Goal: Obtain resource: Download file/media

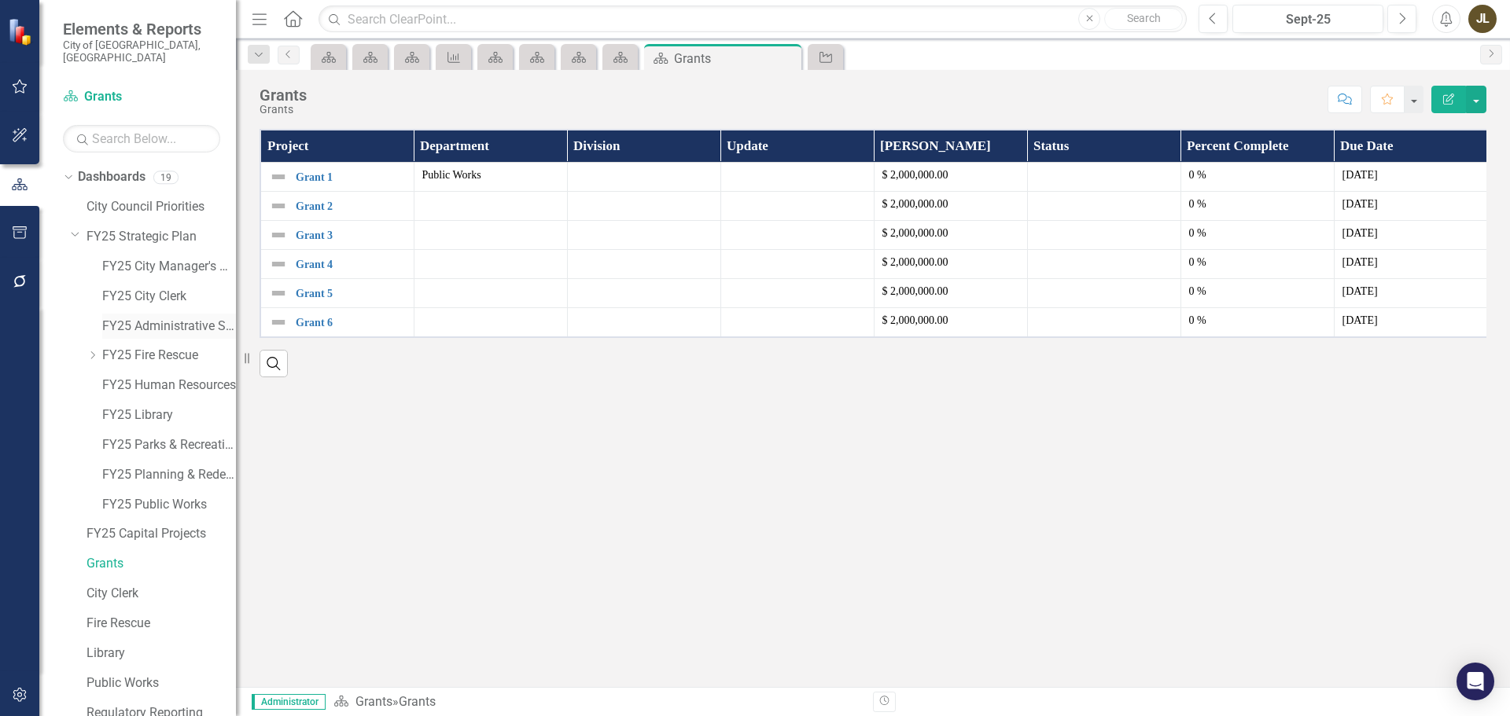
click at [139, 318] on link "FY25 Administrative Services" at bounding box center [169, 327] width 134 height 18
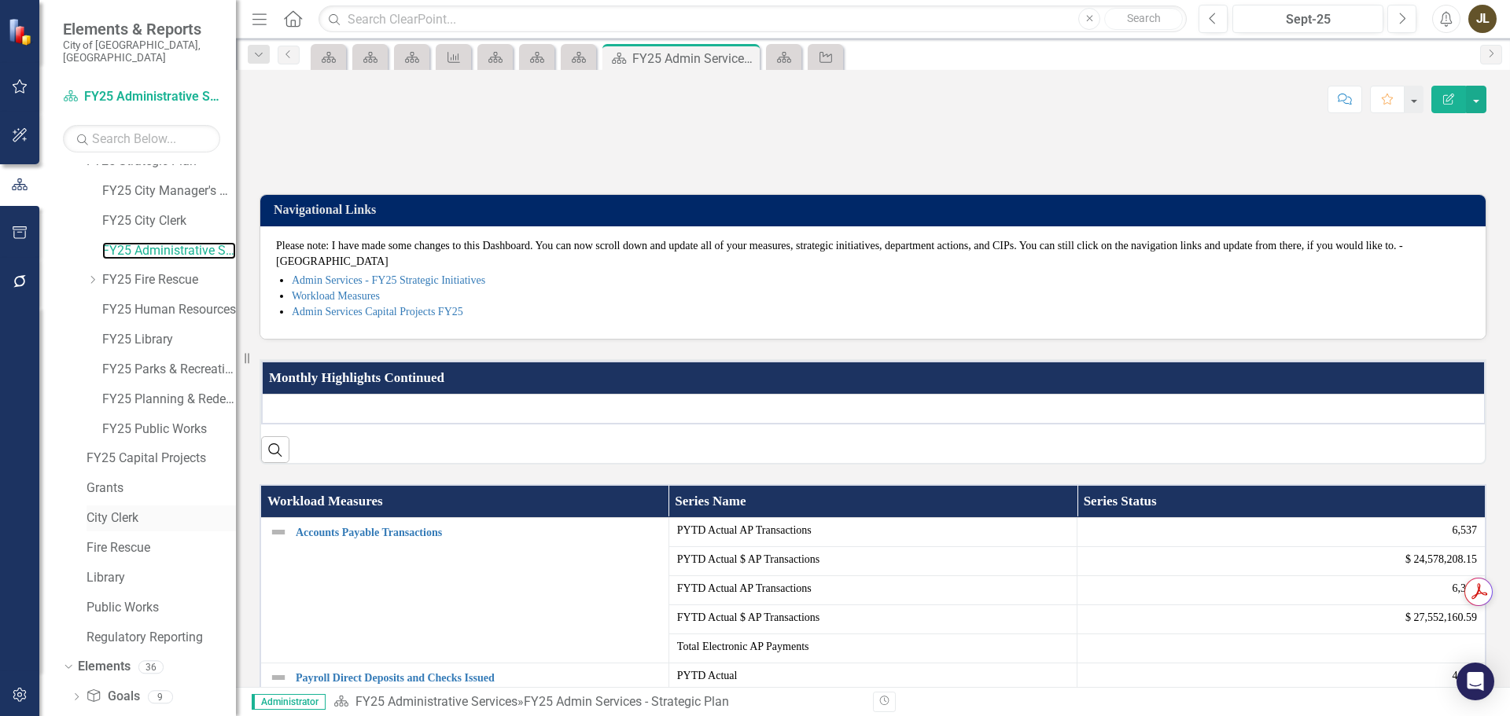
scroll to position [149, 0]
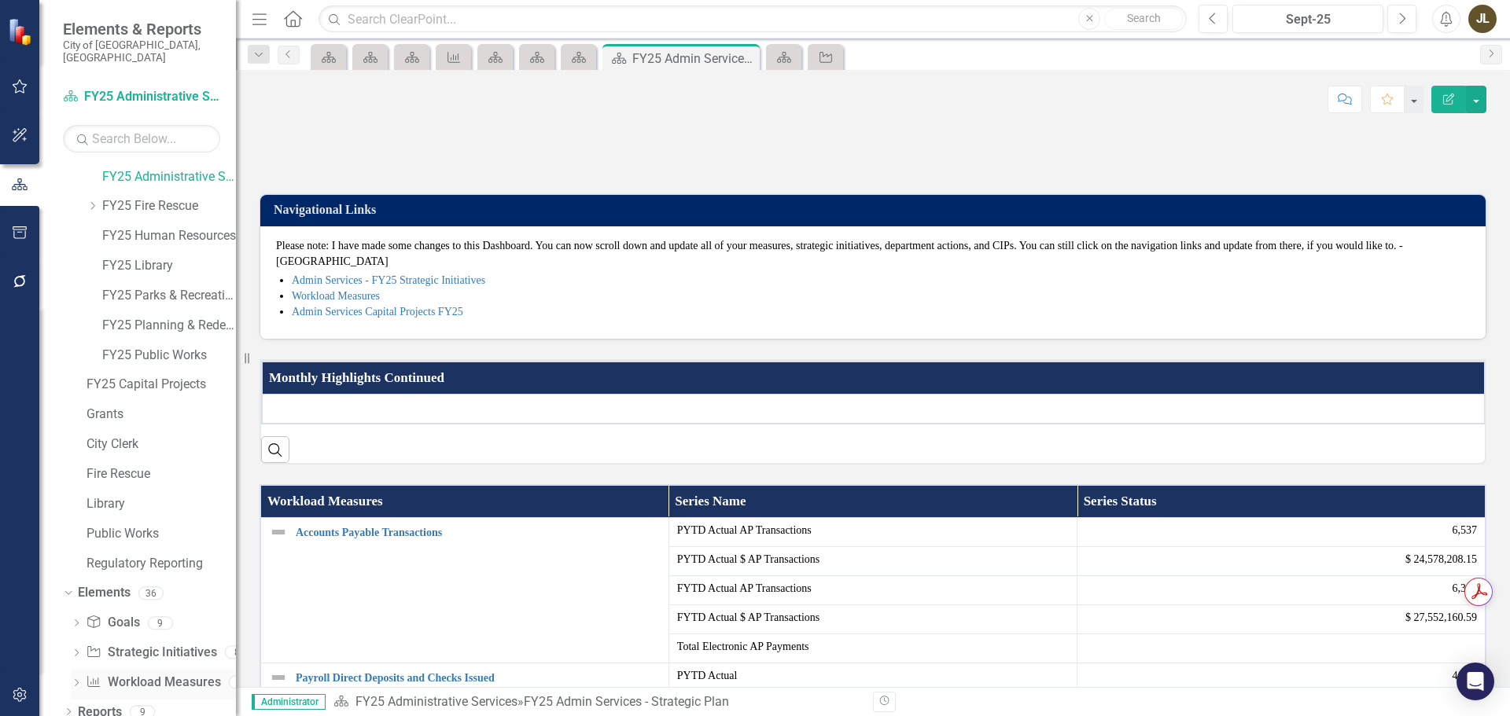
click at [151, 674] on link "Workload Measures Workload Measures" at bounding box center [153, 683] width 134 height 18
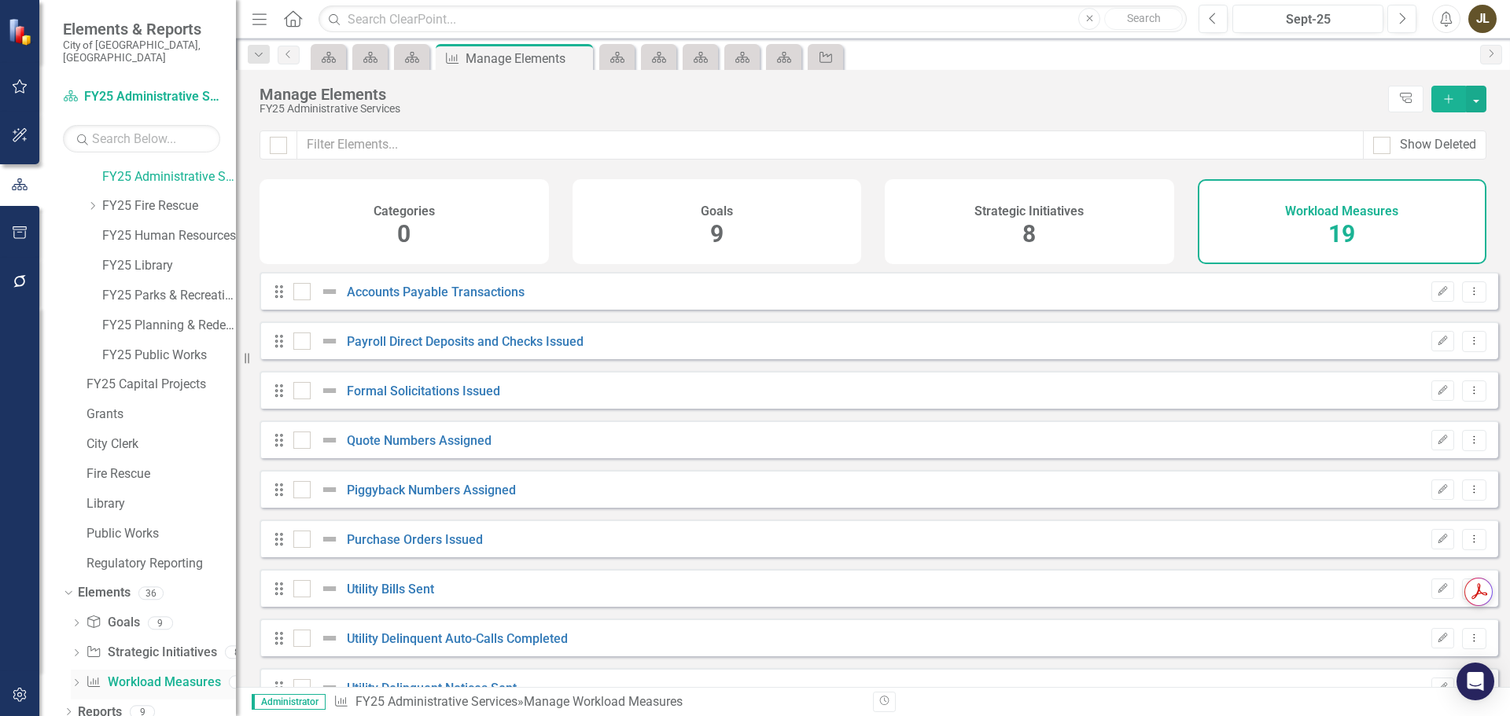
checkbox input "false"
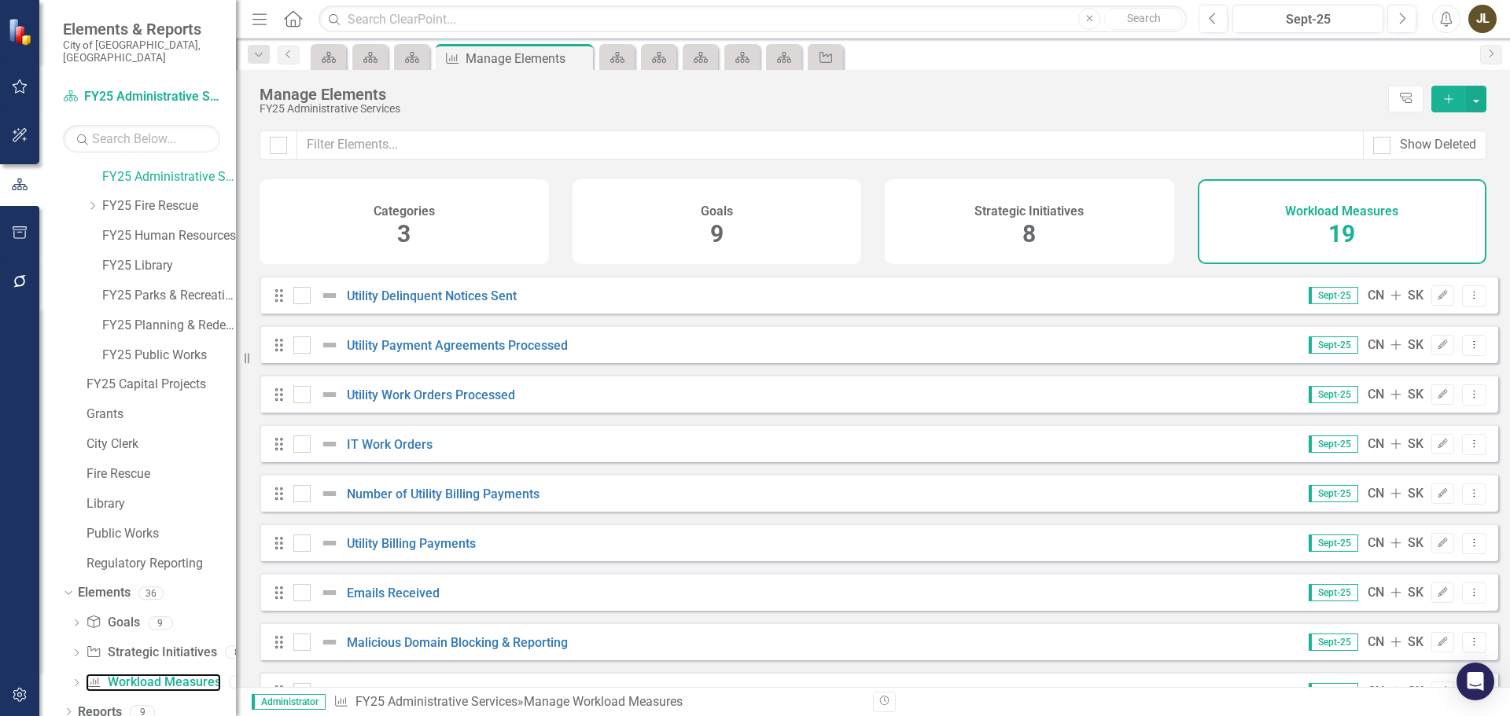
scroll to position [393, 0]
click at [499, 501] on link "Number of Utility Billing Payments" at bounding box center [443, 493] width 193 height 15
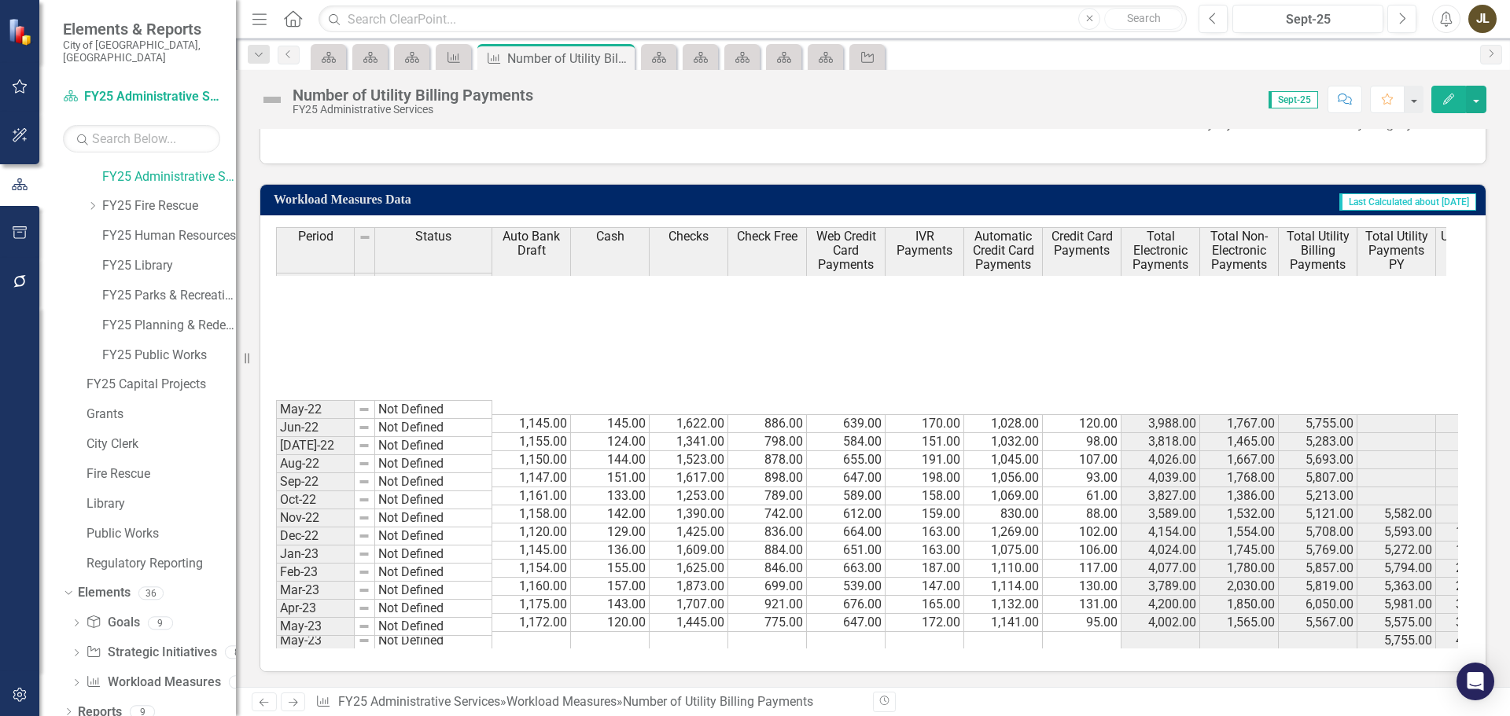
scroll to position [314, 0]
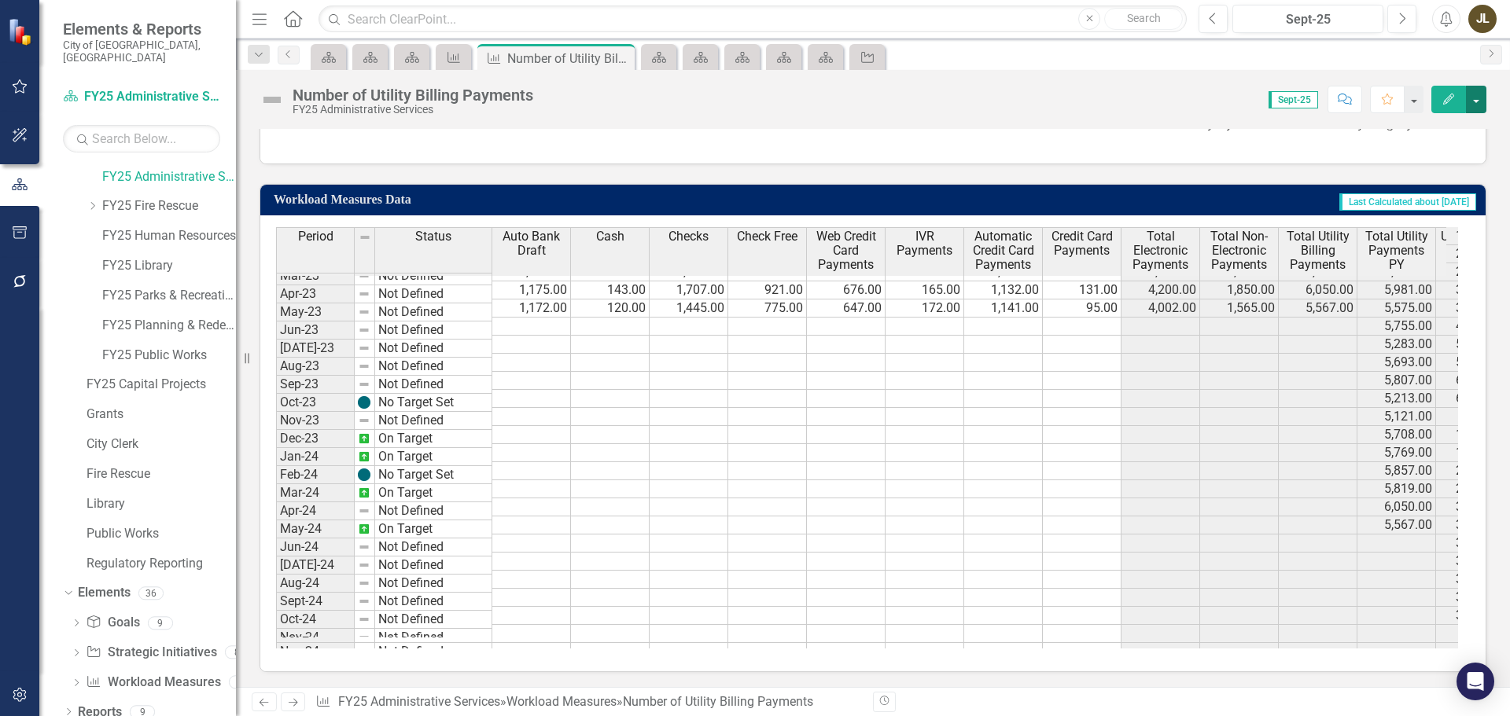
click at [1469, 95] on button "button" at bounding box center [1476, 100] width 20 height 28
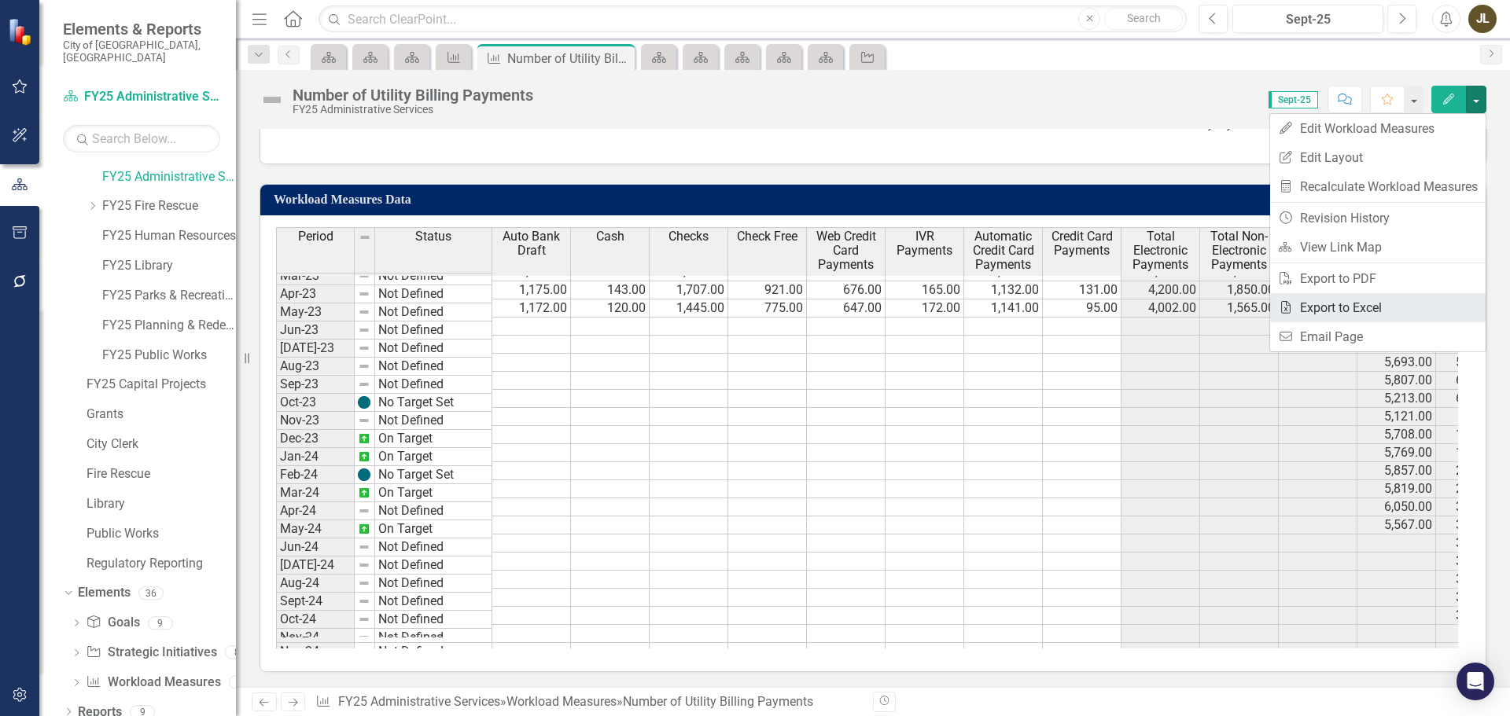
click at [1343, 303] on link "Excel Export to Excel" at bounding box center [1377, 307] width 215 height 29
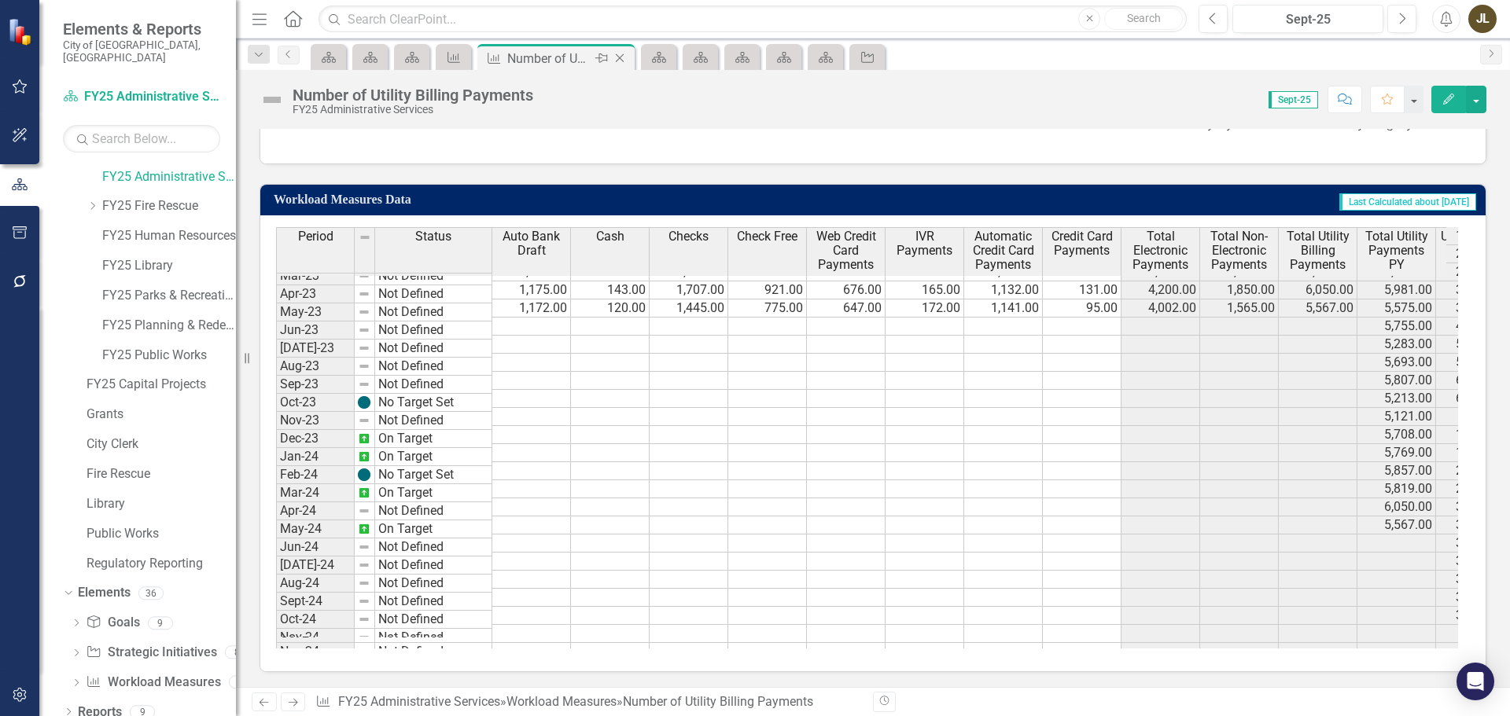
click at [619, 55] on icon "Close" at bounding box center [620, 58] width 16 height 13
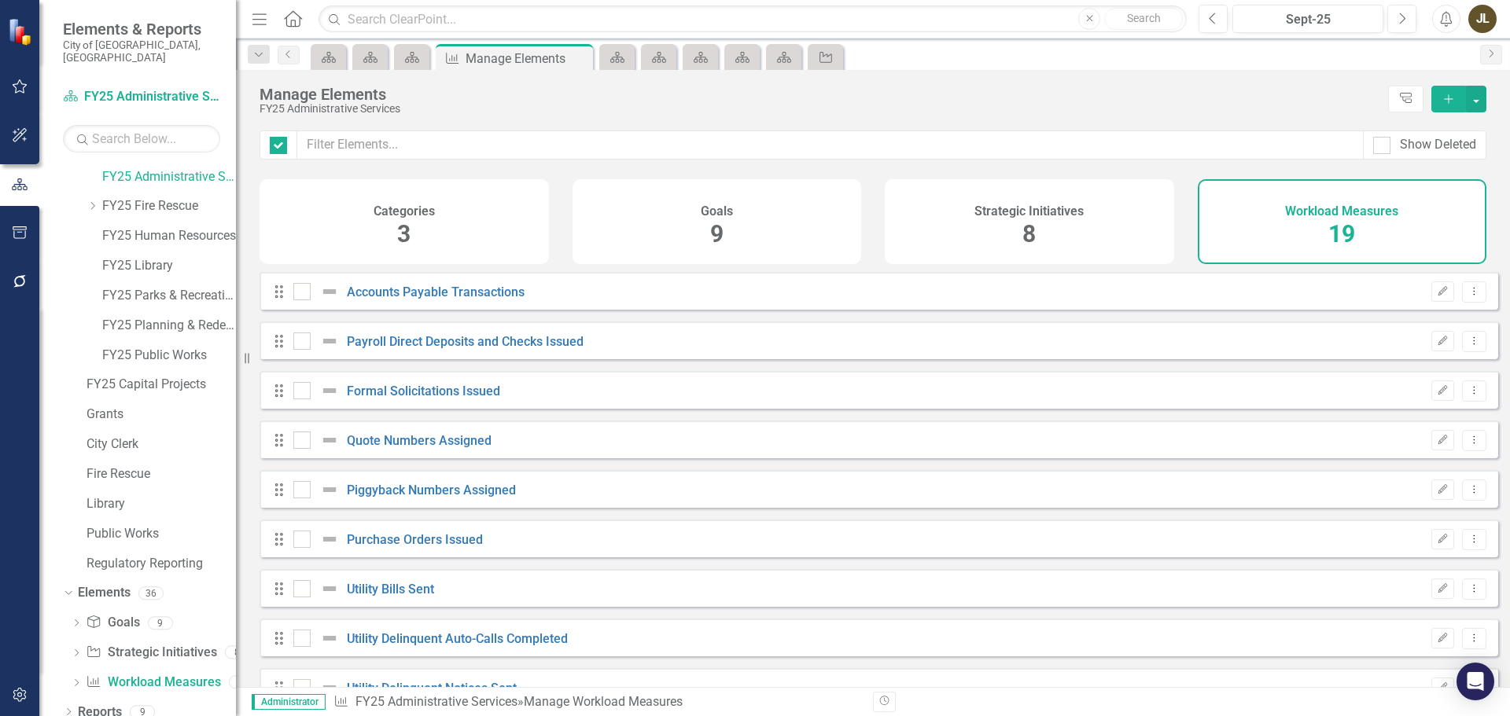
checkbox input "false"
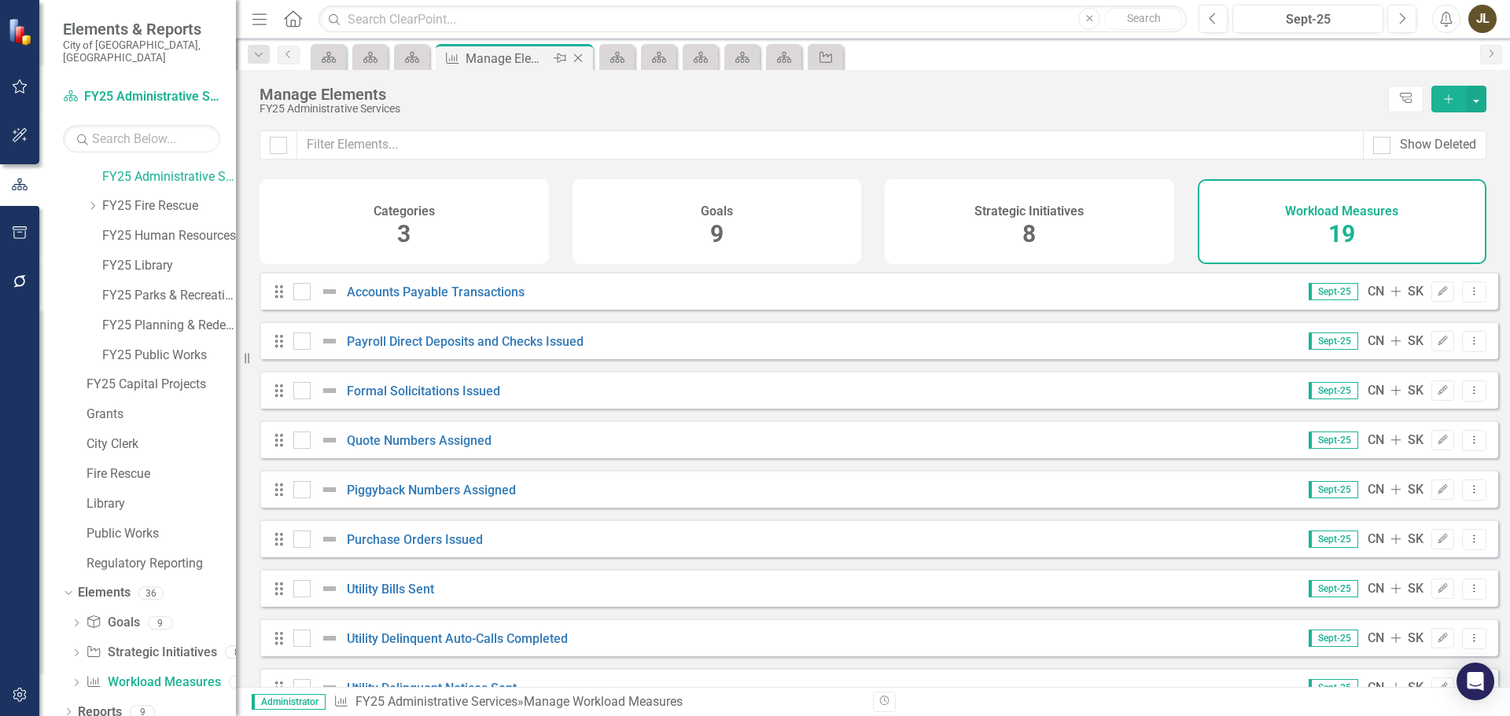
click at [581, 59] on icon "Close" at bounding box center [578, 58] width 16 height 13
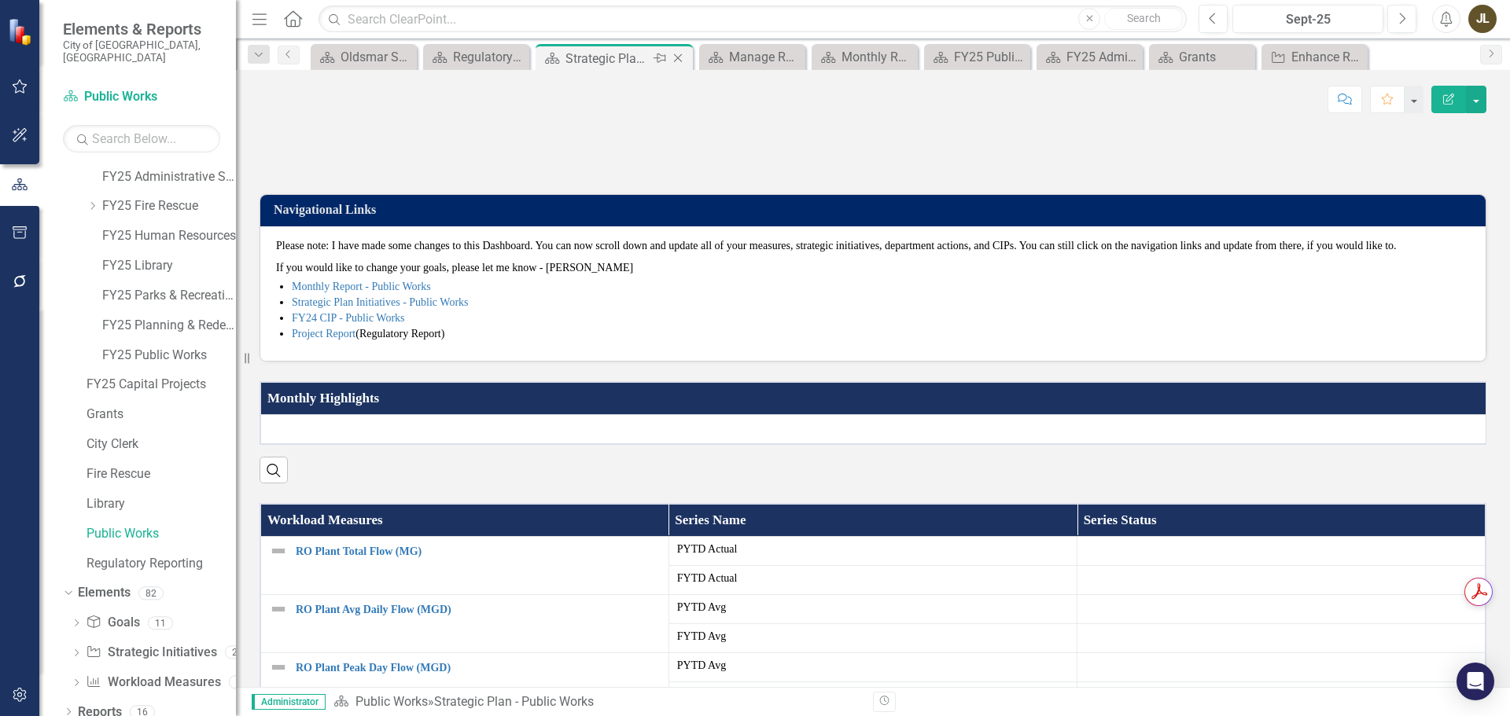
click at [679, 61] on icon "Close" at bounding box center [678, 58] width 16 height 13
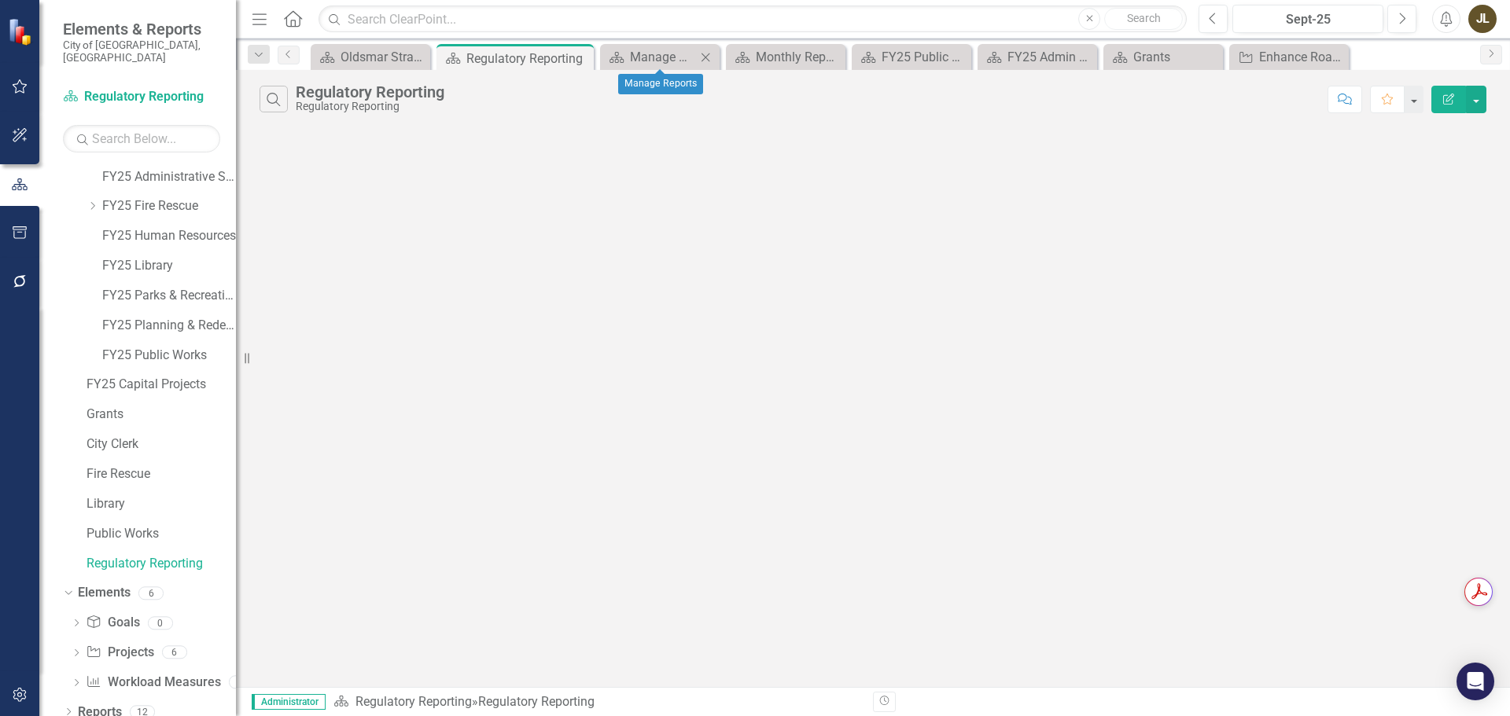
click at [712, 59] on icon "Close" at bounding box center [705, 57] width 16 height 13
click at [708, 61] on div "Monthly Report - Public Works" at bounding box center [688, 57] width 83 height 20
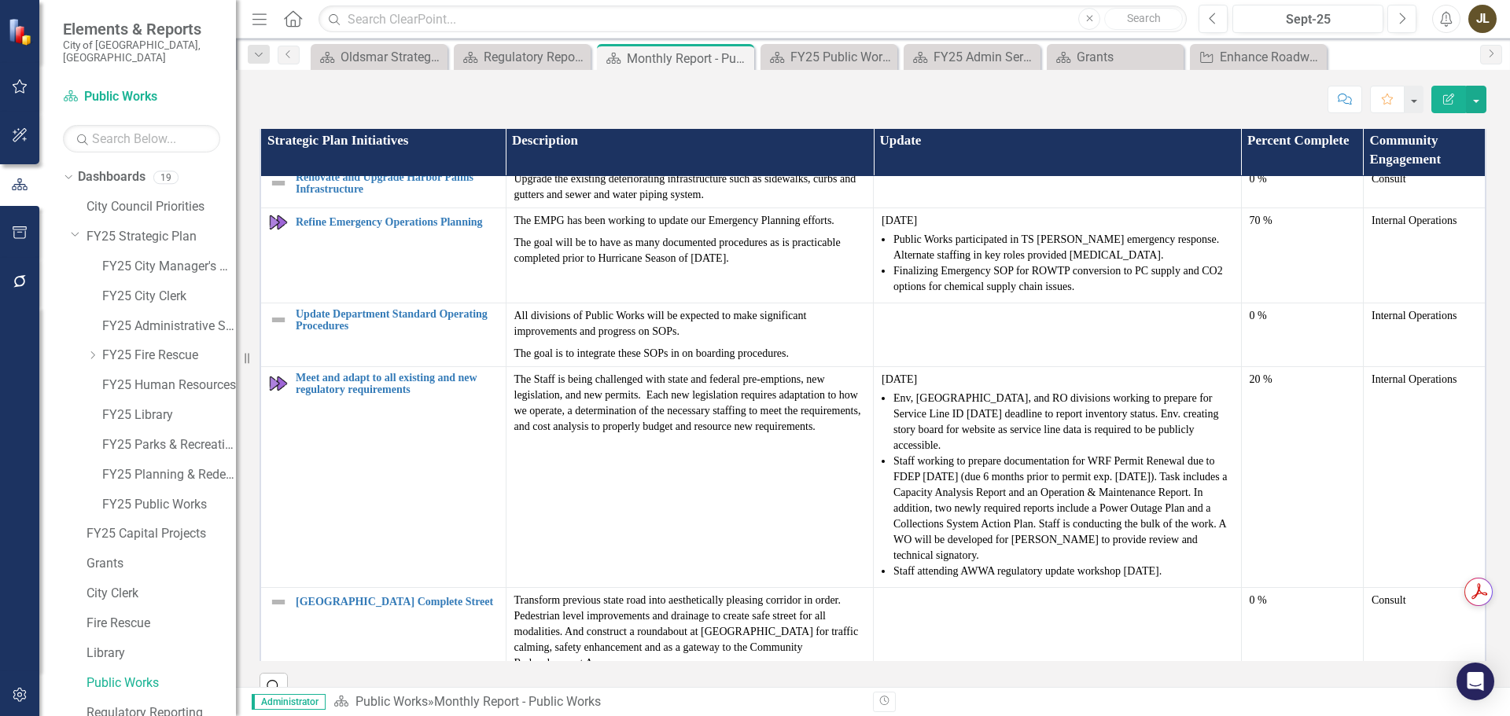
scroll to position [149, 0]
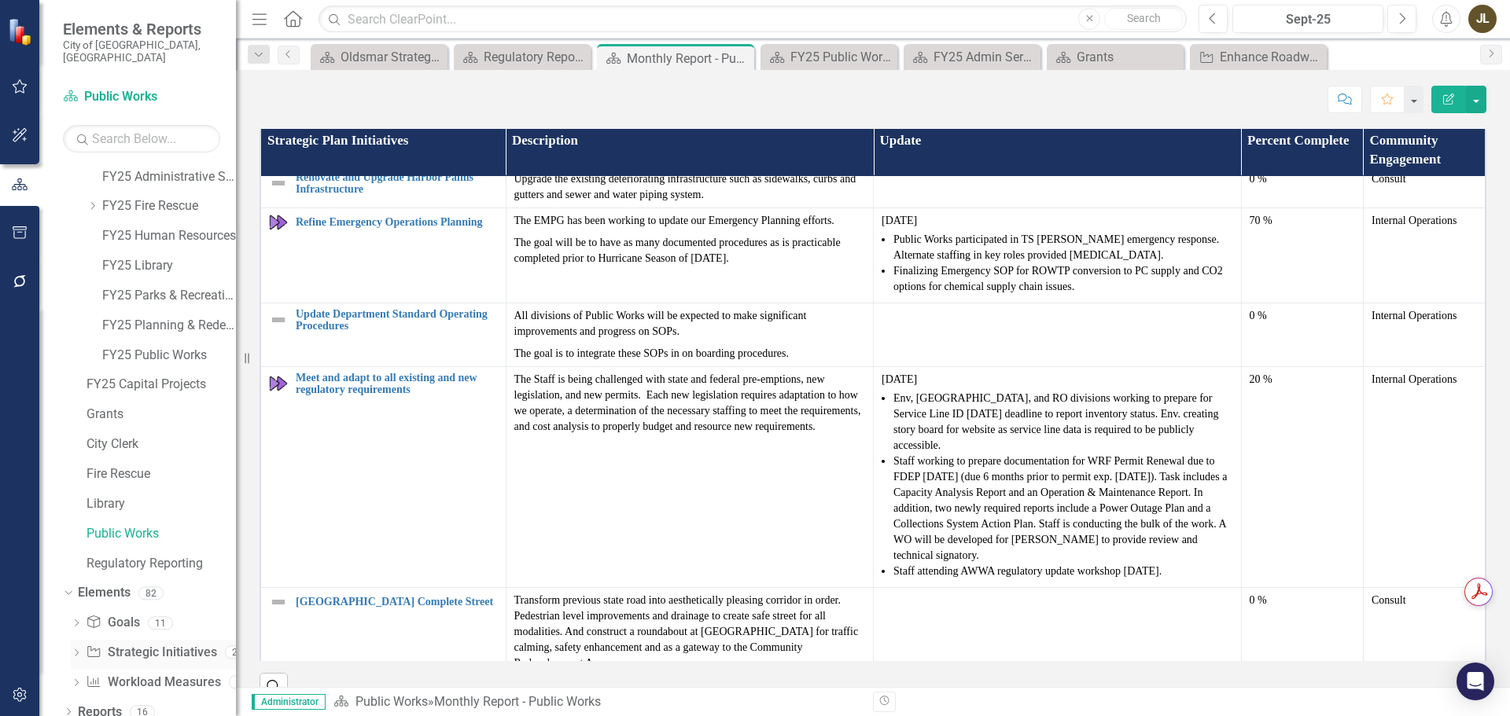
click at [99, 646] on icon "Strategic Initiatives" at bounding box center [94, 652] width 16 height 13
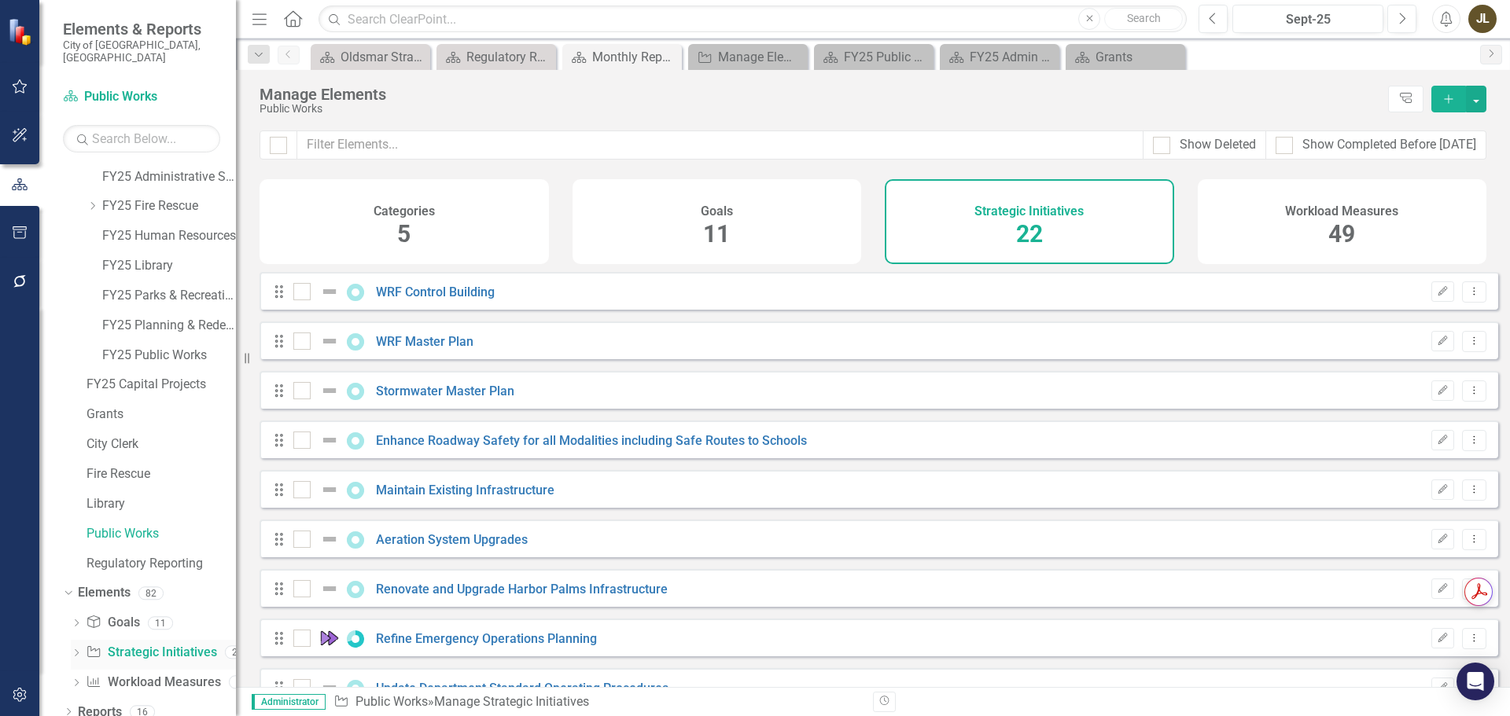
checkbox input "false"
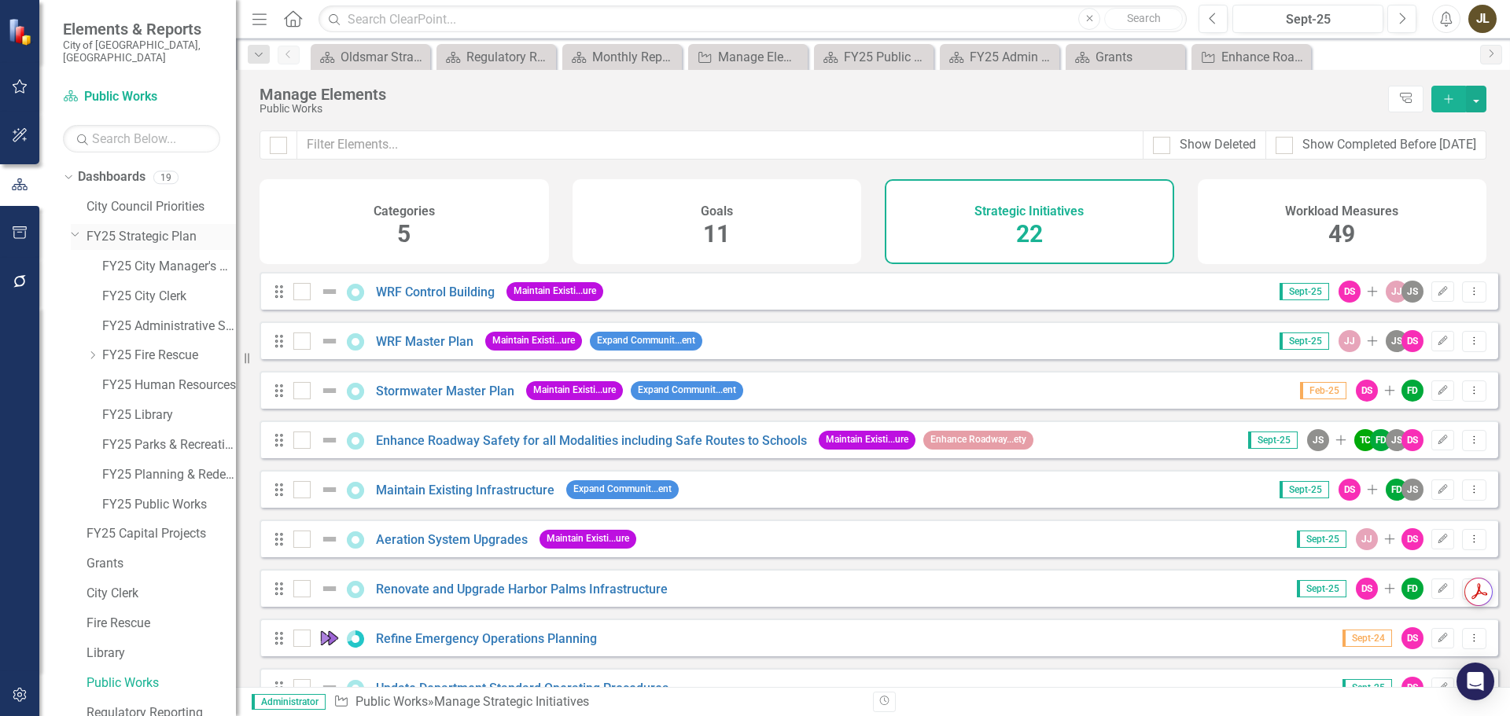
click at [126, 228] on link "FY25 Strategic Plan" at bounding box center [160, 237] width 149 height 18
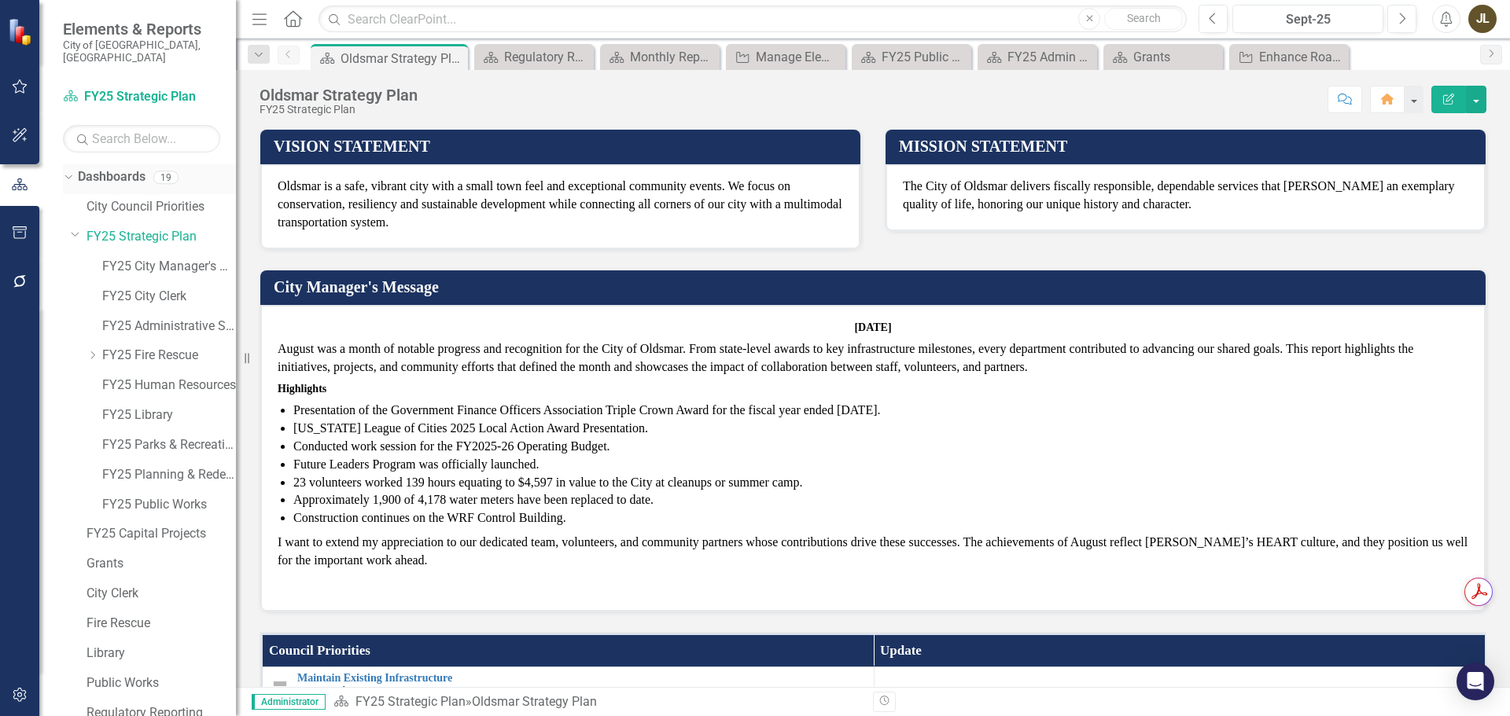
click at [67, 171] on icon "Dropdown" at bounding box center [66, 176] width 9 height 11
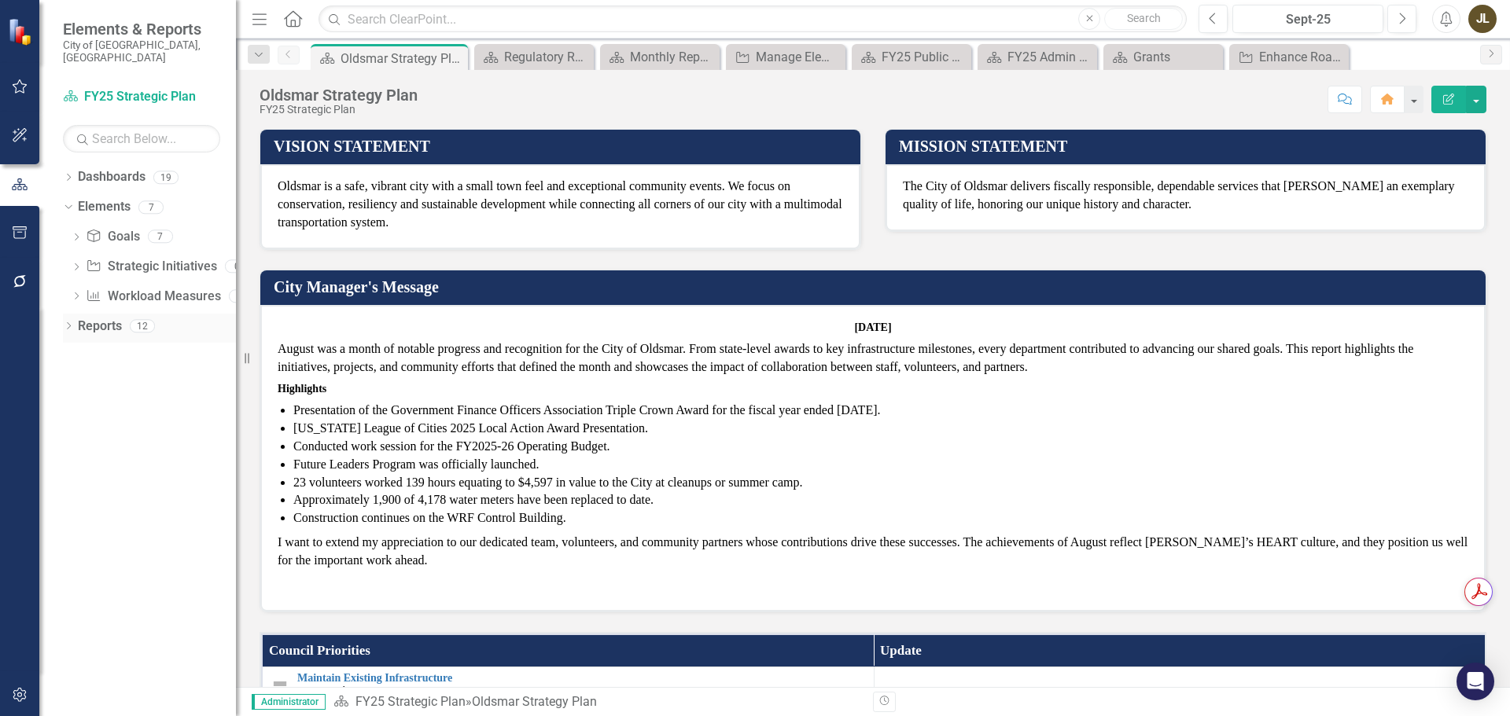
click at [72, 322] on div "Dropdown" at bounding box center [68, 328] width 11 height 13
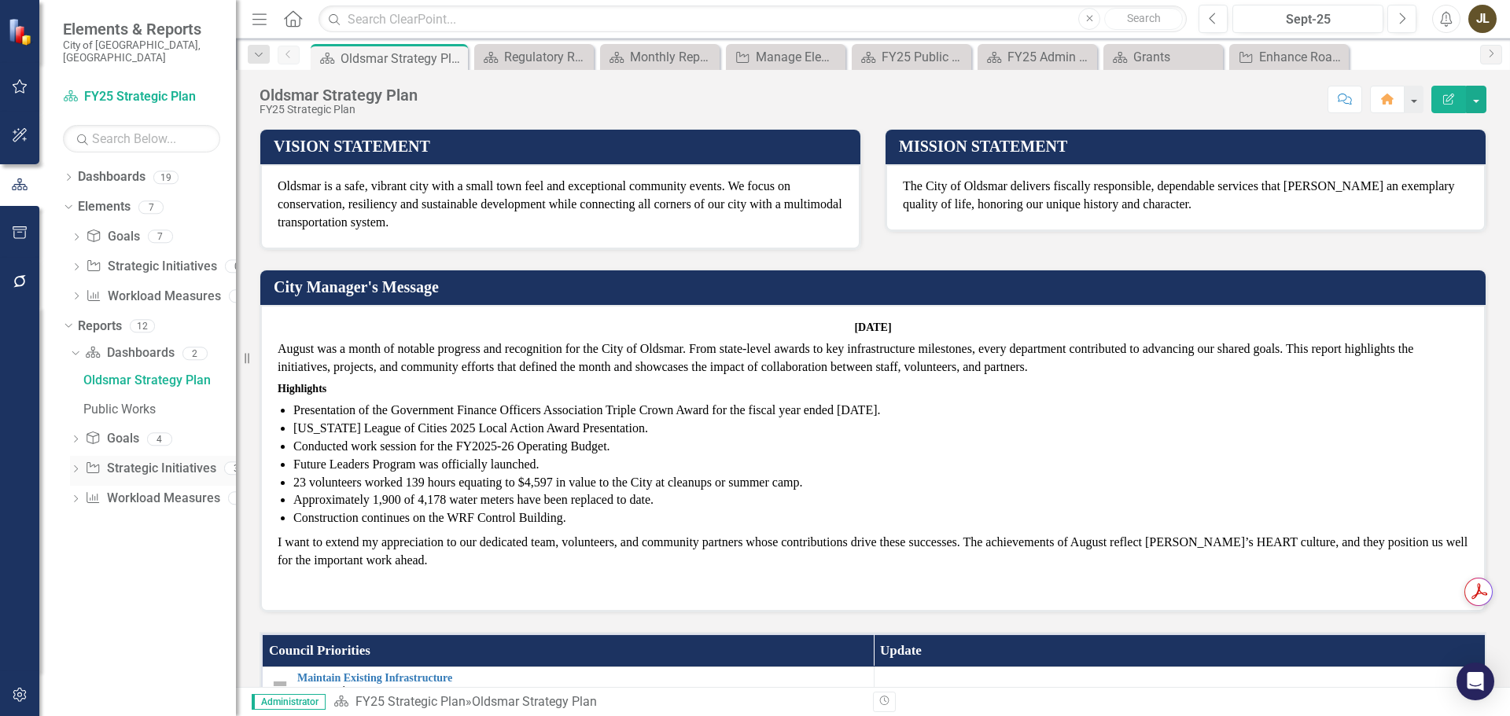
click at [106, 460] on link "Strategic Initiatives Strategic Initiatives" at bounding box center [150, 469] width 131 height 18
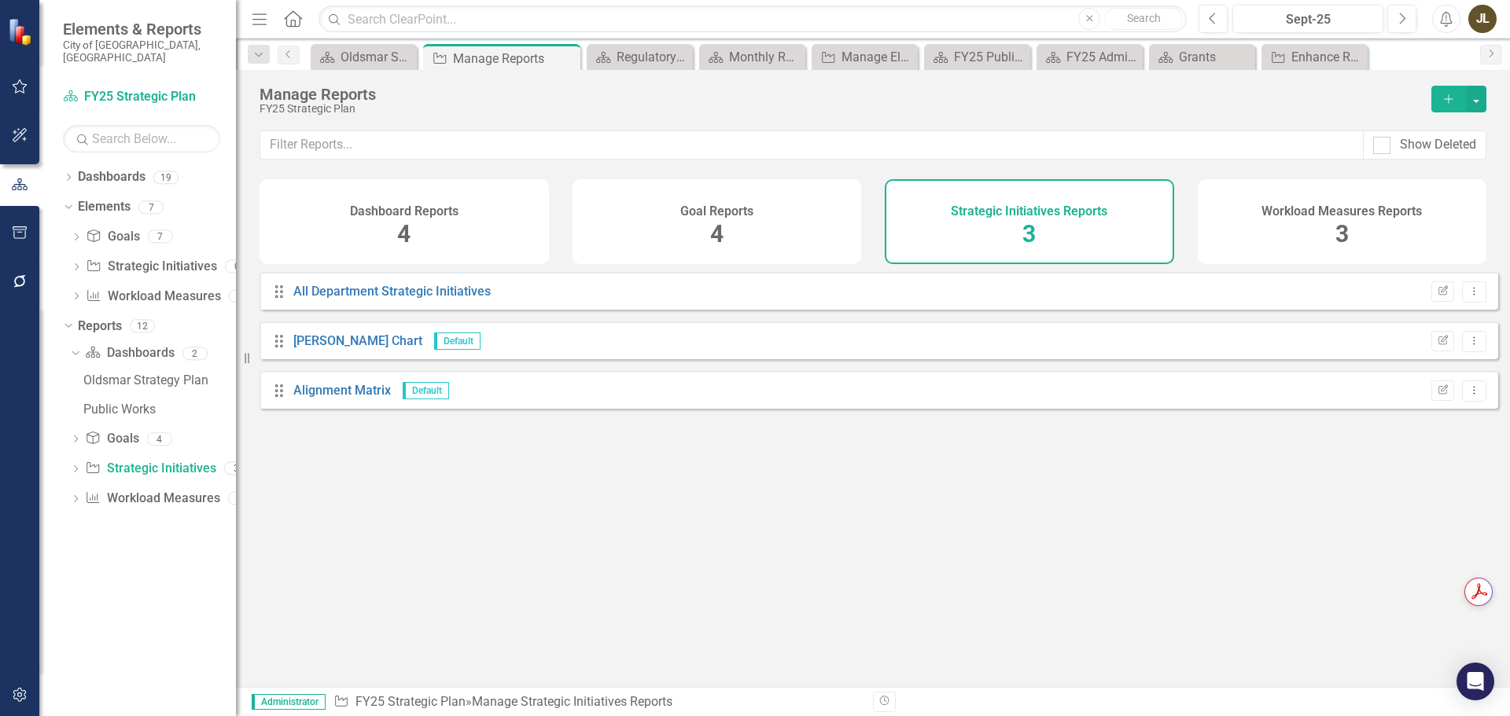
click at [16, 234] on icon "button" at bounding box center [20, 232] width 17 height 13
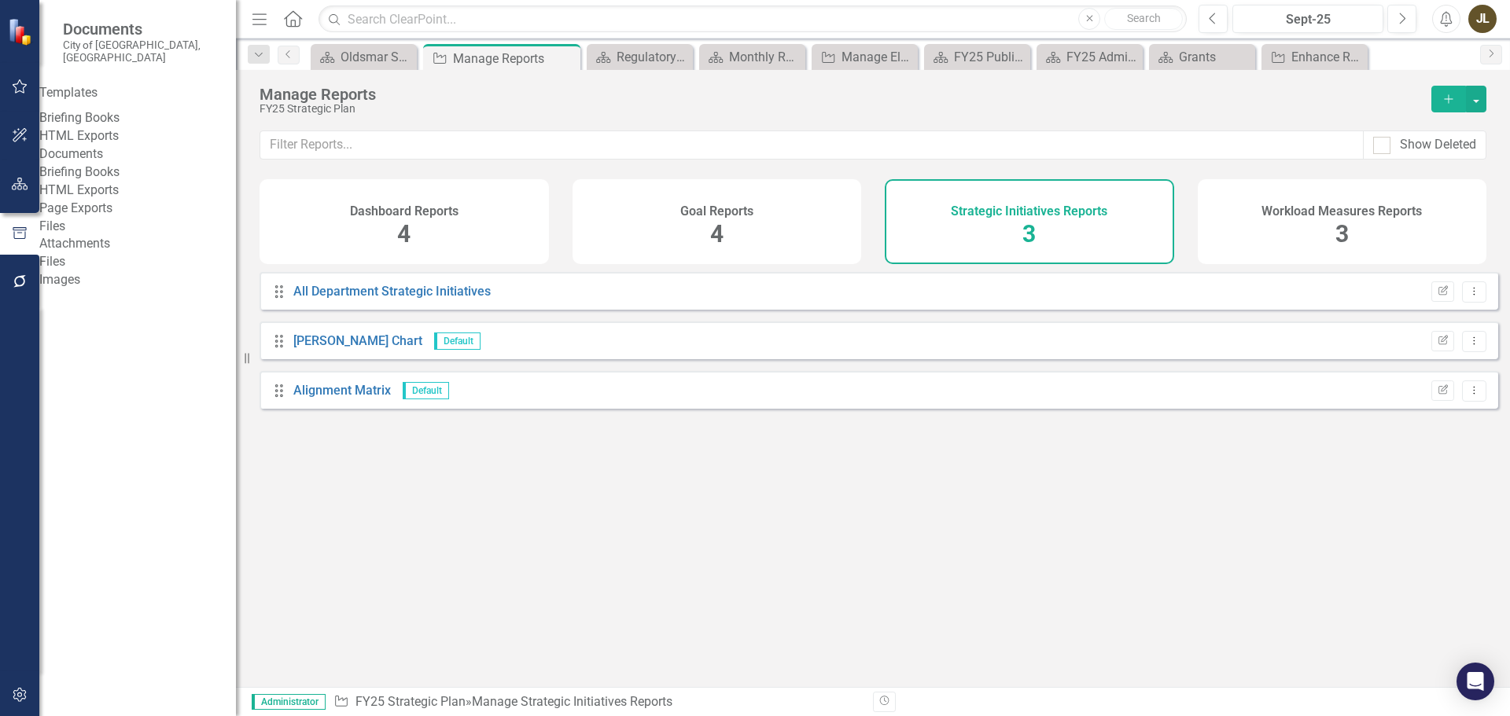
click at [120, 109] on link "Briefing Books" at bounding box center [137, 118] width 197 height 18
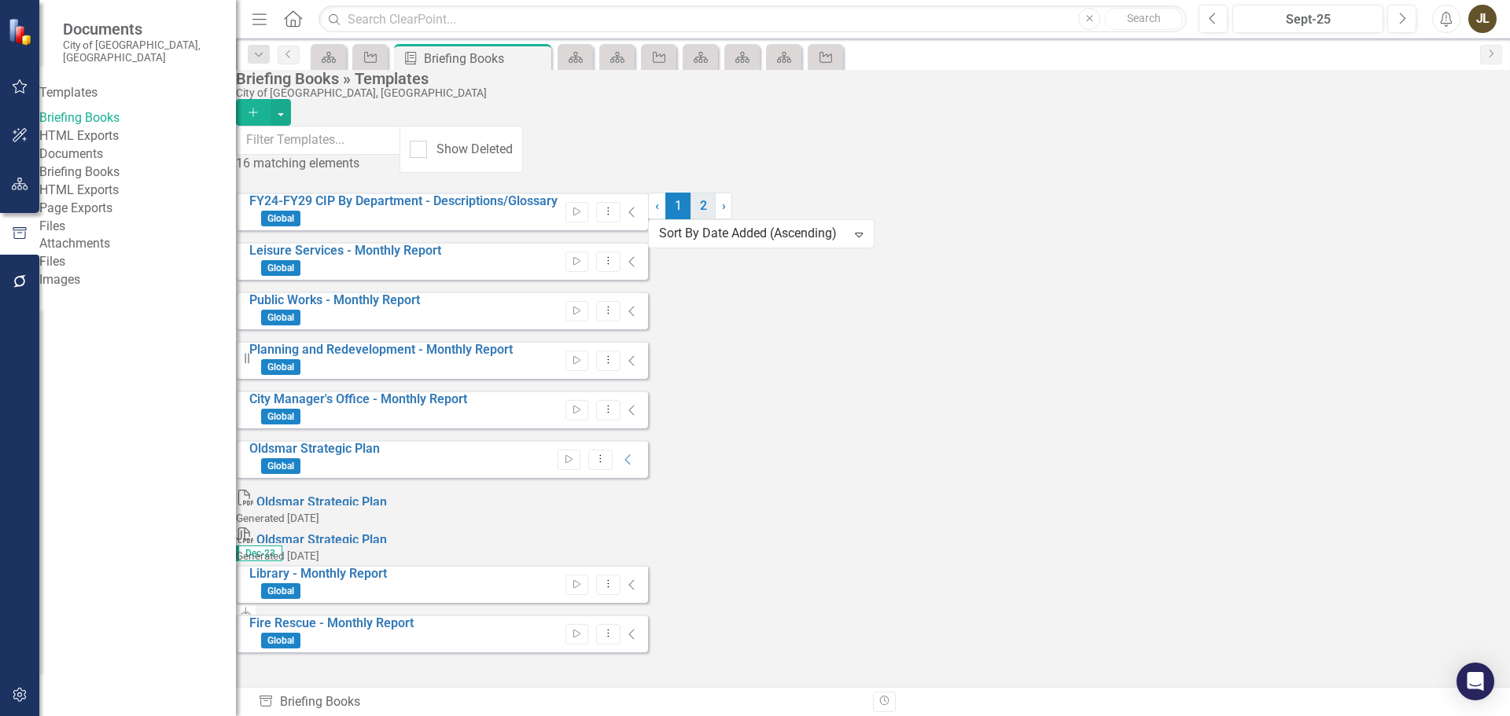
click at [715, 219] on link "2" at bounding box center [702, 206] width 25 height 27
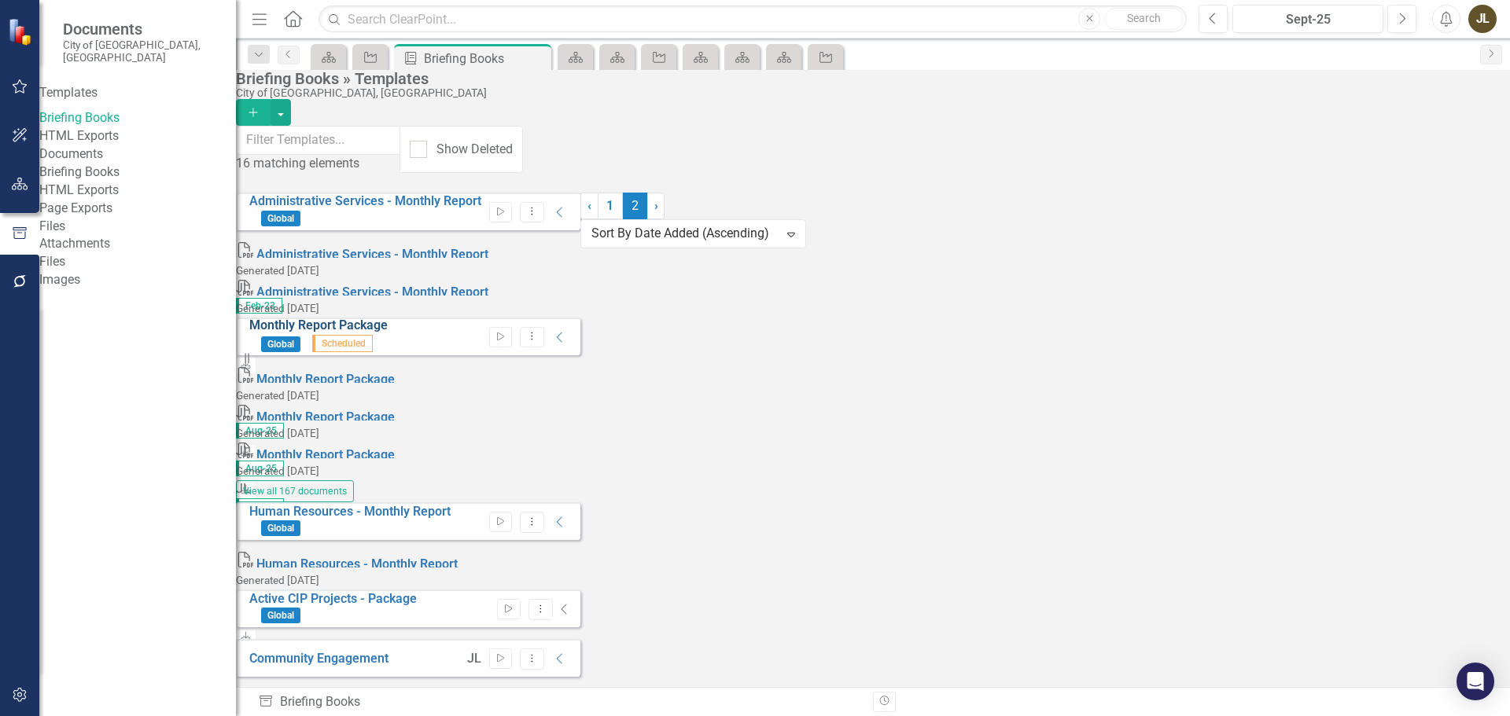
click at [383, 318] on link "Monthly Report Package" at bounding box center [318, 325] width 138 height 15
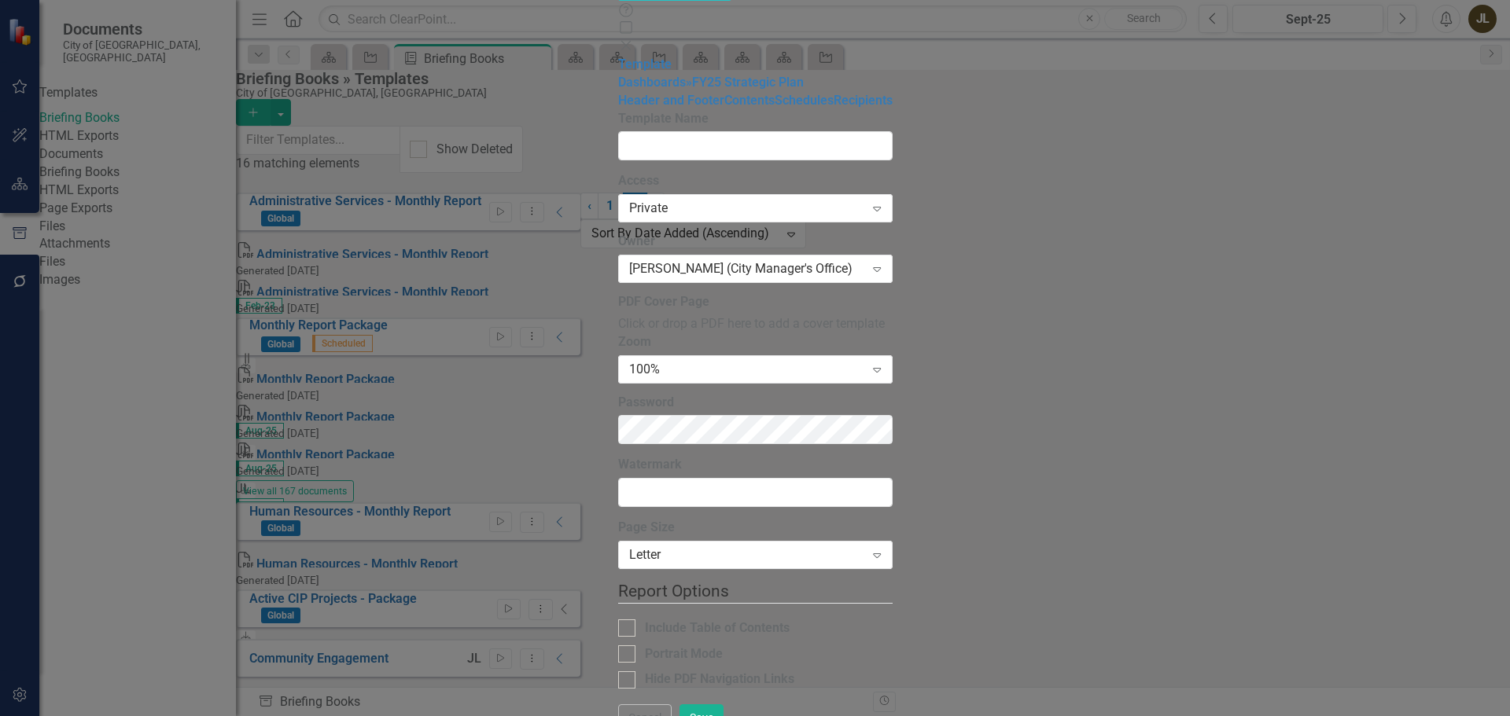
type input "Monthly Report Package"
checkbox input "true"
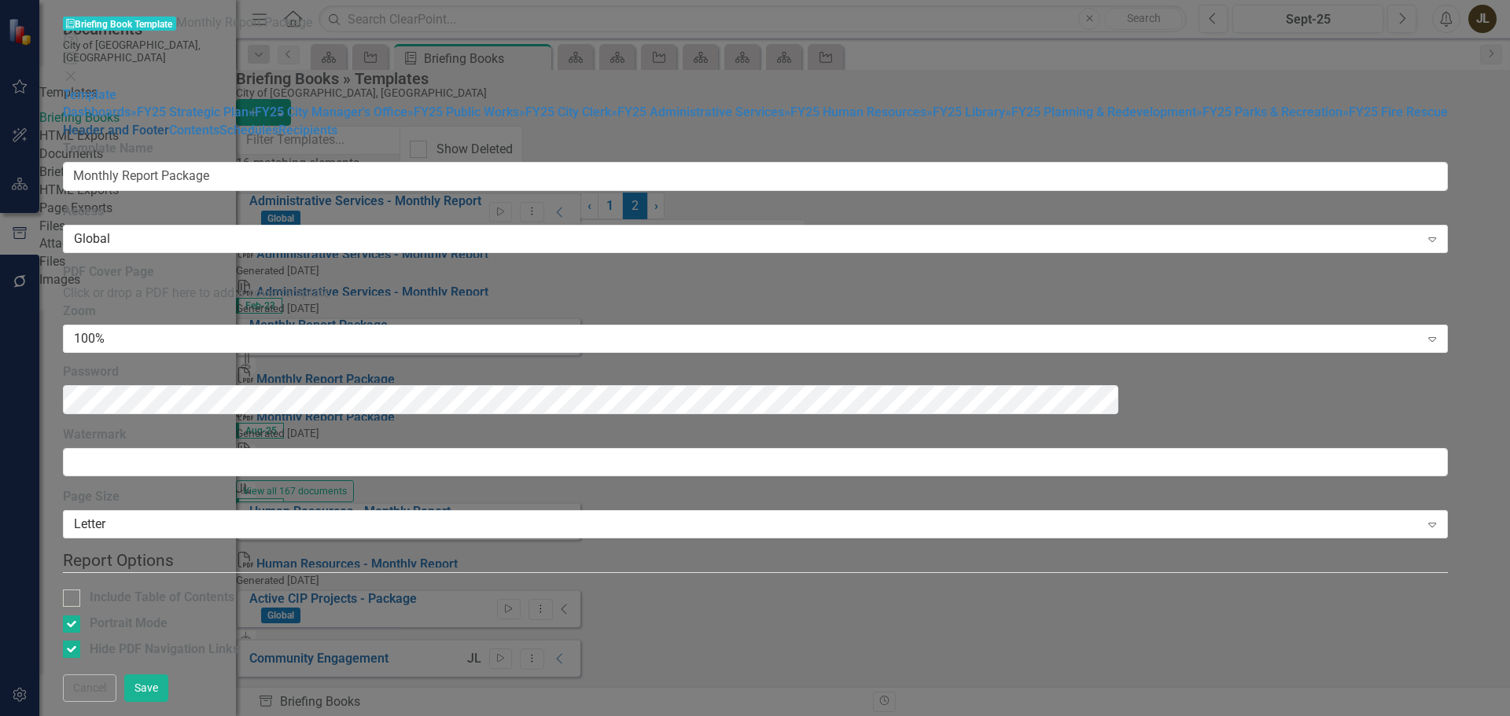
click at [169, 138] on link "Header and Footer" at bounding box center [116, 130] width 106 height 15
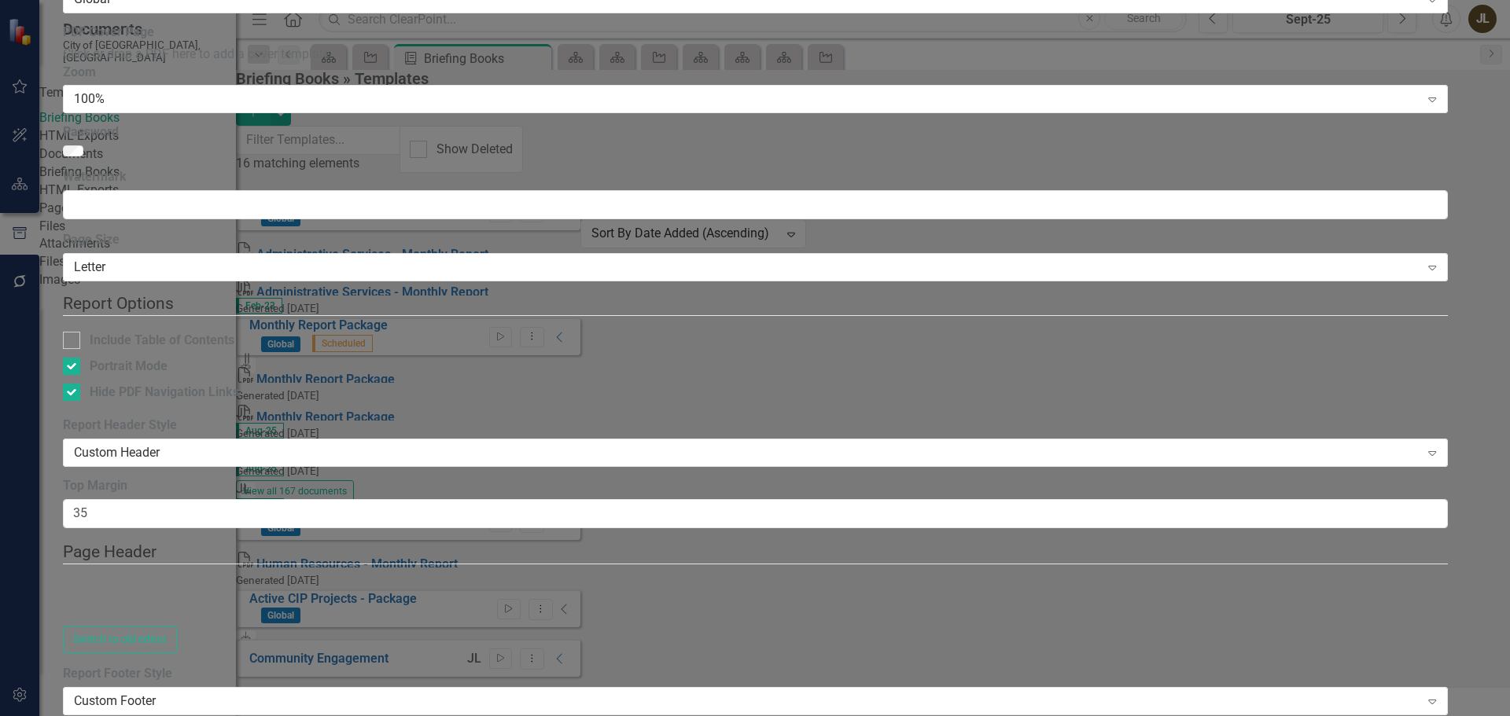
type textarea "<p style="margin-left: auto; margin-right: auto; text-align: center;"><img src=…"
type textarea "<hr> <p><span style="font-size: 10px; font-family: Arial;">Monthly Report - Aug…"
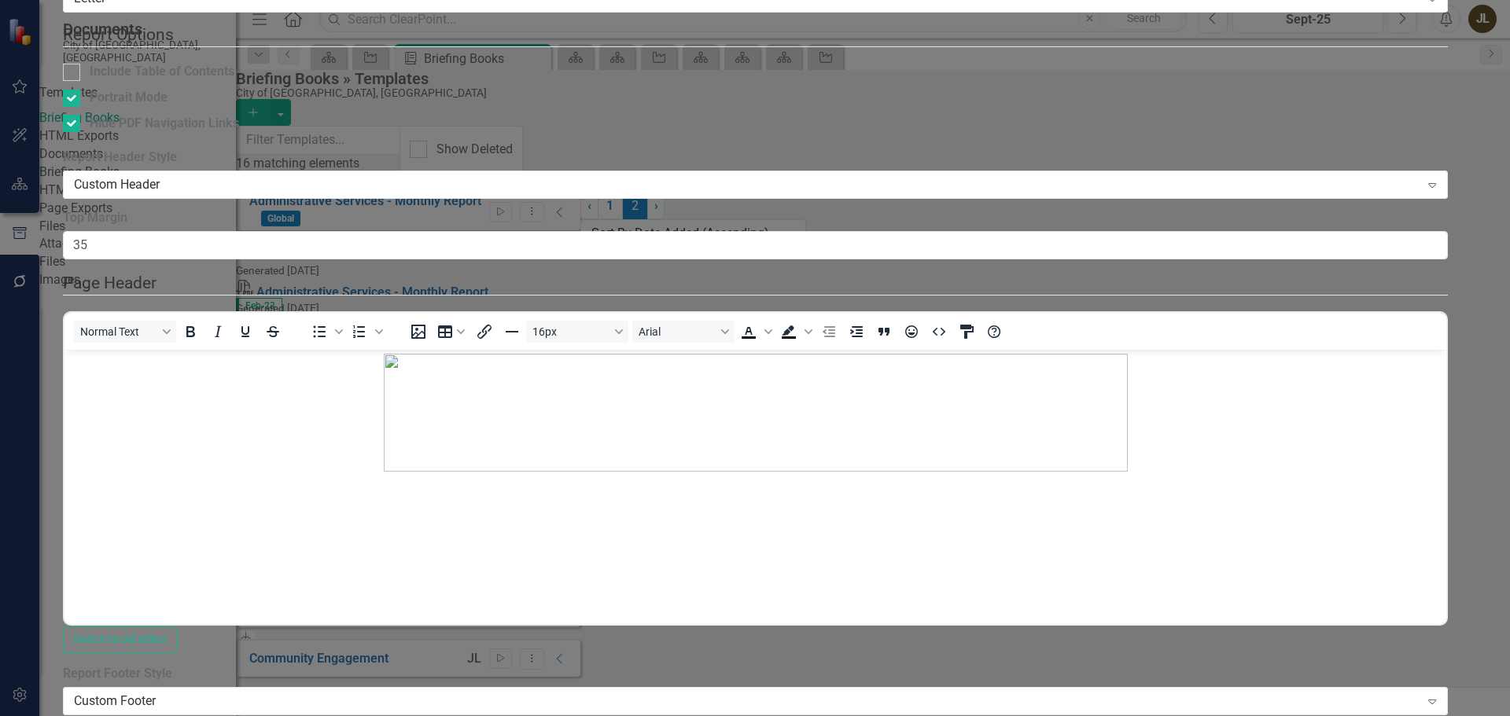
scroll to position [424, 0]
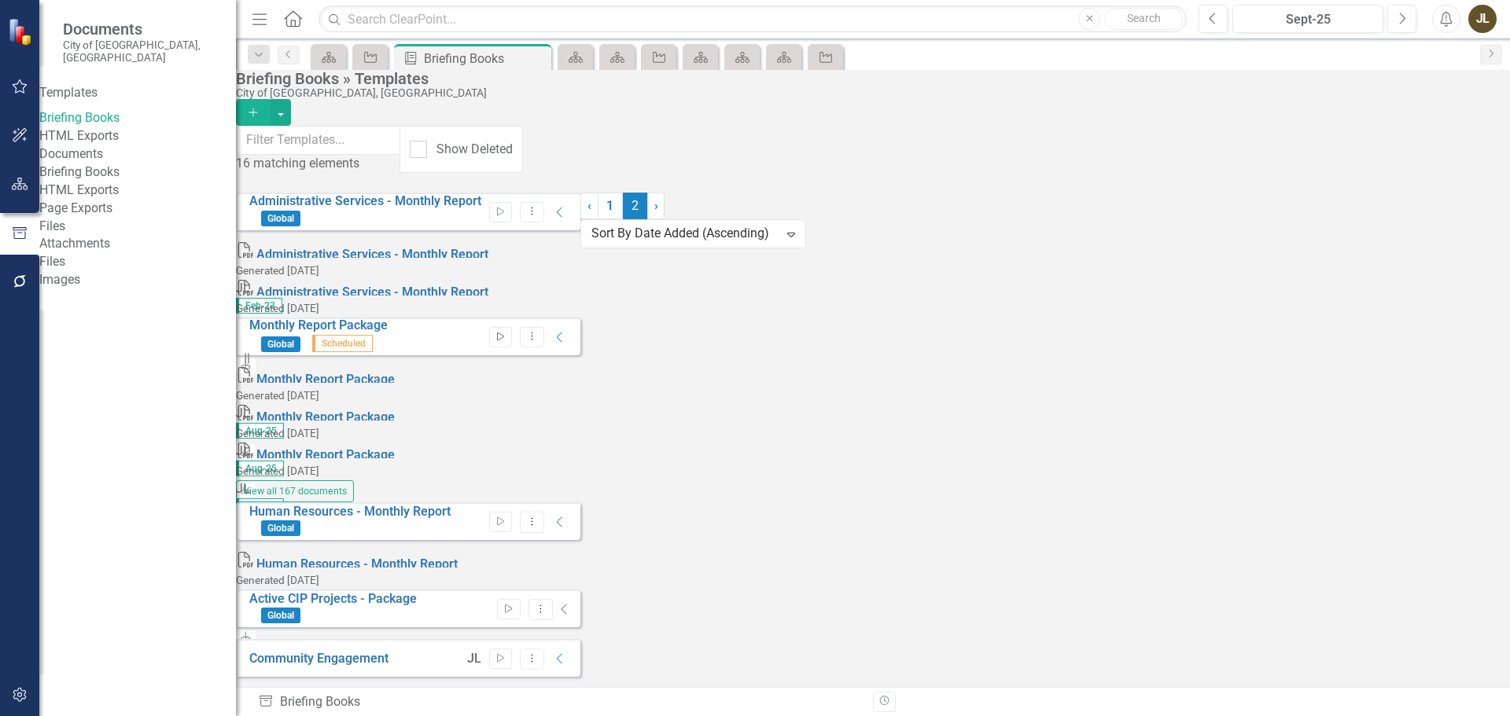
click at [506, 333] on icon "Start" at bounding box center [501, 337] width 12 height 9
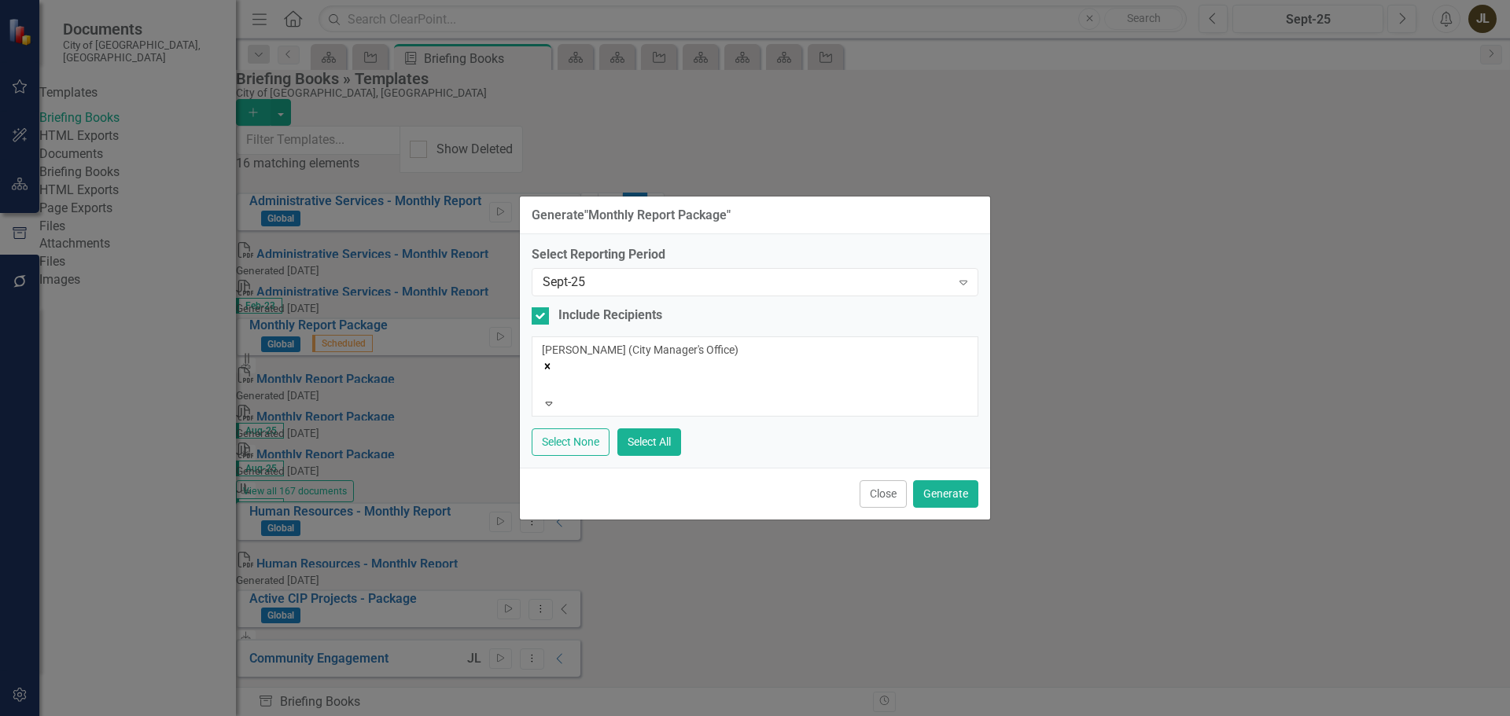
click at [550, 364] on icon "Remove Jordan Lantz (City Manager's Office)" at bounding box center [548, 367] width 6 height 6
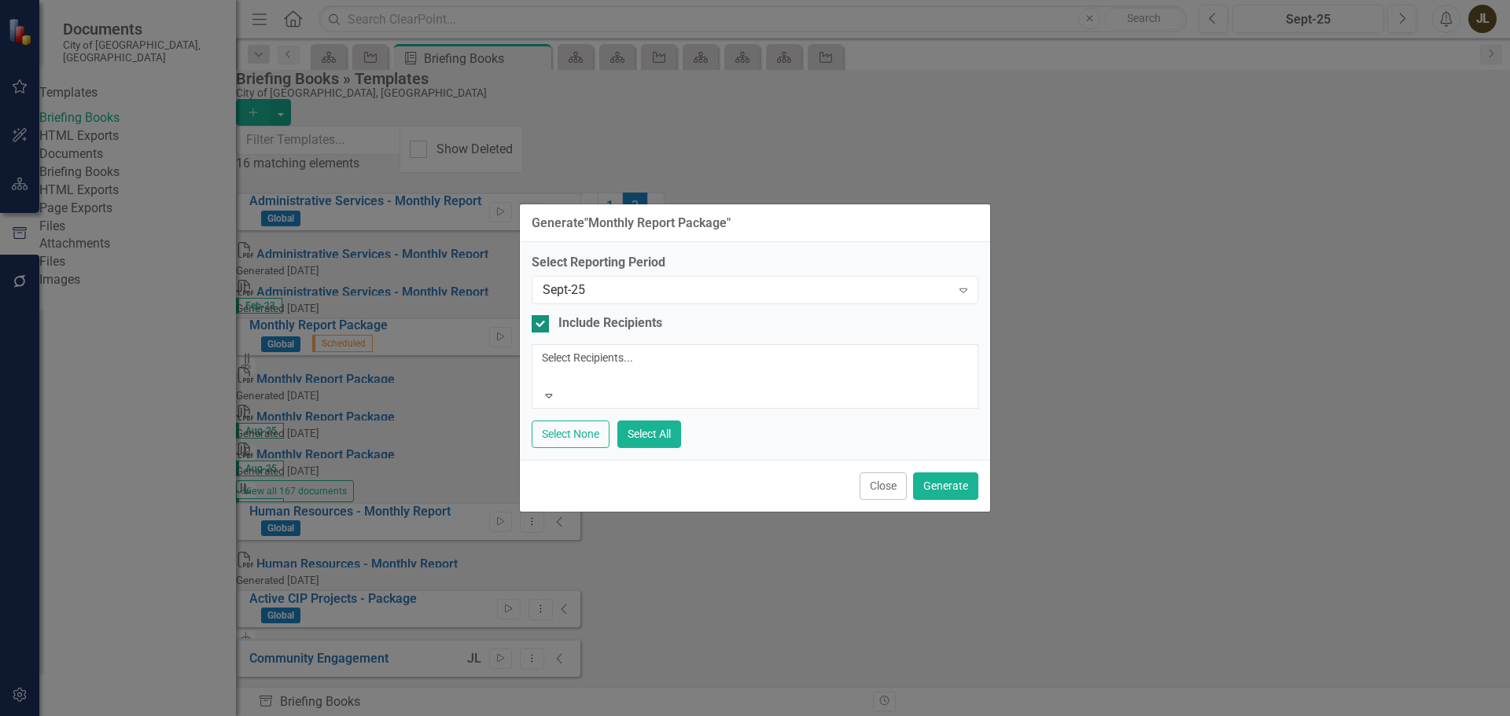
click at [541, 326] on input "Include Recipients" at bounding box center [537, 320] width 10 height 10
checkbox input "false"
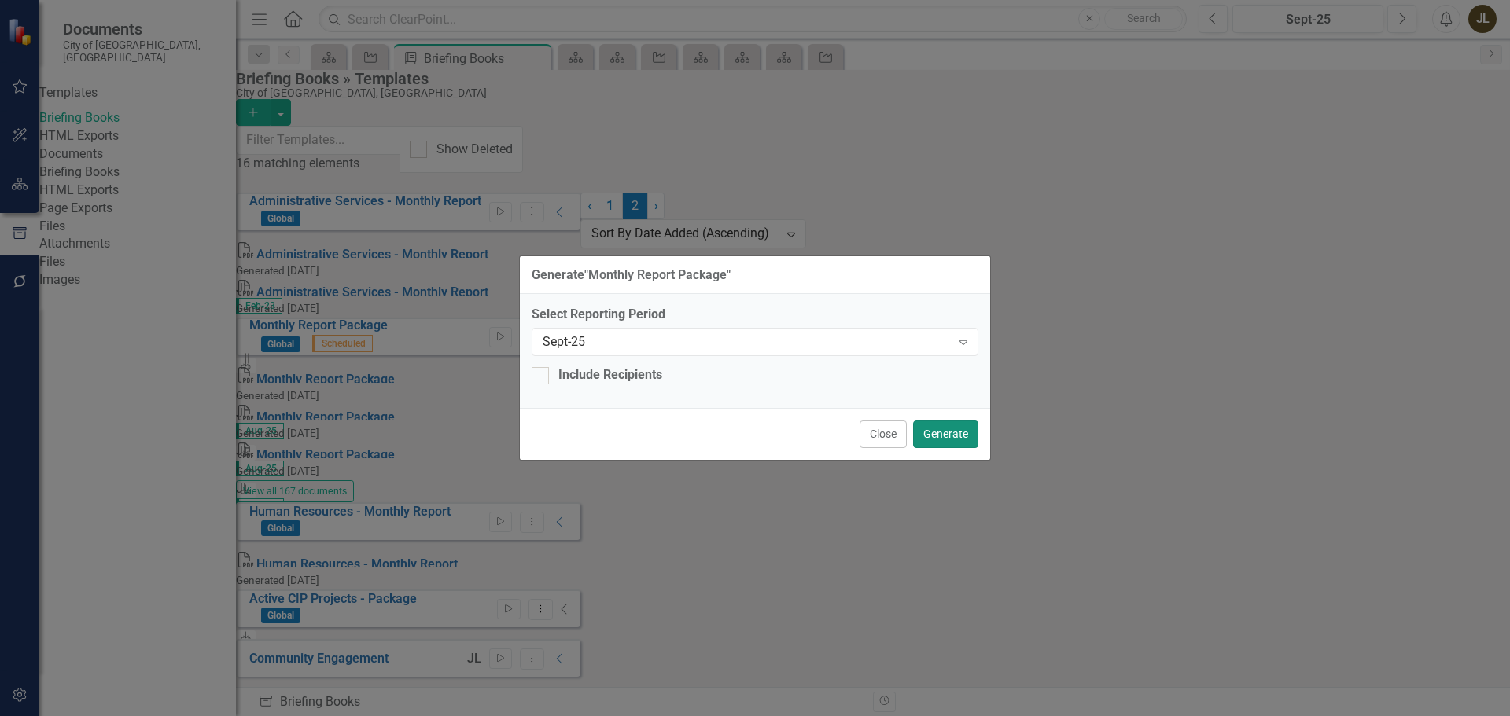
click at [958, 422] on button "Generate" at bounding box center [945, 435] width 65 height 28
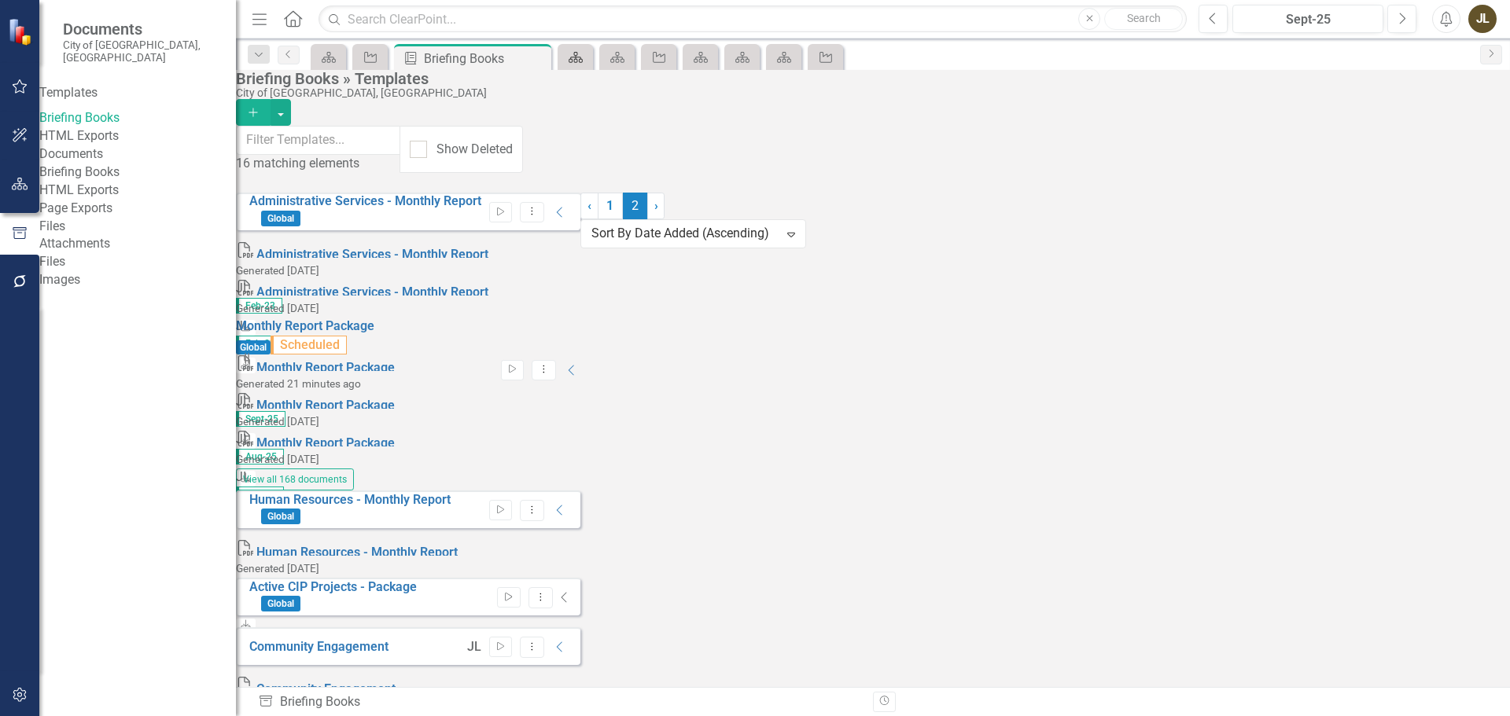
click at [581, 54] on icon "Dashboard" at bounding box center [576, 57] width 16 height 13
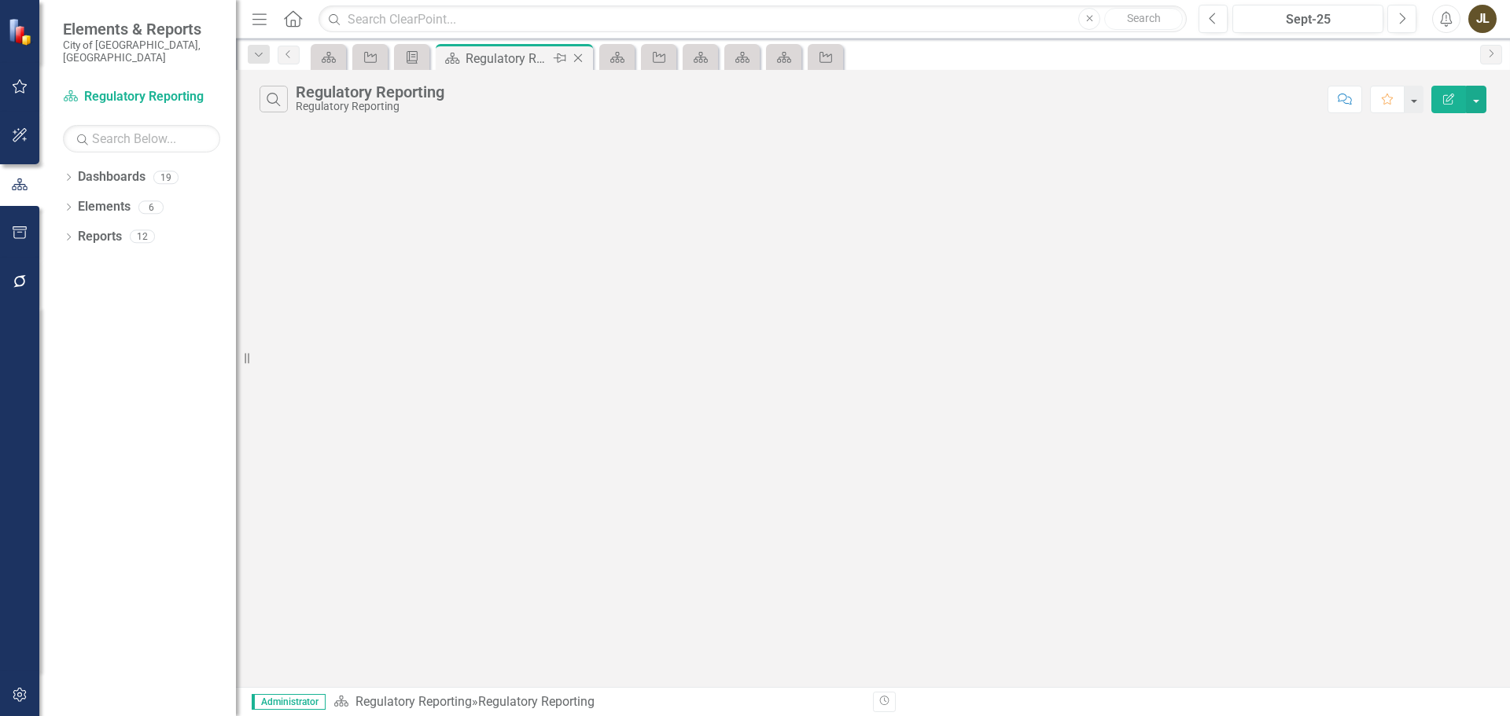
click at [581, 55] on icon at bounding box center [578, 58] width 9 height 9
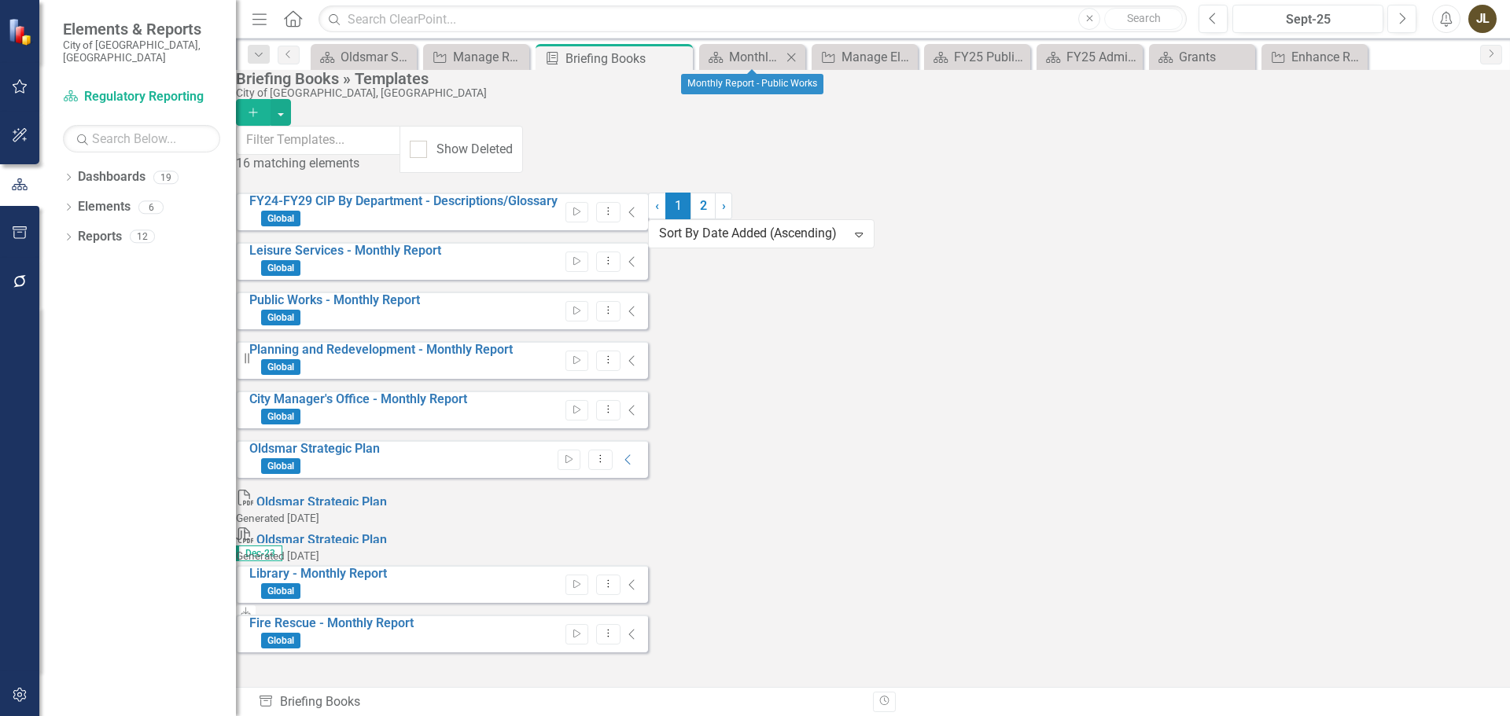
click at [793, 54] on icon "Close" at bounding box center [791, 57] width 16 height 13
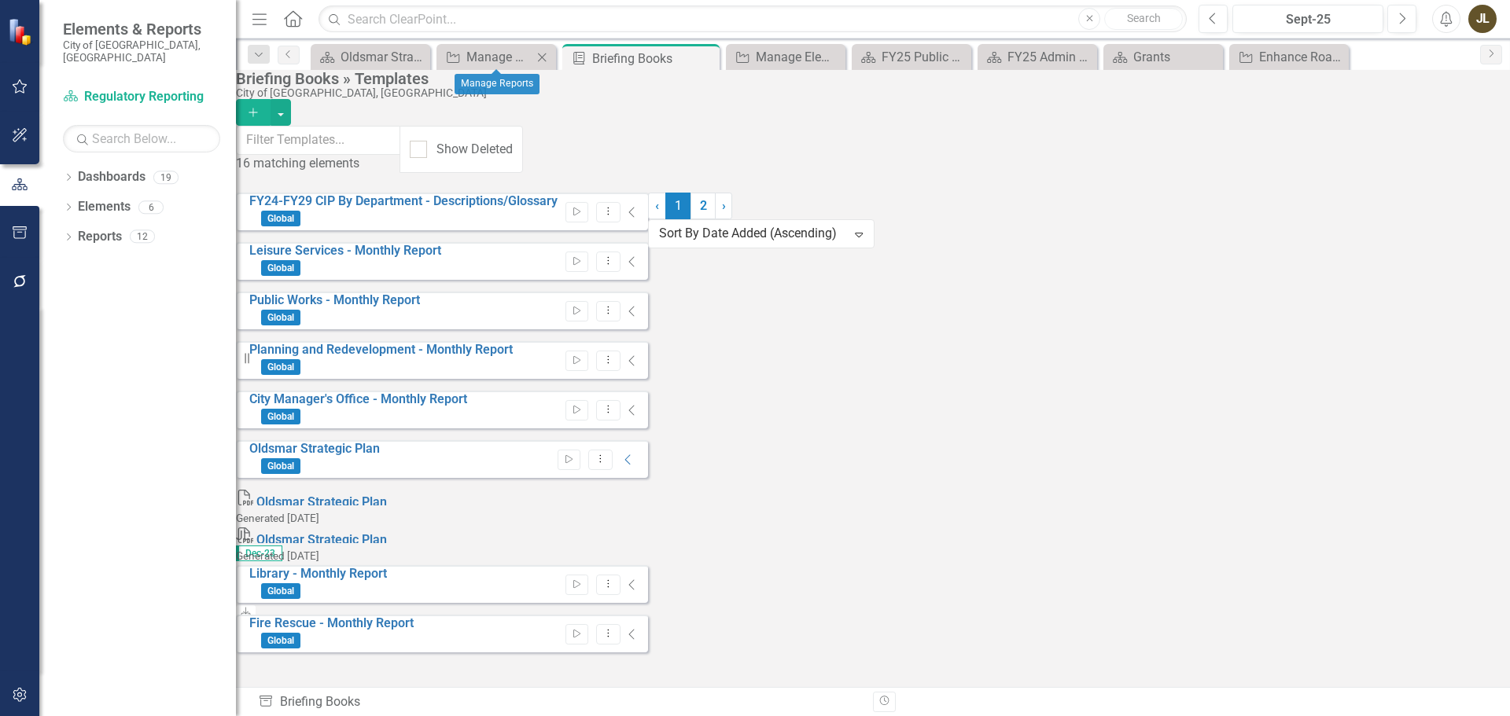
click at [537, 56] on icon "Close" at bounding box center [542, 57] width 16 height 13
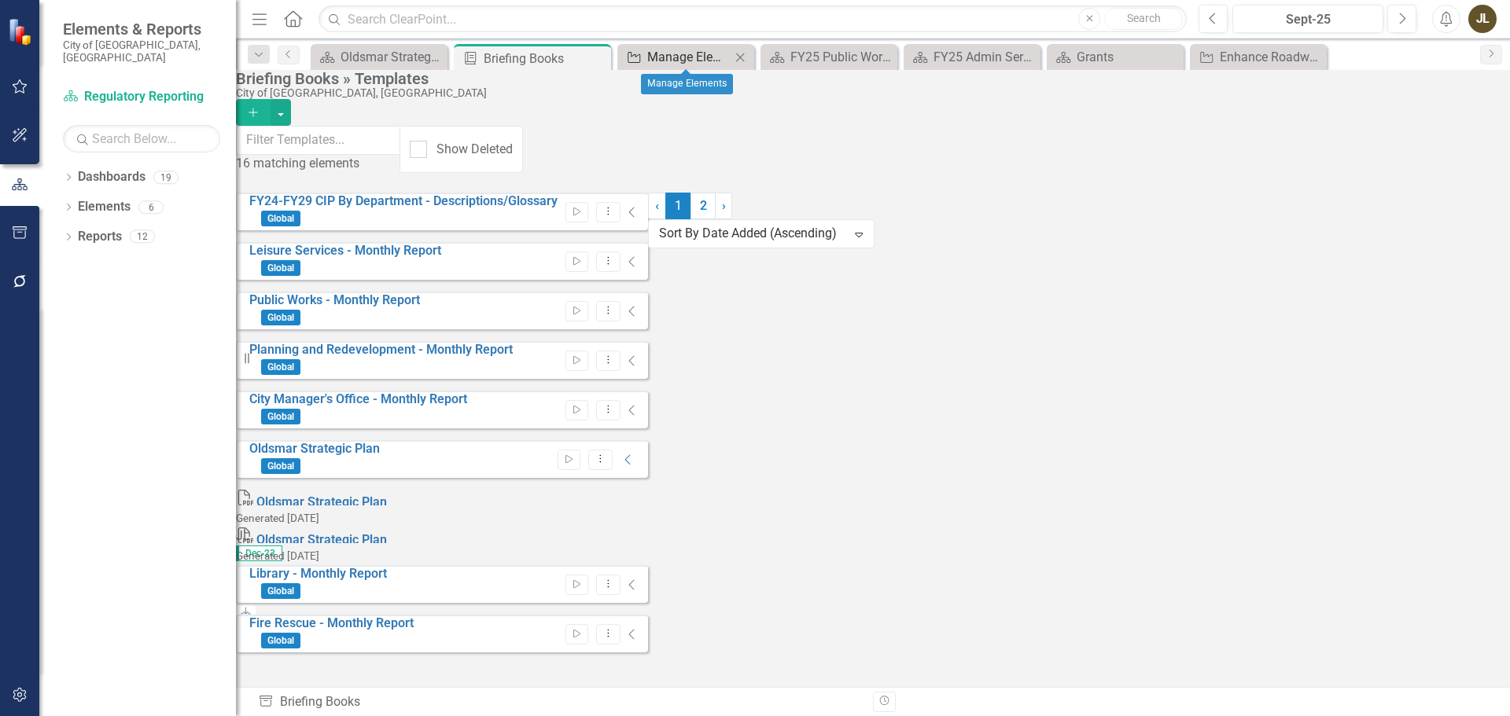
click at [691, 64] on div "Manage Elements" at bounding box center [688, 57] width 83 height 20
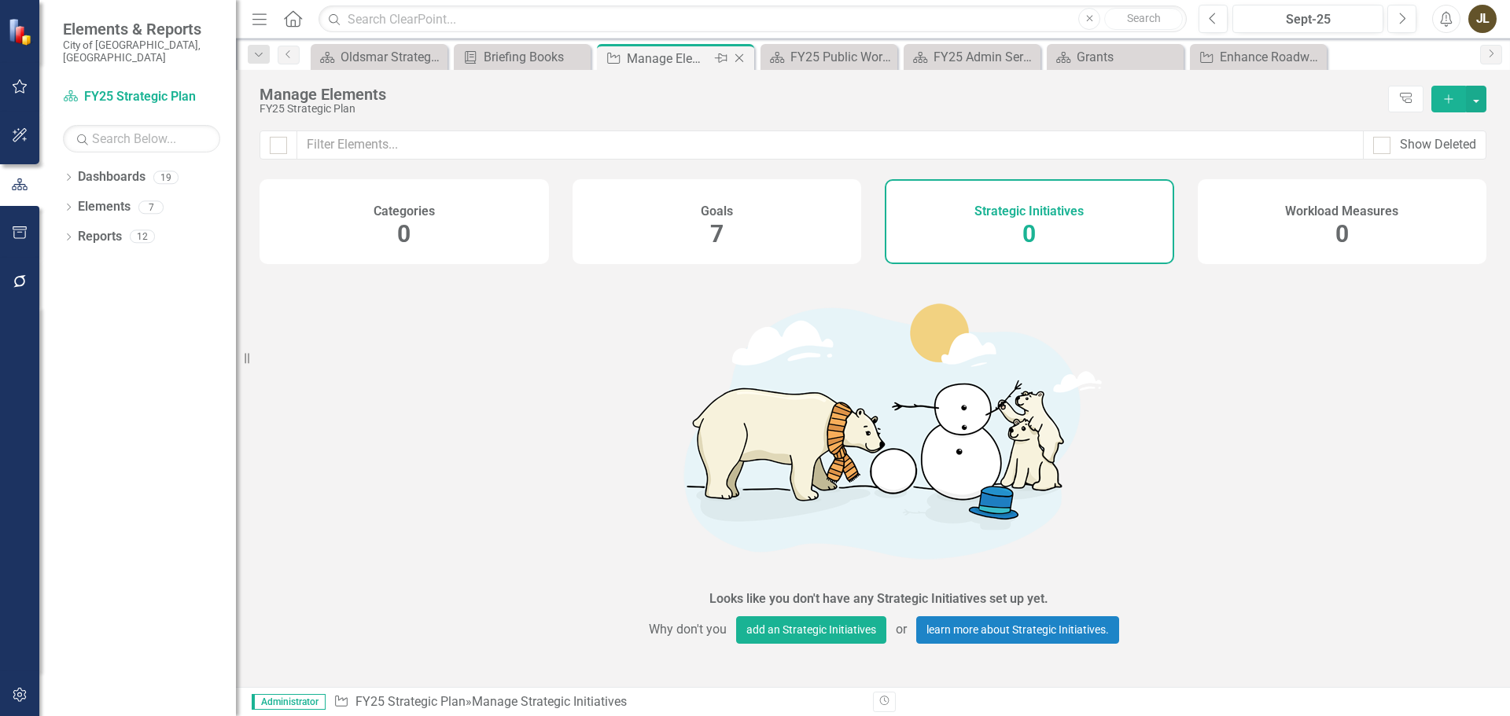
click at [744, 60] on icon "Close" at bounding box center [739, 58] width 16 height 13
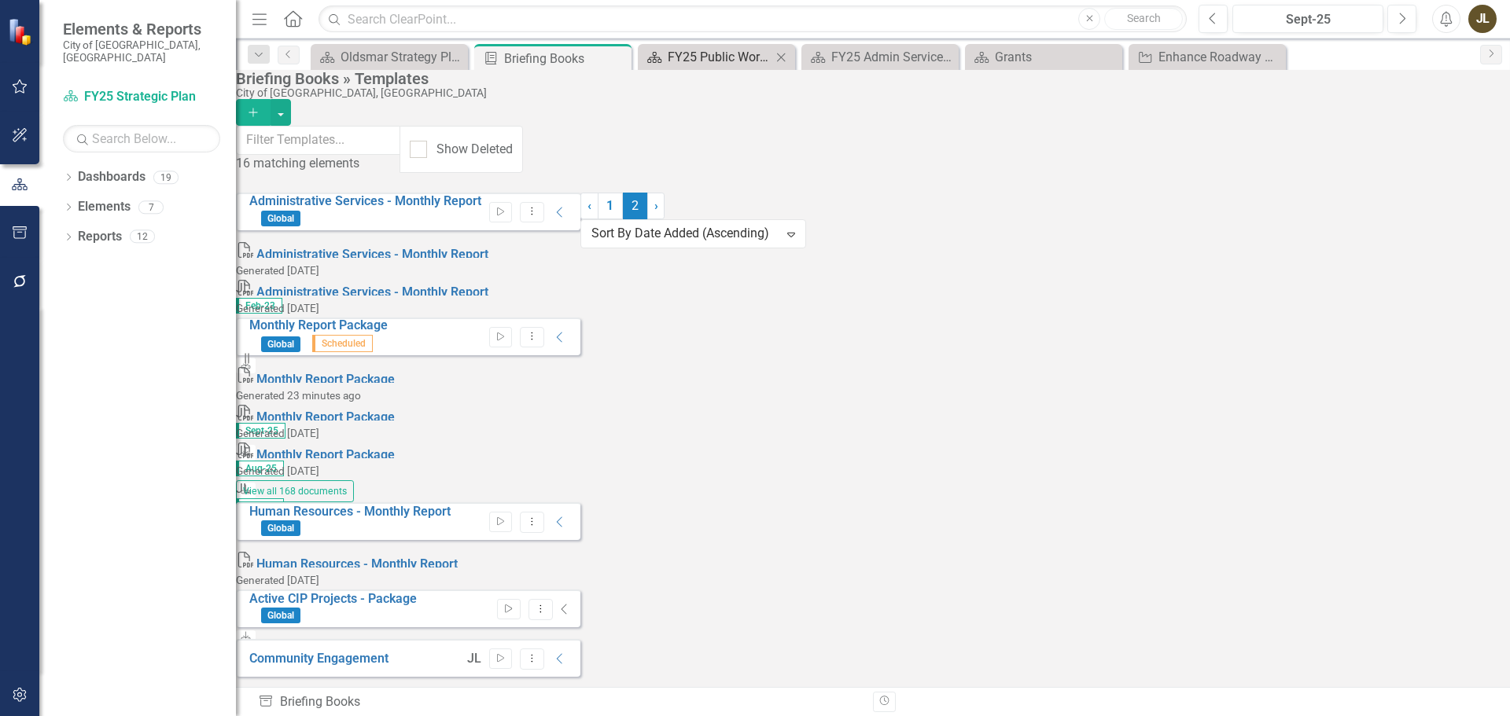
click at [748, 58] on div "FY25 Public Works - Strategic Plan" at bounding box center [720, 57] width 104 height 20
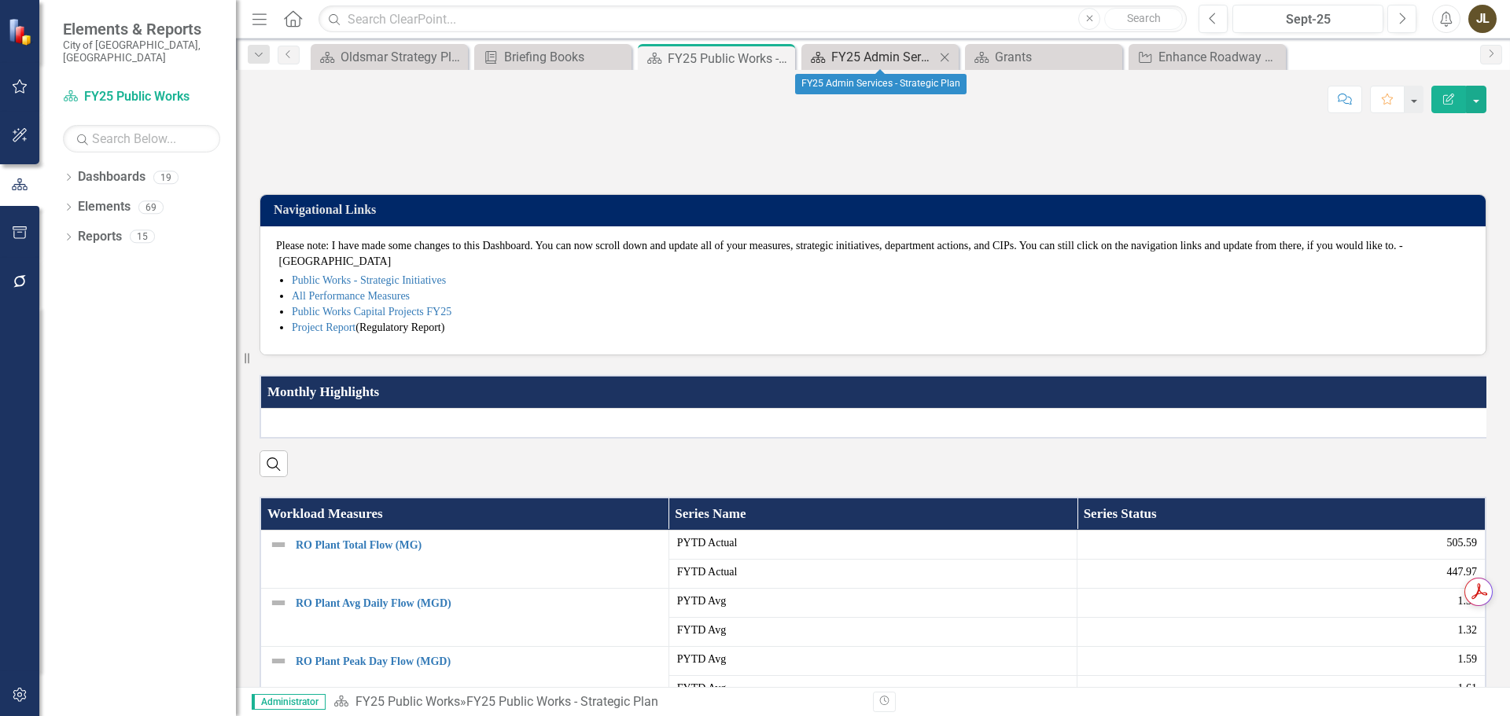
click at [845, 61] on div "FY25 Admin Services - Strategic Plan" at bounding box center [883, 57] width 104 height 20
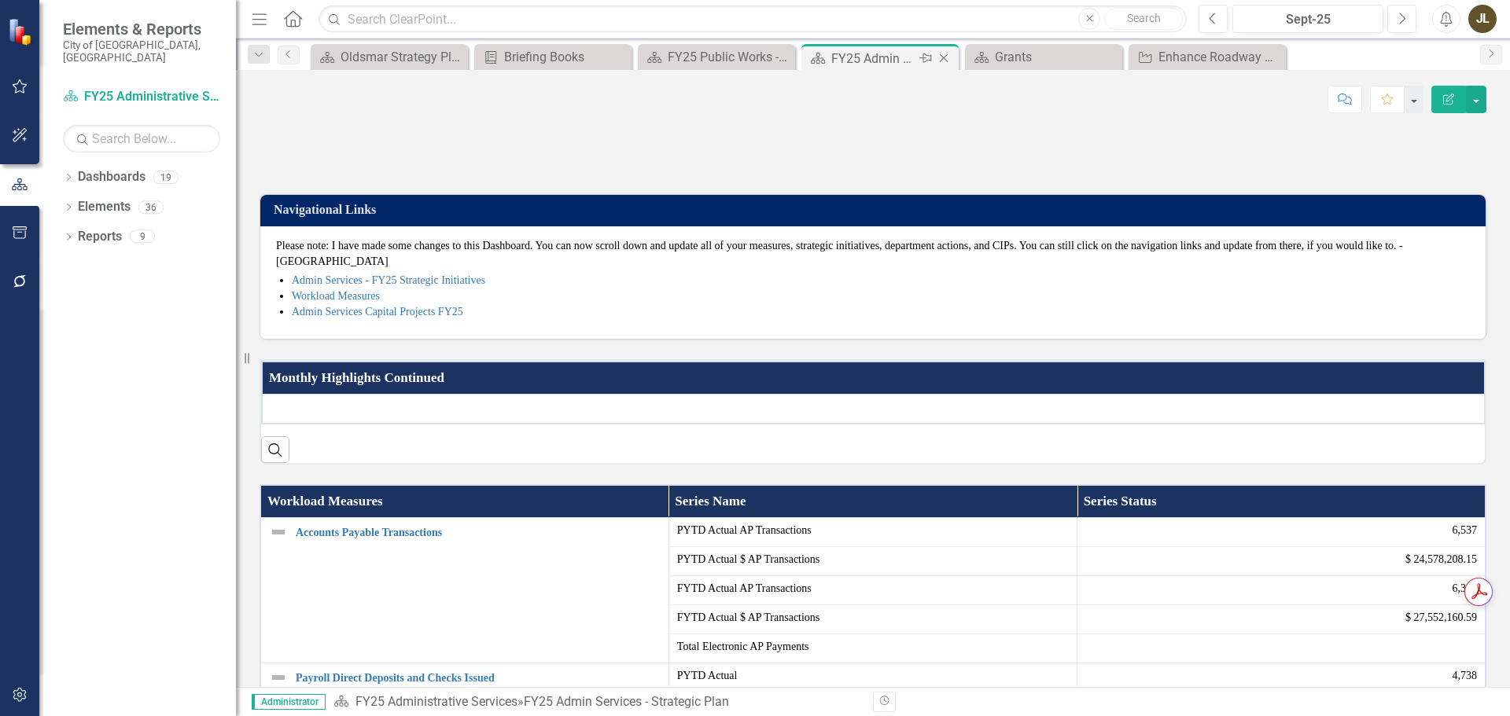
click at [942, 58] on icon "Close" at bounding box center [944, 58] width 16 height 13
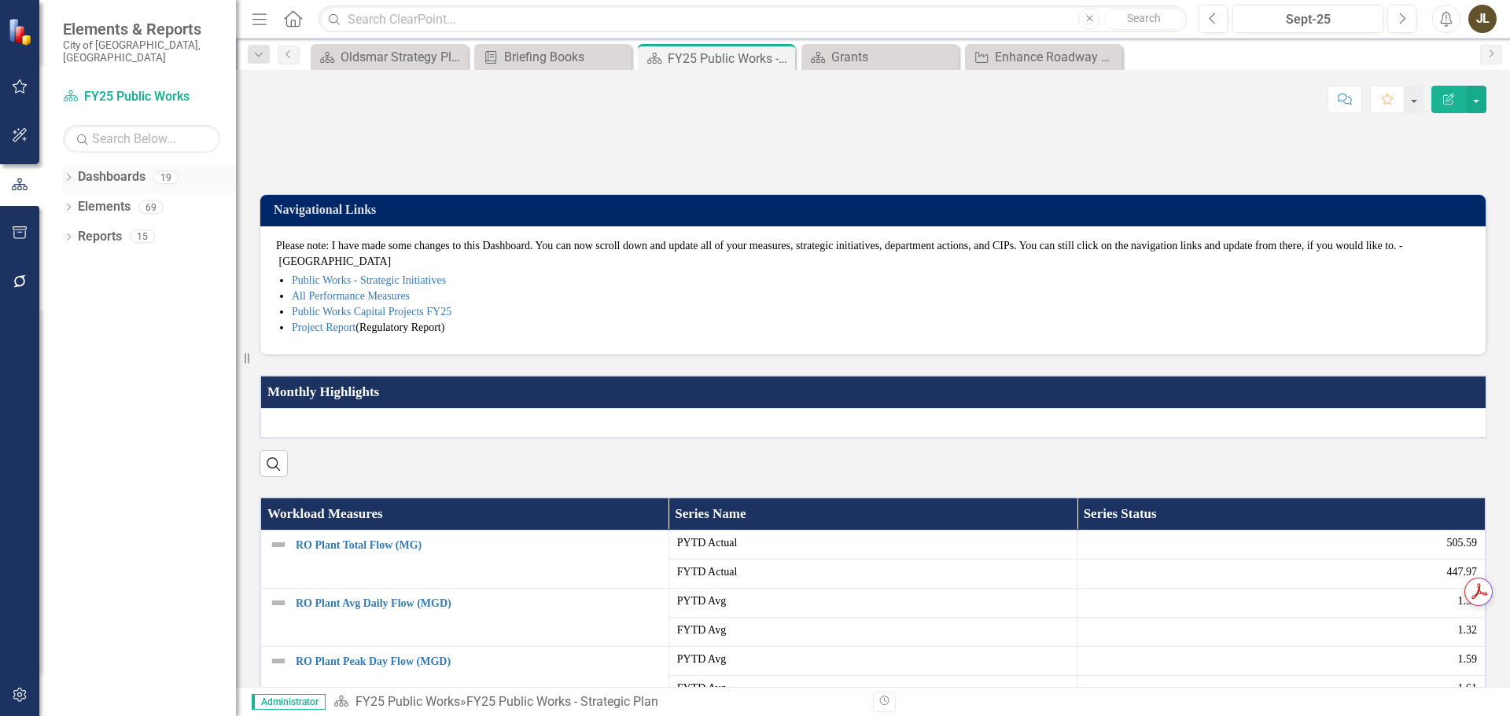
click at [69, 175] on icon "Dropdown" at bounding box center [68, 179] width 11 height 9
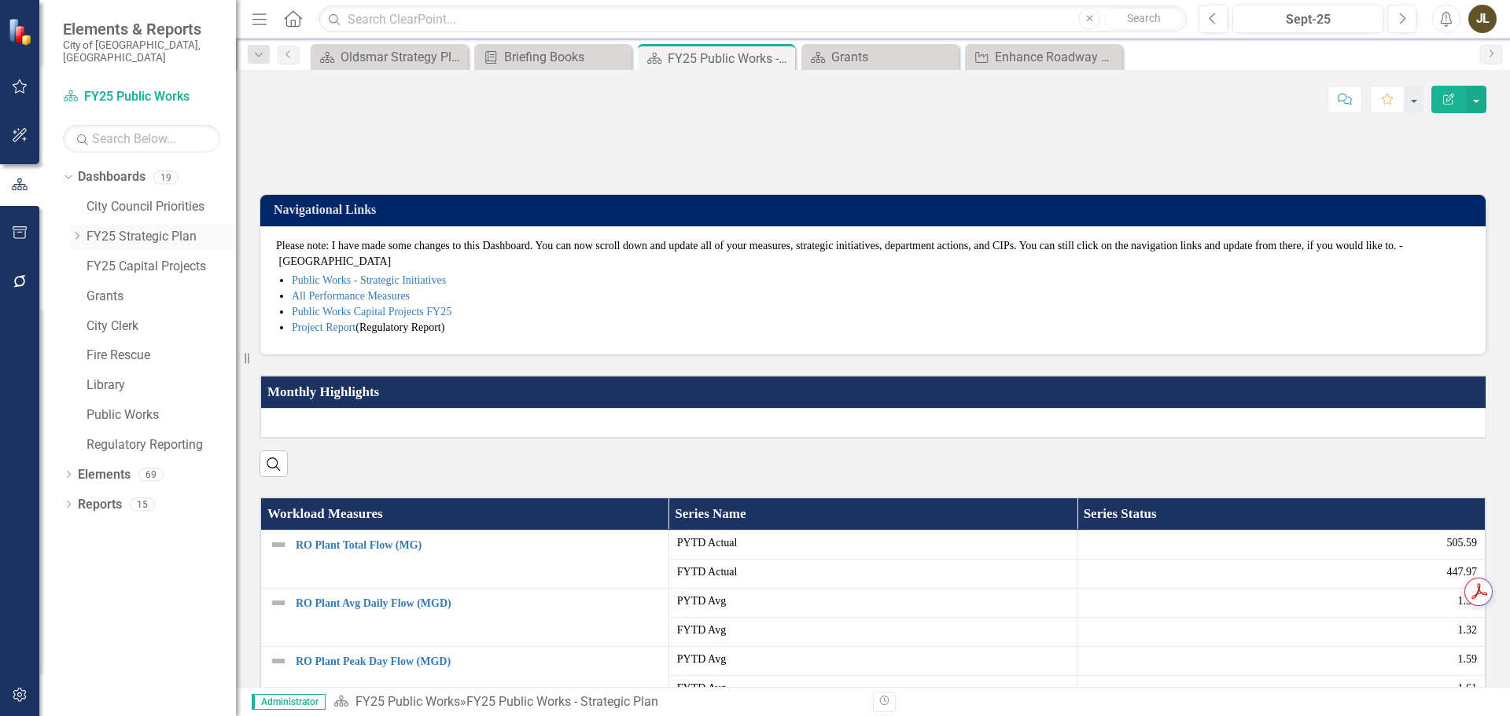
click at [75, 231] on icon "Dropdown" at bounding box center [77, 235] width 12 height 9
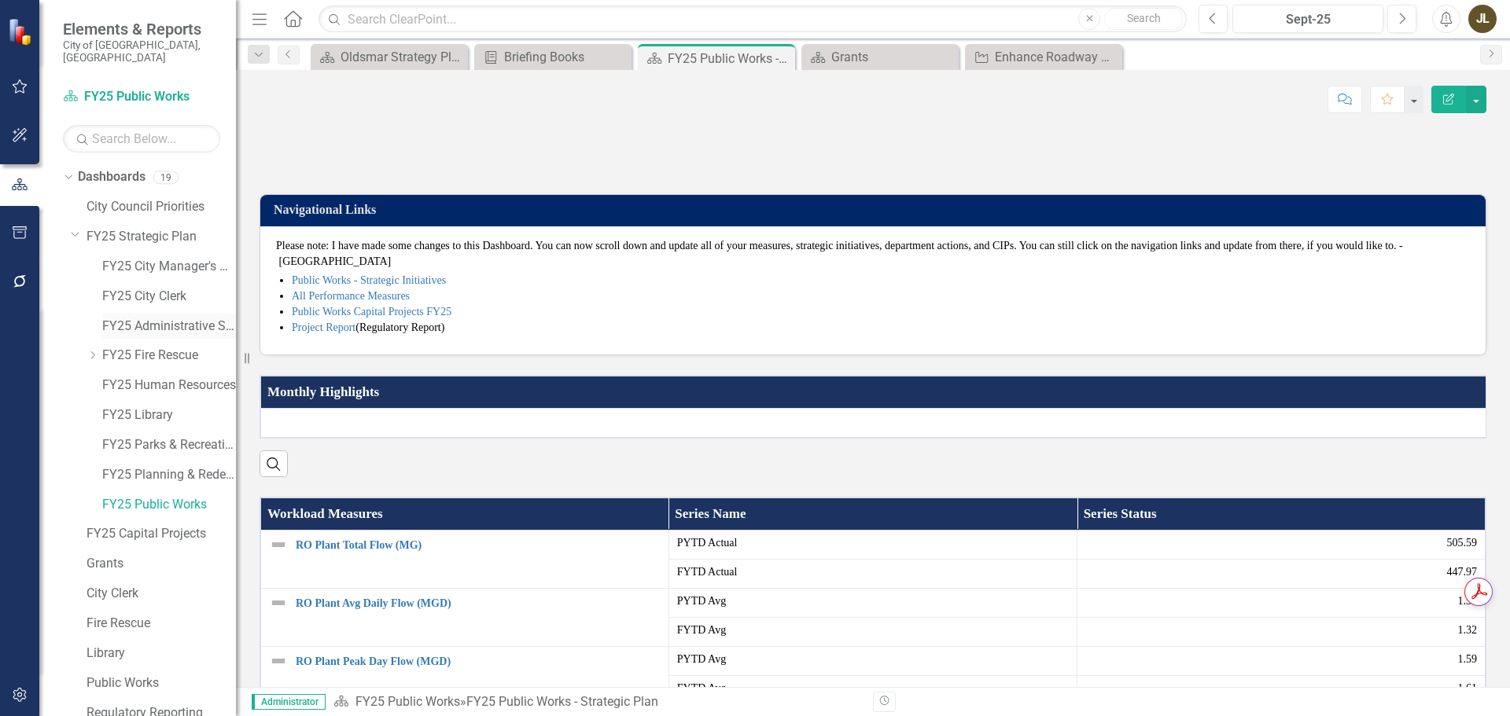
click at [165, 318] on link "FY25 Administrative Services" at bounding box center [169, 327] width 134 height 18
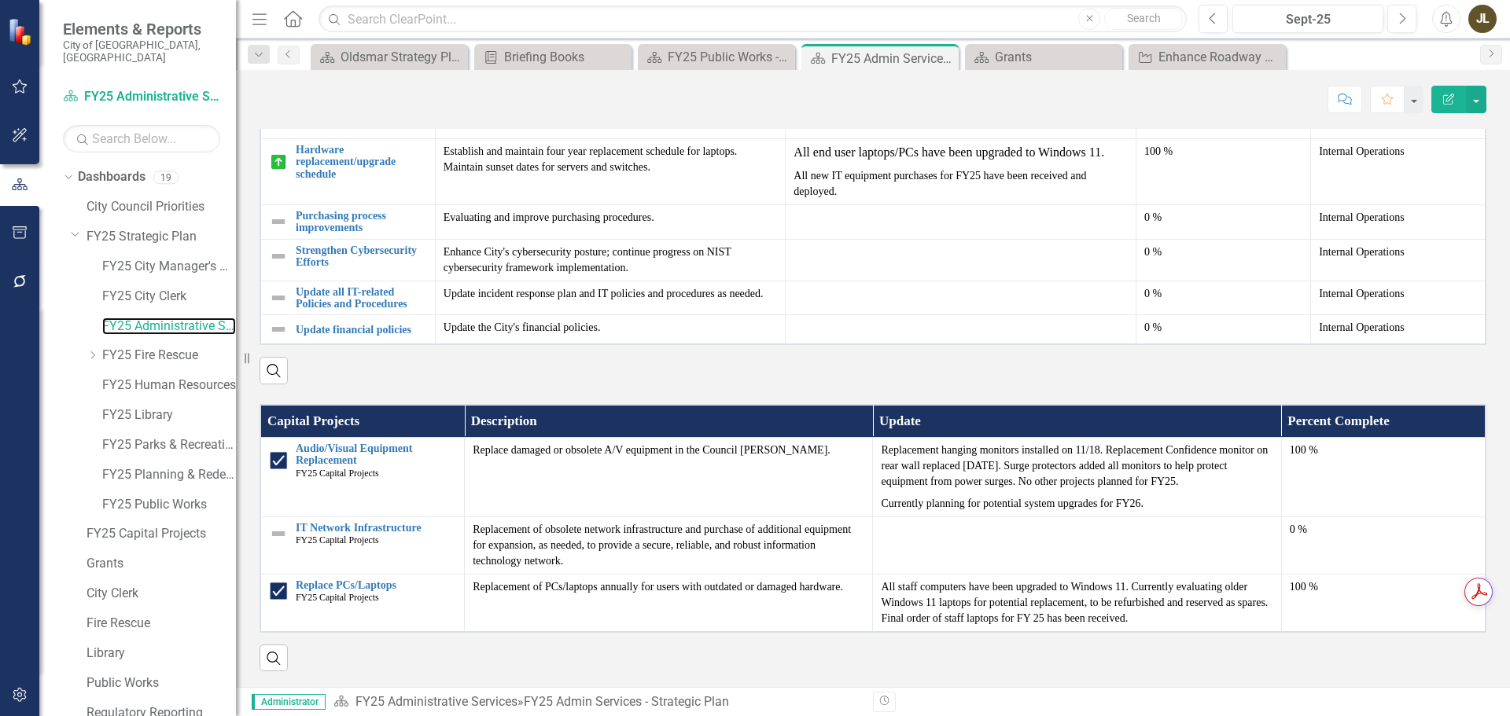
scroll to position [1285, 0]
click at [152, 525] on link "FY25 Capital Projects" at bounding box center [160, 534] width 149 height 18
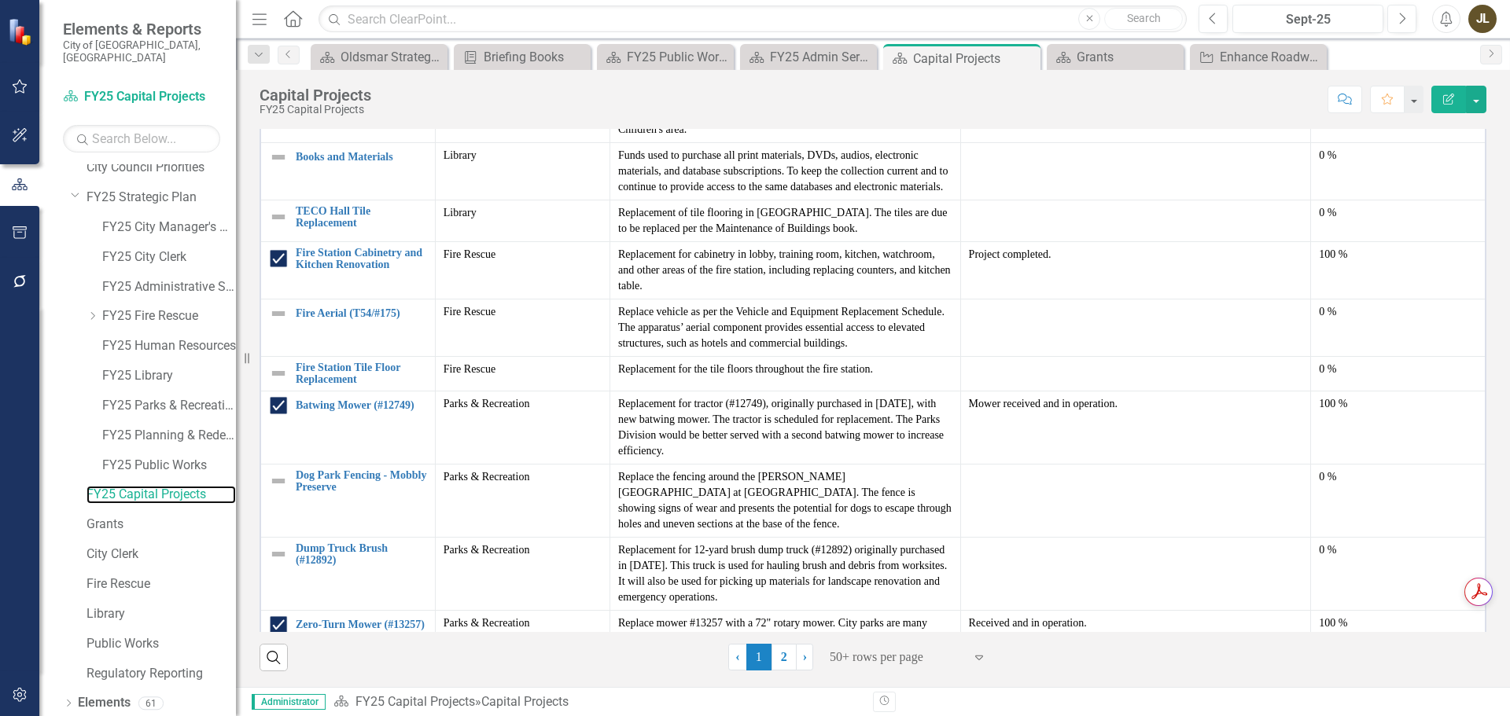
scroll to position [61, 0]
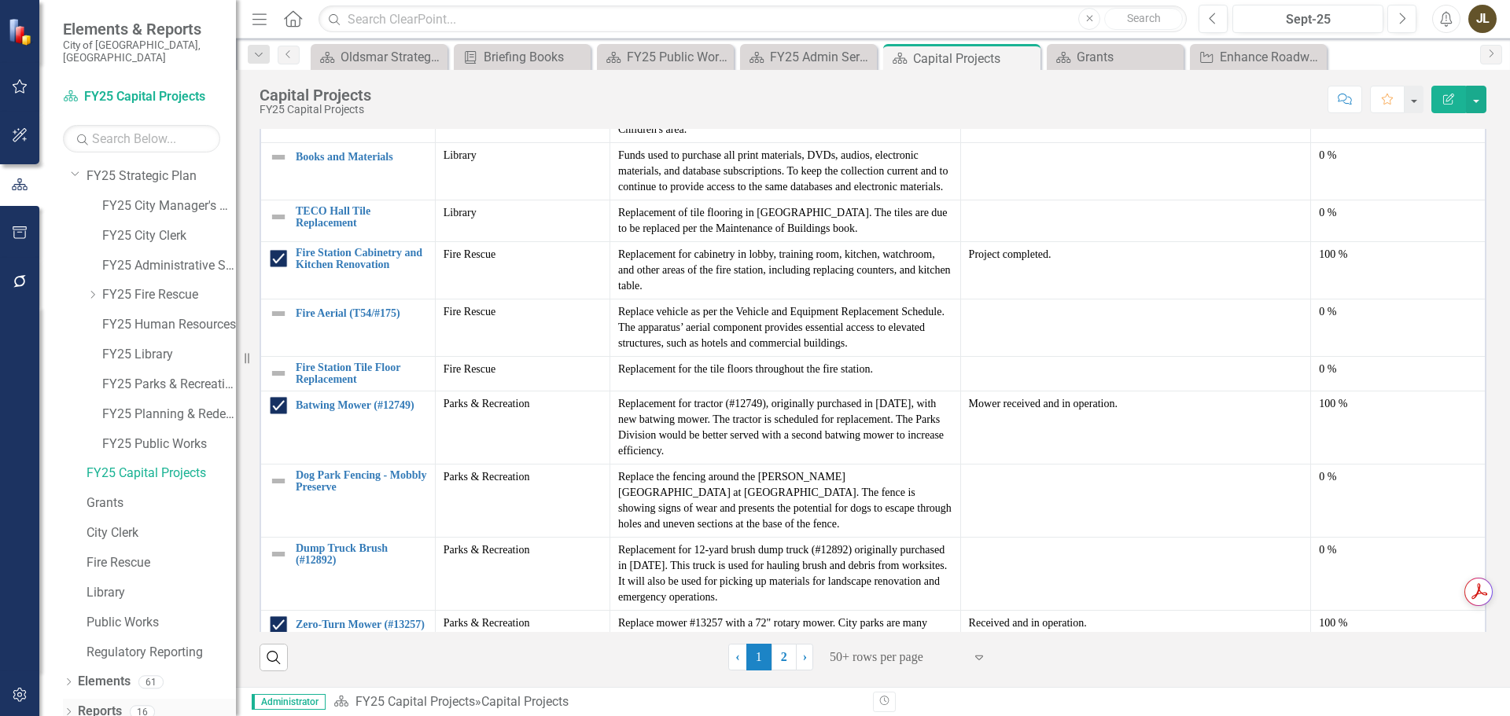
click at [73, 709] on icon "Dropdown" at bounding box center [68, 713] width 11 height 9
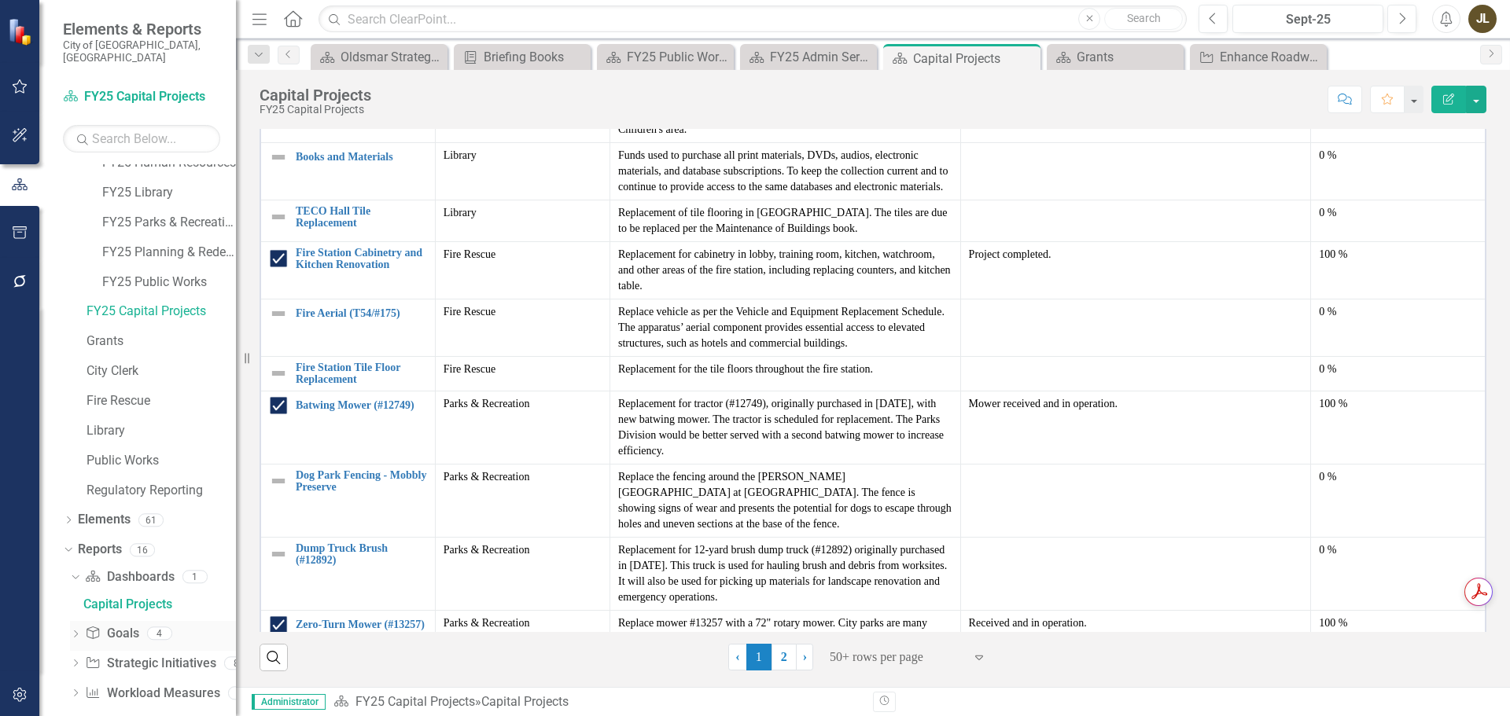
scroll to position [227, 0]
click at [100, 593] on div "Capital Projects" at bounding box center [159, 600] width 153 height 14
click at [28, 226] on icon "button" at bounding box center [20, 232] width 17 height 13
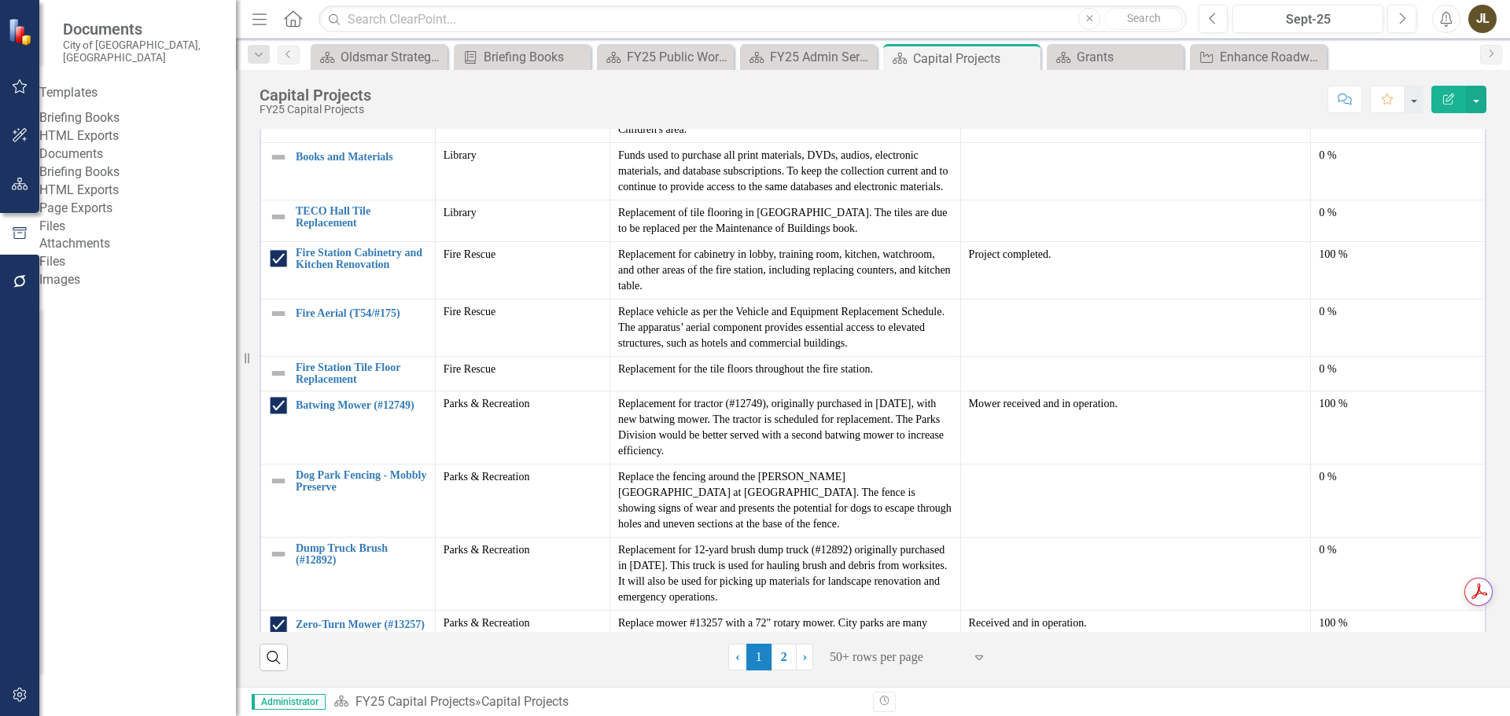
click at [105, 109] on link "Briefing Books" at bounding box center [137, 118] width 197 height 18
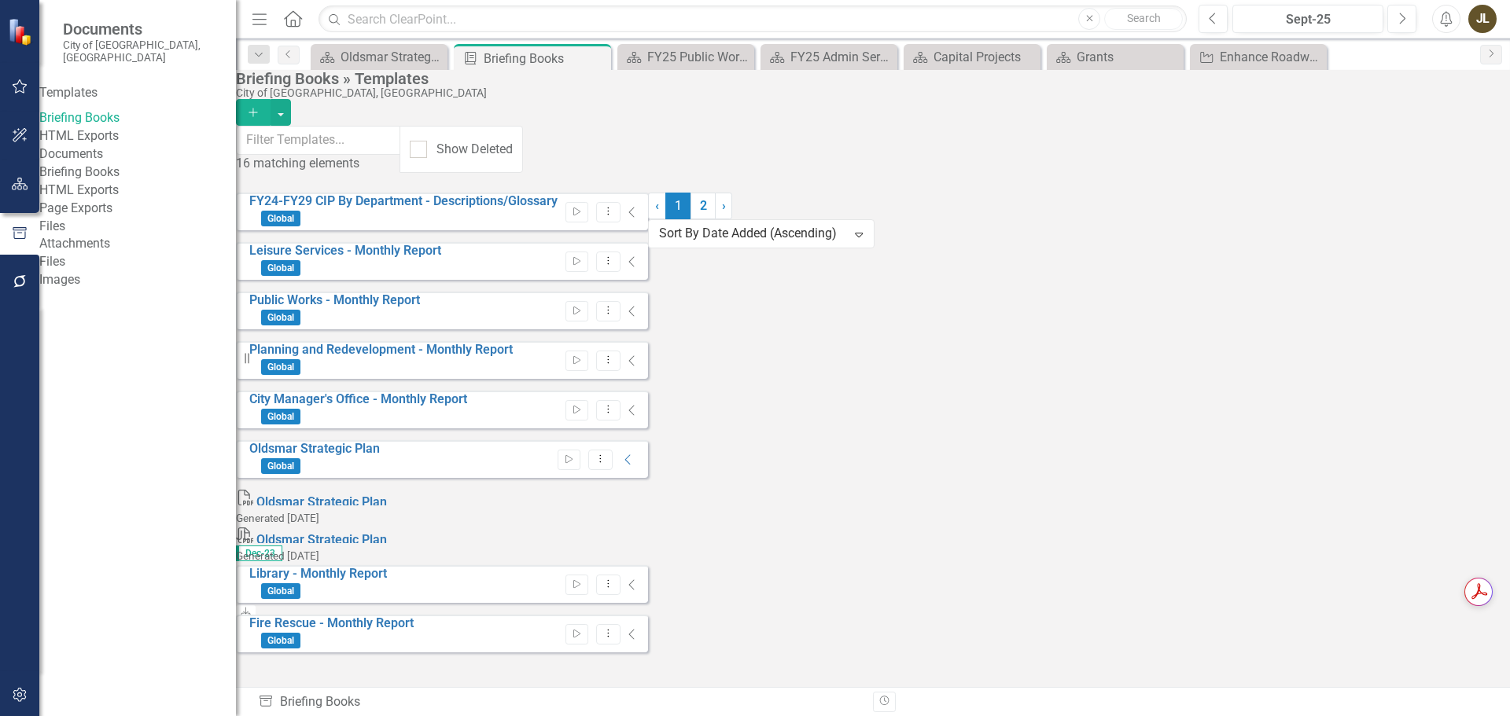
click at [80, 271] on link "Files" at bounding box center [137, 262] width 197 height 18
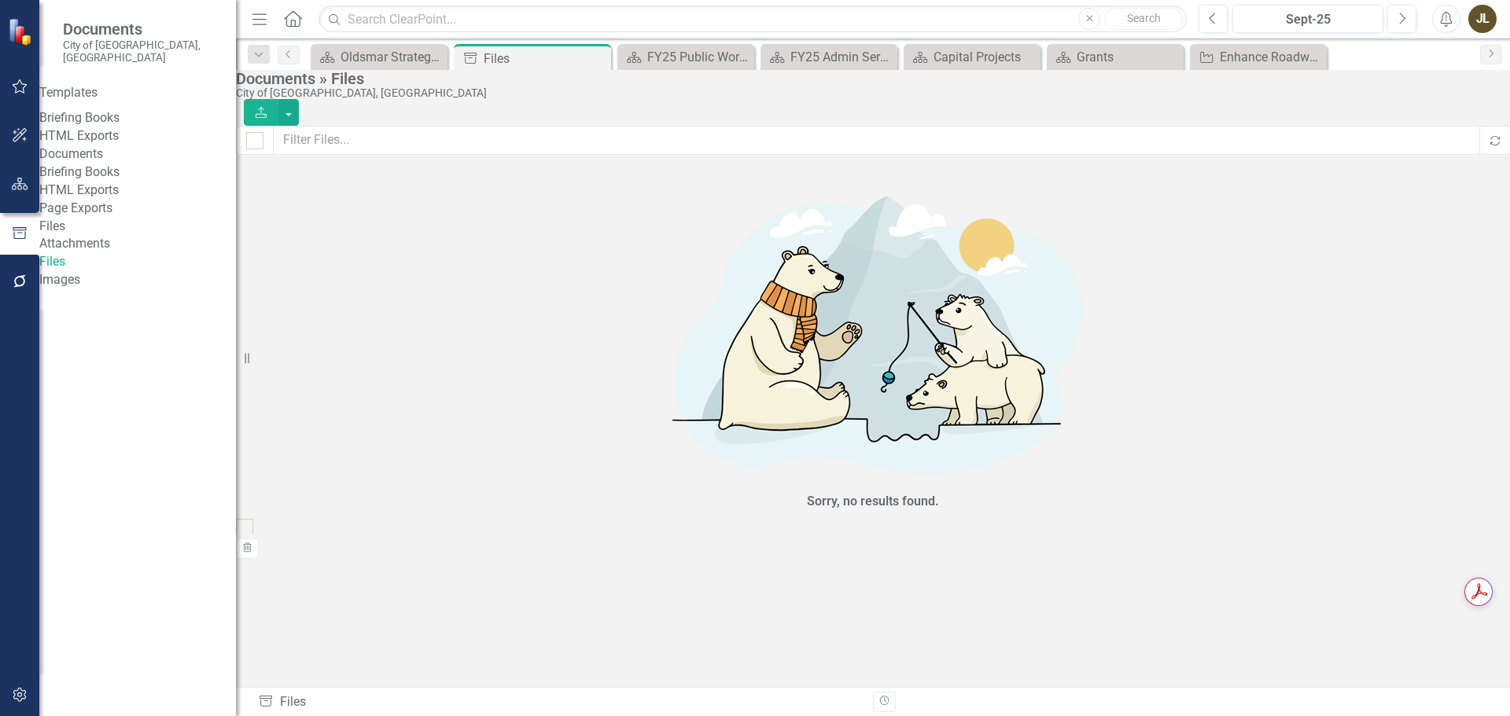
checkbox input "false"
click at [83, 253] on link "Attachments" at bounding box center [137, 244] width 197 height 18
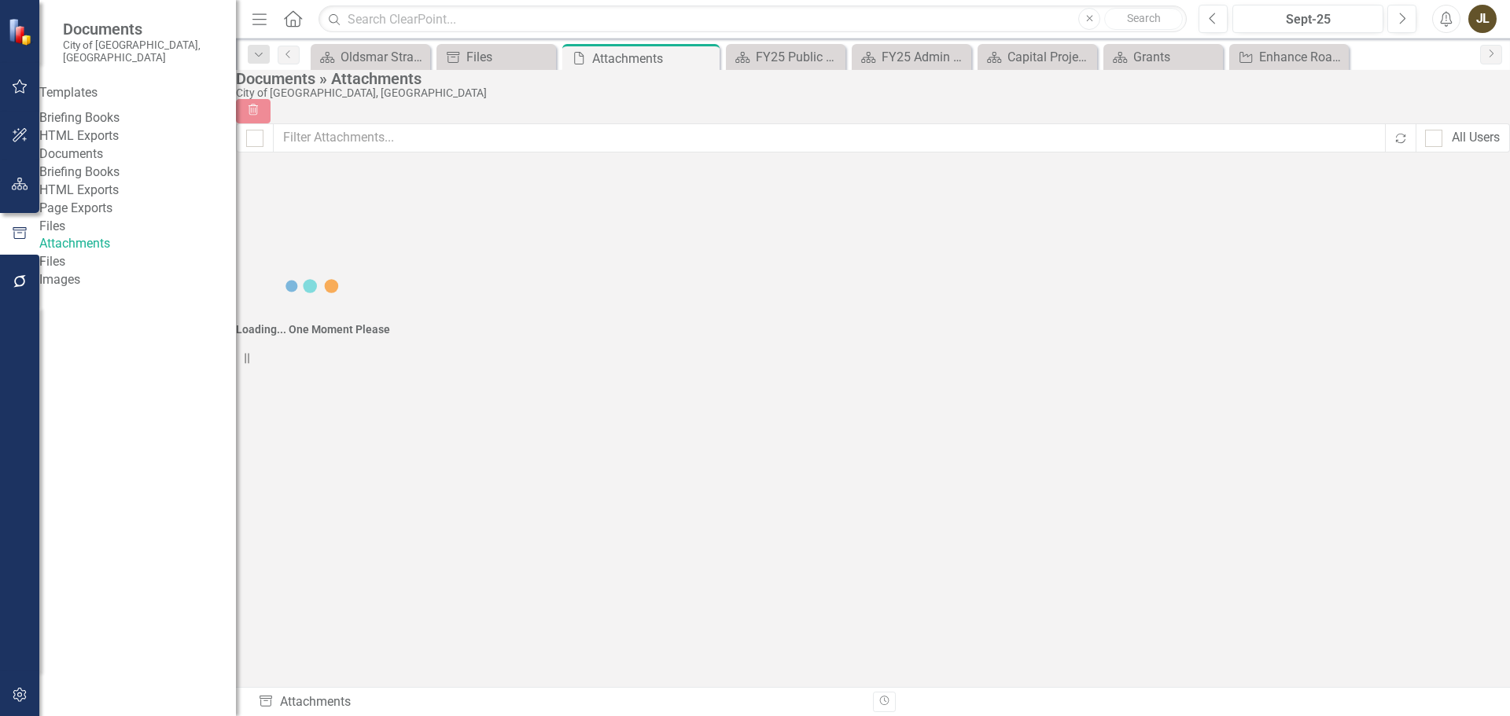
checkbox input "false"
click at [252, 208] on icon "Download" at bounding box center [247, 212] width 12 height 9
click at [252, 245] on icon "Download" at bounding box center [247, 249] width 12 height 9
click at [252, 283] on icon "Download" at bounding box center [247, 287] width 12 height 9
click at [252, 319] on icon at bounding box center [246, 323] width 9 height 9
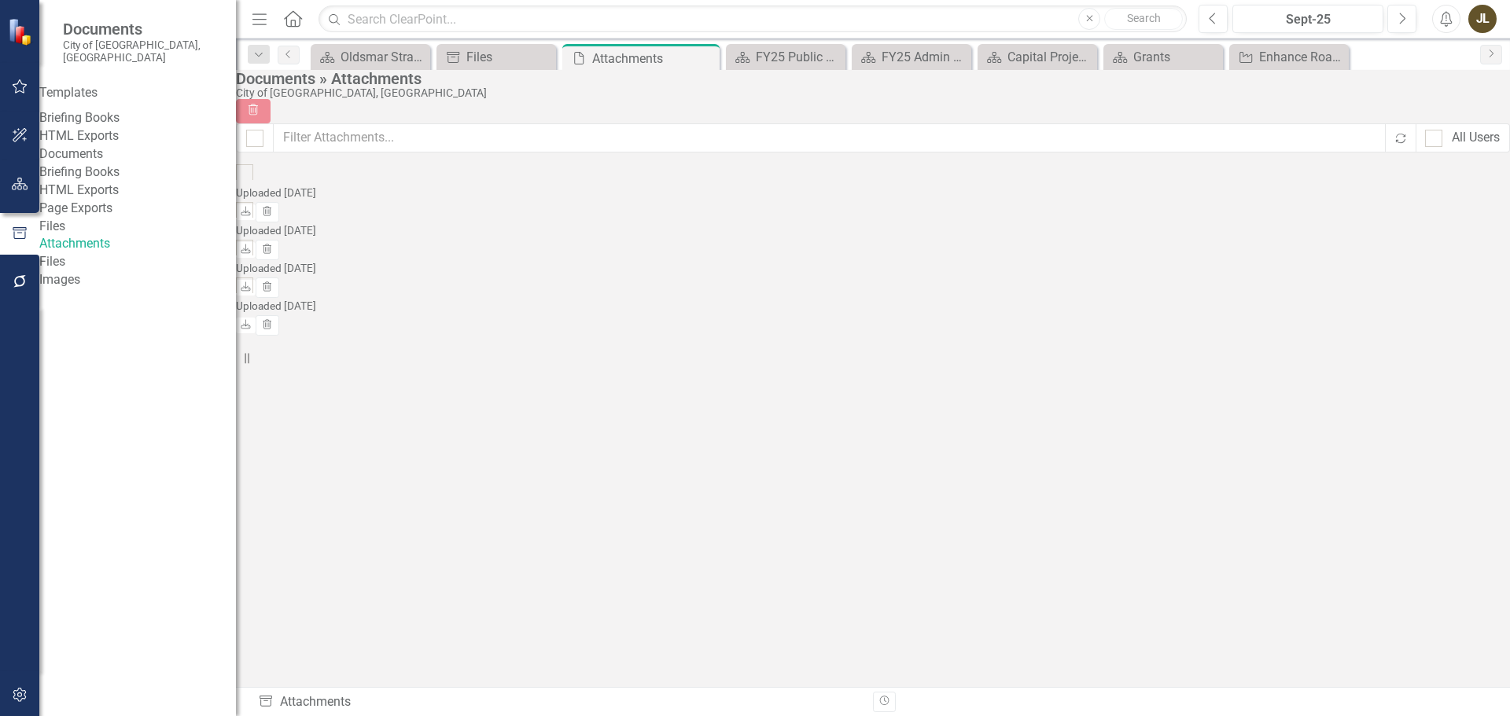
click at [97, 289] on link "Images" at bounding box center [137, 280] width 197 height 18
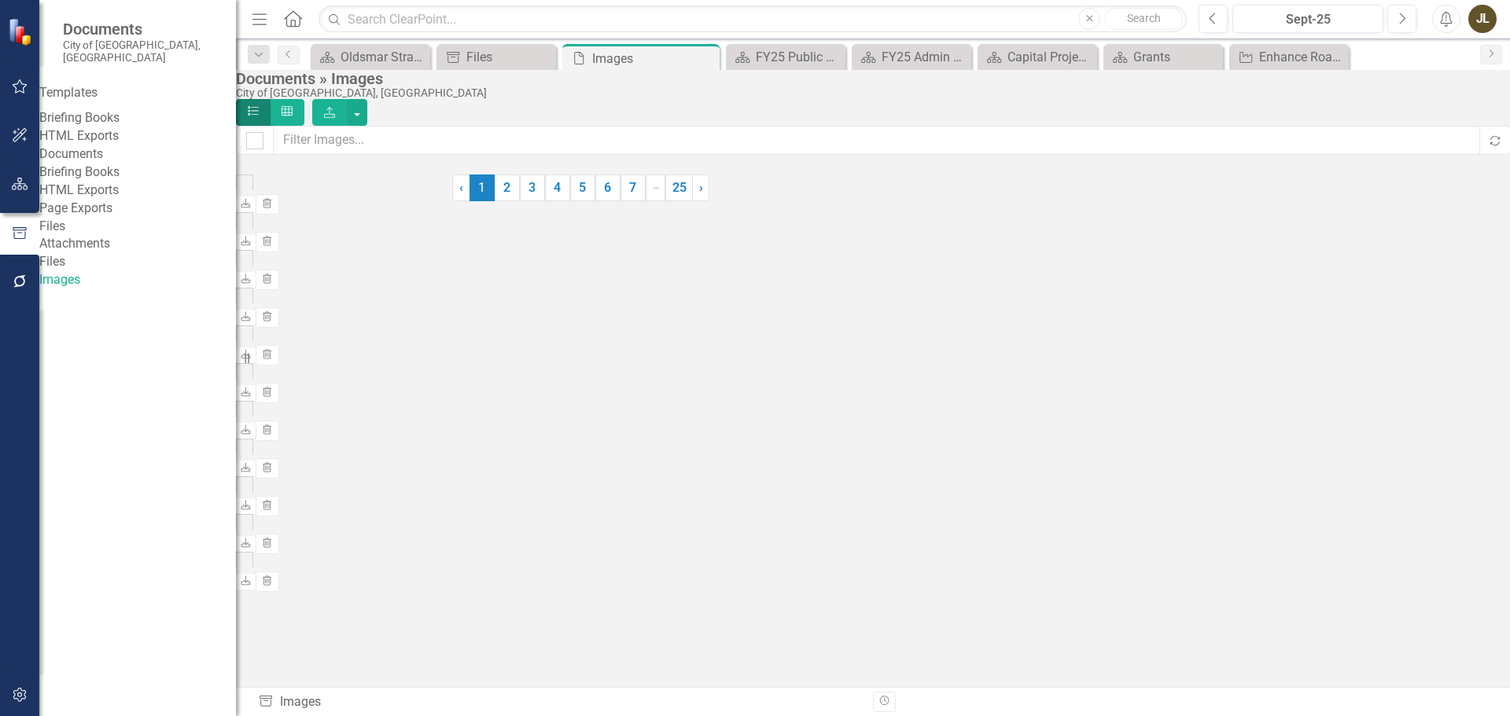
checkbox input "false"
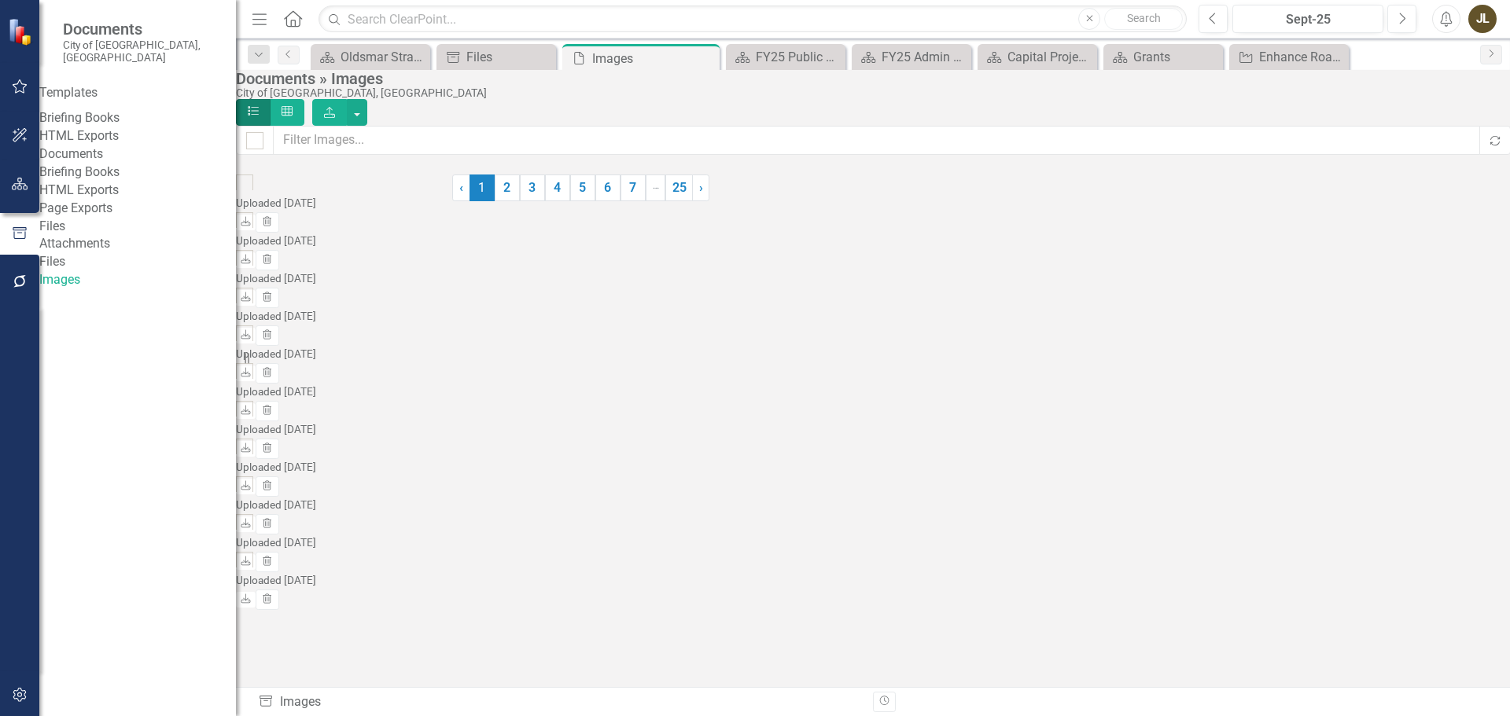
click at [333, 216] on link "mceclip0.png" at bounding box center [294, 223] width 76 height 15
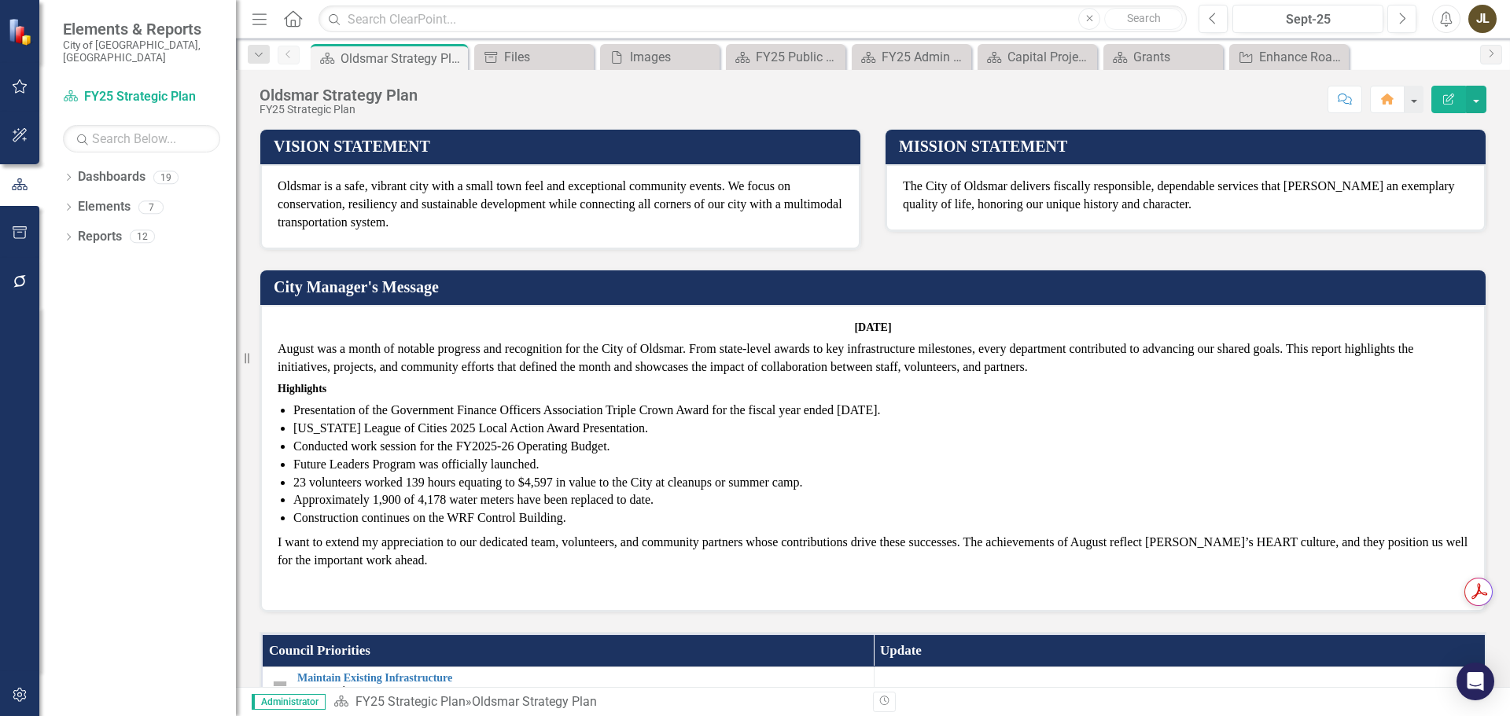
click at [15, 235] on icon "button" at bounding box center [20, 232] width 17 height 13
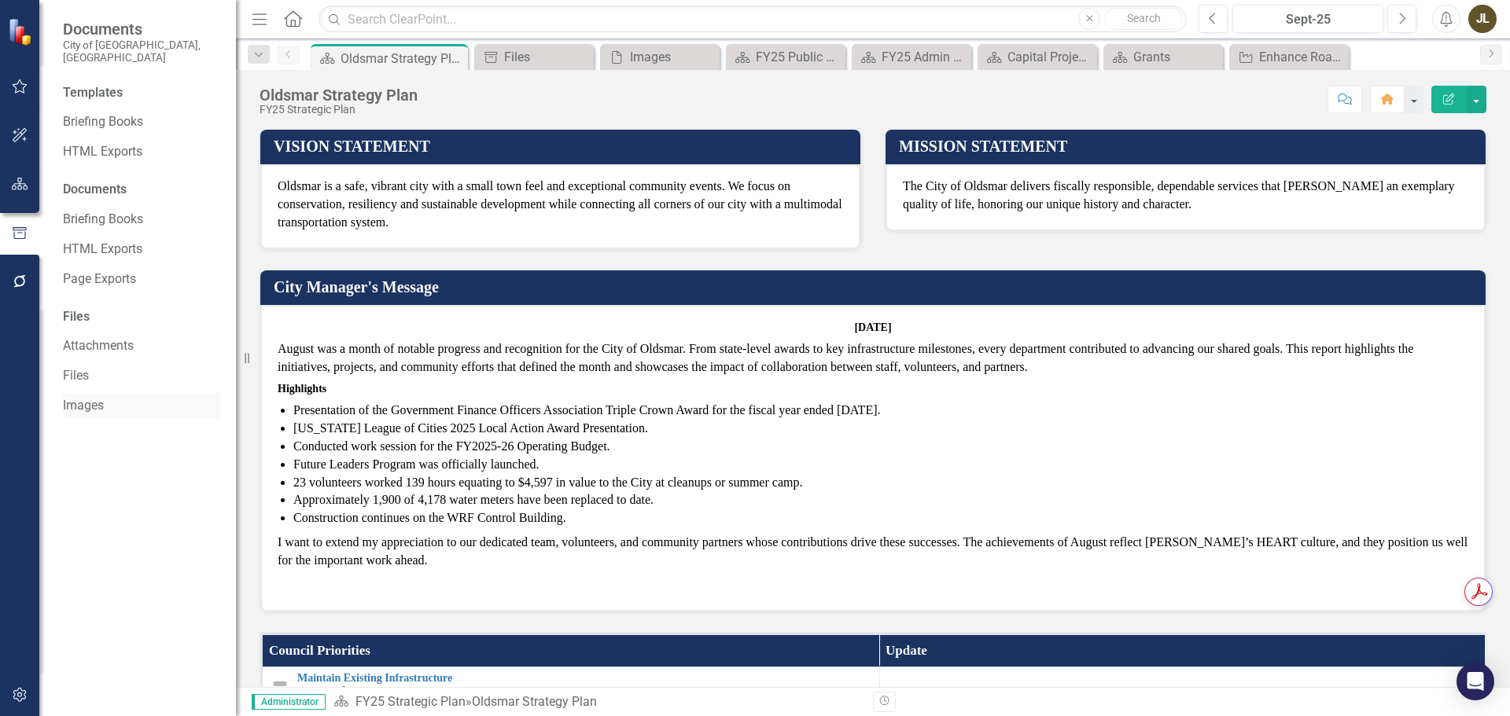
click at [69, 397] on link "Images" at bounding box center [141, 406] width 157 height 18
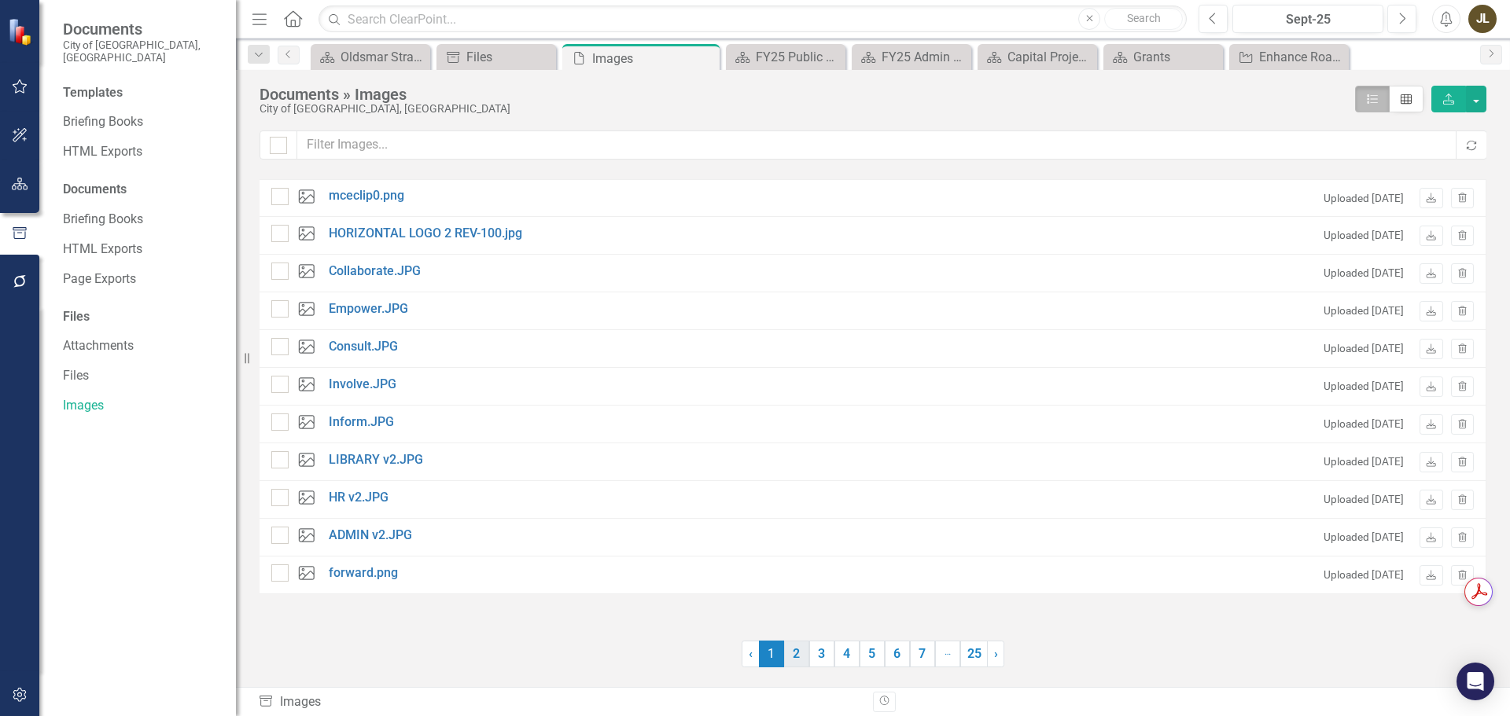
click at [803, 656] on link "2" at bounding box center [796, 654] width 25 height 27
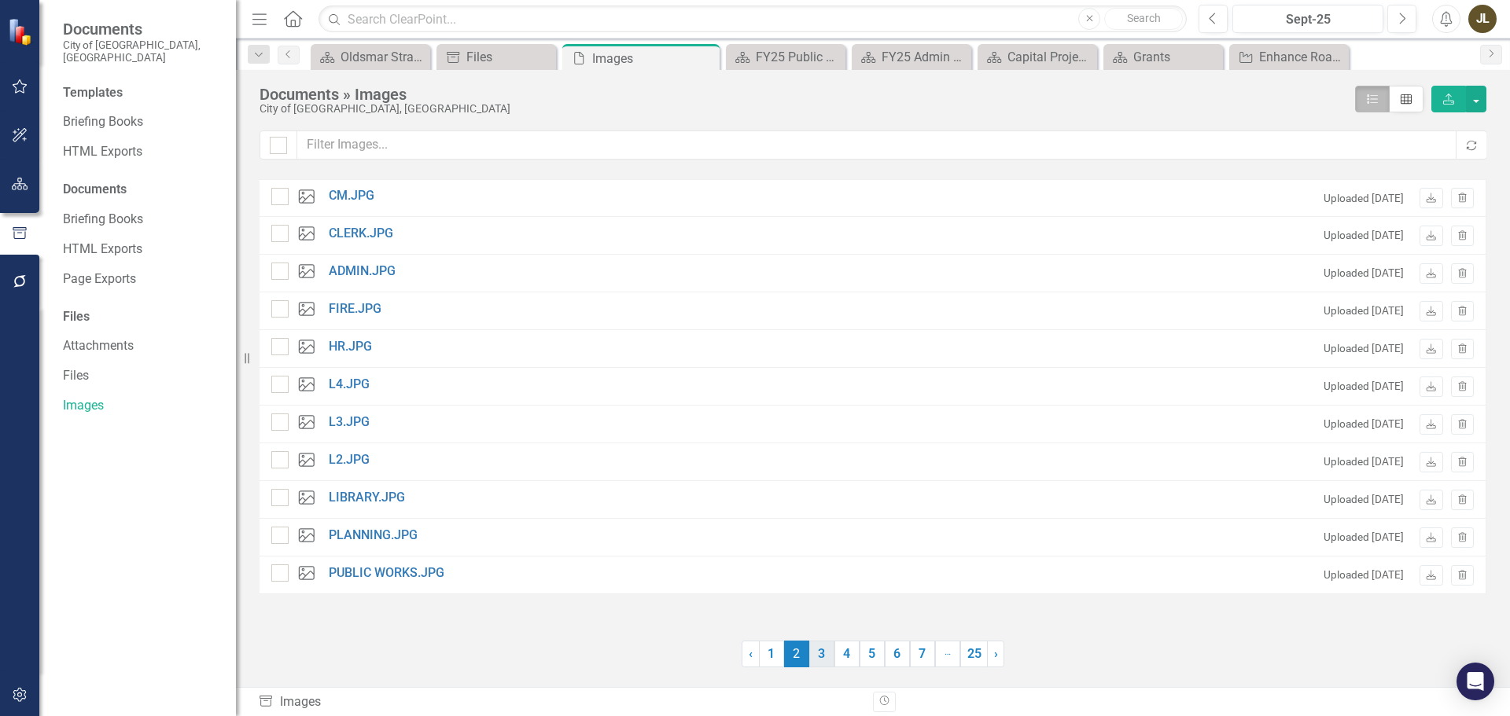
click at [824, 659] on link "3" at bounding box center [821, 654] width 25 height 27
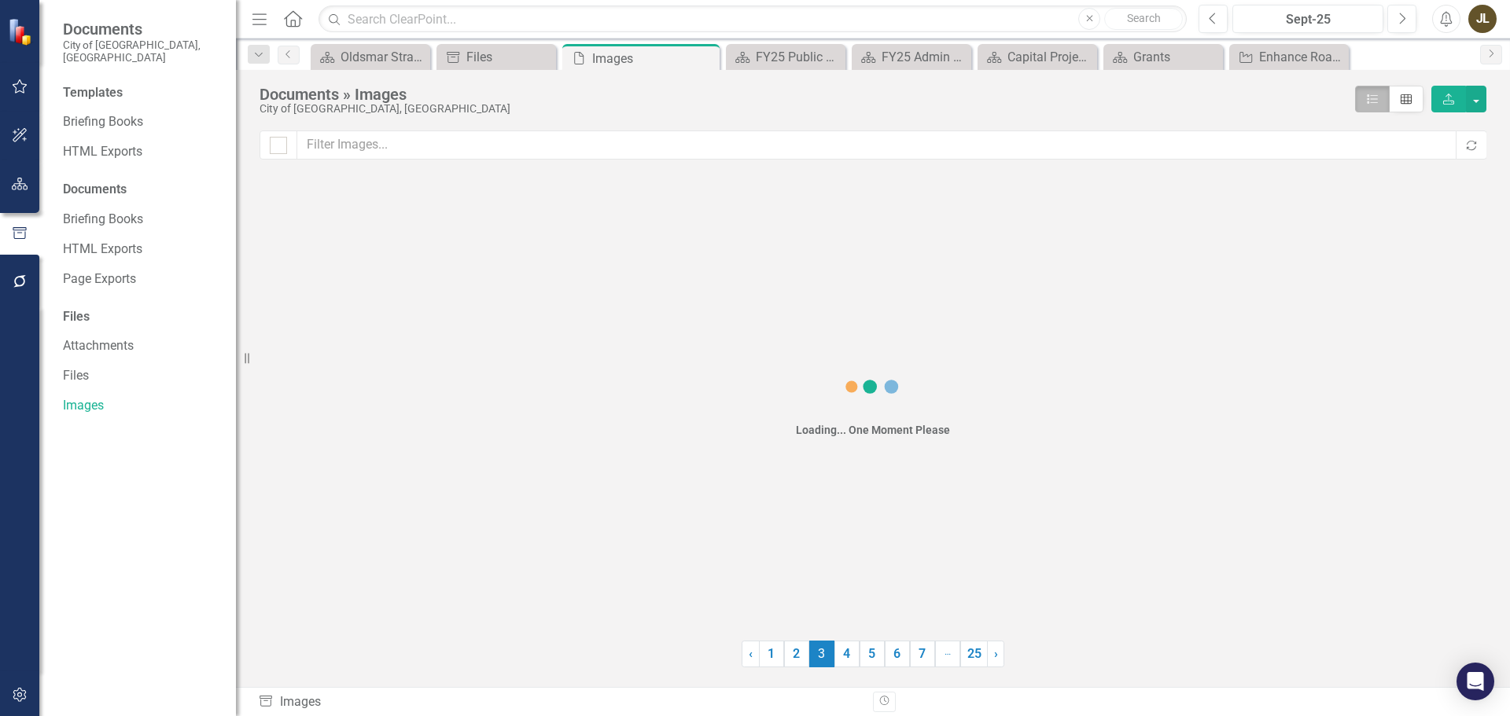
checkbox input "false"
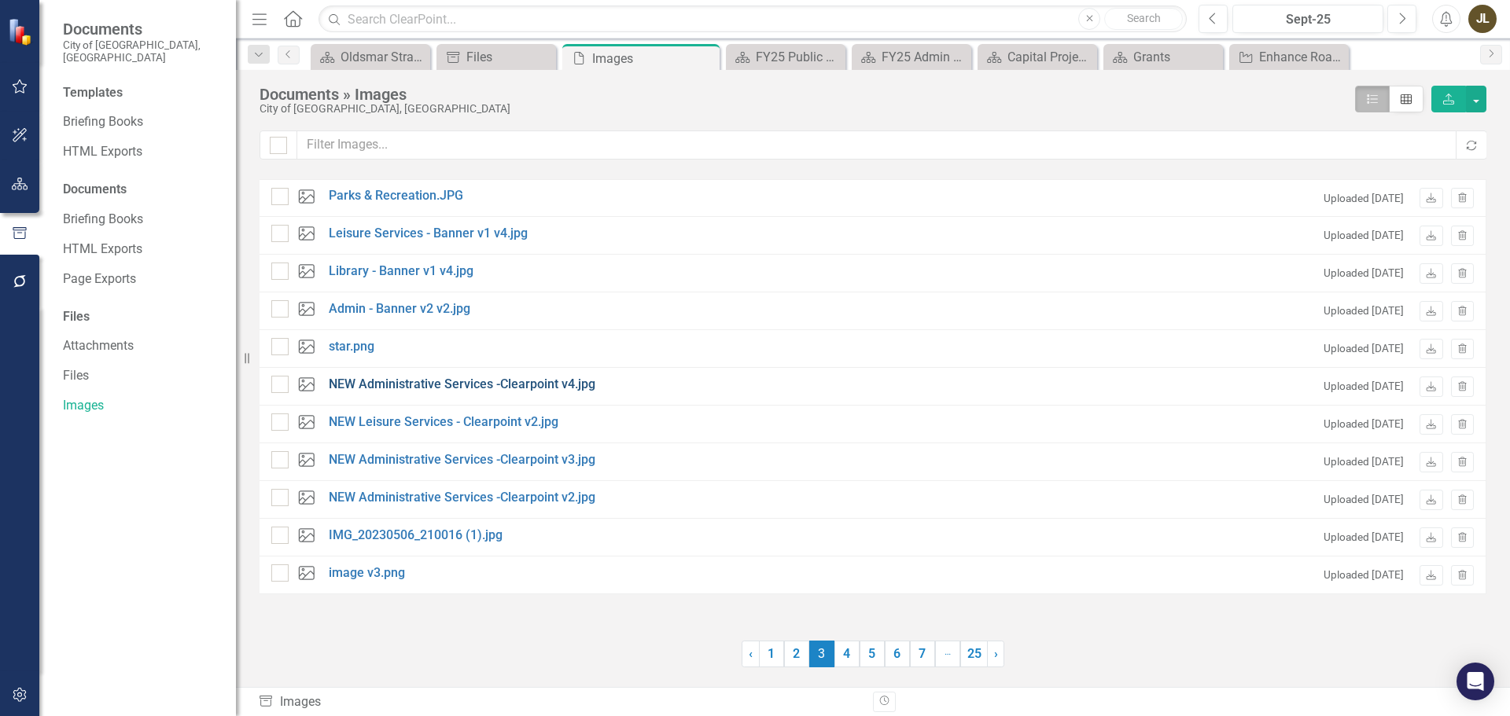
click at [582, 379] on link "NEW Administrative Services -Clearpoint v4.jpg" at bounding box center [462, 385] width 267 height 18
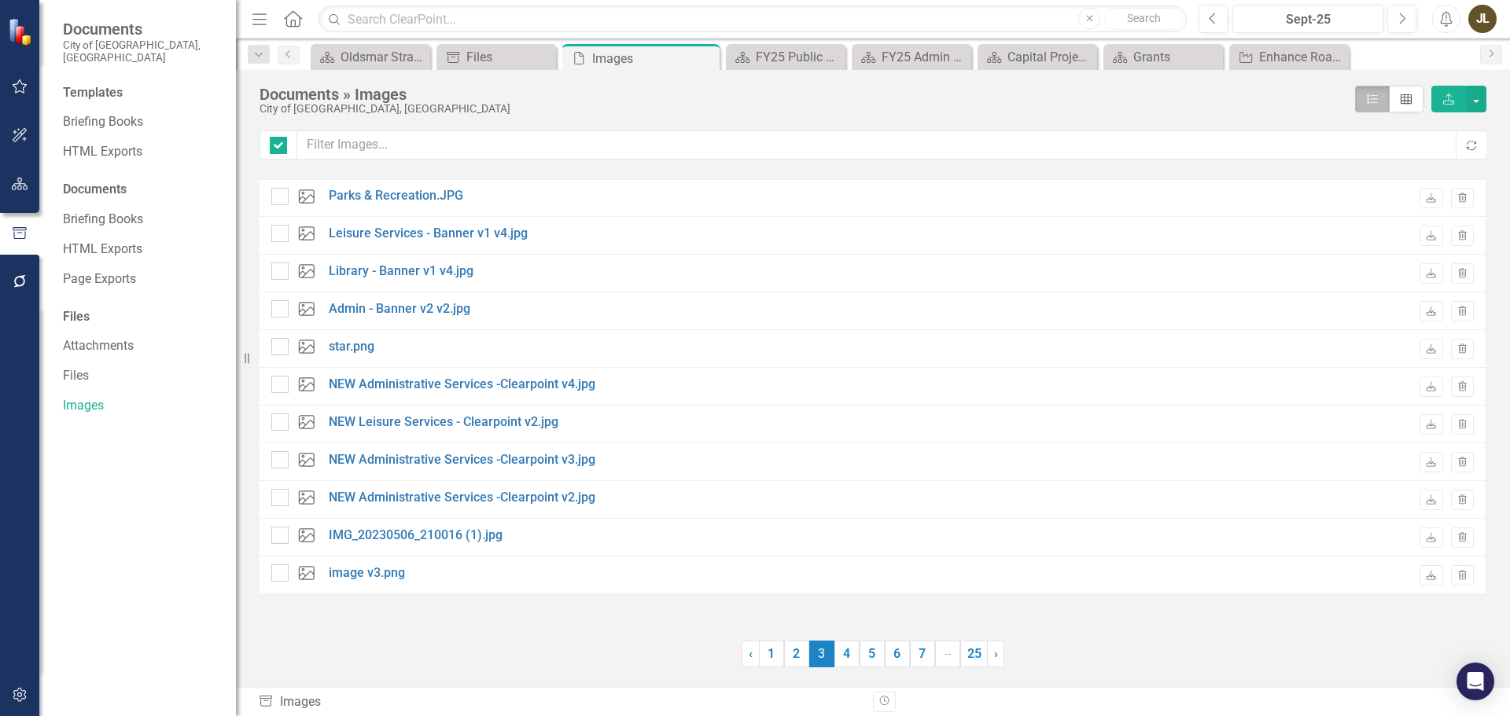
checkbox input "false"
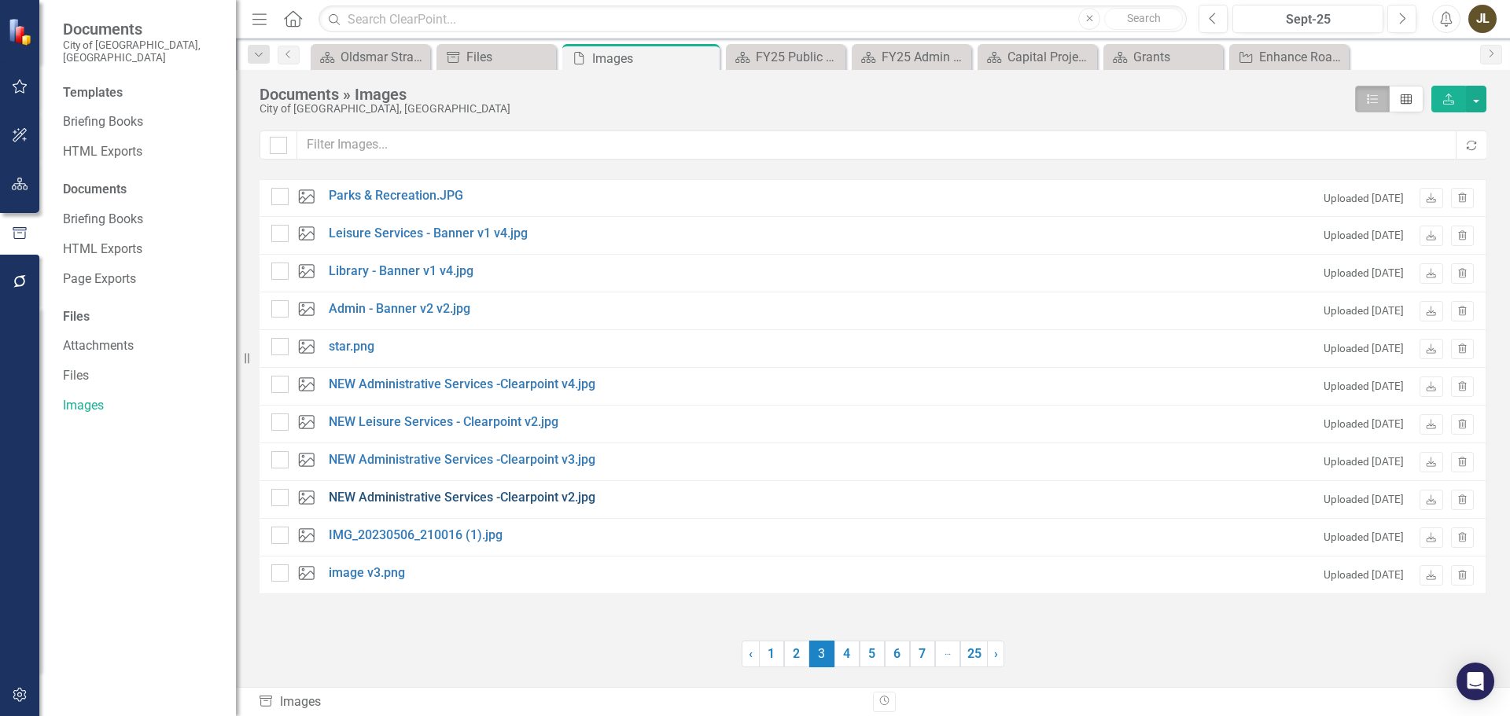
click at [520, 502] on link "NEW Administrative Services -Clearpoint v2.jpg" at bounding box center [462, 498] width 267 height 18
click at [845, 657] on link "4" at bounding box center [846, 654] width 25 height 27
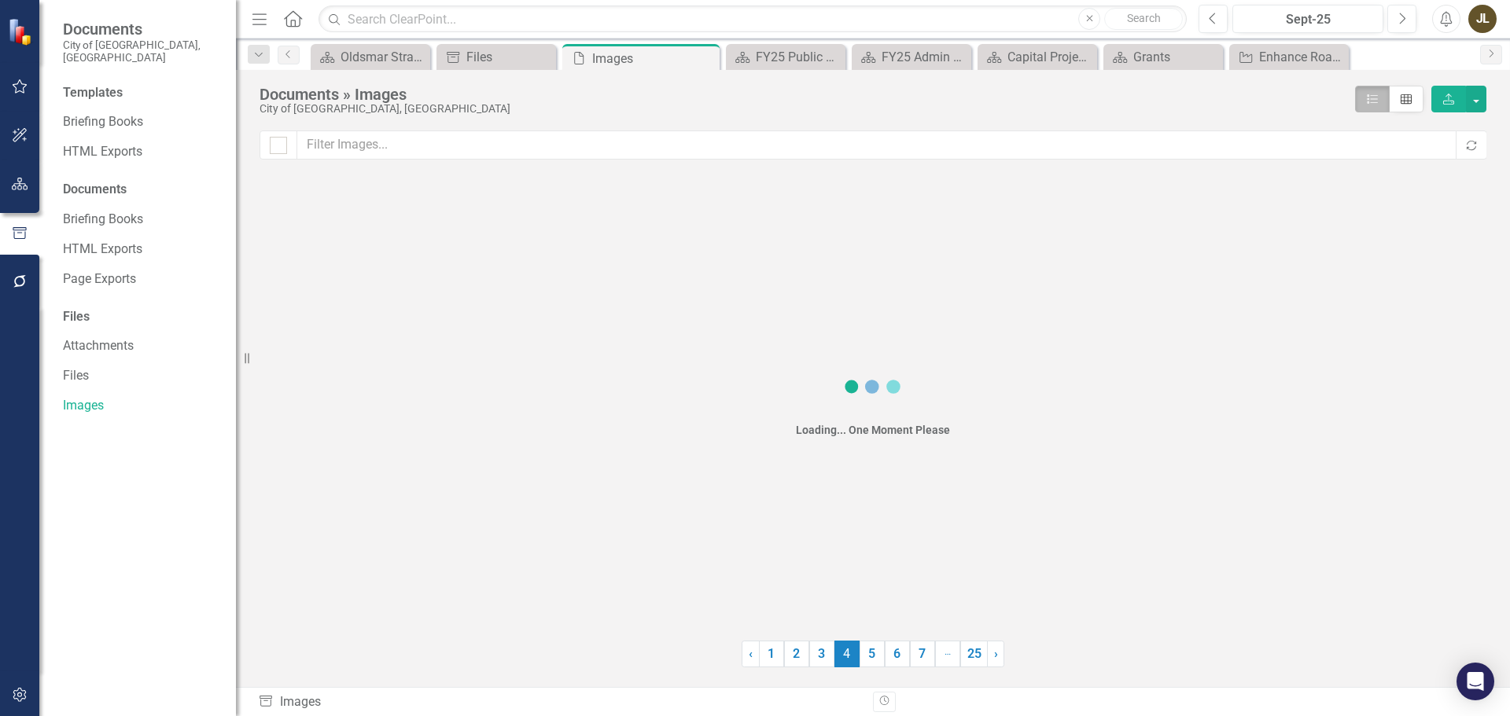
checkbox input "false"
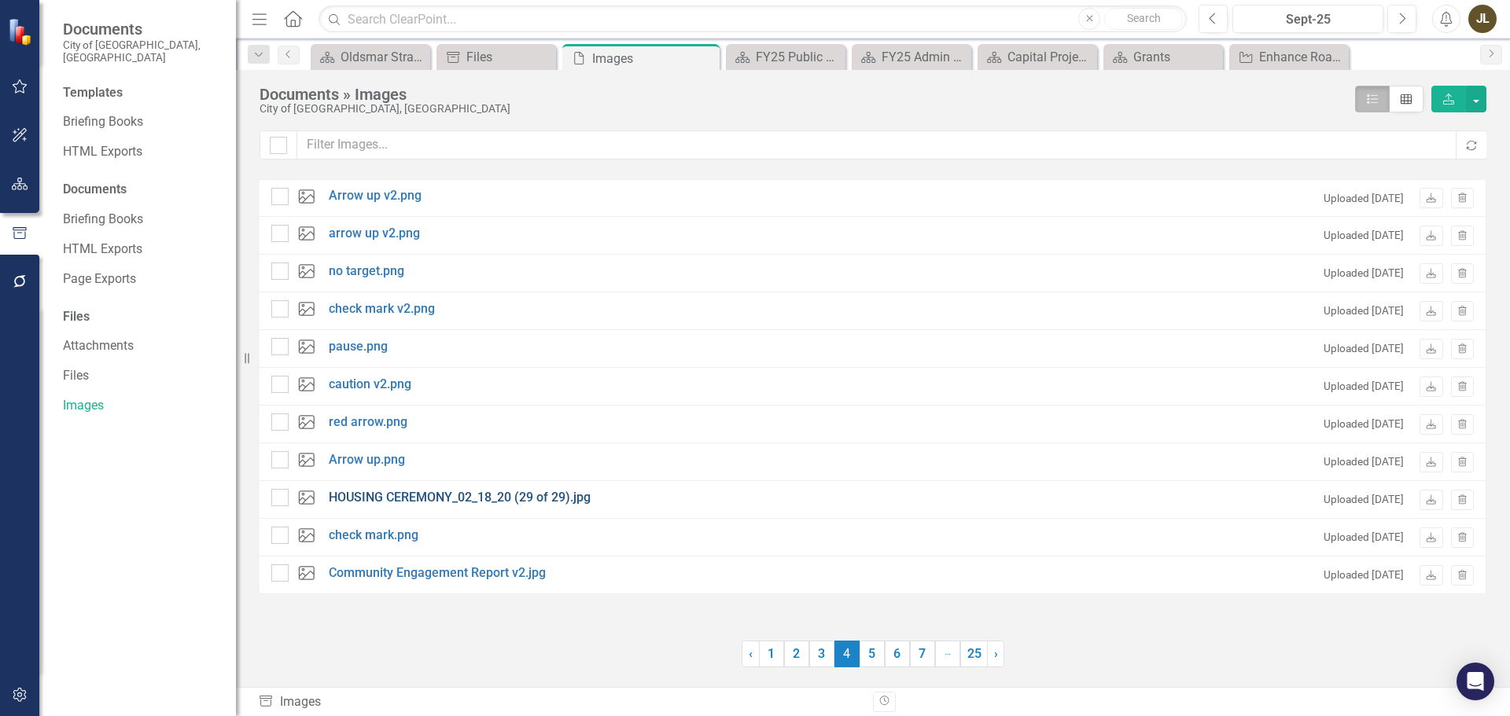
click at [509, 497] on link "HOUSING CEREMONY_02_18_20 (29 of 29).jpg" at bounding box center [460, 498] width 262 height 18
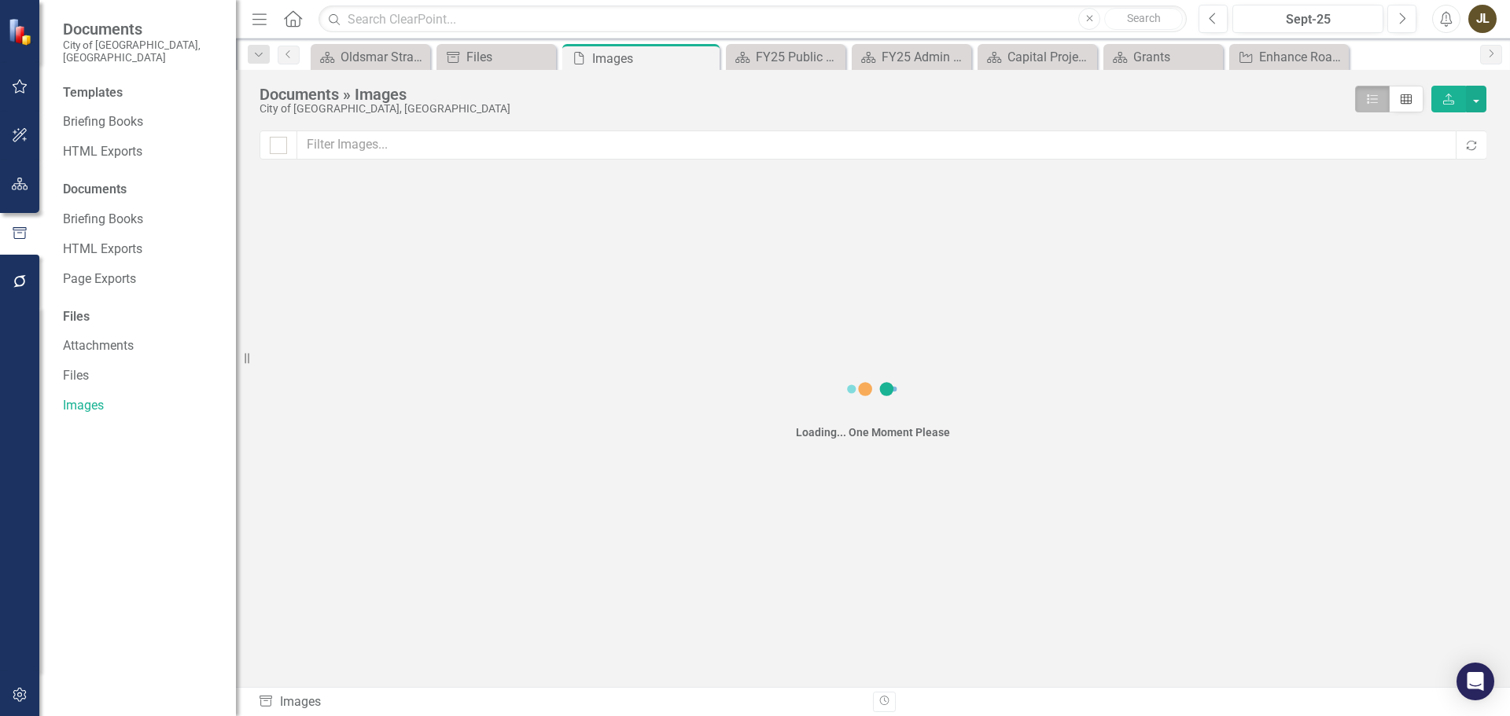
checkbox input "false"
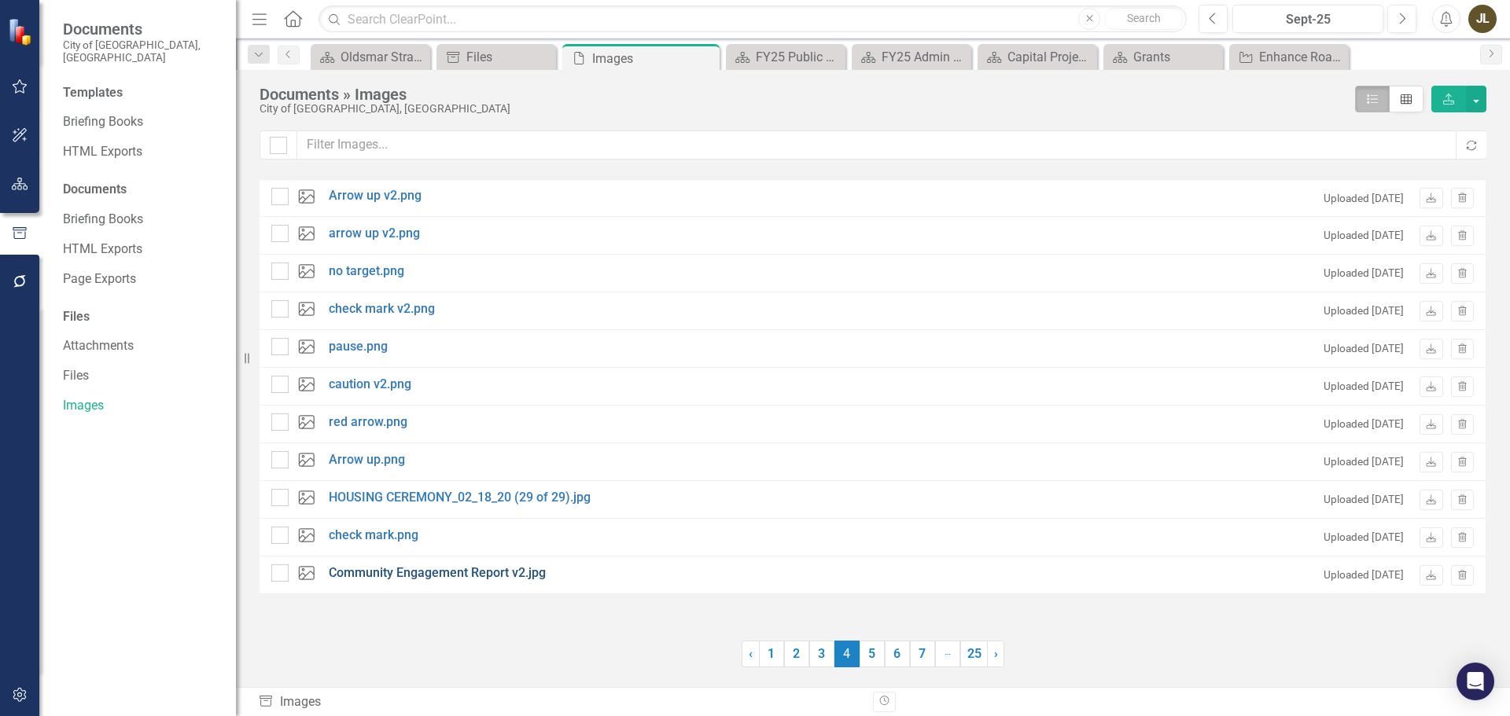
click at [383, 575] on link "Community Engagement Report v2.jpg" at bounding box center [437, 574] width 217 height 18
click at [875, 656] on link "5" at bounding box center [871, 654] width 25 height 27
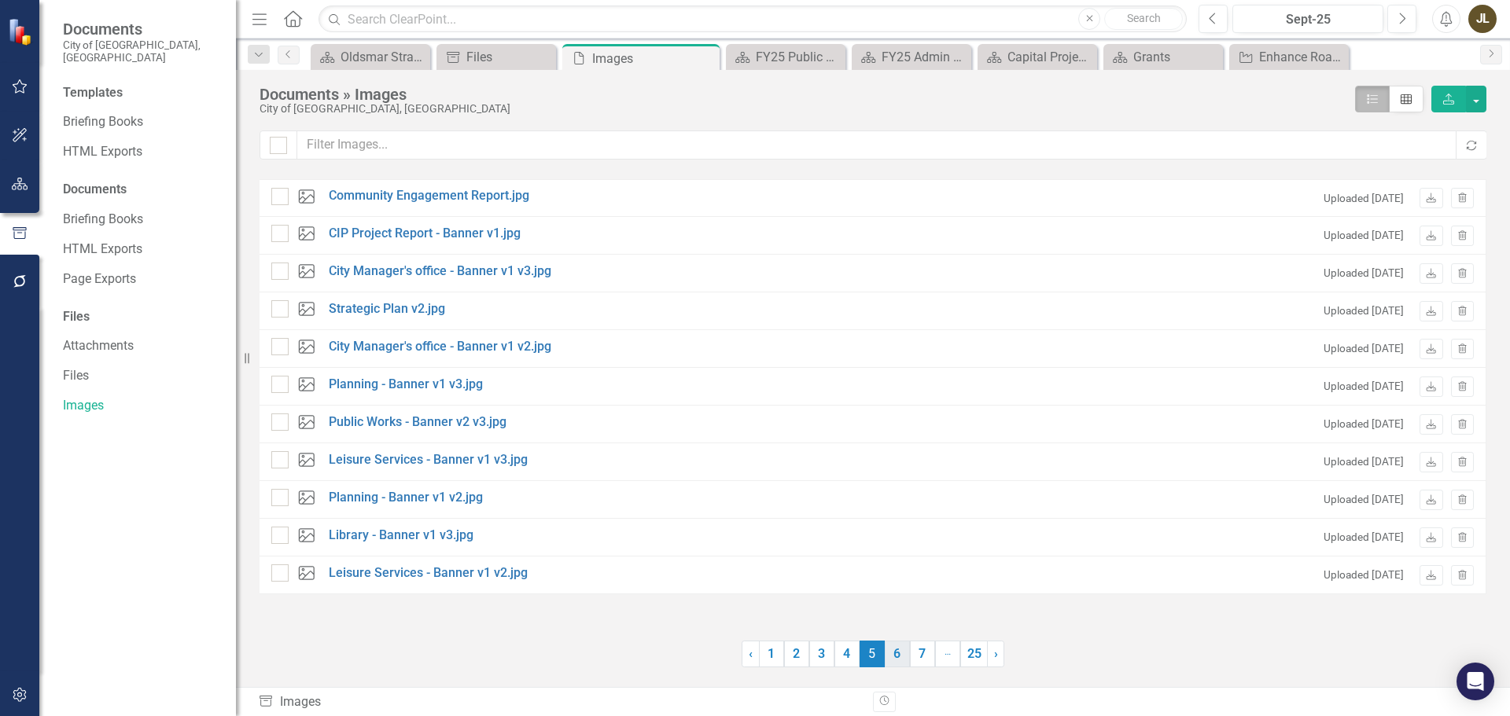
click at [890, 656] on link "6" at bounding box center [897, 654] width 25 height 27
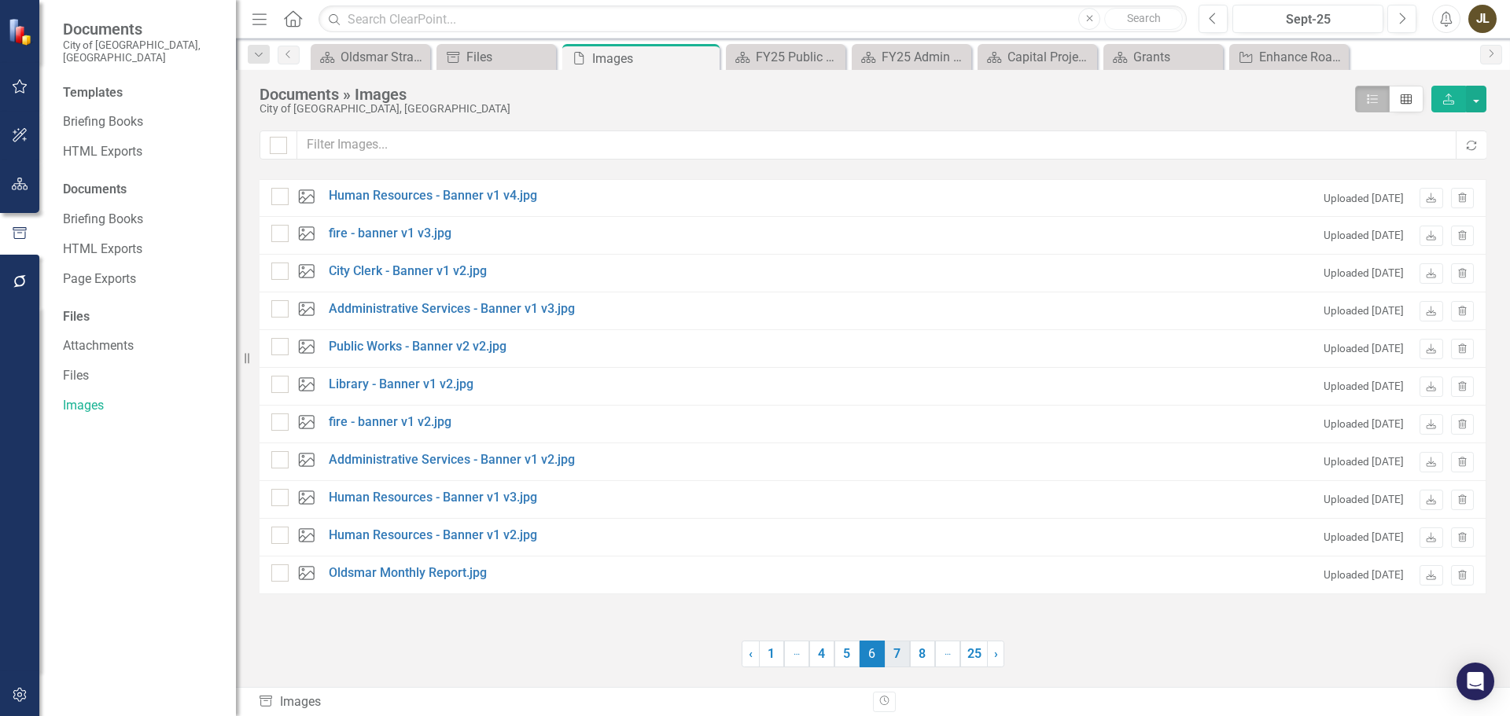
click at [897, 654] on link "7" at bounding box center [897, 654] width 25 height 27
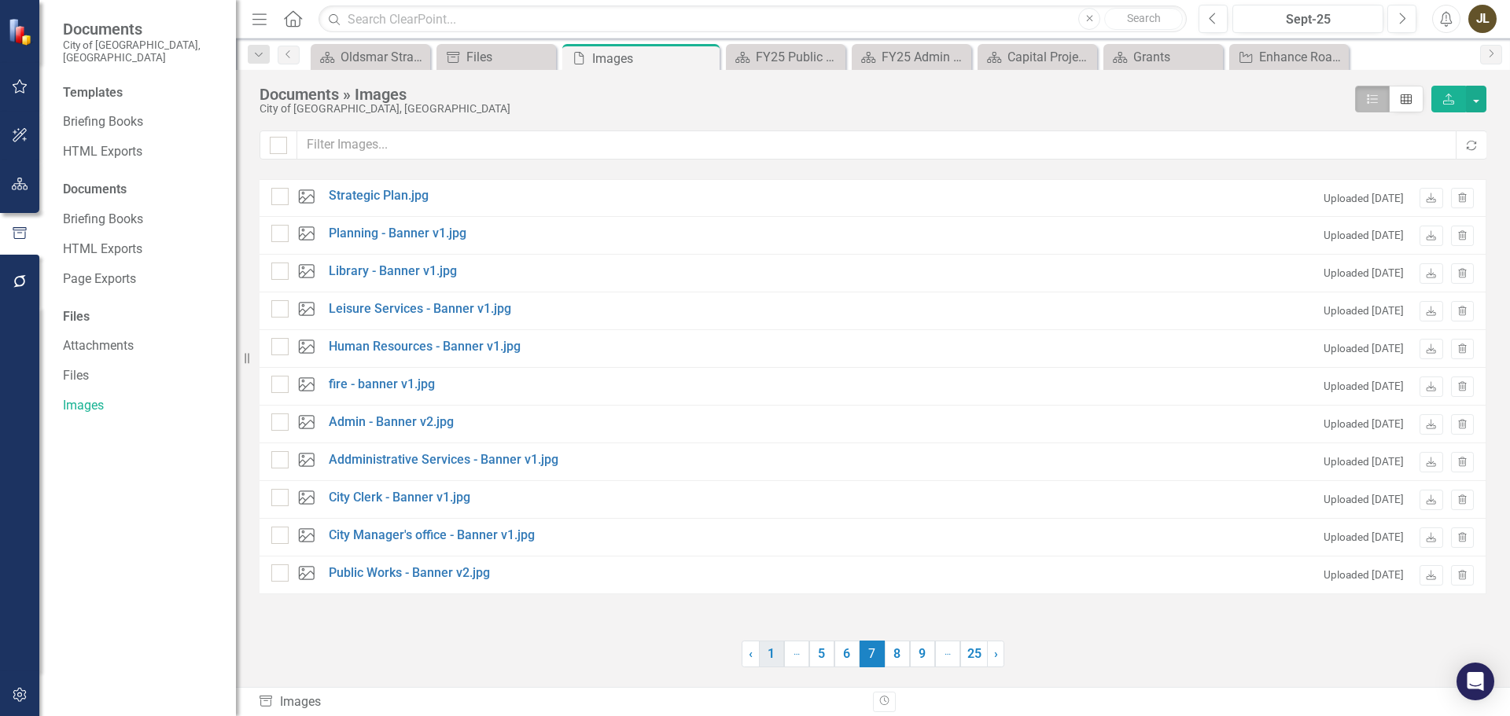
click at [778, 654] on link "1" at bounding box center [771, 654] width 25 height 27
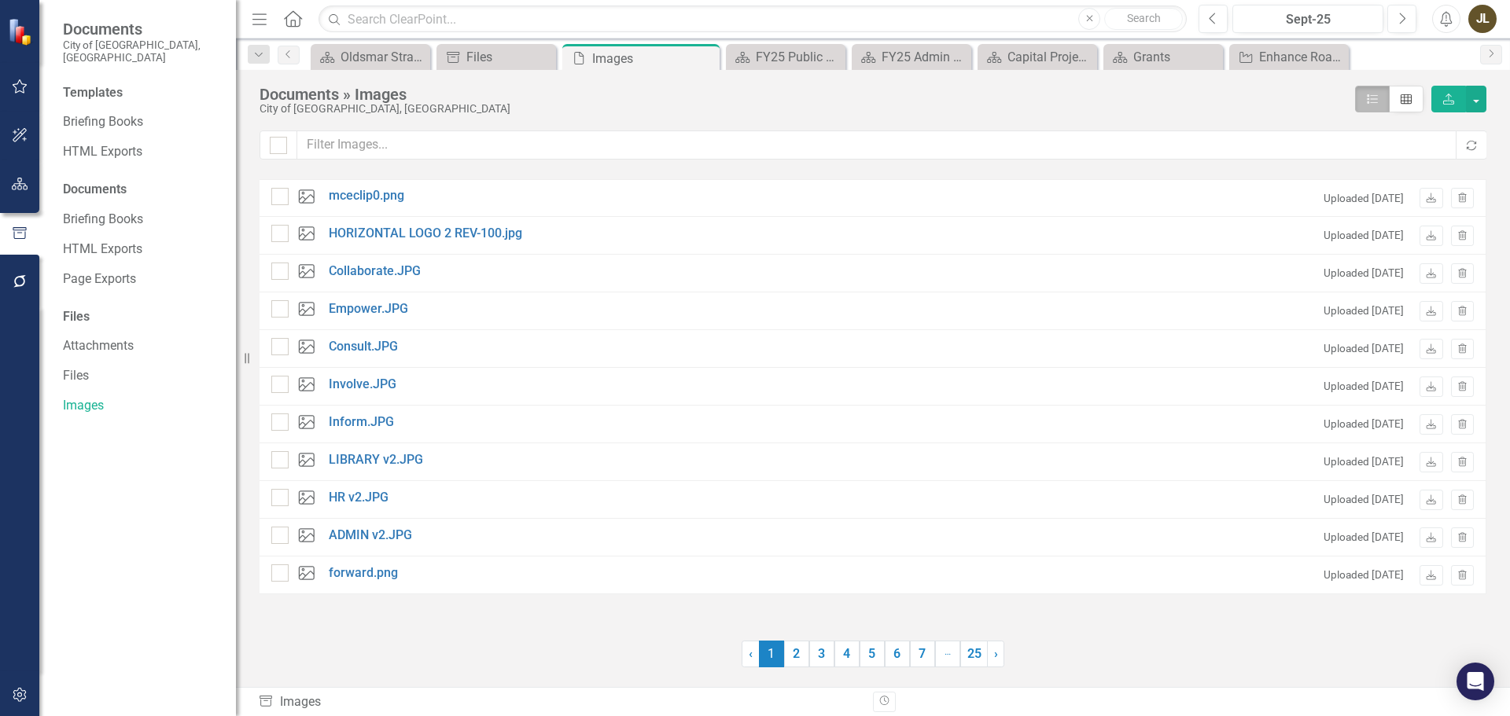
checkbox input "false"
click at [701, 58] on icon "Close" at bounding box center [705, 58] width 16 height 13
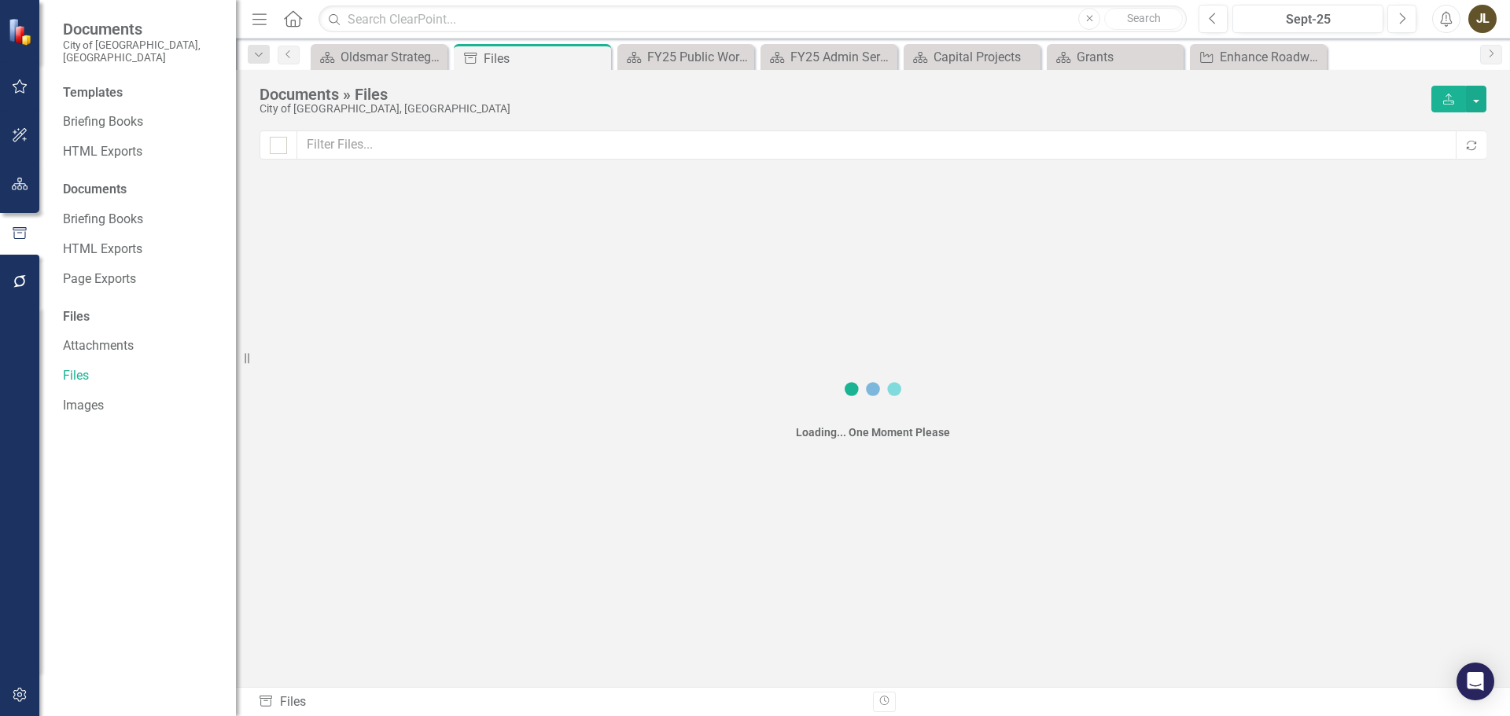
checkbox input "false"
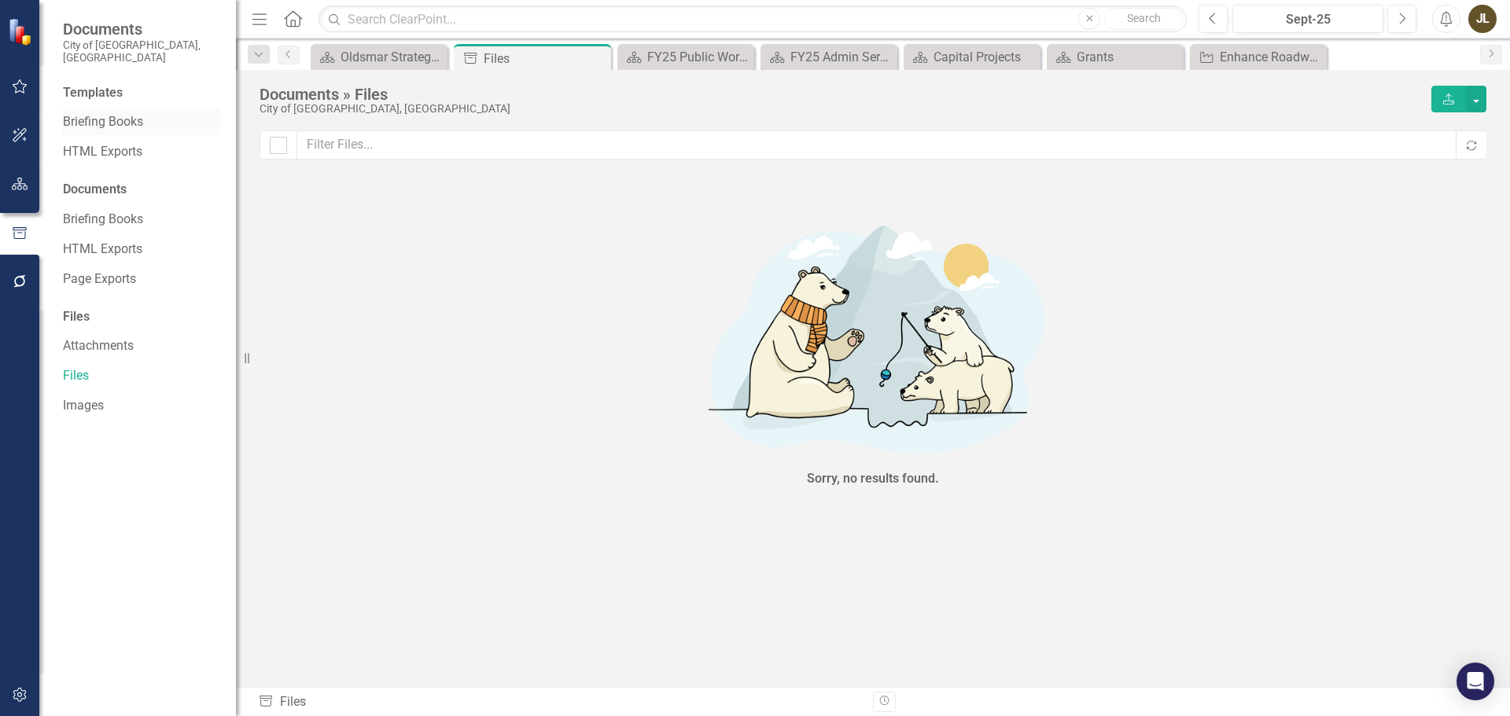
click at [123, 113] on link "Briefing Books" at bounding box center [141, 122] width 157 height 18
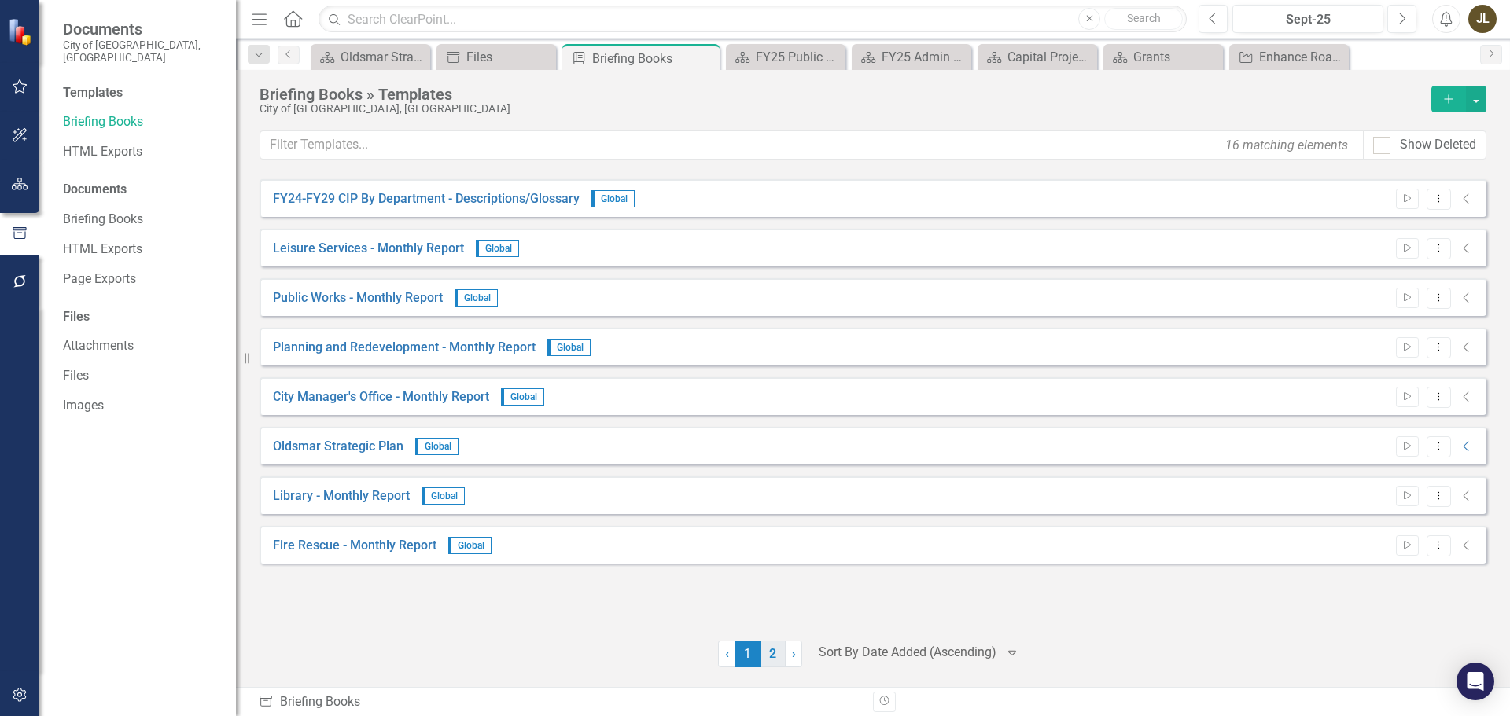
click at [770, 655] on link "2" at bounding box center [772, 654] width 25 height 27
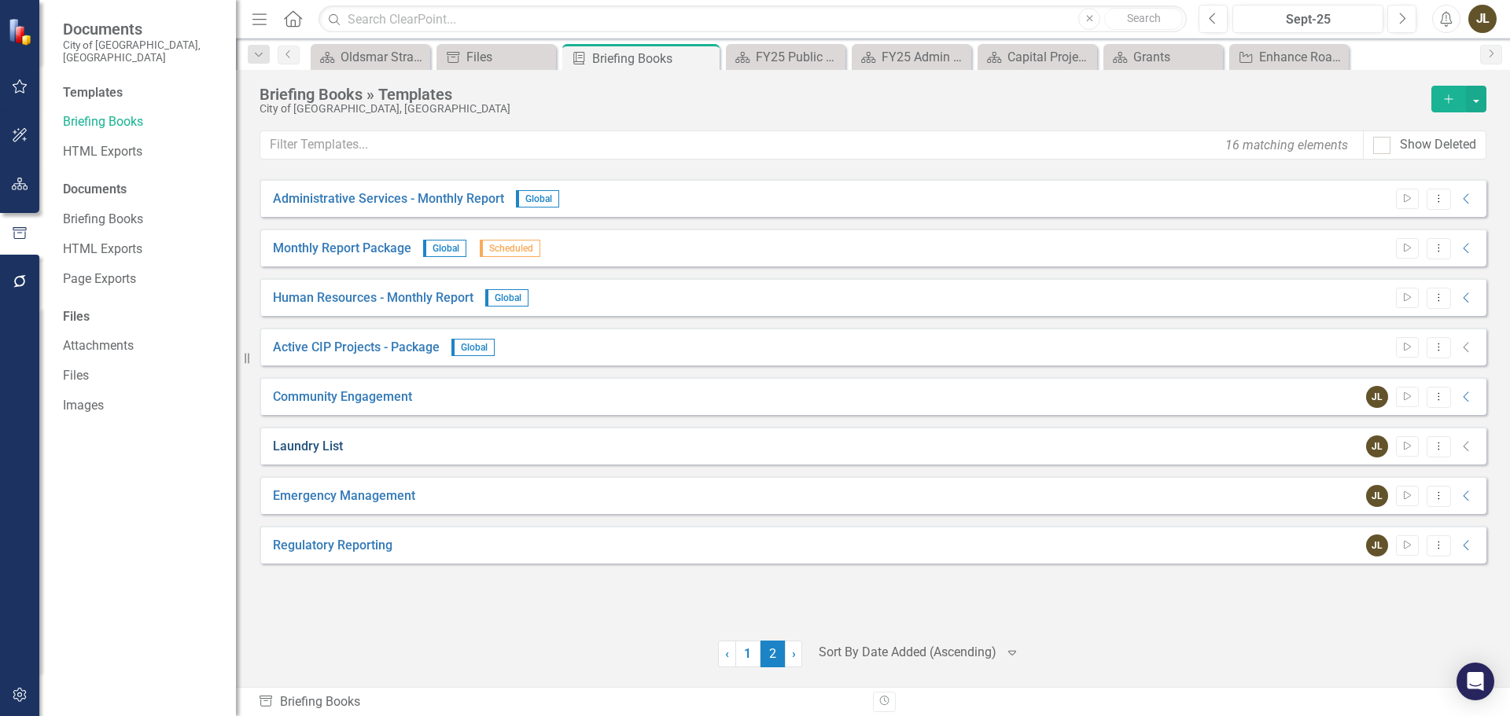
click at [336, 446] on link "Laundry List" at bounding box center [308, 447] width 70 height 18
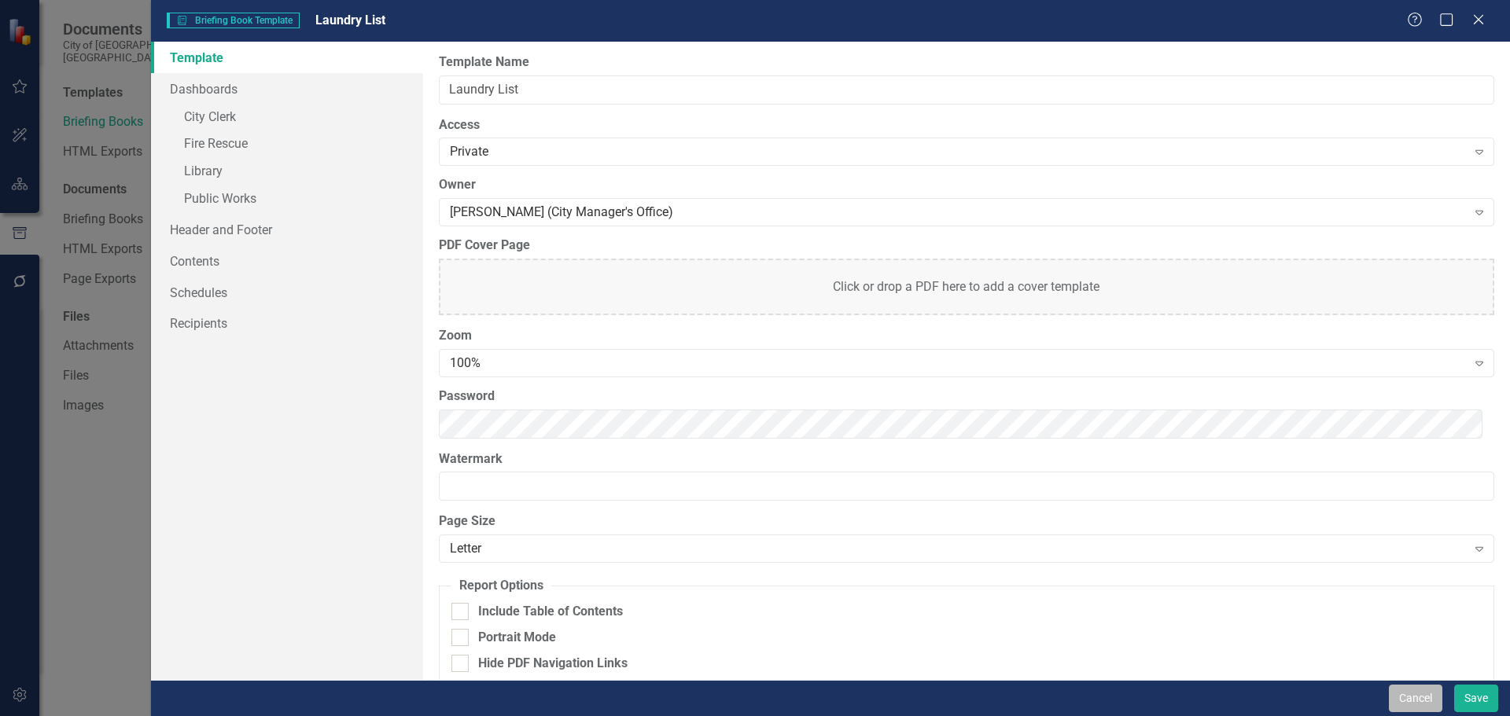
click at [1423, 697] on button "Cancel" at bounding box center [1415, 699] width 53 height 28
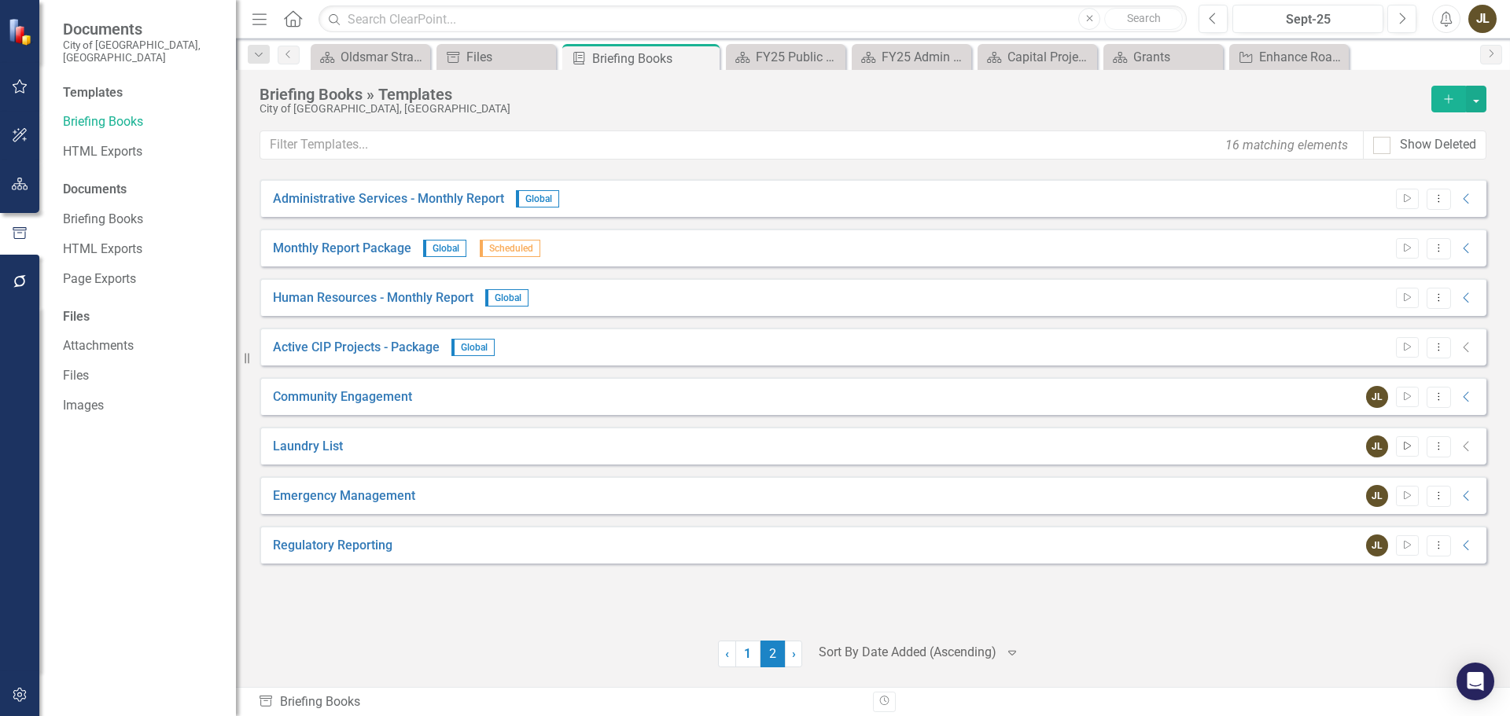
click at [1403, 444] on icon "button" at bounding box center [1406, 446] width 7 height 9
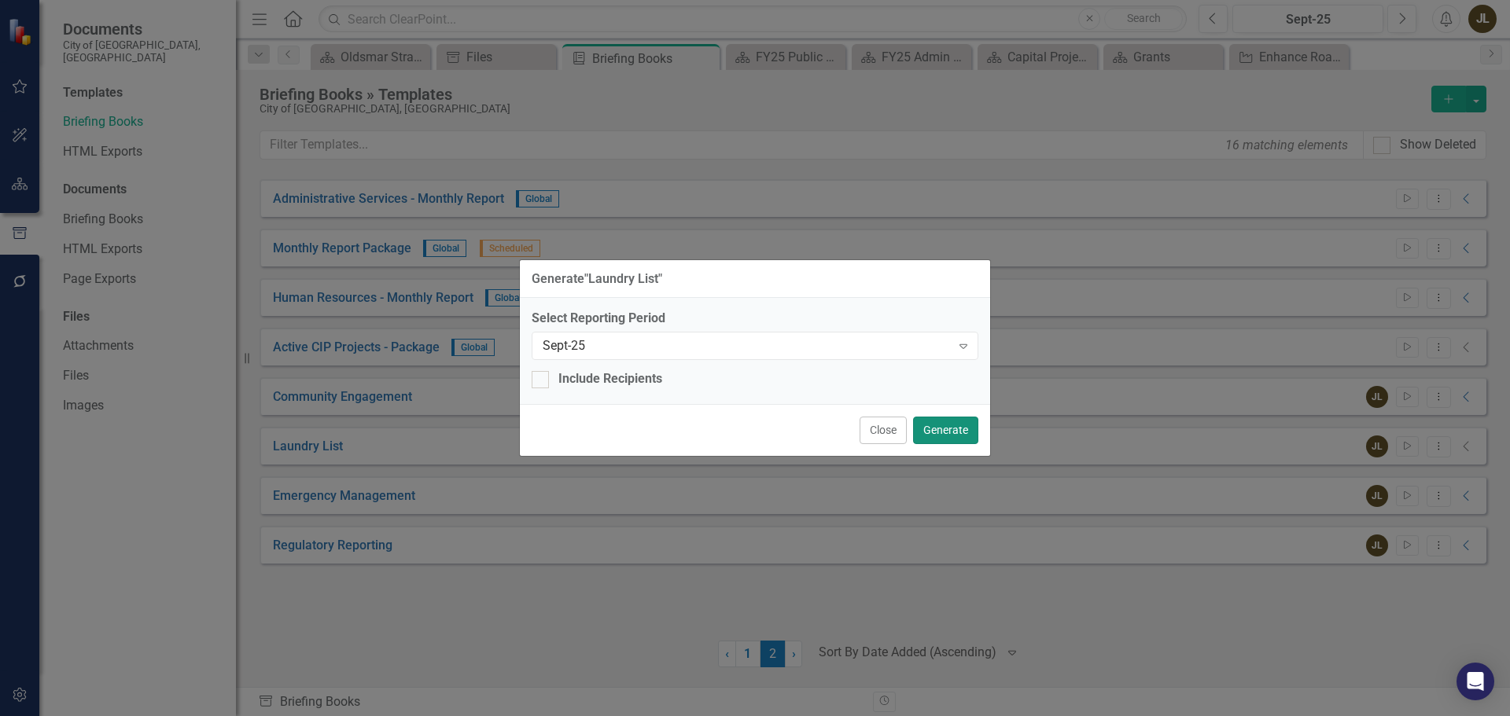
click at [936, 426] on button "Generate" at bounding box center [945, 431] width 65 height 28
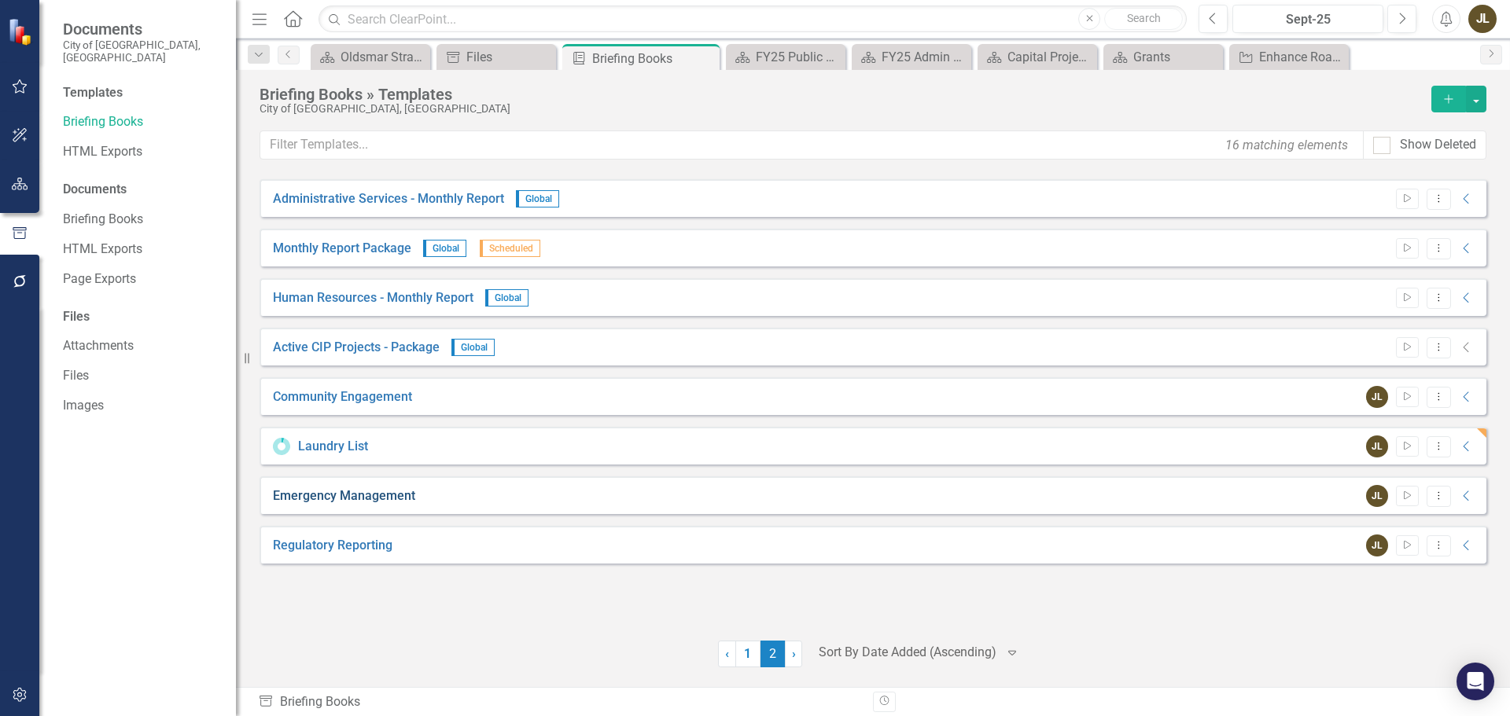
click at [355, 495] on link "Emergency Management" at bounding box center [344, 496] width 142 height 18
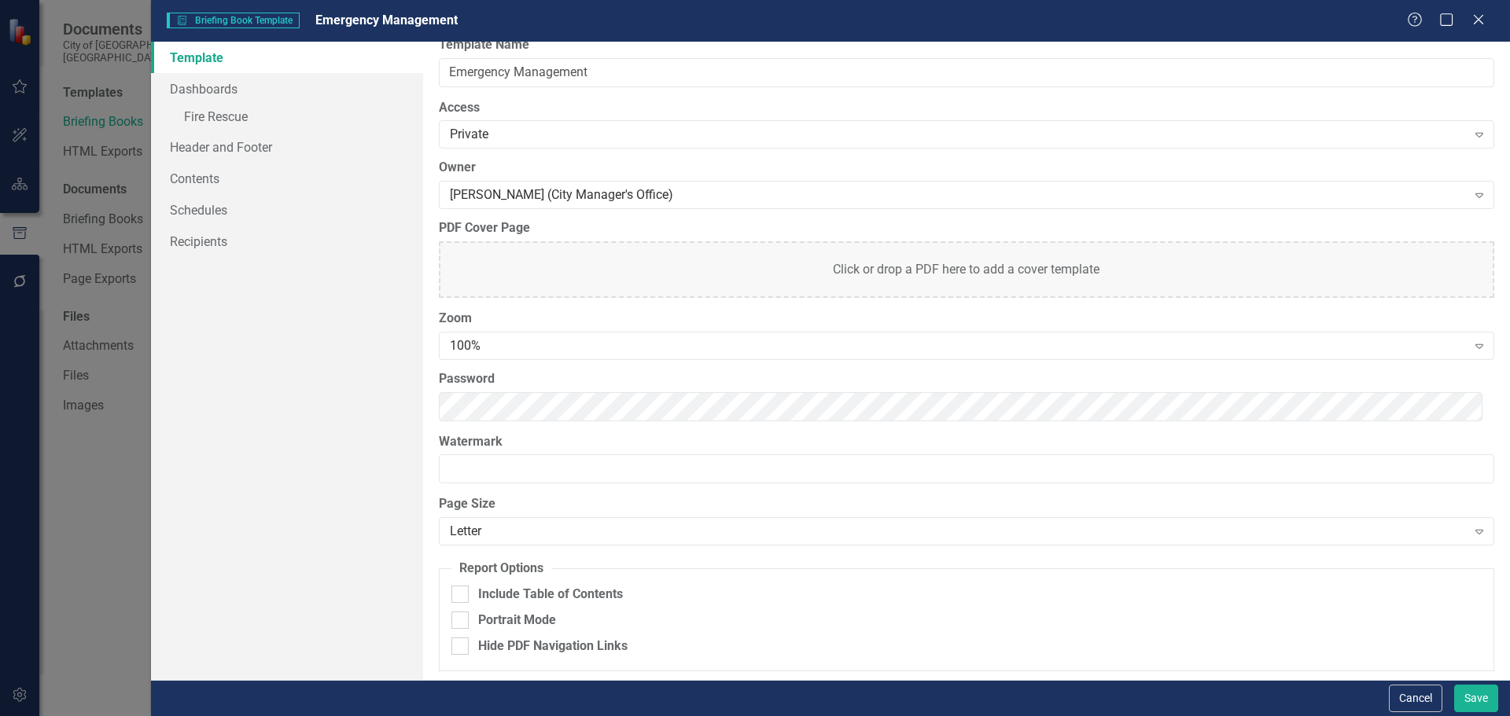
scroll to position [21, 0]
click at [1488, 702] on button "Save" at bounding box center [1476, 699] width 44 height 28
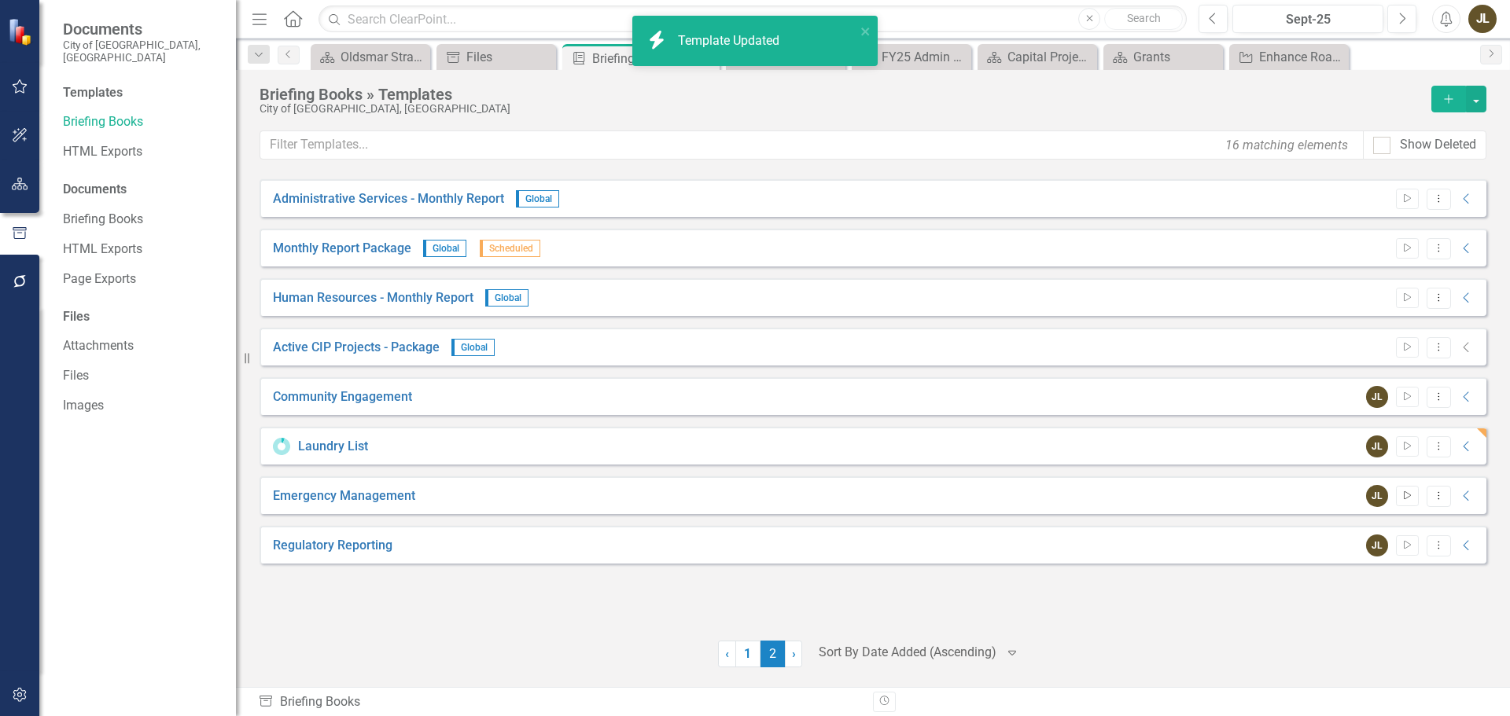
click at [1416, 494] on button "Start" at bounding box center [1407, 496] width 23 height 20
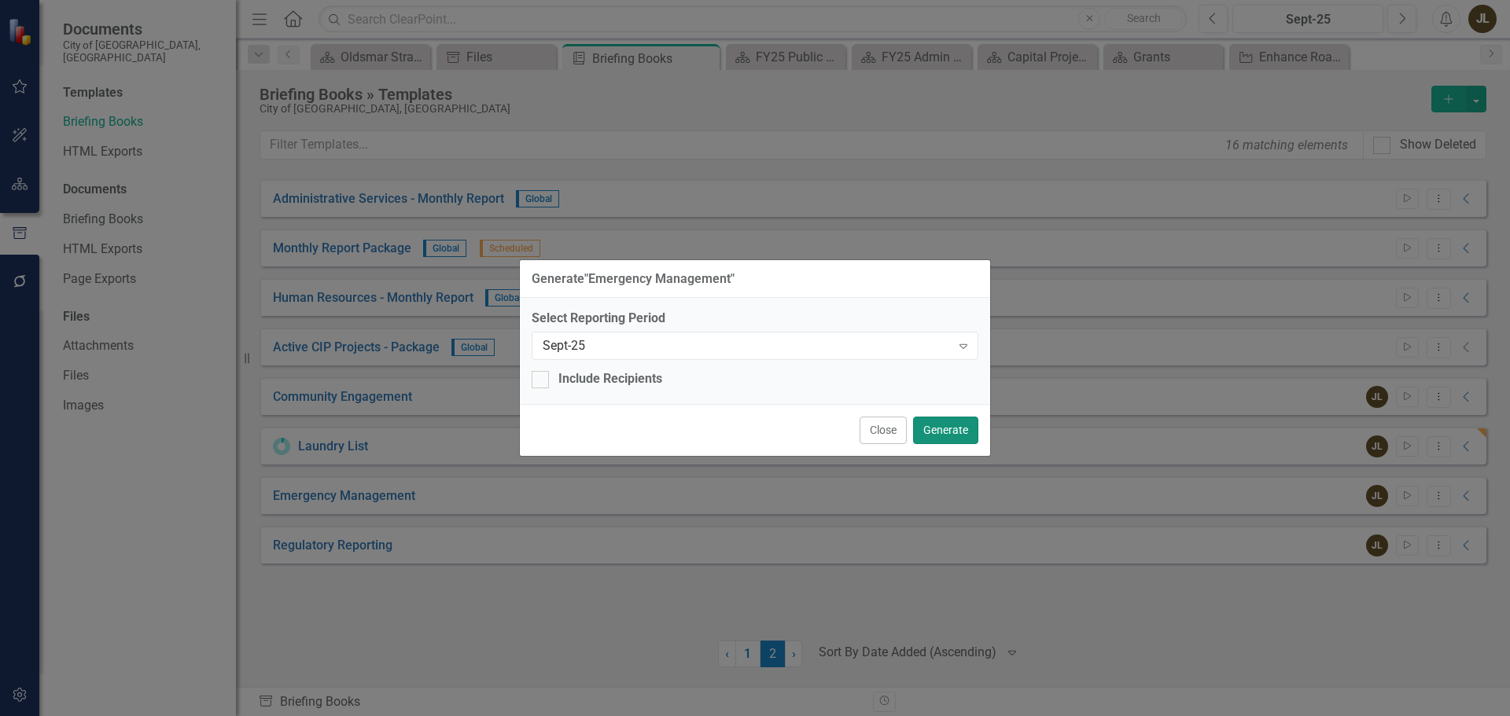
click at [925, 426] on button "Generate" at bounding box center [945, 431] width 65 height 28
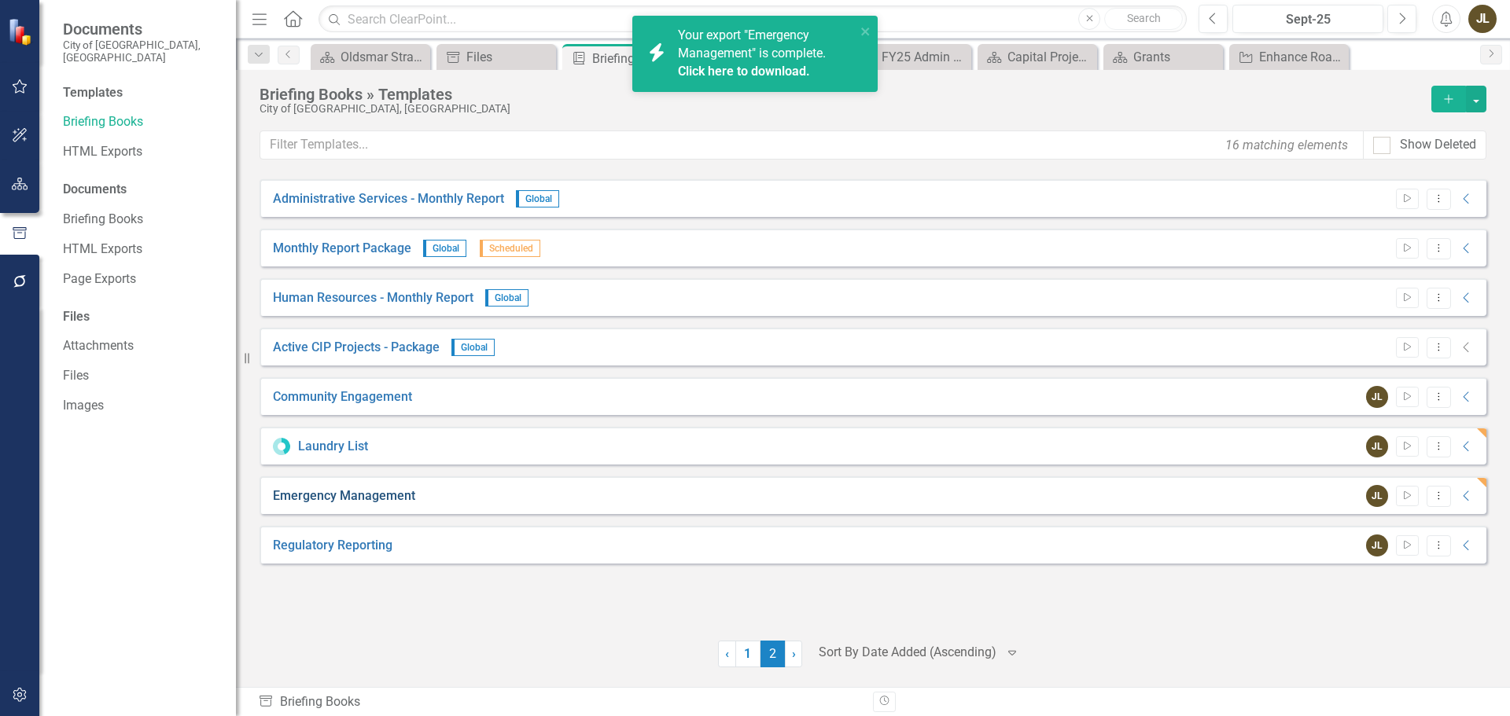
click at [352, 494] on link "Emergency Management" at bounding box center [344, 496] width 142 height 18
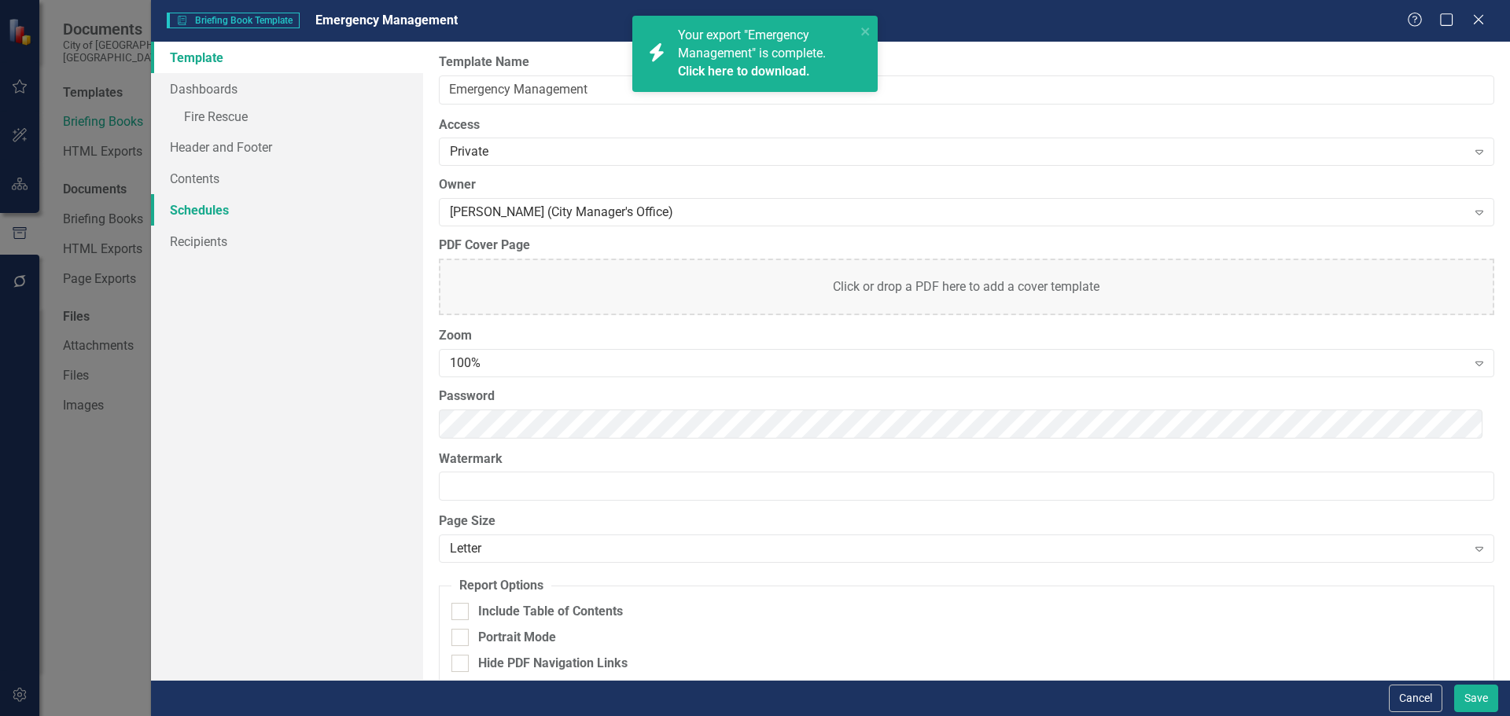
click at [282, 213] on link "Schedules" at bounding box center [287, 209] width 272 height 31
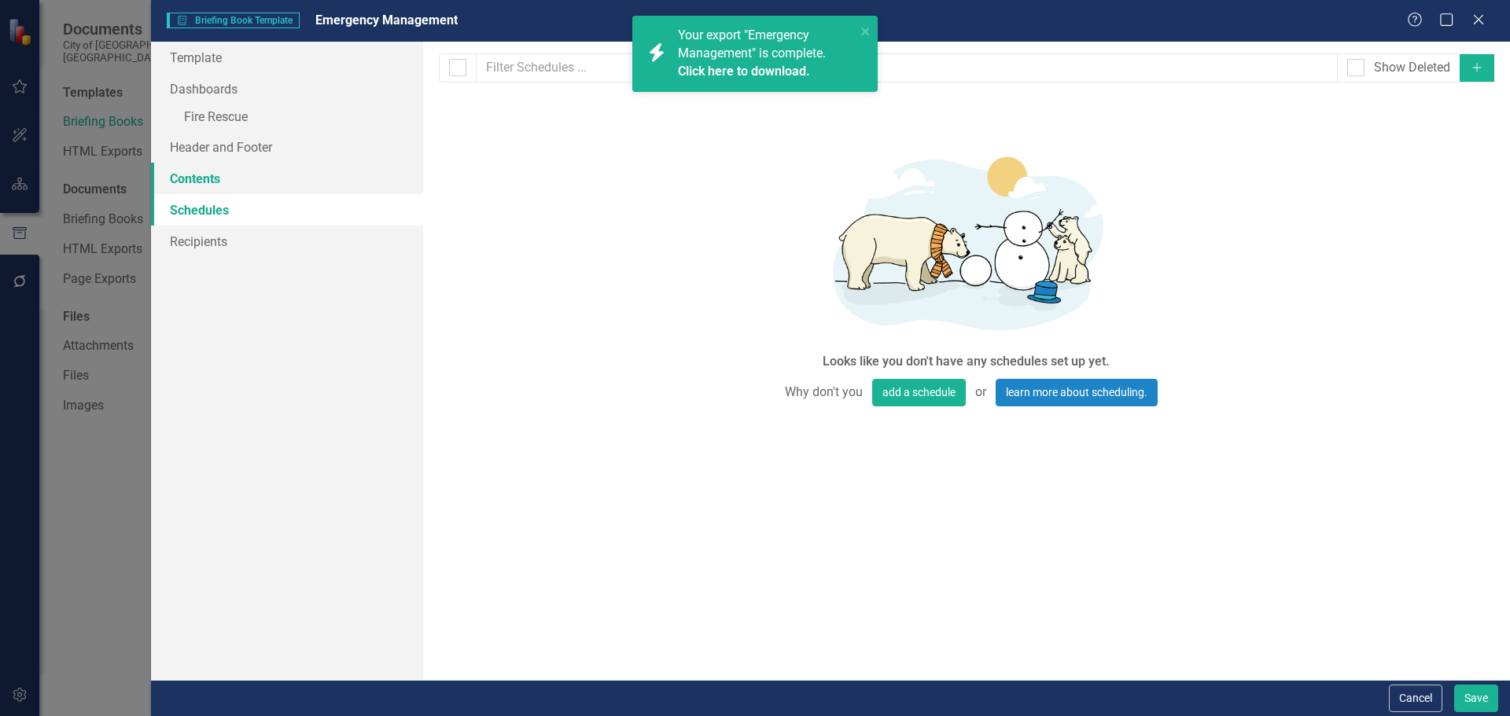
click at [282, 180] on link "Contents" at bounding box center [287, 178] width 272 height 31
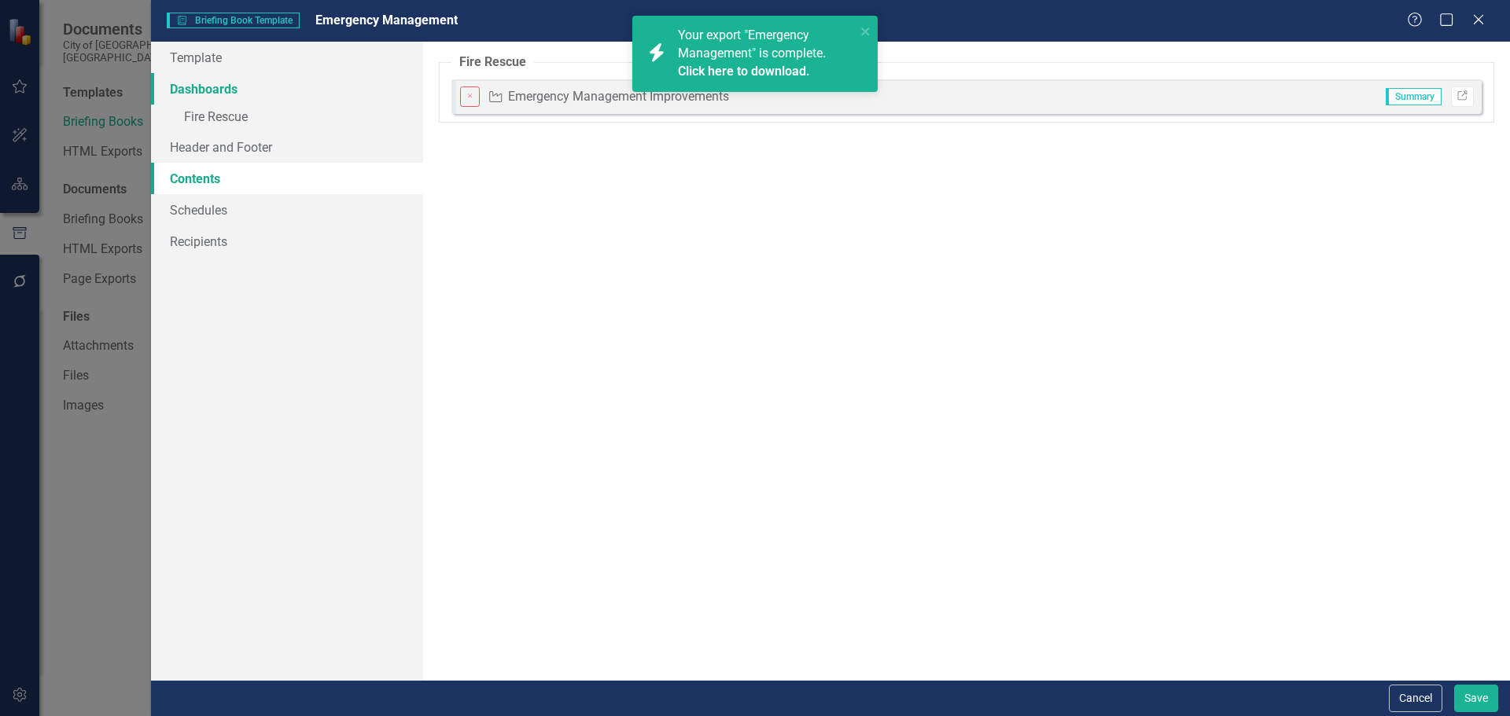
click at [249, 97] on link "Dashboards" at bounding box center [287, 88] width 272 height 31
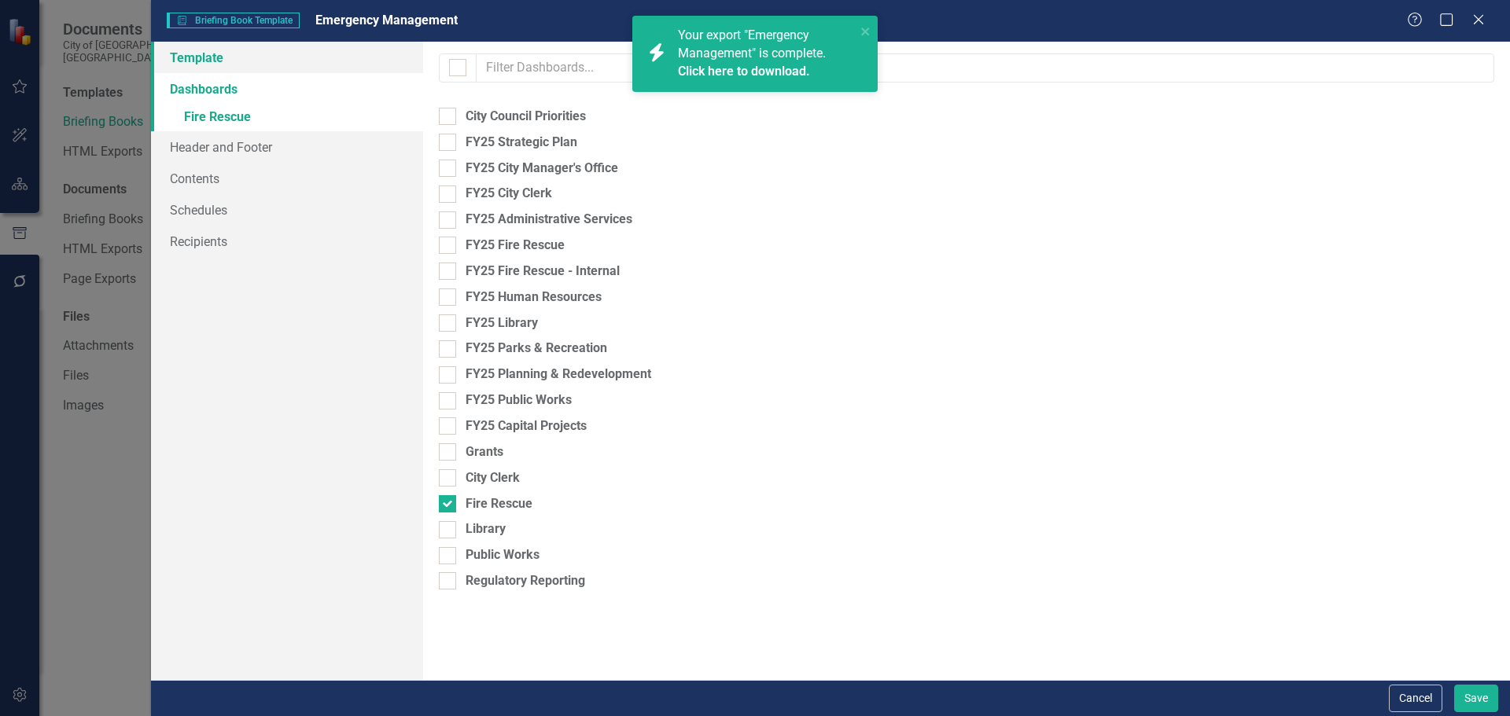
click at [244, 61] on link "Template" at bounding box center [287, 57] width 272 height 31
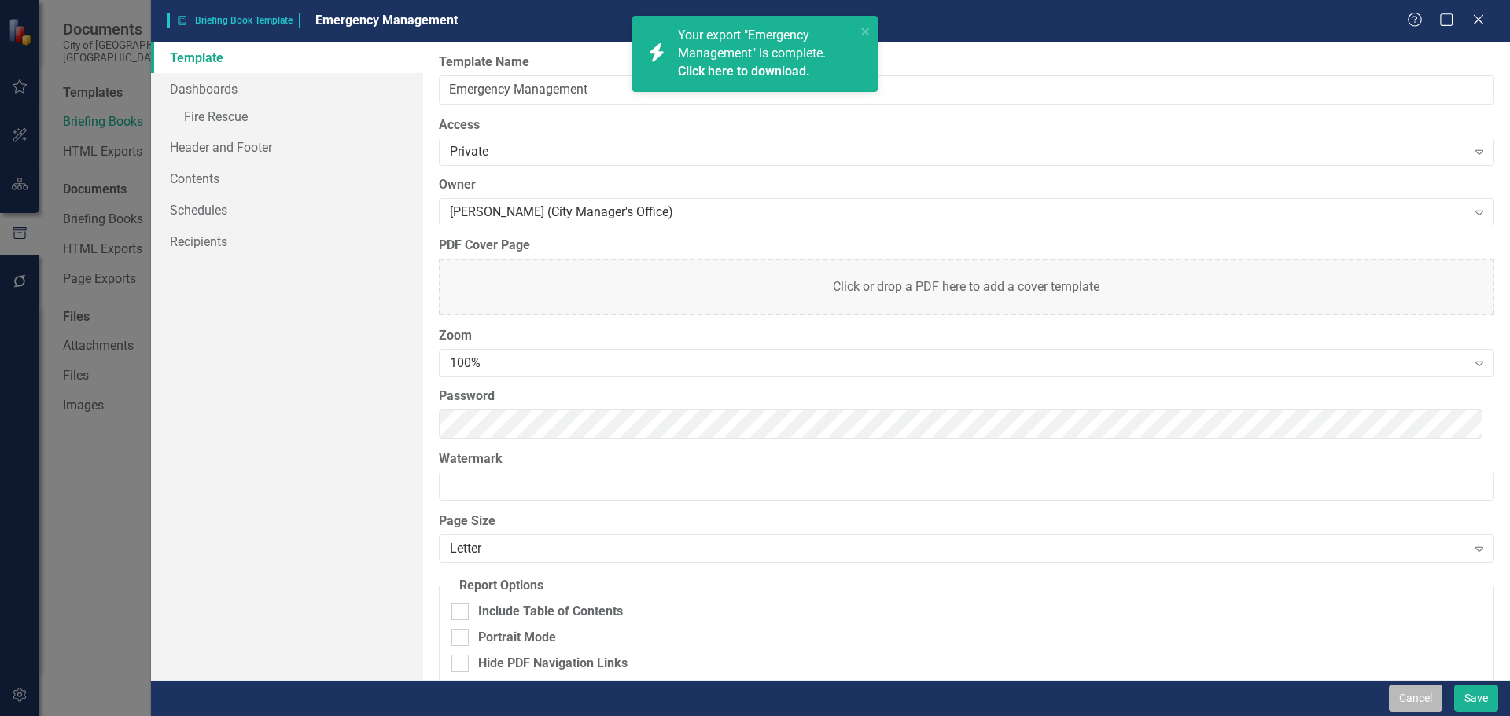
click at [1392, 693] on button "Cancel" at bounding box center [1415, 699] width 53 height 28
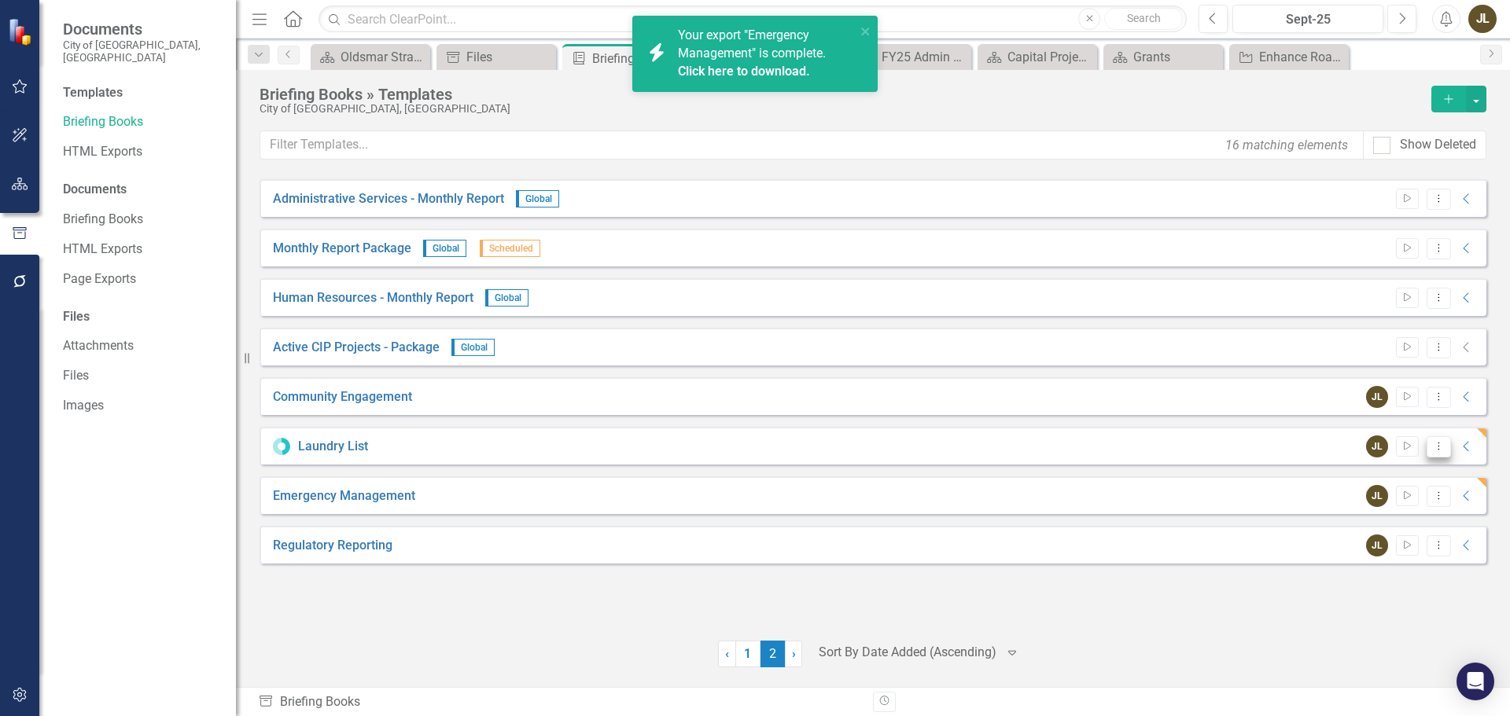
click at [1443, 447] on icon "Dropdown Menu" at bounding box center [1438, 446] width 13 height 10
click at [1342, 469] on link "Start Run Template" at bounding box center [1376, 472] width 145 height 29
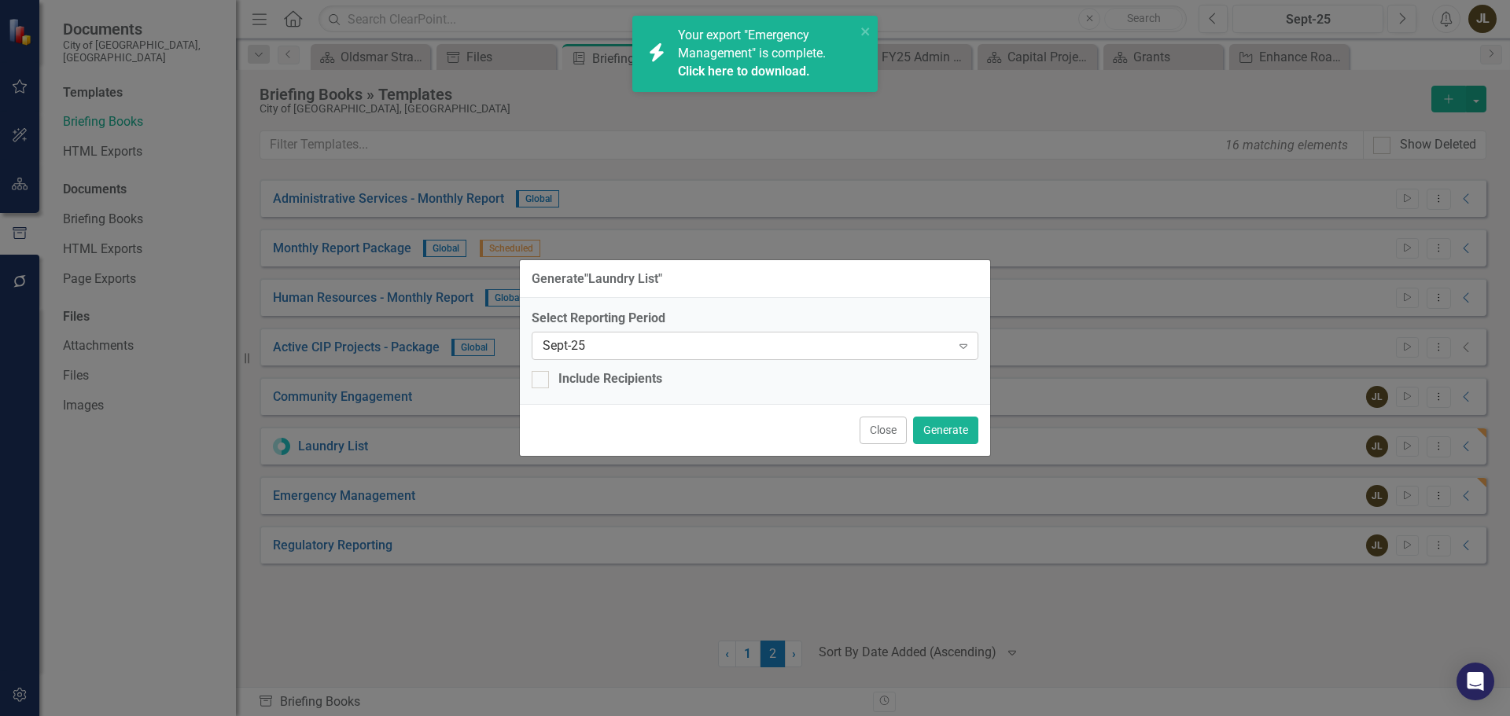
click at [660, 337] on div "Sept-25" at bounding box center [747, 346] width 408 height 18
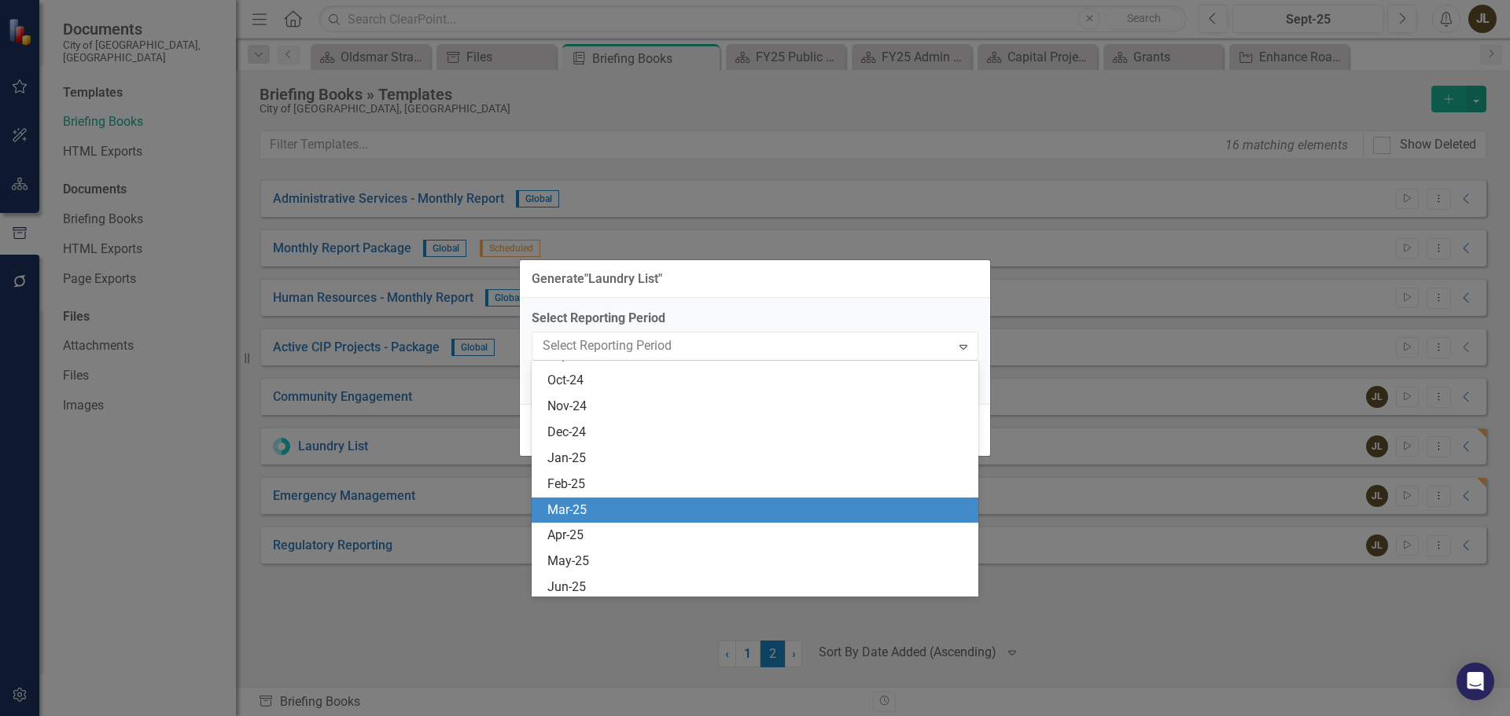
scroll to position [899, 0]
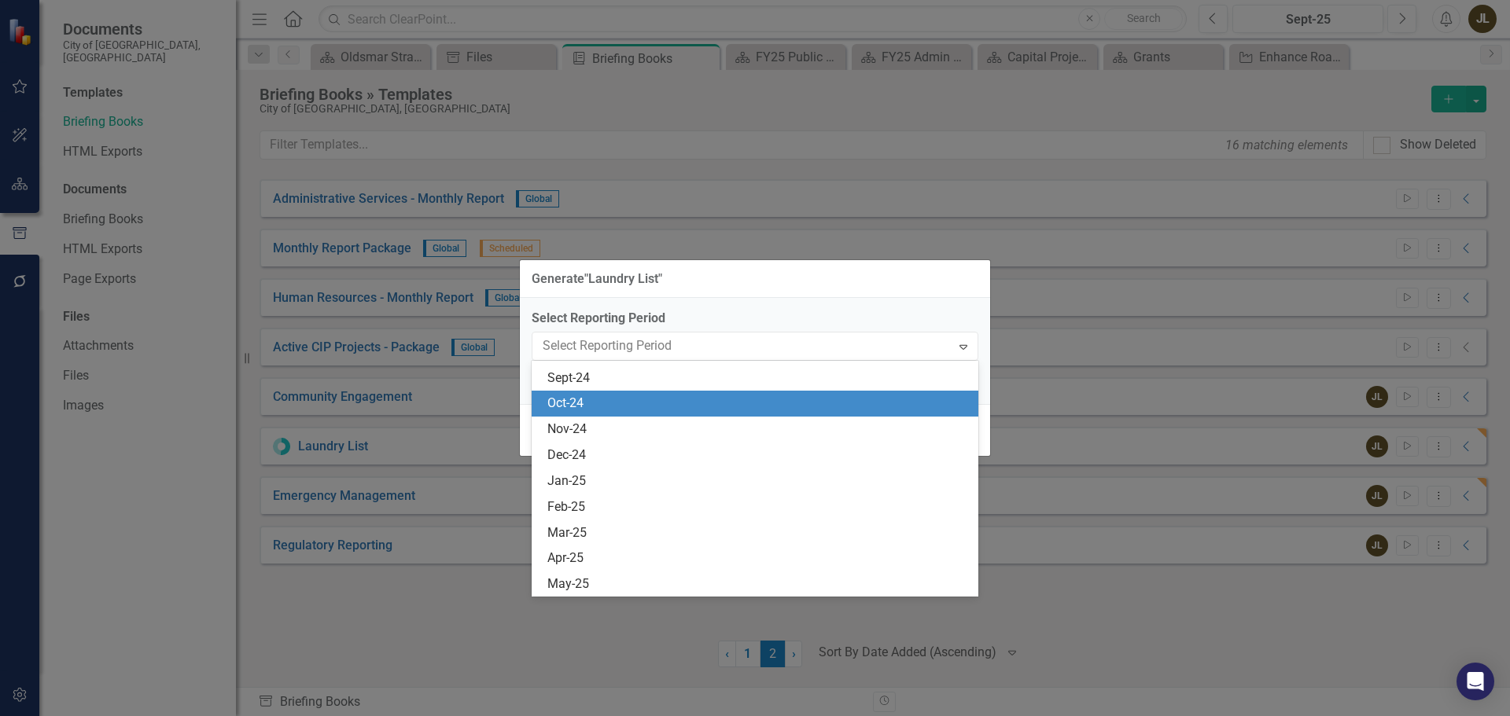
click at [690, 410] on div "Oct-24" at bounding box center [757, 404] width 421 height 18
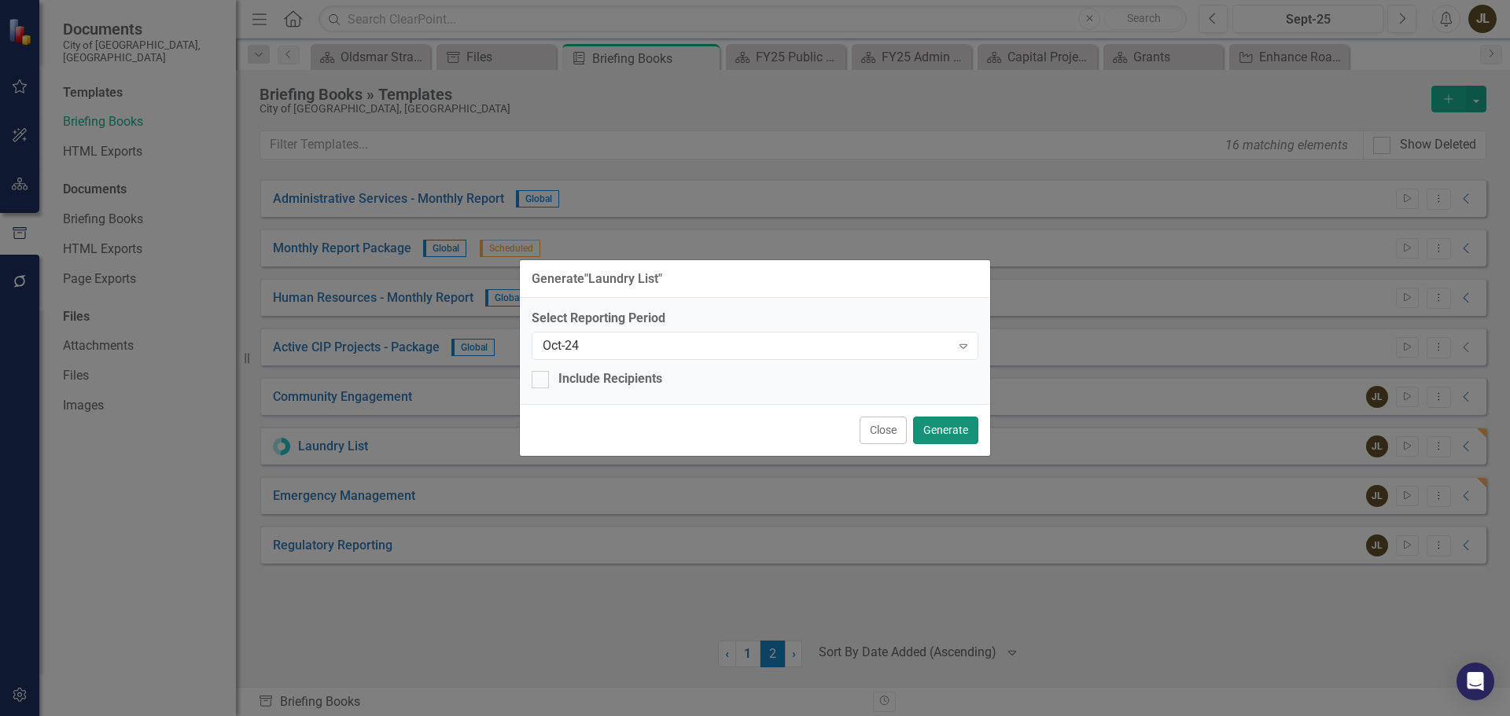
click at [962, 421] on button "Generate" at bounding box center [945, 431] width 65 height 28
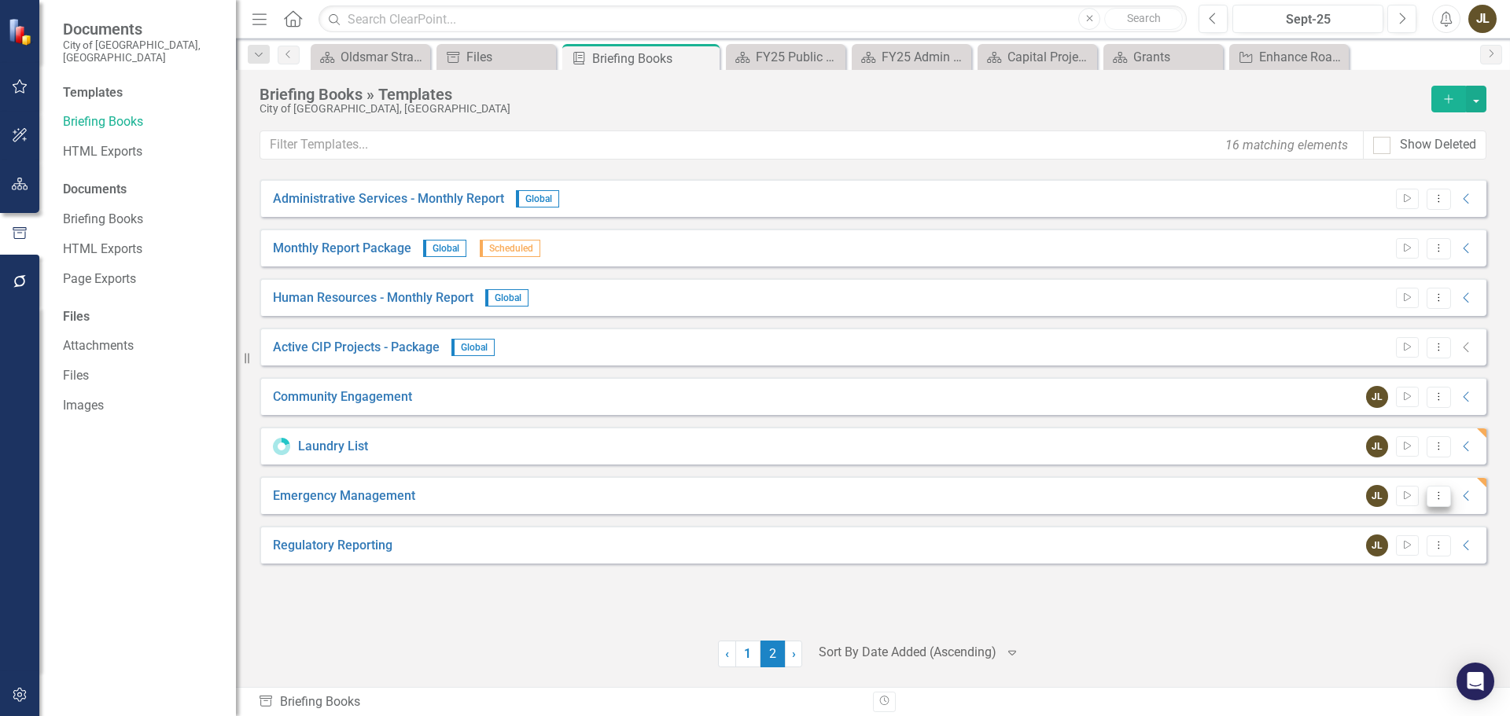
click at [1440, 497] on icon "Dropdown Menu" at bounding box center [1438, 496] width 13 height 10
click at [1384, 521] on link "Start Run Template" at bounding box center [1376, 522] width 145 height 29
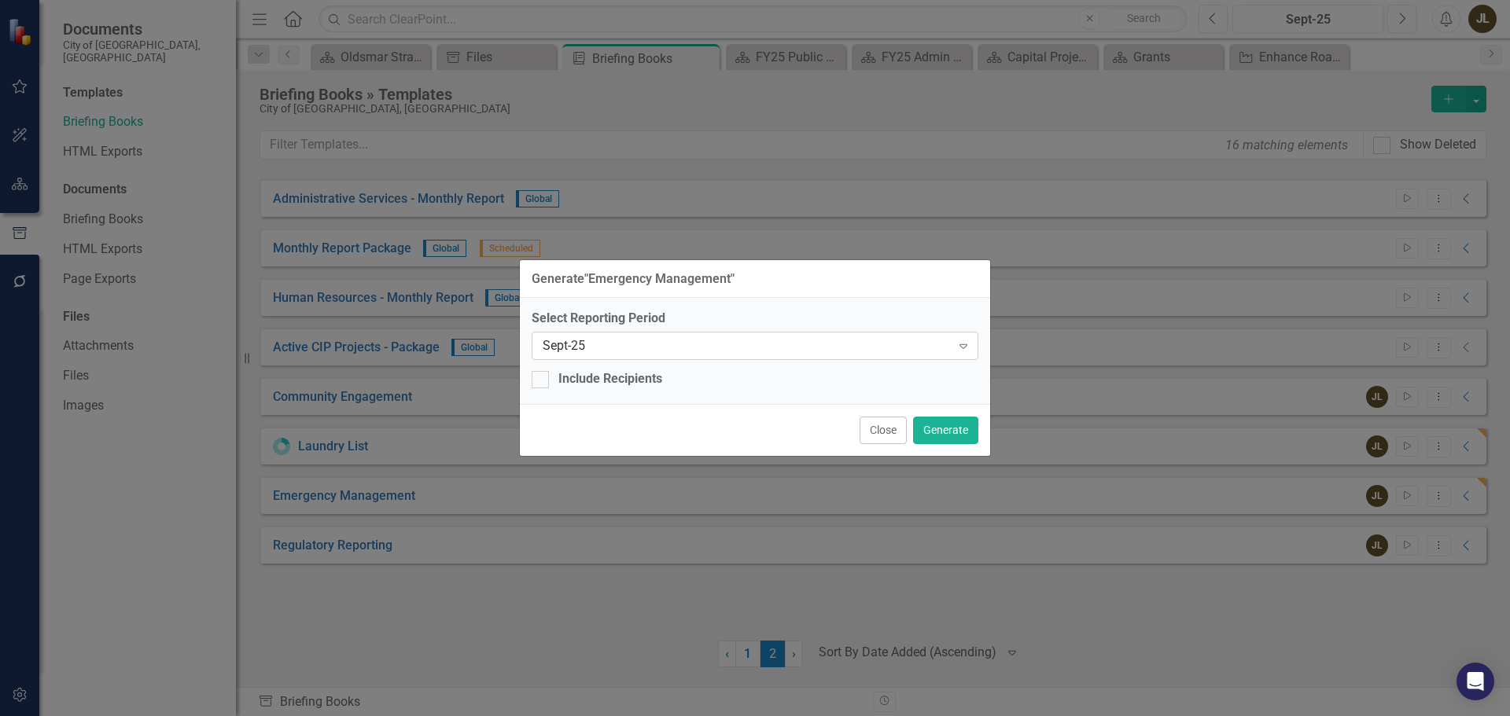
click at [607, 339] on div "Sept-25" at bounding box center [747, 346] width 408 height 18
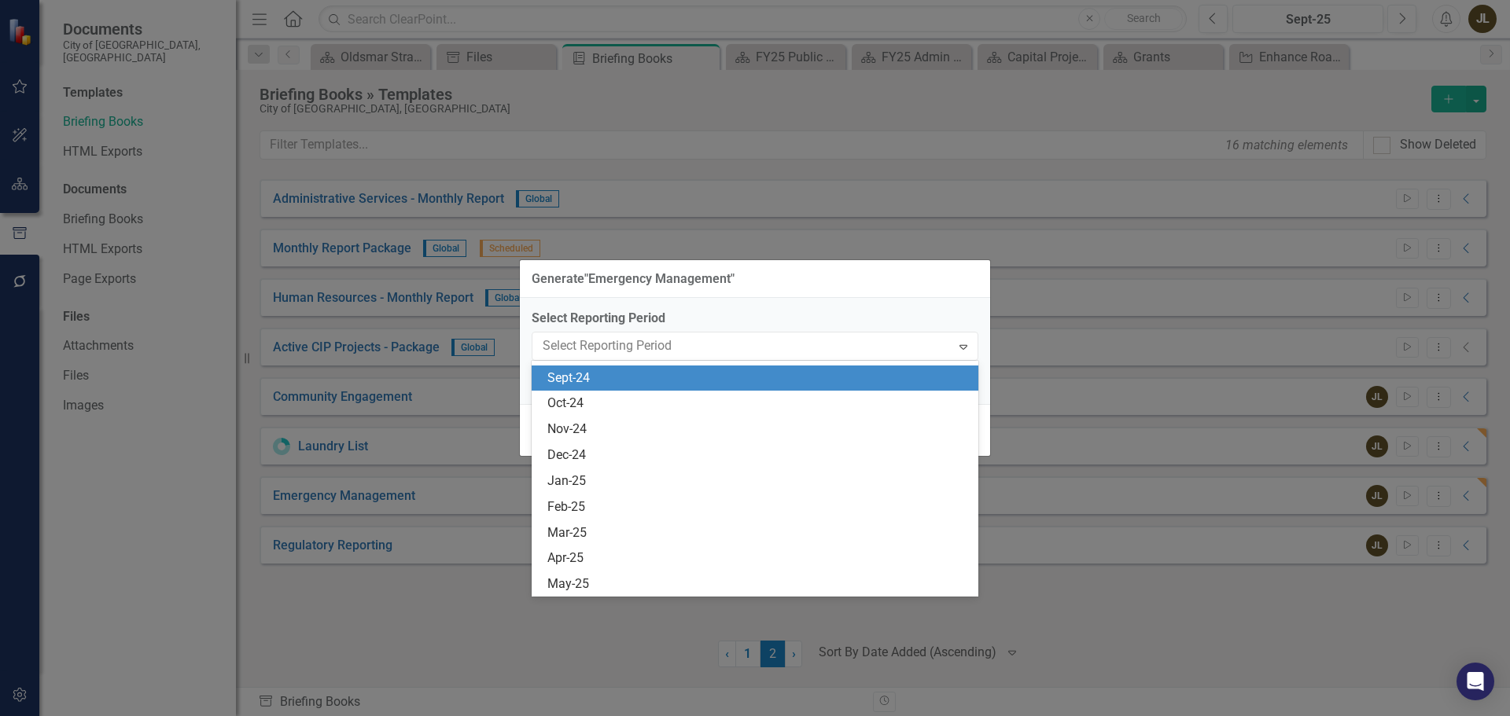
click at [619, 384] on div "Sept-24" at bounding box center [757, 379] width 421 height 18
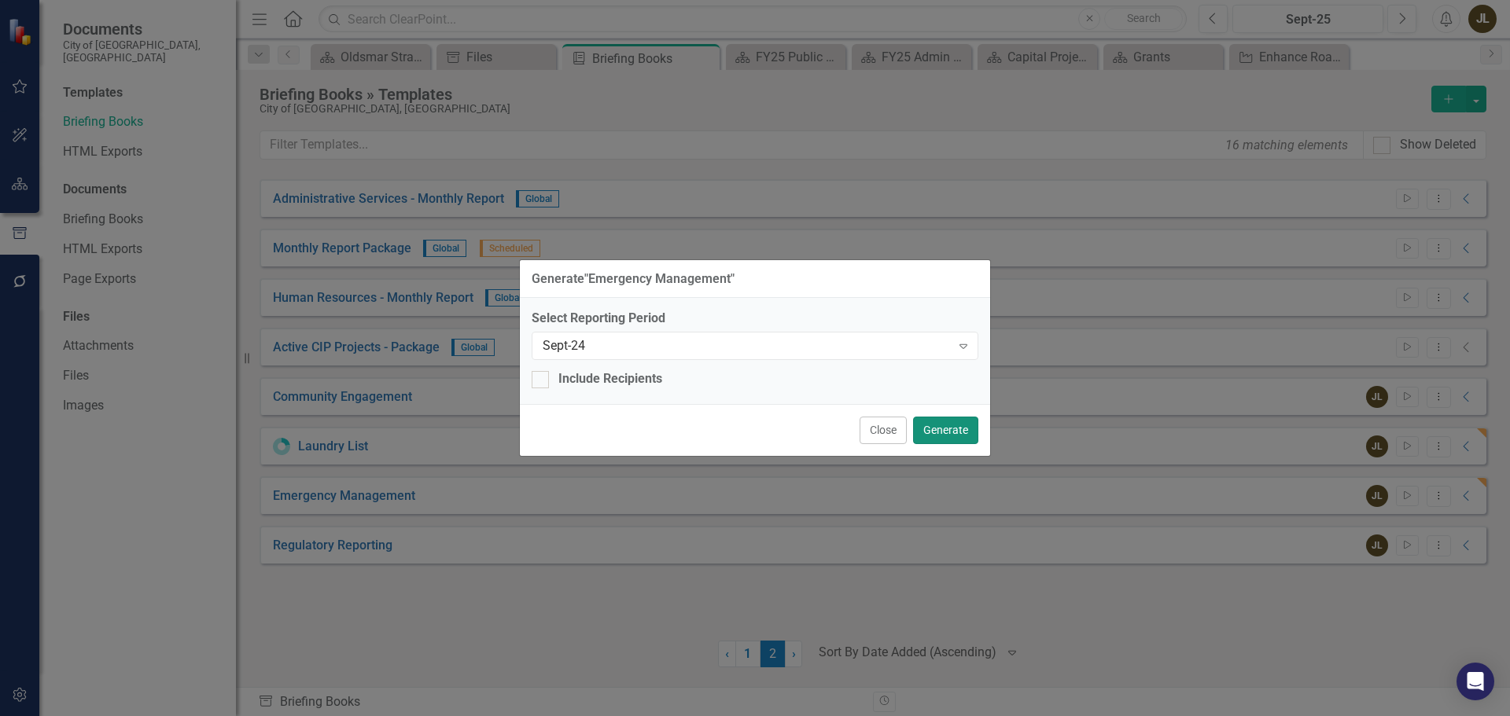
click at [965, 427] on button "Generate" at bounding box center [945, 431] width 65 height 28
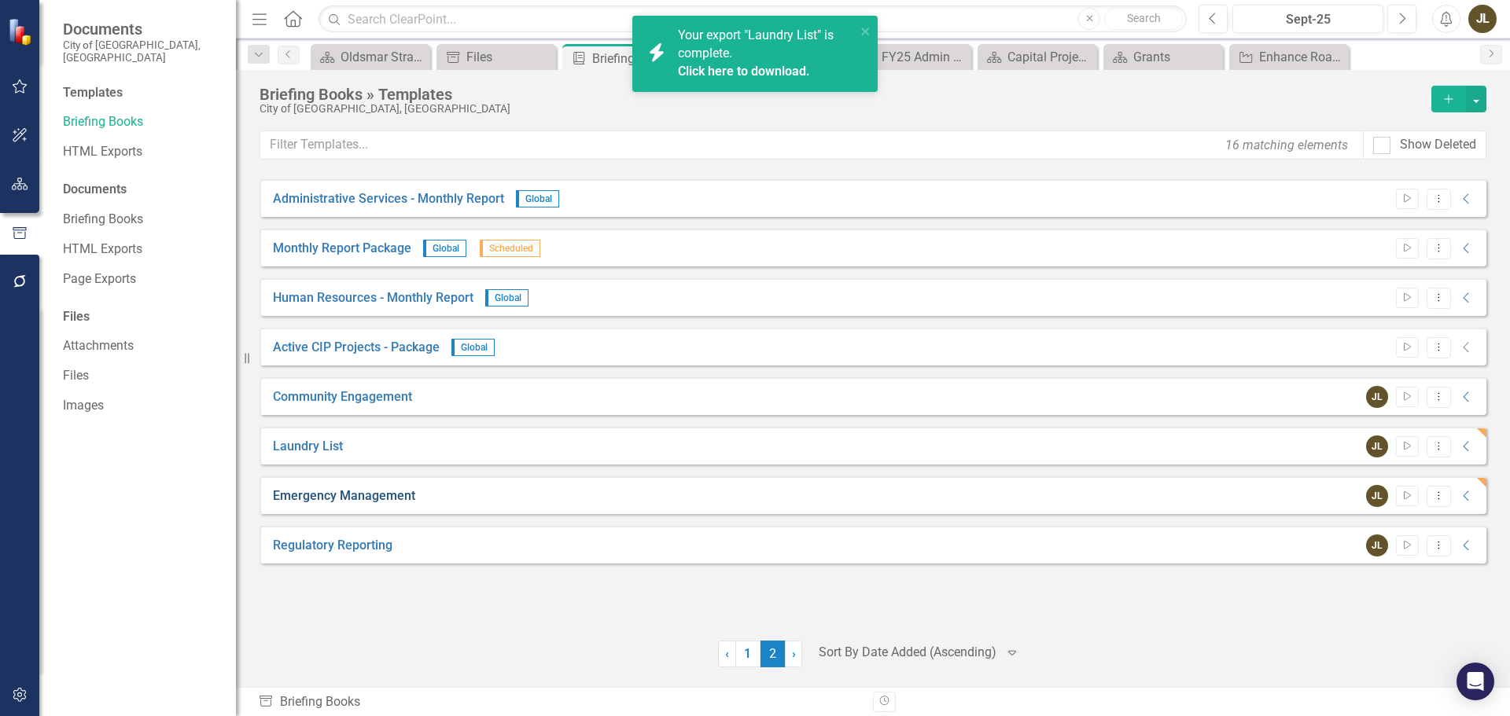
click at [381, 494] on link "Emergency Management" at bounding box center [344, 496] width 142 height 18
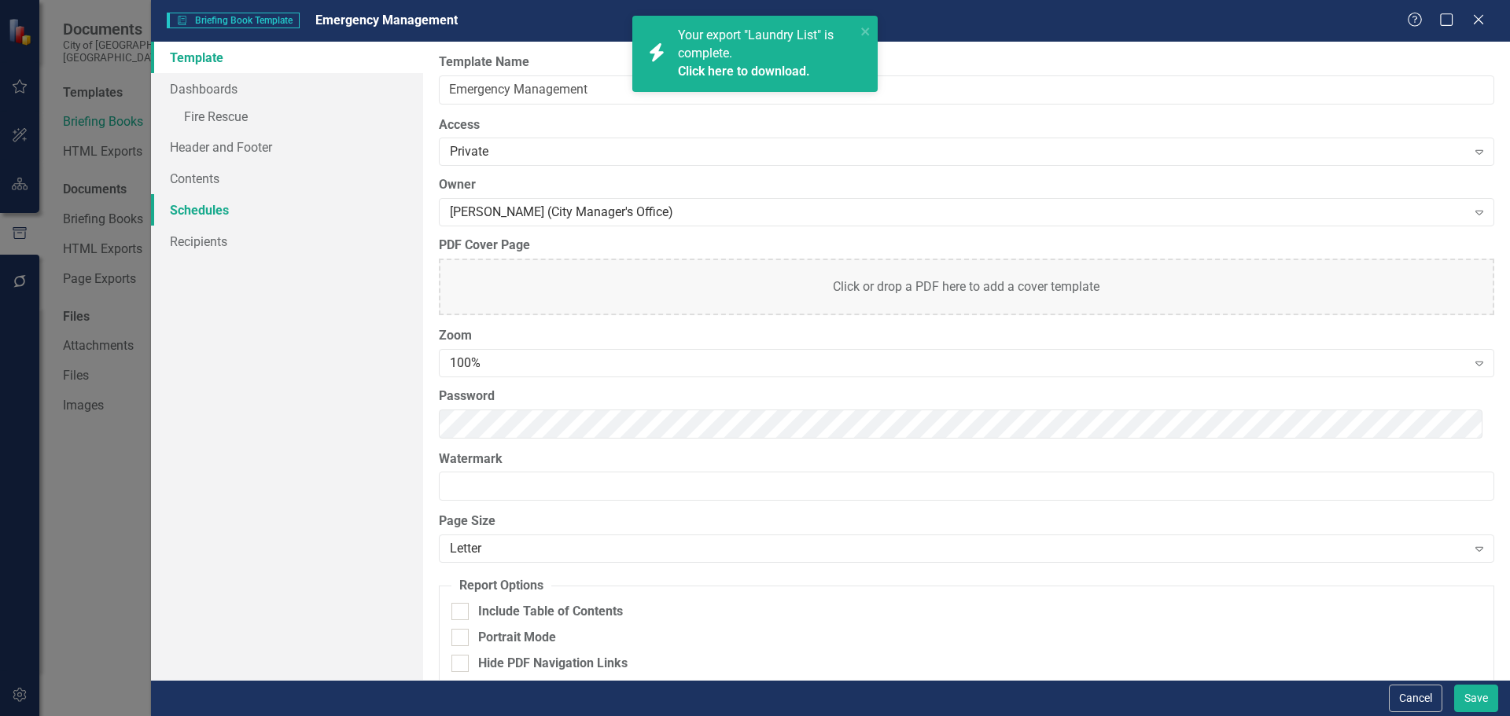
click at [295, 221] on link "Schedules" at bounding box center [287, 209] width 272 height 31
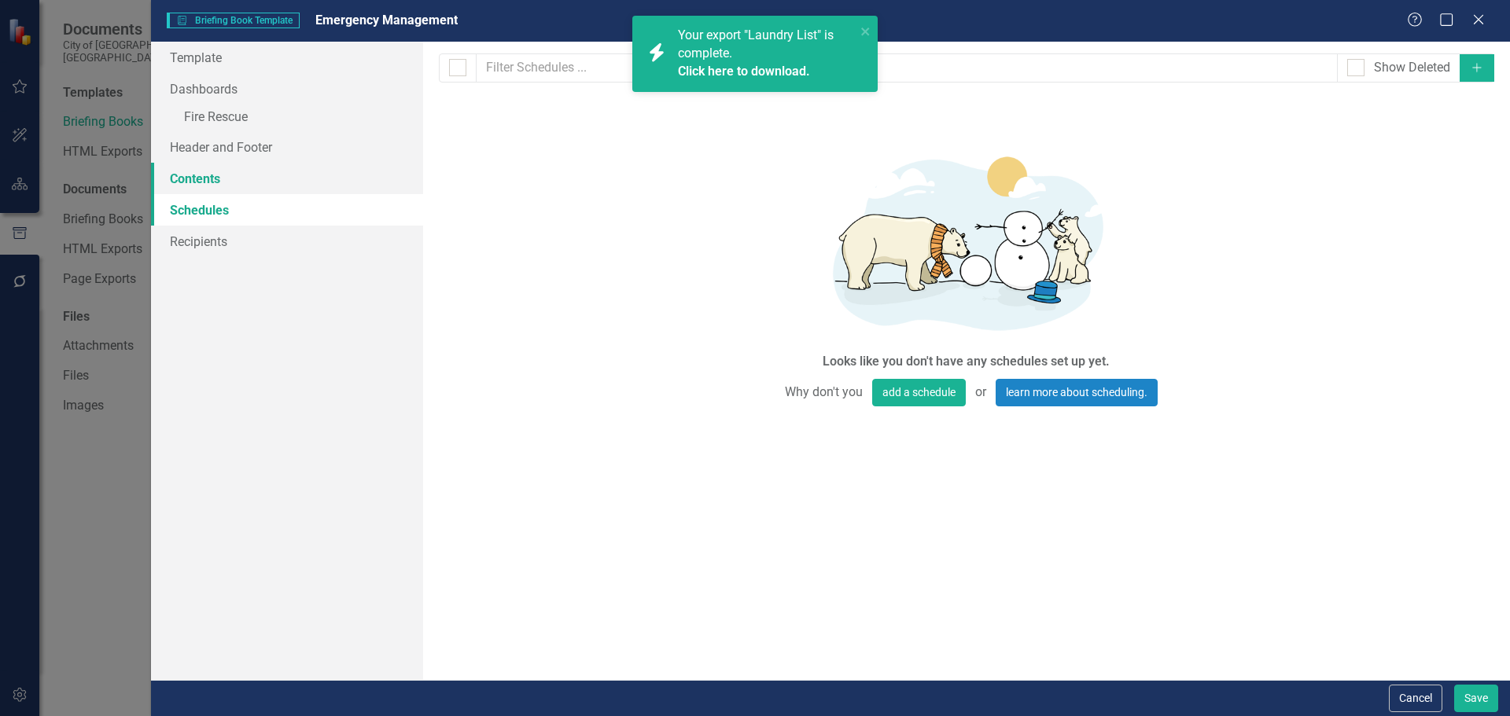
click at [292, 193] on link "Contents" at bounding box center [287, 178] width 272 height 31
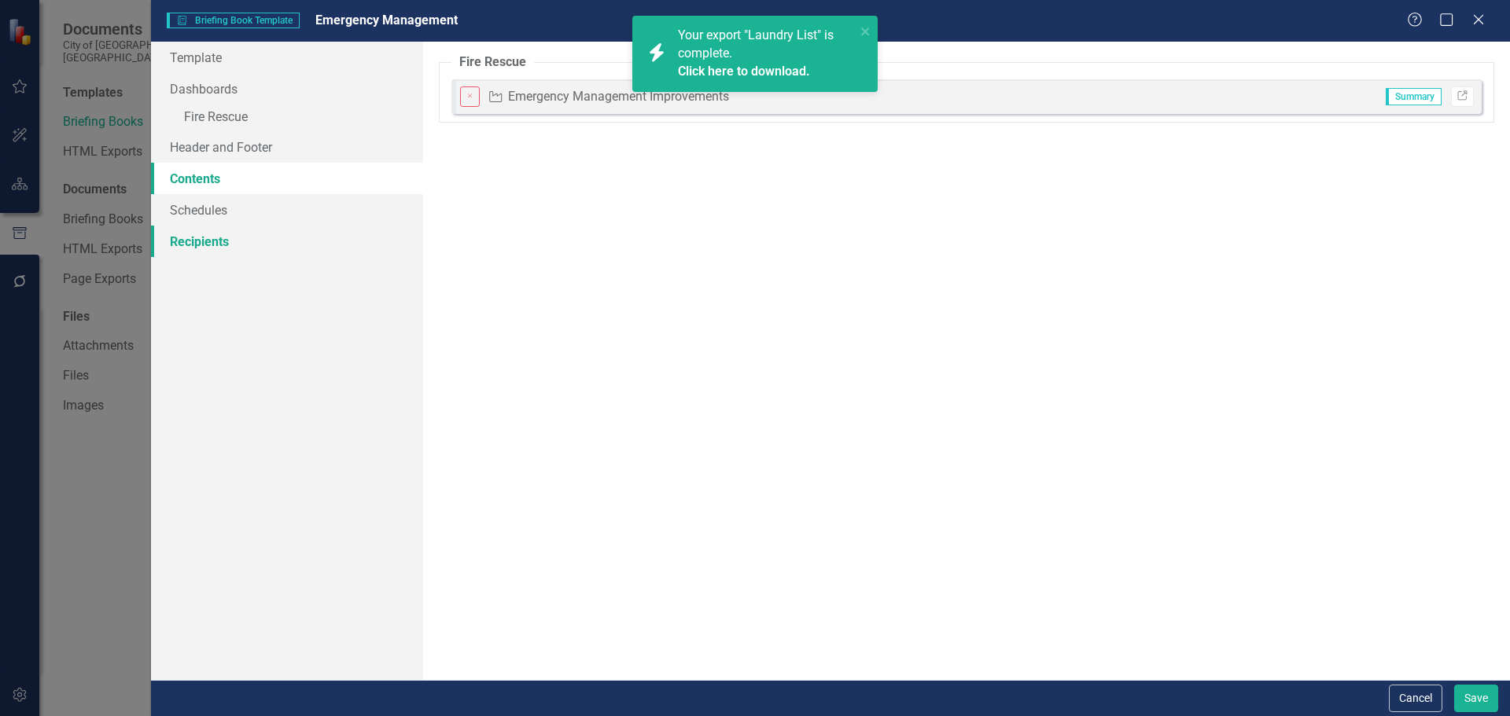
click at [283, 237] on link "Recipients" at bounding box center [287, 241] width 272 height 31
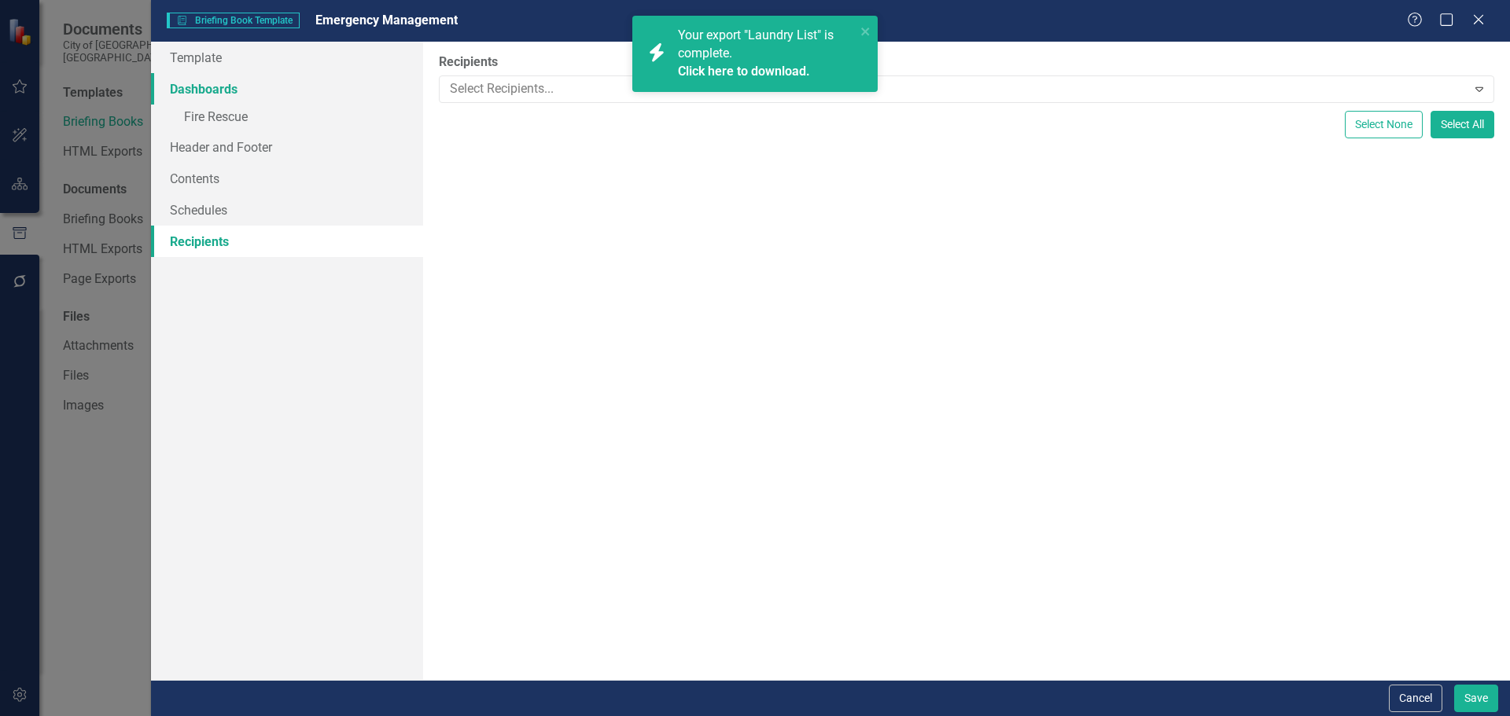
click at [280, 92] on link "Dashboards" at bounding box center [287, 88] width 272 height 31
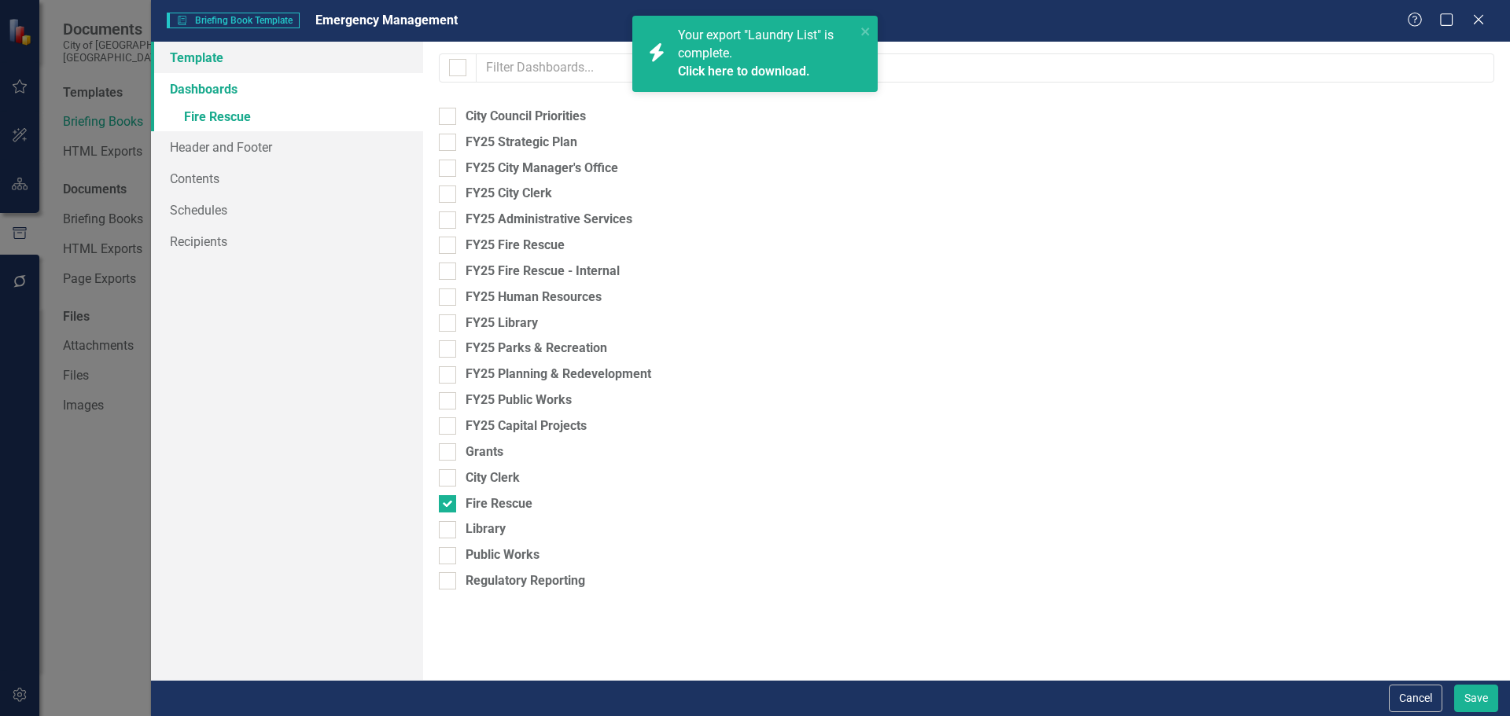
click at [250, 60] on link "Template" at bounding box center [287, 57] width 272 height 31
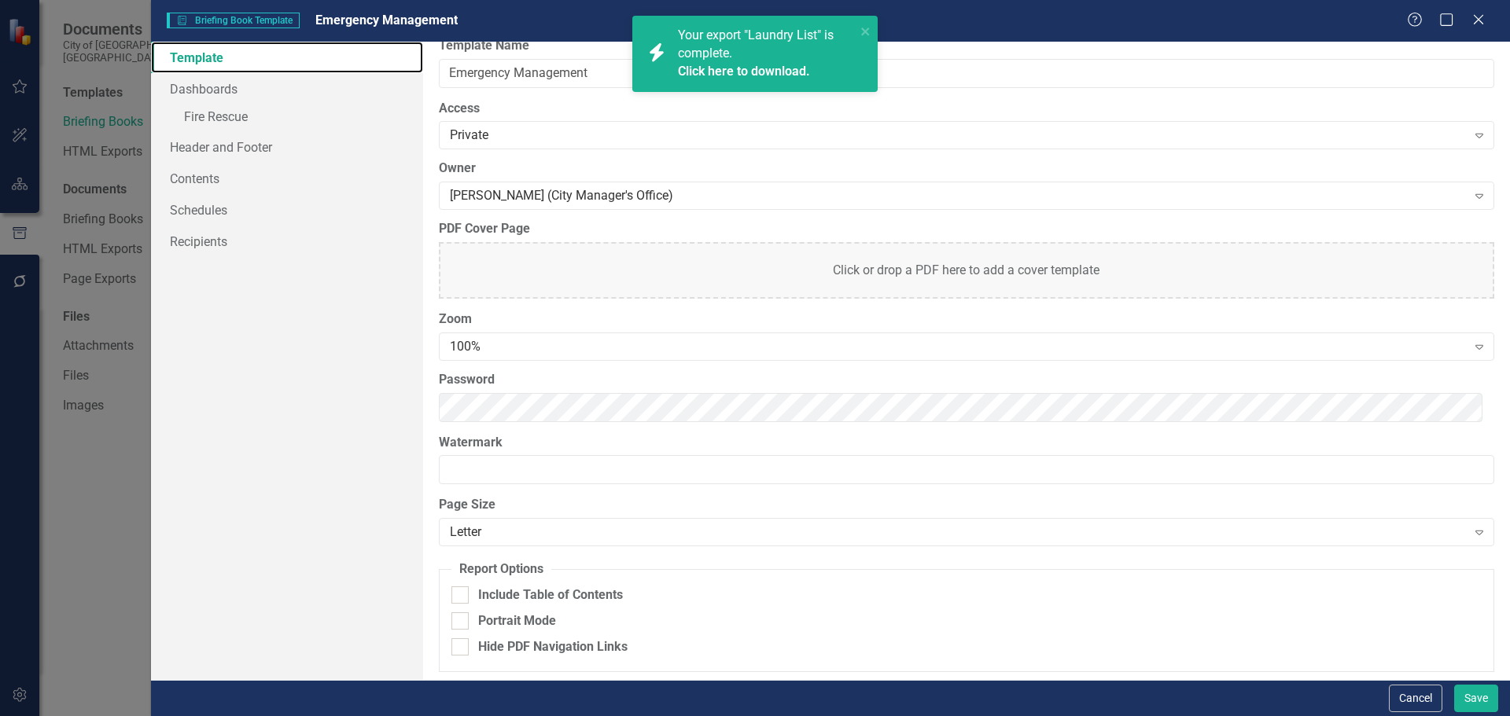
scroll to position [21, 0]
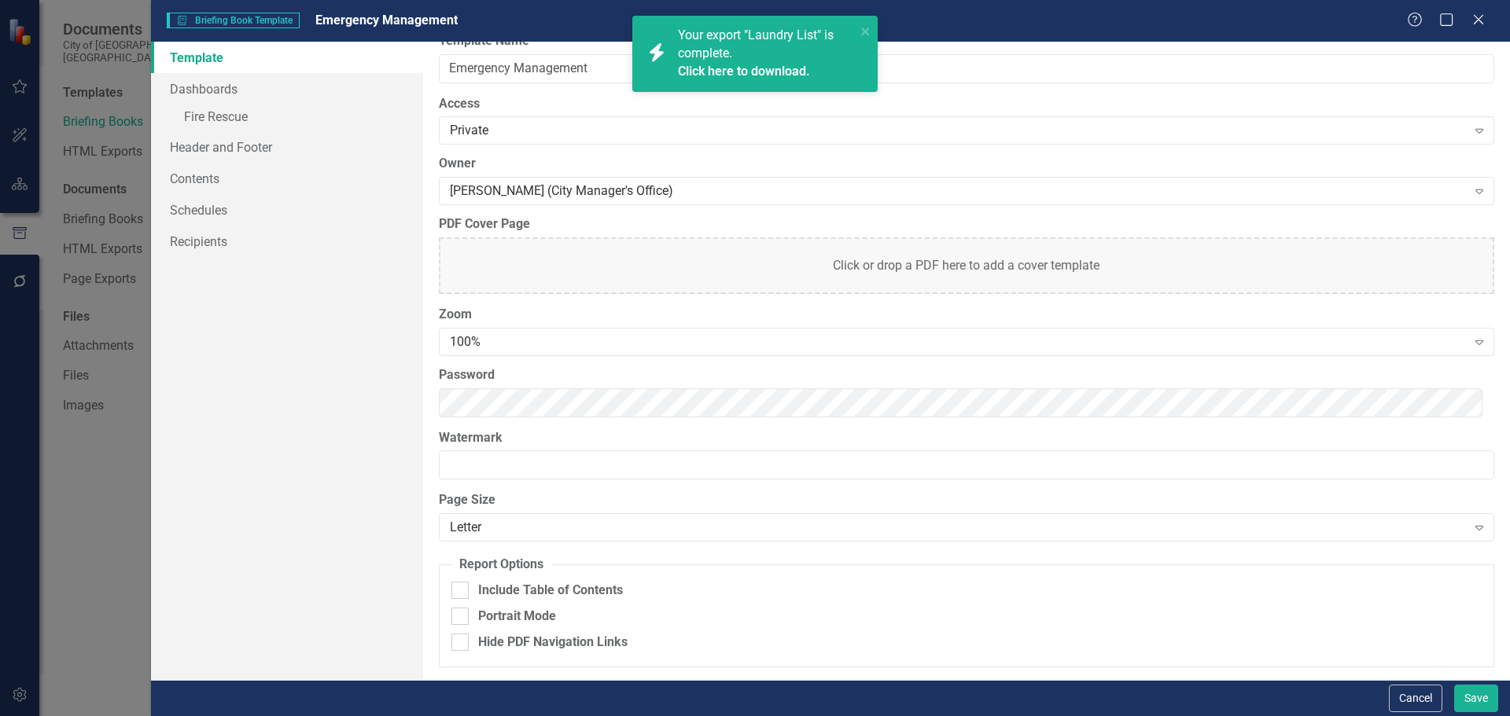
click at [872, 30] on div "icon.bolt Your export "Laundry List" is complete. Click here to download." at bounding box center [754, 54] width 245 height 76
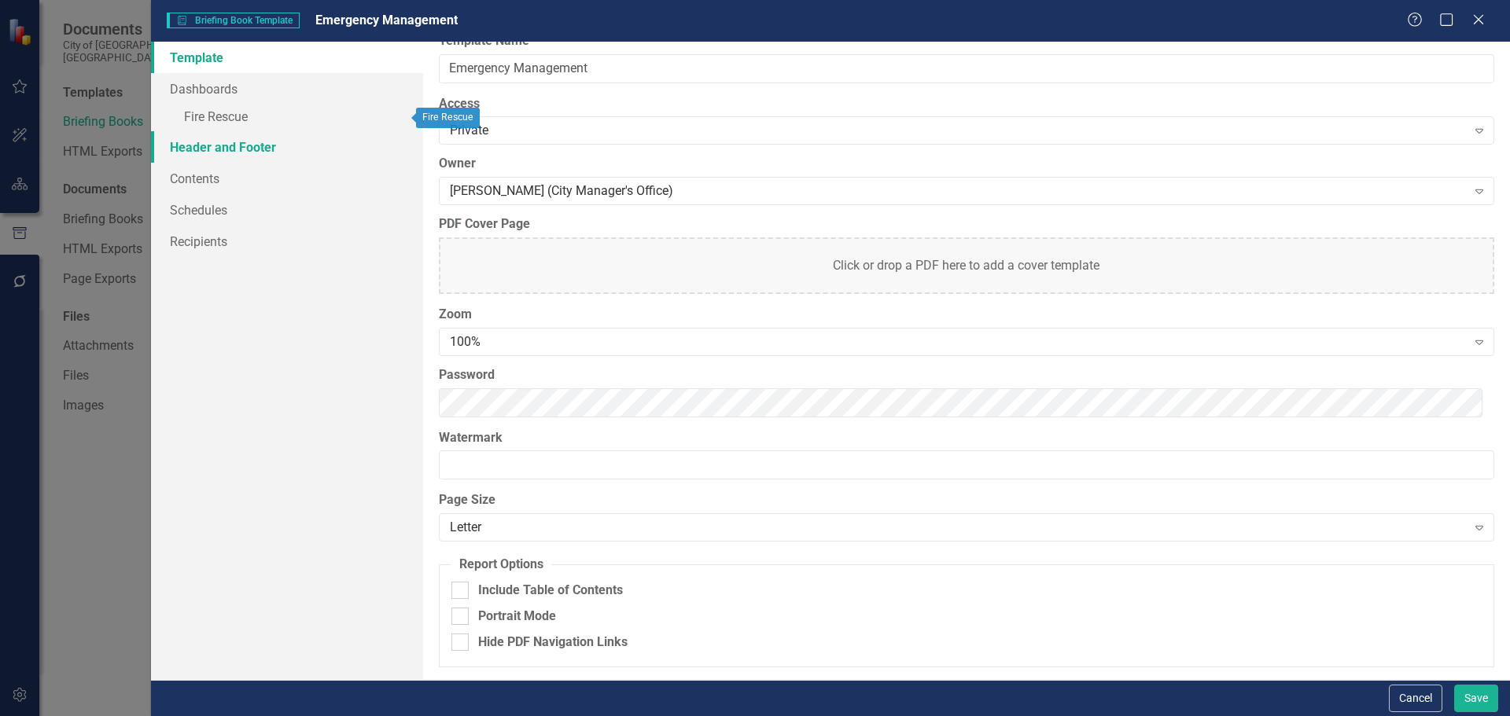
click at [277, 138] on link "Header and Footer" at bounding box center [287, 146] width 272 height 31
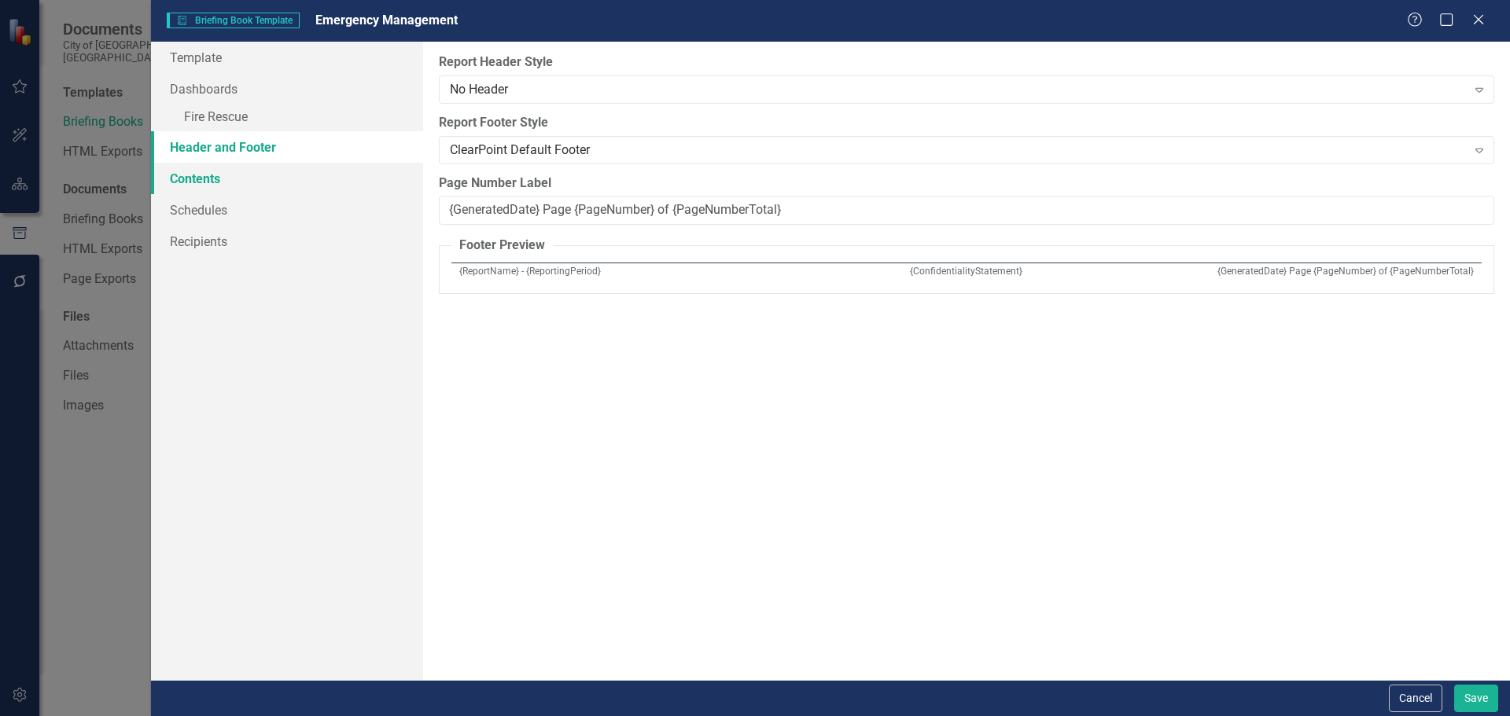
click at [254, 189] on link "Contents" at bounding box center [287, 178] width 272 height 31
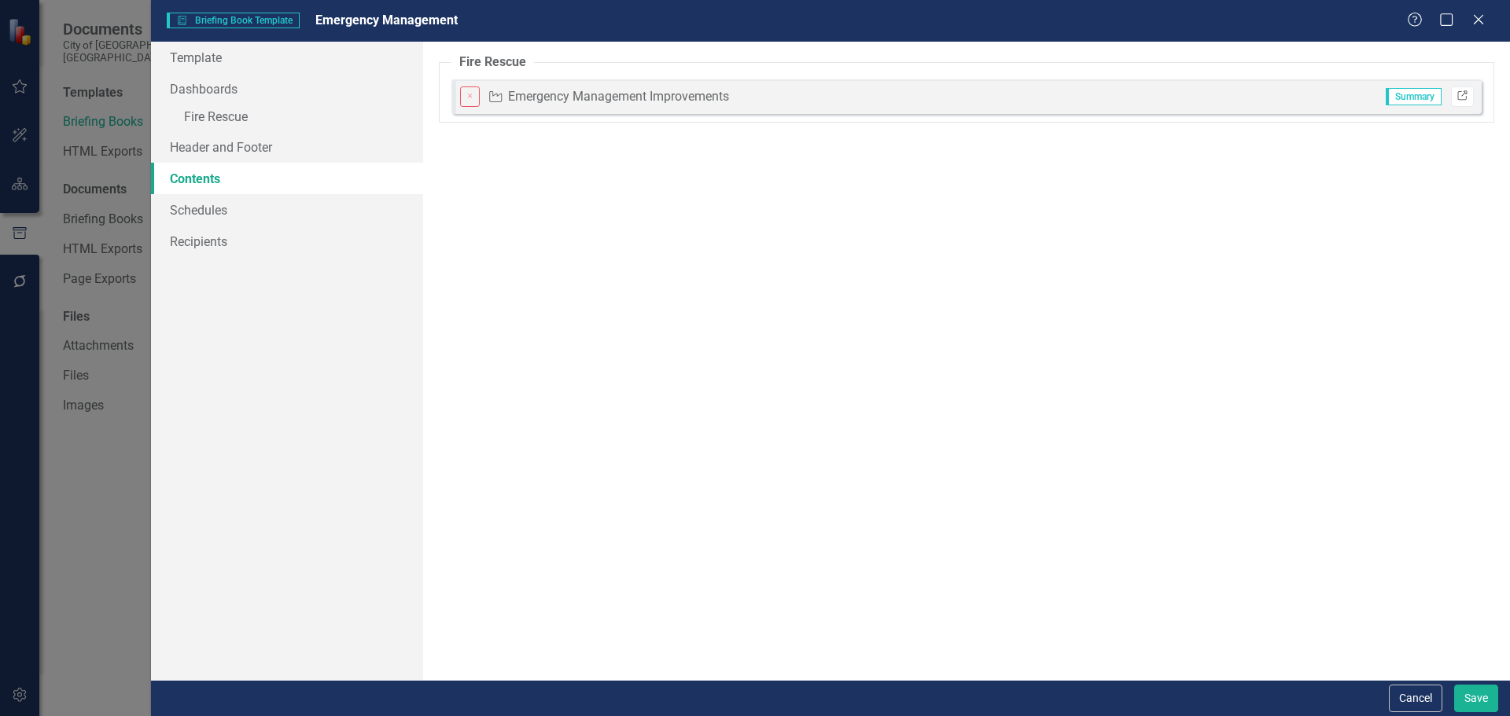
click at [1456, 96] on icon "Link" at bounding box center [1462, 96] width 12 height 9
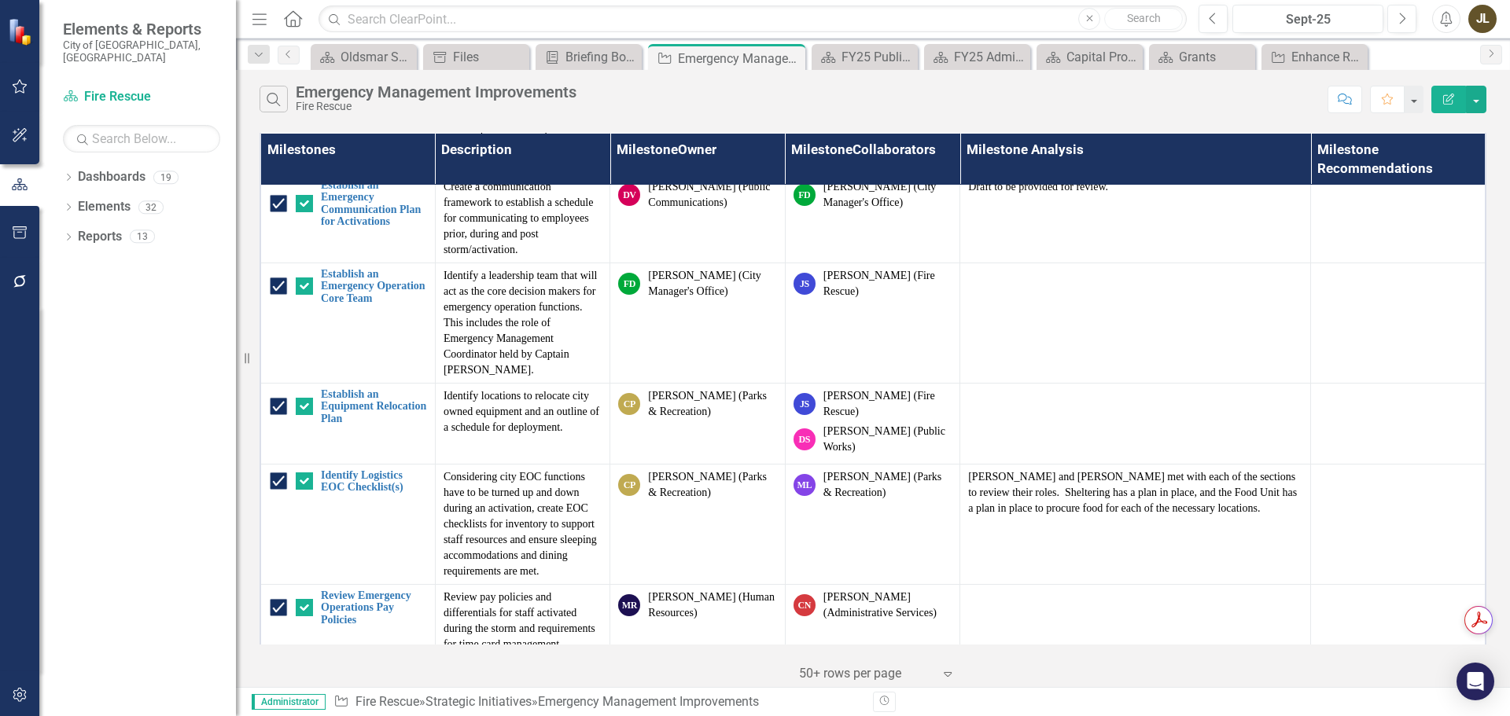
scroll to position [3251, 0]
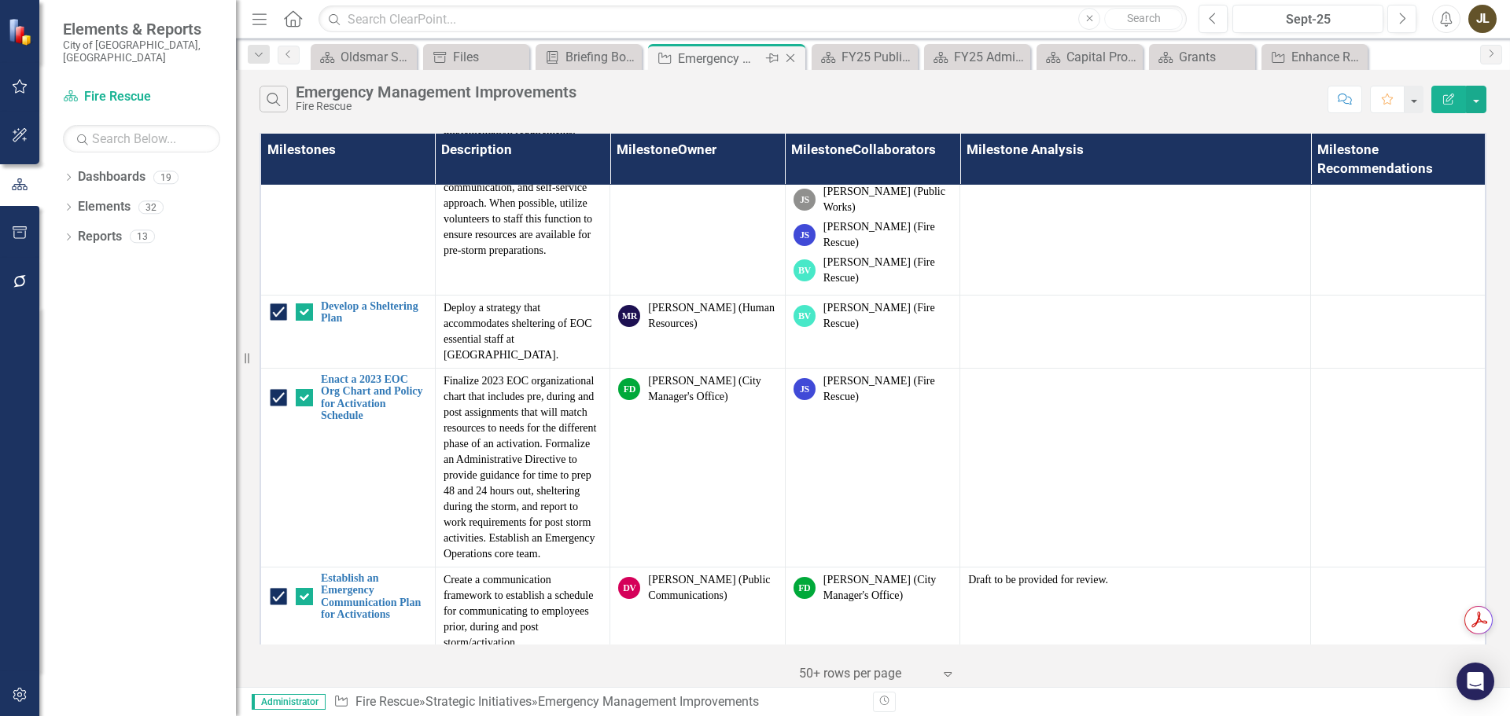
click at [795, 57] on icon "Close" at bounding box center [790, 58] width 16 height 13
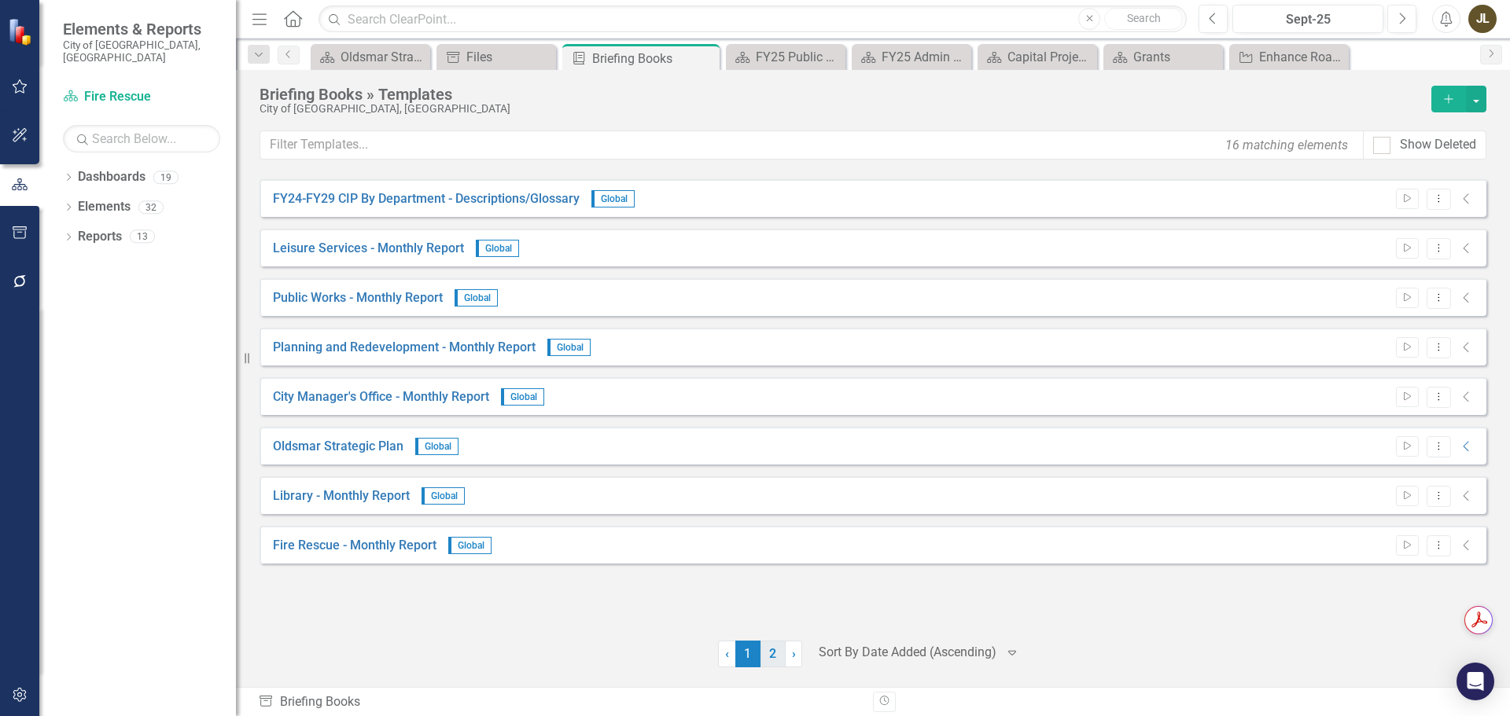
click at [772, 650] on link "2" at bounding box center [772, 654] width 25 height 27
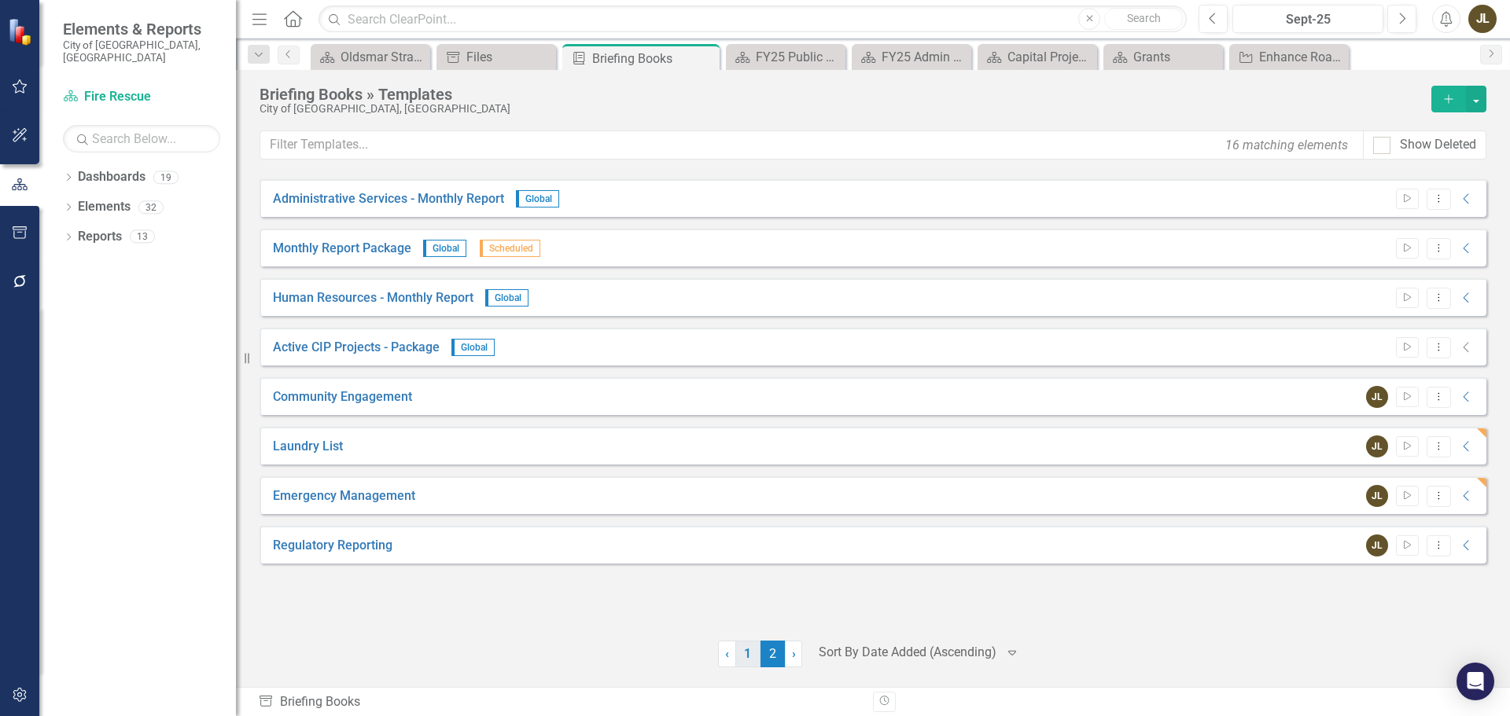
click at [745, 649] on link "1" at bounding box center [747, 654] width 25 height 27
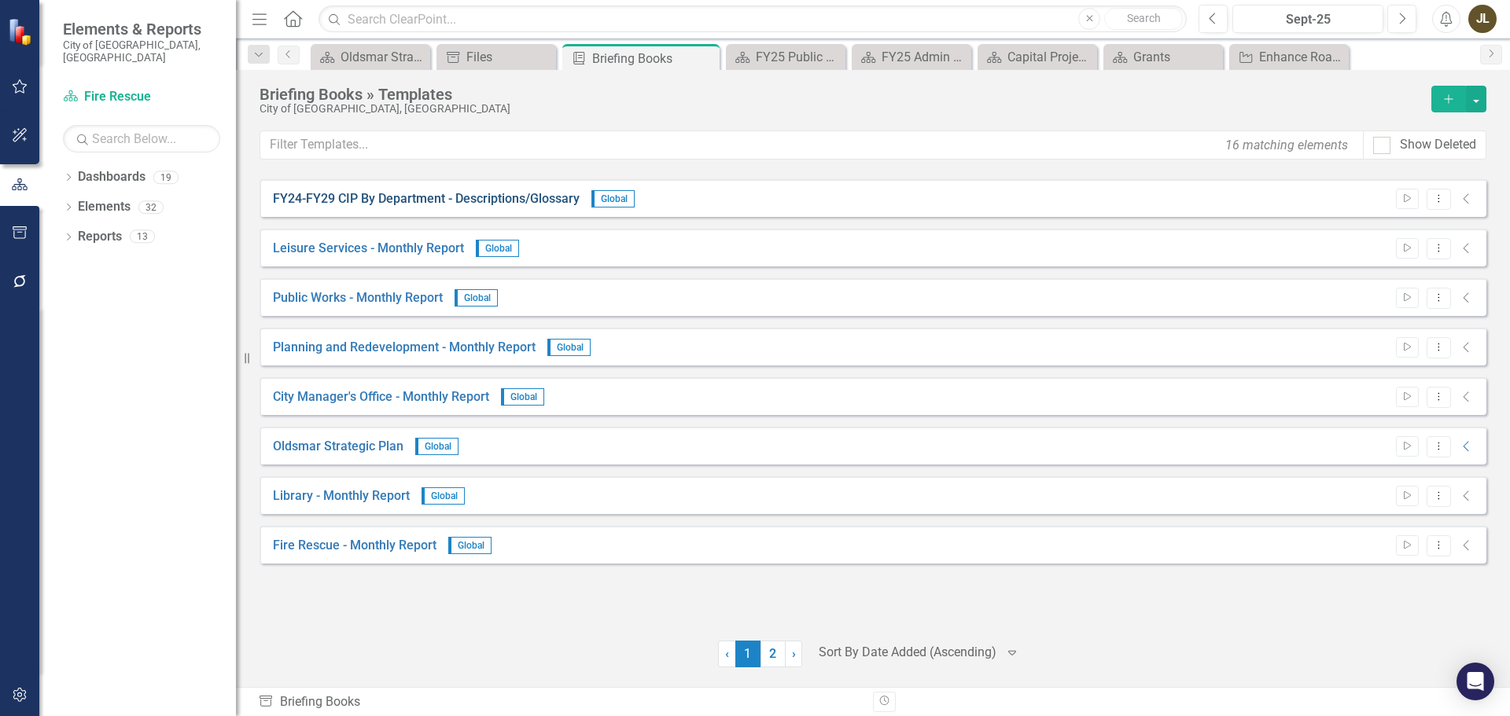
click at [539, 197] on link "FY24-FY29 CIP By Department - Descriptions/Glossary" at bounding box center [426, 199] width 307 height 18
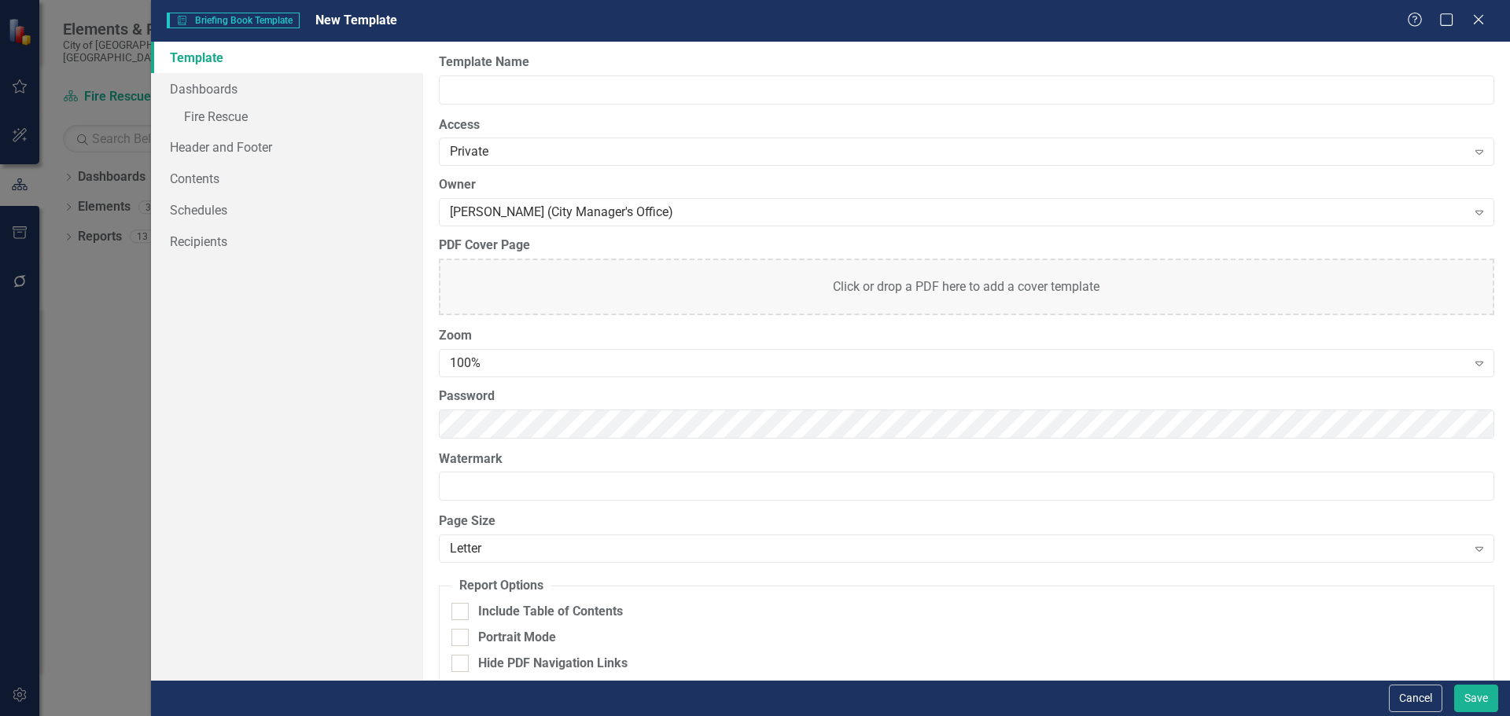
type input "FY24-FY29 CIP By Department - Descriptions/Glossary"
checkbox input "true"
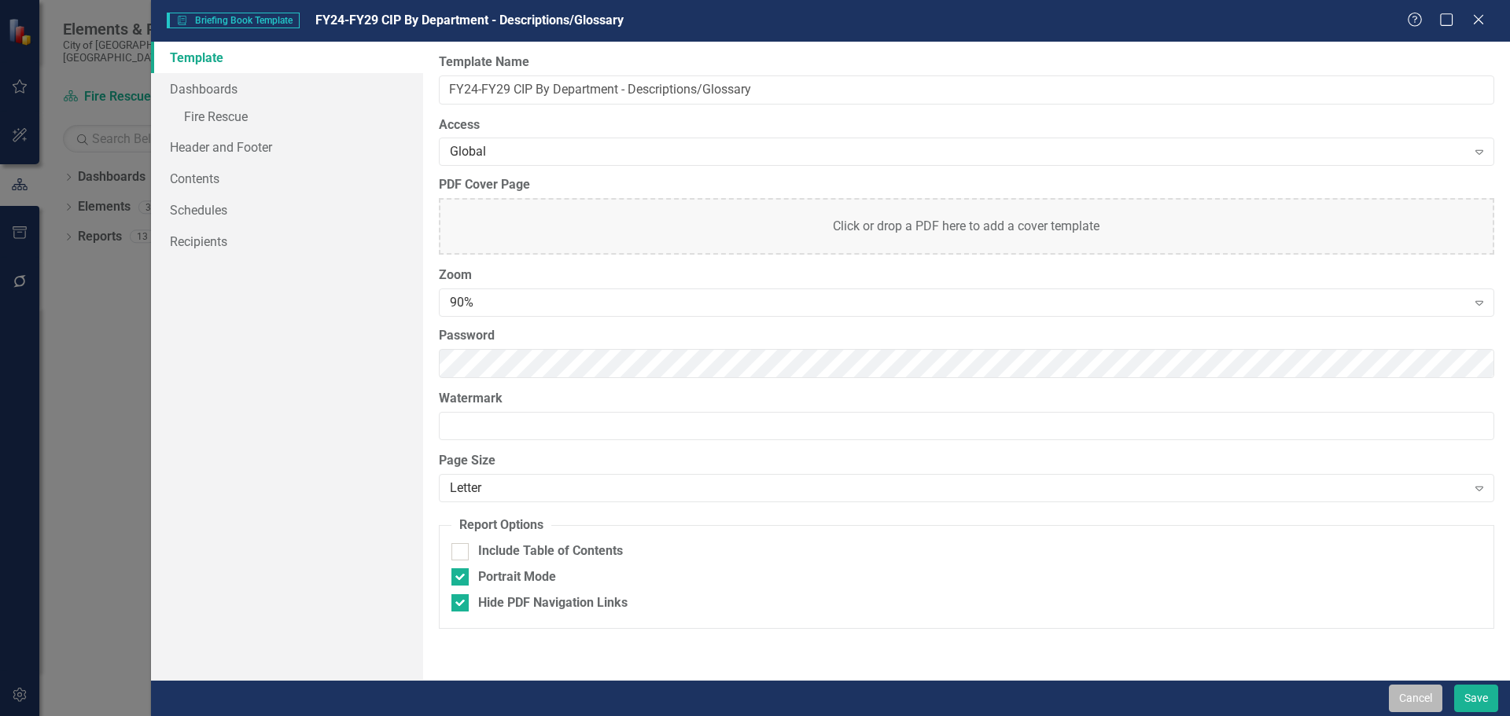
click at [1432, 699] on button "Cancel" at bounding box center [1415, 699] width 53 height 28
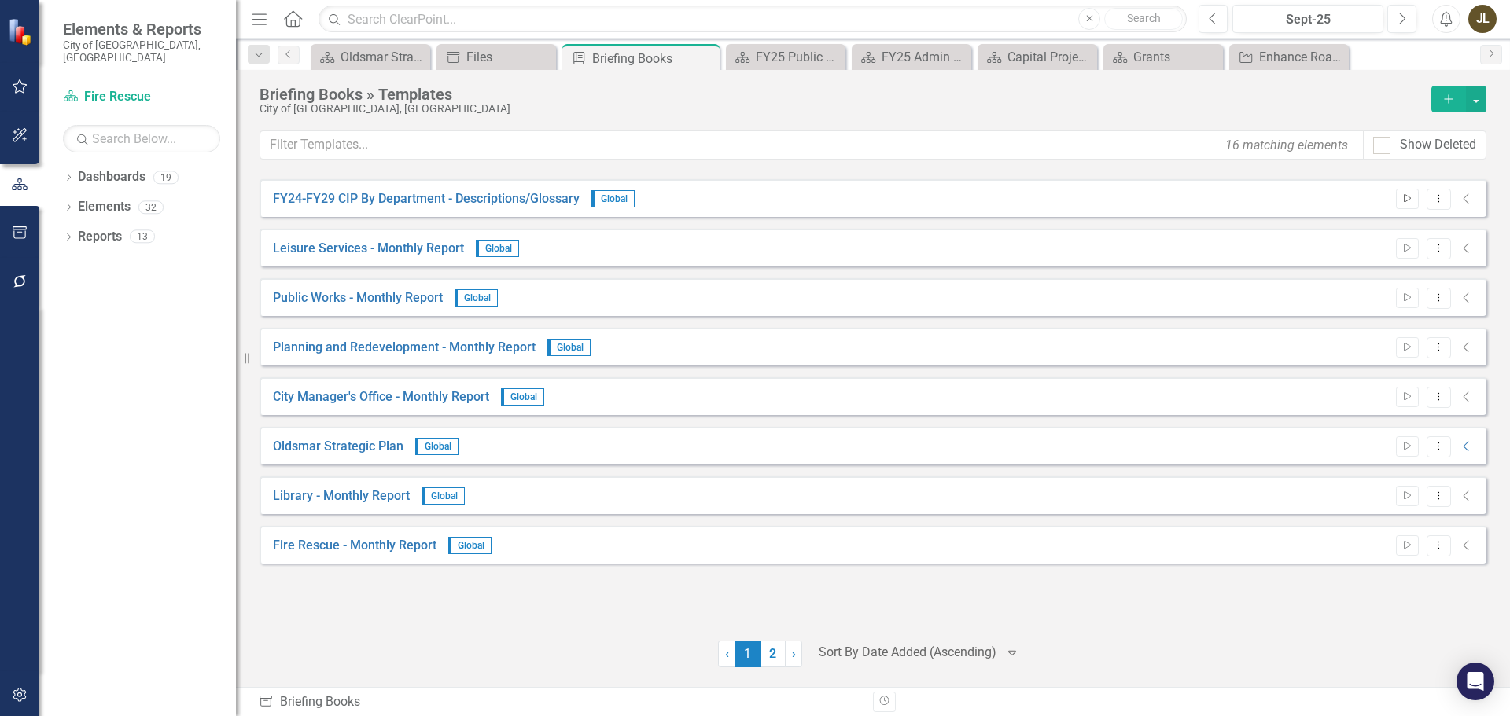
click at [1414, 201] on button "Start" at bounding box center [1407, 199] width 23 height 20
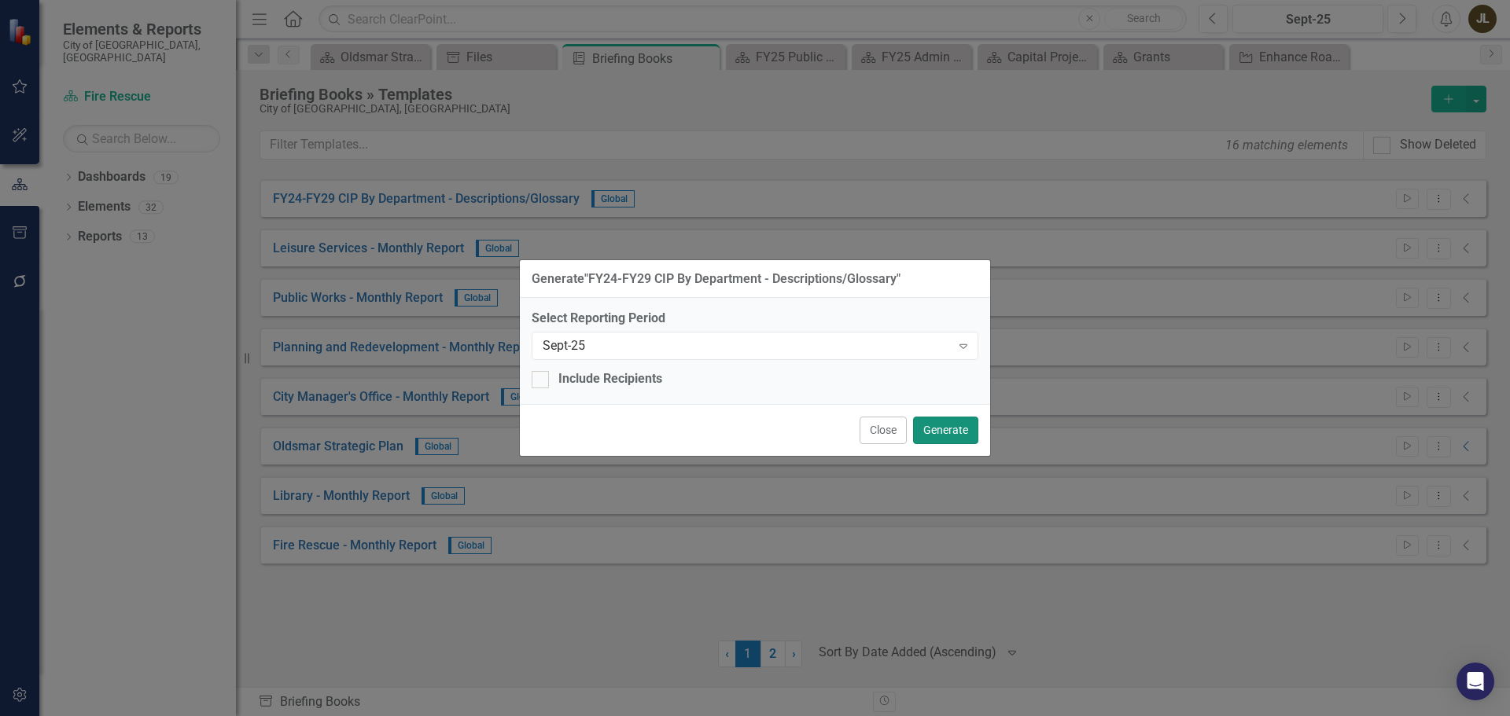
click at [938, 433] on button "Generate" at bounding box center [945, 431] width 65 height 28
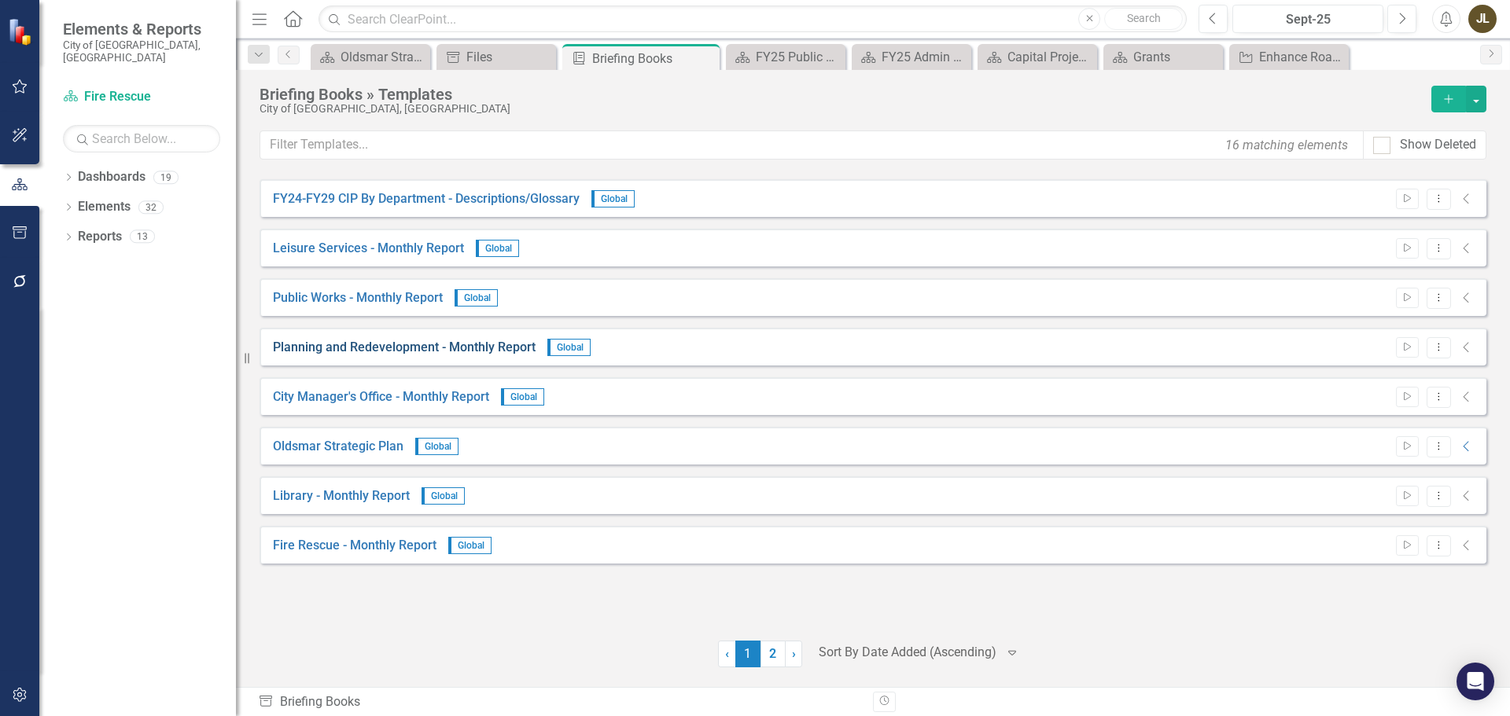
click at [425, 348] on link "Planning and Redevelopment - Monthly Report" at bounding box center [404, 348] width 263 height 18
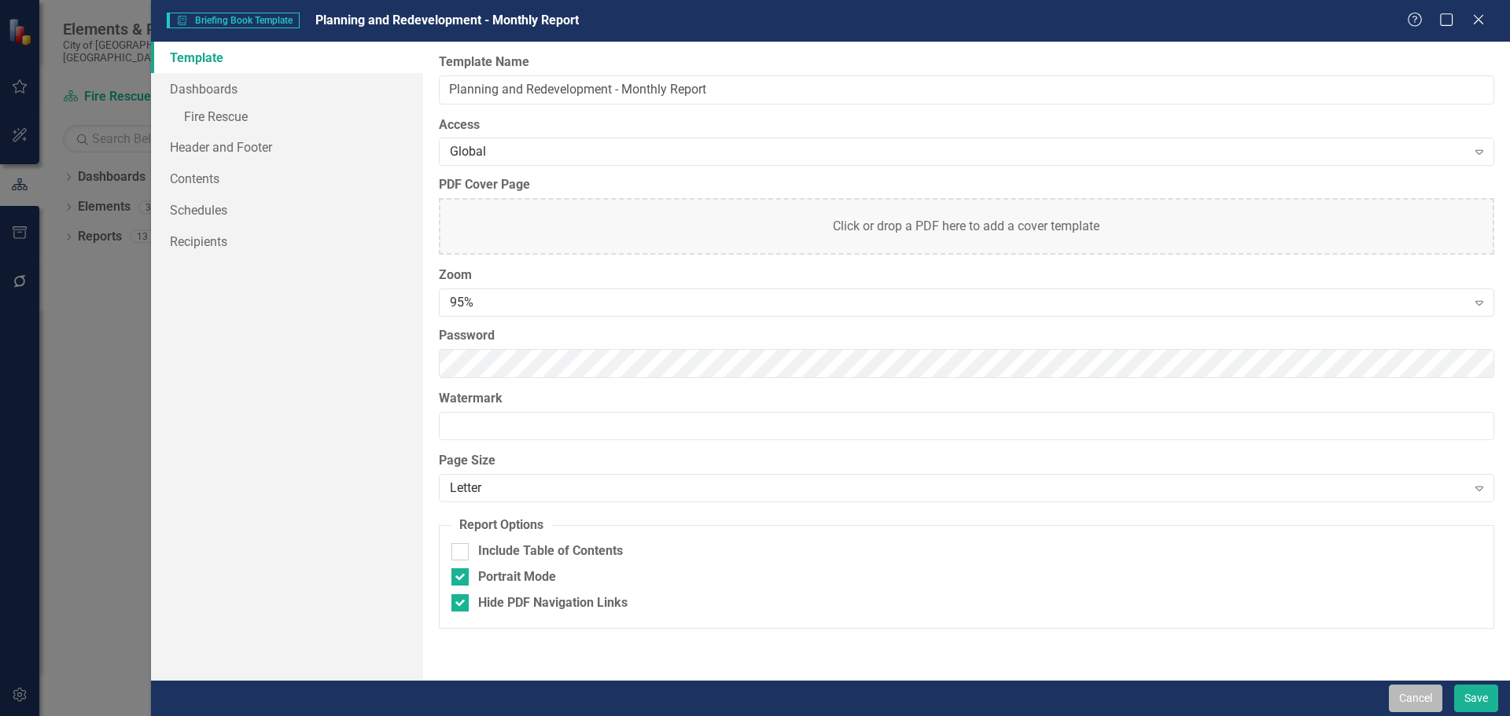
click at [1411, 697] on button "Cancel" at bounding box center [1415, 699] width 53 height 28
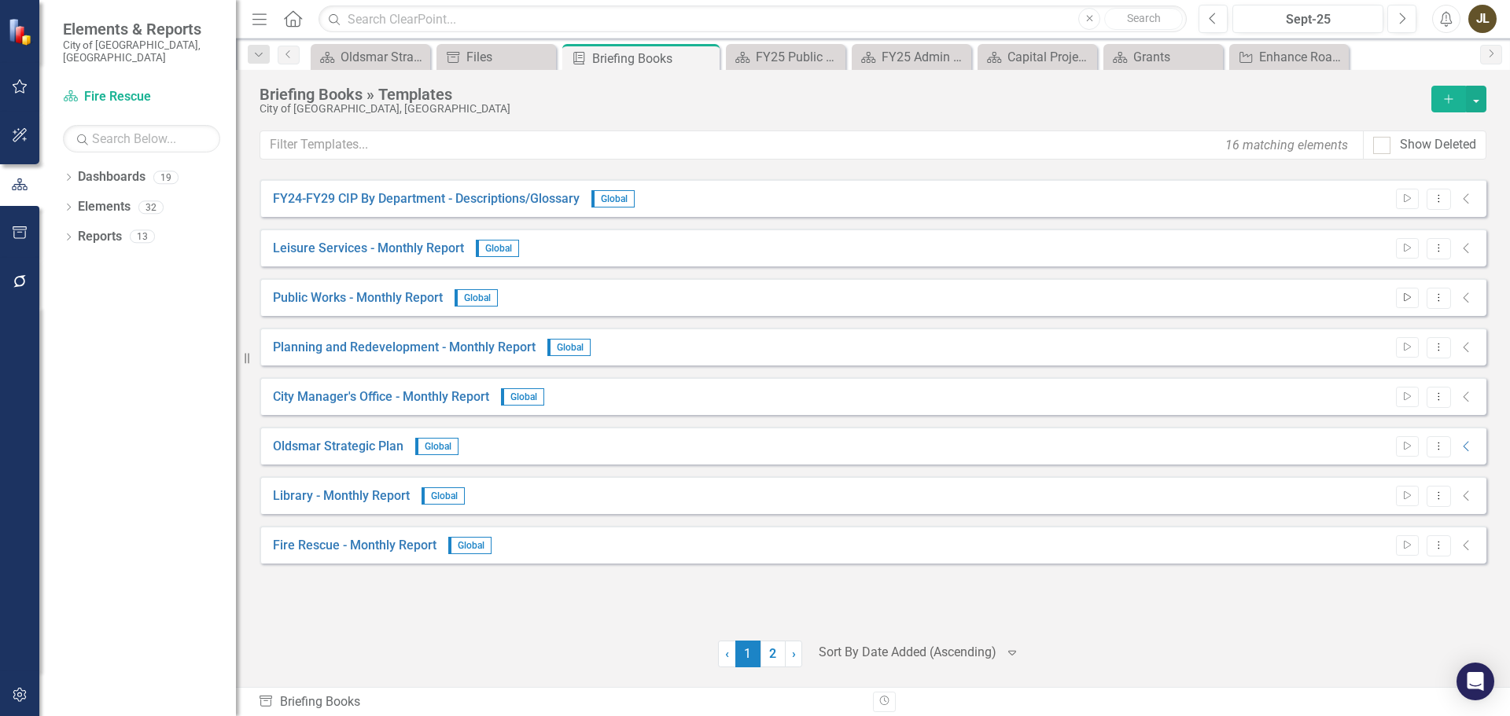
click at [1402, 297] on icon "Start" at bounding box center [1407, 297] width 12 height 9
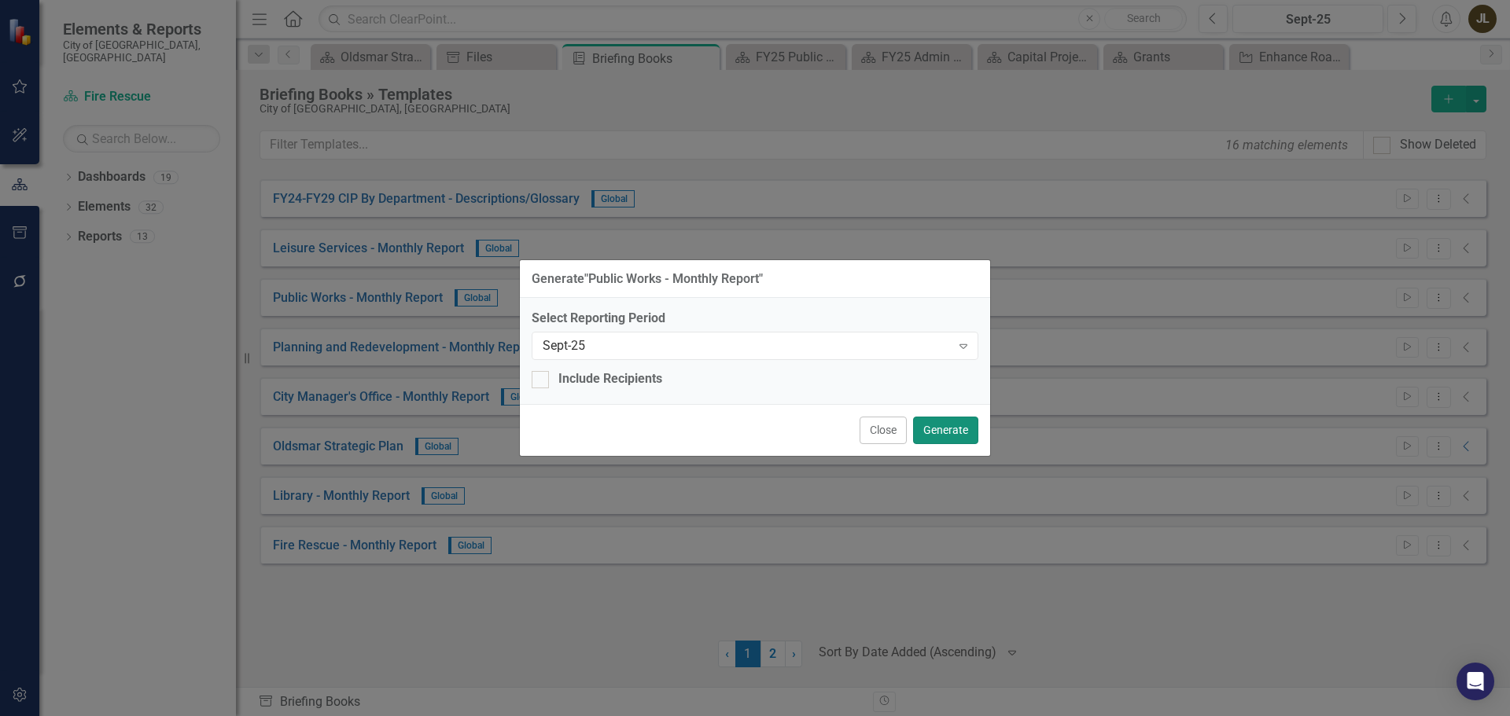
click at [934, 425] on button "Generate" at bounding box center [945, 431] width 65 height 28
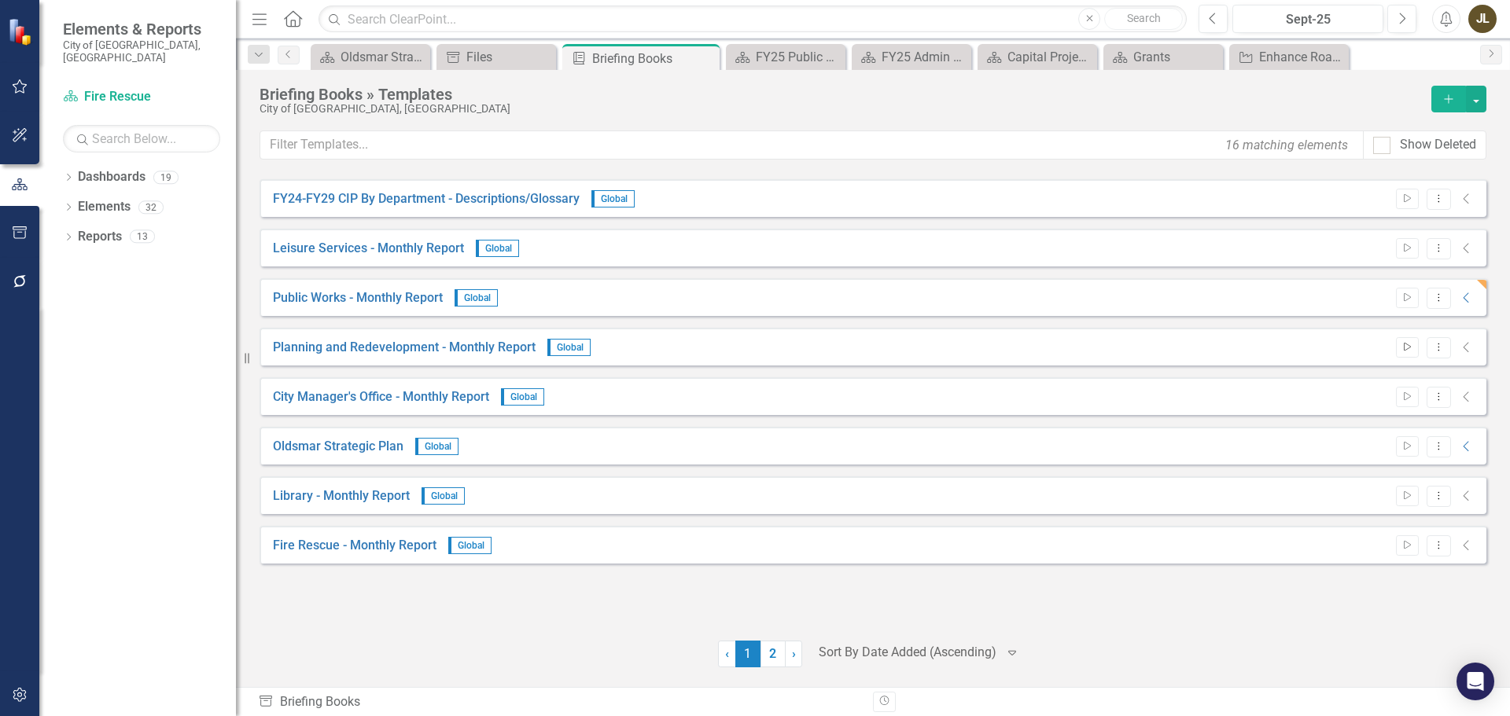
click at [1407, 346] on icon "Start" at bounding box center [1407, 347] width 12 height 9
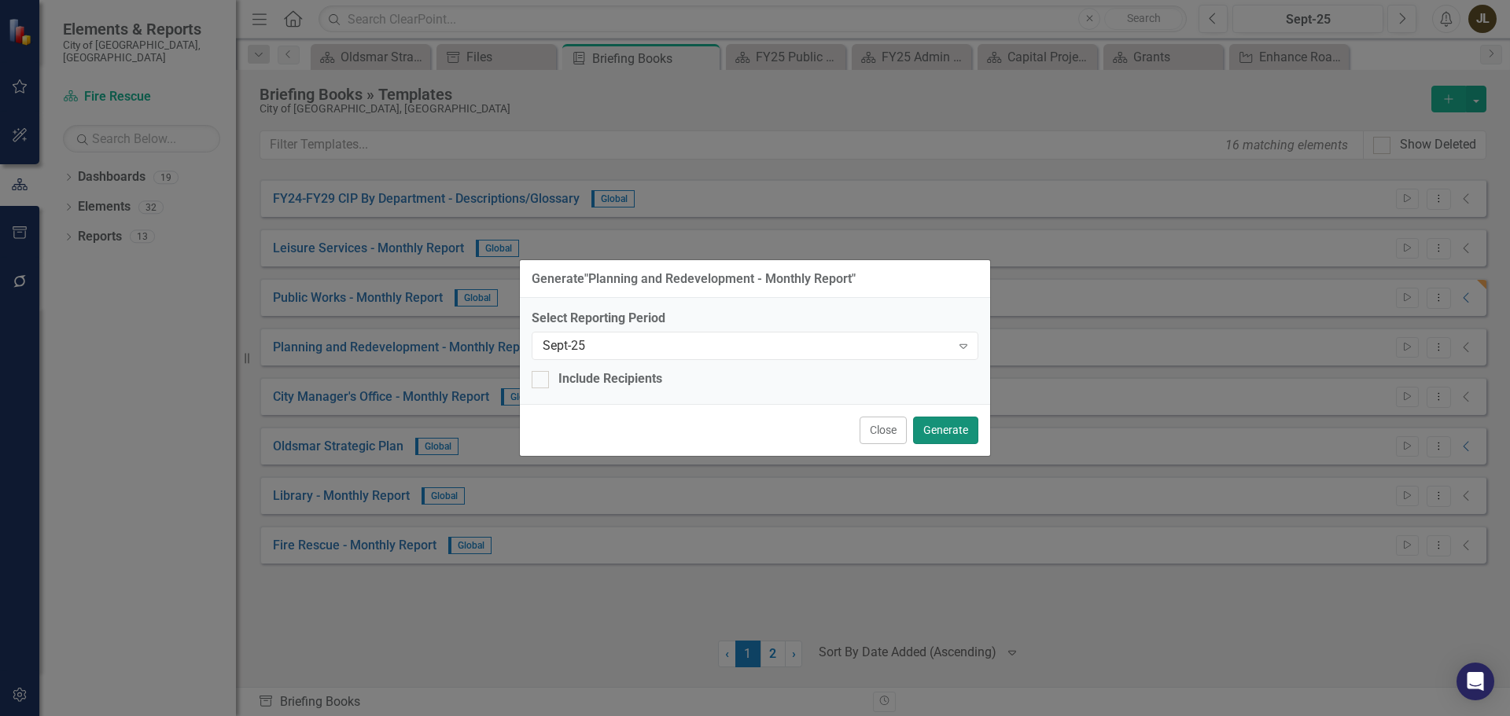
click at [954, 423] on button "Generate" at bounding box center [945, 431] width 65 height 28
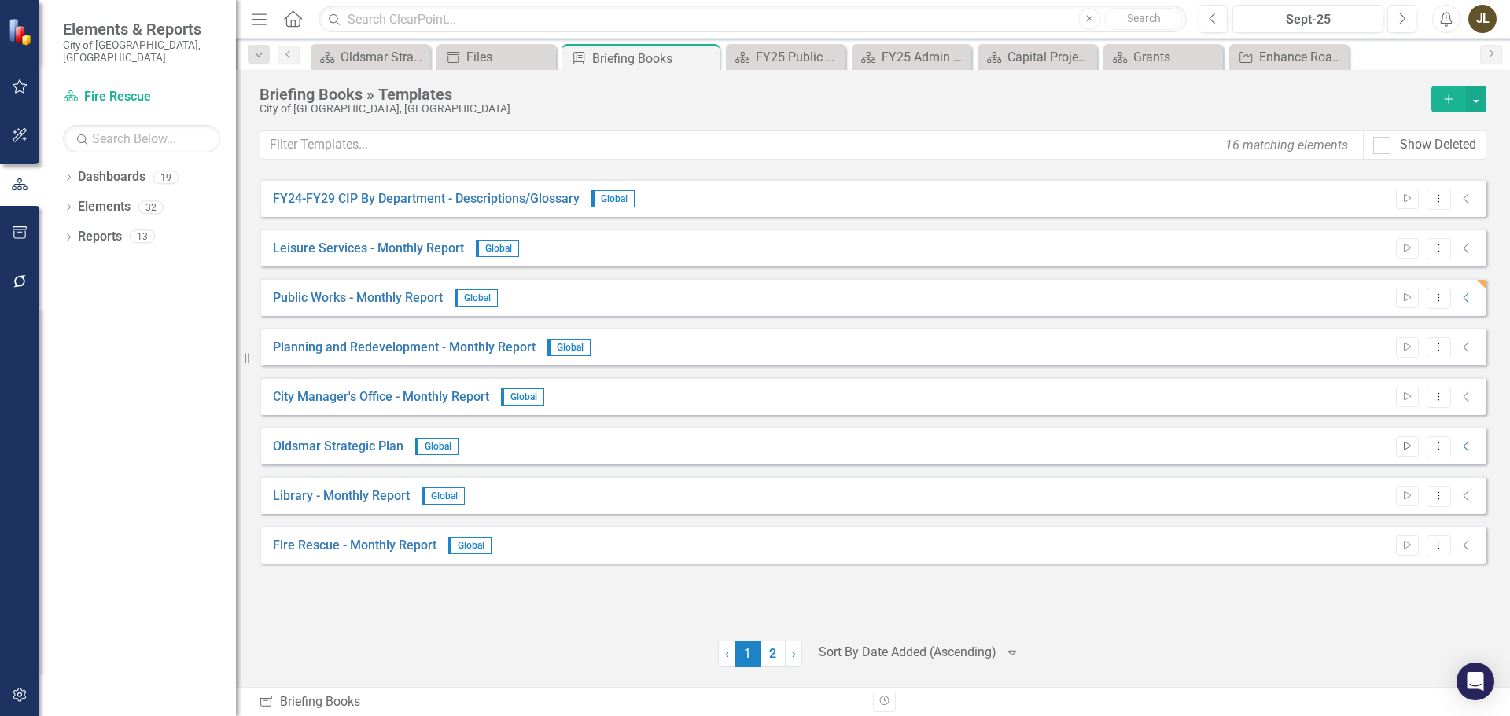
click at [1414, 443] on button "Start" at bounding box center [1407, 446] width 23 height 20
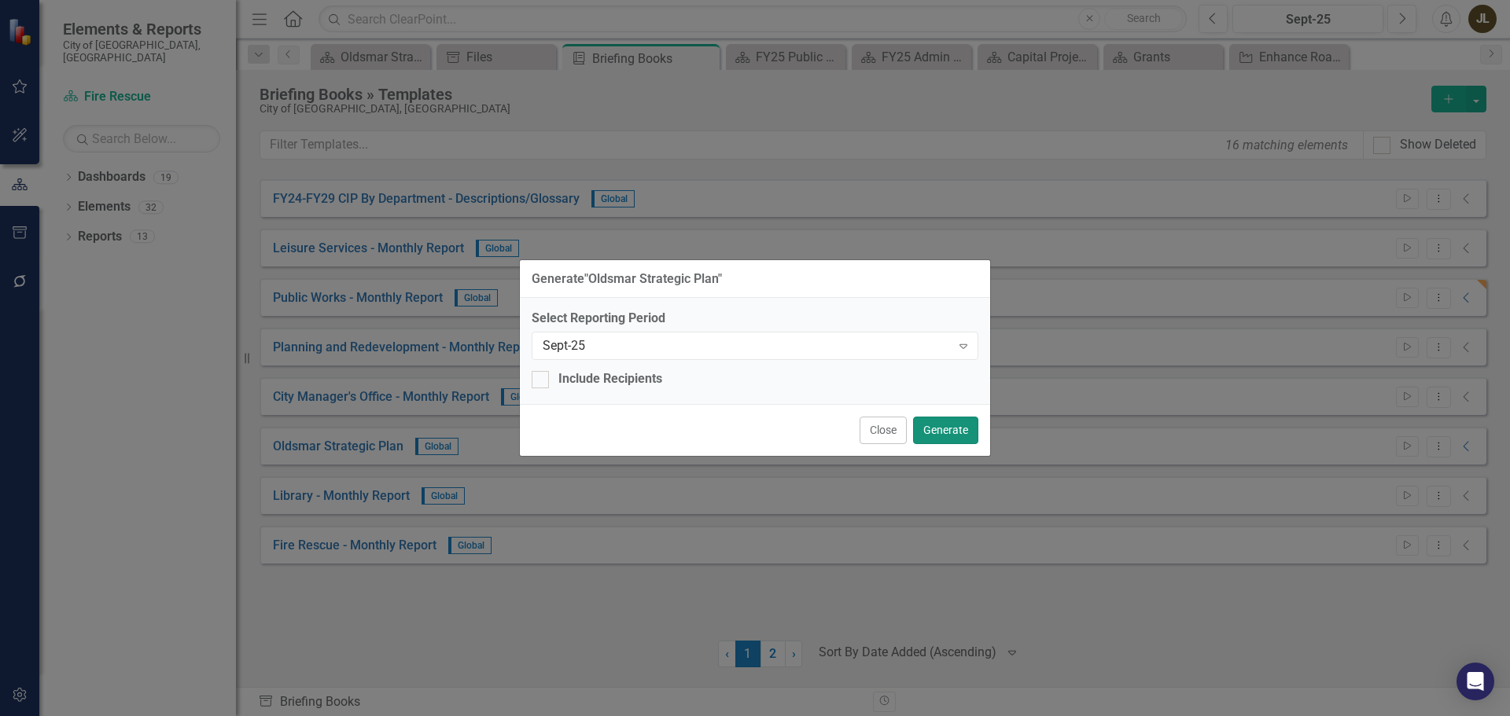
click at [962, 426] on button "Generate" at bounding box center [945, 431] width 65 height 28
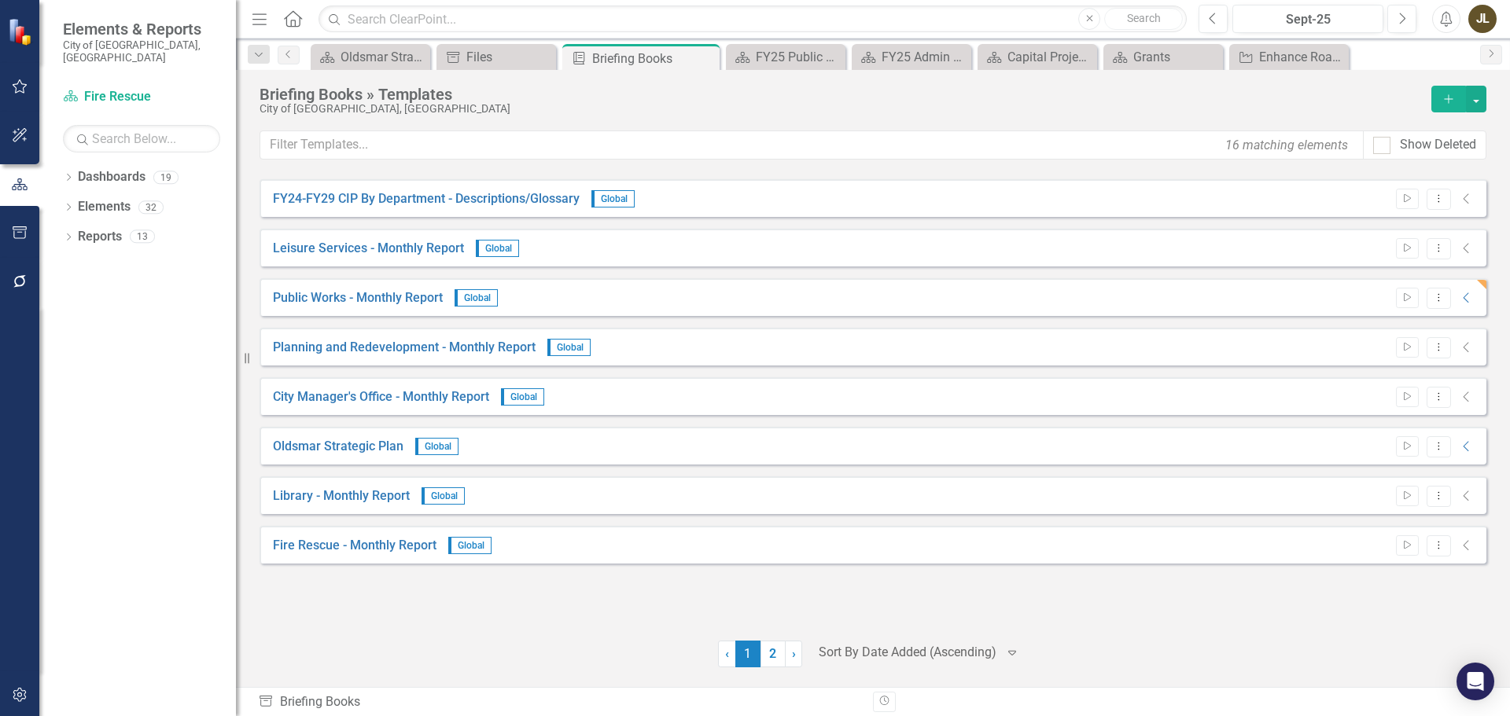
click at [13, 237] on icon "button" at bounding box center [20, 232] width 17 height 13
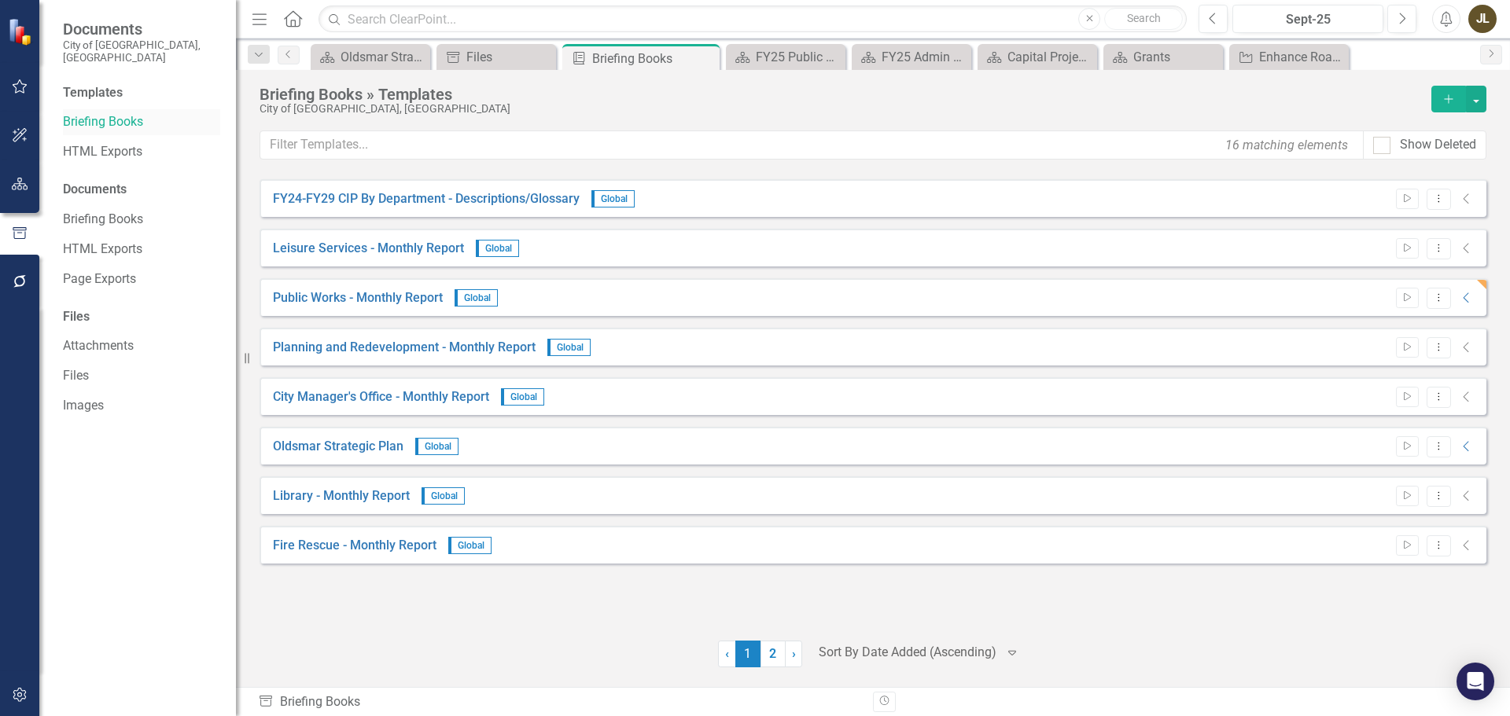
click at [115, 113] on link "Briefing Books" at bounding box center [141, 122] width 157 height 18
click at [702, 57] on icon "Close" at bounding box center [705, 58] width 16 height 13
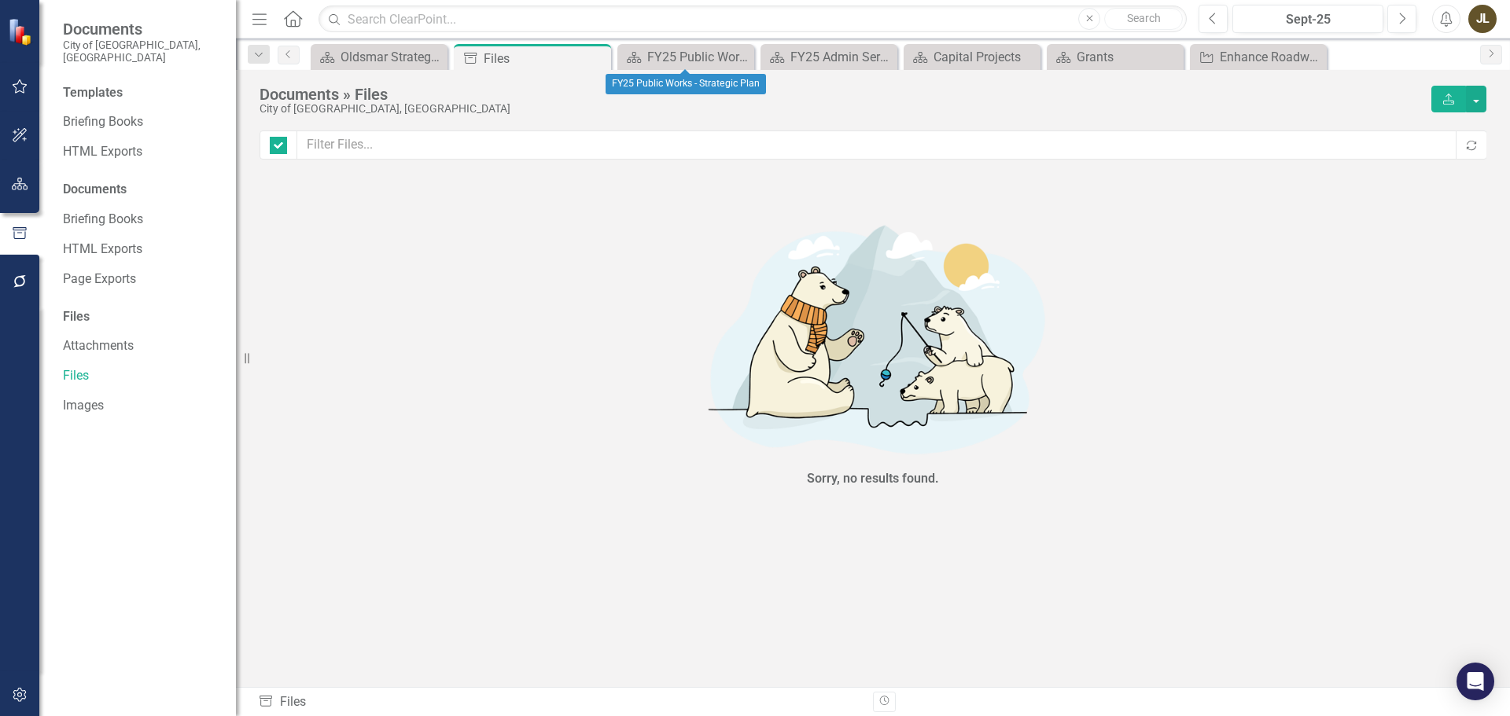
checkbox input "false"
click at [598, 55] on icon "Close" at bounding box center [596, 58] width 16 height 13
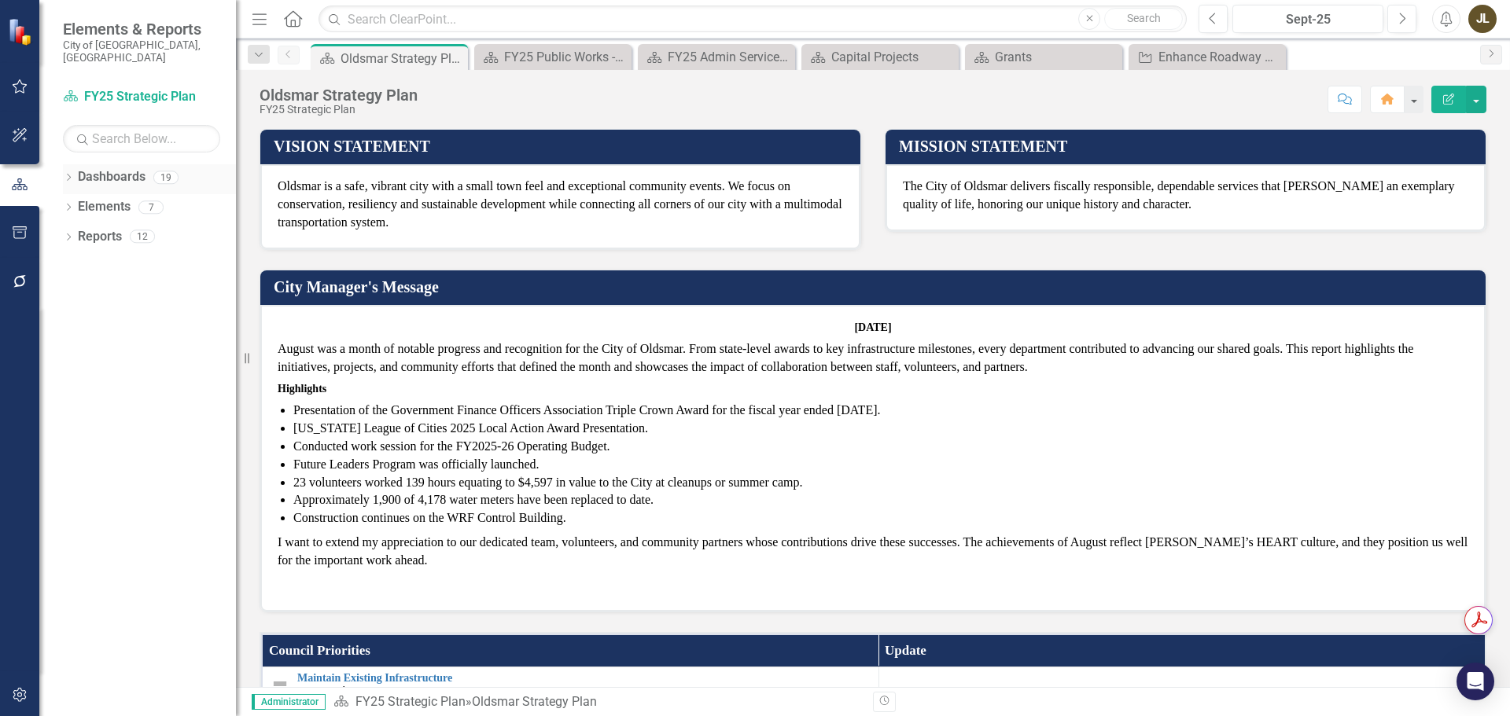
click at [67, 175] on icon "Dropdown" at bounding box center [68, 179] width 11 height 9
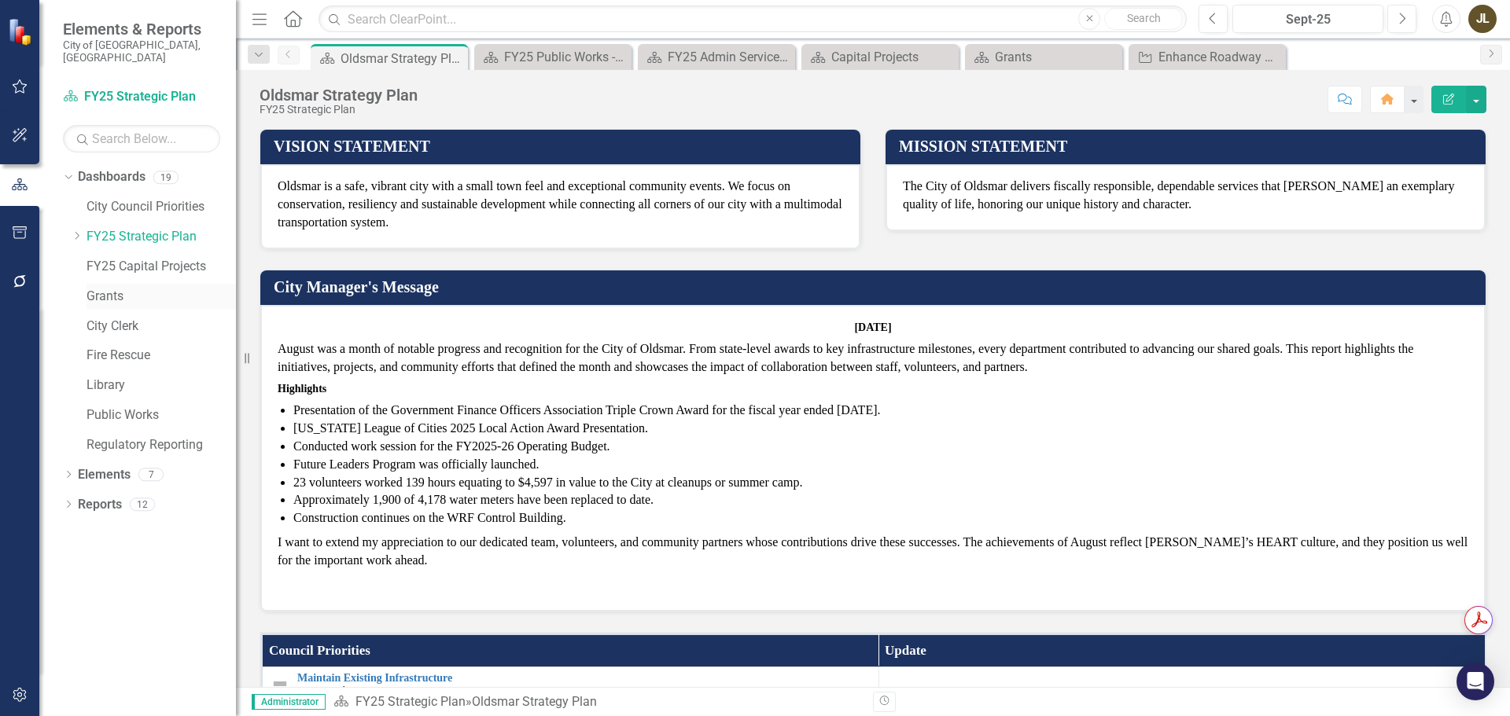
click at [103, 288] on link "Grants" at bounding box center [160, 297] width 149 height 18
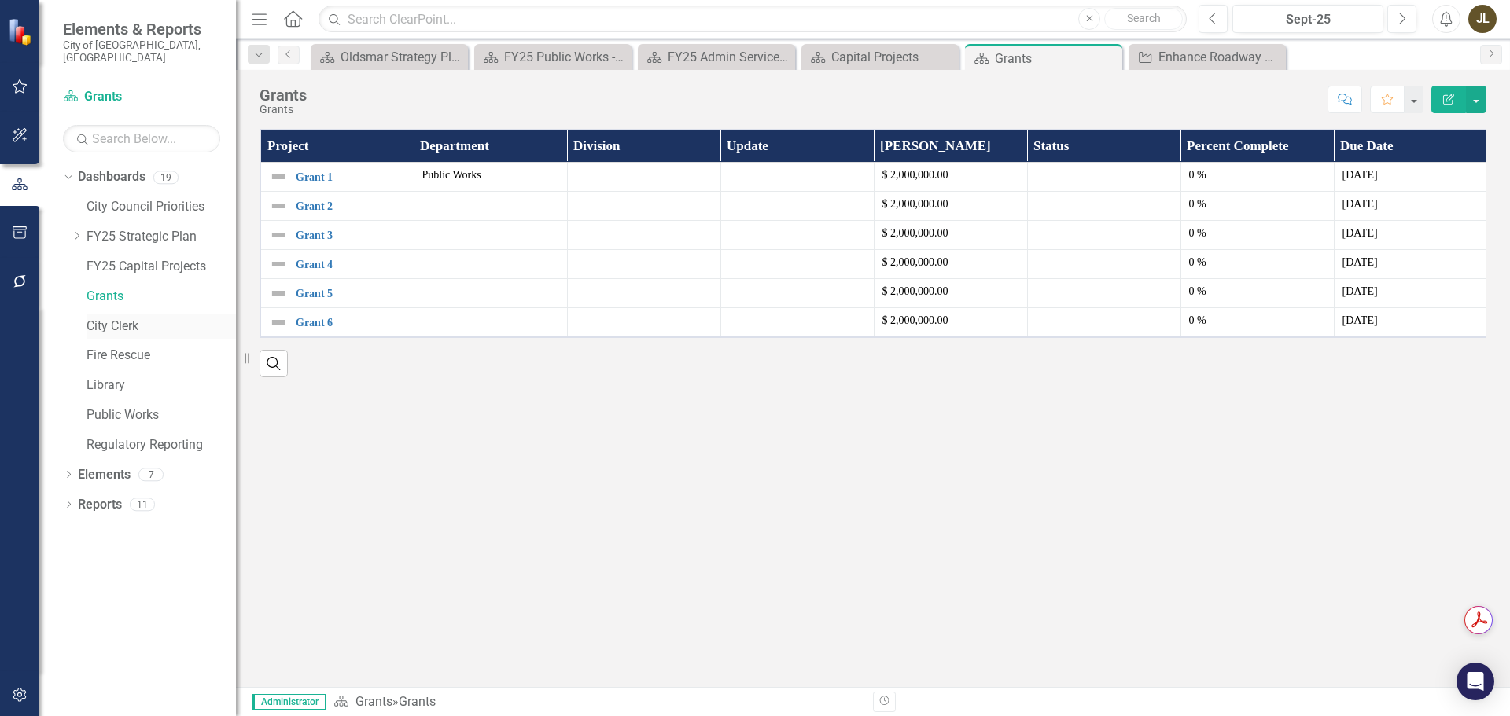
click at [140, 318] on link "City Clerk" at bounding box center [160, 327] width 149 height 18
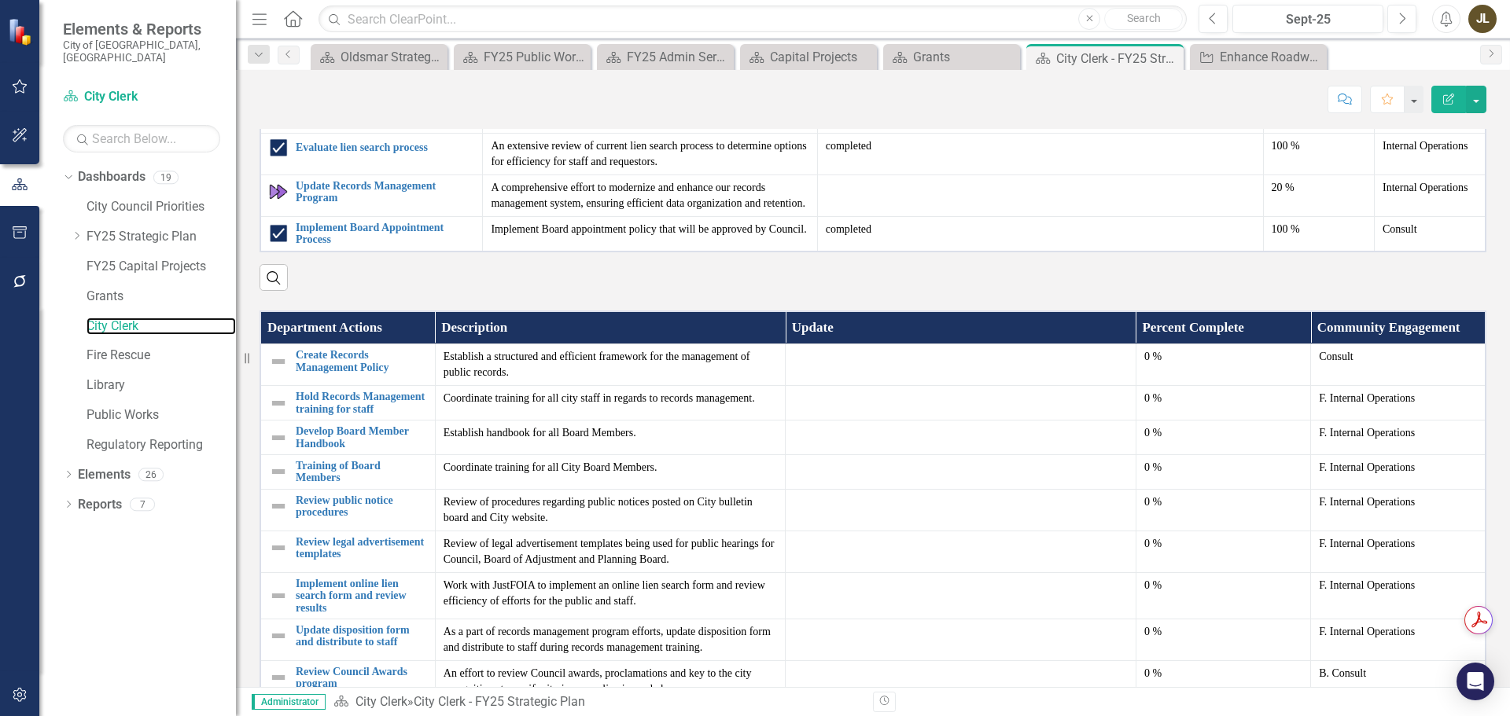
scroll to position [1258, 0]
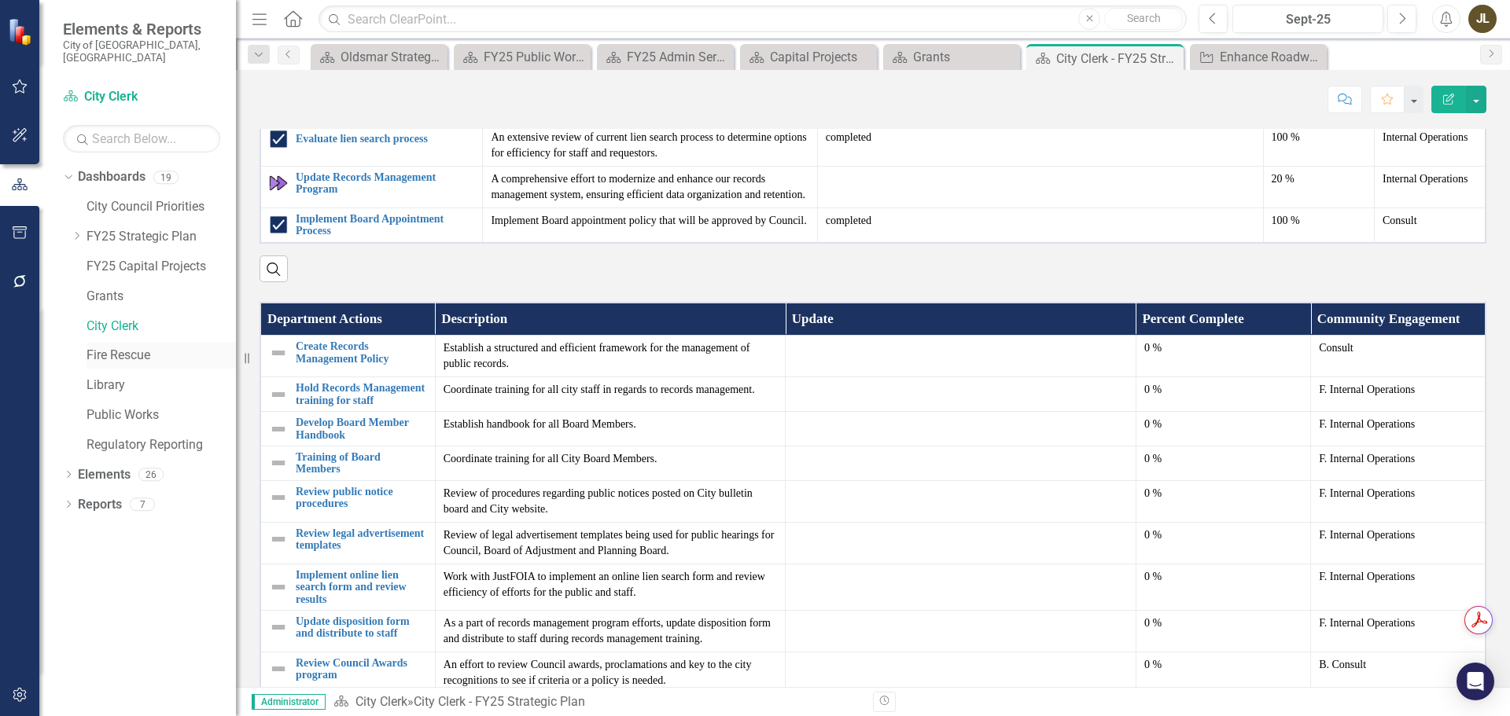
click at [148, 347] on link "Fire Rescue" at bounding box center [160, 356] width 149 height 18
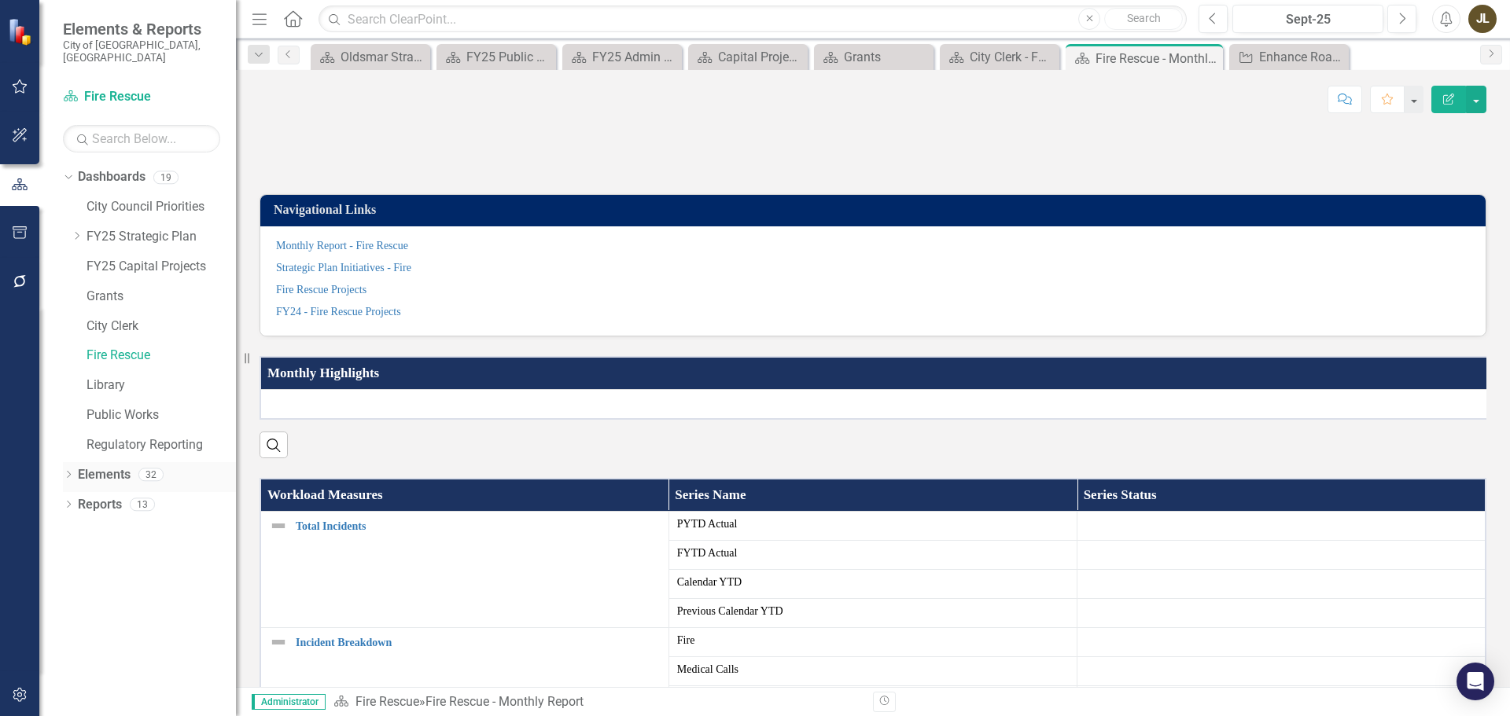
click at [72, 472] on icon "Dropdown" at bounding box center [68, 476] width 11 height 9
click at [76, 532] on icon "Dropdown" at bounding box center [76, 536] width 11 height 9
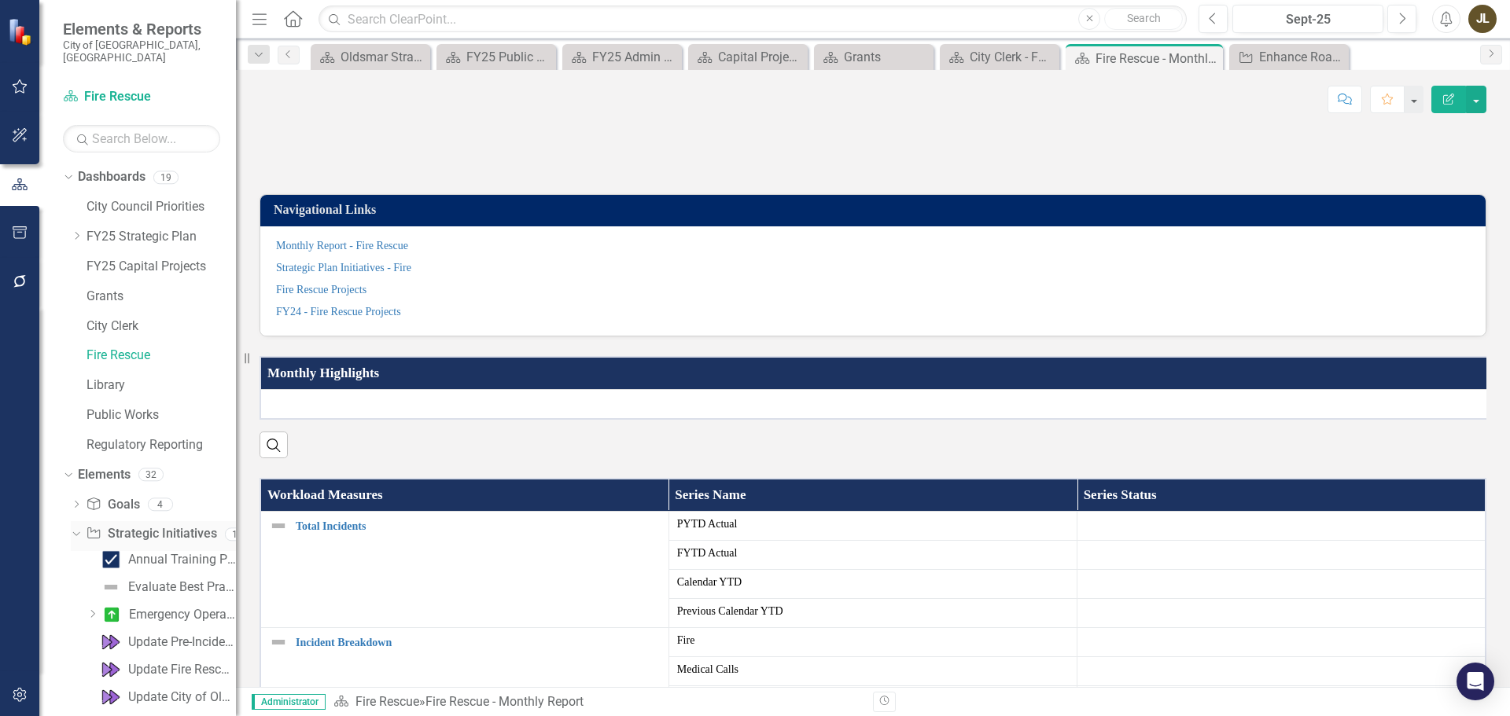
click at [76, 528] on icon "Dropdown" at bounding box center [74, 533] width 9 height 11
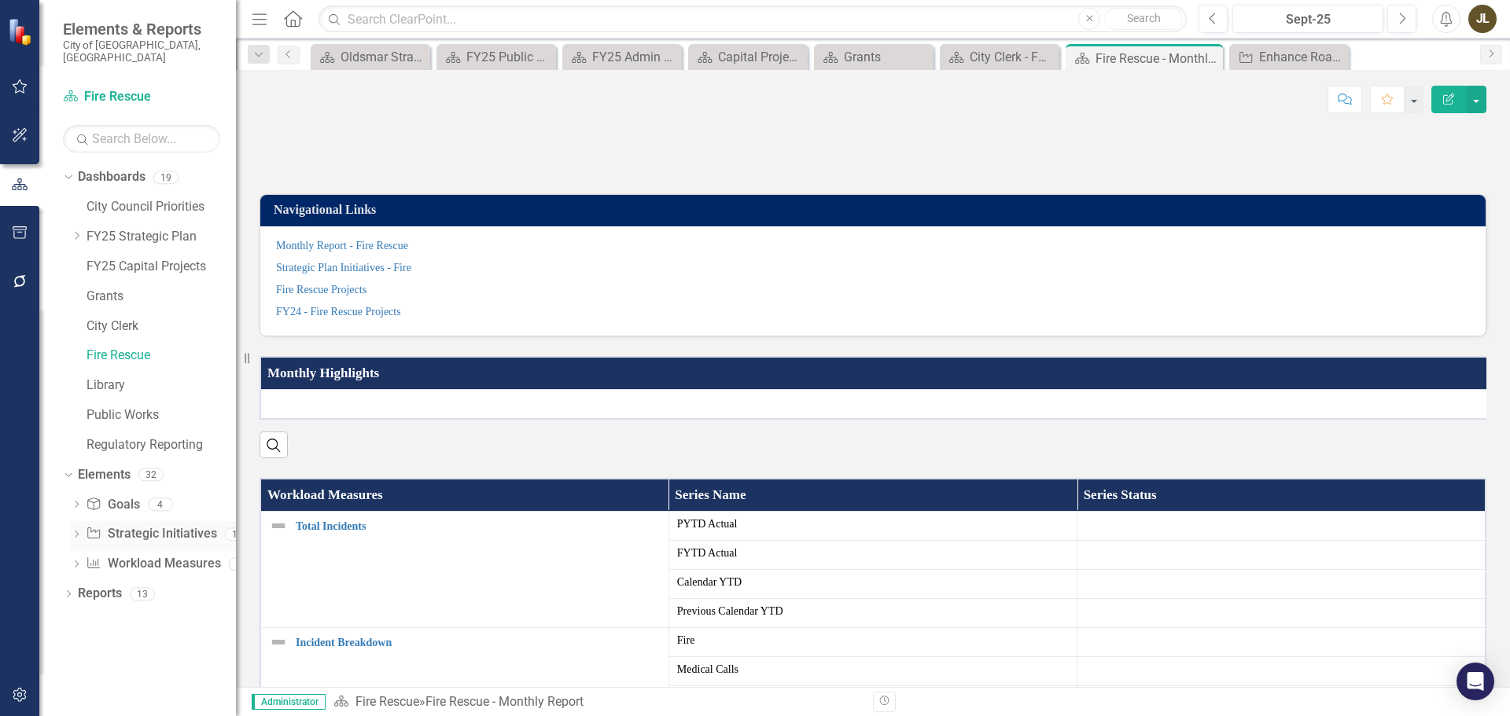
click at [76, 532] on icon "Dropdown" at bounding box center [76, 536] width 11 height 9
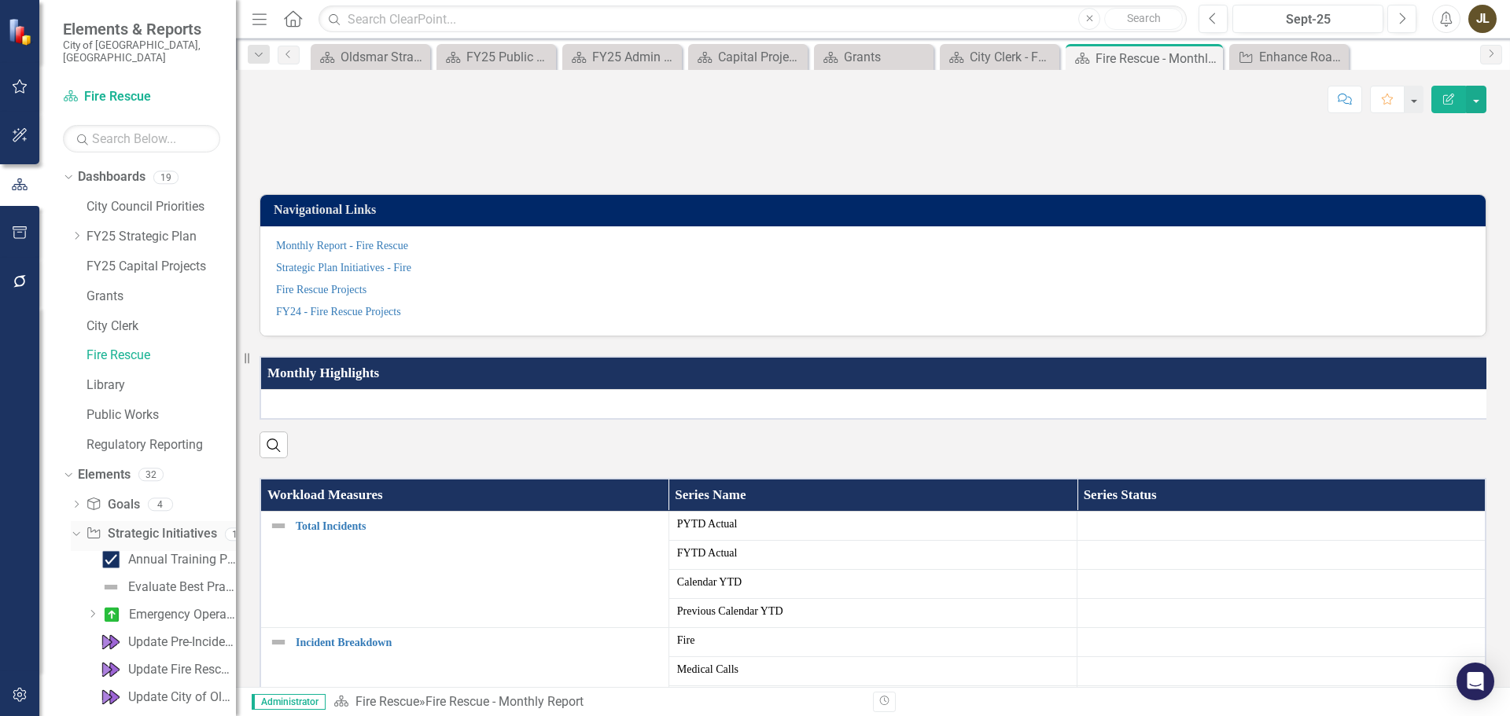
click at [107, 525] on link "Strategic Initiatives Strategic Initiatives" at bounding box center [151, 534] width 131 height 18
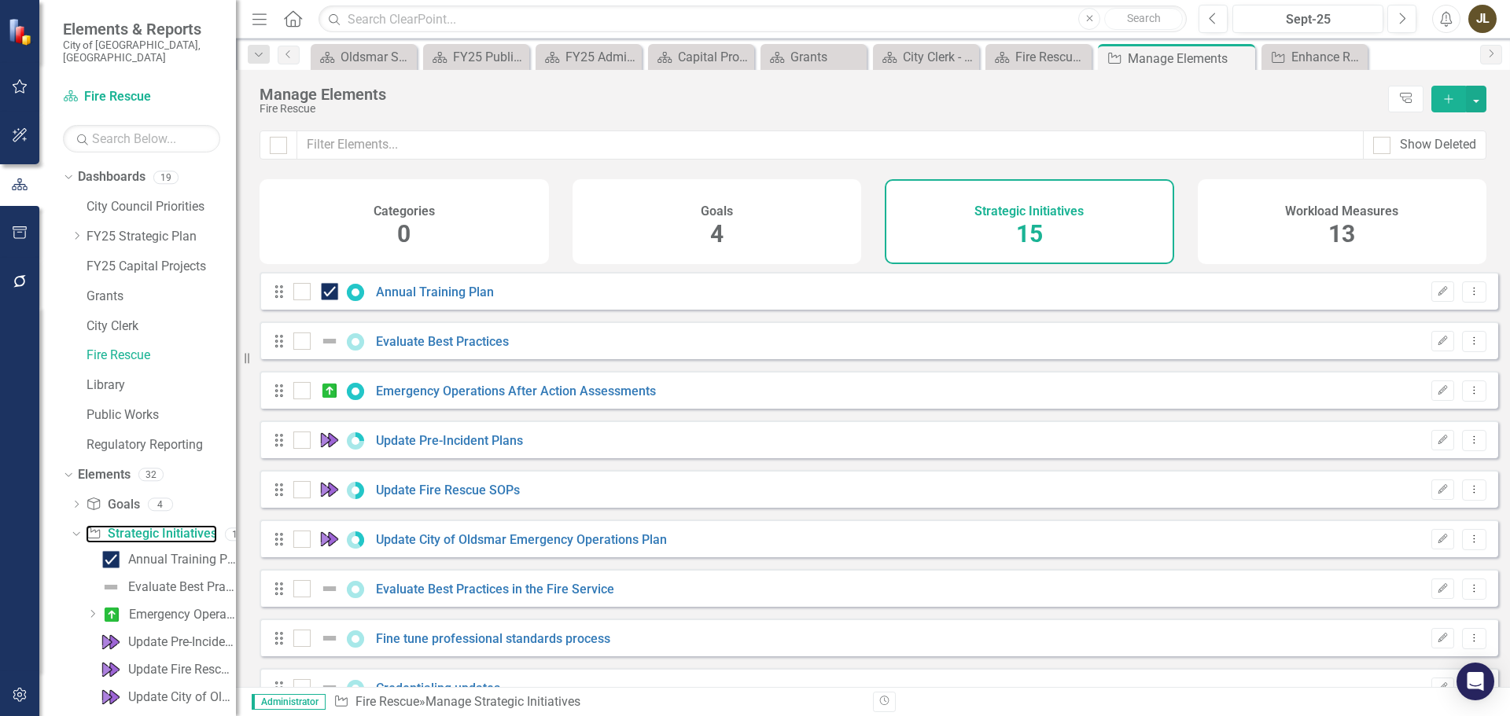
checkbox input "false"
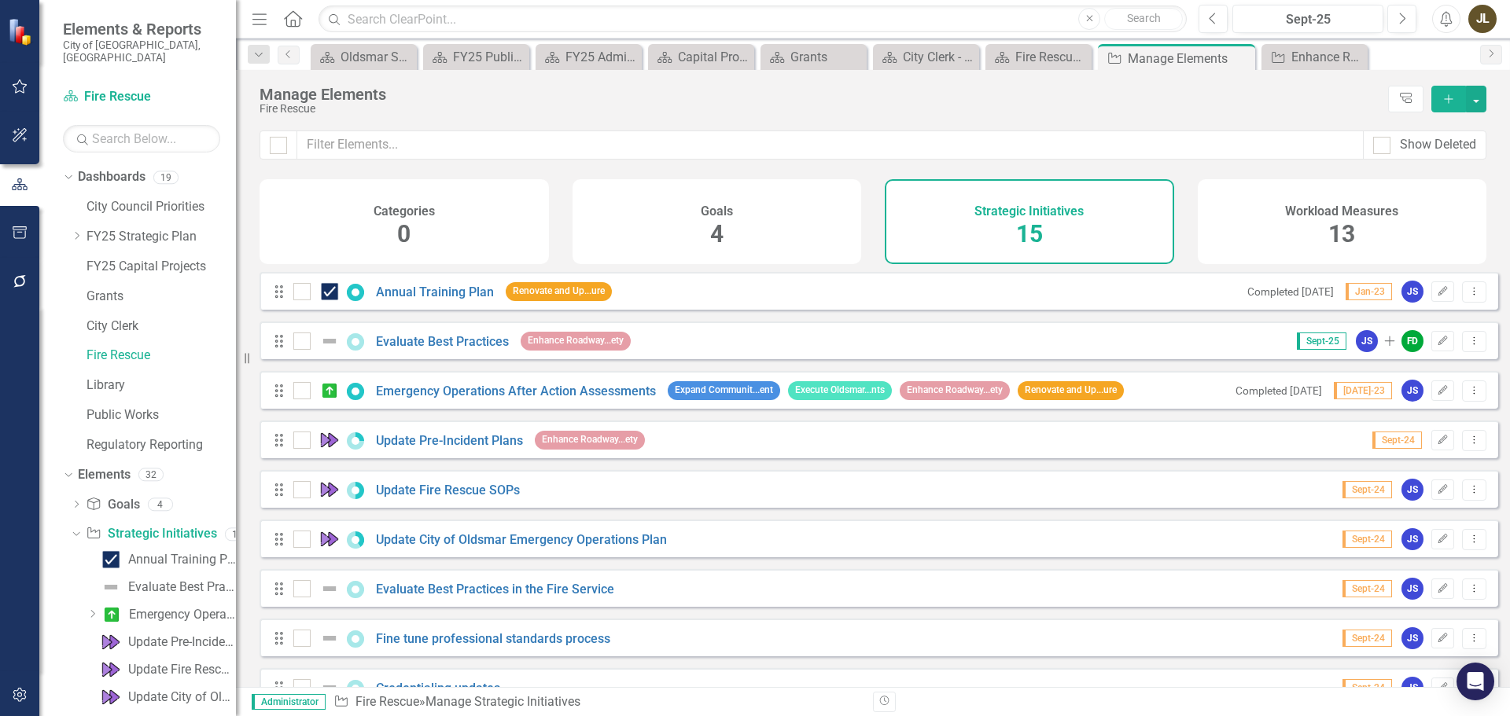
click at [1477, 28] on div "JL" at bounding box center [1482, 19] width 28 height 28
click at [1200, 114] on div "Fire Rescue" at bounding box center [819, 109] width 1120 height 12
click at [614, 399] on link "Emergency Operations After Action Assessments" at bounding box center [516, 391] width 280 height 15
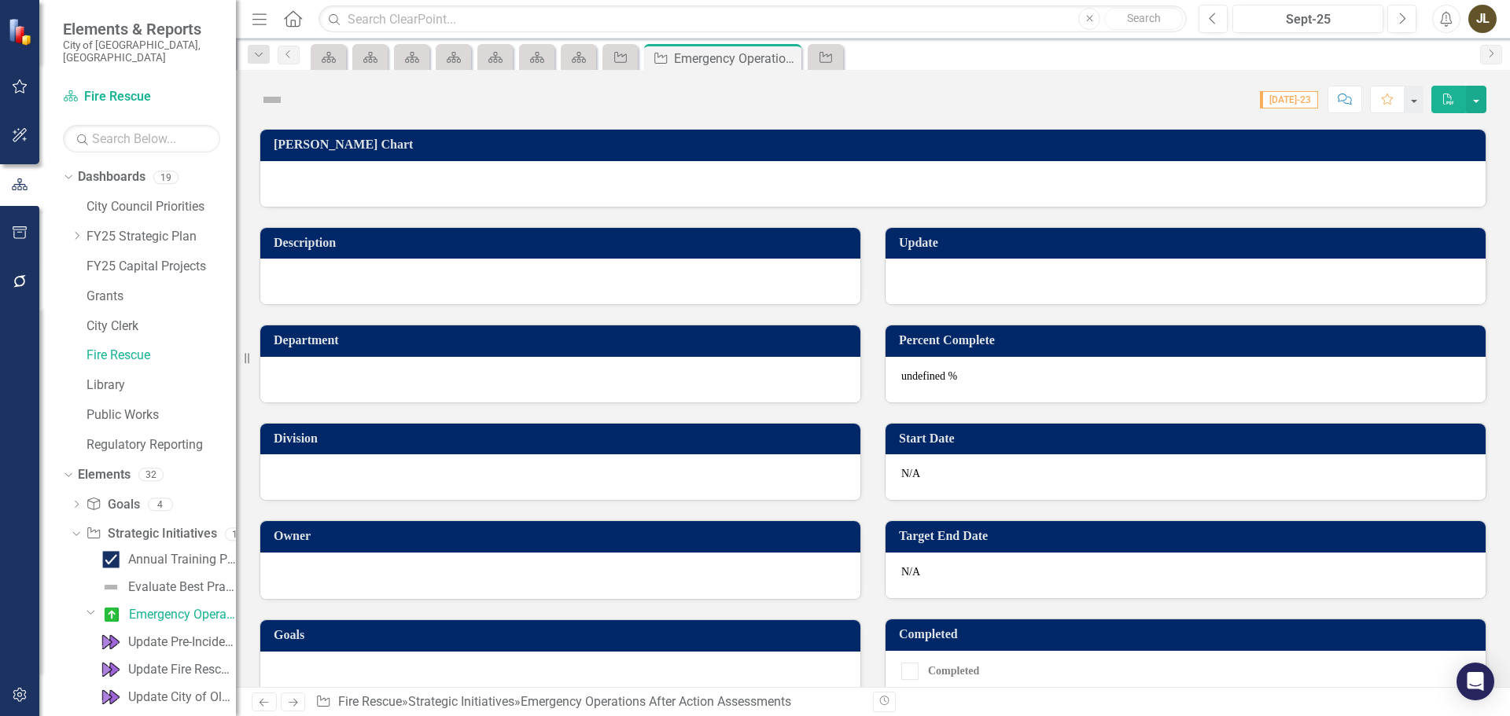
checkbox input "true"
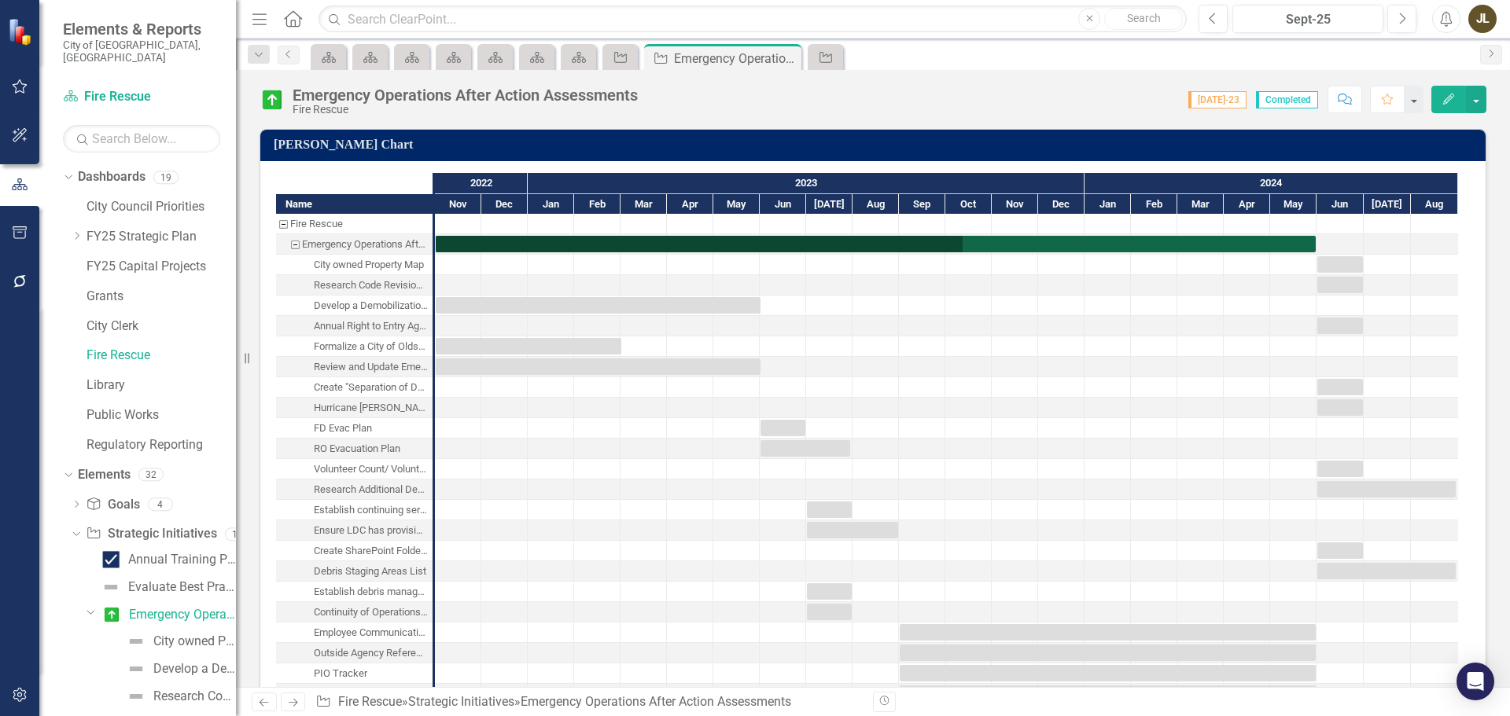
checkbox input "true"
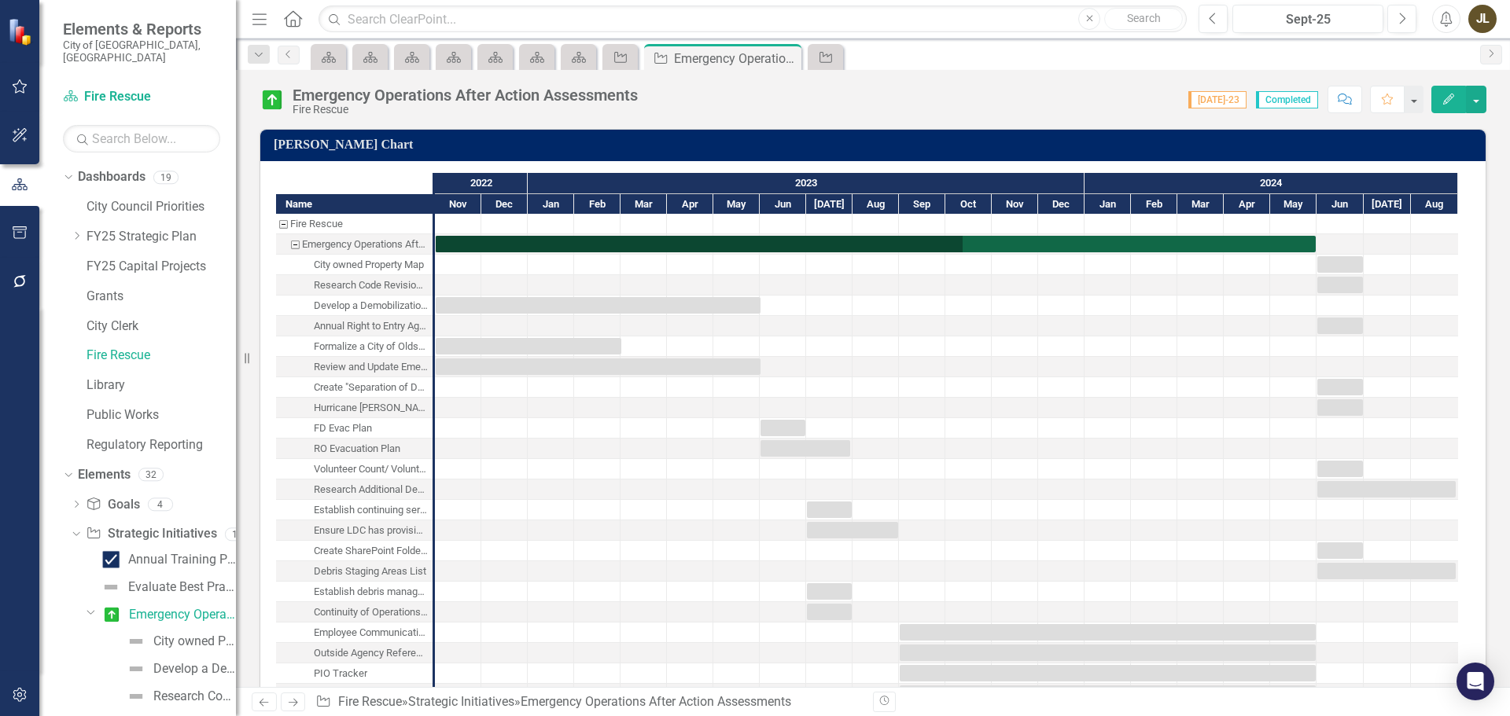
checkbox input "true"
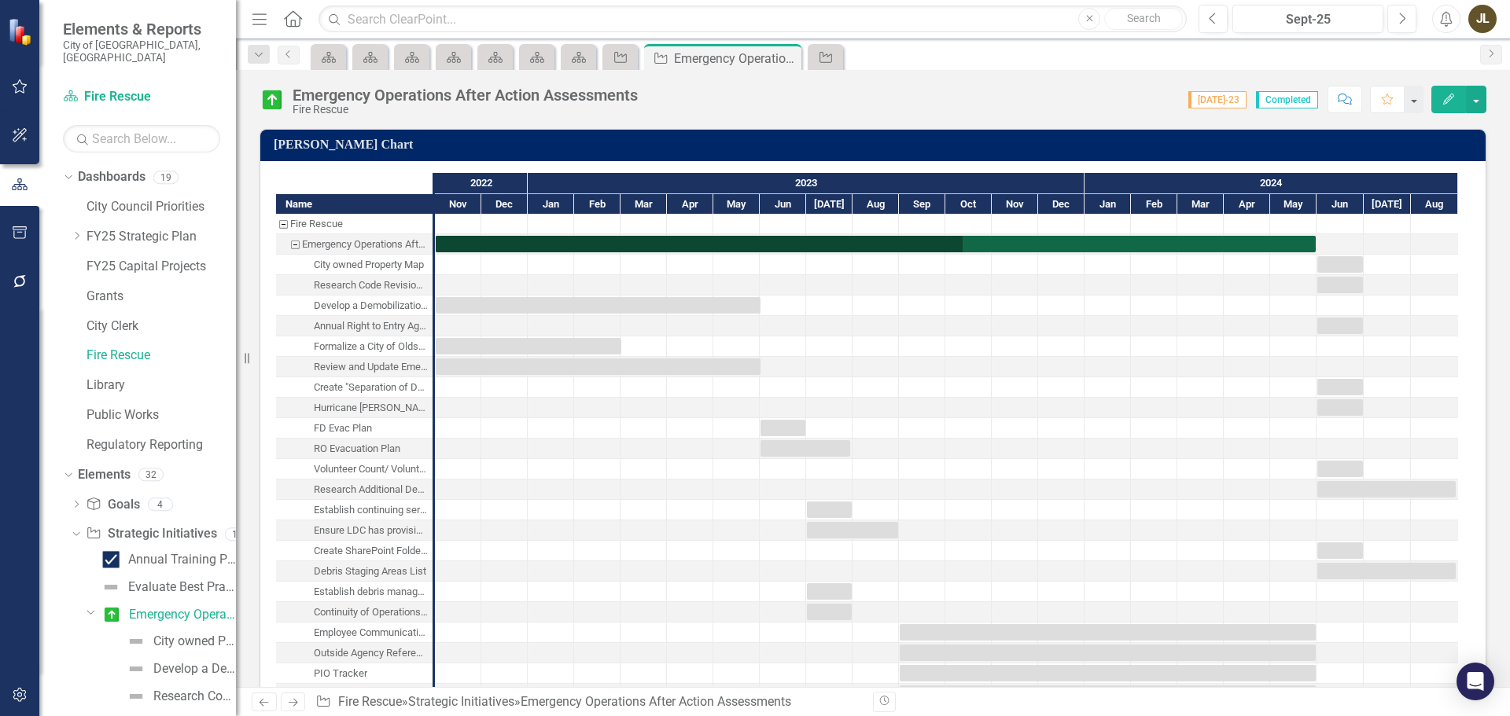
checkbox input "true"
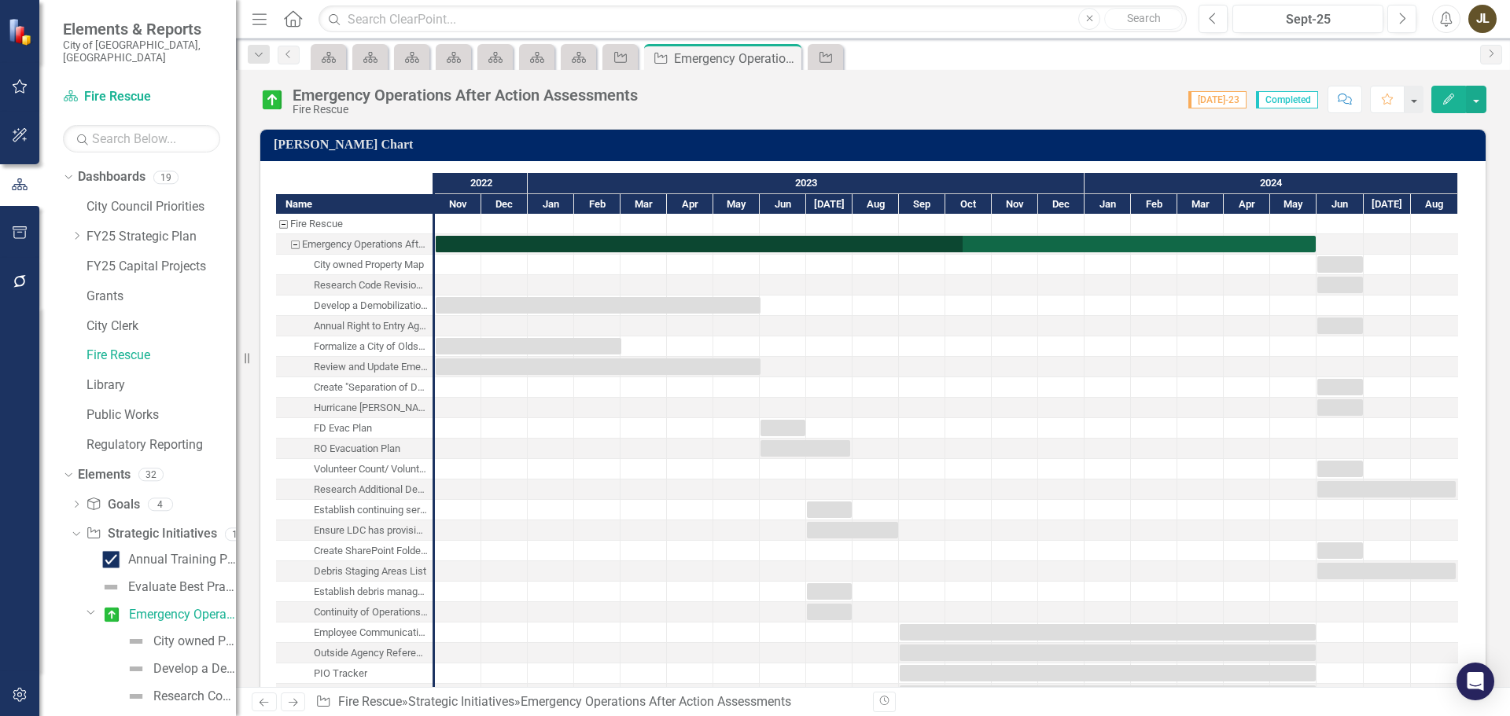
checkbox input "true"
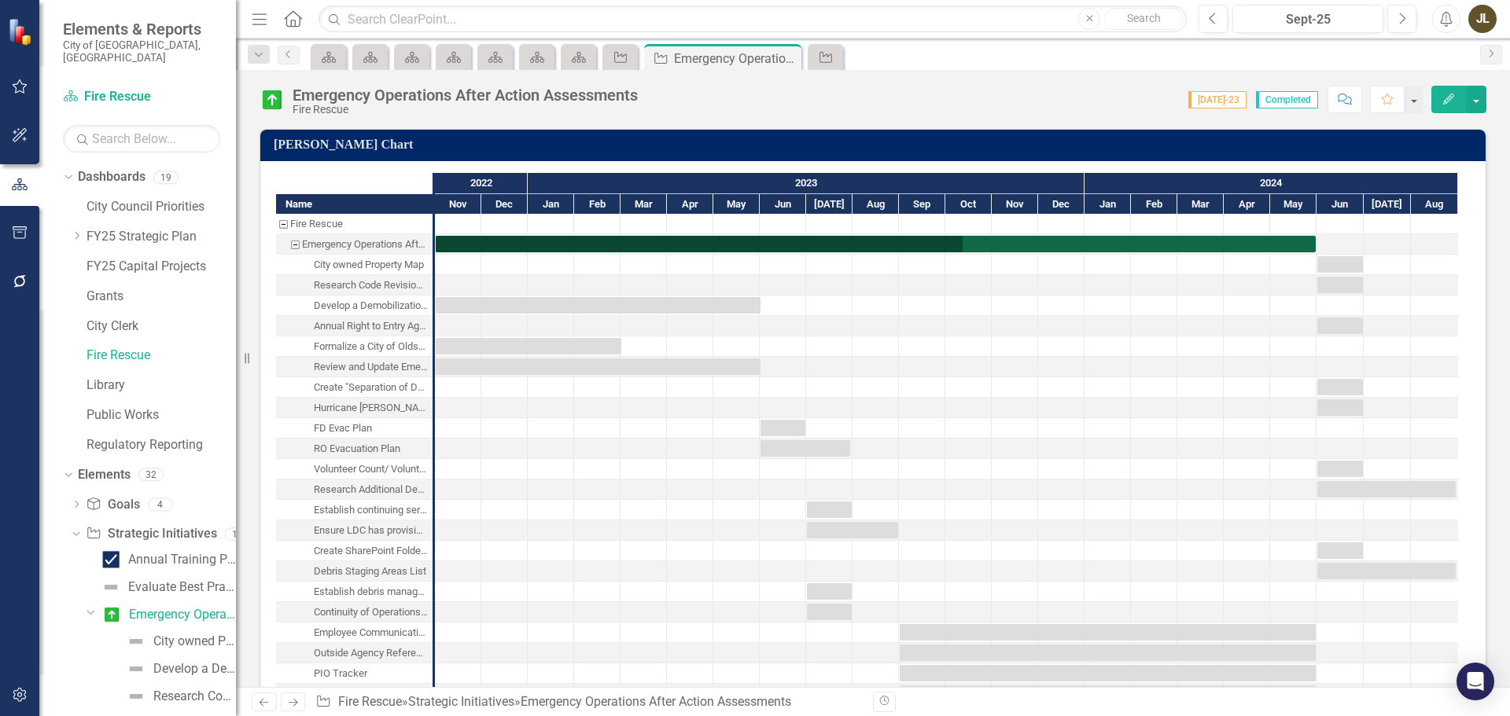
checkbox input "true"
click at [1481, 101] on button "button" at bounding box center [1476, 100] width 20 height 28
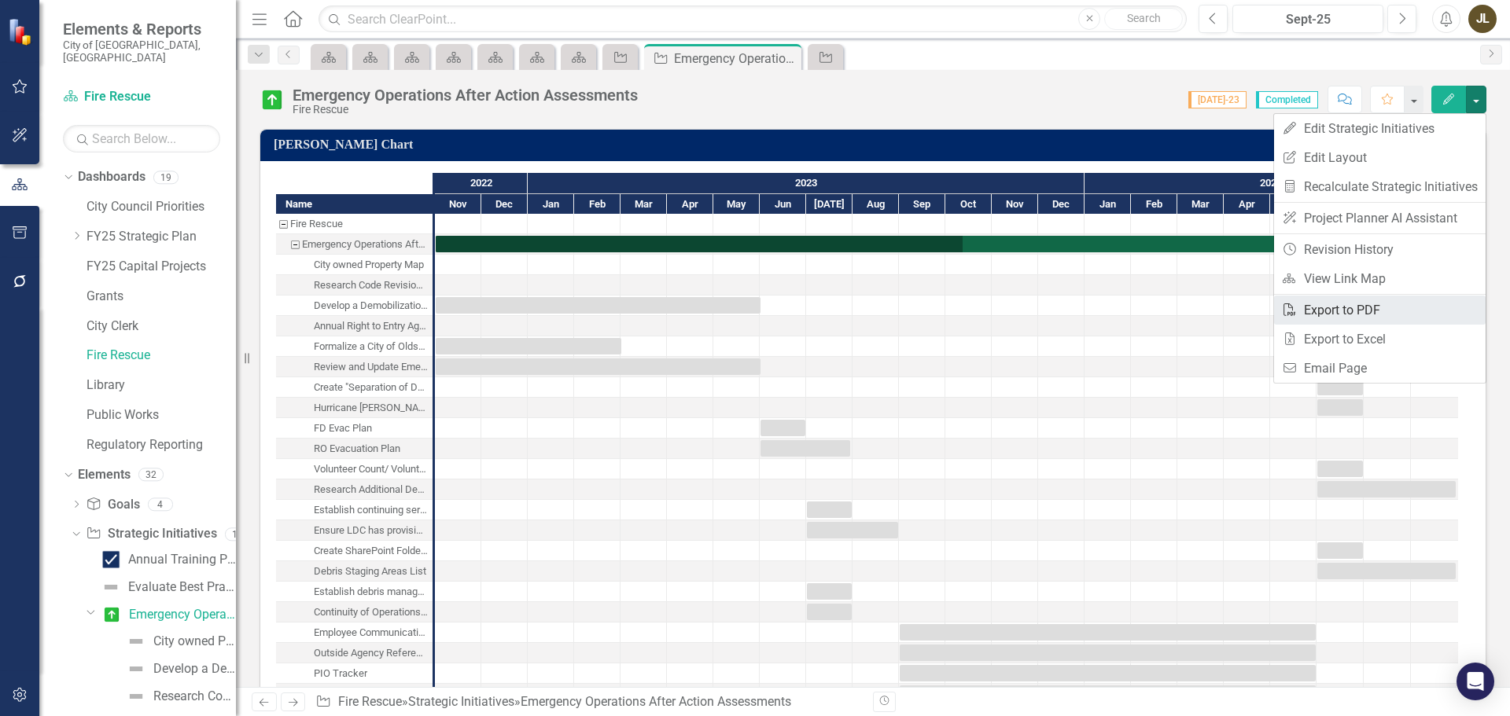
click at [1363, 306] on link "PDF Export to PDF" at bounding box center [1380, 310] width 212 height 29
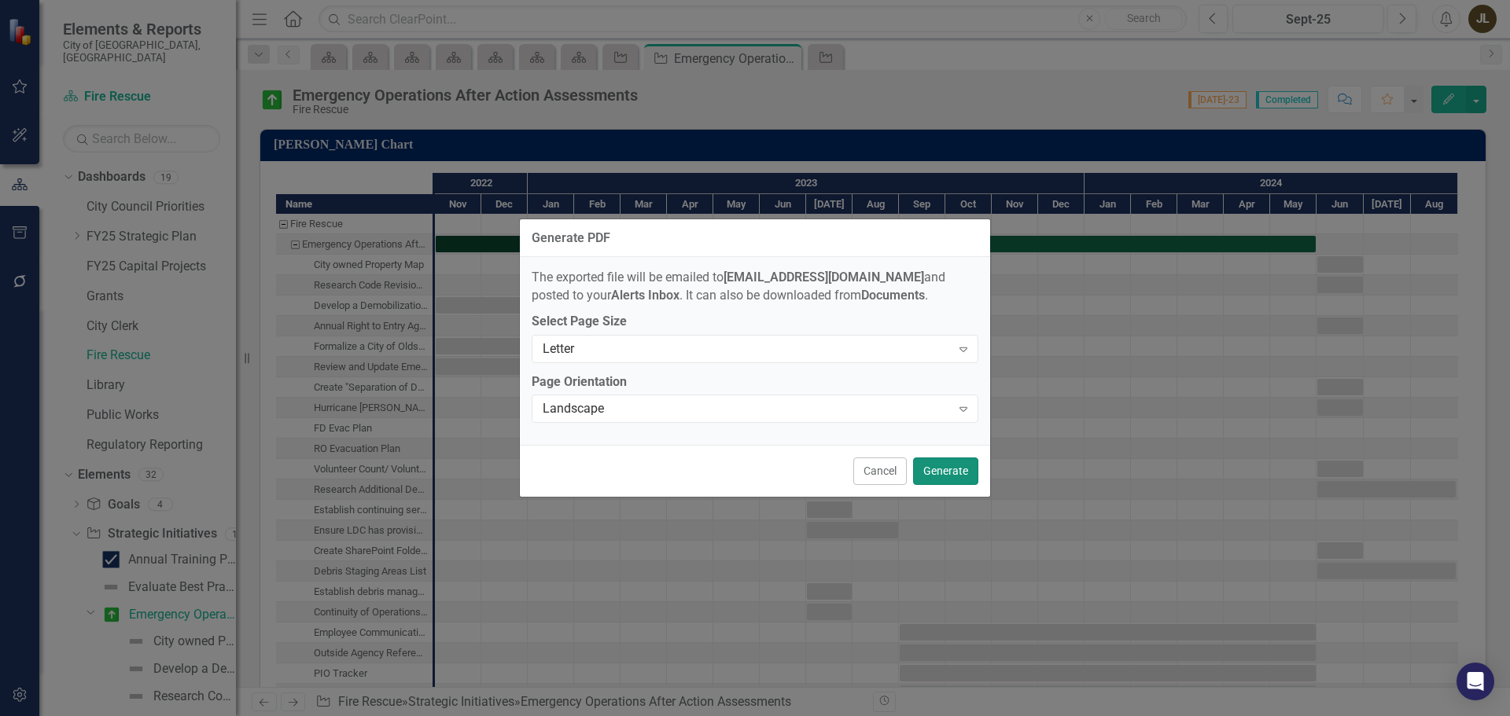
click at [947, 479] on button "Generate" at bounding box center [945, 472] width 65 height 28
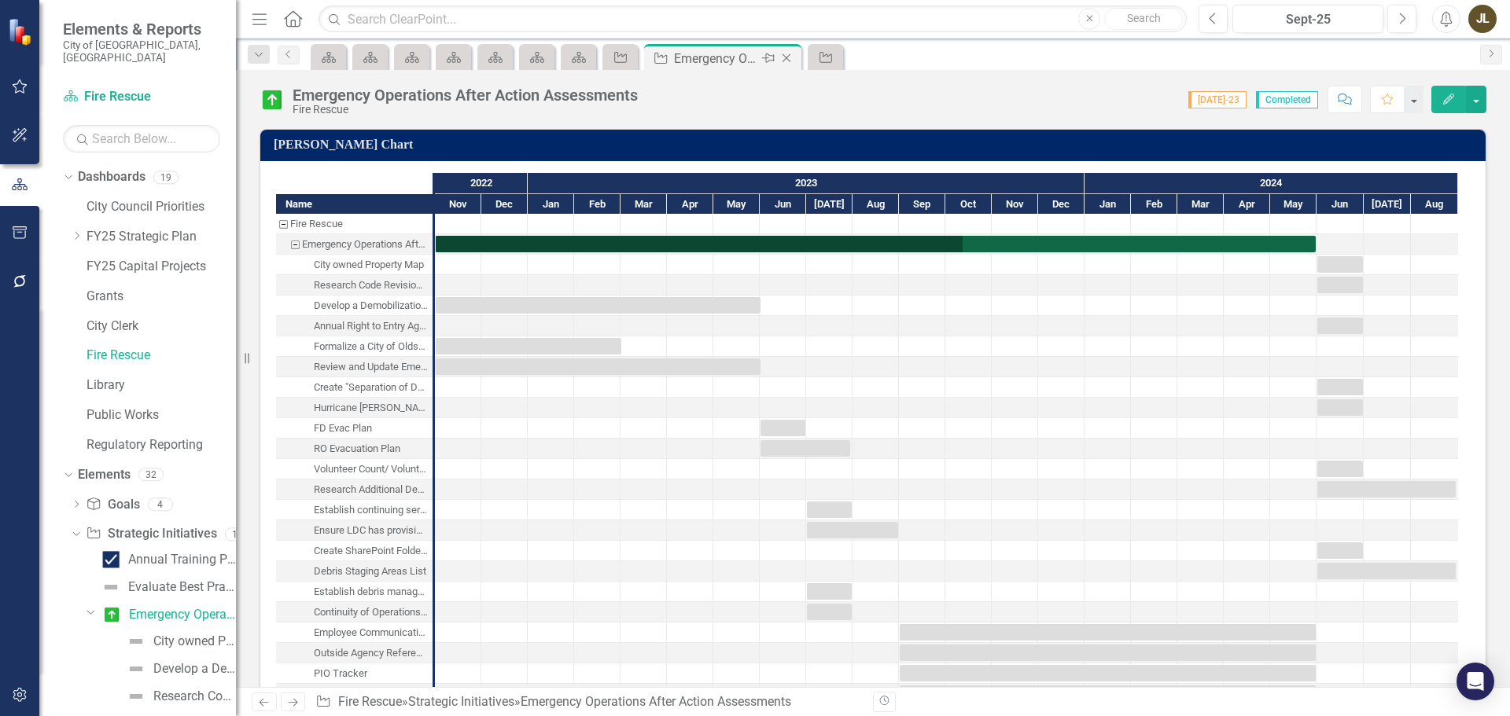
click at [796, 61] on div "Close" at bounding box center [788, 59] width 20 height 20
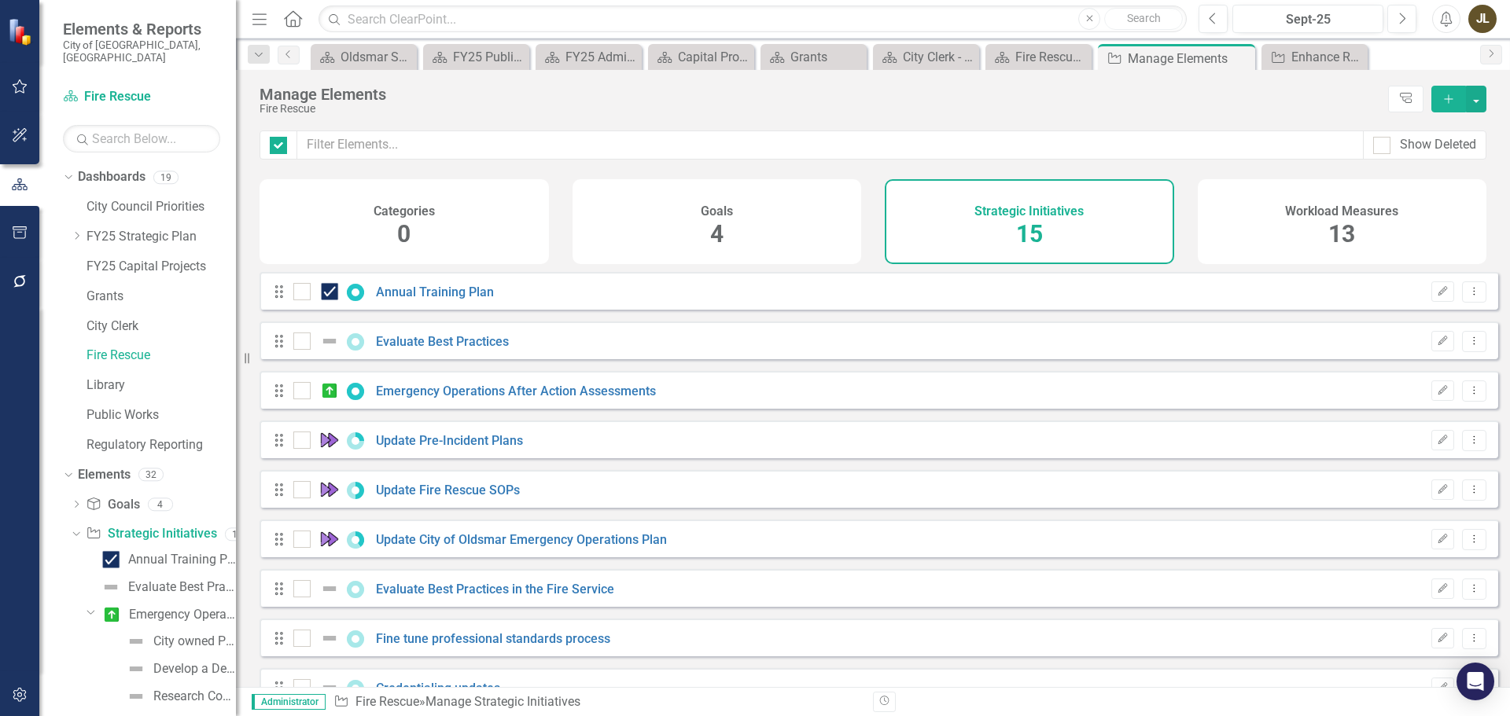
checkbox input "false"
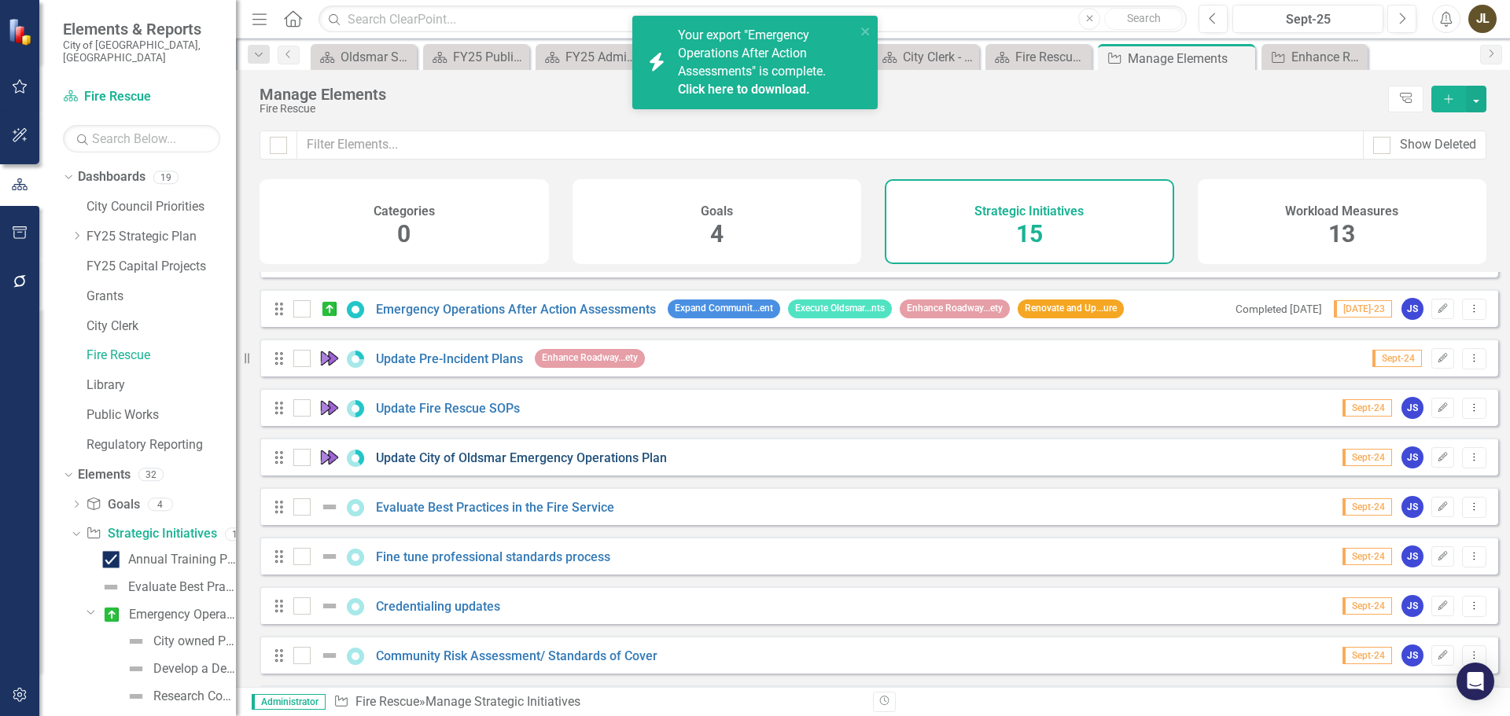
scroll to position [79, 0]
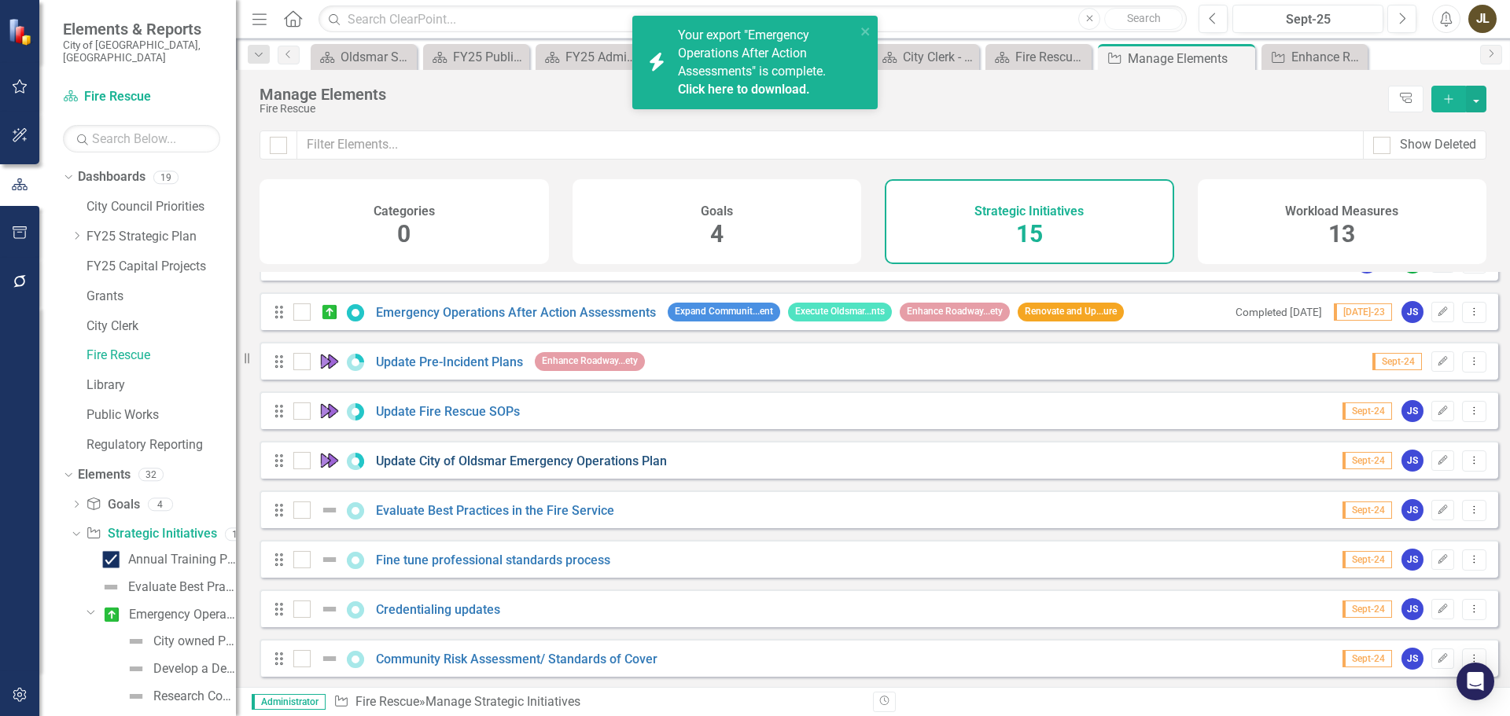
click at [618, 469] on link "Update City of Oldsmar Emergency Operations Plan" at bounding box center [521, 461] width 291 height 15
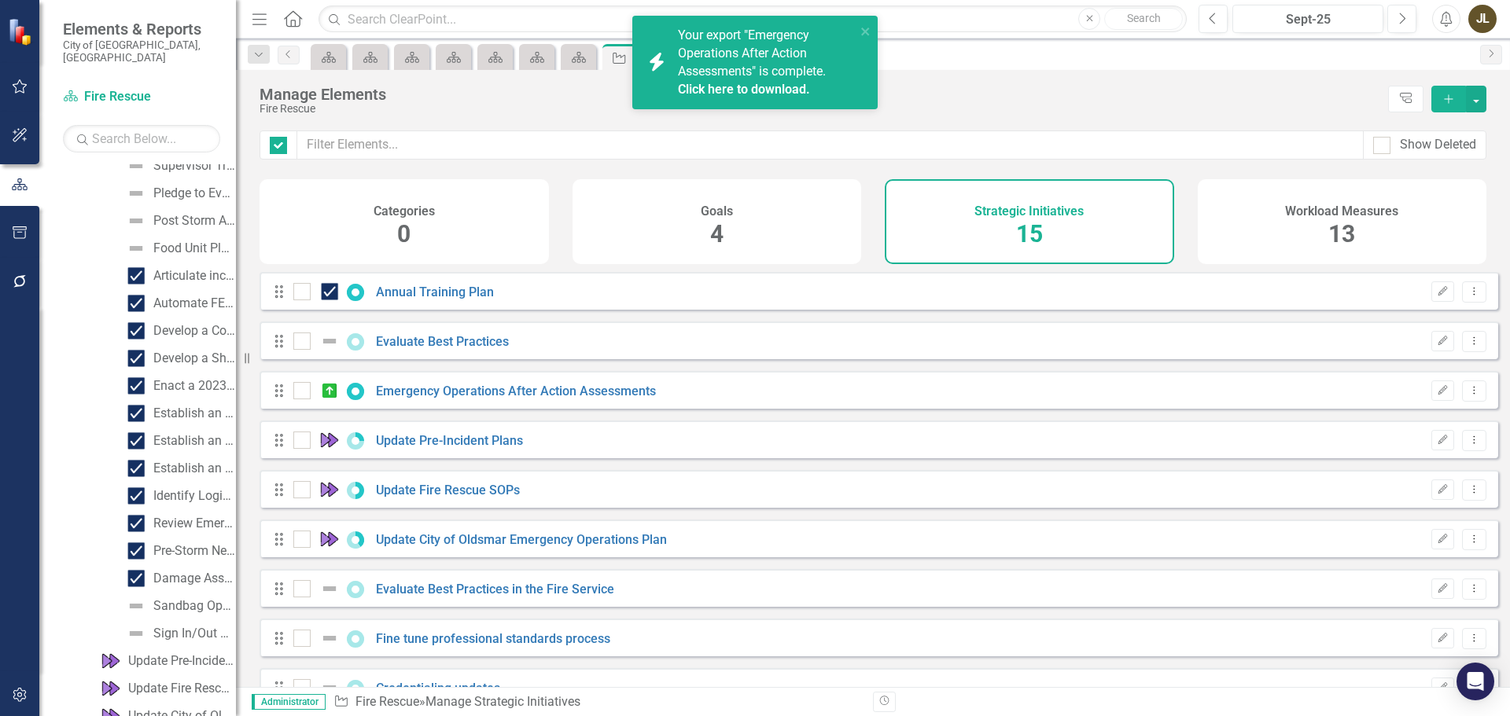
checkbox input "false"
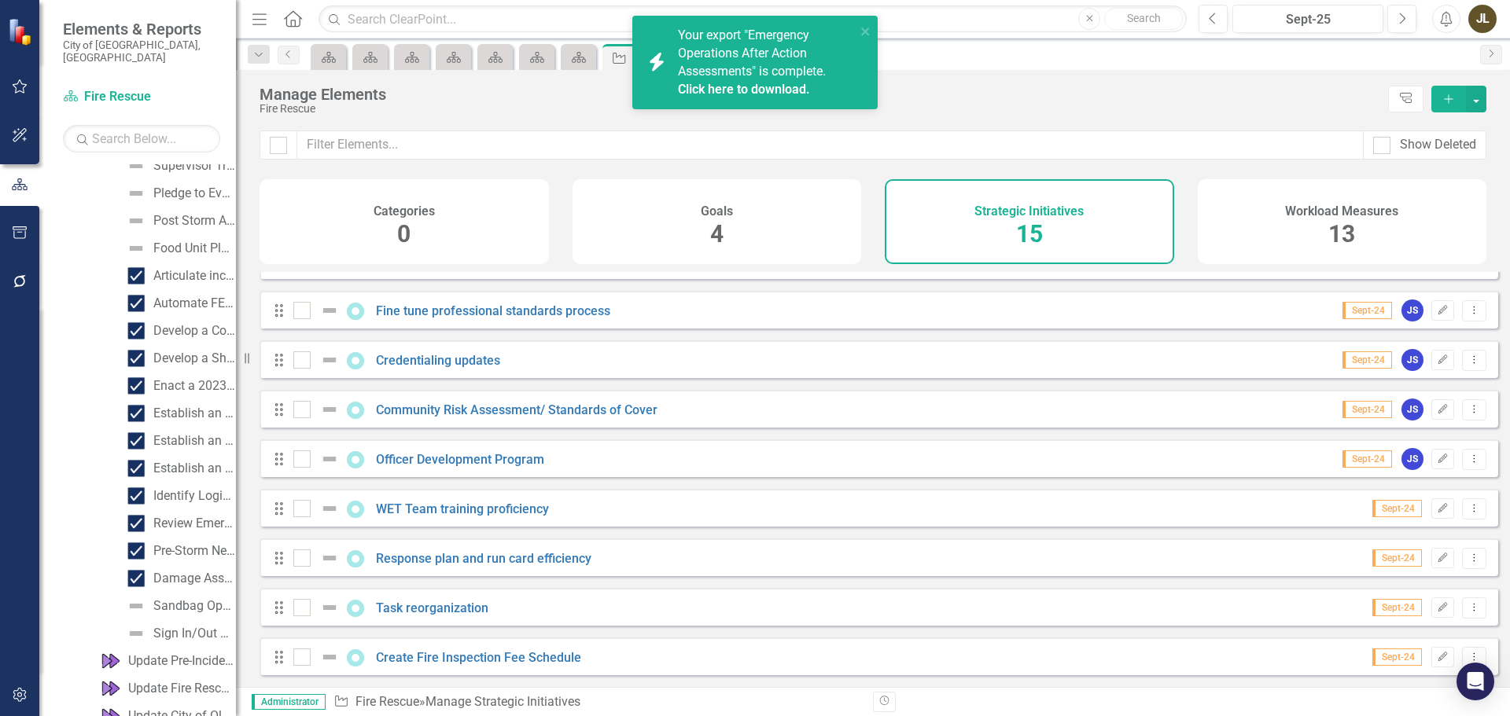
scroll to position [340, 0]
click at [519, 658] on link "Create Fire Inspection Fee Schedule" at bounding box center [478, 657] width 205 height 15
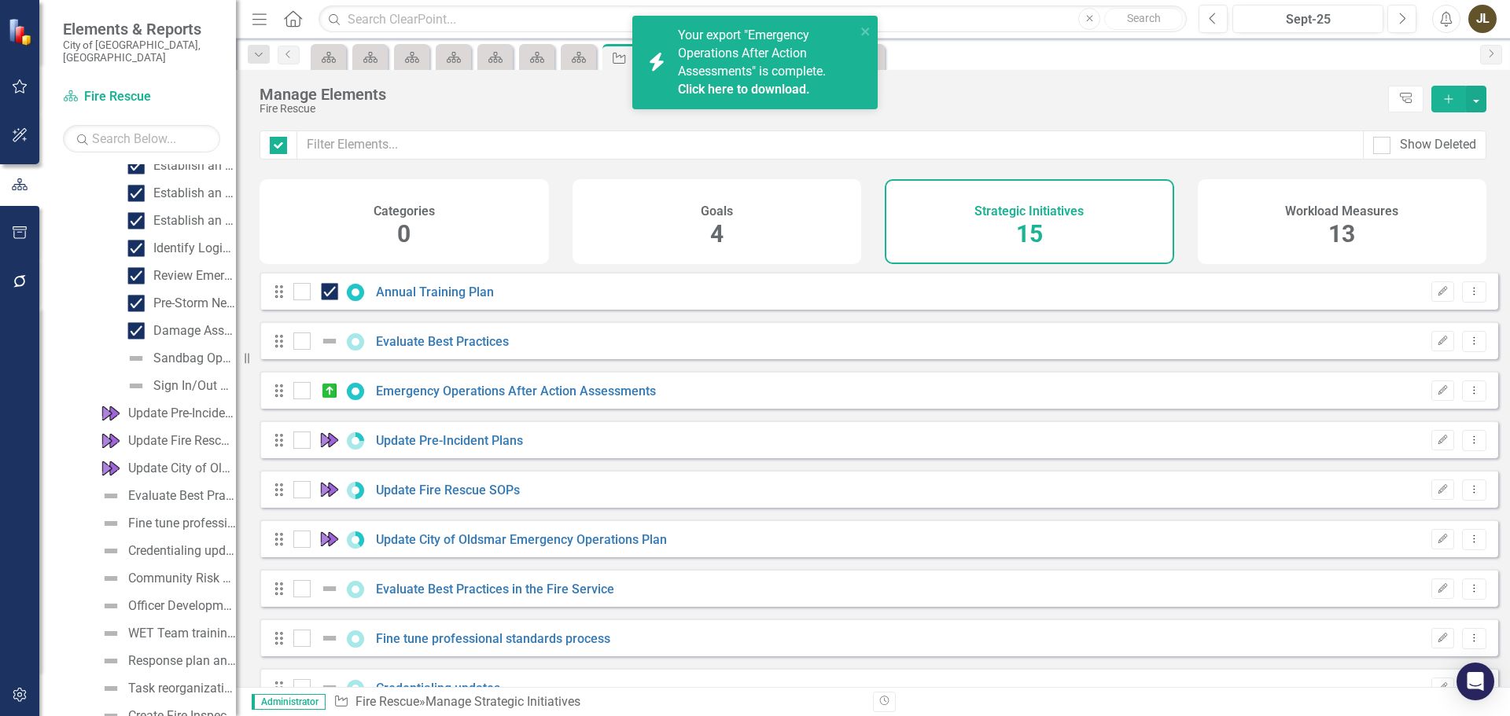
checkbox input "false"
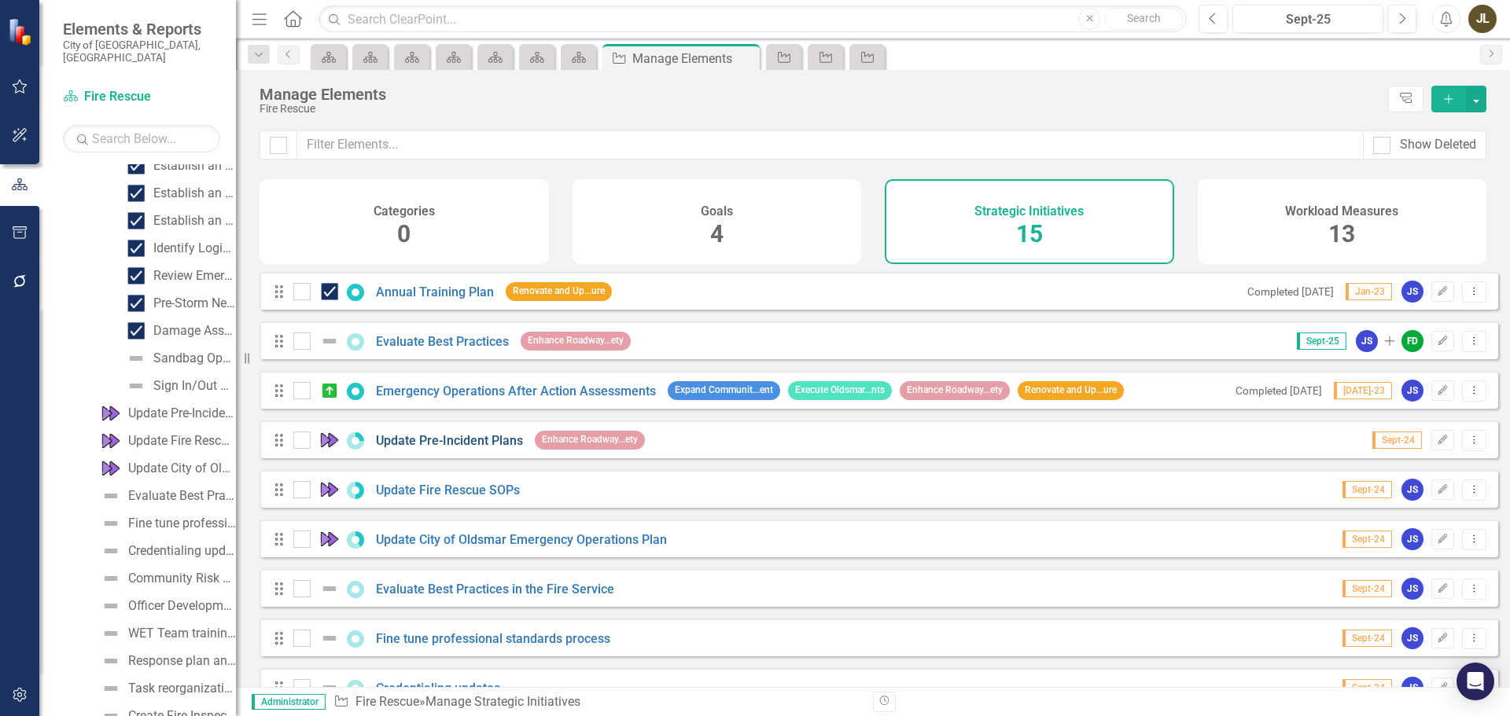
click at [477, 448] on link "Update Pre-Incident Plans" at bounding box center [449, 440] width 147 height 15
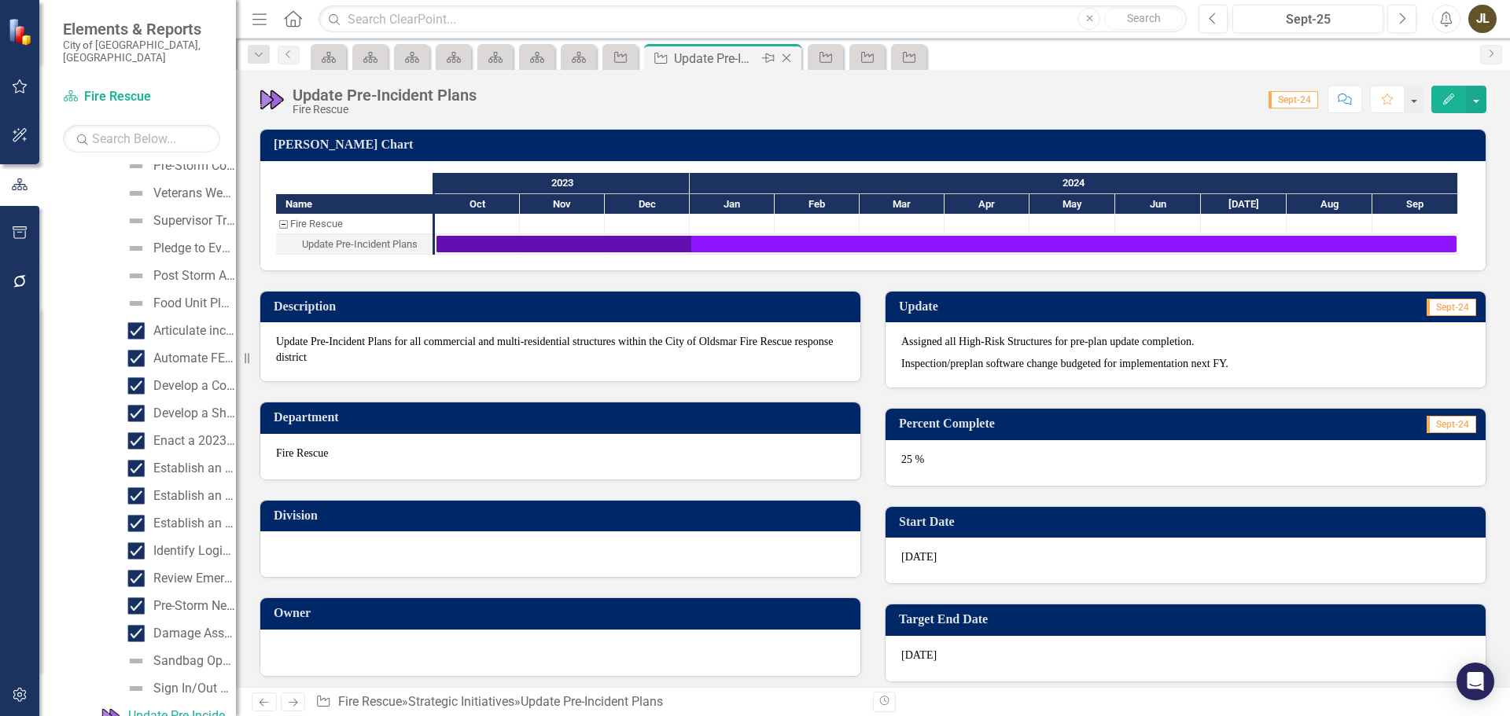
click at [790, 53] on icon "Close" at bounding box center [786, 58] width 16 height 13
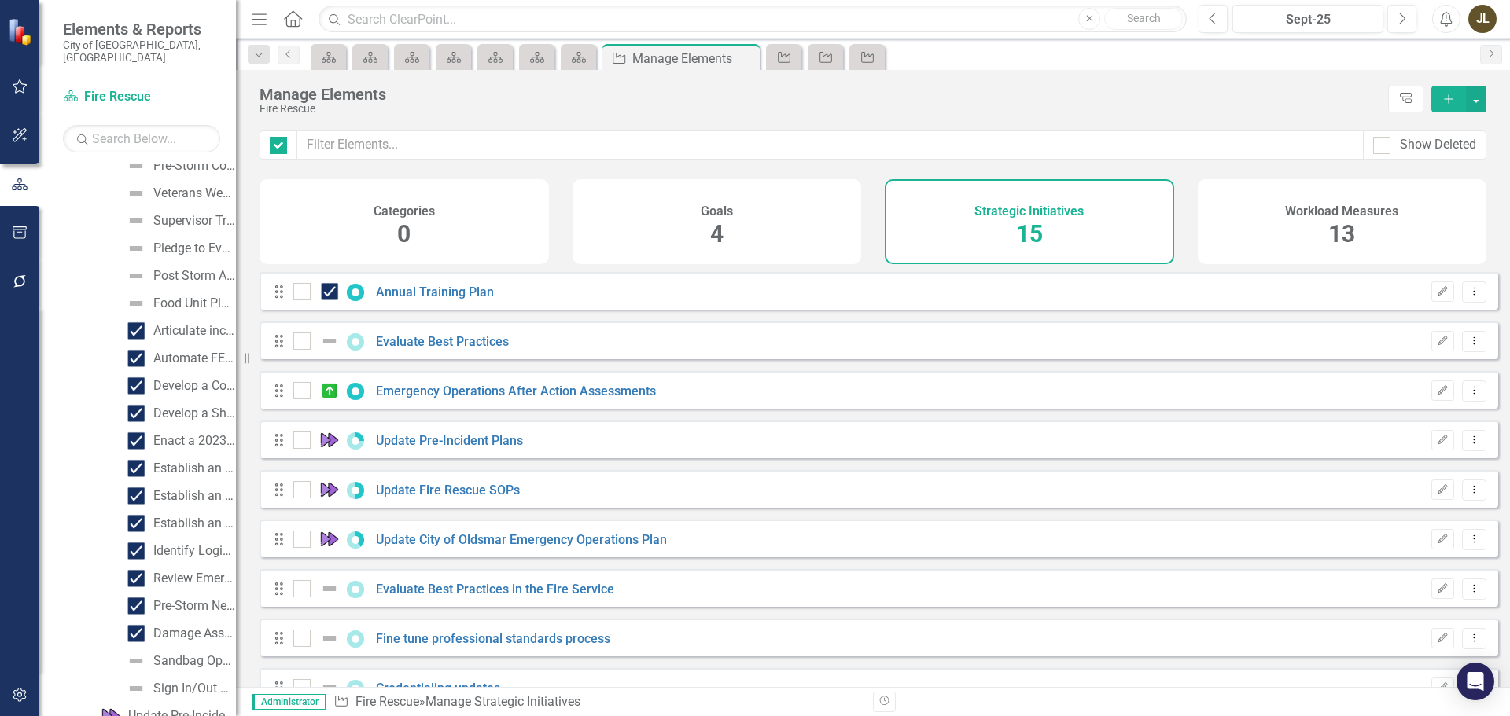
checkbox input "false"
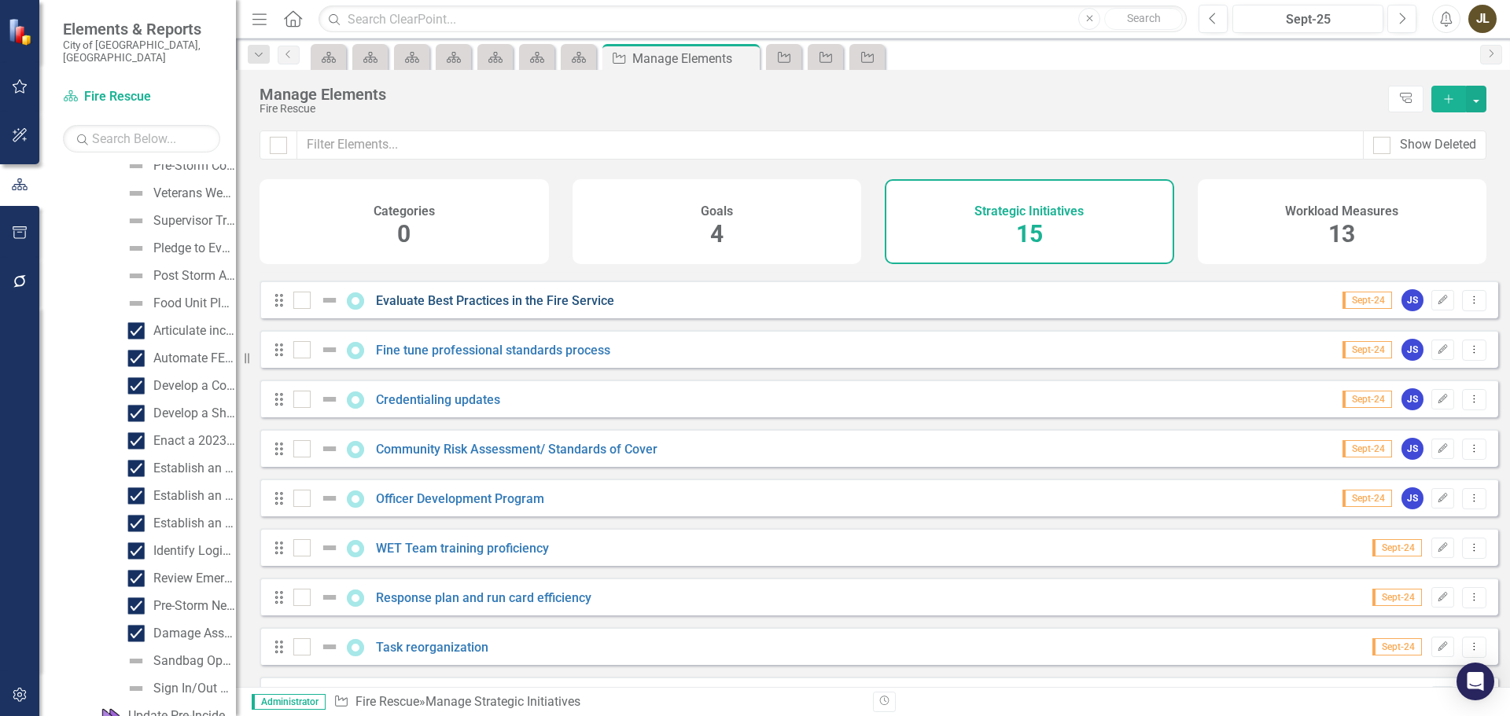
scroll to position [314, 0]
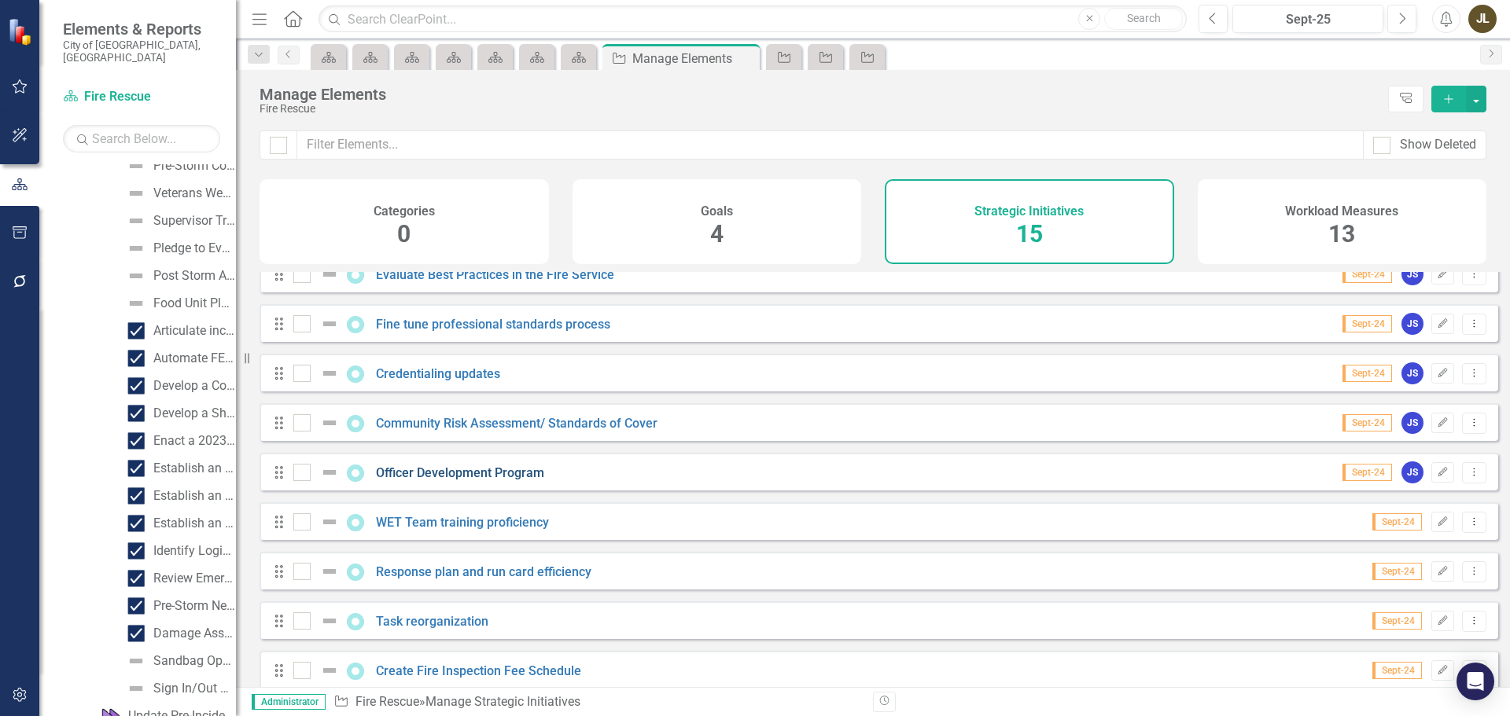
click at [528, 480] on link "Officer Development Program" at bounding box center [460, 472] width 168 height 15
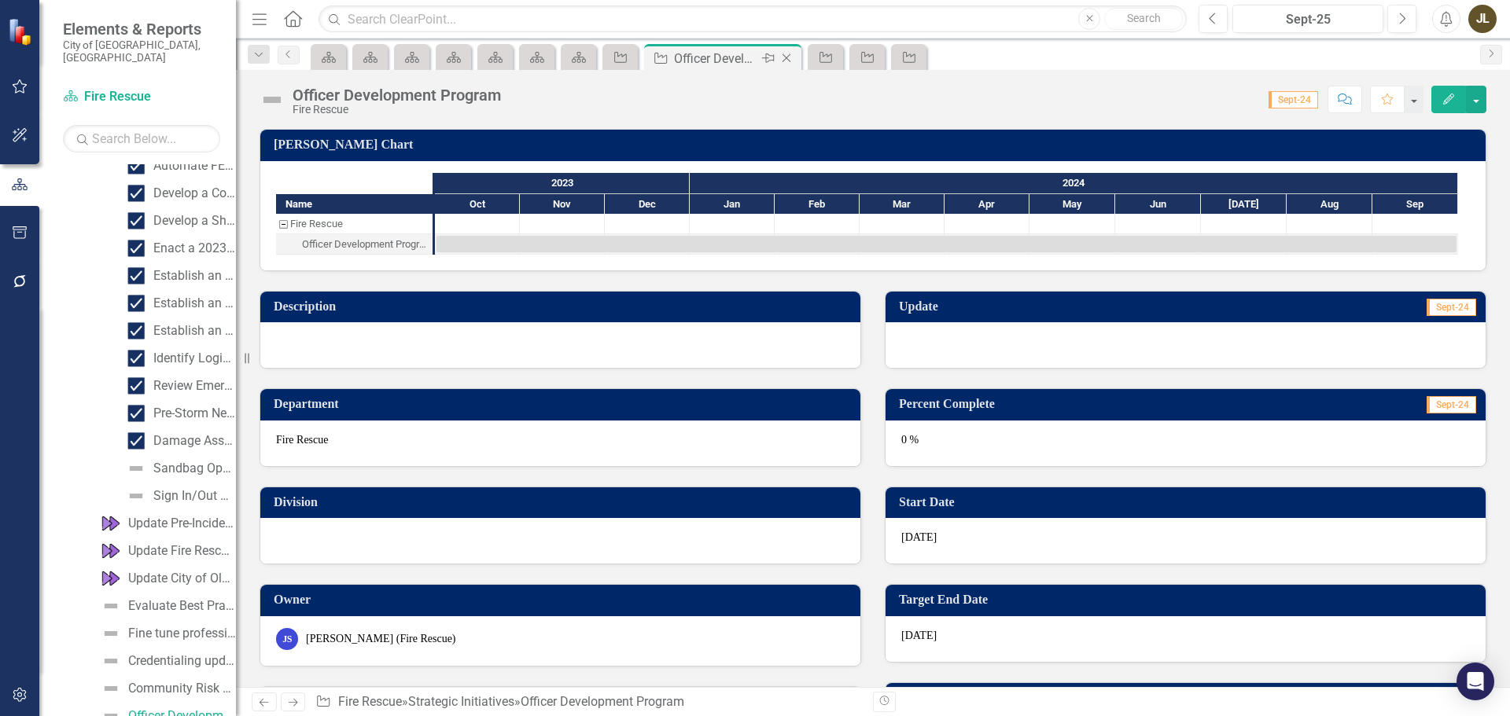
click at [793, 59] on icon "Close" at bounding box center [786, 58] width 16 height 13
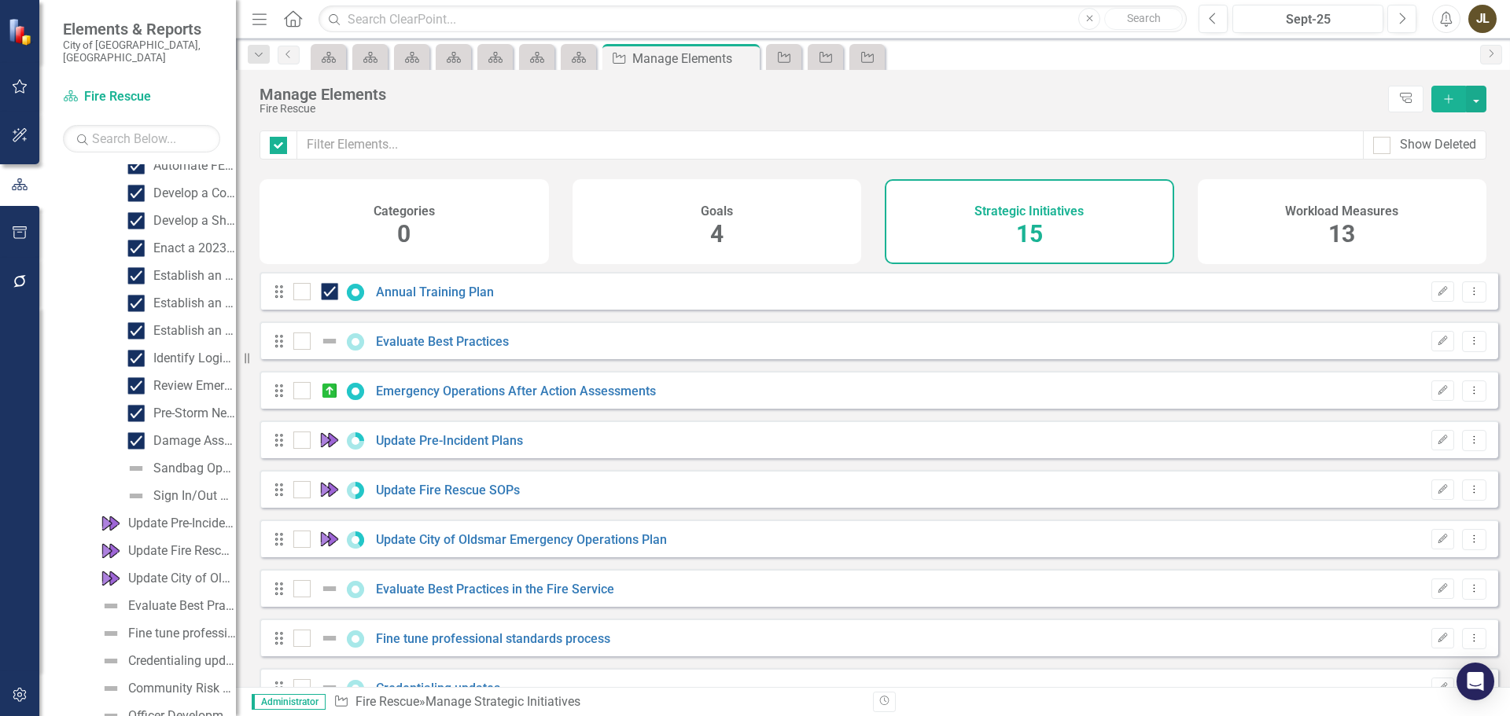
checkbox input "false"
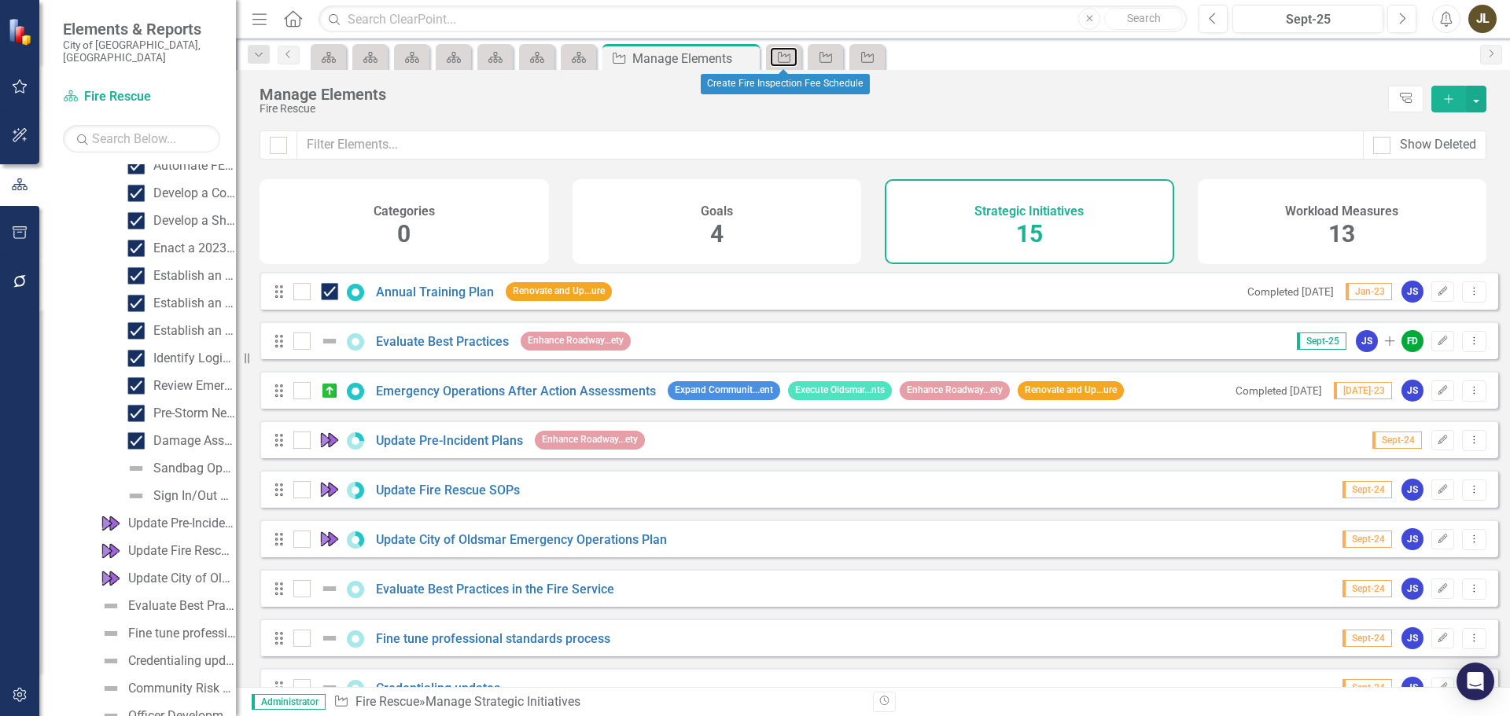
click at [793, 59] on link "Strategic Initiatives" at bounding box center [784, 57] width 28 height 20
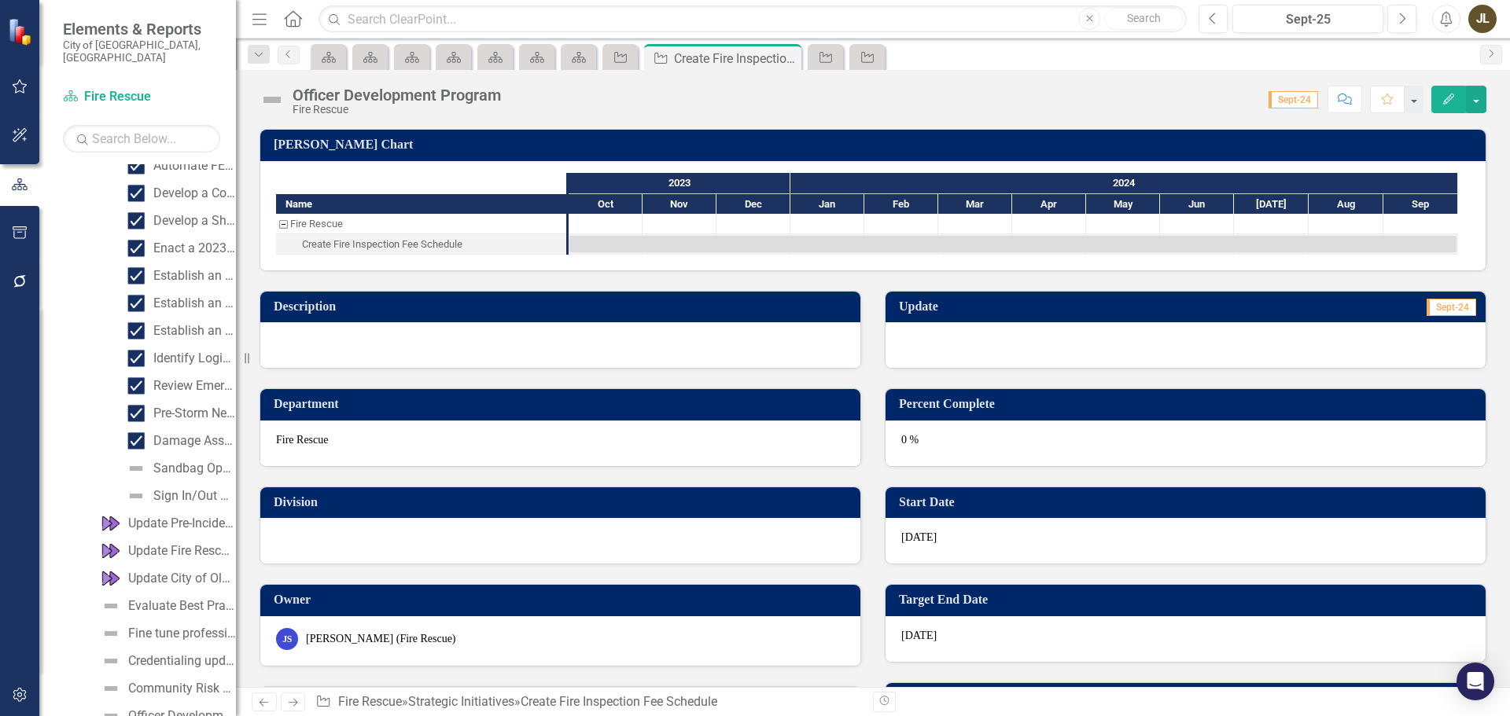
scroll to position [1494, 0]
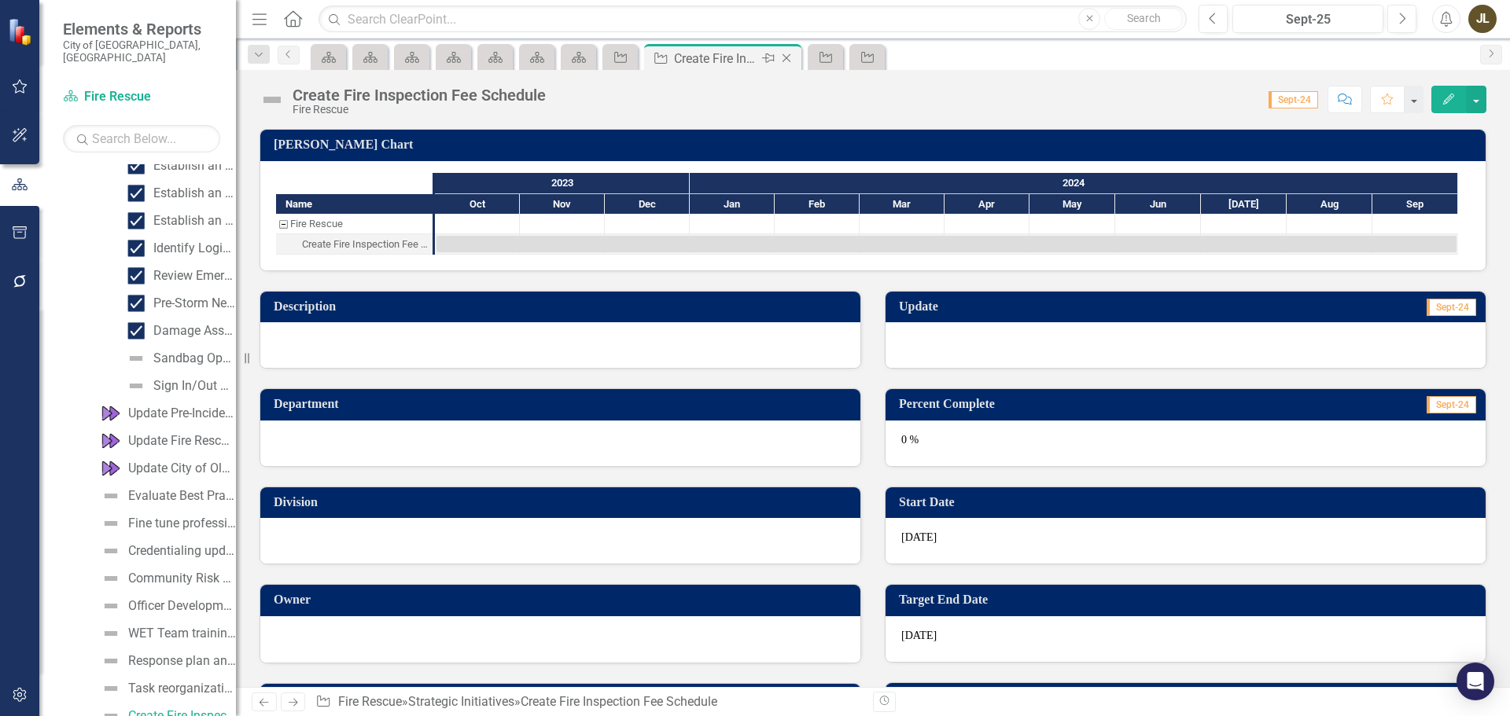
click at [793, 59] on icon "Close" at bounding box center [786, 58] width 16 height 13
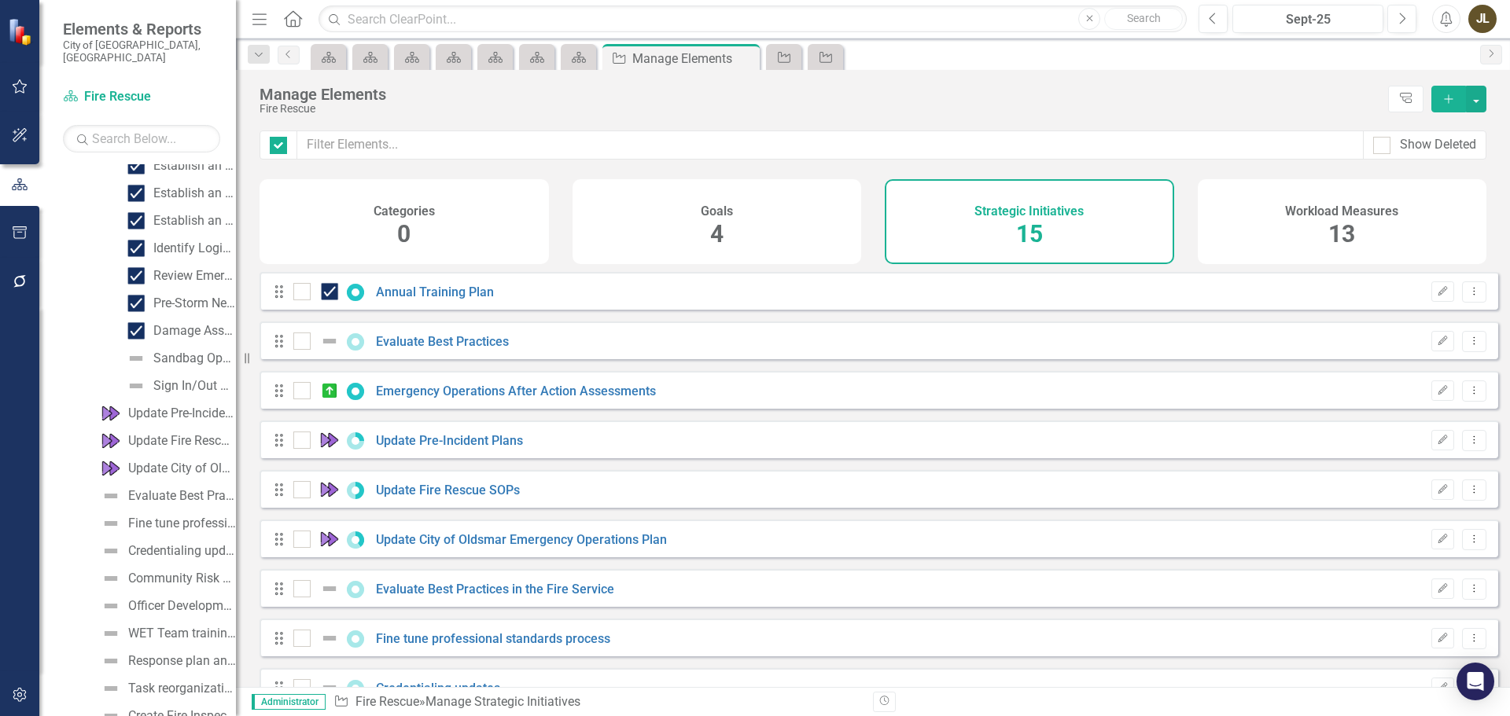
checkbox input "false"
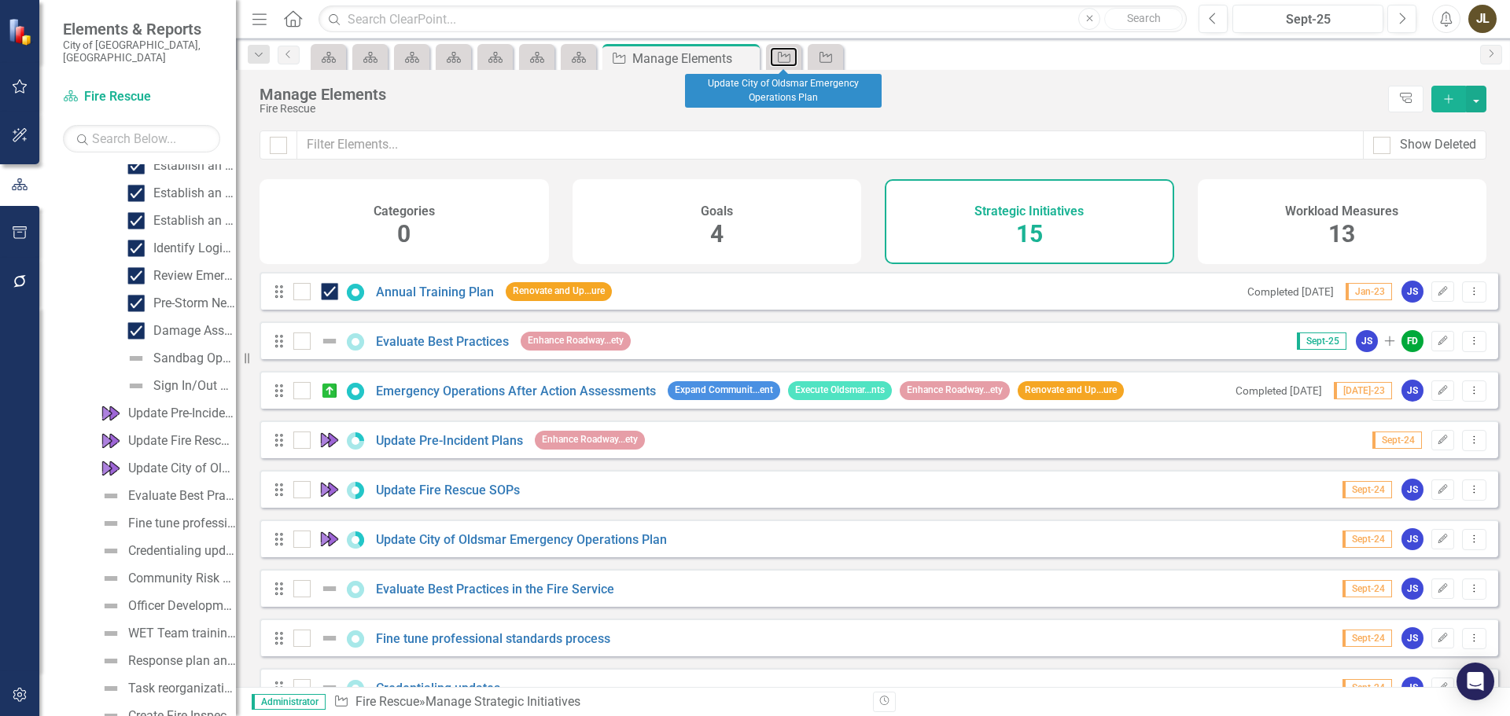
click at [793, 59] on link "Strategic Initiatives" at bounding box center [784, 57] width 28 height 20
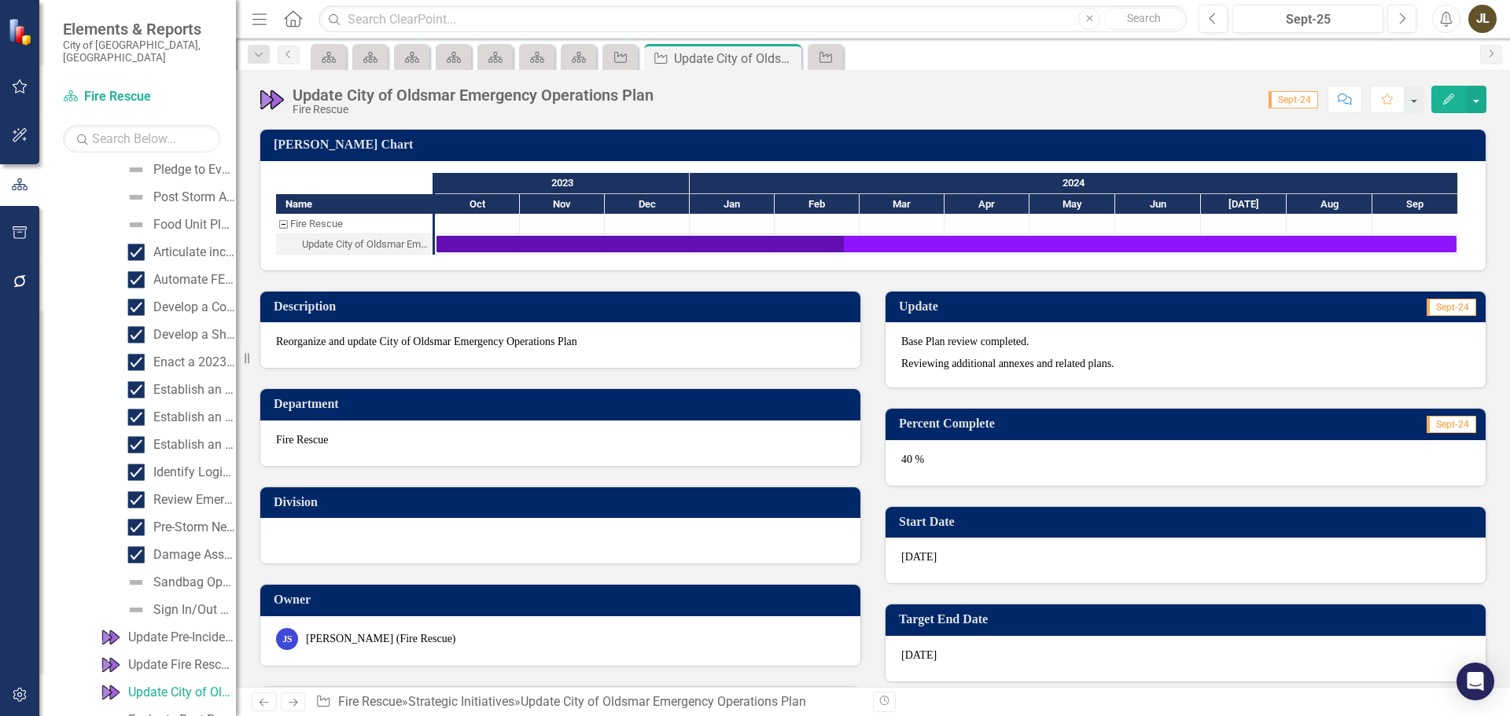
scroll to position [1246, 0]
click at [793, 59] on icon "Close" at bounding box center [786, 58] width 16 height 13
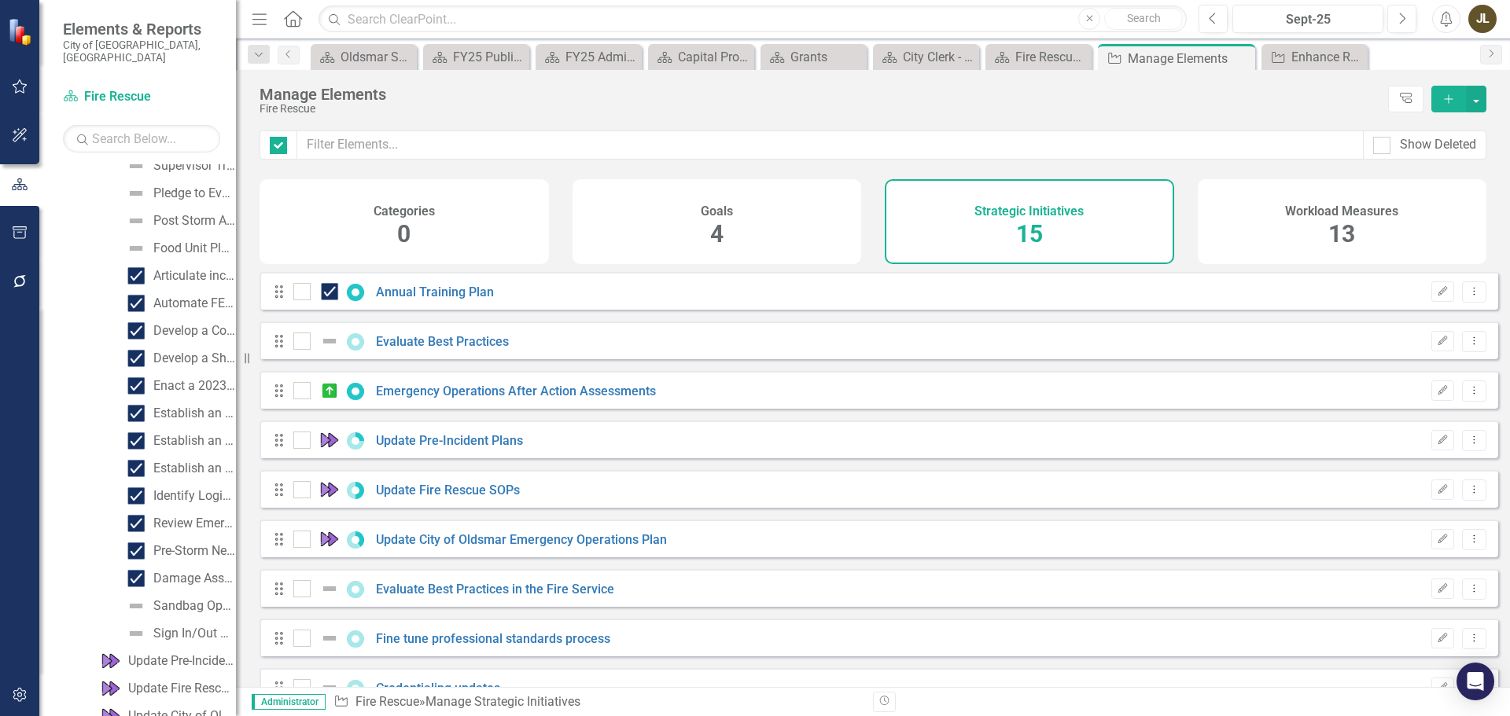
checkbox input "false"
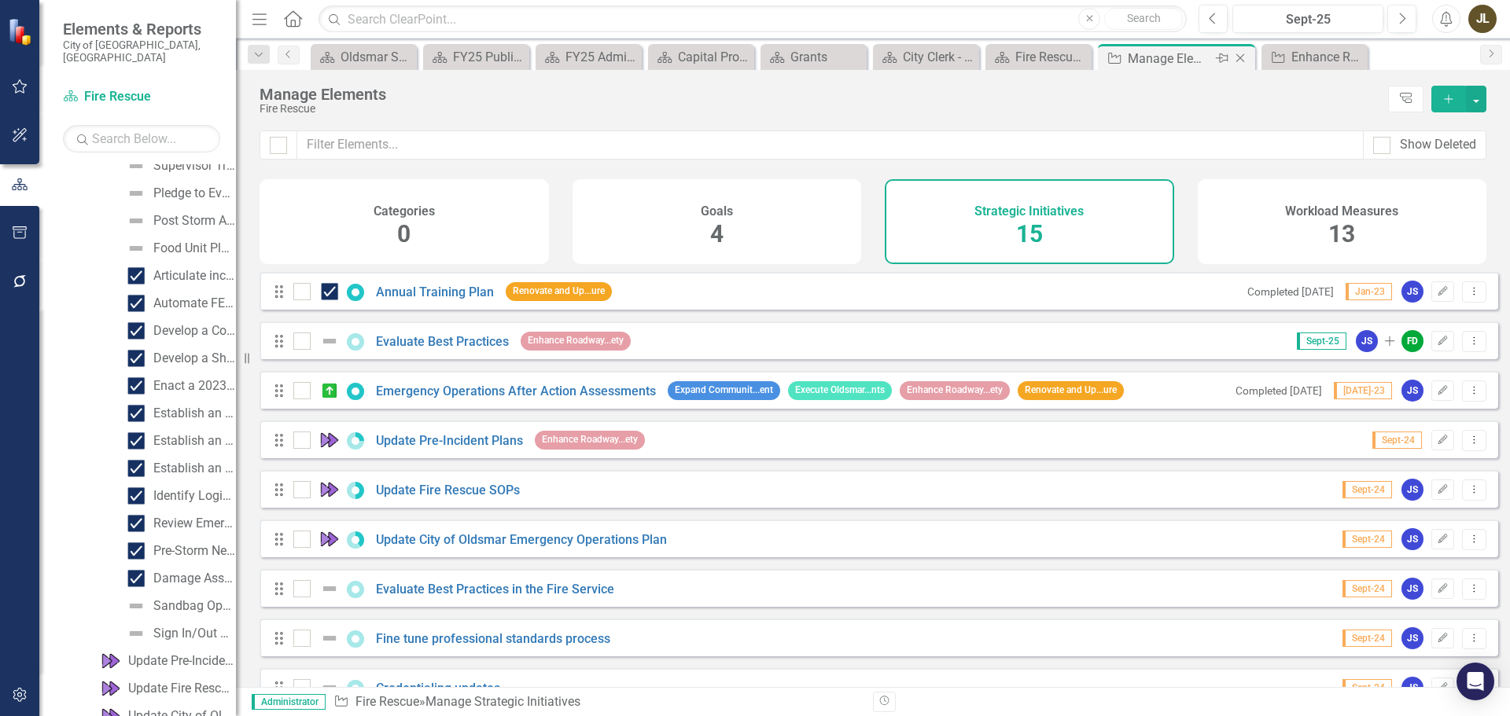
click at [1238, 58] on icon "Close" at bounding box center [1240, 58] width 16 height 13
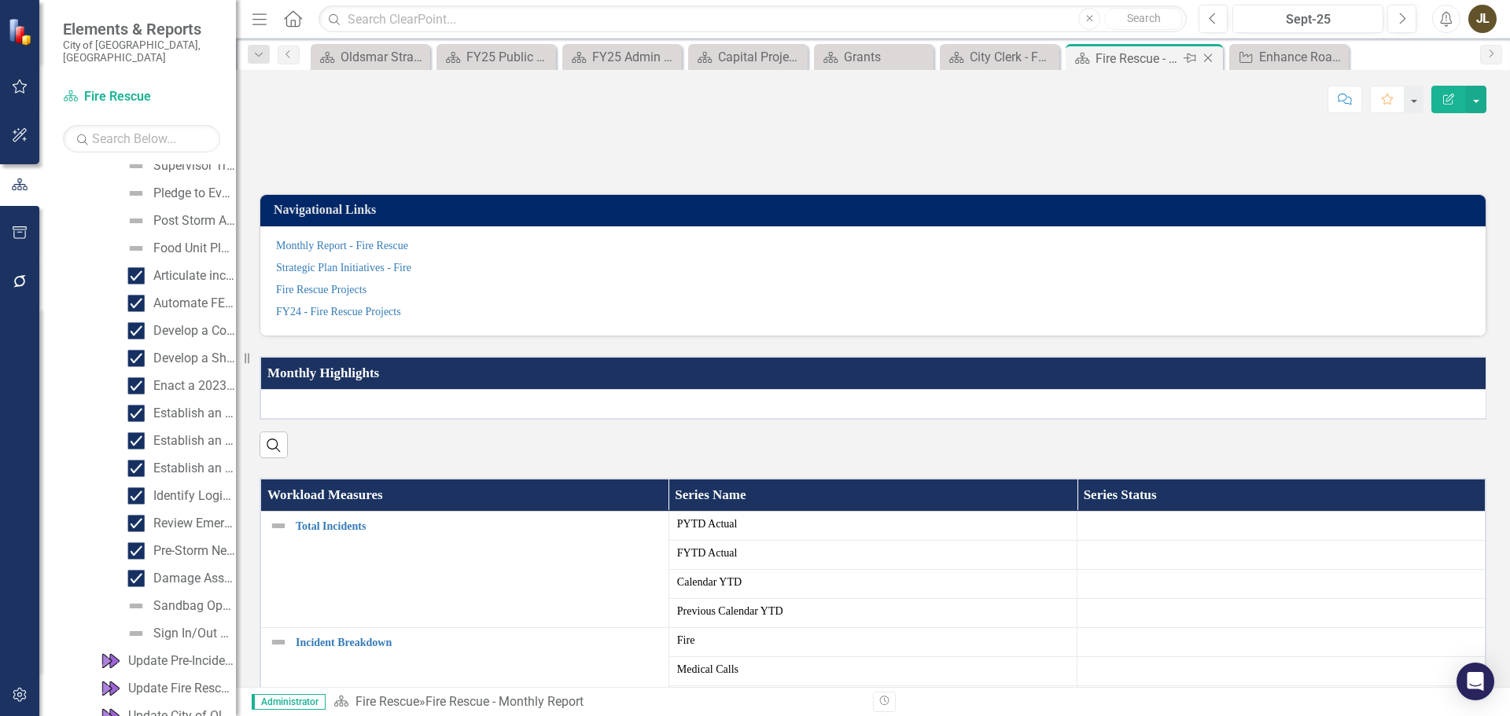
click at [1214, 62] on icon "Close" at bounding box center [1208, 58] width 16 height 13
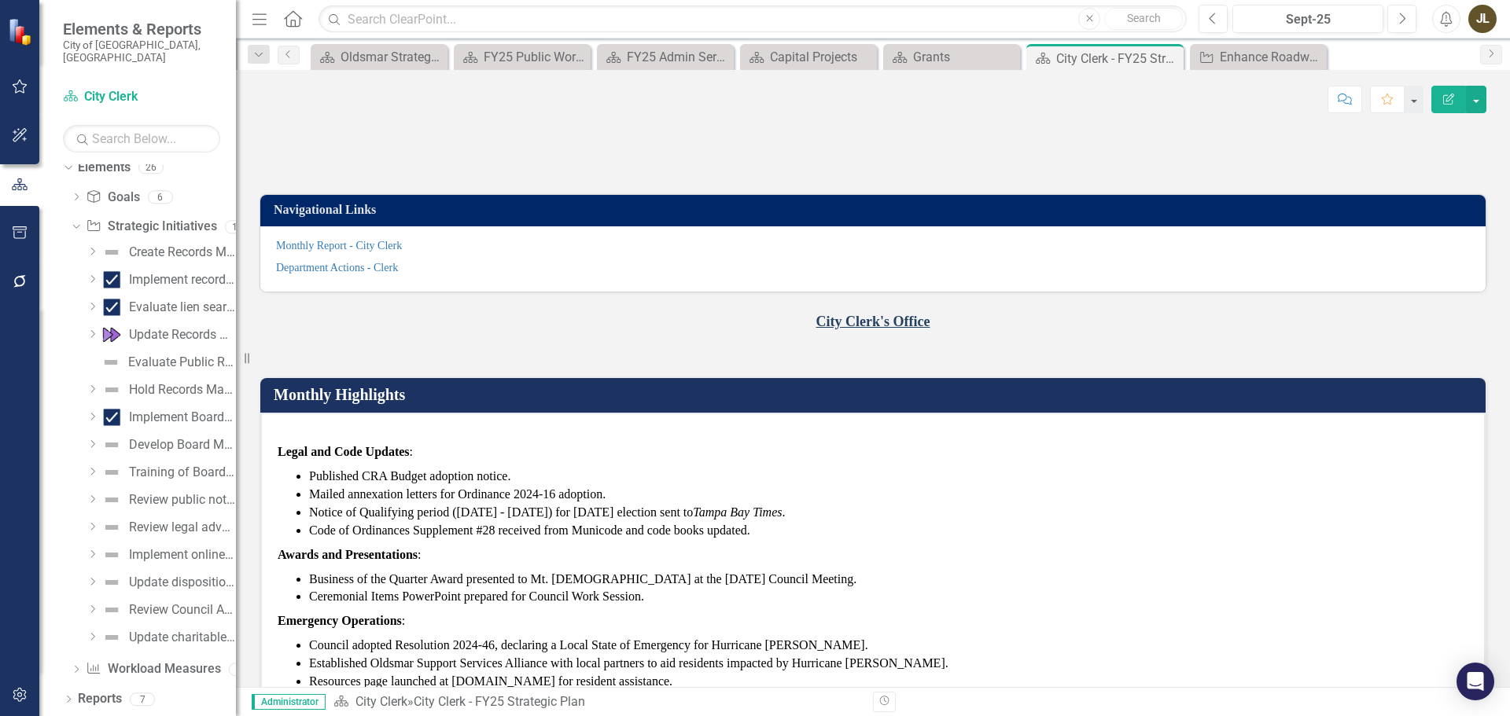
scroll to position [295, 0]
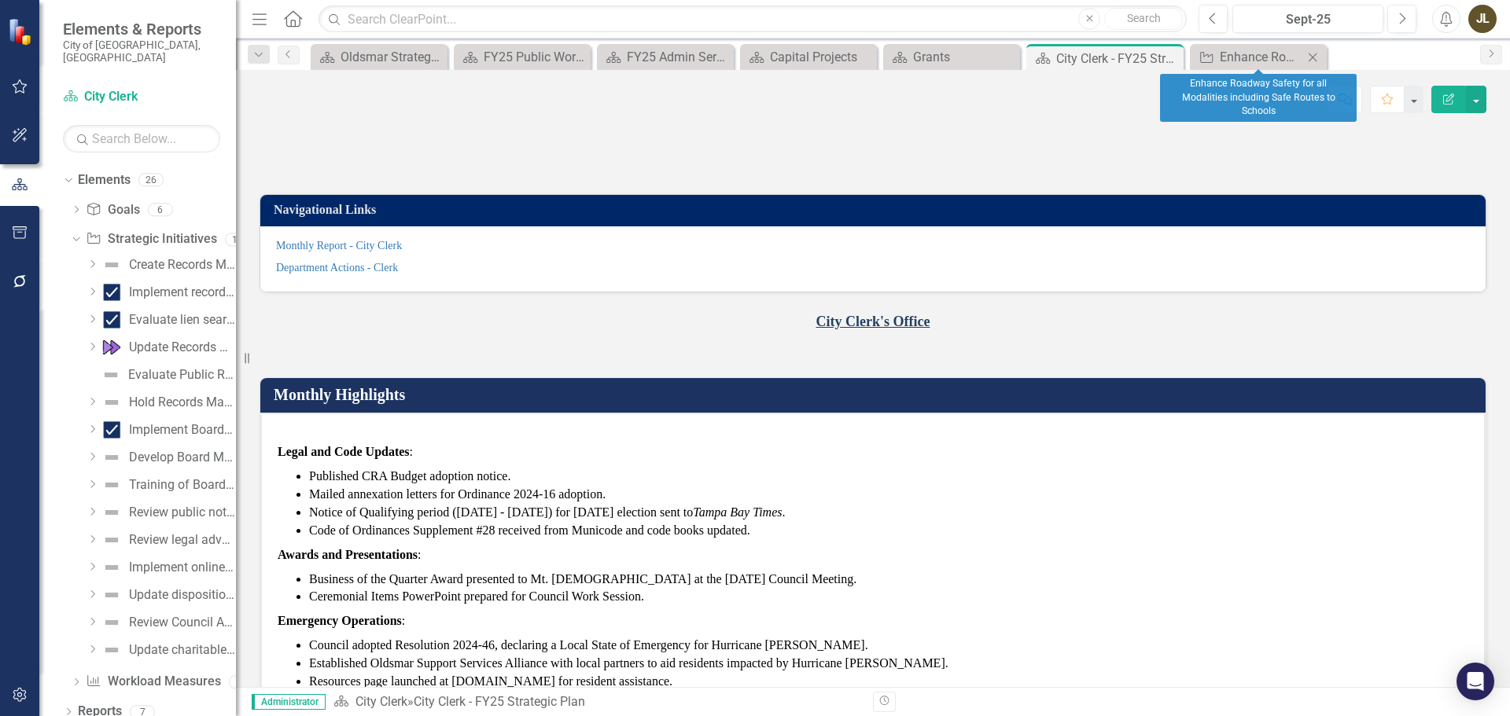
click at [1315, 56] on icon "Close" at bounding box center [1312, 57] width 16 height 13
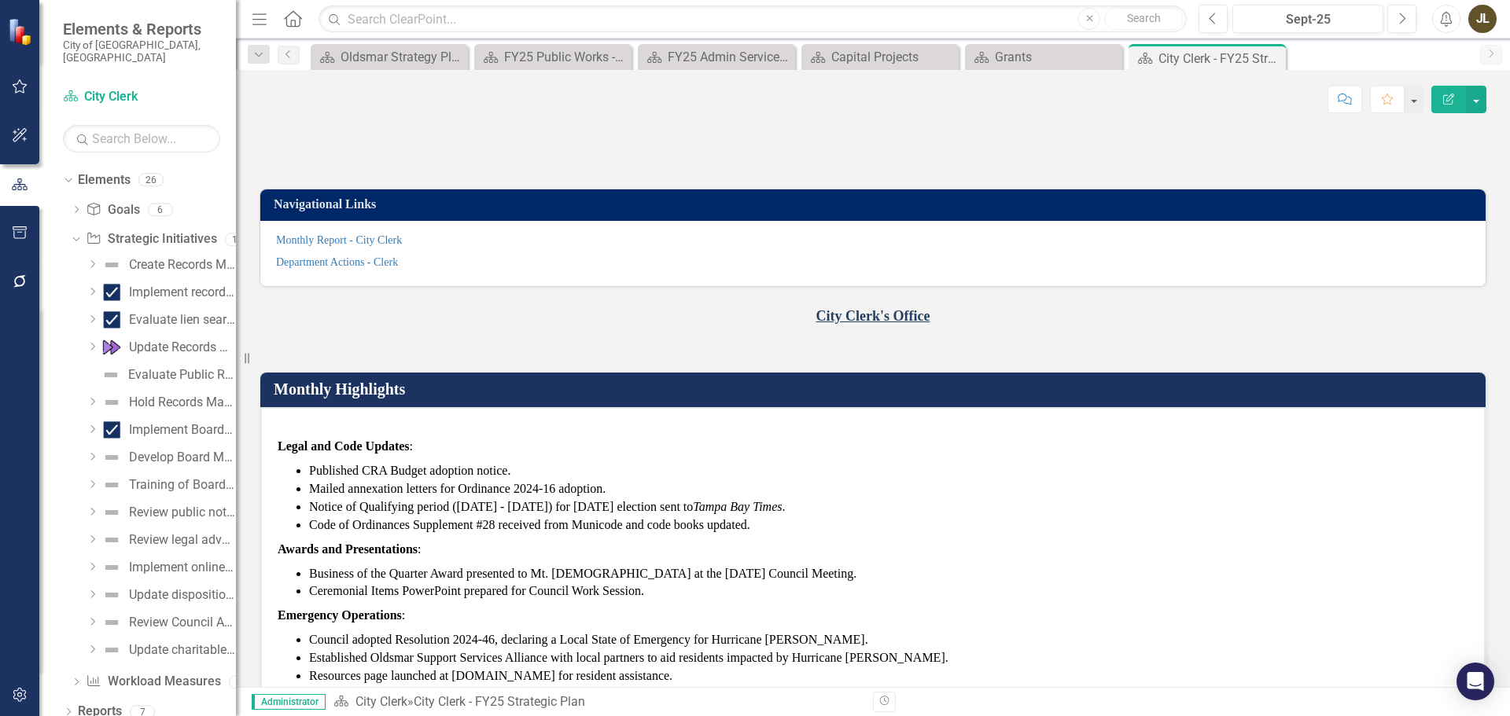
scroll to position [0, 0]
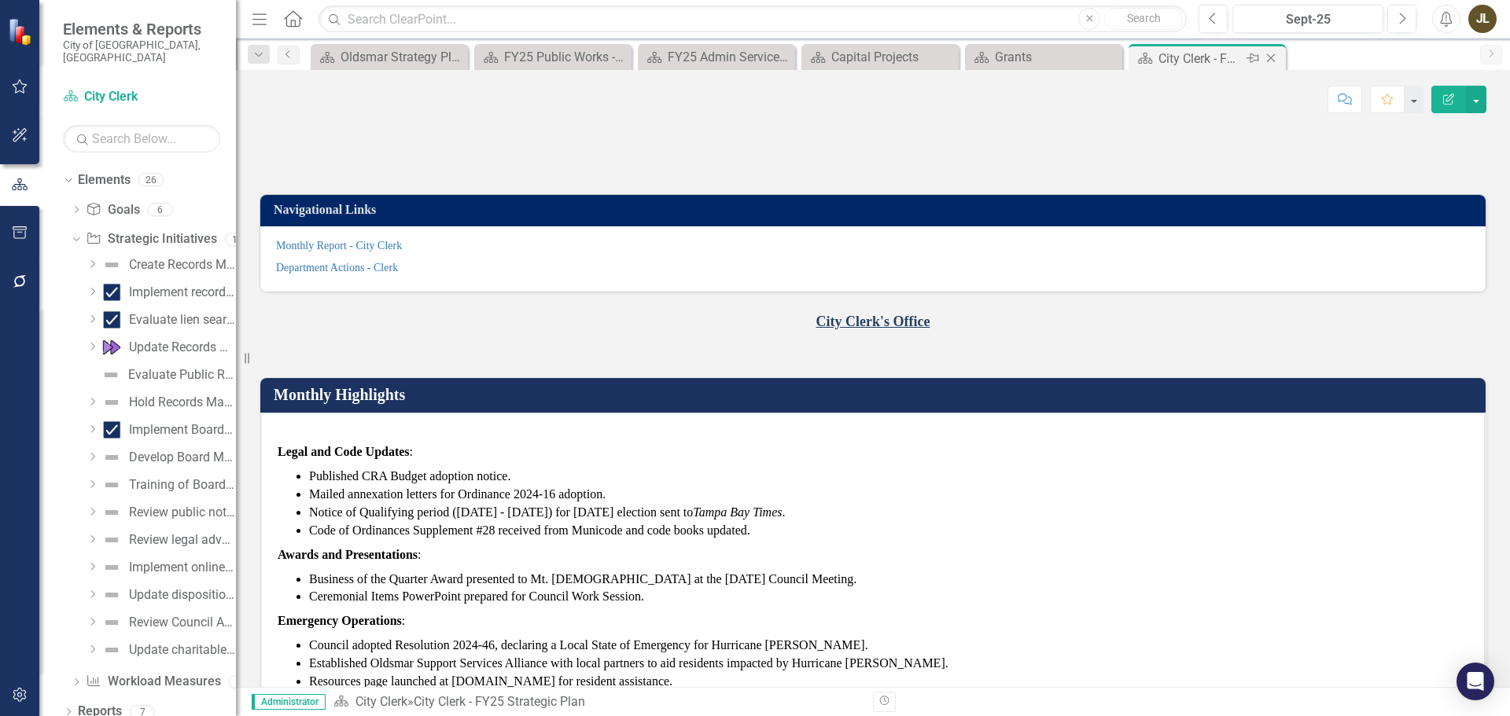
click at [1275, 55] on icon "Close" at bounding box center [1271, 58] width 16 height 13
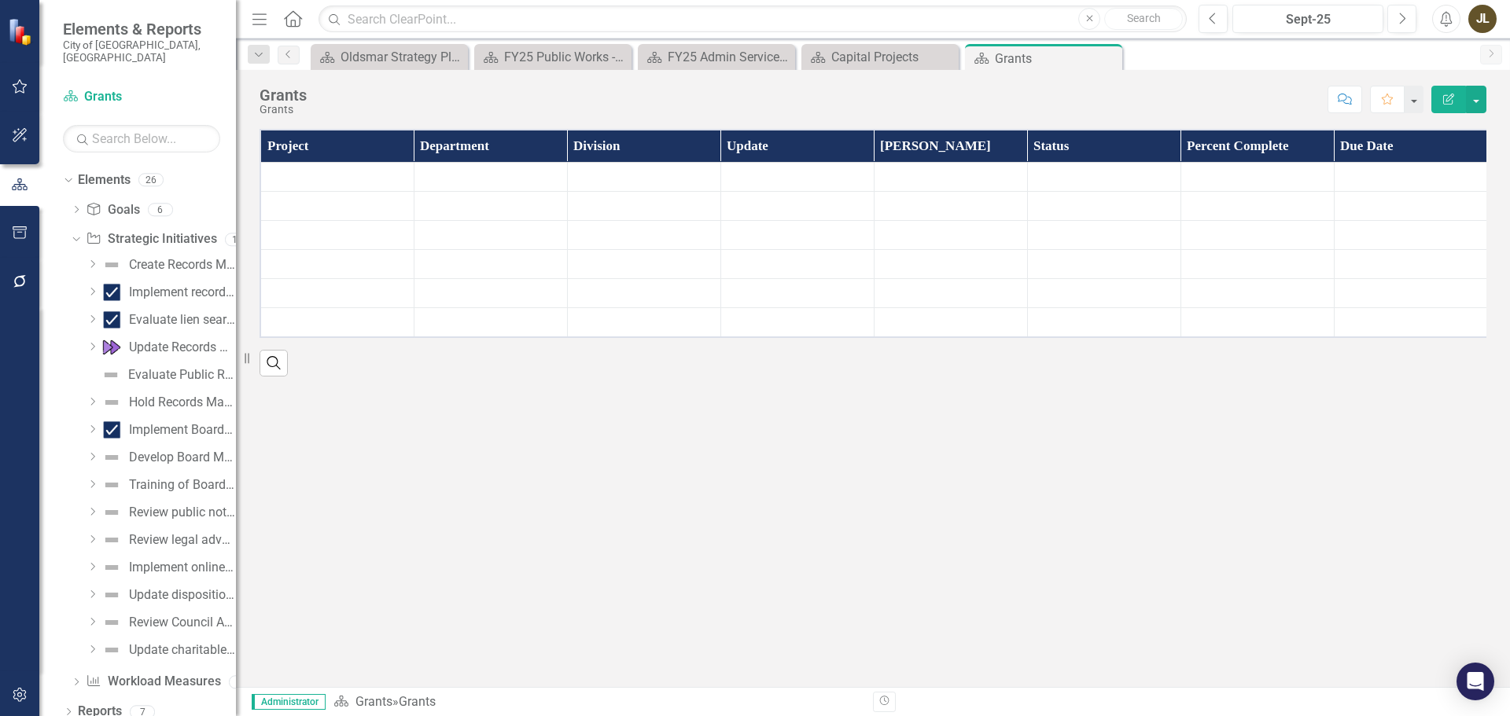
scroll to position [47, 0]
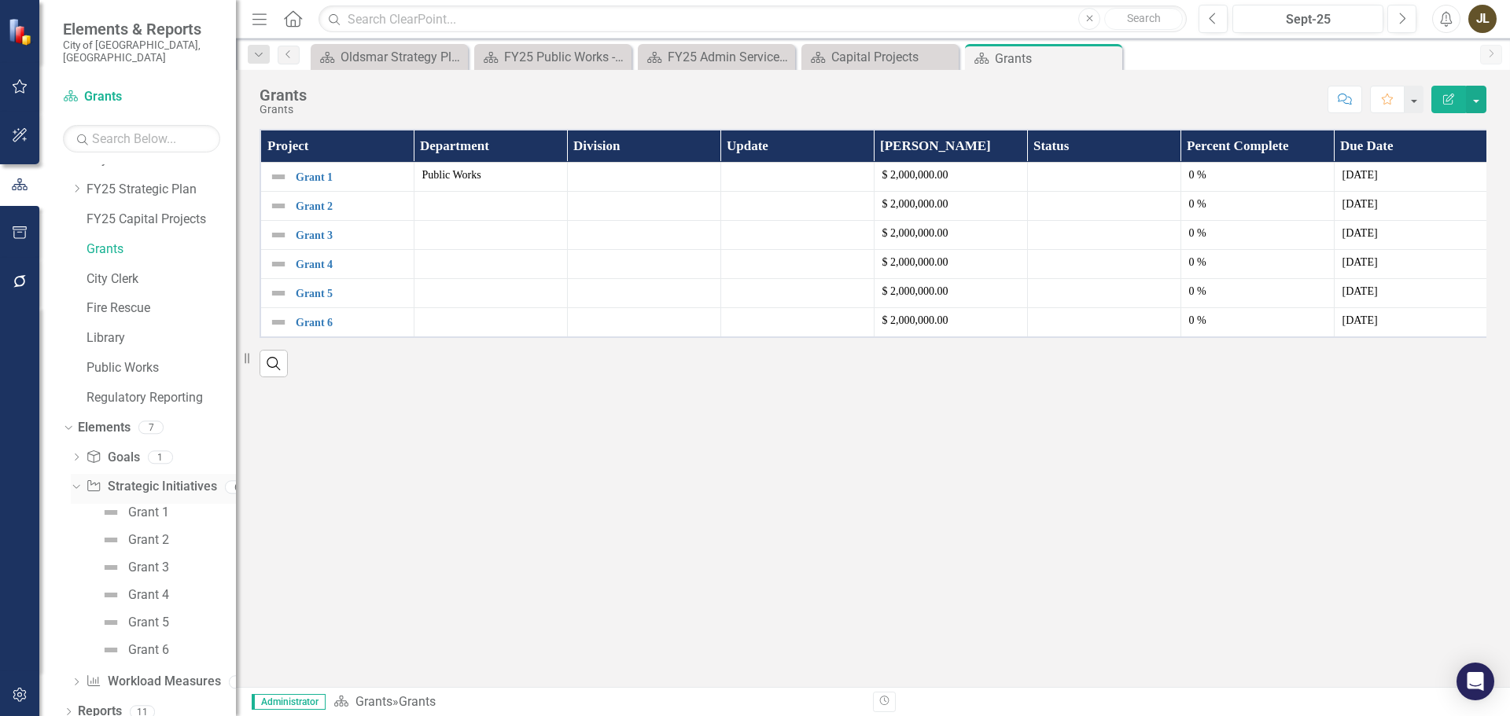
click at [81, 481] on div "Dropdown Strategic Initiatives Strategic Initiatives 6" at bounding box center [153, 489] width 165 height 30
click at [1108, 57] on icon "Close" at bounding box center [1107, 58] width 16 height 13
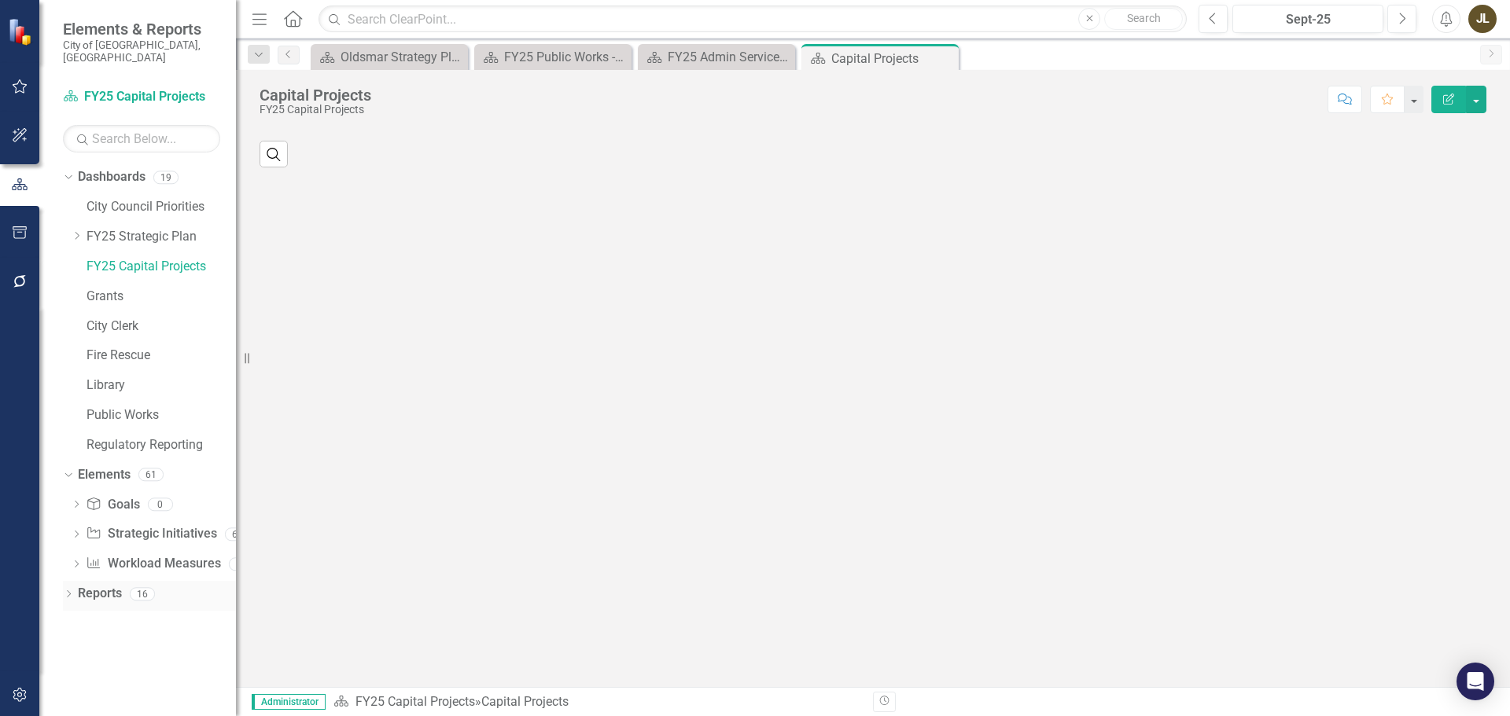
click at [82, 585] on link "Reports" at bounding box center [100, 594] width 44 height 18
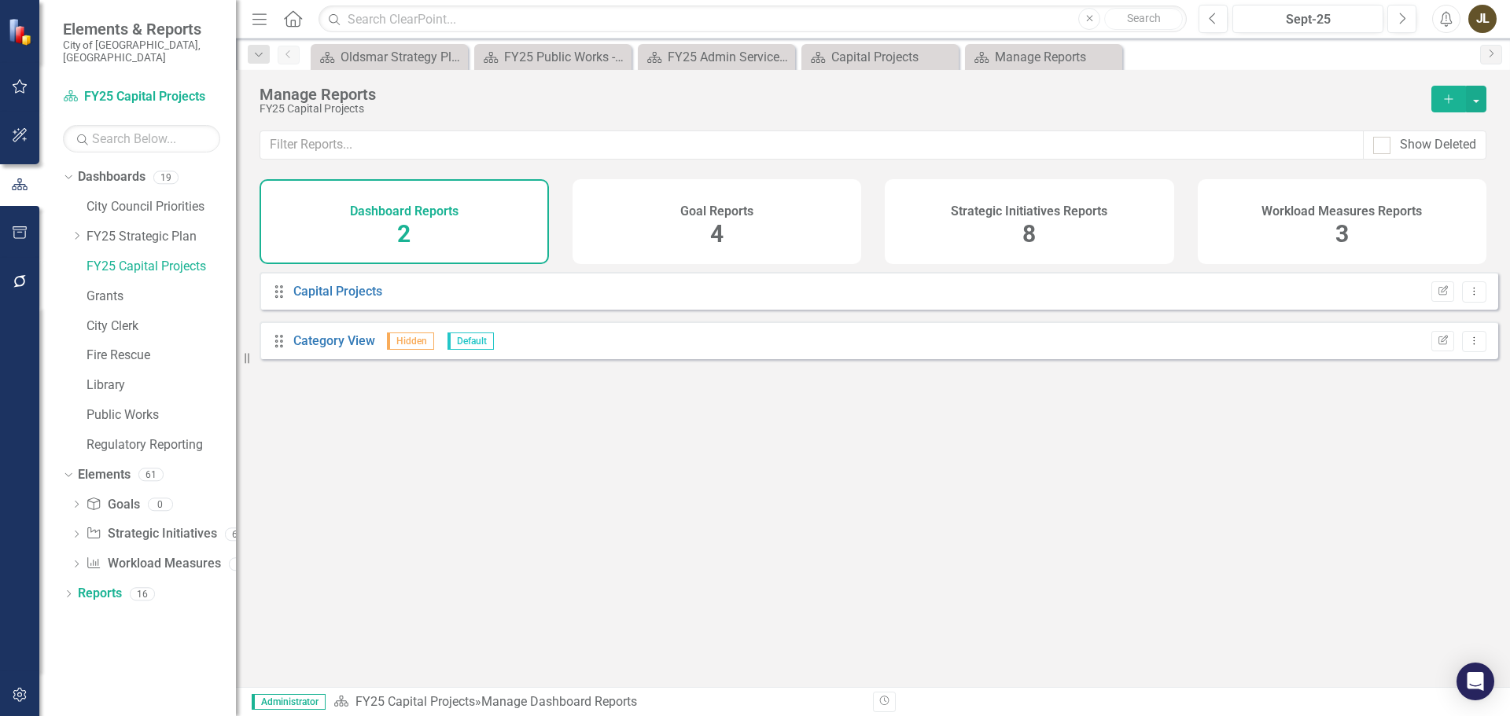
click at [649, 241] on div "Goal Reports 4" at bounding box center [716, 221] width 289 height 85
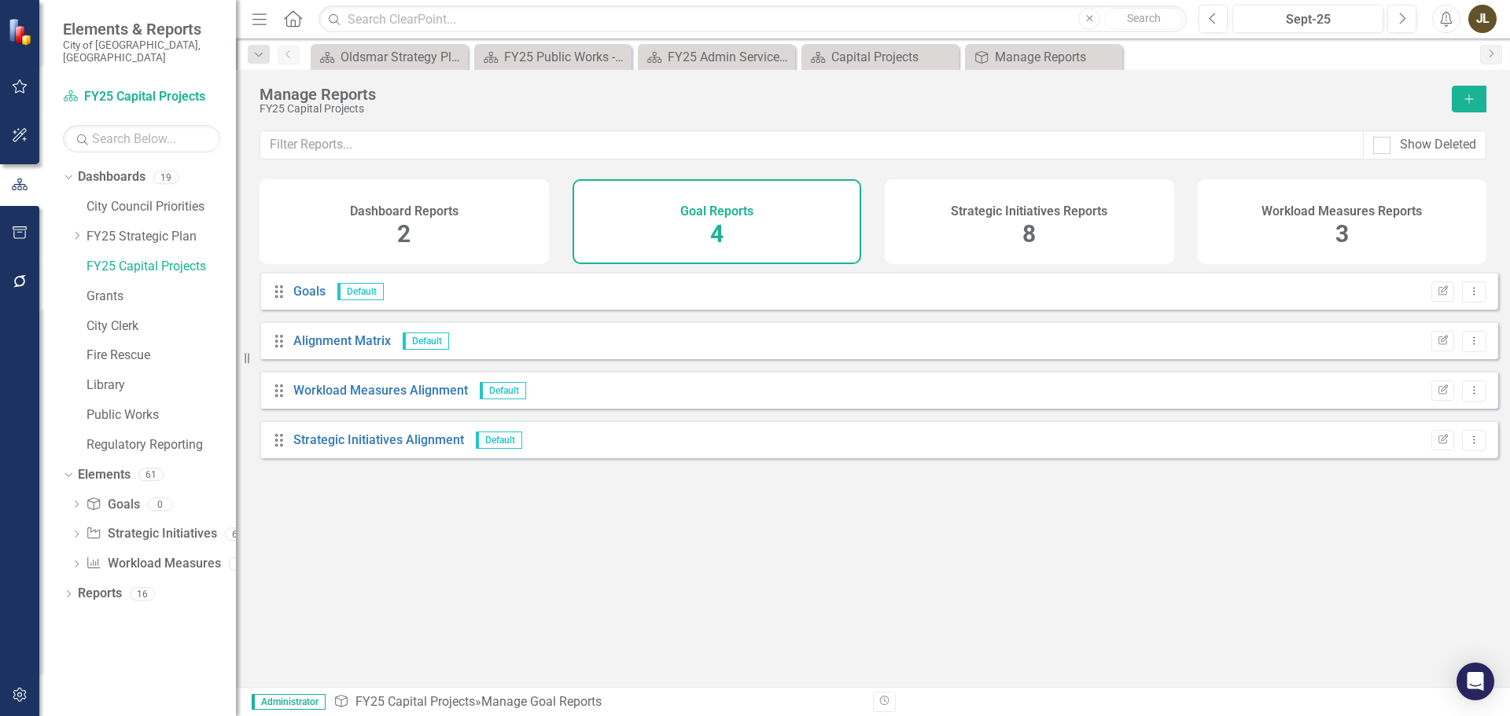
click at [486, 230] on div "Dashboard Reports 2" at bounding box center [403, 221] width 289 height 85
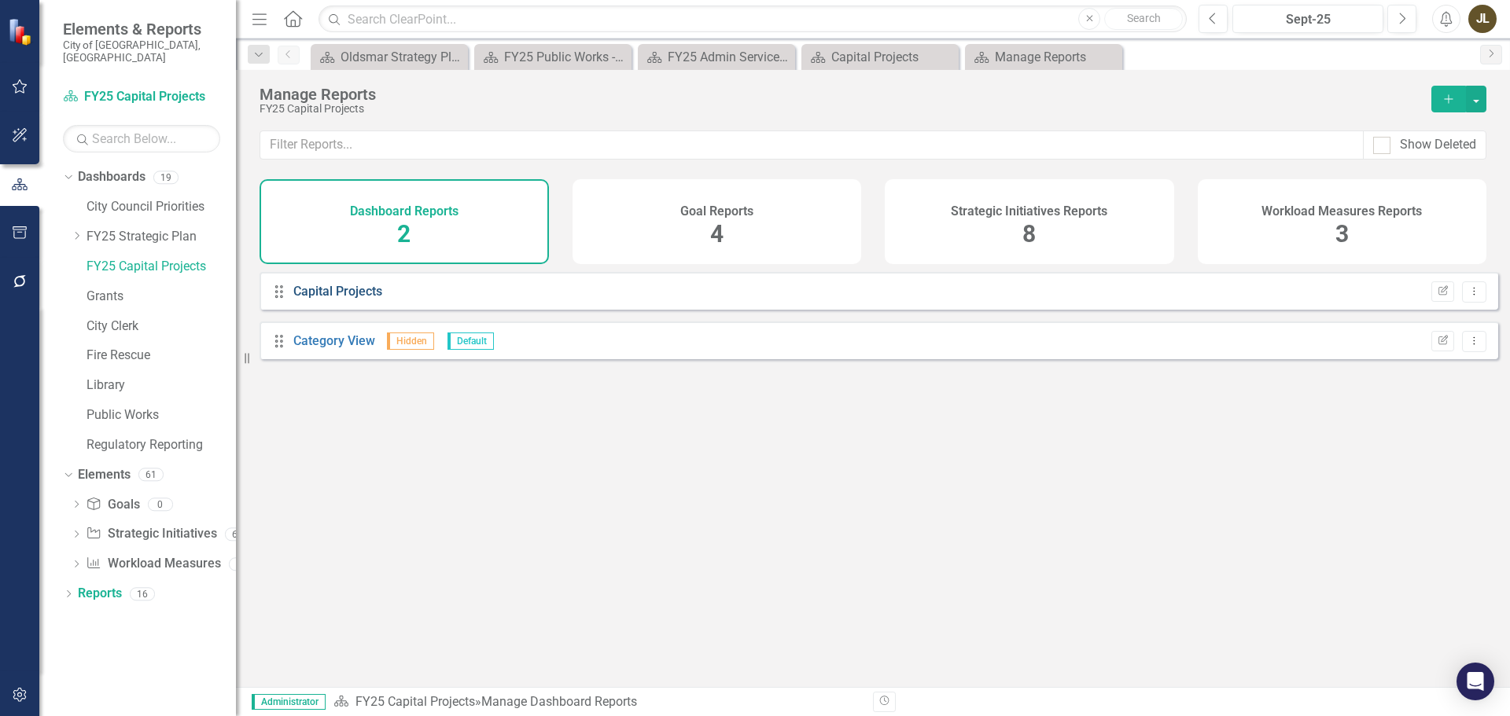
click at [338, 299] on link "Capital Projects" at bounding box center [337, 291] width 89 height 15
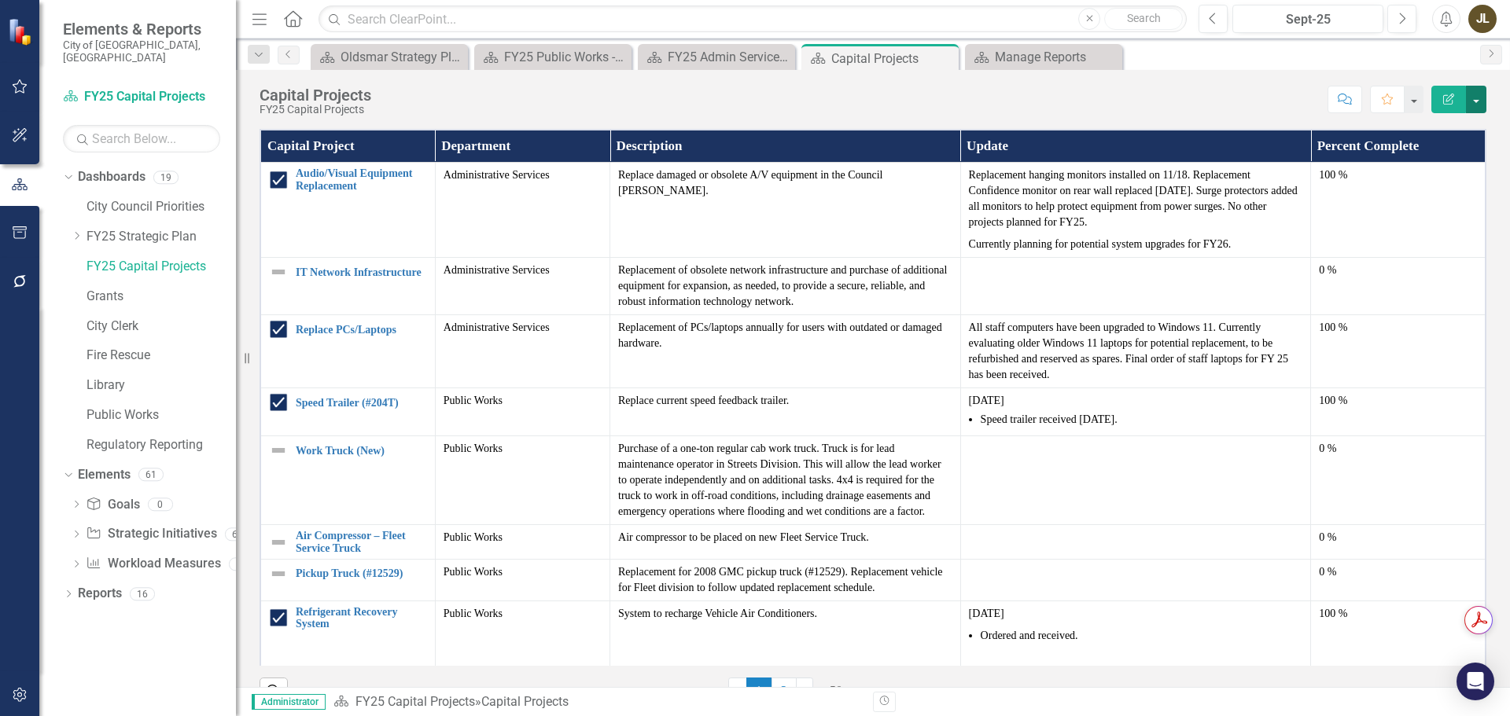
click at [1474, 100] on button "button" at bounding box center [1476, 100] width 20 height 28
click at [1487, 326] on div "Capital Project Department Description Update Percent Complete Audio/Visual Equ…" at bounding box center [873, 415] width 1274 height 612
click at [1474, 99] on button "button" at bounding box center [1476, 100] width 20 height 28
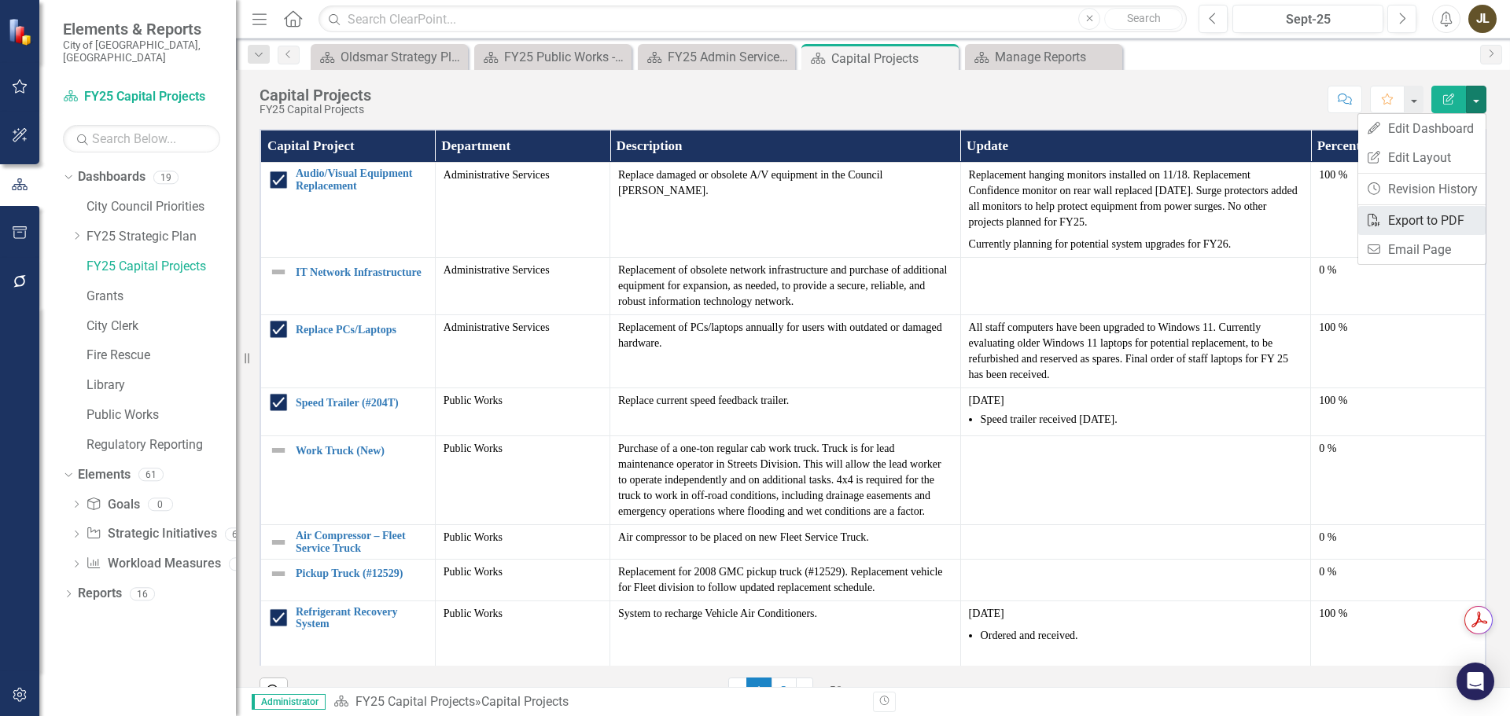
click at [1419, 218] on link "PDF Export to PDF" at bounding box center [1421, 220] width 127 height 29
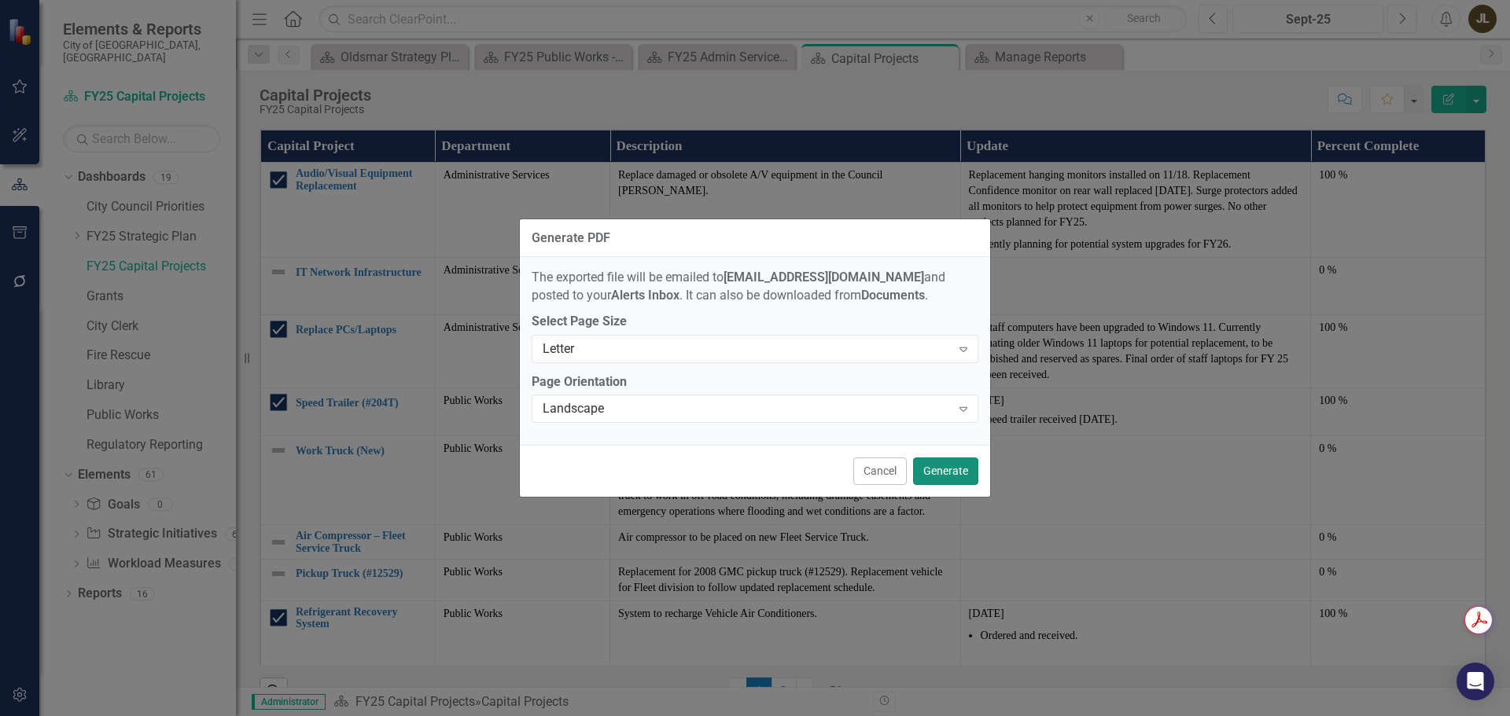
click at [947, 480] on button "Generate" at bounding box center [945, 472] width 65 height 28
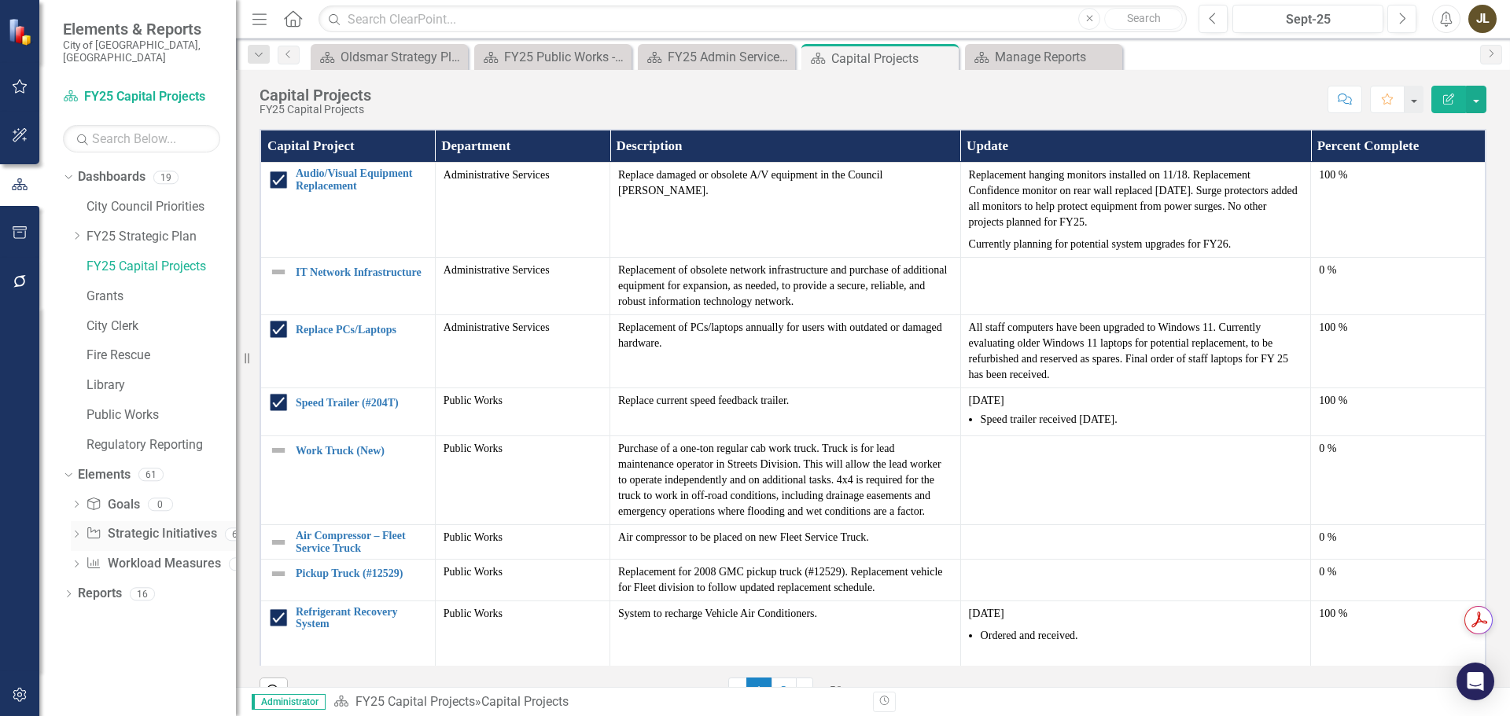
click at [147, 525] on link "Strategic Initiatives Strategic Initiatives" at bounding box center [151, 534] width 131 height 18
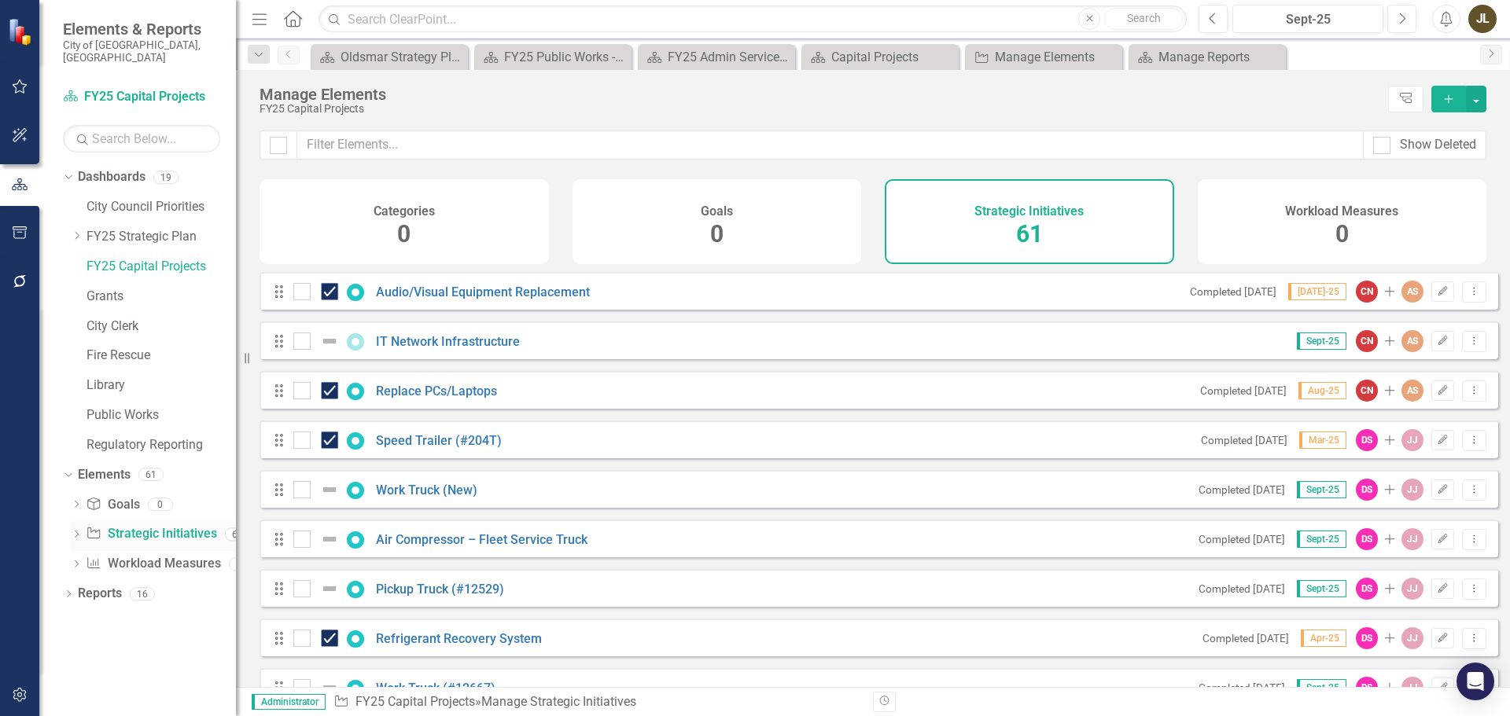
click at [163, 525] on link "Strategic Initiatives Strategic Initiatives" at bounding box center [151, 534] width 131 height 18
click at [109, 585] on link "Reports" at bounding box center [100, 594] width 44 height 18
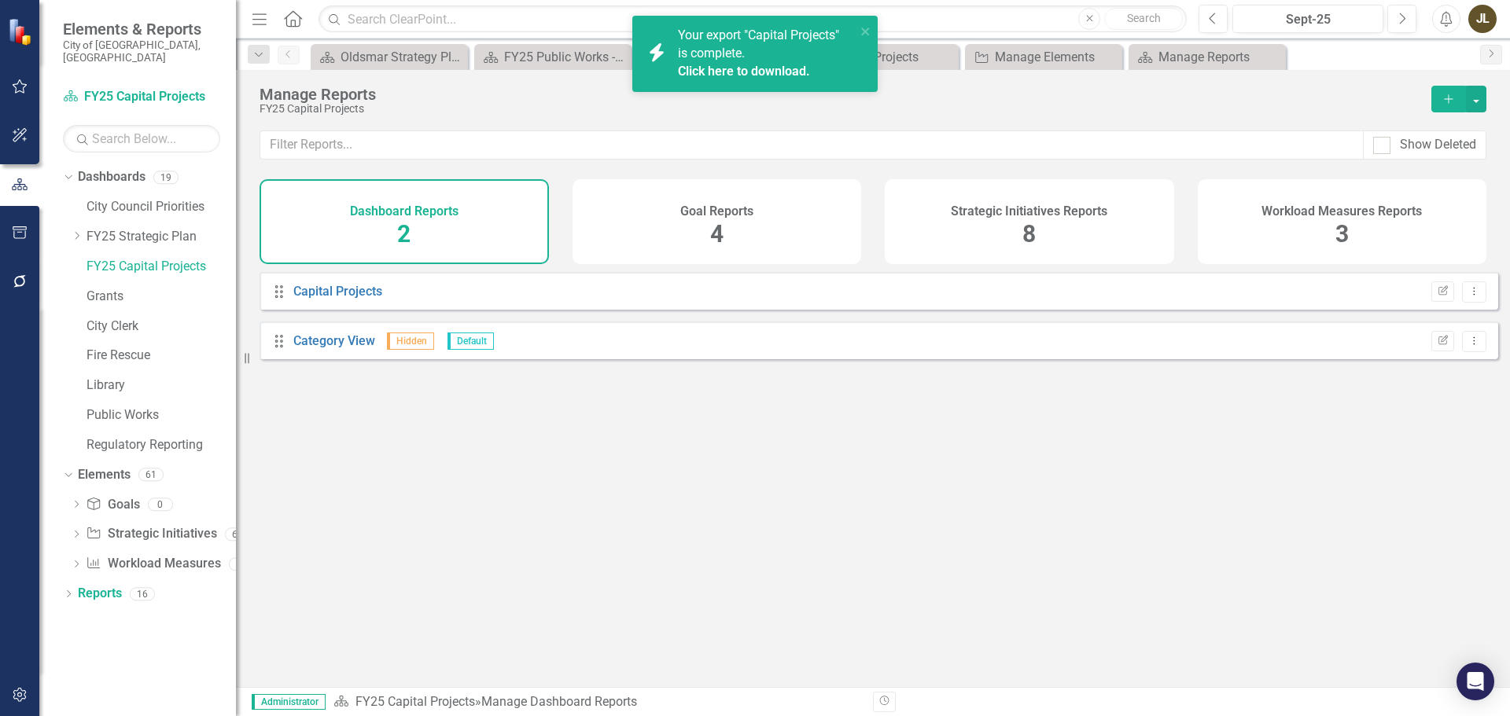
click at [1052, 243] on div "Strategic Initiatives Reports 8" at bounding box center [1029, 221] width 289 height 85
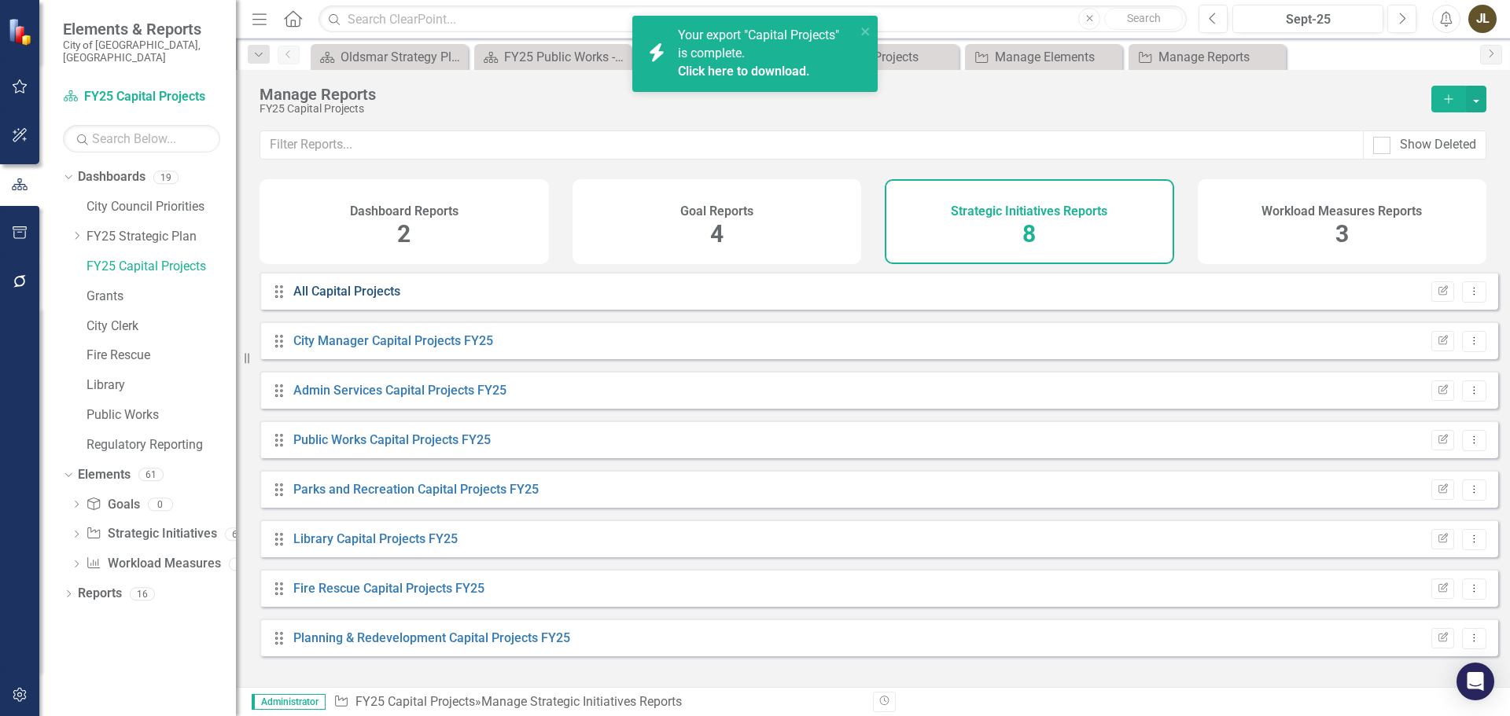
click at [370, 299] on link "All Capital Projects" at bounding box center [346, 291] width 107 height 15
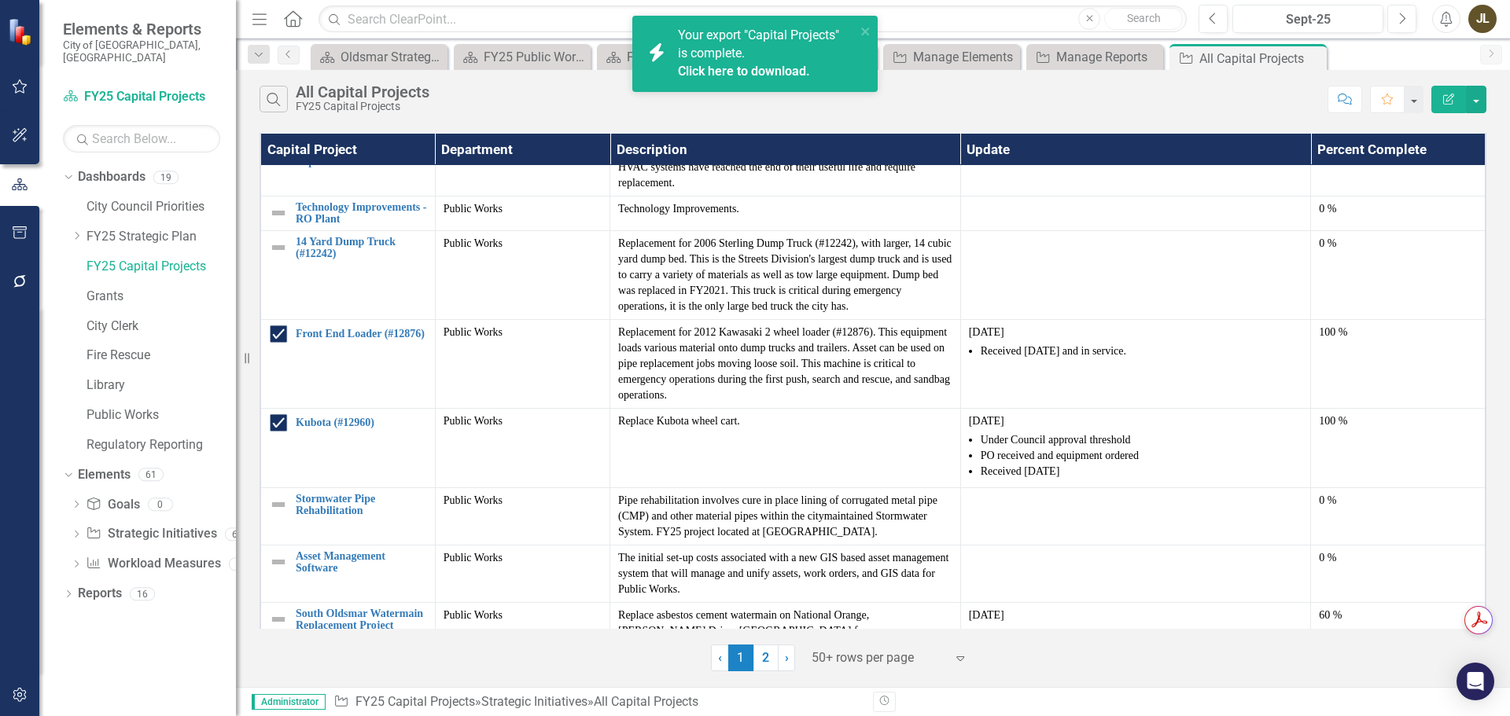
scroll to position [1730, 0]
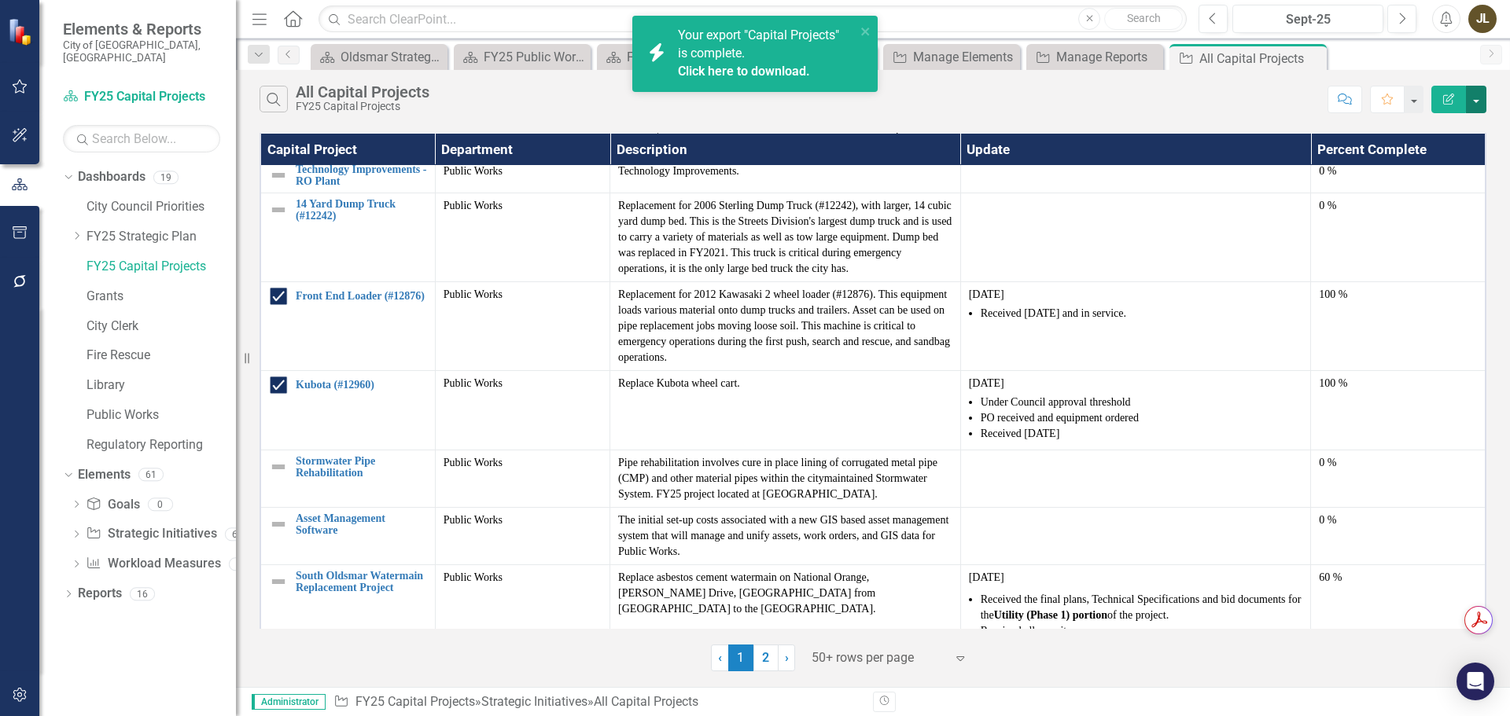
click at [1474, 102] on button "button" at bounding box center [1476, 100] width 20 height 28
click at [1444, 171] on link "PDF Export to PDF" at bounding box center [1423, 159] width 124 height 29
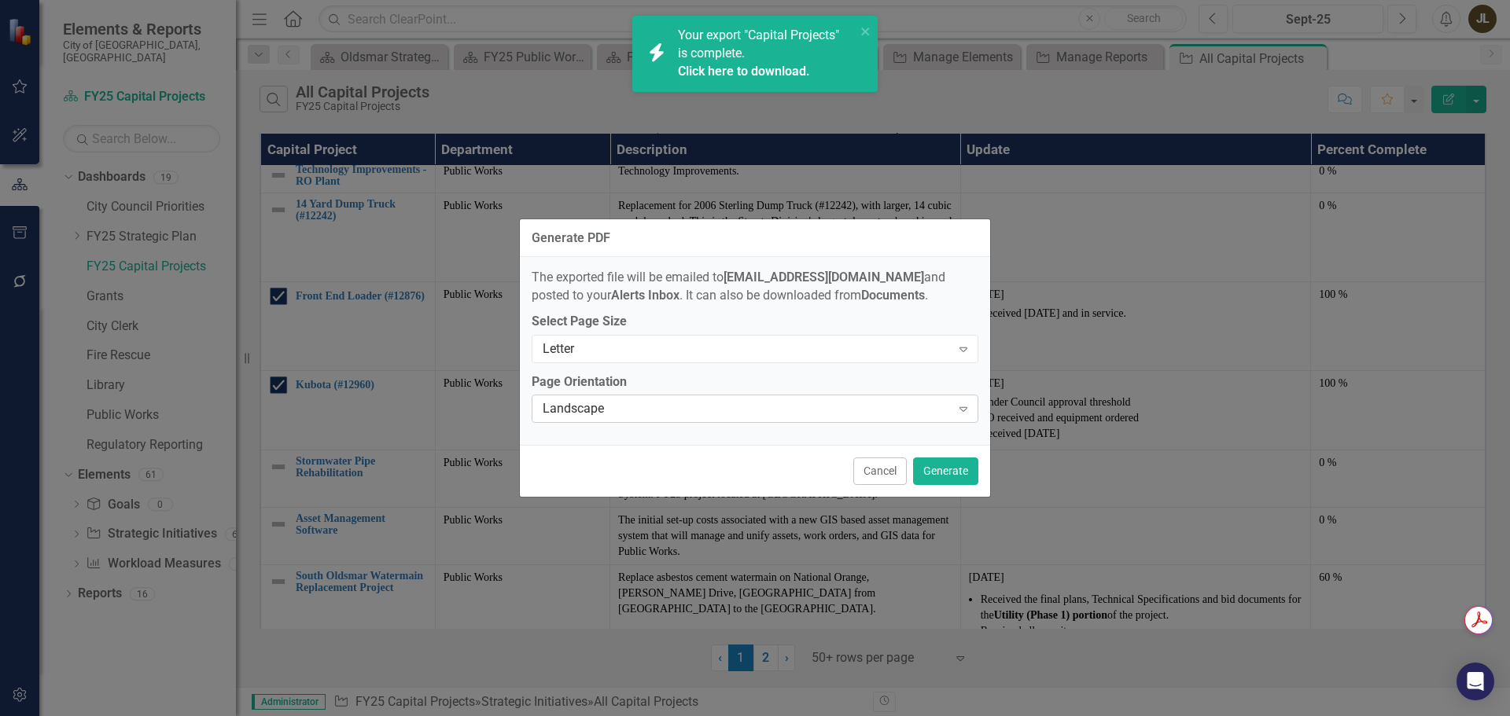
click at [871, 400] on div "Landscape" at bounding box center [747, 409] width 408 height 18
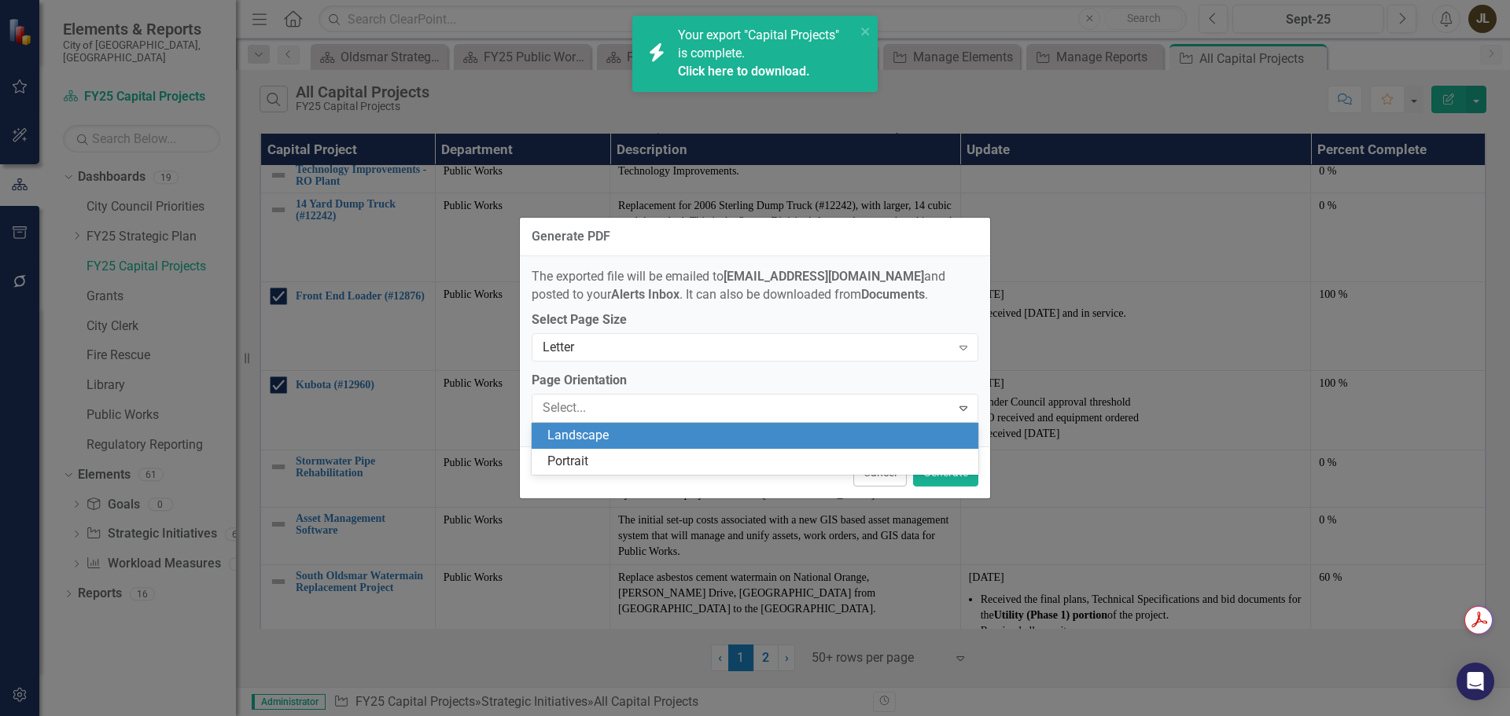
click at [913, 440] on div "Landscape" at bounding box center [757, 436] width 421 height 18
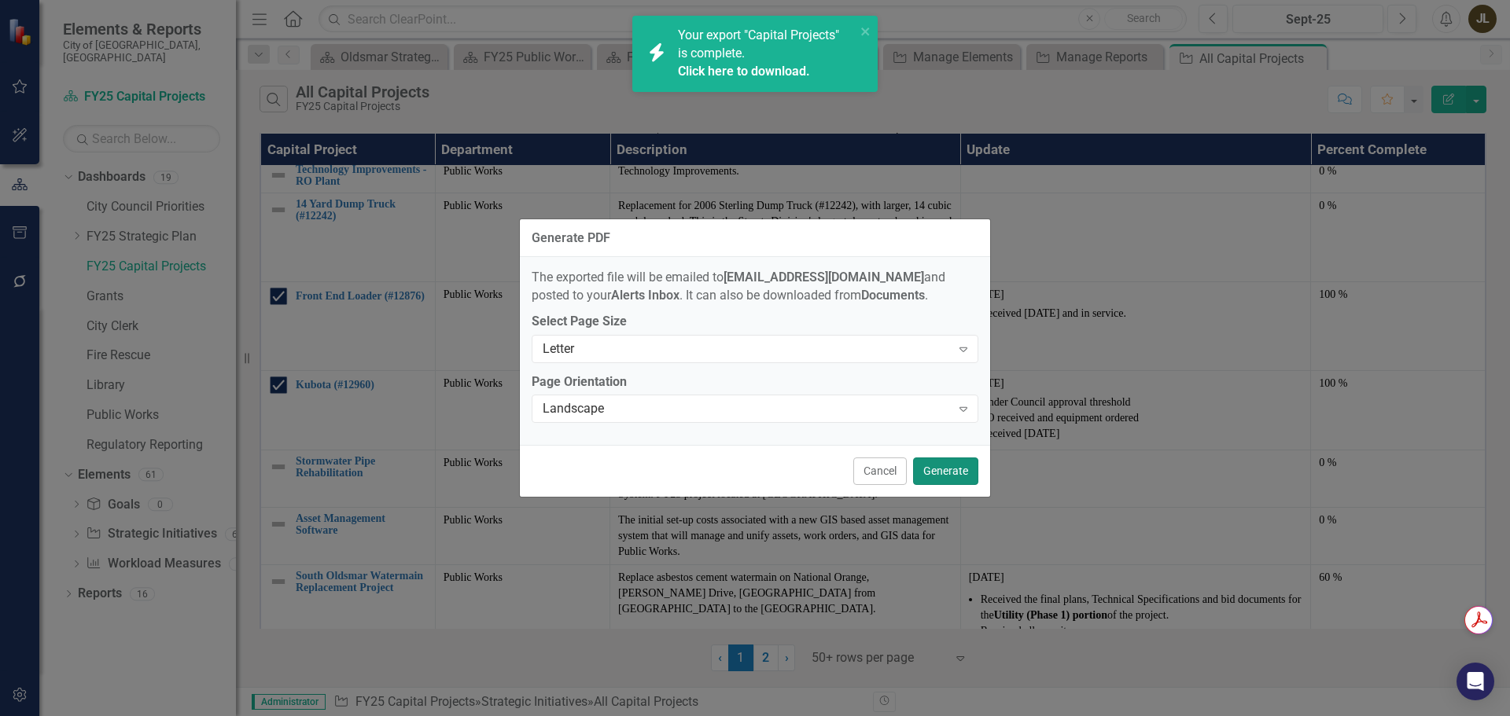
click at [944, 469] on button "Generate" at bounding box center [945, 472] width 65 height 28
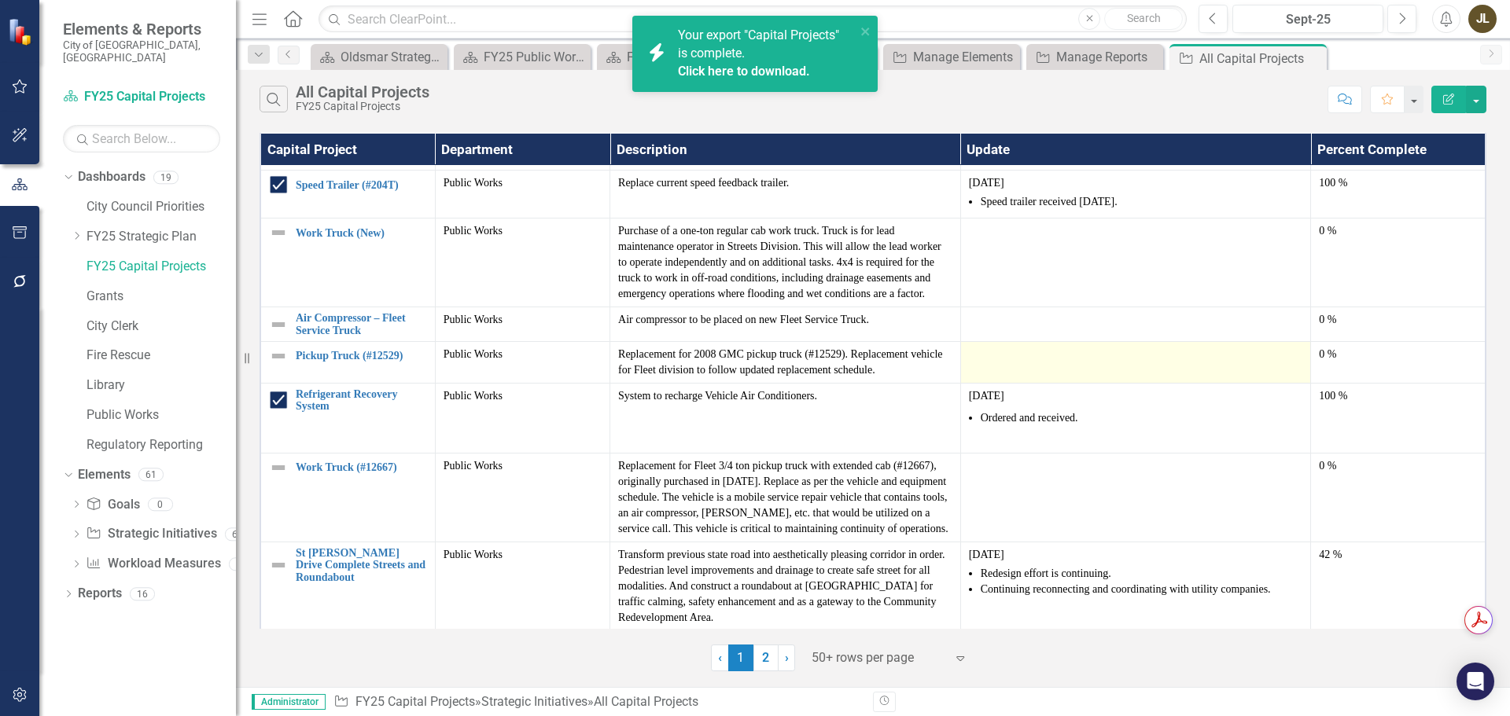
scroll to position [0, 0]
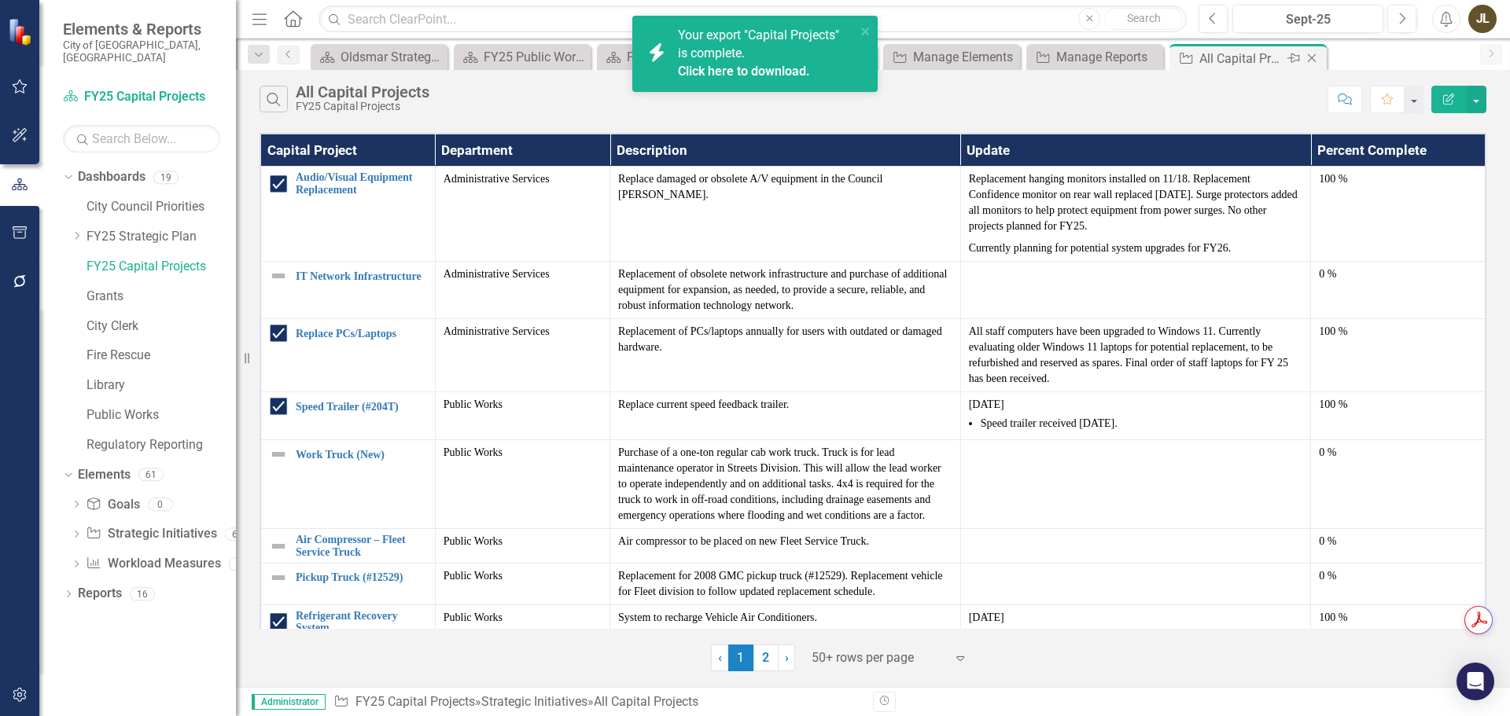
click at [1311, 61] on icon "Close" at bounding box center [1312, 58] width 16 height 13
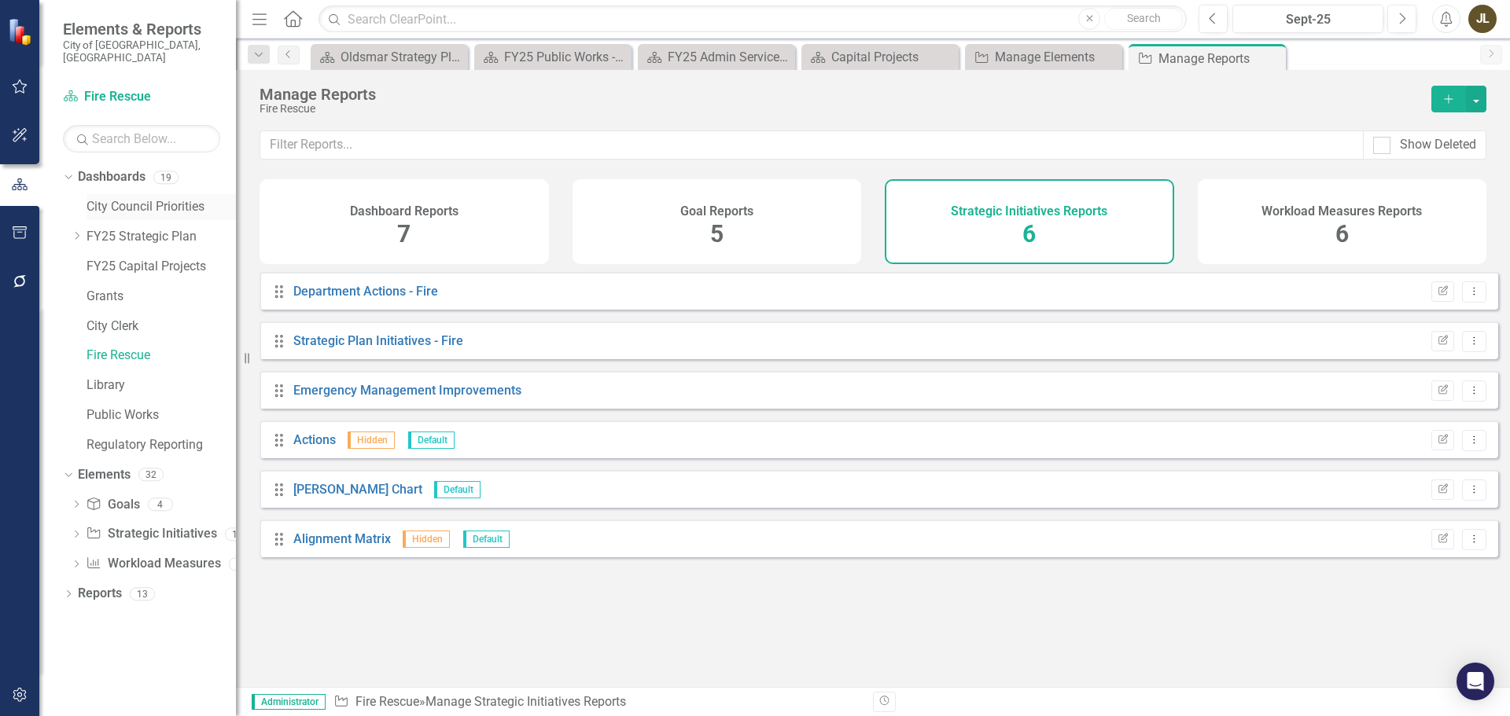
click at [117, 198] on link "City Council Priorities" at bounding box center [160, 207] width 149 height 18
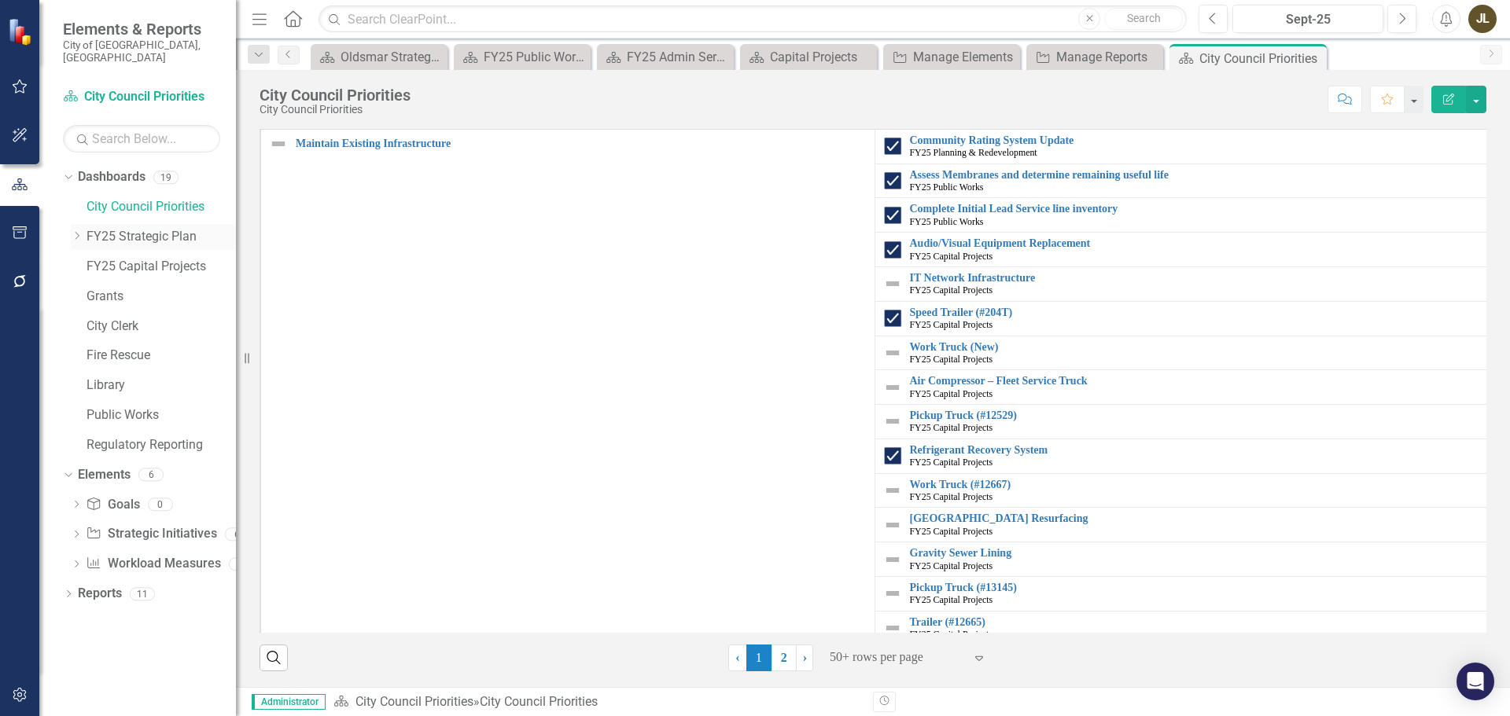
click at [79, 231] on icon "Dropdown" at bounding box center [77, 235] width 12 height 9
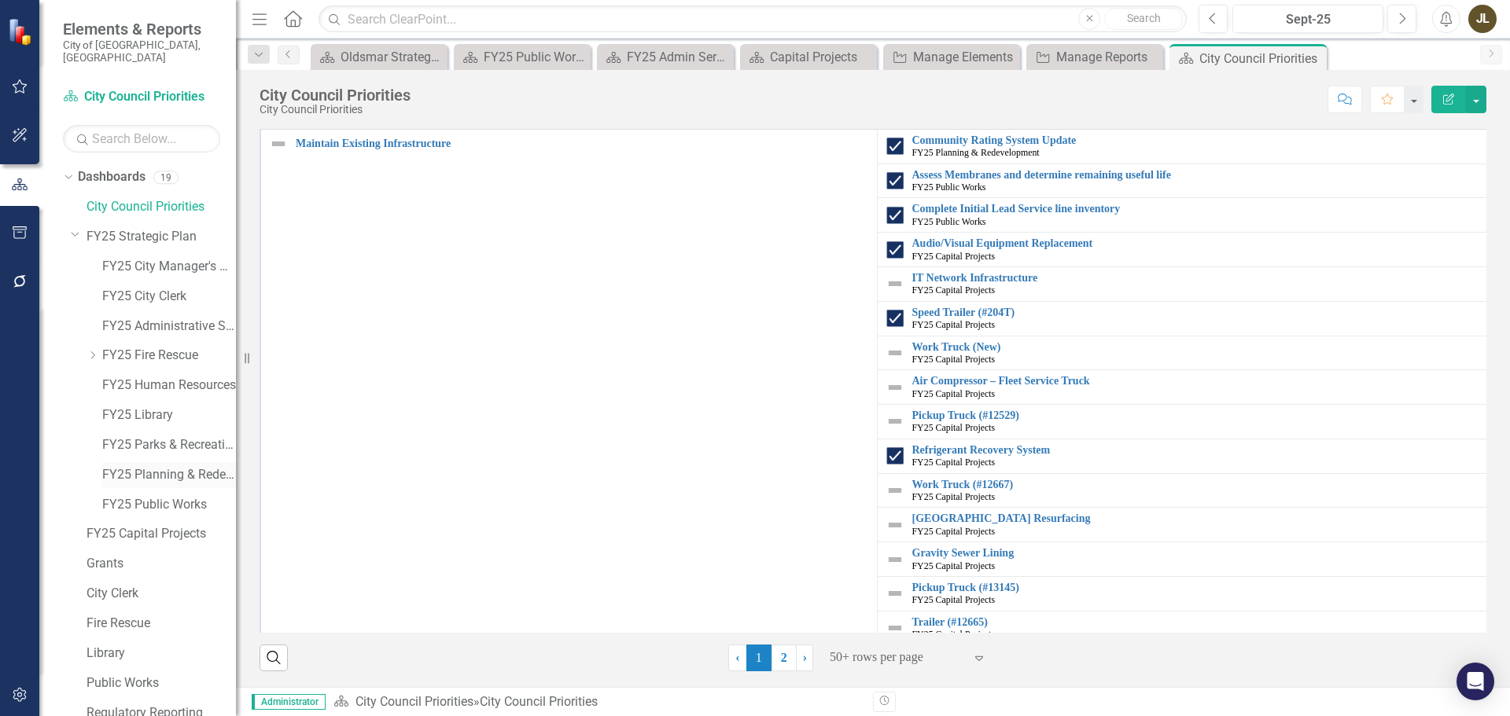
click at [164, 466] on link "FY25 Planning & Redevelopment" at bounding box center [169, 475] width 134 height 18
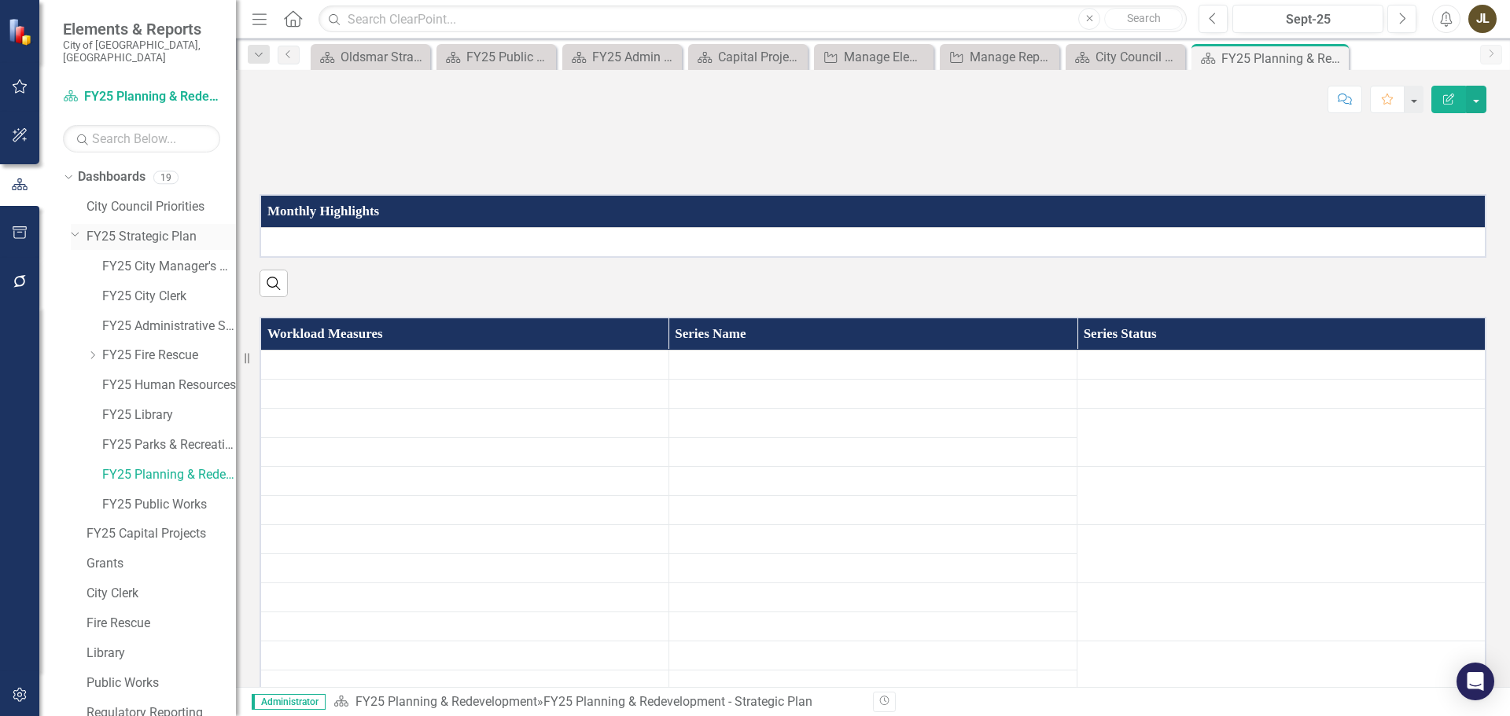
click at [71, 228] on icon "Dropdown" at bounding box center [75, 234] width 9 height 12
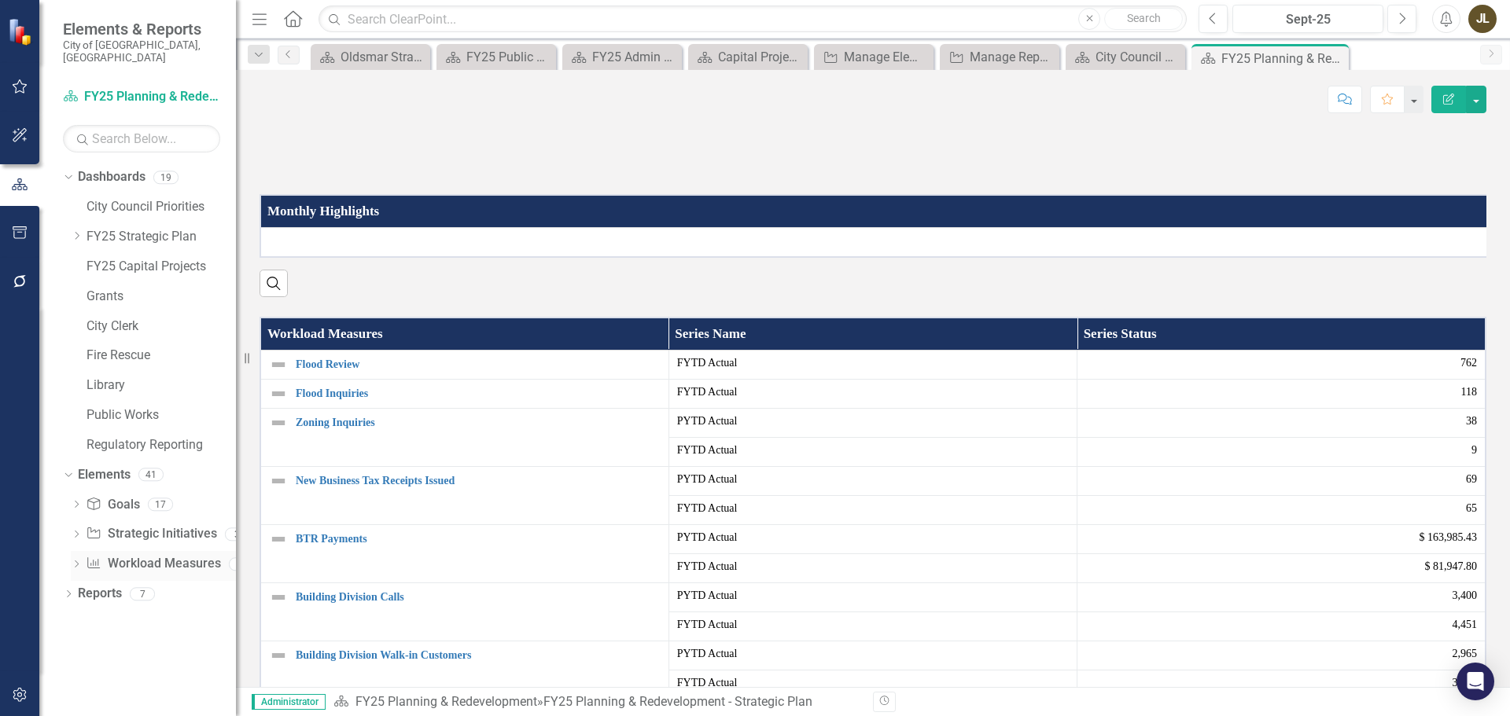
click at [140, 555] on link "Workload Measures Workload Measures" at bounding box center [153, 564] width 134 height 18
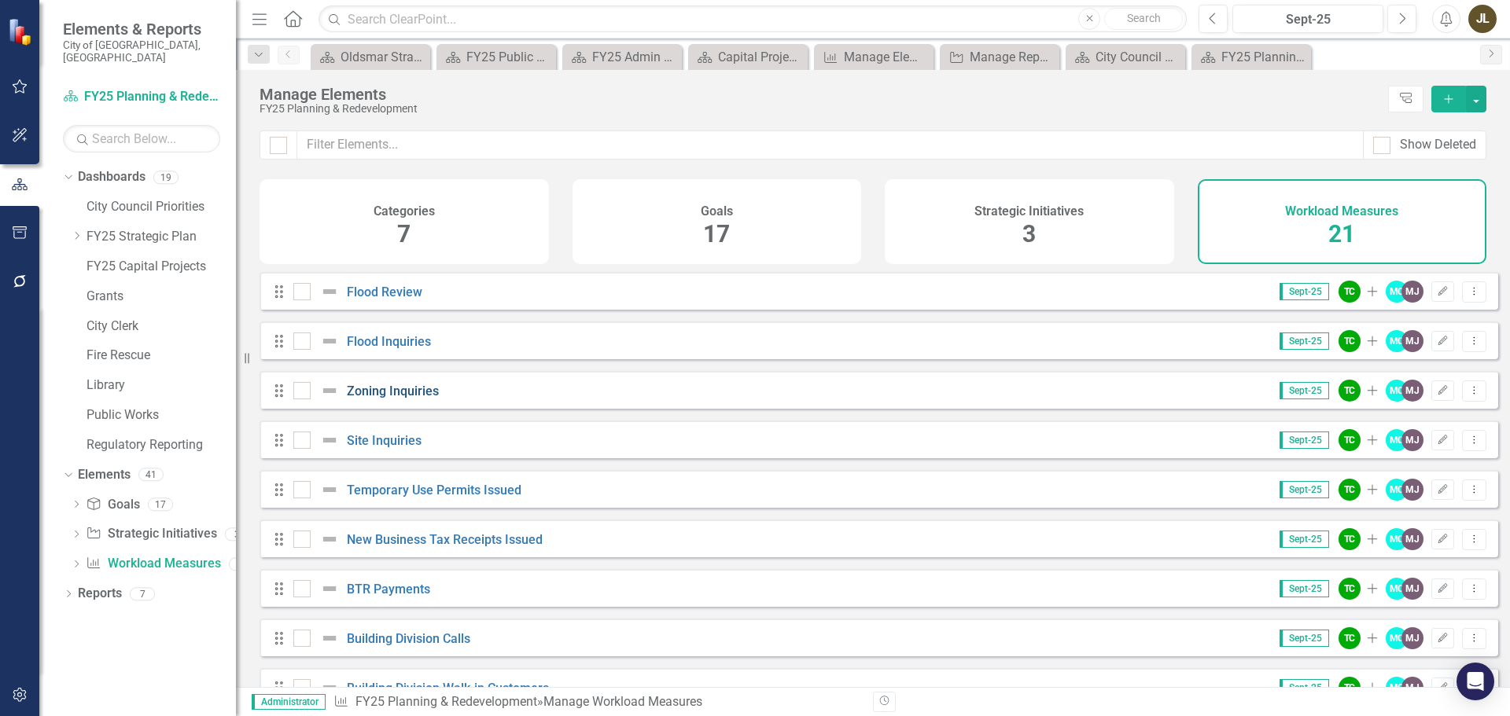
click at [433, 399] on link "Zoning Inquiries" at bounding box center [393, 391] width 92 height 15
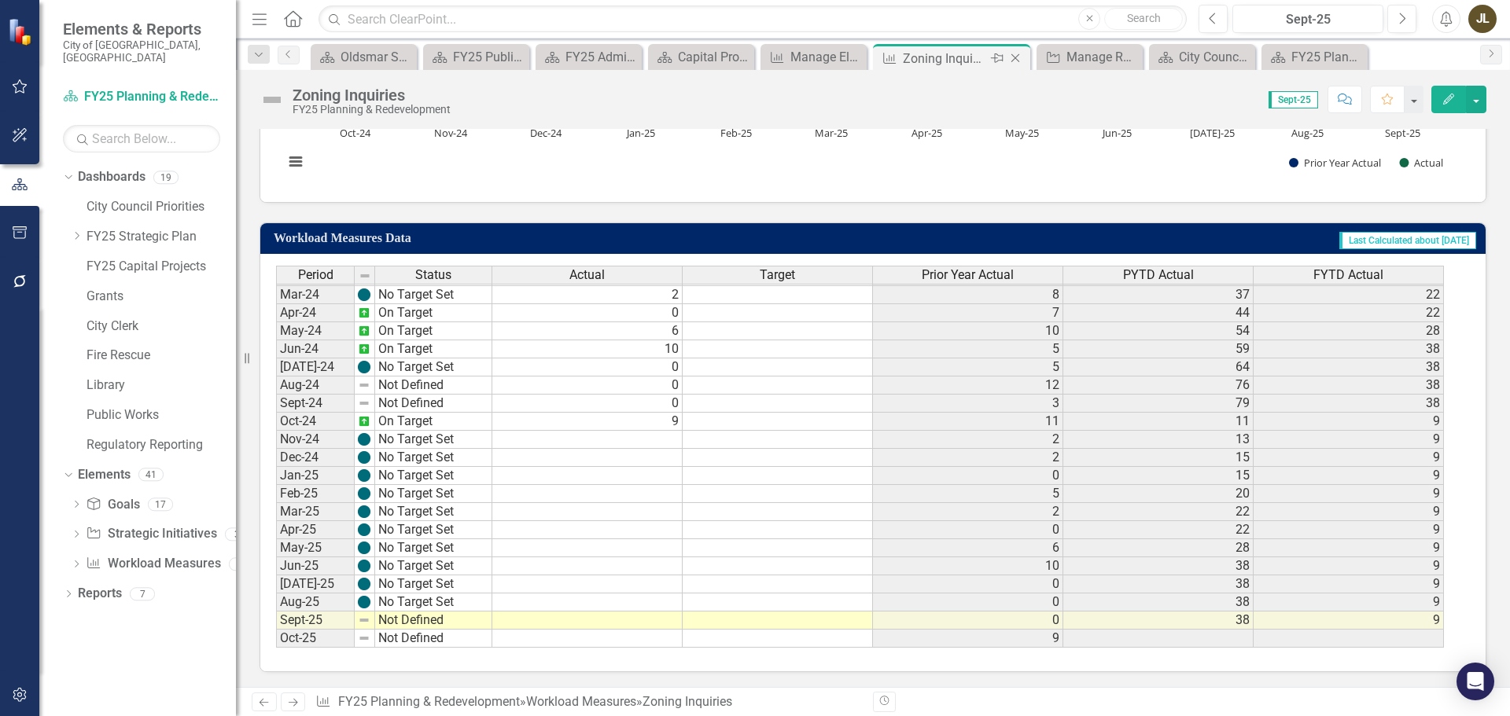
click at [1010, 55] on icon "Close" at bounding box center [1015, 58] width 16 height 13
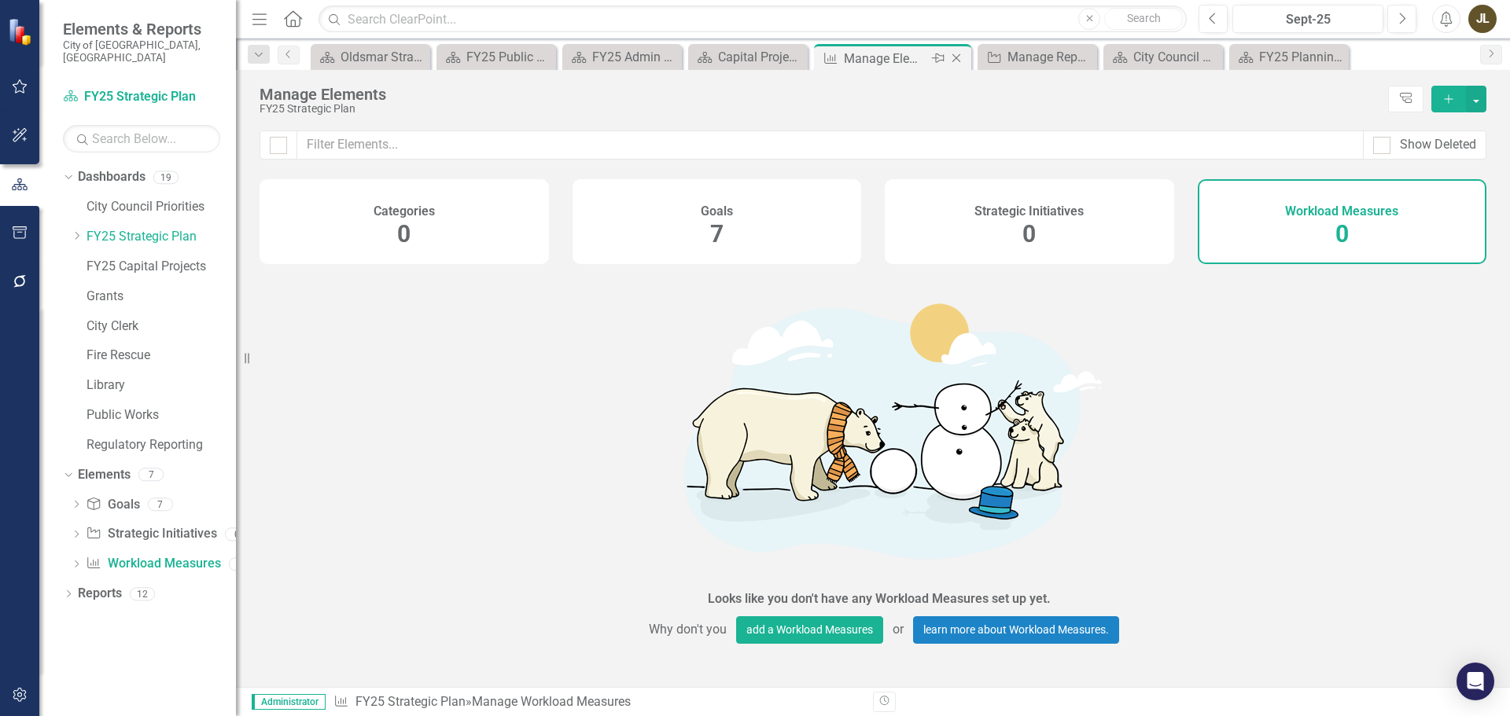
click at [959, 62] on icon "Close" at bounding box center [956, 58] width 16 height 13
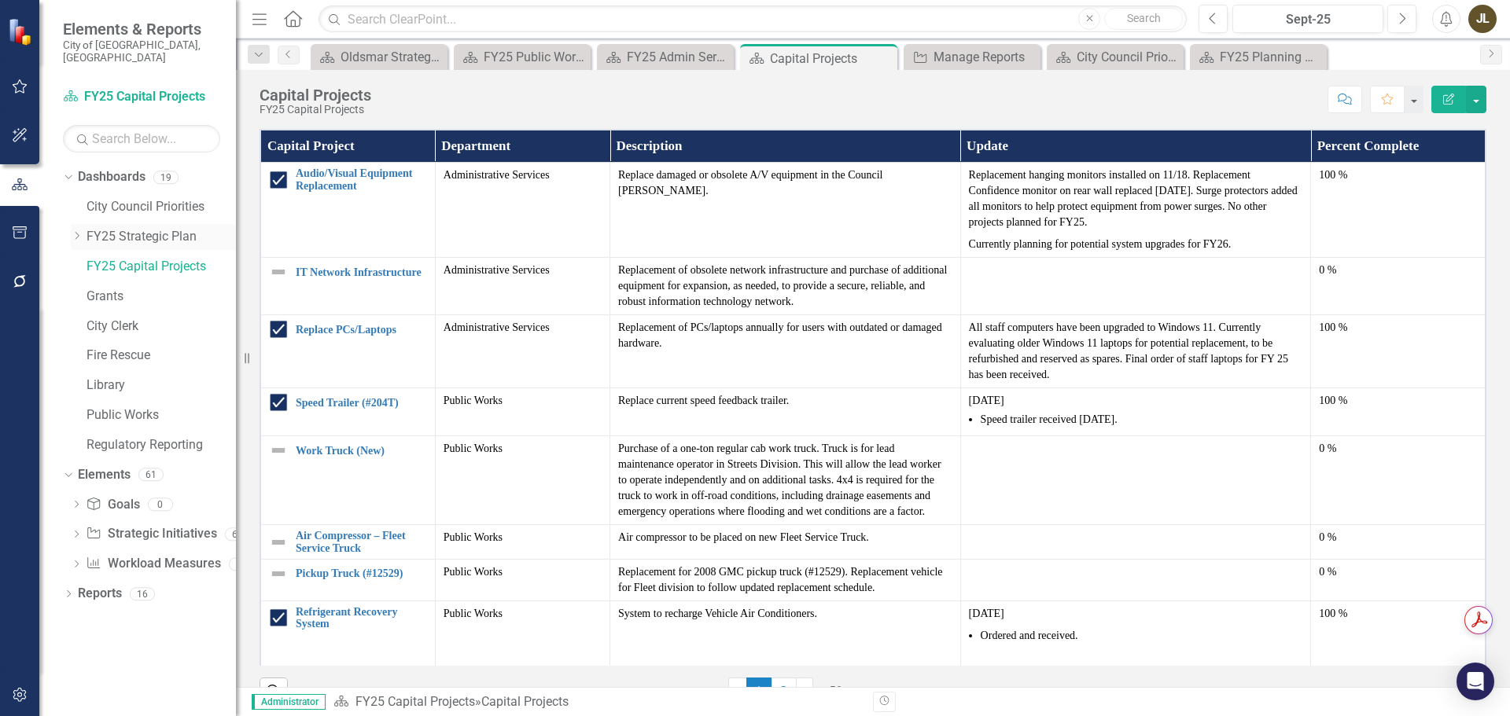
click at [79, 231] on icon "Dropdown" at bounding box center [77, 235] width 12 height 9
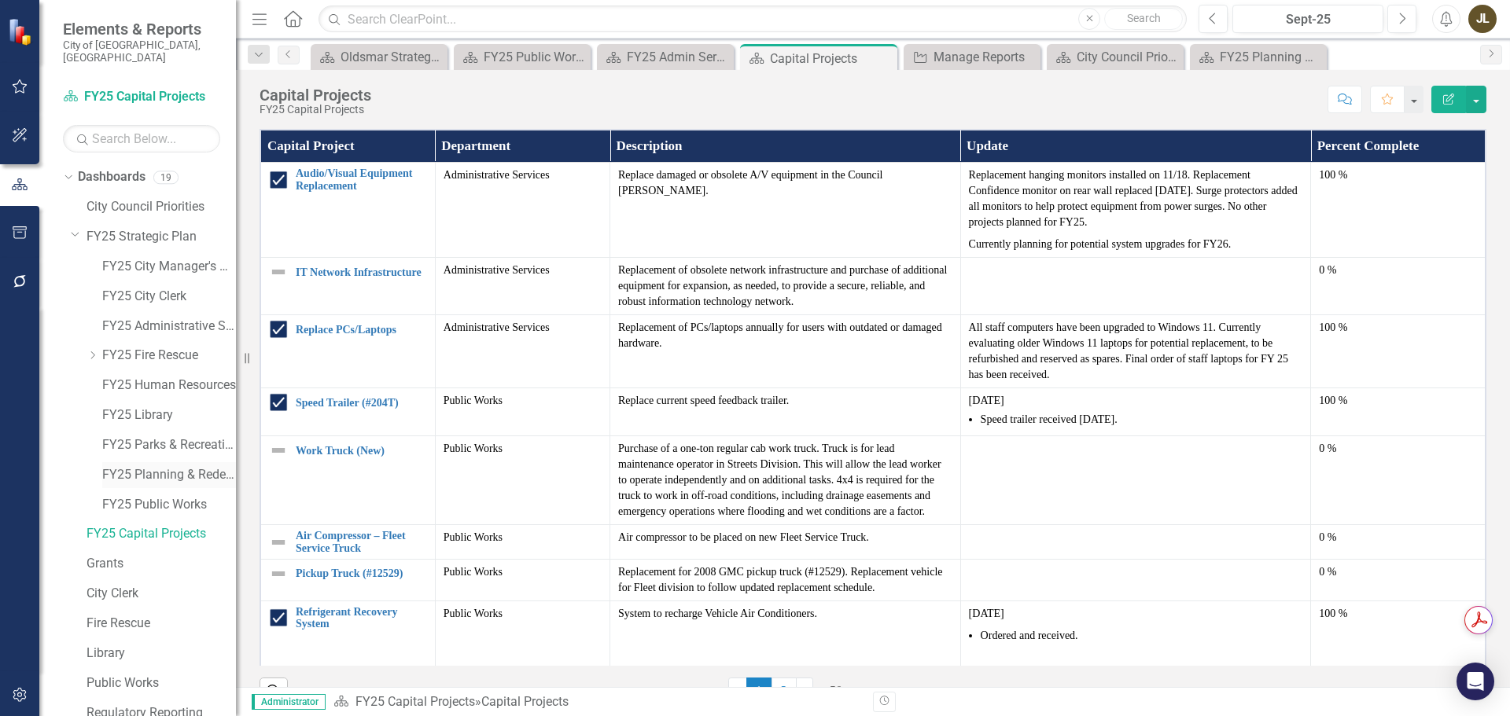
click at [191, 466] on link "FY25 Planning & Redevelopment" at bounding box center [169, 475] width 134 height 18
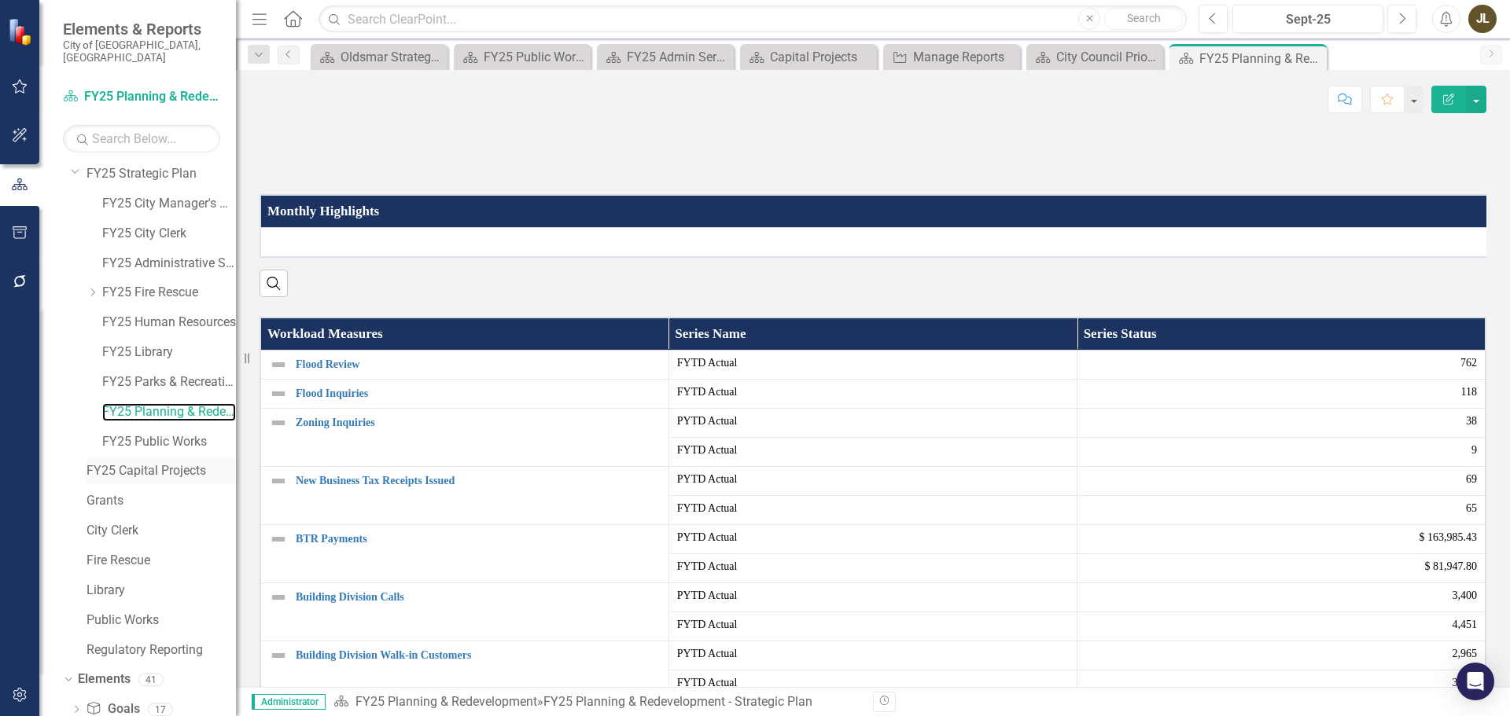
scroll to position [149, 0]
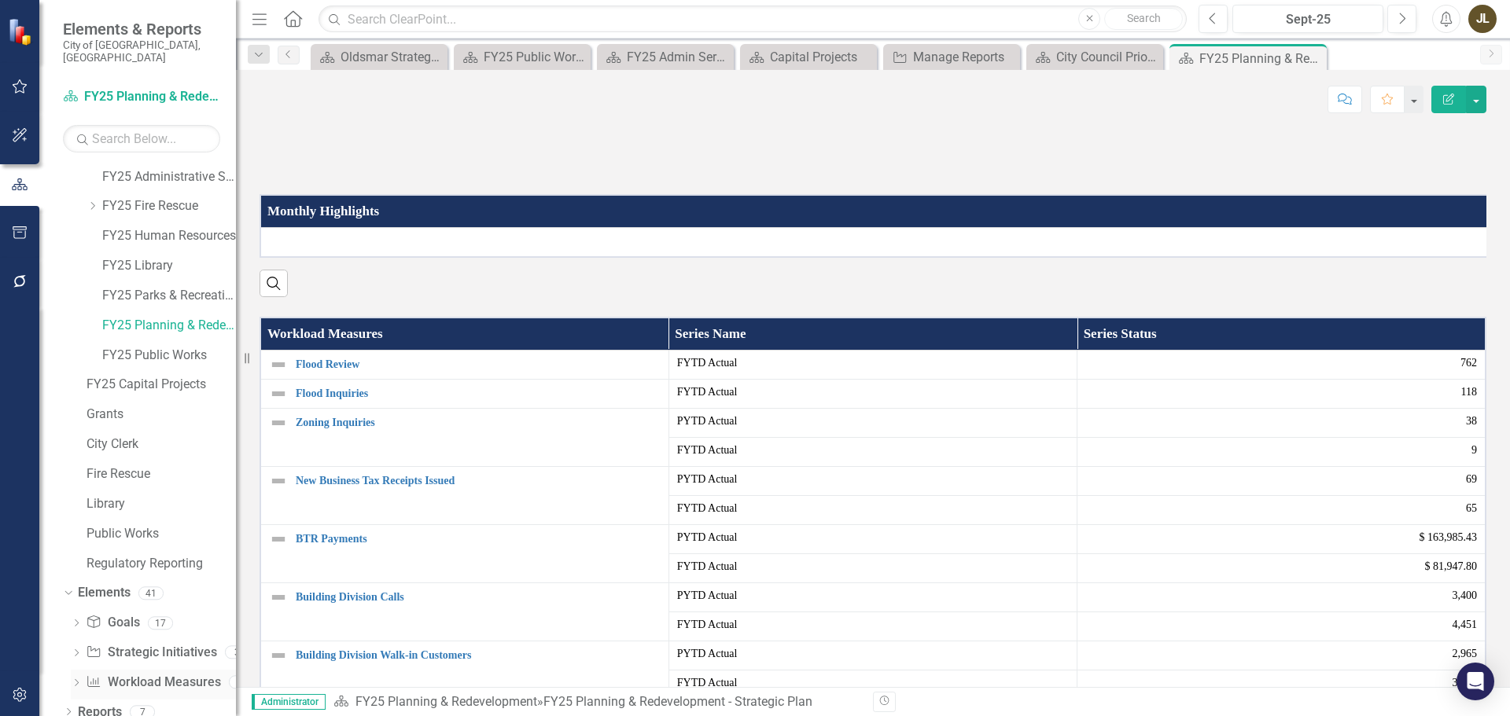
click at [154, 674] on link "Workload Measures Workload Measures" at bounding box center [153, 683] width 134 height 18
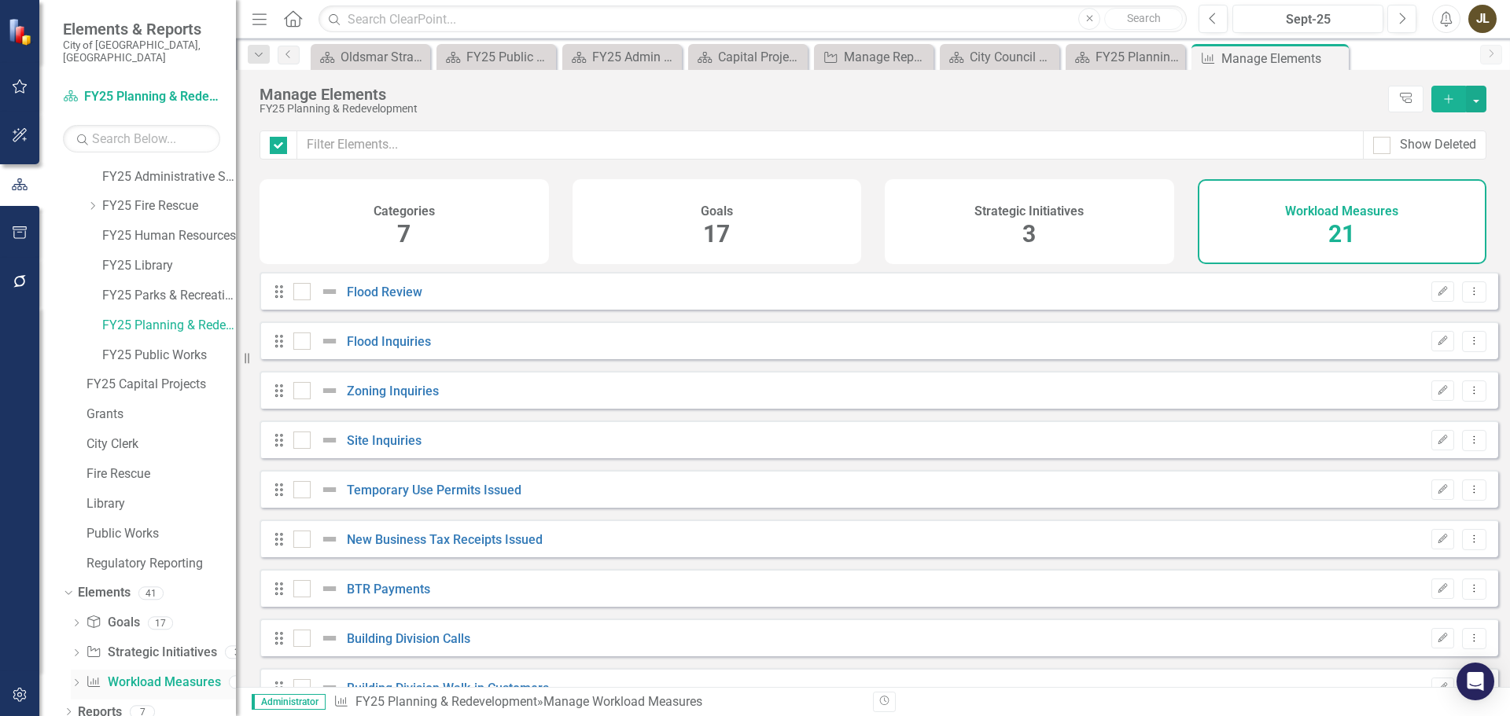
checkbox input "false"
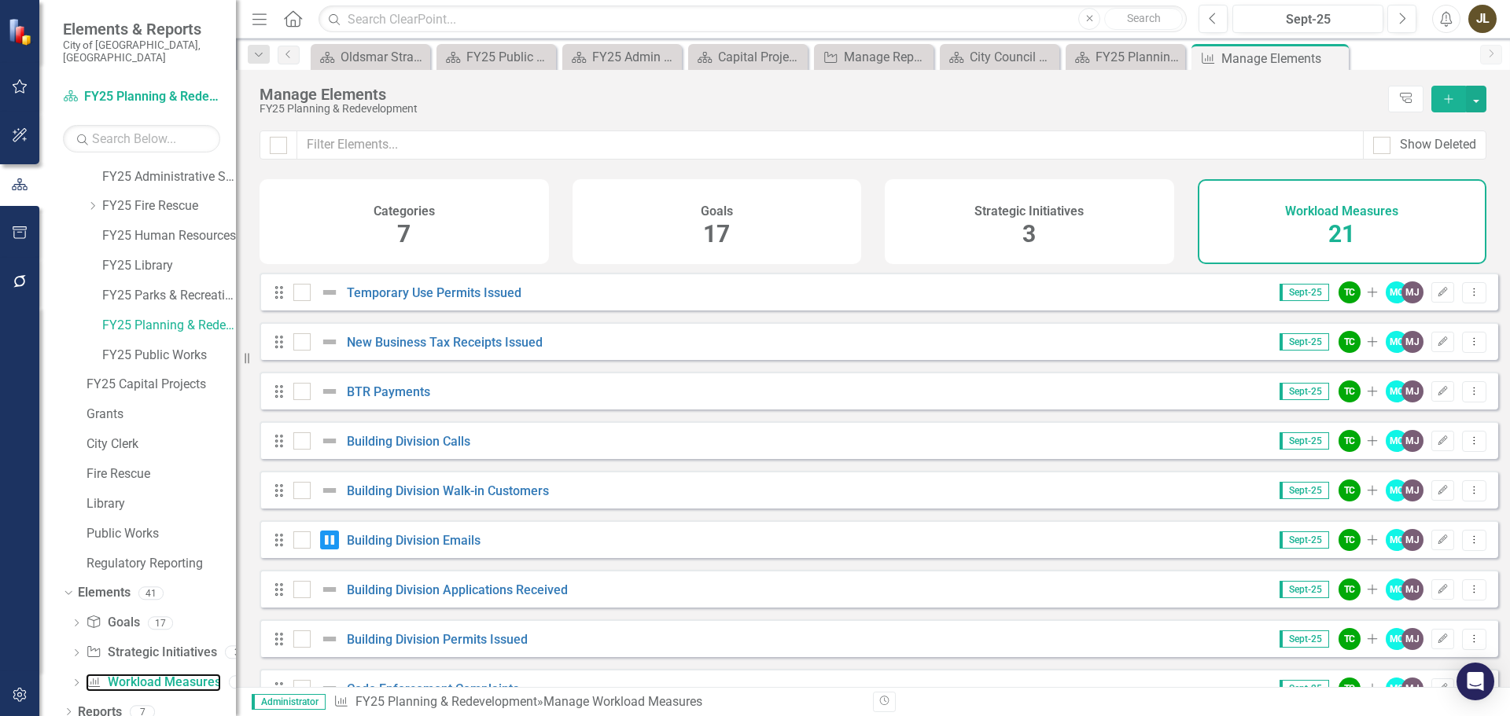
scroll to position [236, 0]
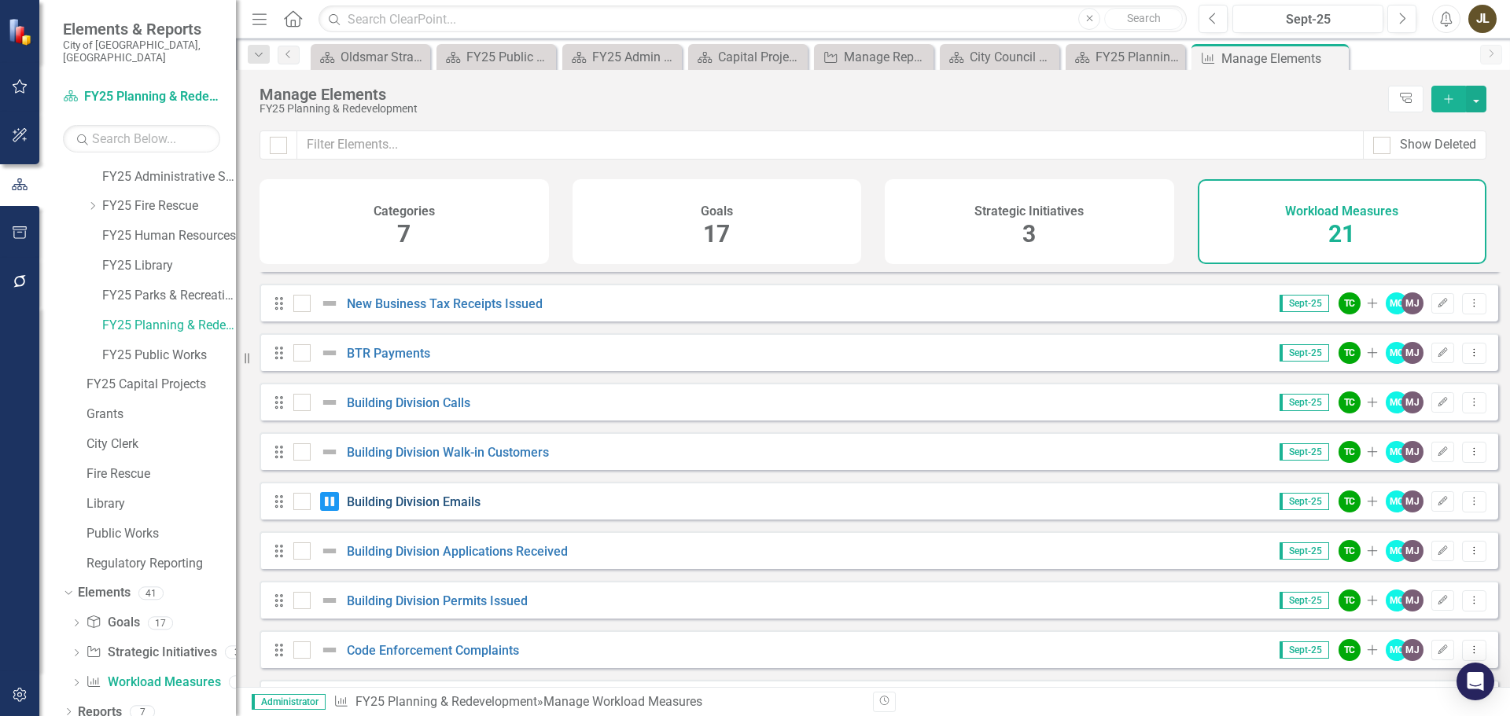
click at [440, 509] on link "Building Division Emails" at bounding box center [414, 502] width 134 height 15
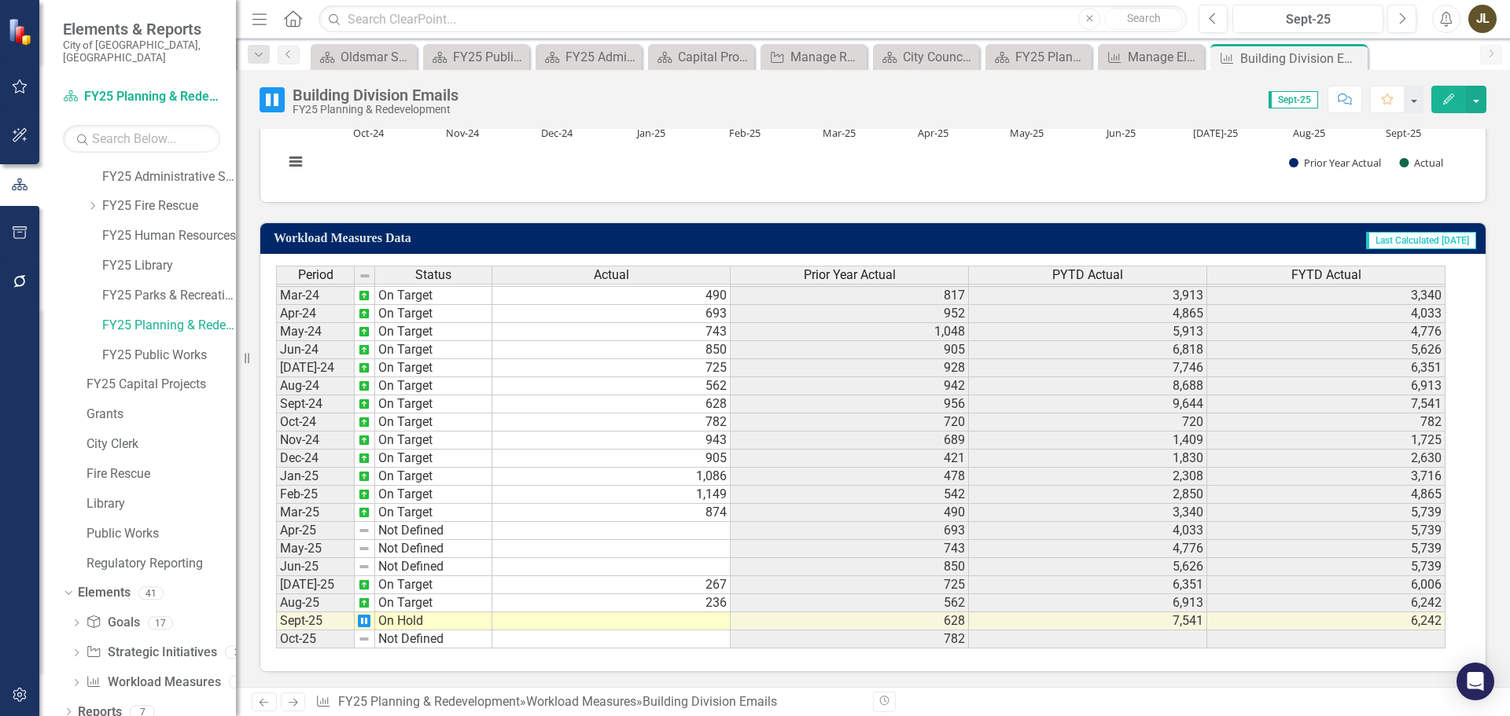
scroll to position [524, 0]
click at [1354, 58] on icon "Close" at bounding box center [1352, 58] width 16 height 13
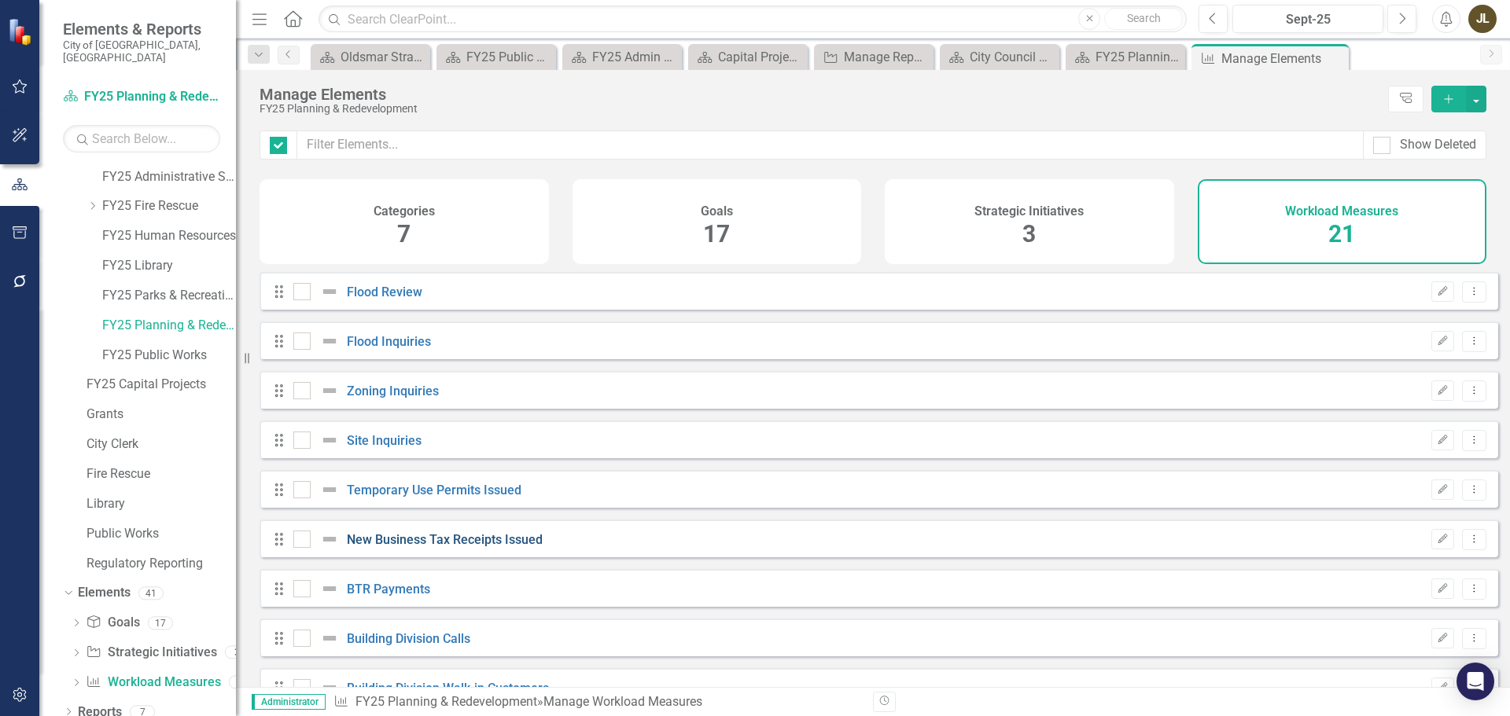
checkbox input "false"
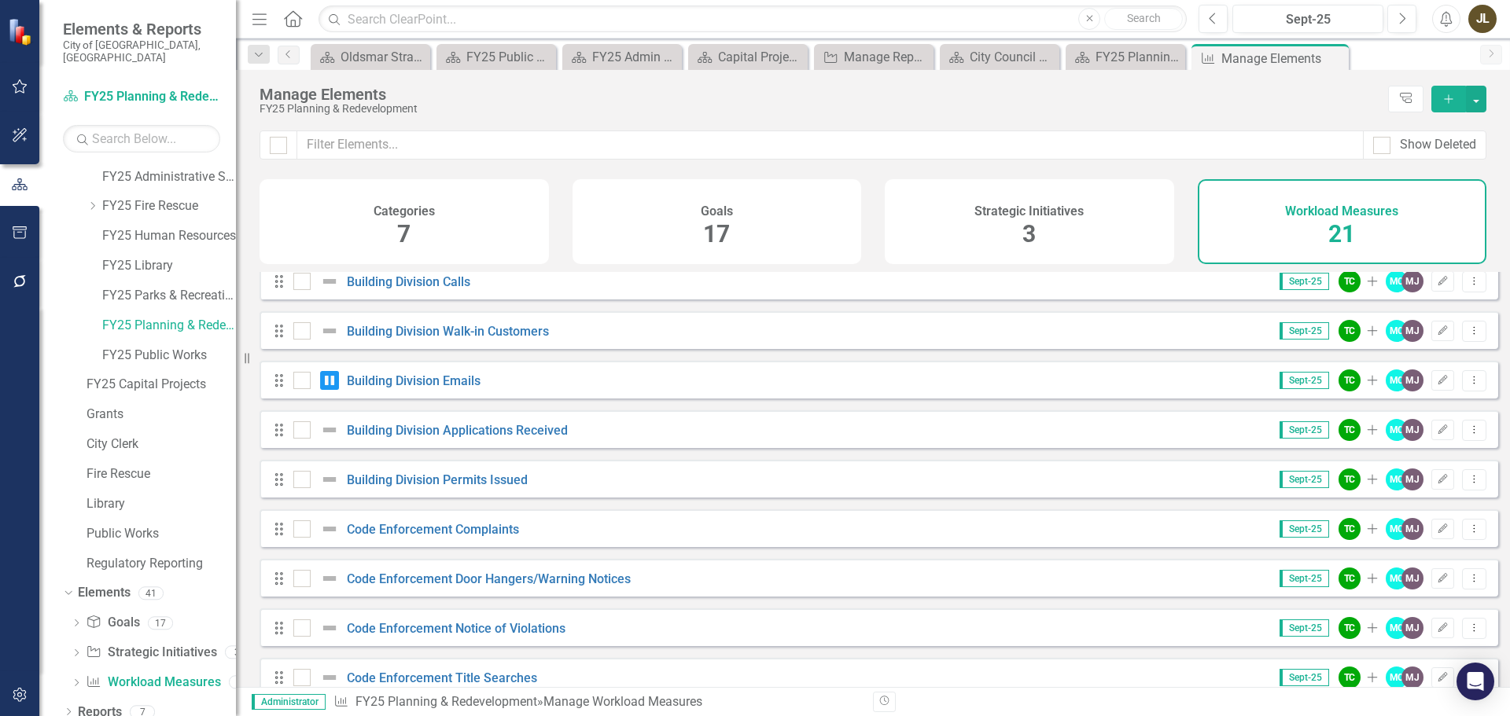
scroll to position [393, 0]
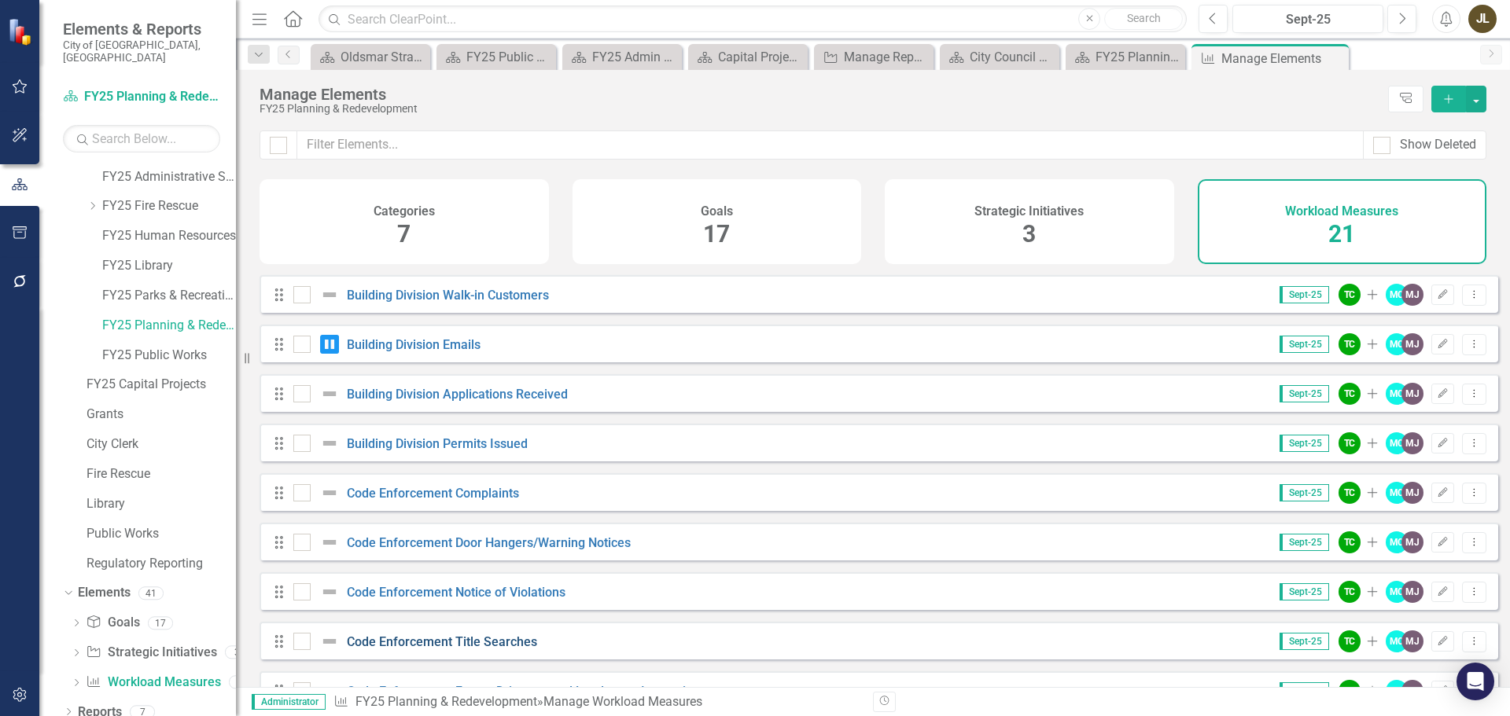
click at [520, 649] on link "Code Enforcement Title Searches" at bounding box center [442, 642] width 190 height 15
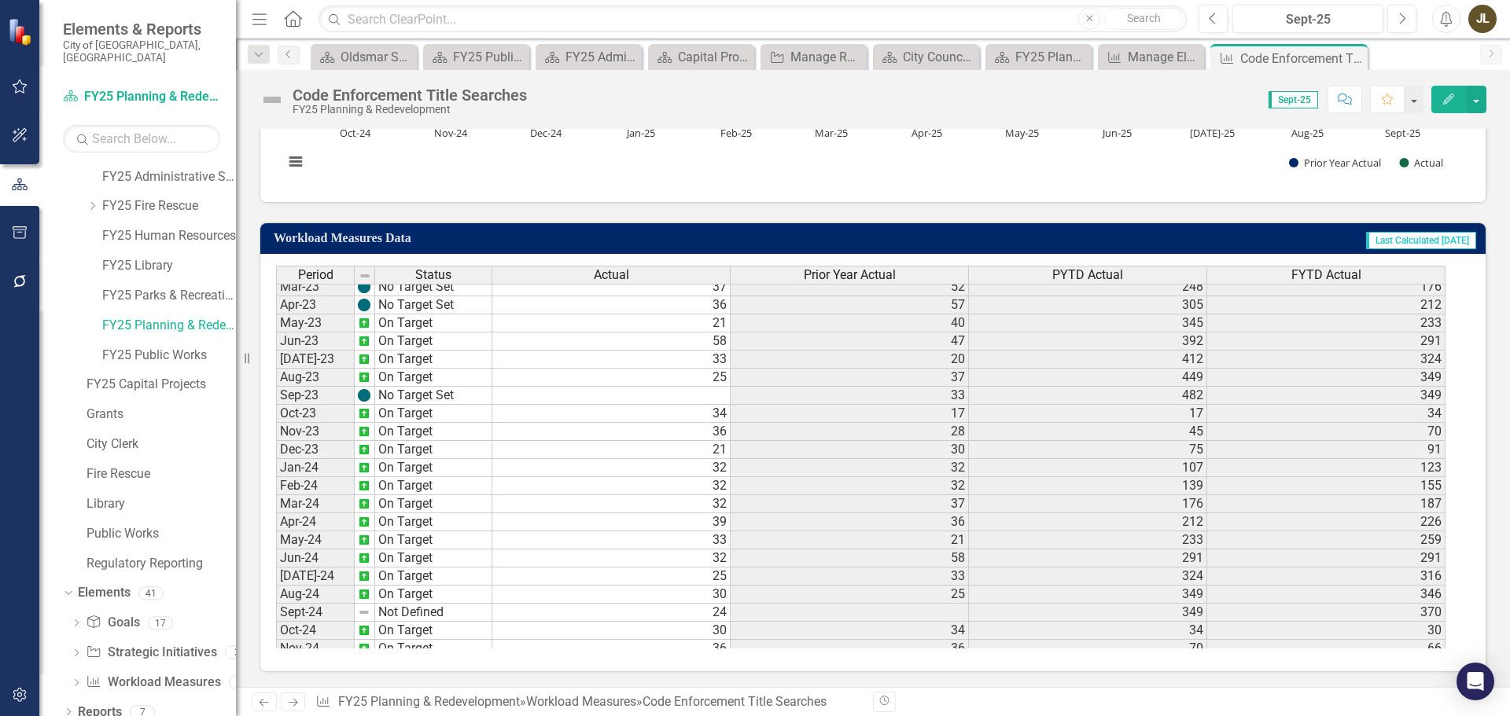
scroll to position [524, 0]
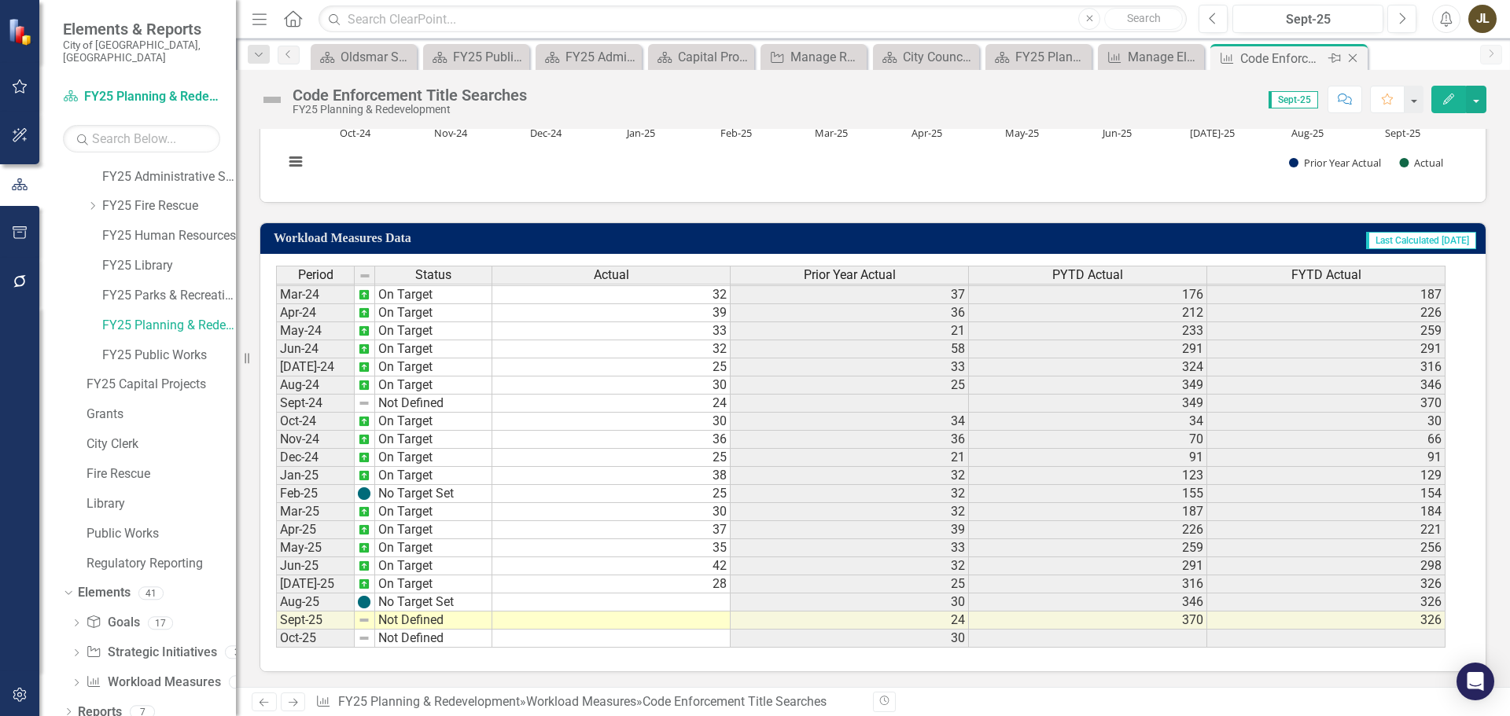
click at [1355, 56] on icon "Close" at bounding box center [1352, 58] width 16 height 13
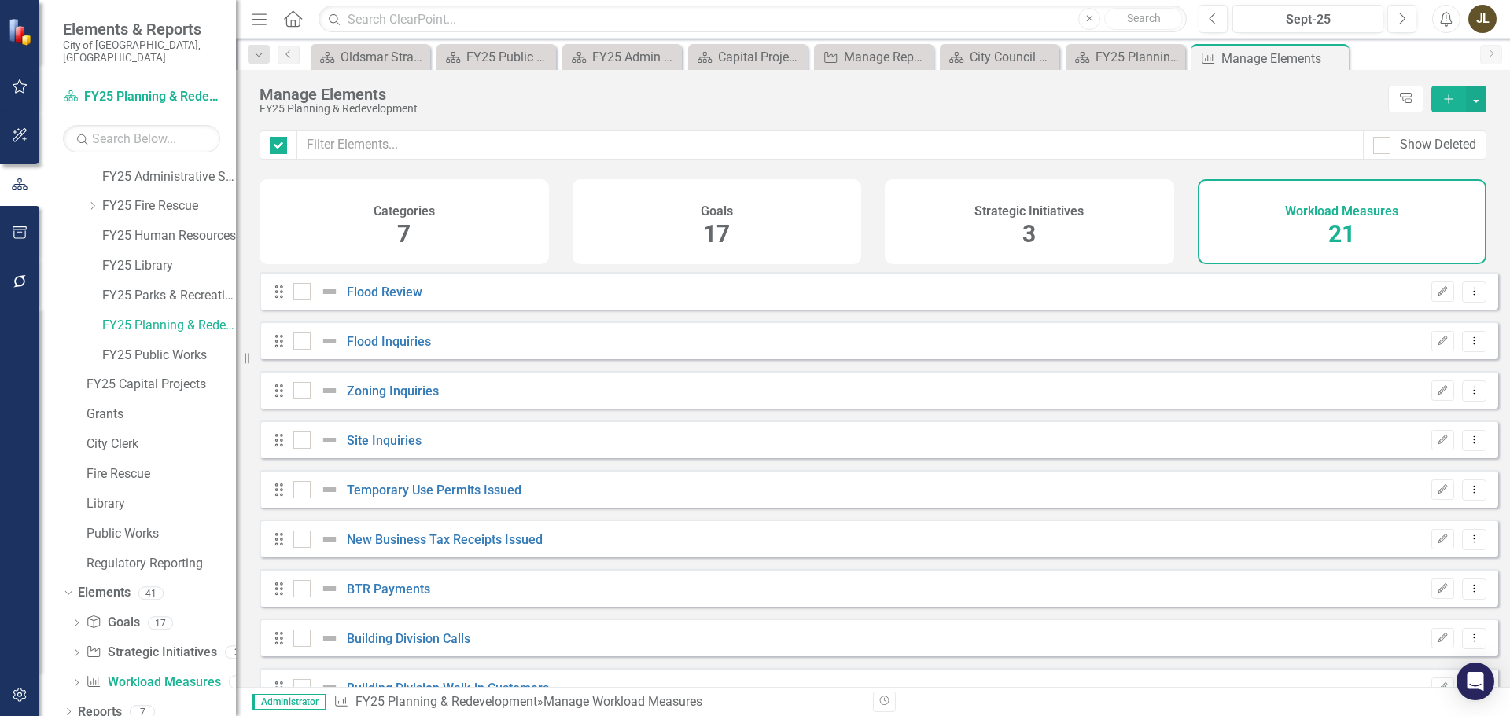
checkbox input "false"
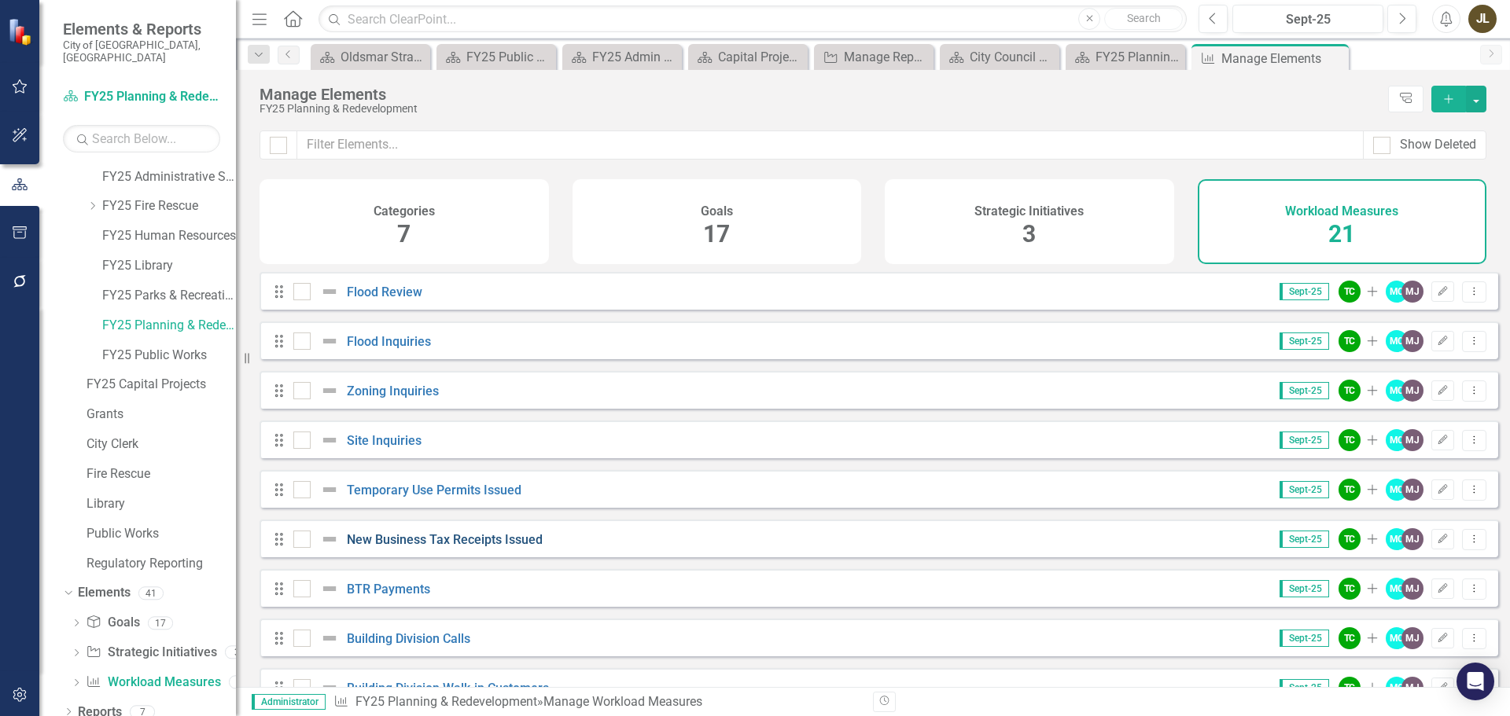
click at [461, 547] on link "New Business Tax Receipts Issued" at bounding box center [445, 539] width 196 height 15
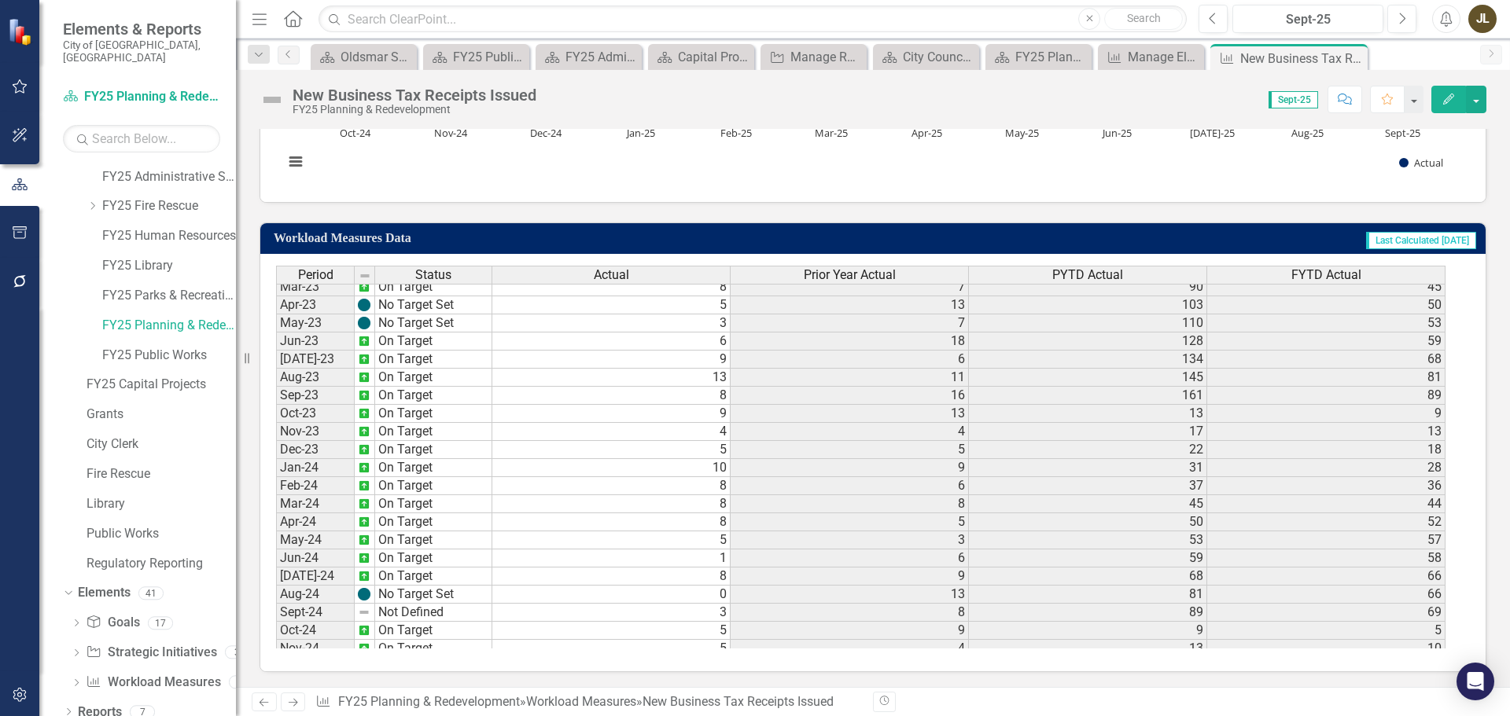
scroll to position [524, 0]
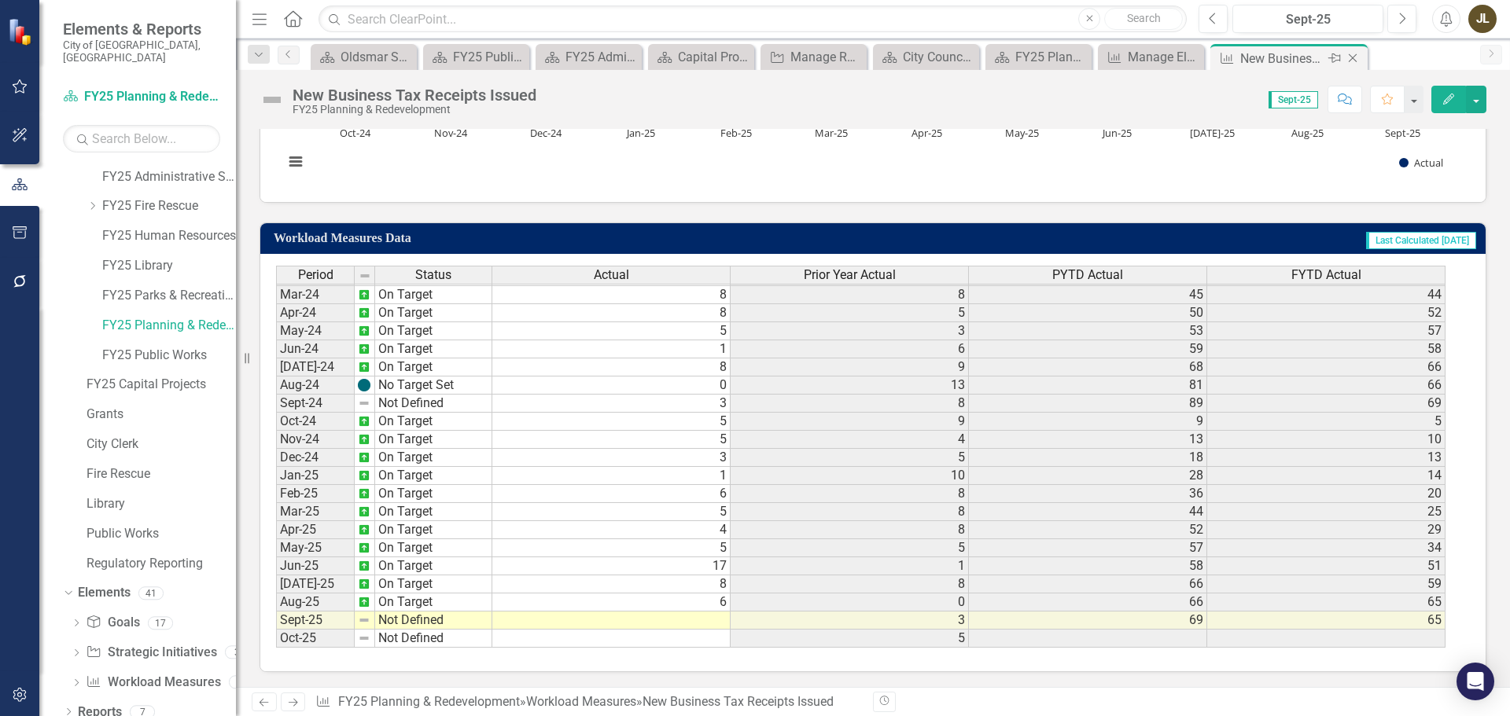
click at [1352, 55] on icon "Close" at bounding box center [1352, 58] width 16 height 13
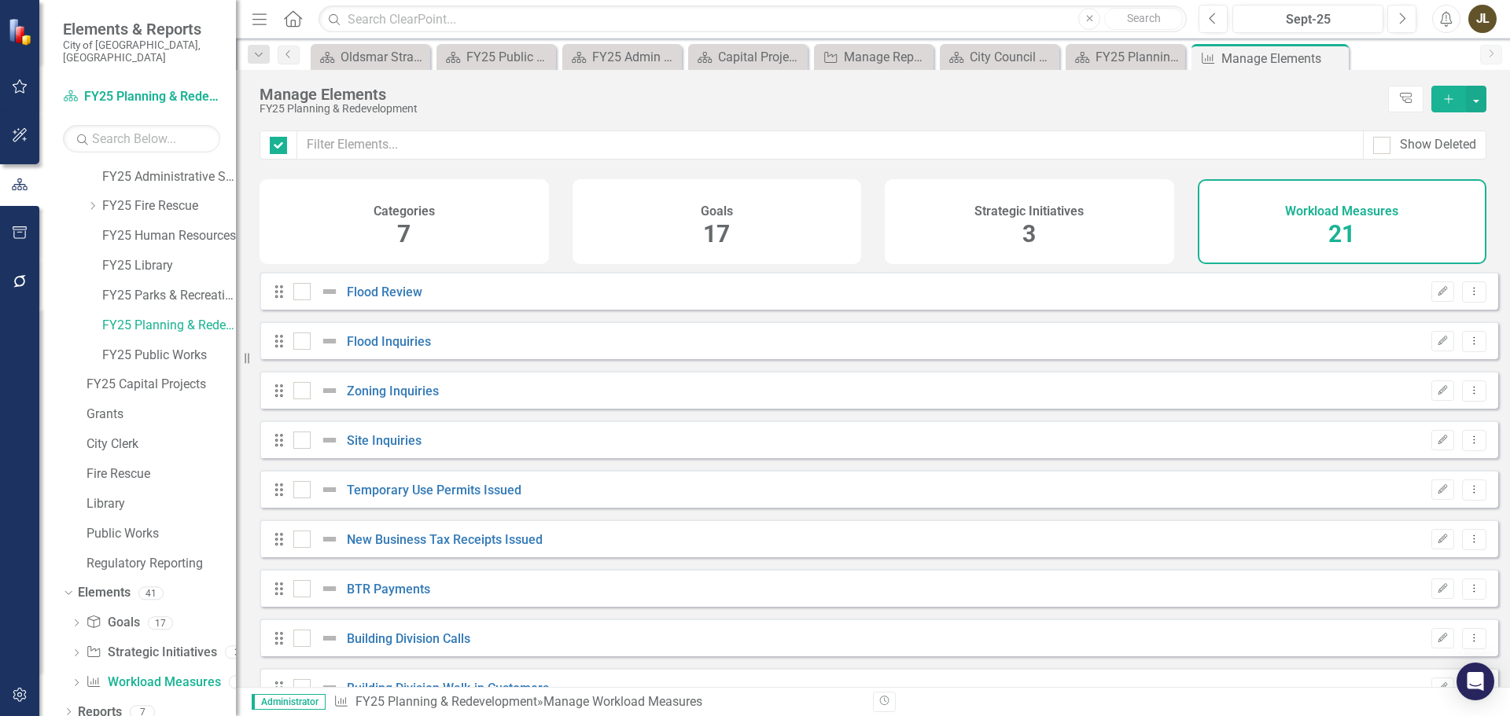
checkbox input "false"
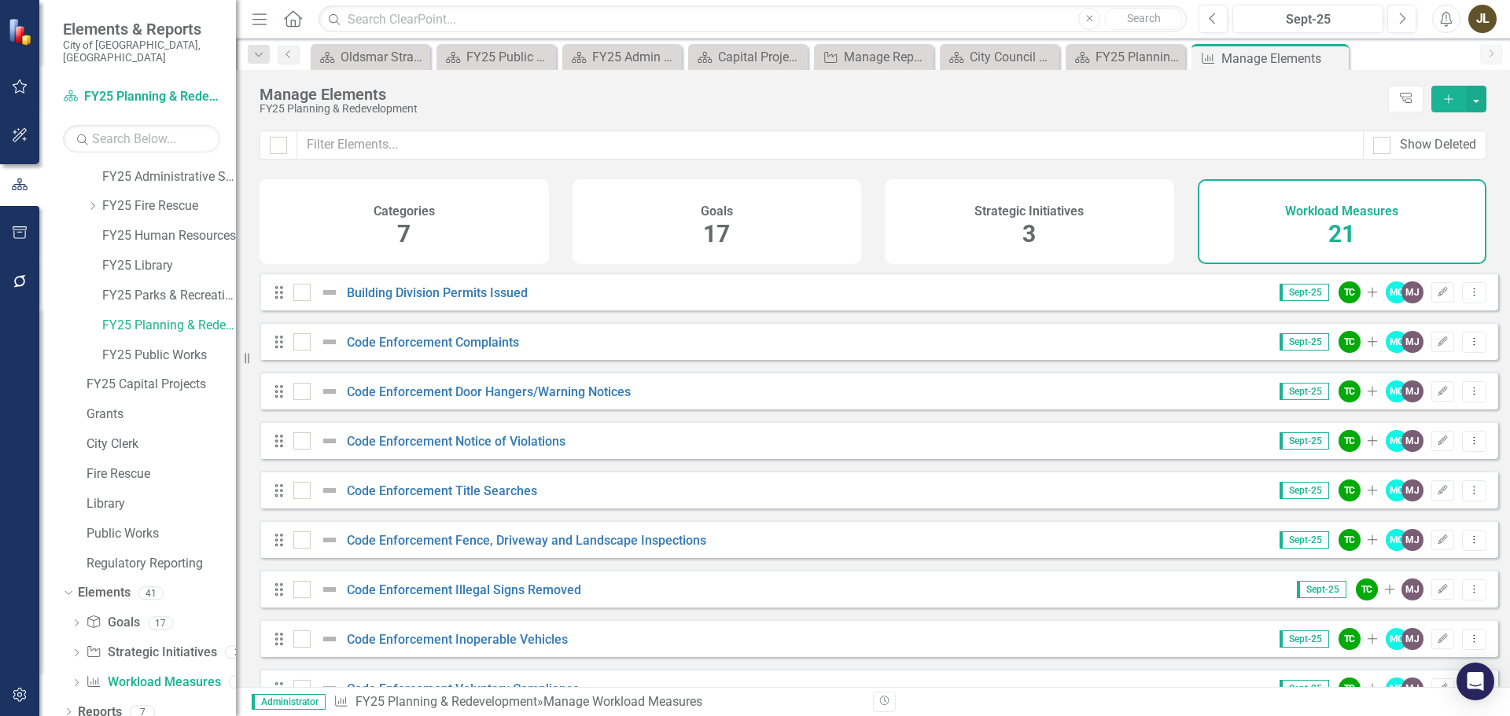
scroll to position [550, 0]
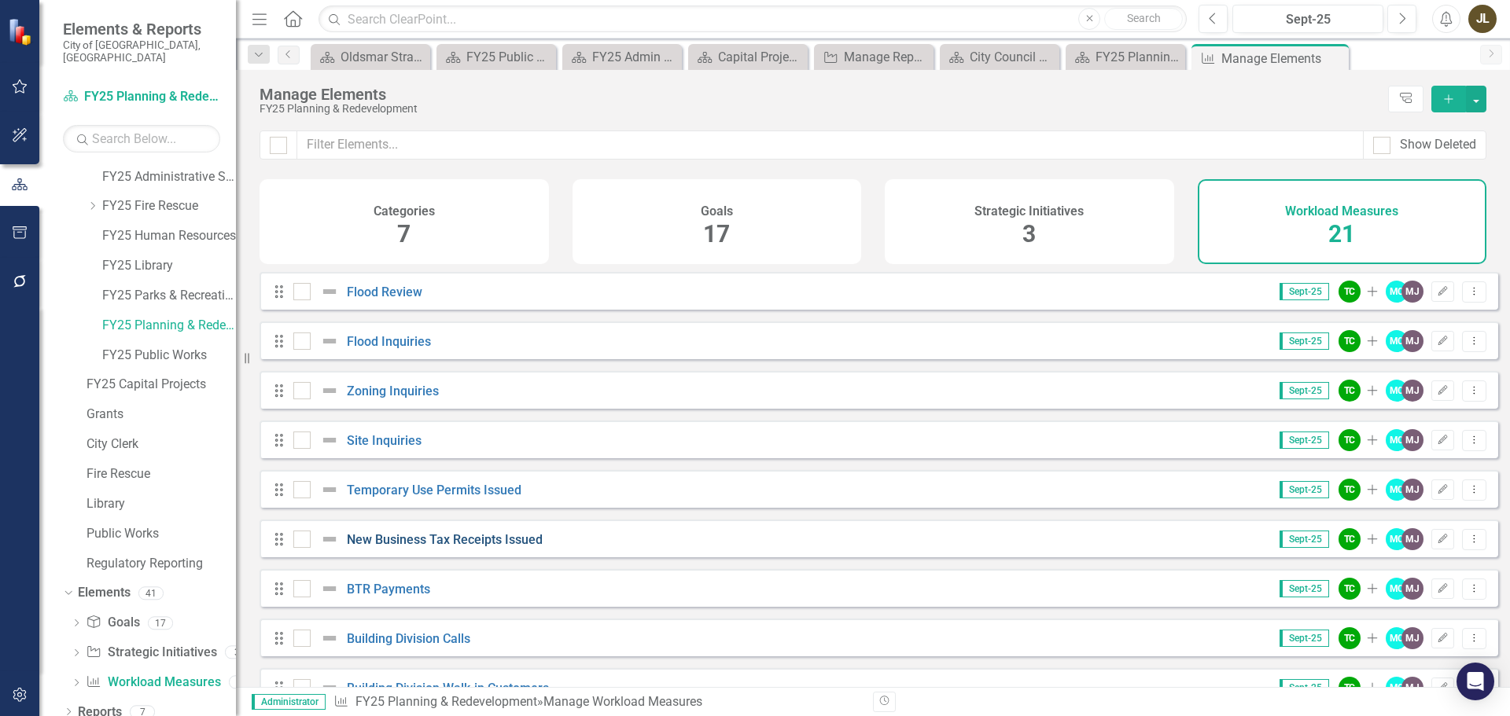
click at [509, 547] on link "New Business Tax Receipts Issued" at bounding box center [445, 539] width 196 height 15
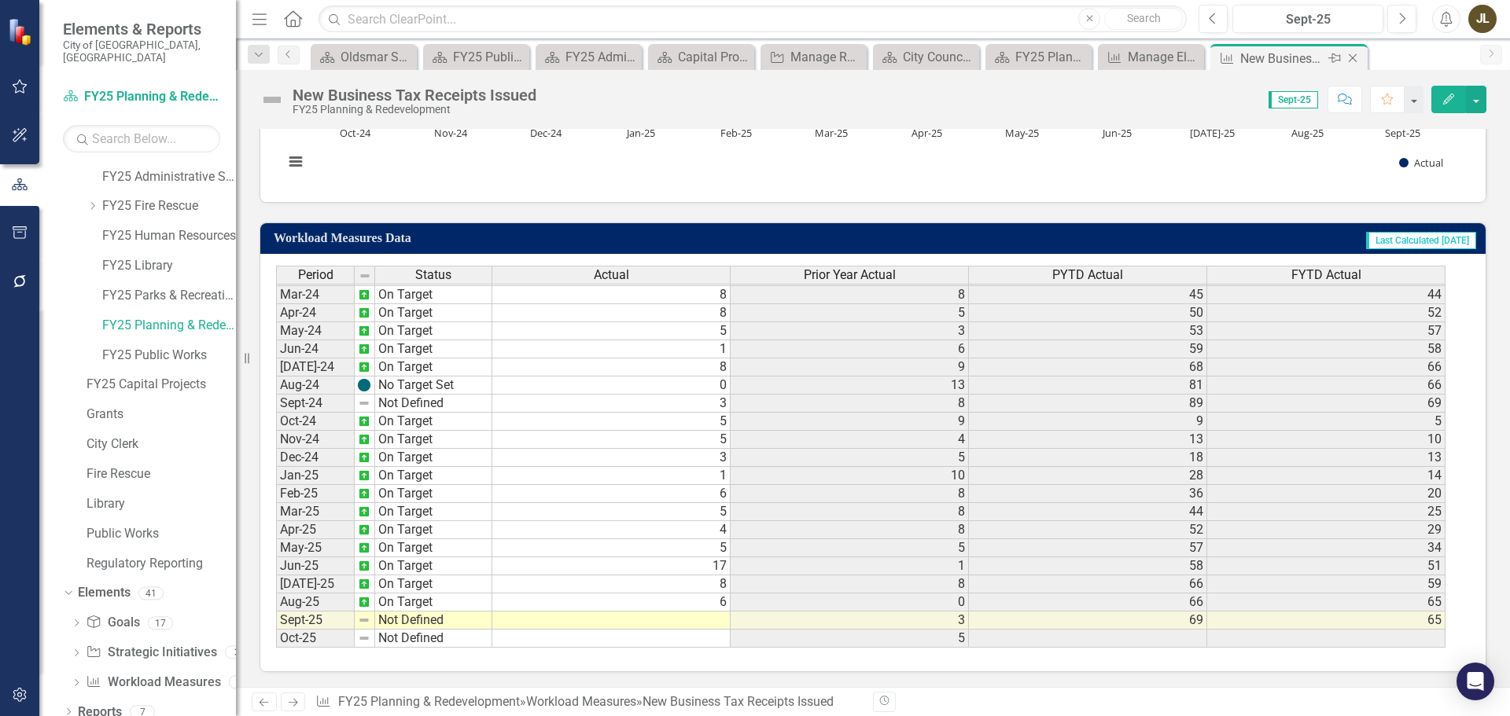
click at [1359, 58] on icon "Close" at bounding box center [1352, 58] width 16 height 13
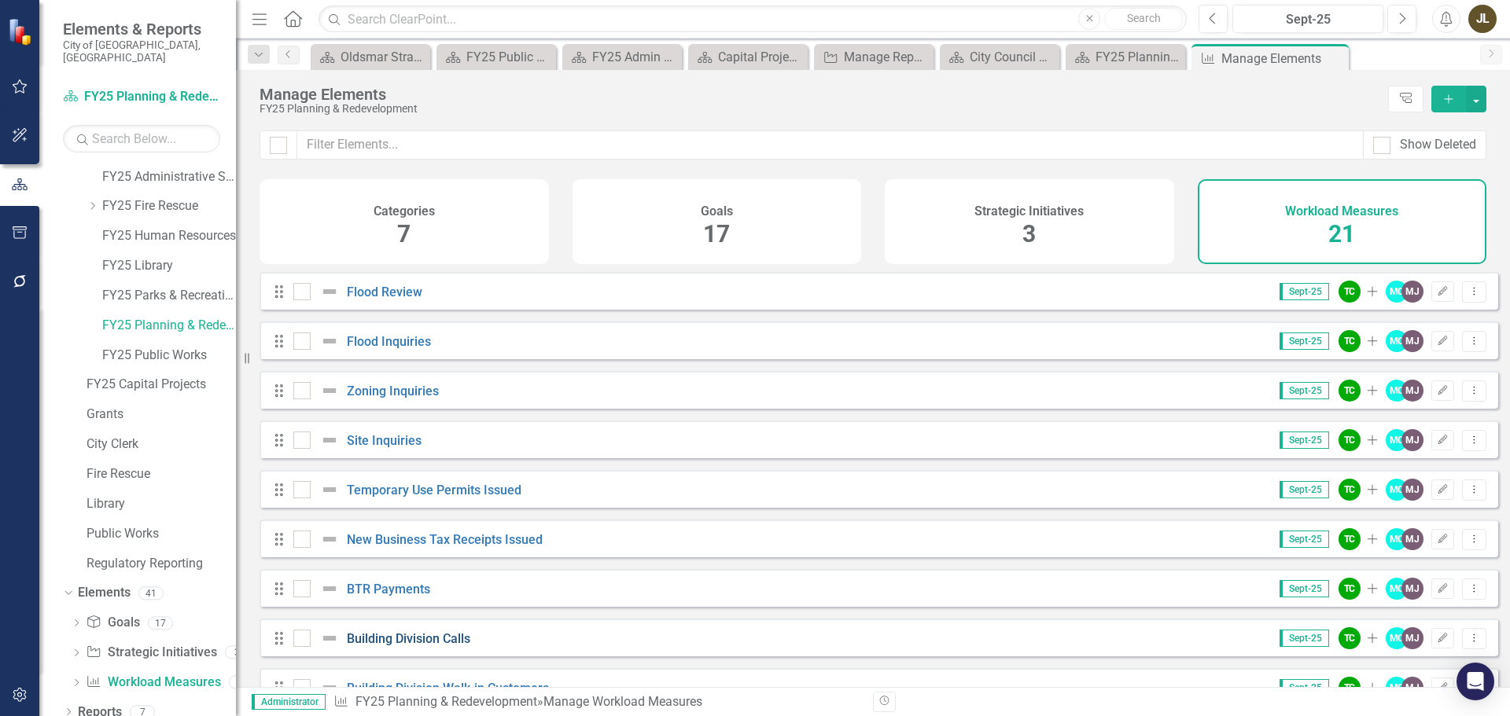
click at [410, 646] on link "Building Division Calls" at bounding box center [408, 638] width 123 height 15
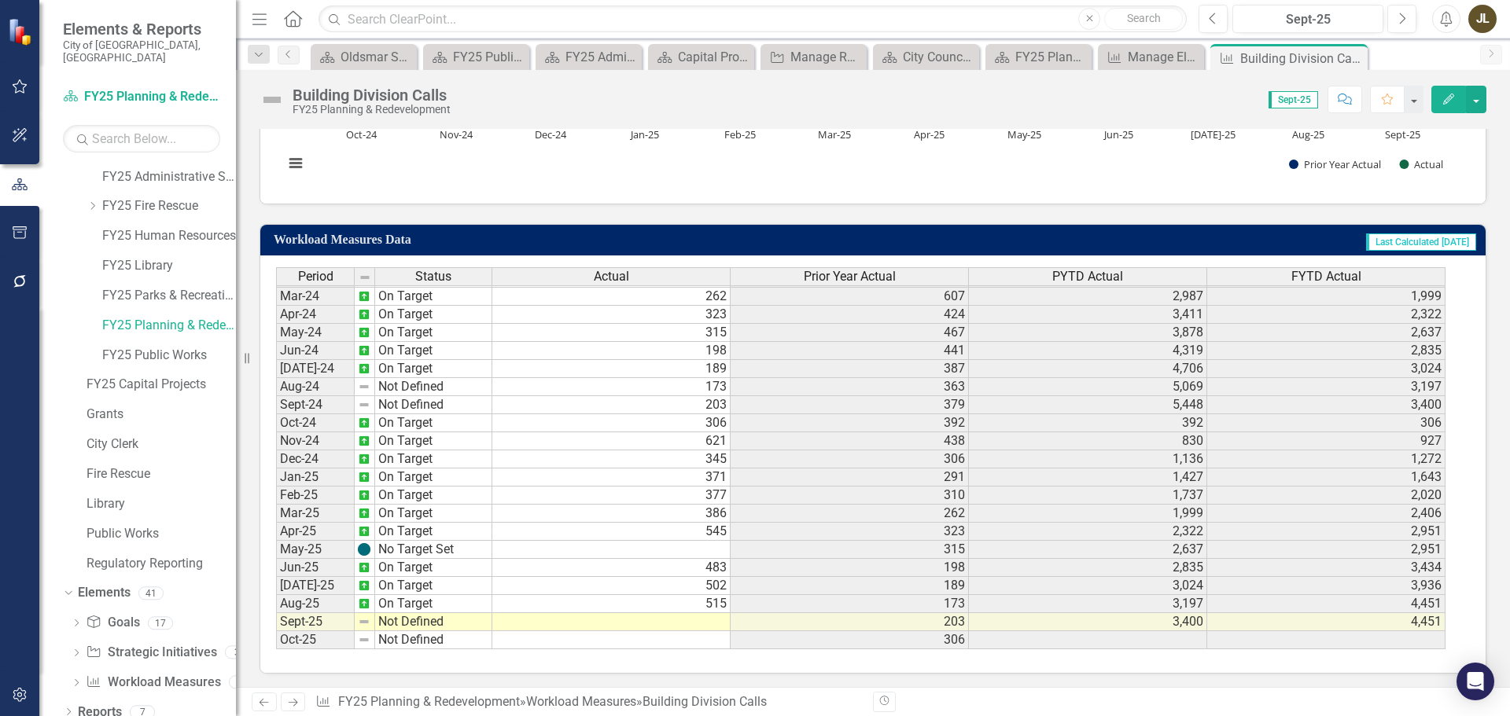
scroll to position [457, 0]
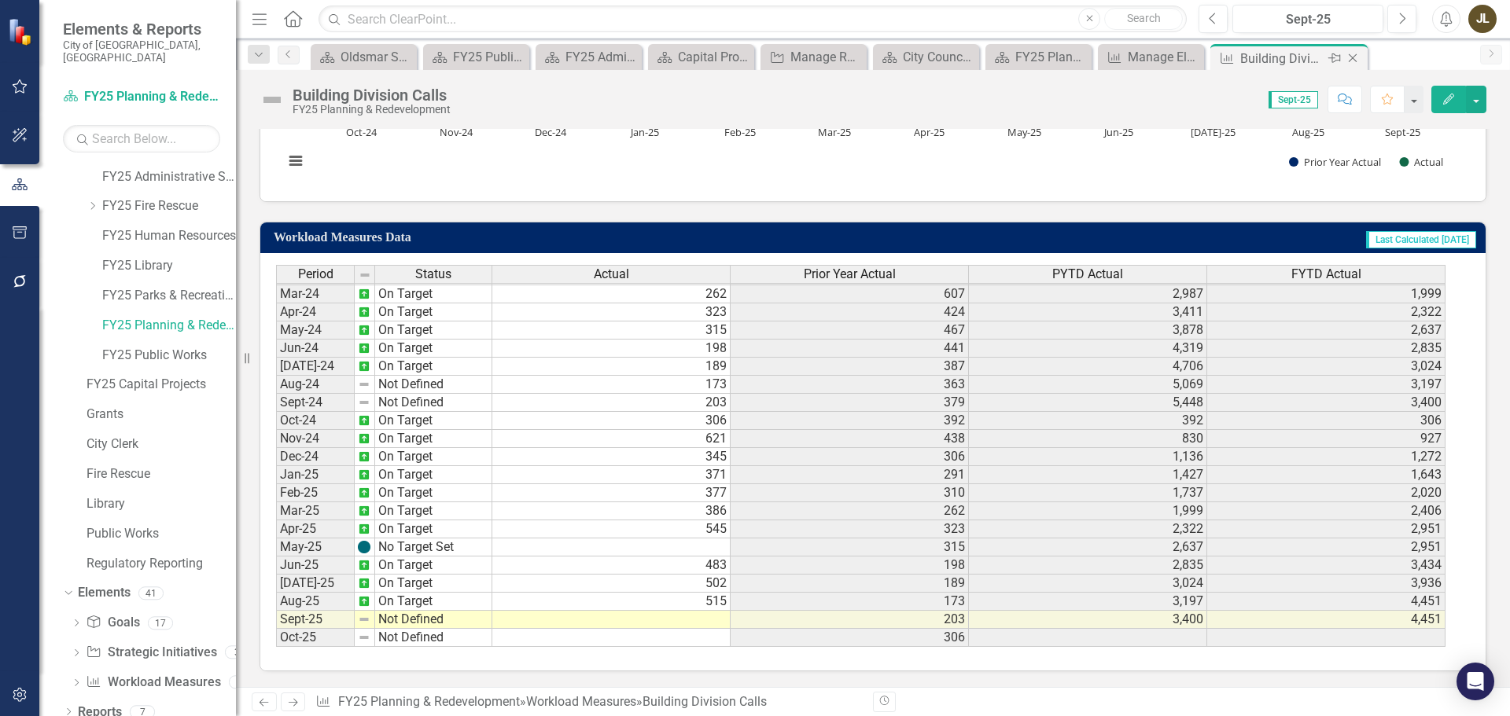
click at [1352, 59] on icon at bounding box center [1352, 58] width 9 height 9
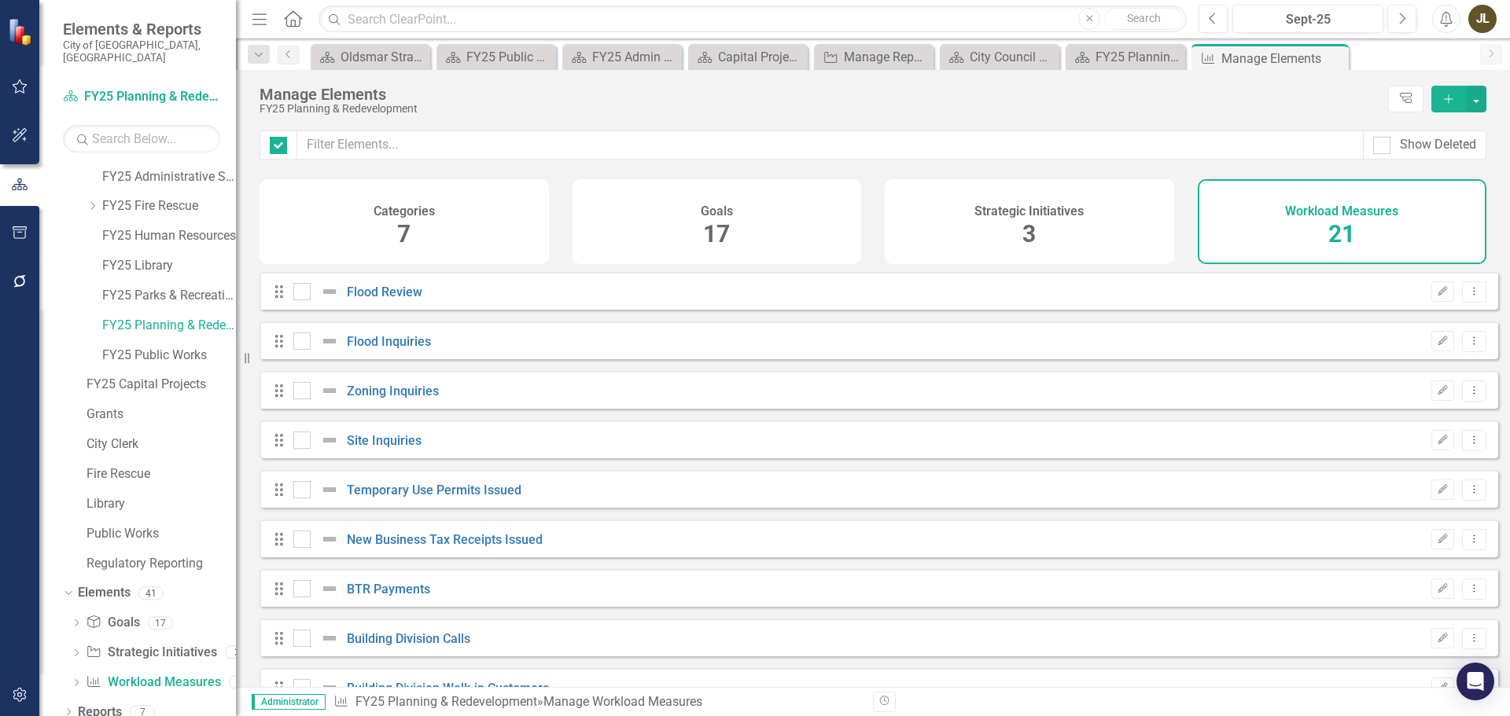
checkbox input "false"
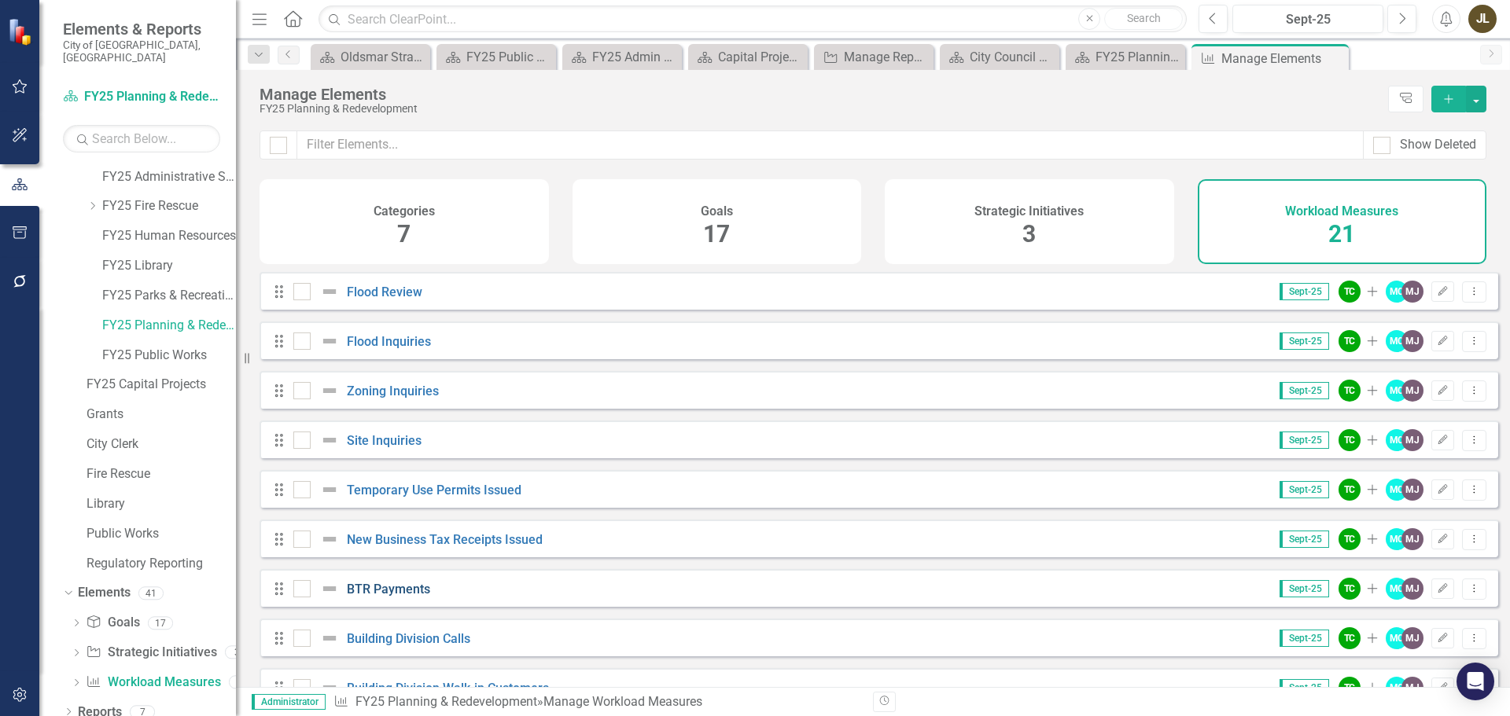
click at [421, 597] on link "BTR Payments" at bounding box center [388, 589] width 83 height 15
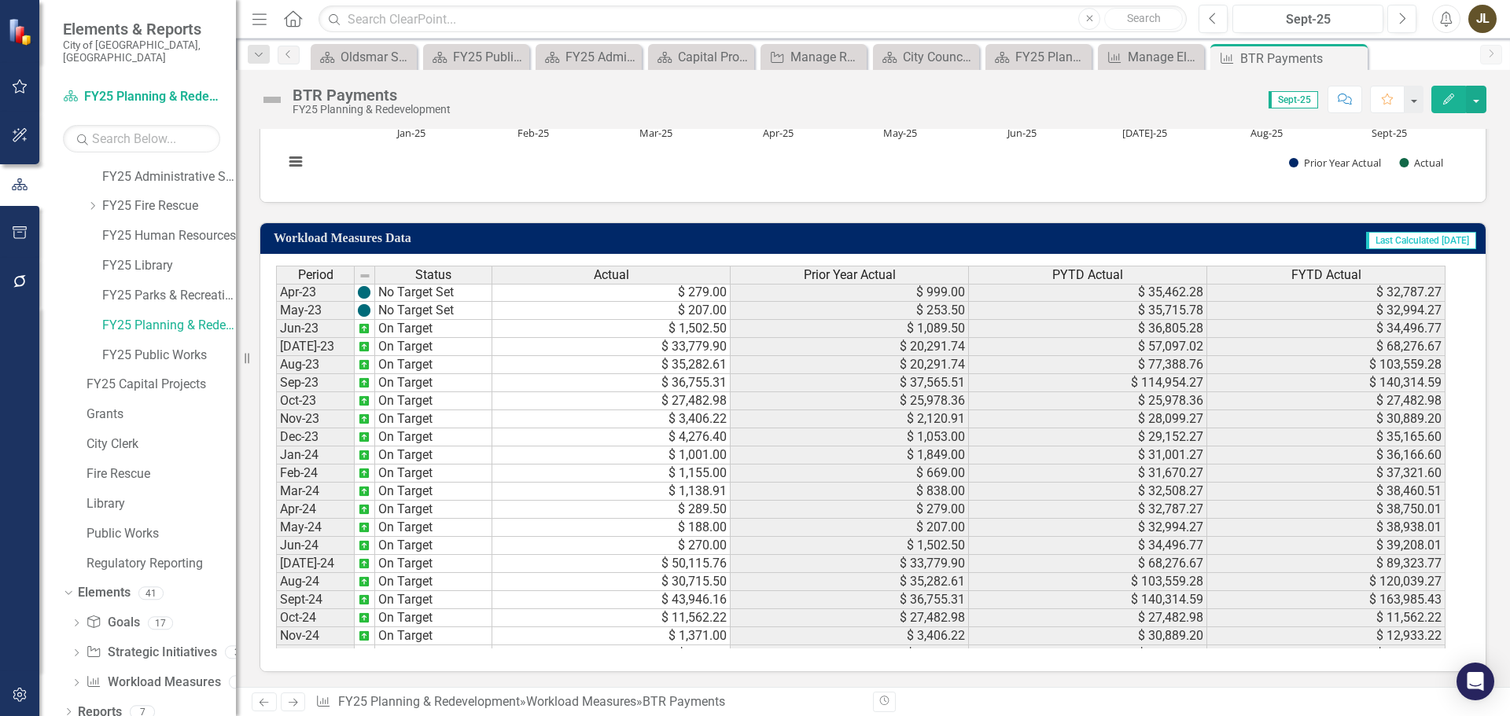
scroll to position [524, 0]
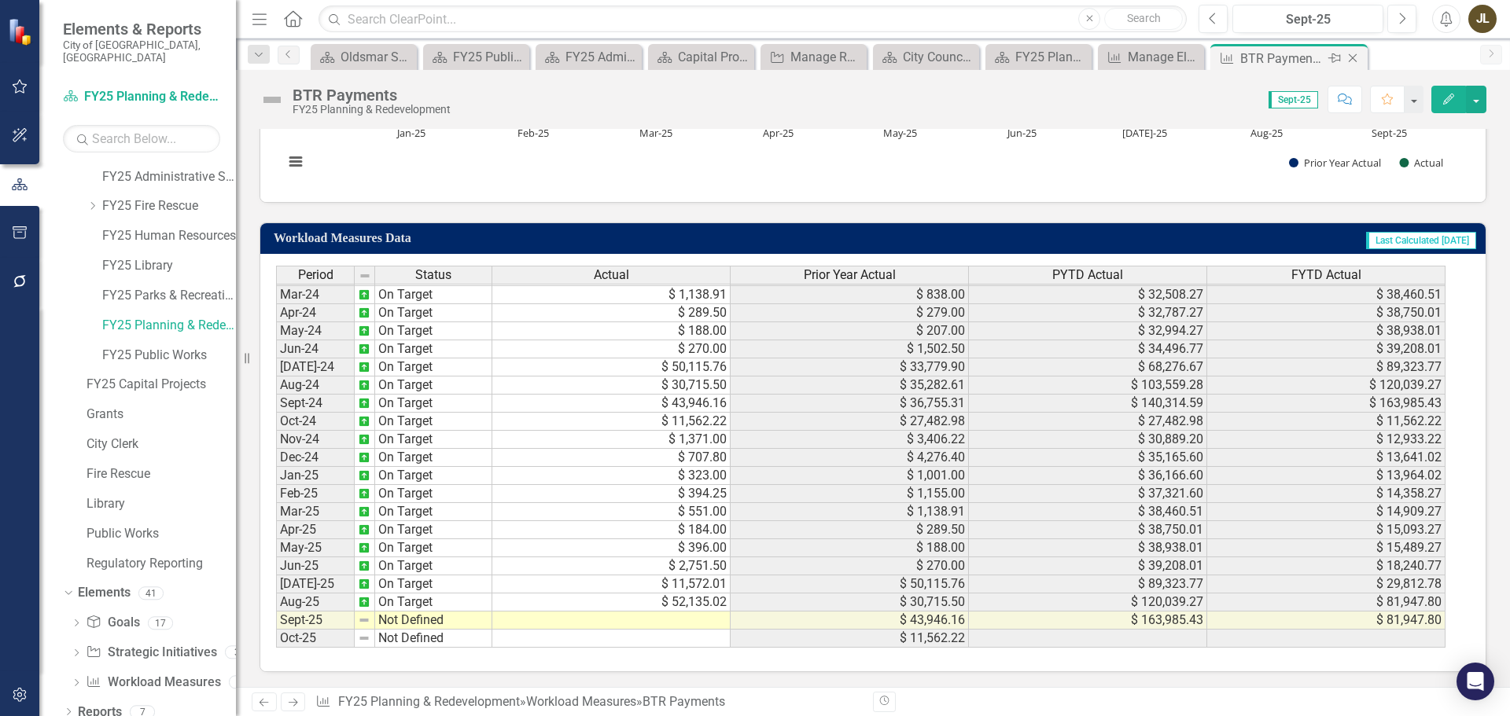
click at [1350, 60] on icon "Close" at bounding box center [1352, 58] width 16 height 13
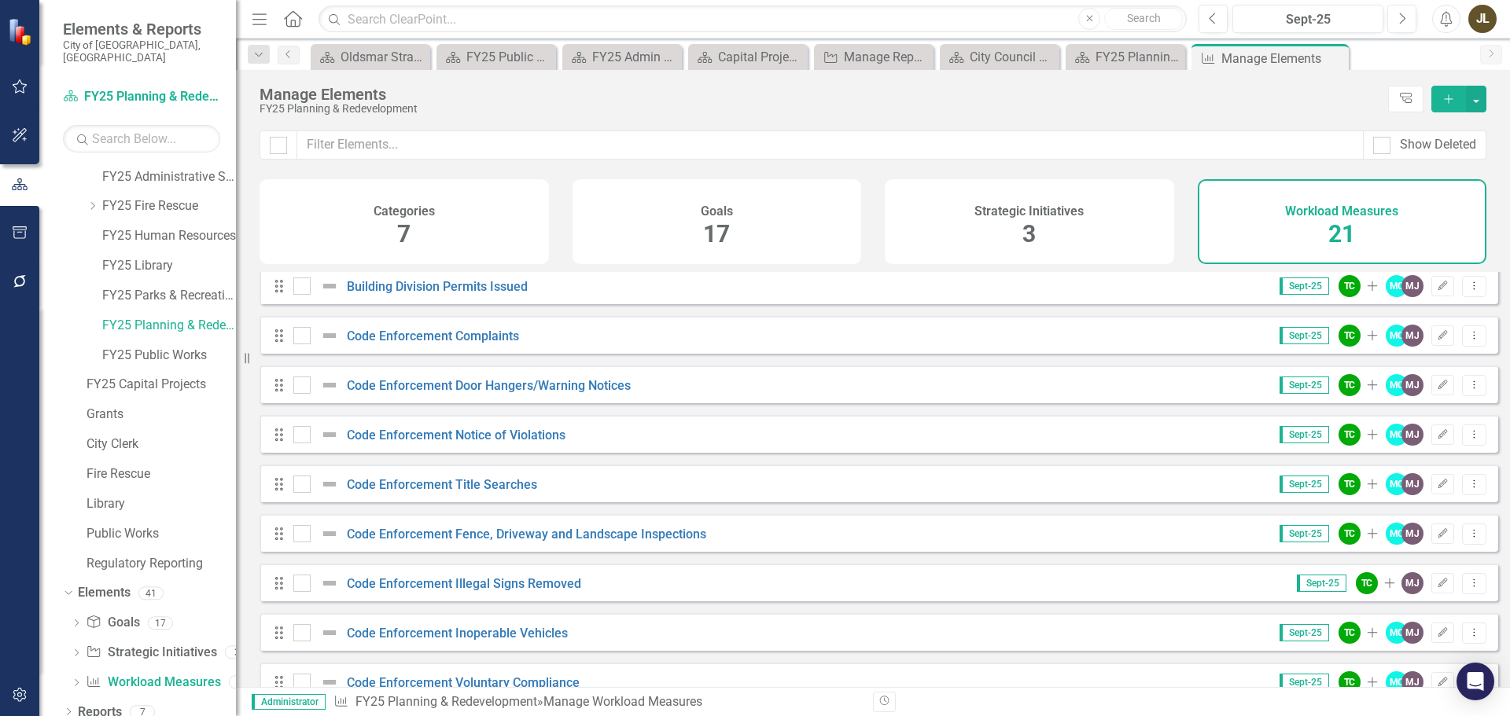
scroll to position [629, 0]
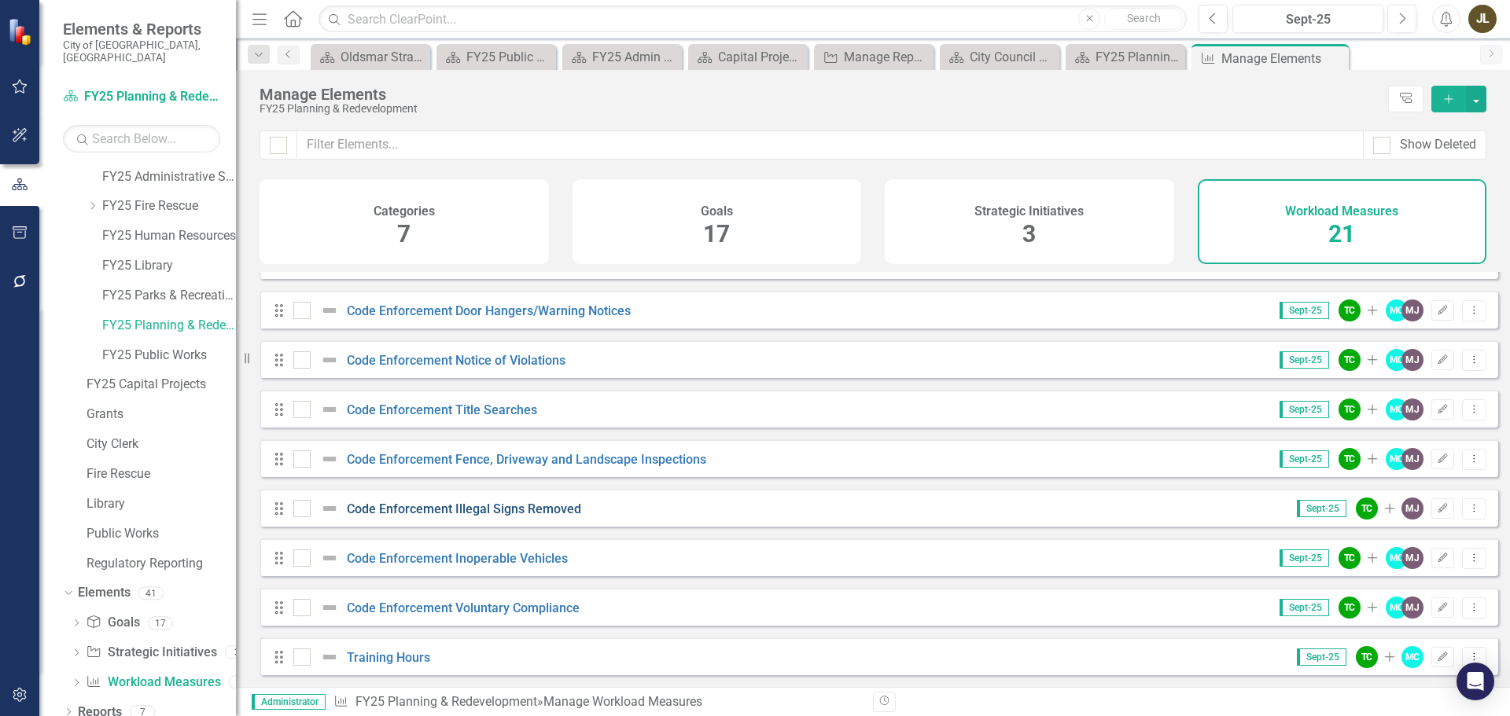
click at [558, 517] on link "Code Enforcement Illegal Signs Removed" at bounding box center [464, 509] width 234 height 15
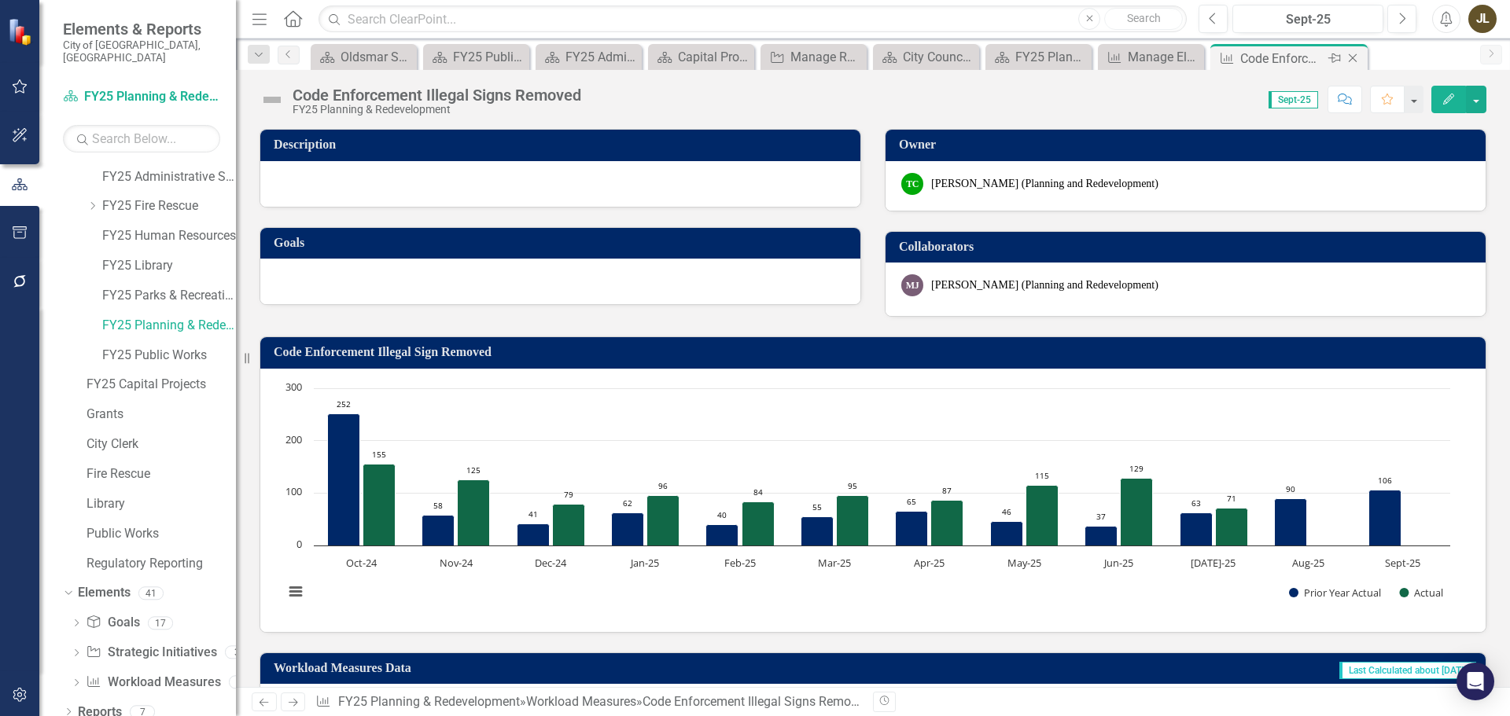
click at [1359, 56] on icon "Close" at bounding box center [1352, 58] width 16 height 13
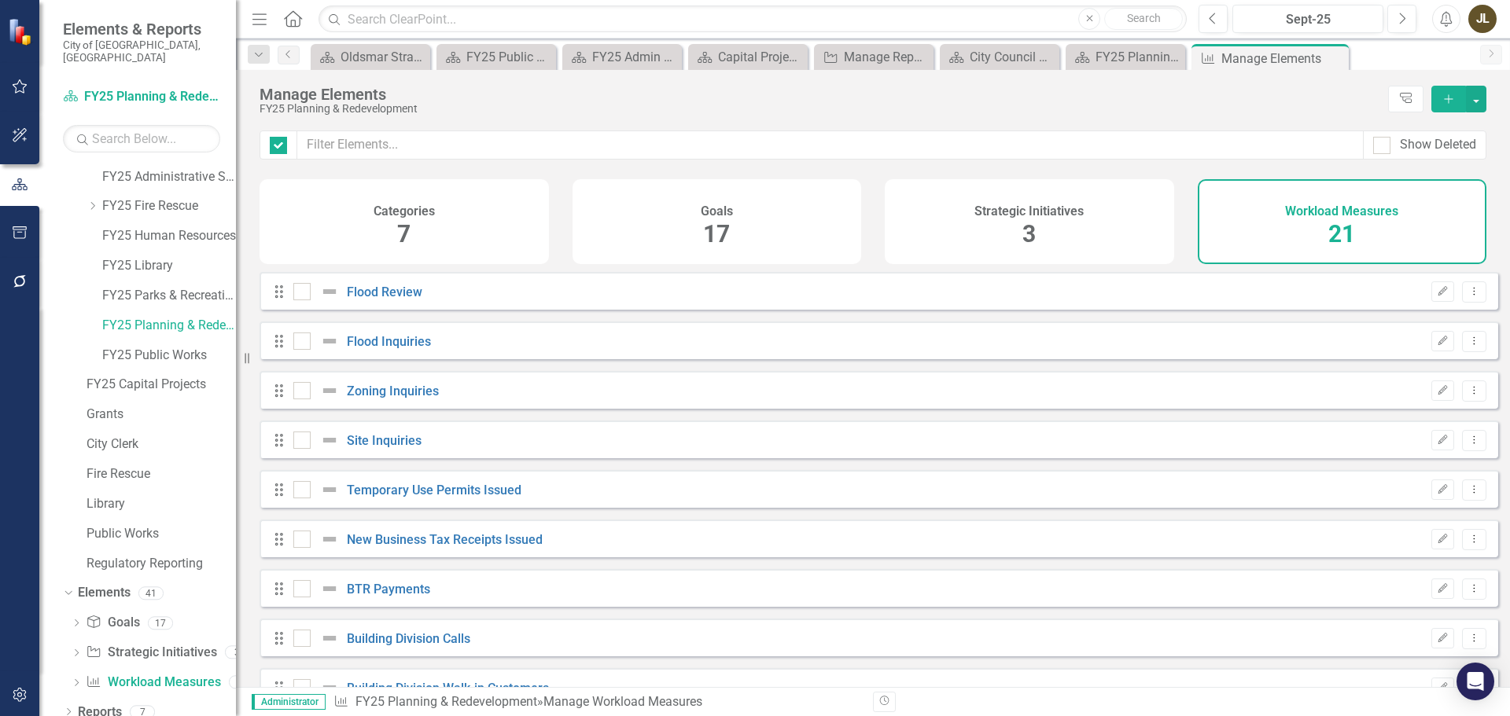
checkbox input "false"
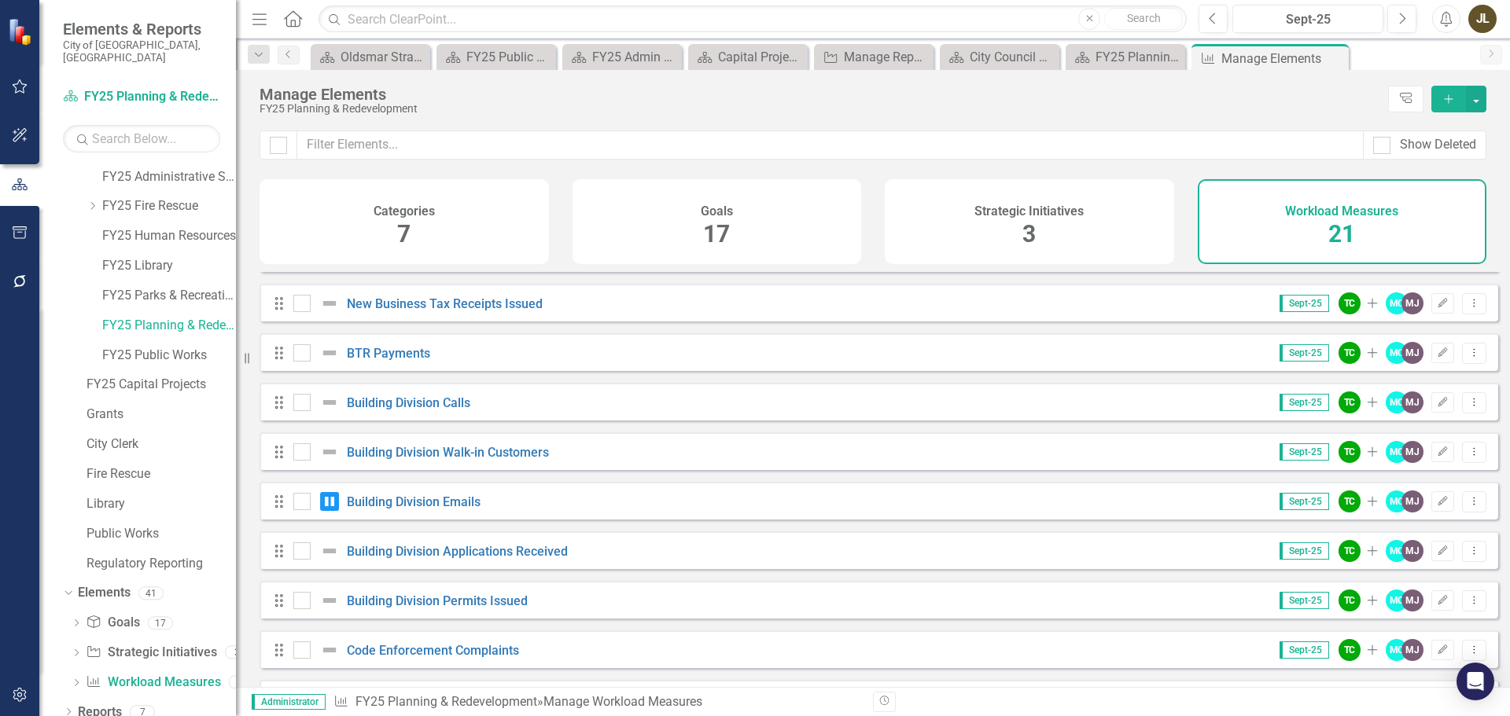
scroll to position [314, 0]
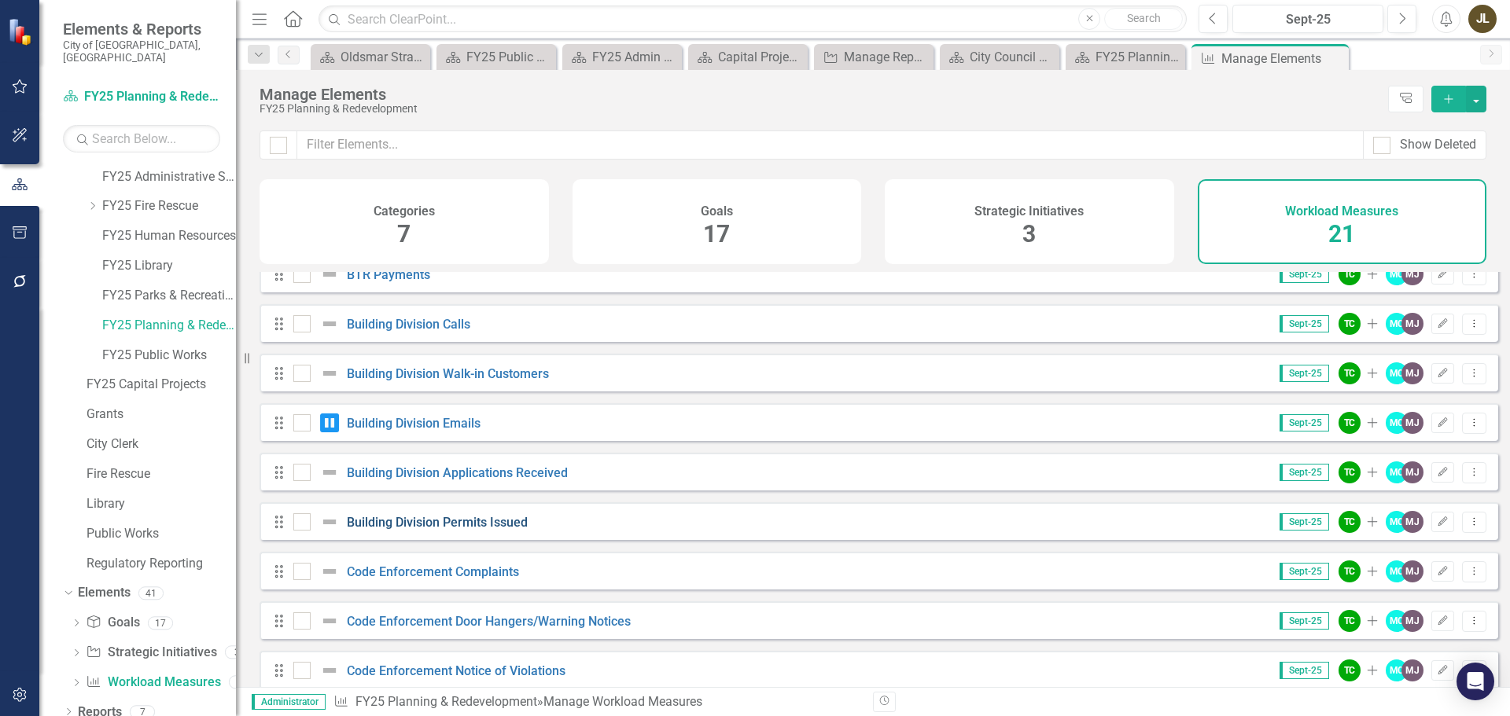
click at [499, 530] on link "Building Division Permits Issued" at bounding box center [437, 522] width 181 height 15
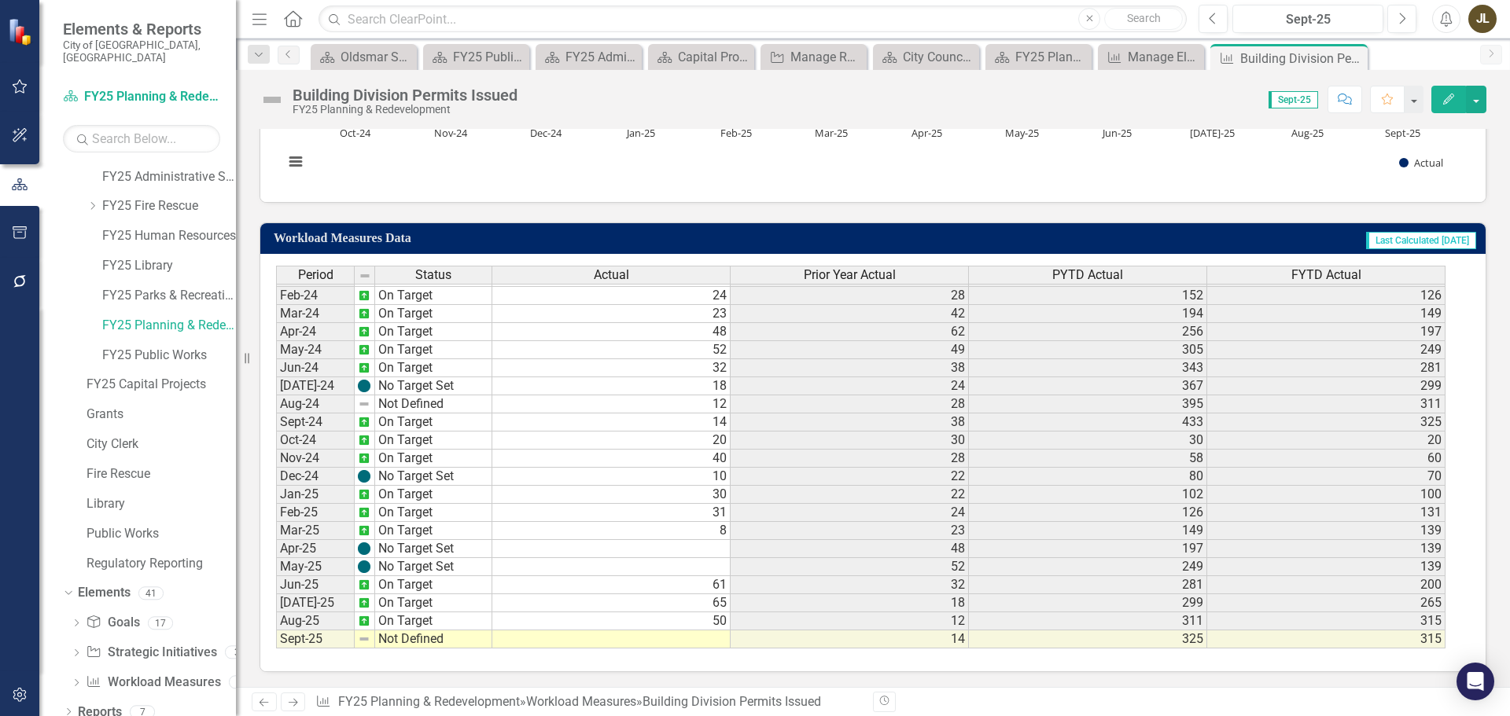
scroll to position [524, 0]
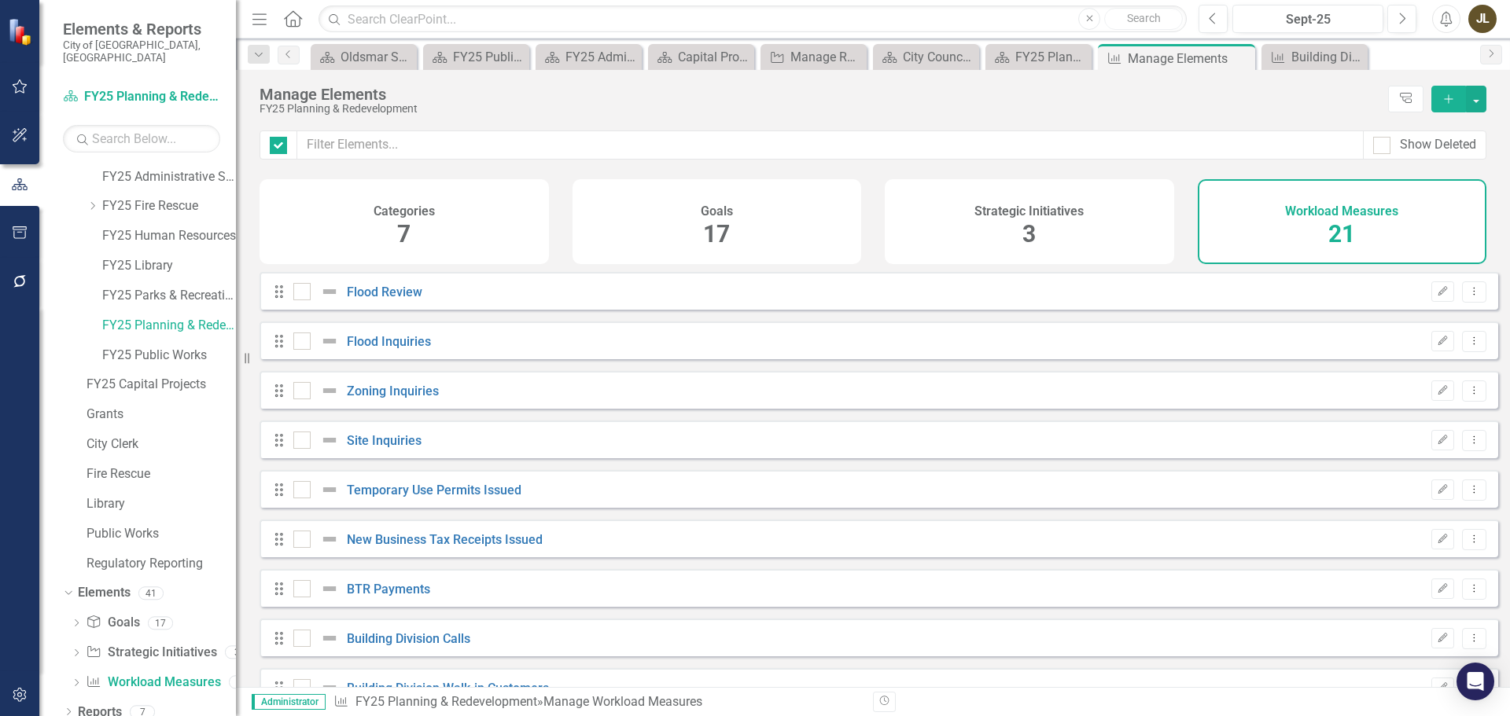
checkbox input "false"
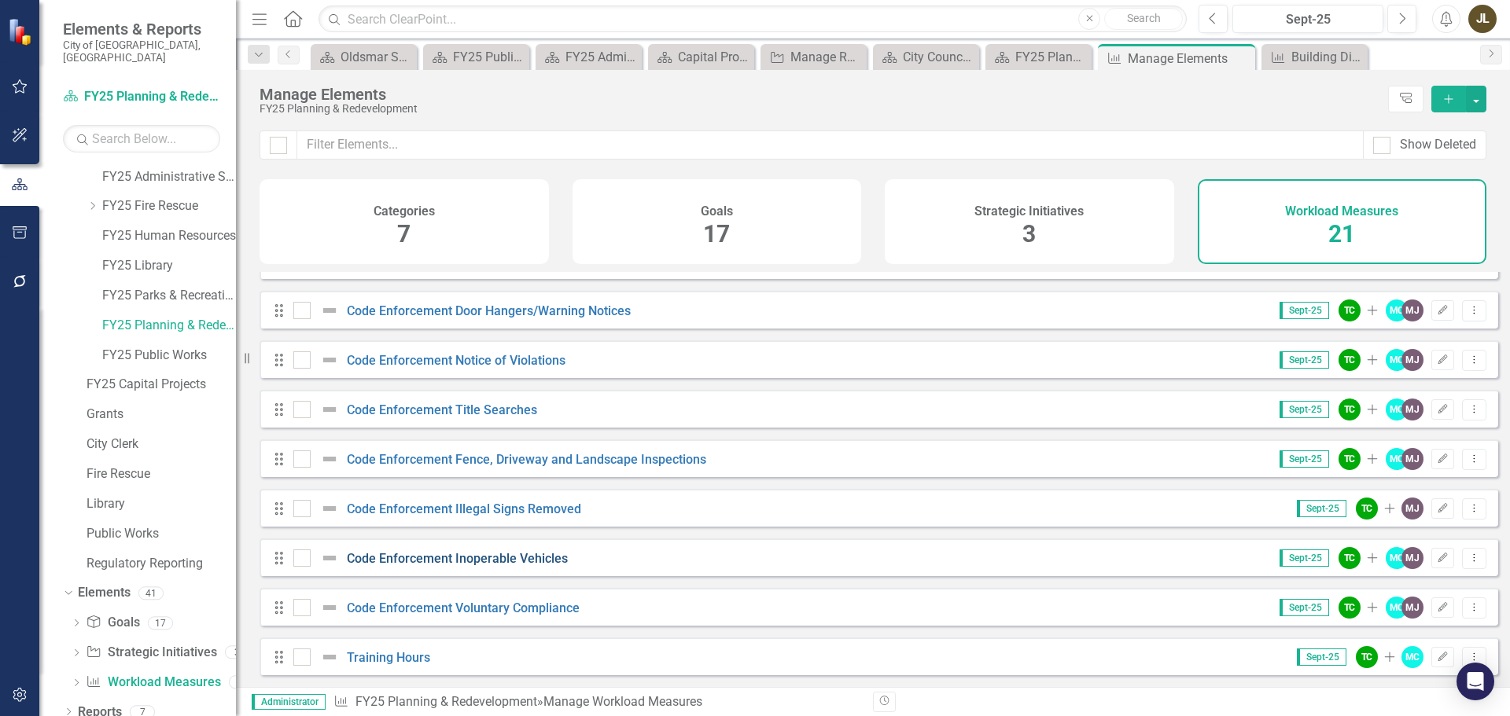
click at [557, 565] on link "Code Enforcement Inoperable Vehicles" at bounding box center [457, 558] width 221 height 15
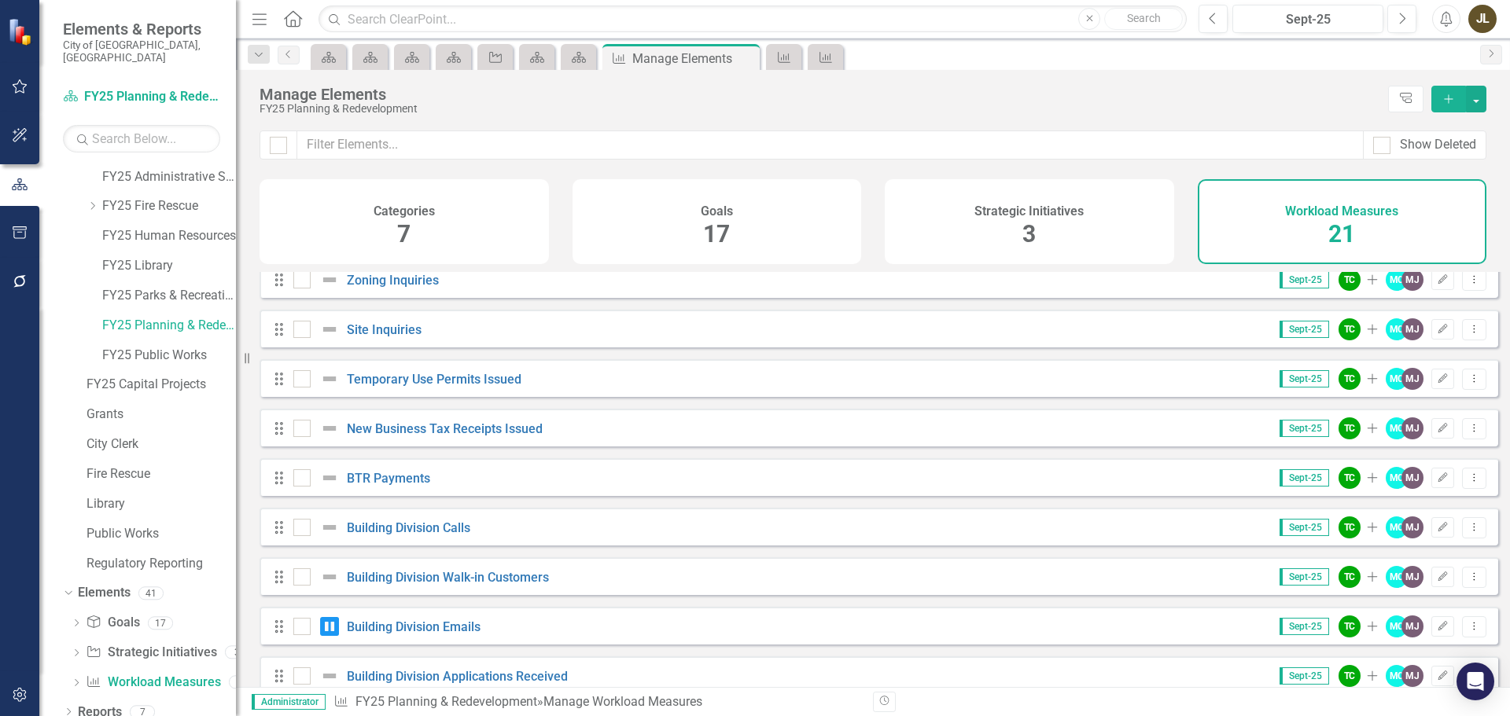
scroll to position [157, 0]
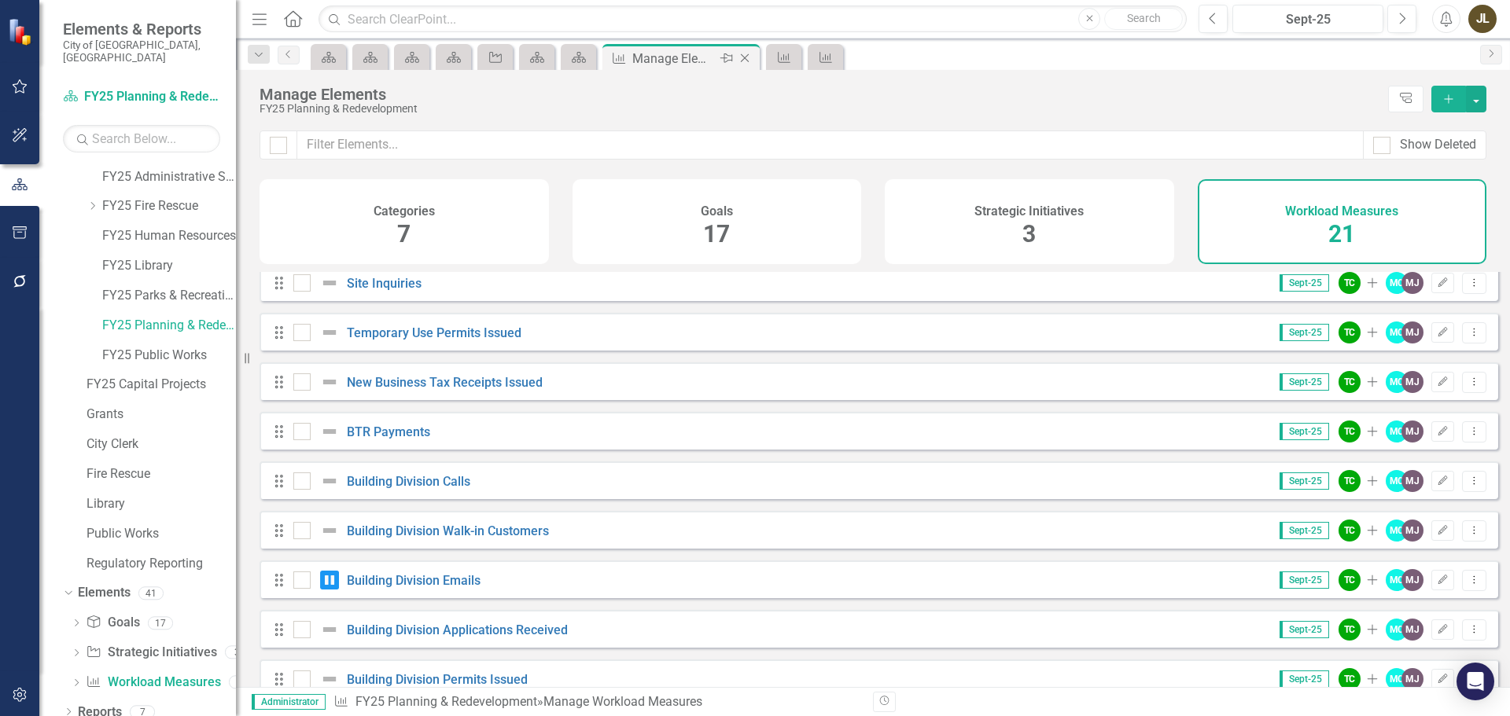
click at [745, 58] on icon at bounding box center [745, 58] width 9 height 9
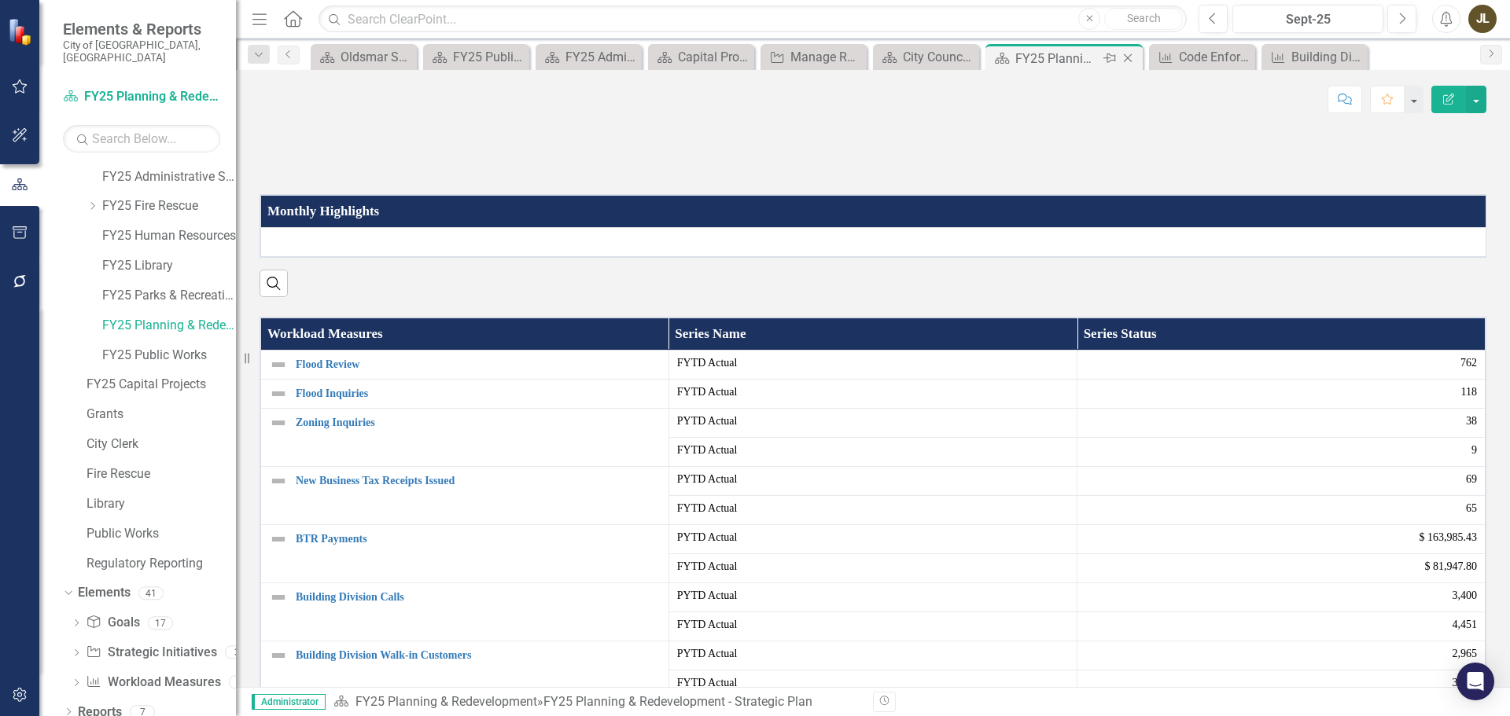
click at [1130, 61] on icon at bounding box center [1128, 58] width 9 height 9
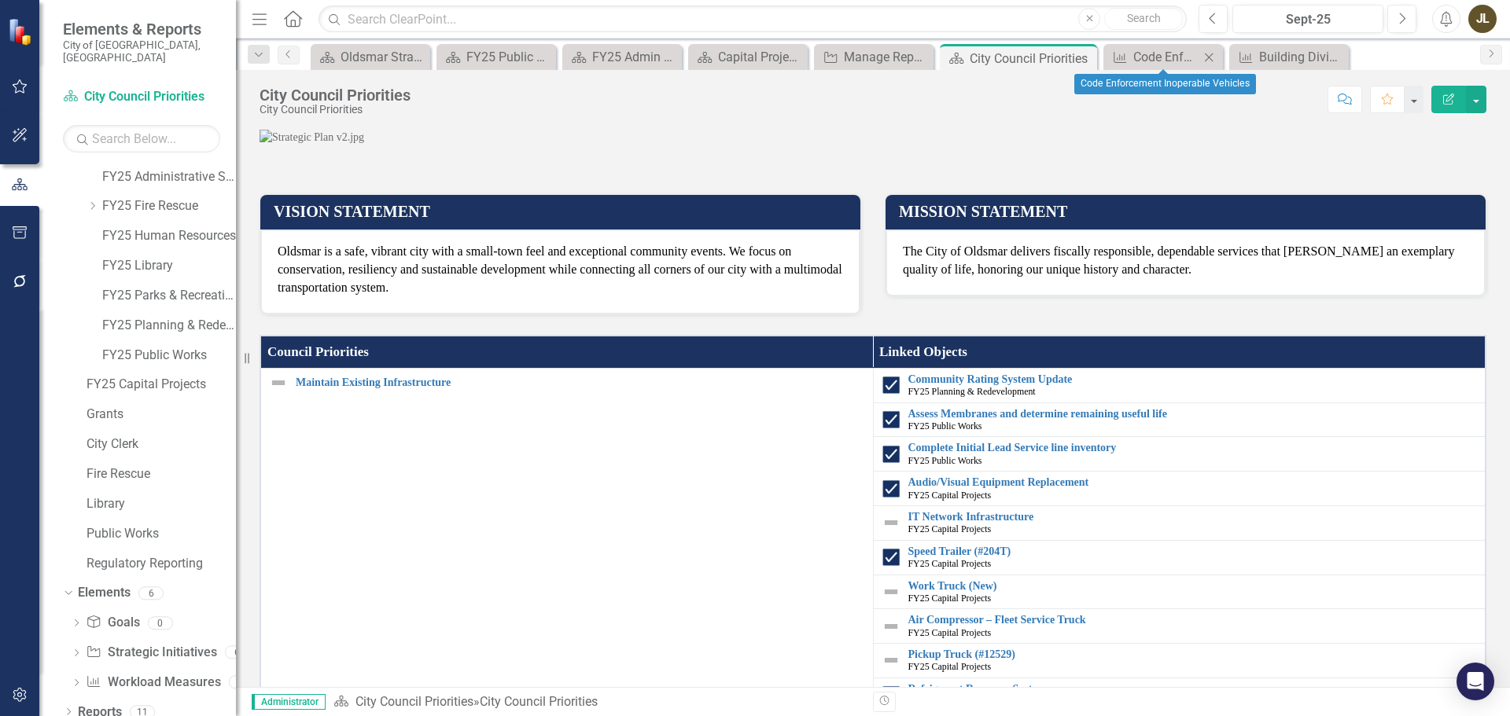
click at [1205, 57] on icon "Close" at bounding box center [1209, 57] width 16 height 13
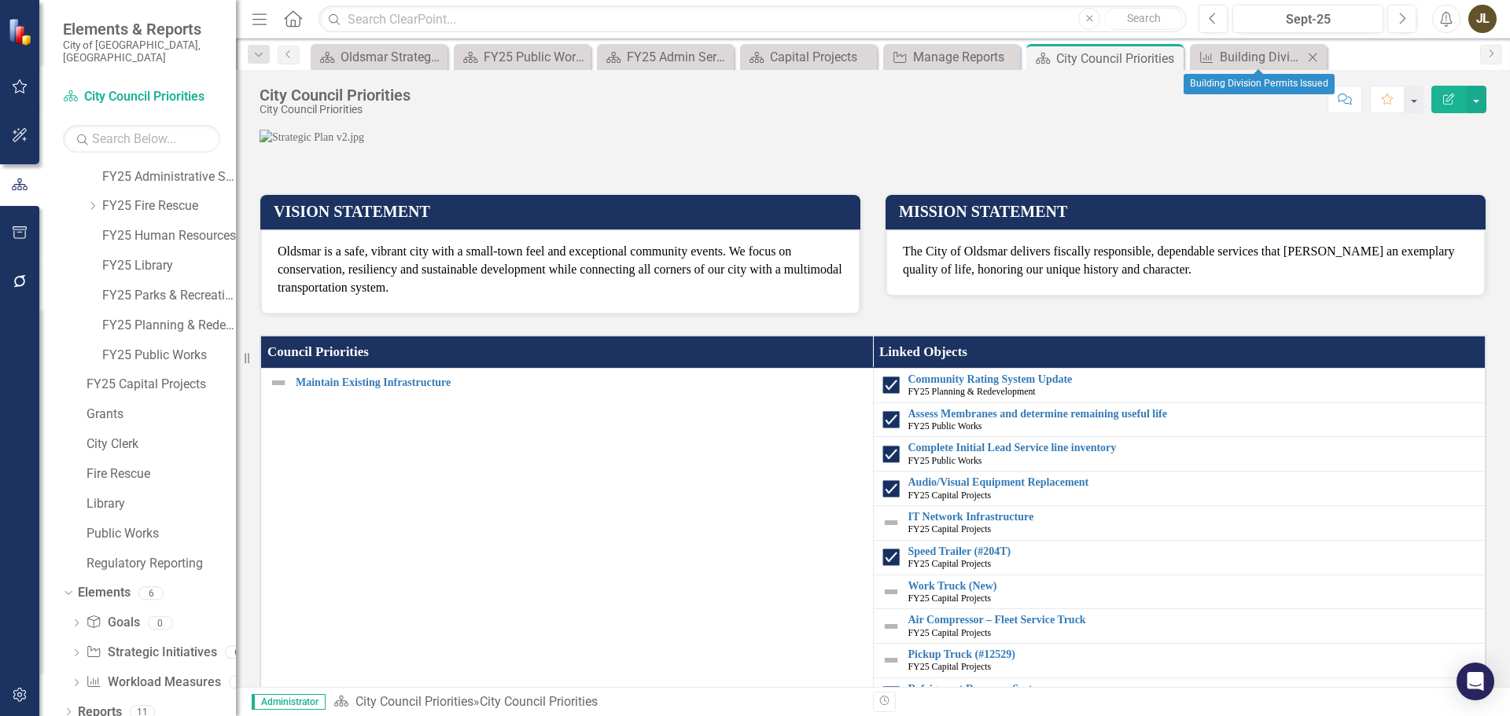
click at [1318, 57] on icon "Close" at bounding box center [1312, 57] width 16 height 13
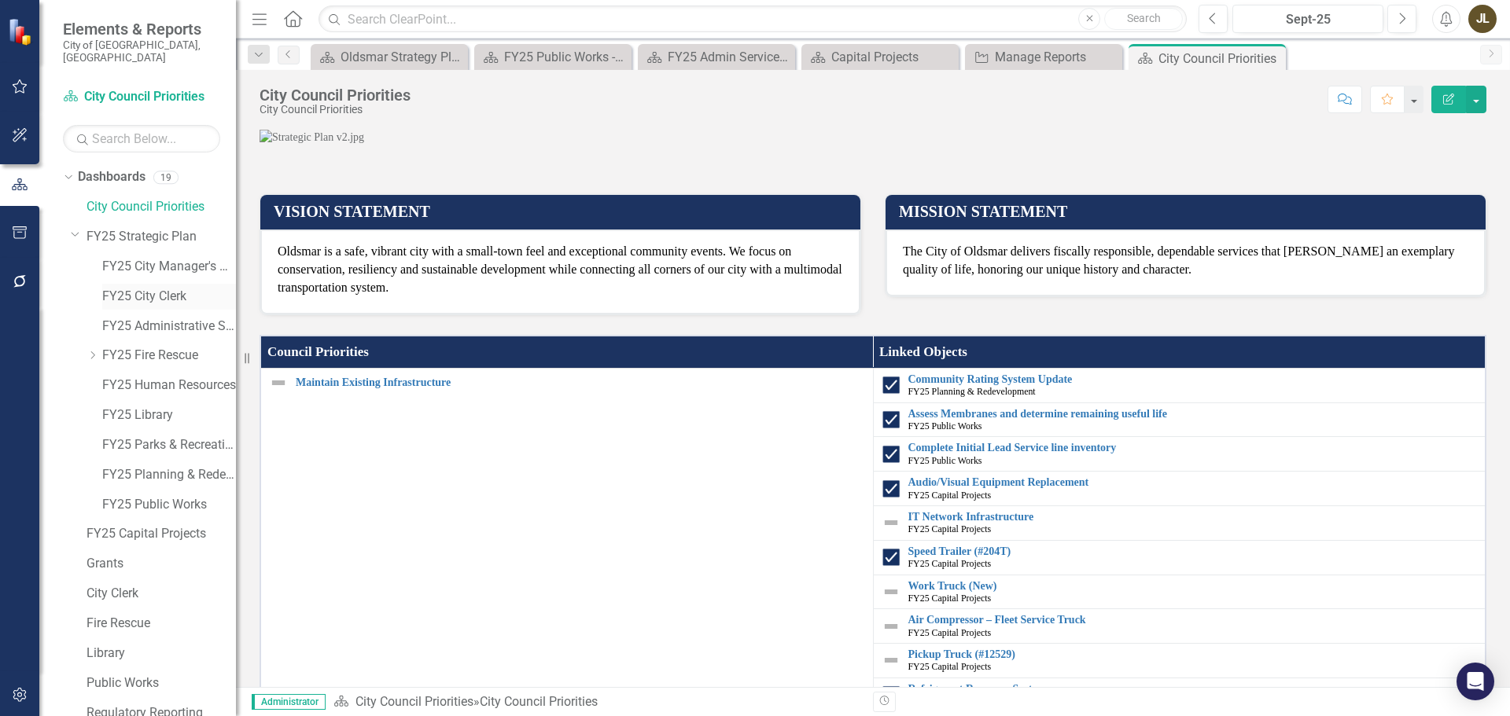
click at [124, 290] on link "FY25 City Clerk" at bounding box center [169, 297] width 134 height 18
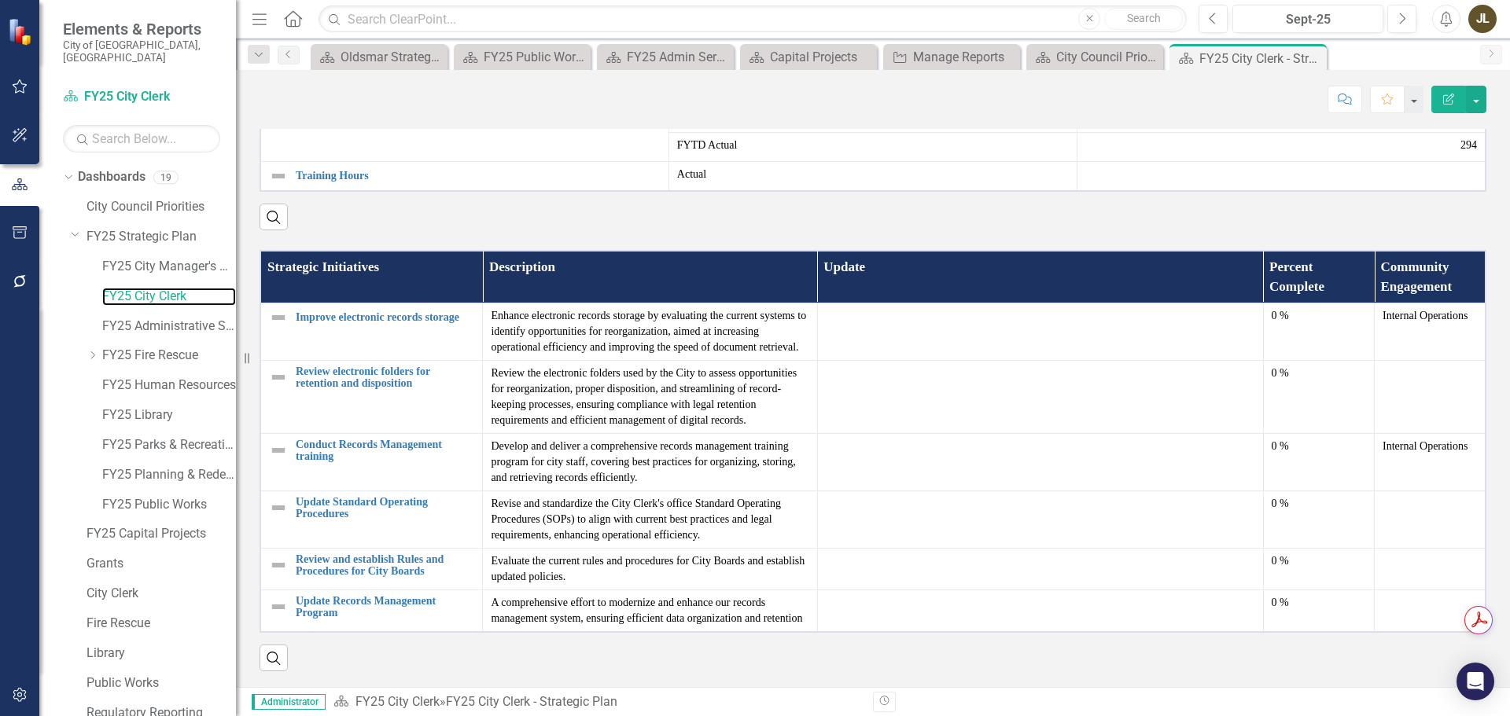
scroll to position [811, 0]
click at [169, 406] on link "FY25 Library" at bounding box center [169, 415] width 134 height 18
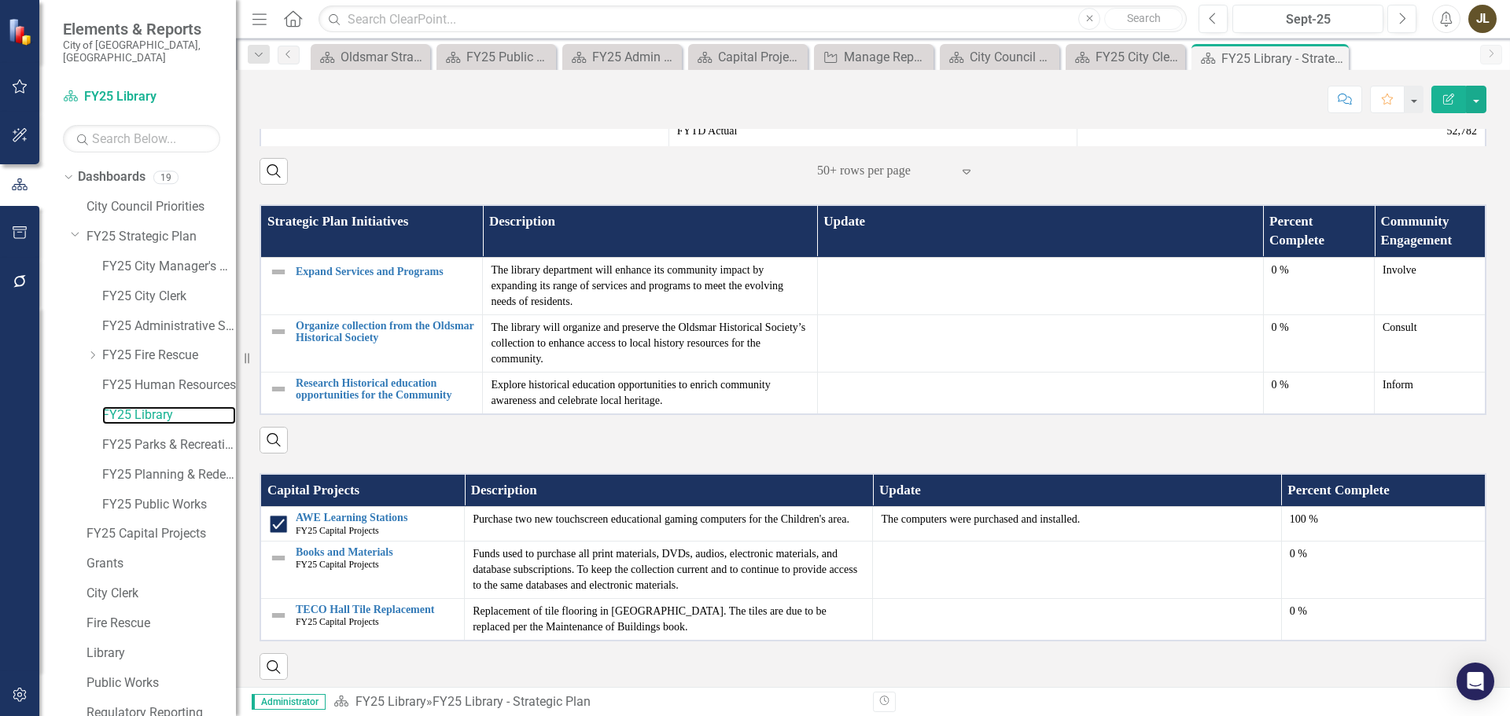
scroll to position [283, 0]
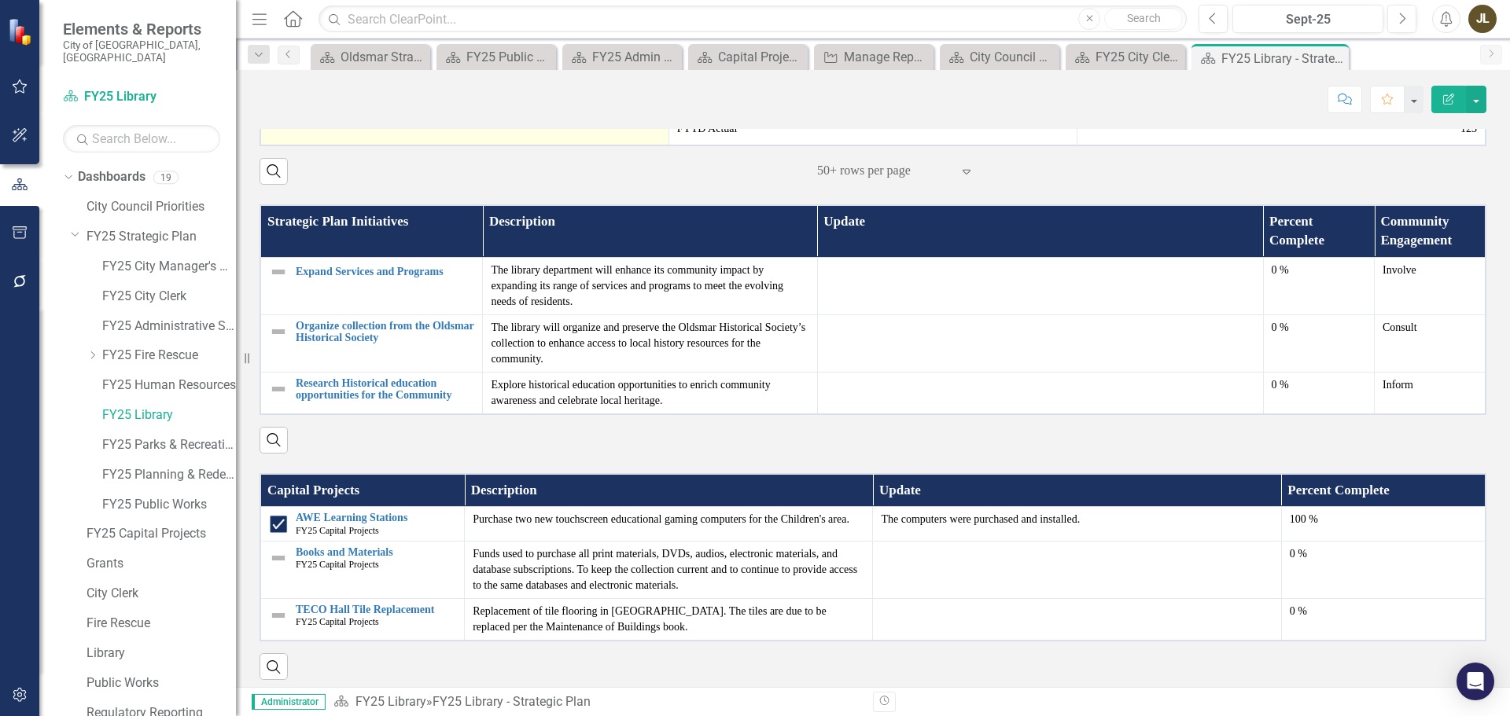
click at [342, 107] on link "Museum Visits" at bounding box center [478, 101] width 365 height 12
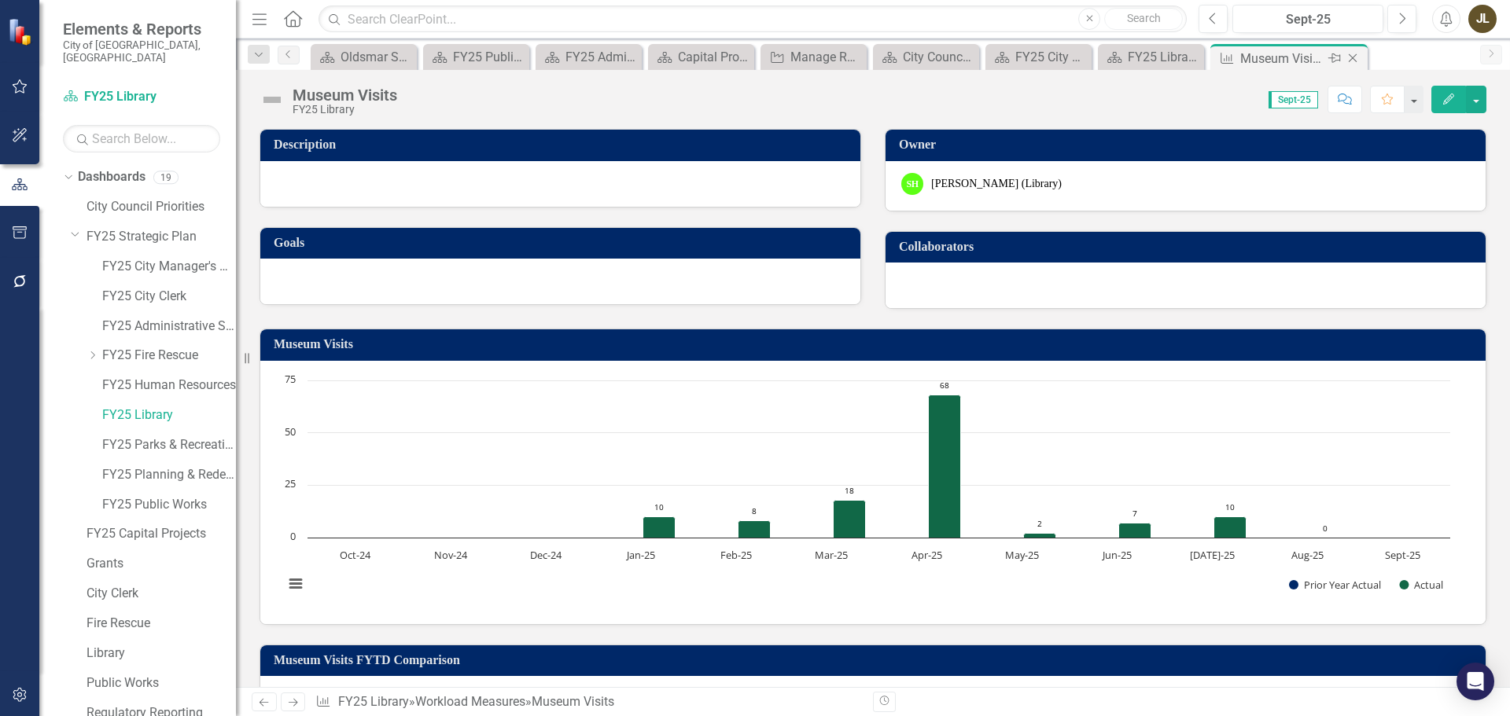
click at [1358, 61] on icon "Close" at bounding box center [1352, 58] width 16 height 13
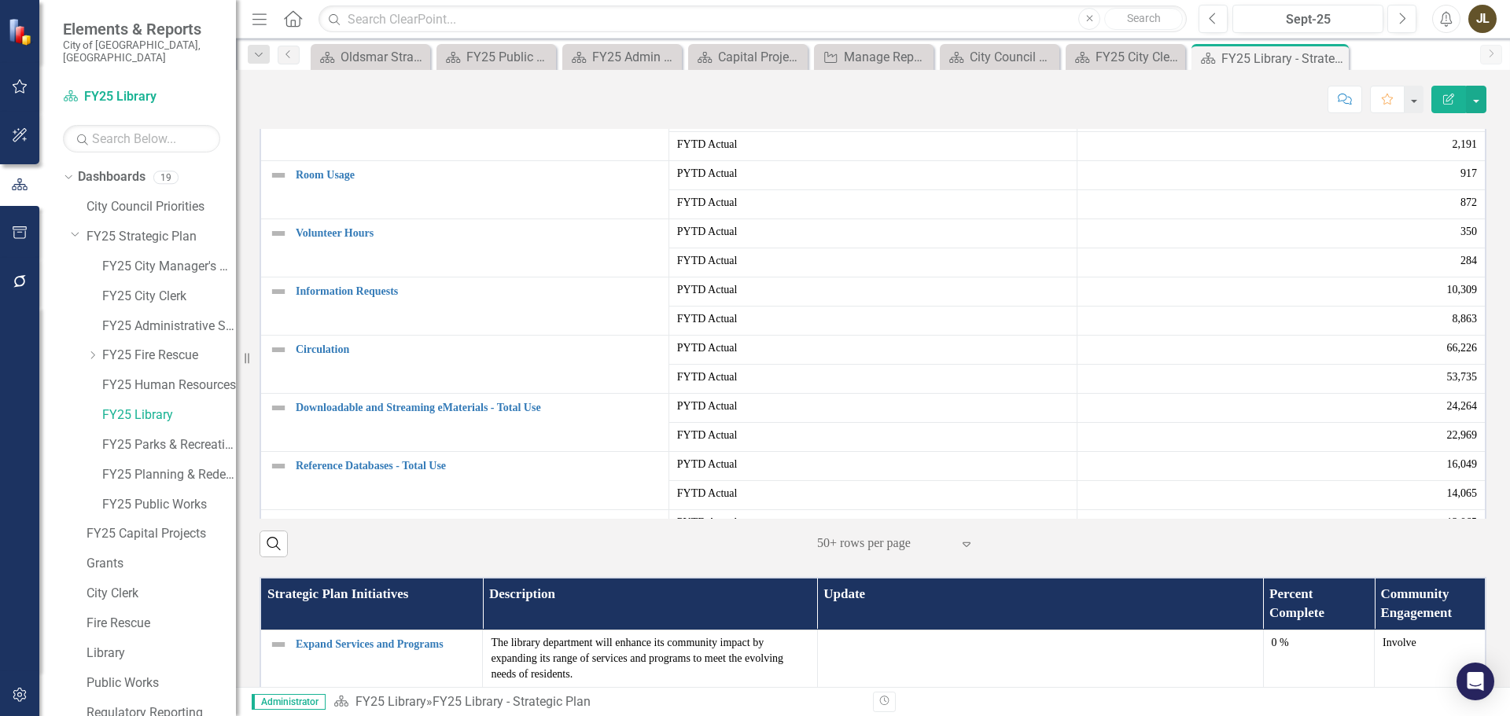
scroll to position [326, 0]
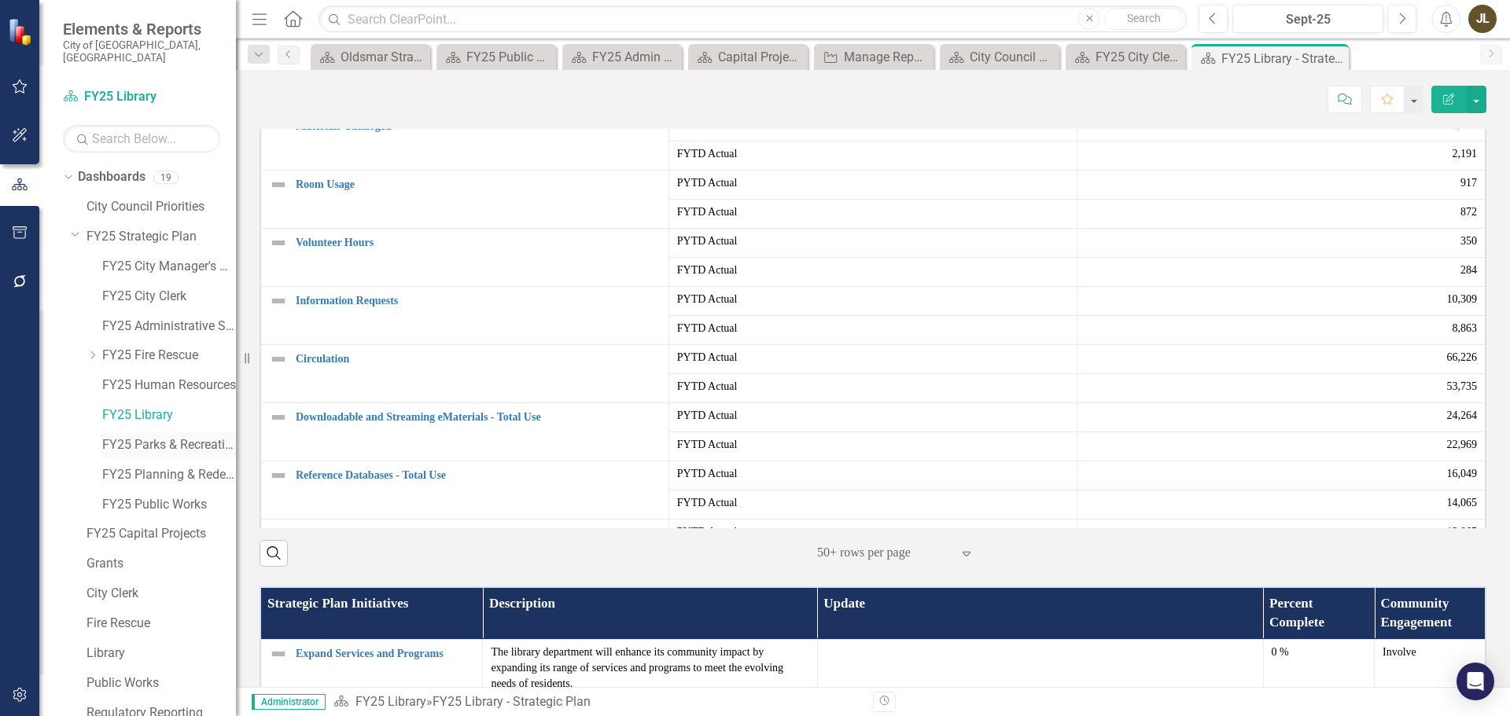
drag, startPoint x: 172, startPoint y: 435, endPoint x: 187, endPoint y: 429, distance: 16.2
click at [172, 436] on link "FY25 Parks & Recreation" at bounding box center [169, 445] width 134 height 18
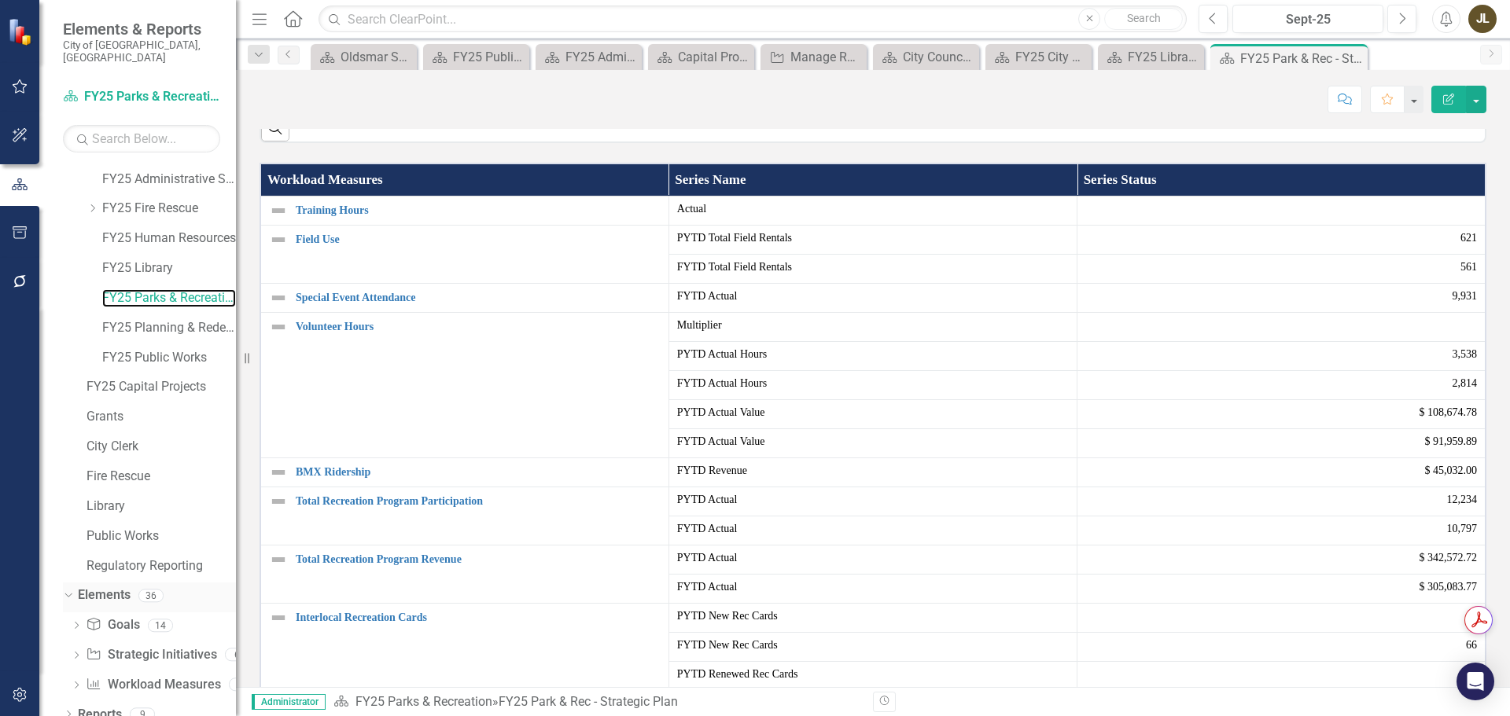
scroll to position [149, 0]
click at [123, 674] on link "Workload Measures Workload Measures" at bounding box center [153, 683] width 134 height 18
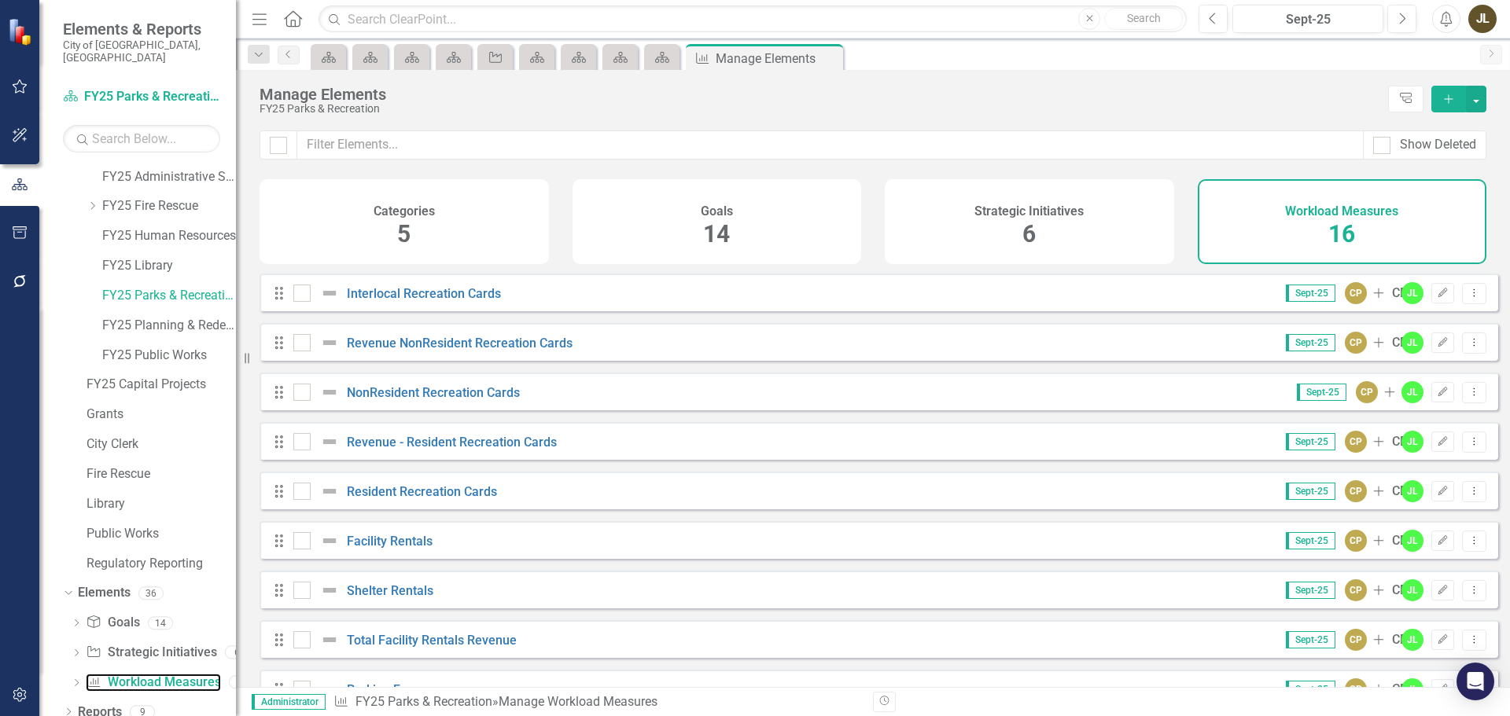
scroll to position [389, 0]
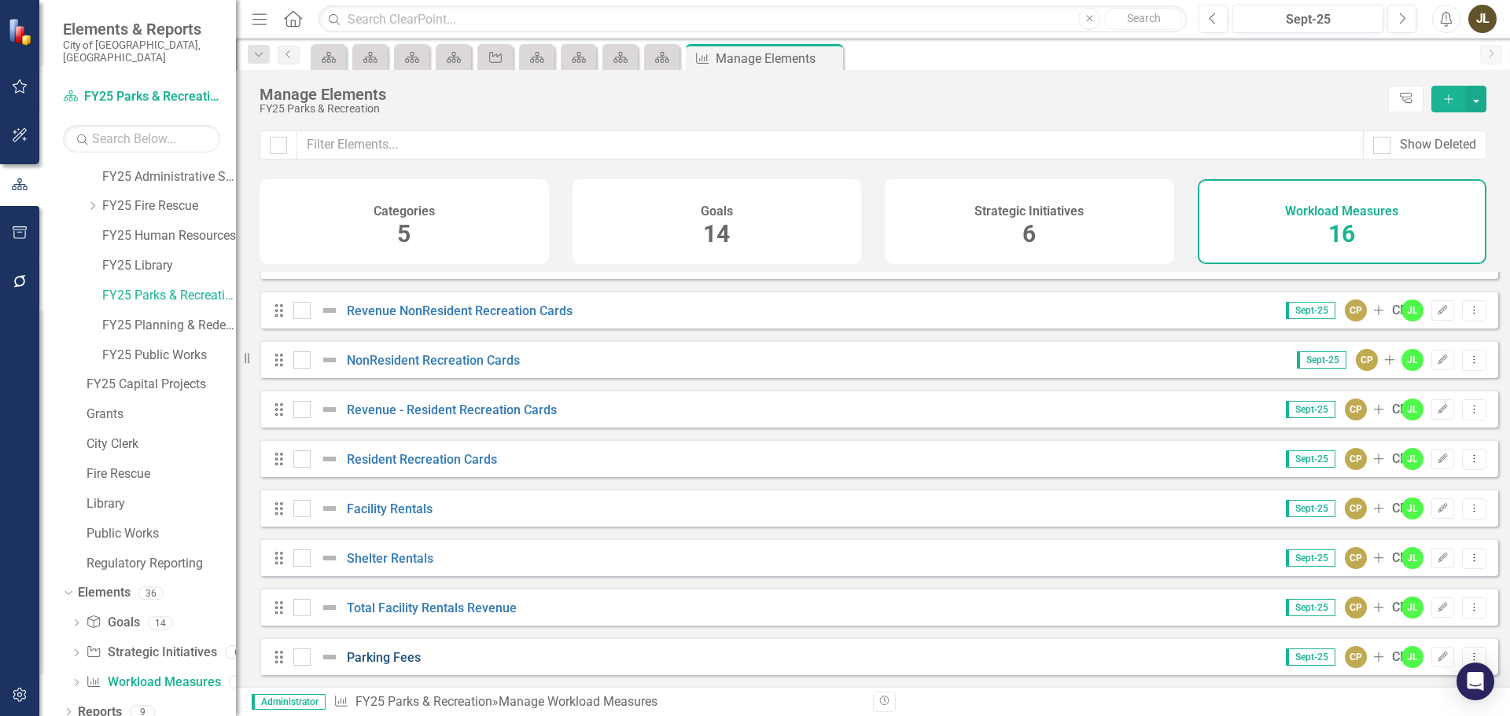
click at [366, 653] on link "Parking Fees" at bounding box center [384, 657] width 74 height 15
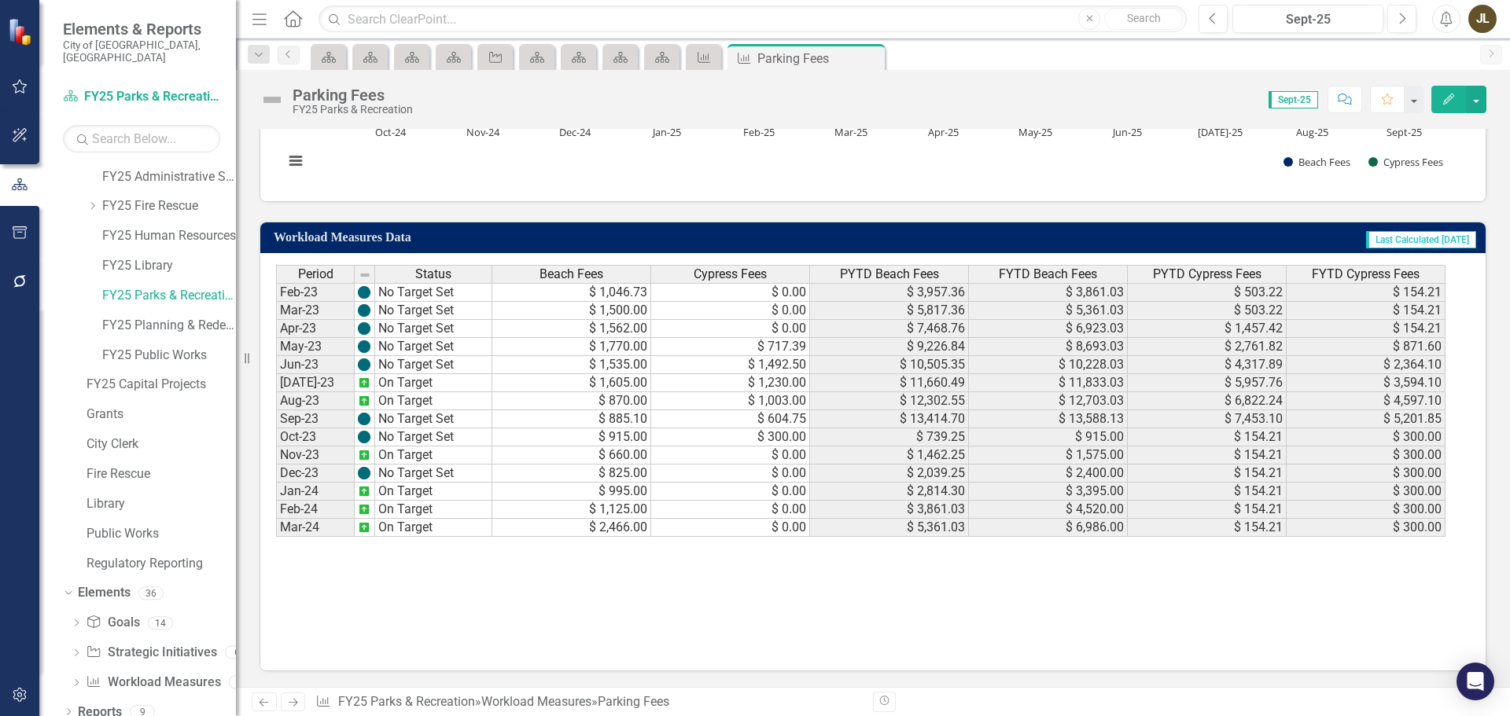
scroll to position [390, 0]
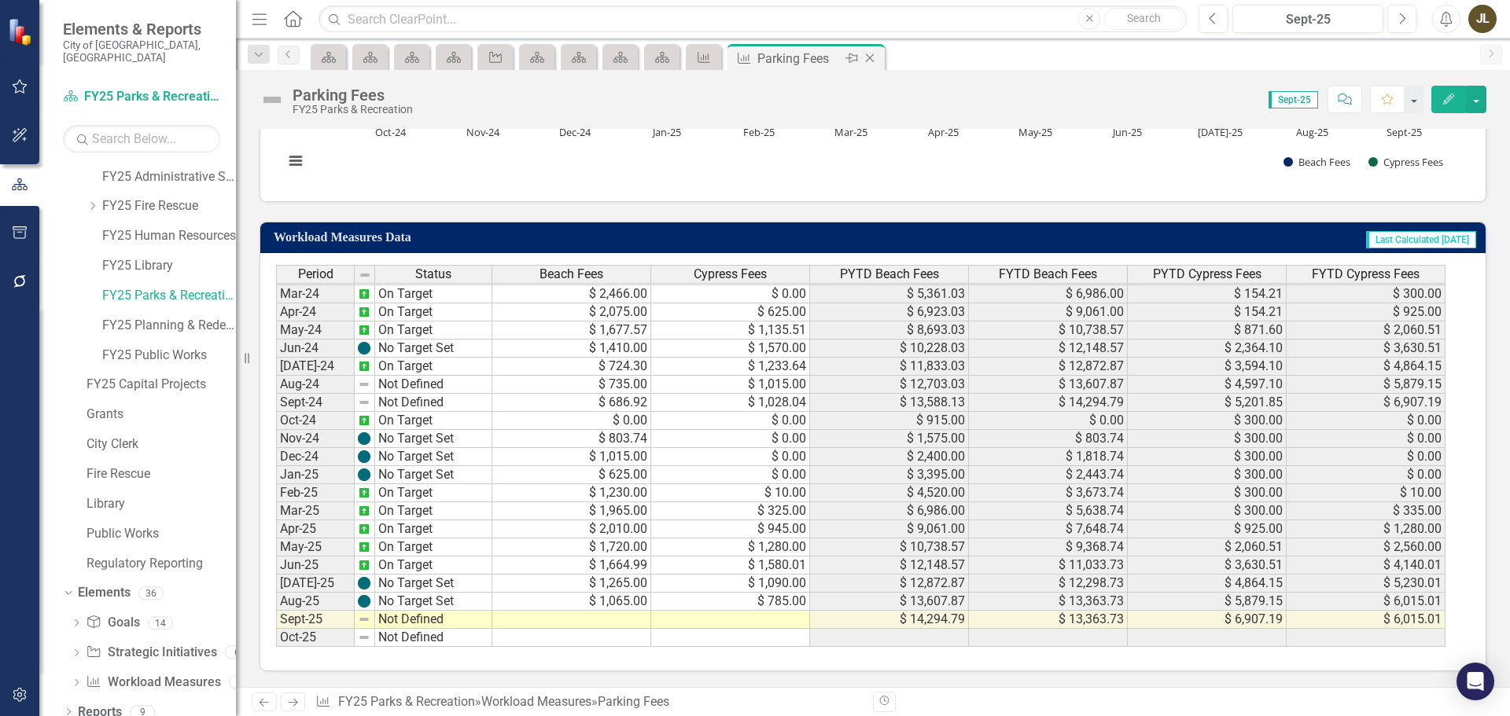
click at [870, 58] on icon "Close" at bounding box center [870, 58] width 16 height 13
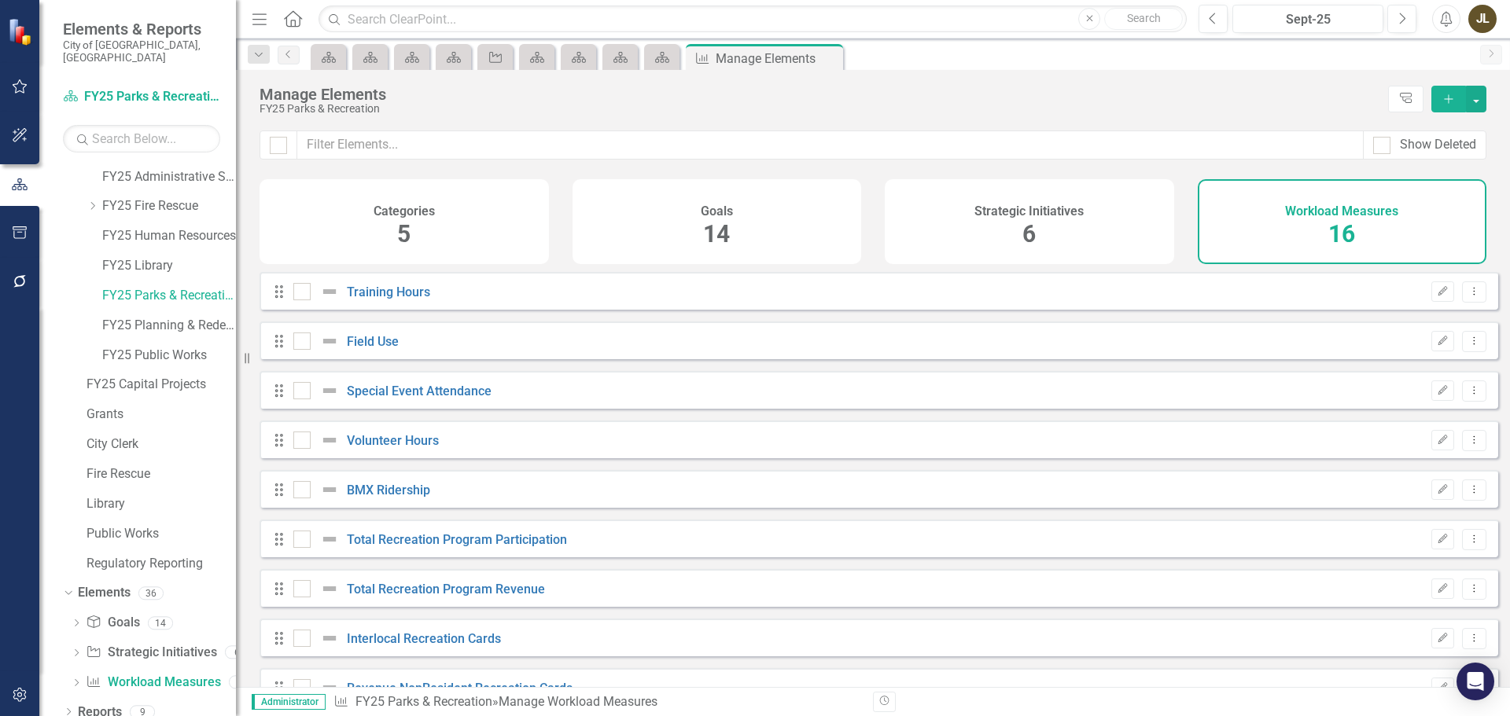
checkbox input "false"
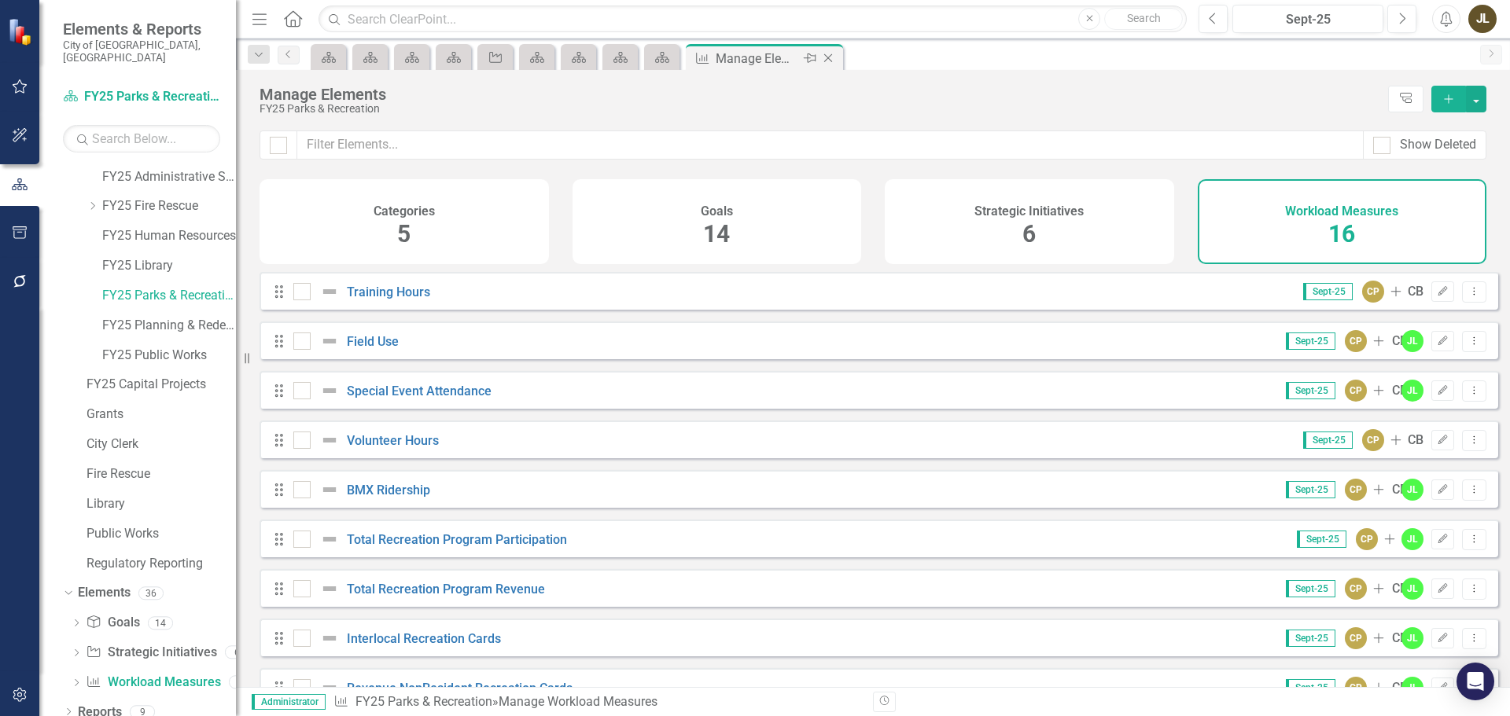
click at [833, 59] on icon "Close" at bounding box center [828, 58] width 16 height 13
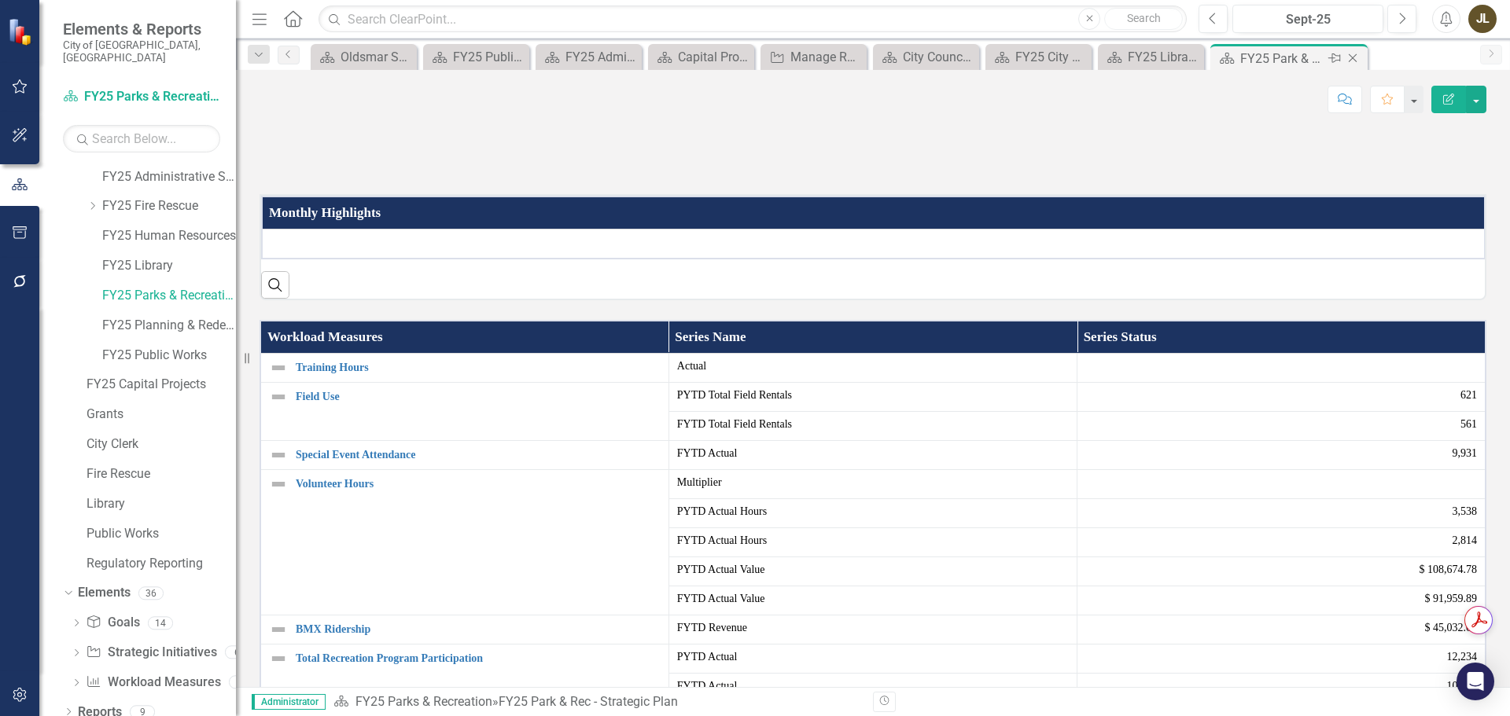
click at [1356, 54] on icon at bounding box center [1352, 58] width 9 height 9
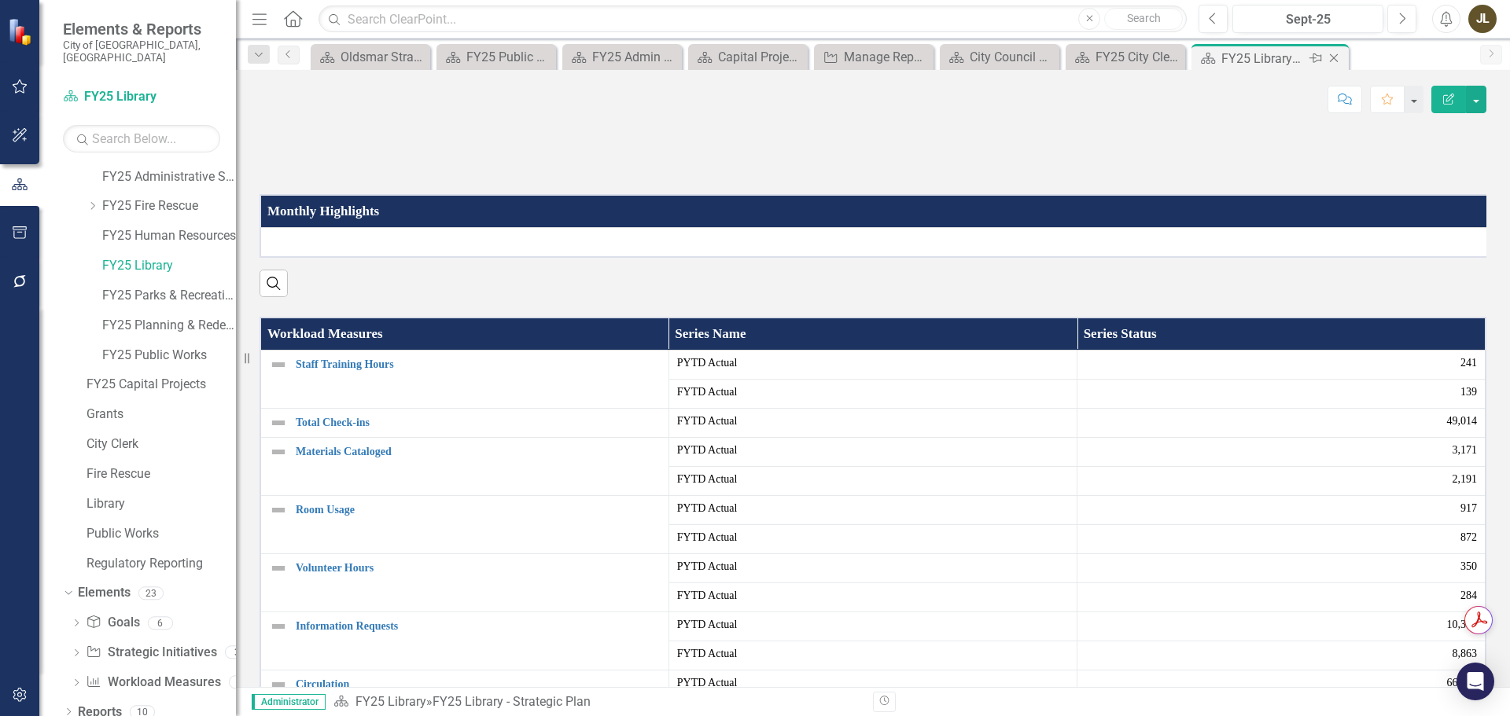
click at [1333, 59] on icon "Close" at bounding box center [1334, 58] width 16 height 13
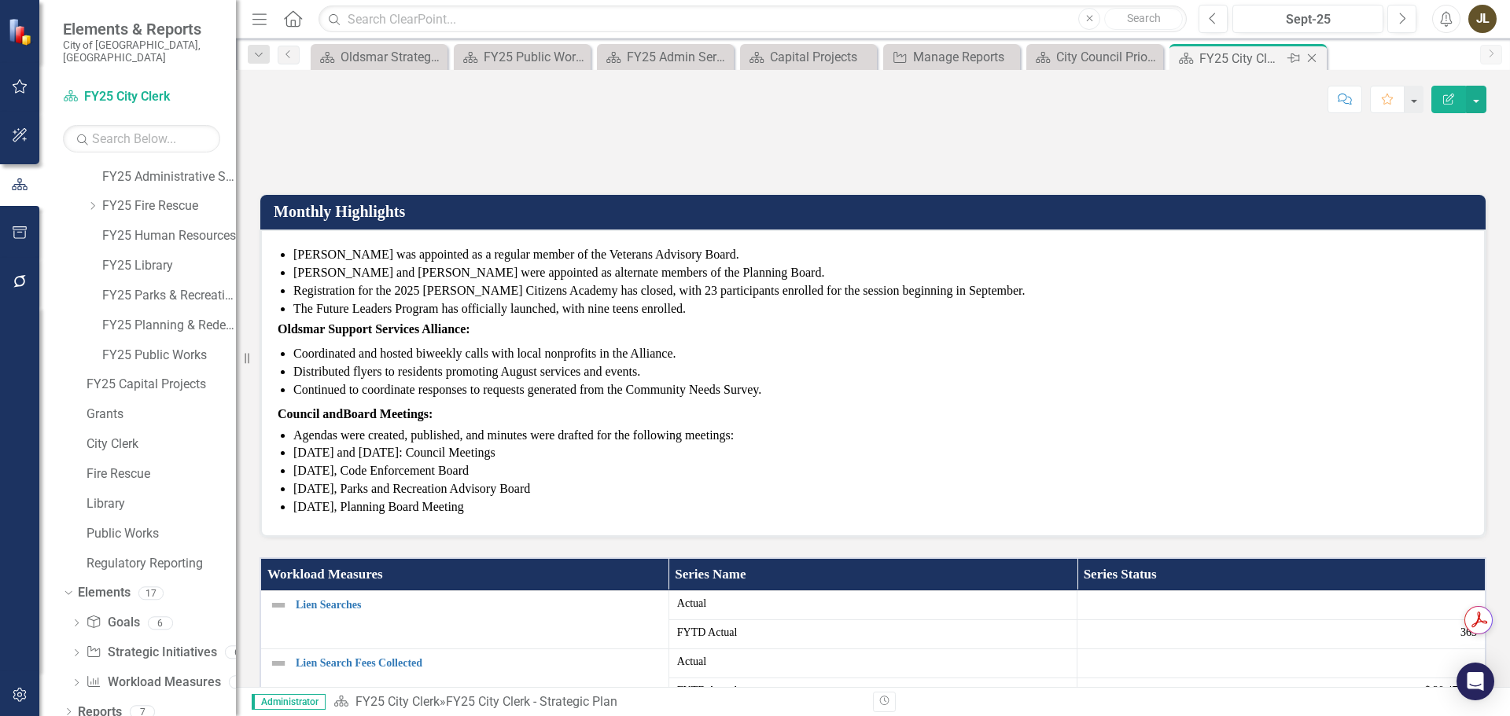
click at [1314, 55] on icon "Close" at bounding box center [1312, 58] width 16 height 13
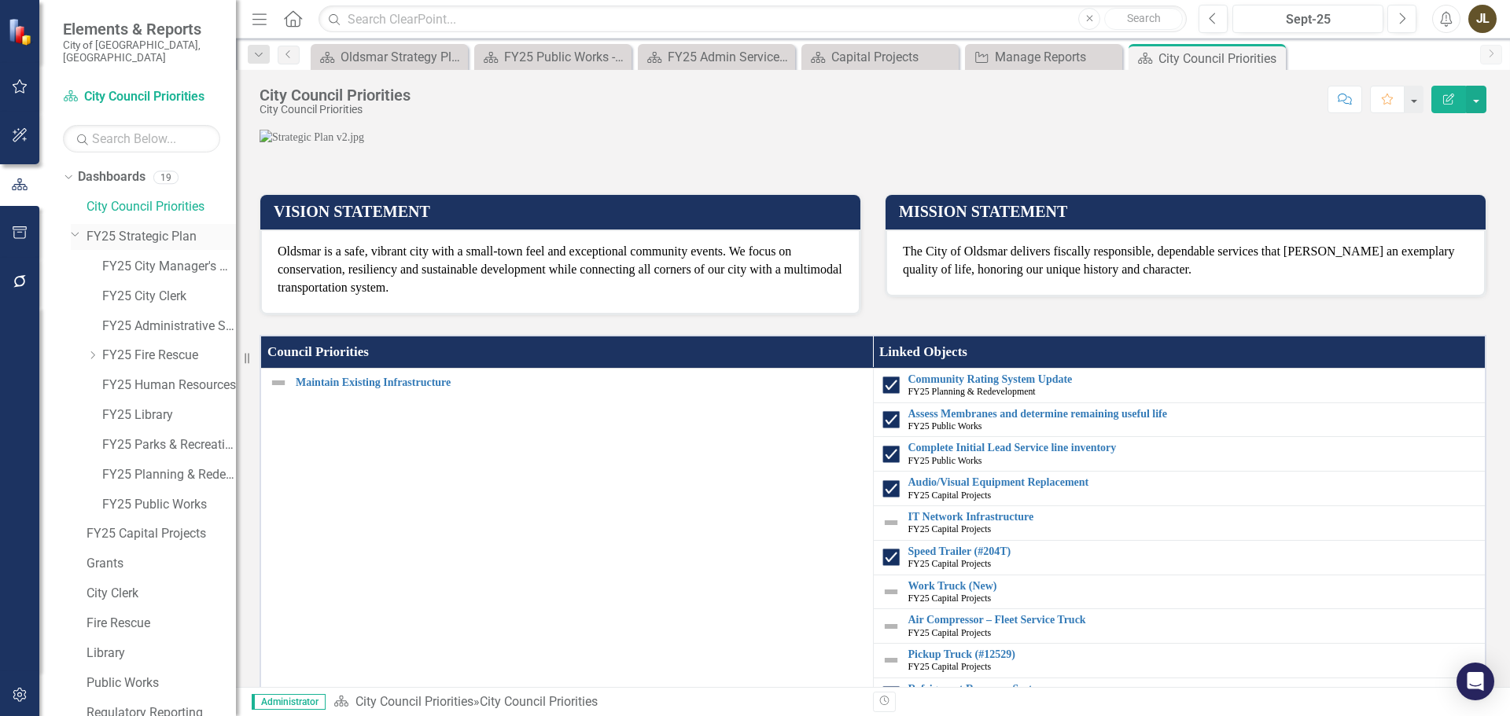
click at [141, 228] on link "FY25 Strategic Plan" at bounding box center [160, 237] width 149 height 18
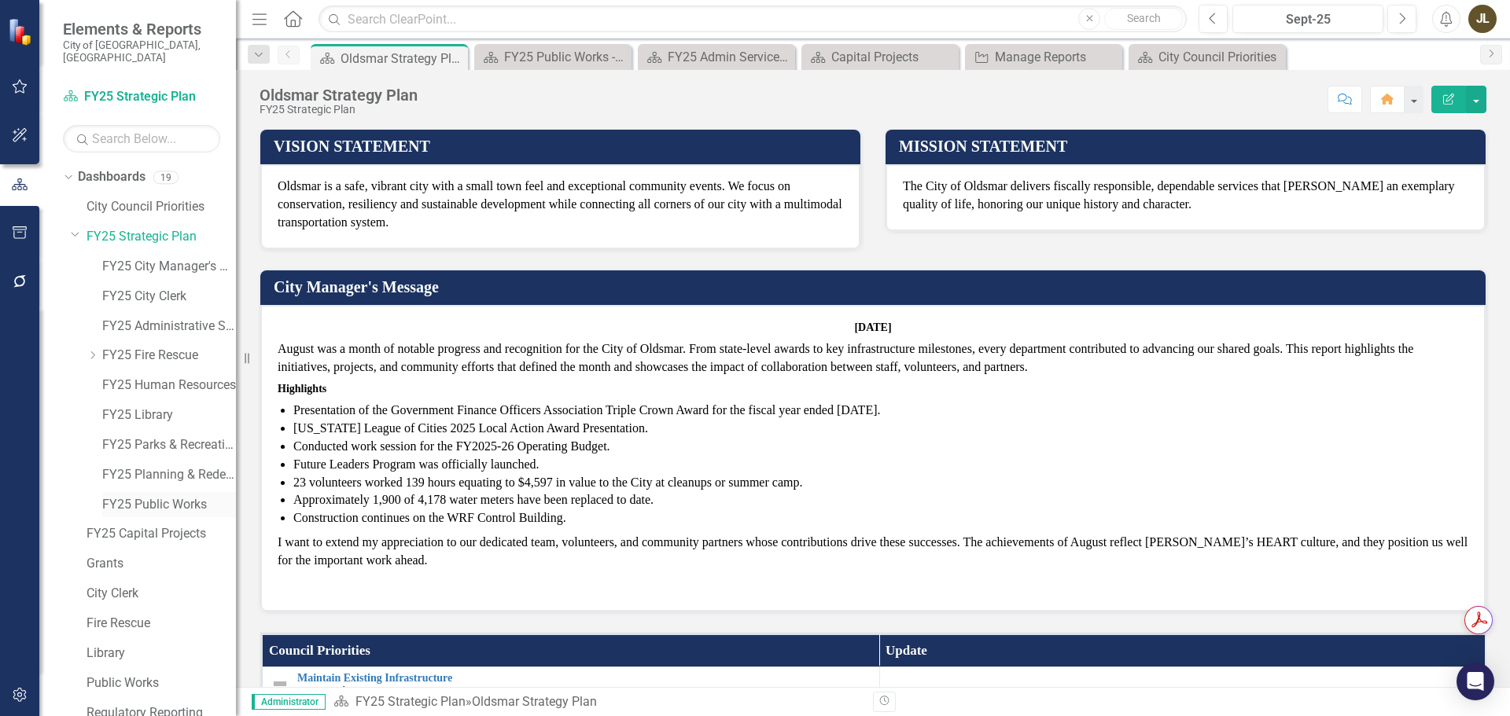
click at [160, 496] on link "FY25 Public Works" at bounding box center [169, 505] width 134 height 18
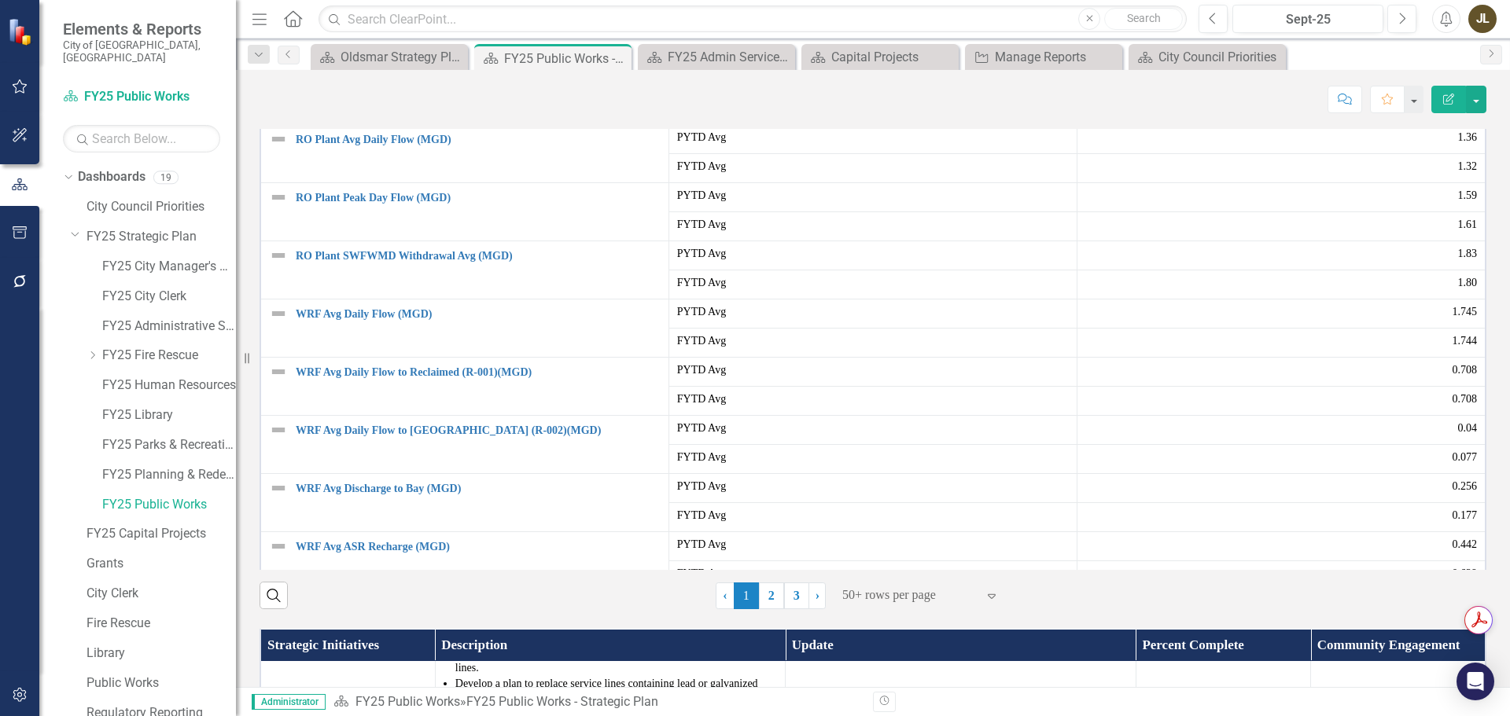
scroll to position [472, 0]
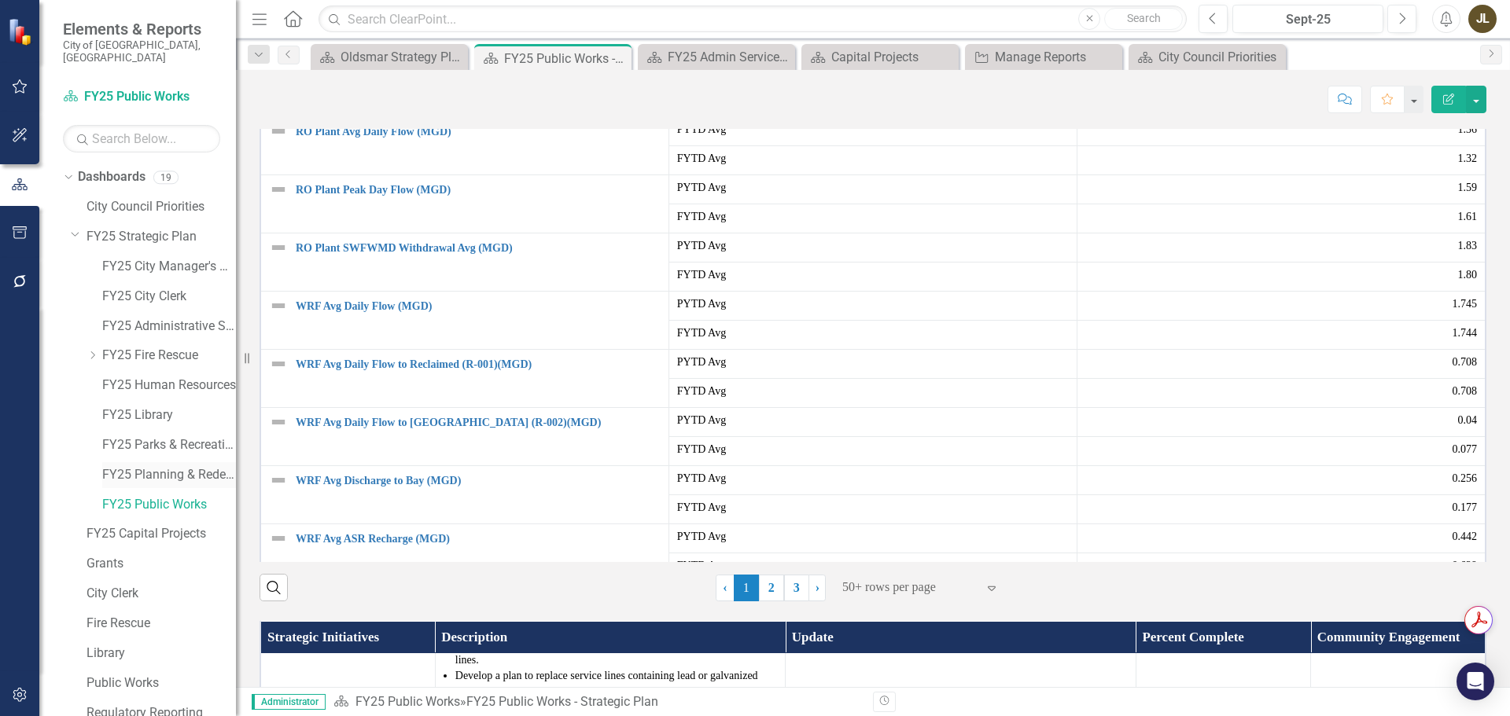
click at [194, 466] on link "FY25 Planning & Redevelopment" at bounding box center [169, 475] width 134 height 18
